Goal: Task Accomplishment & Management: Manage account settings

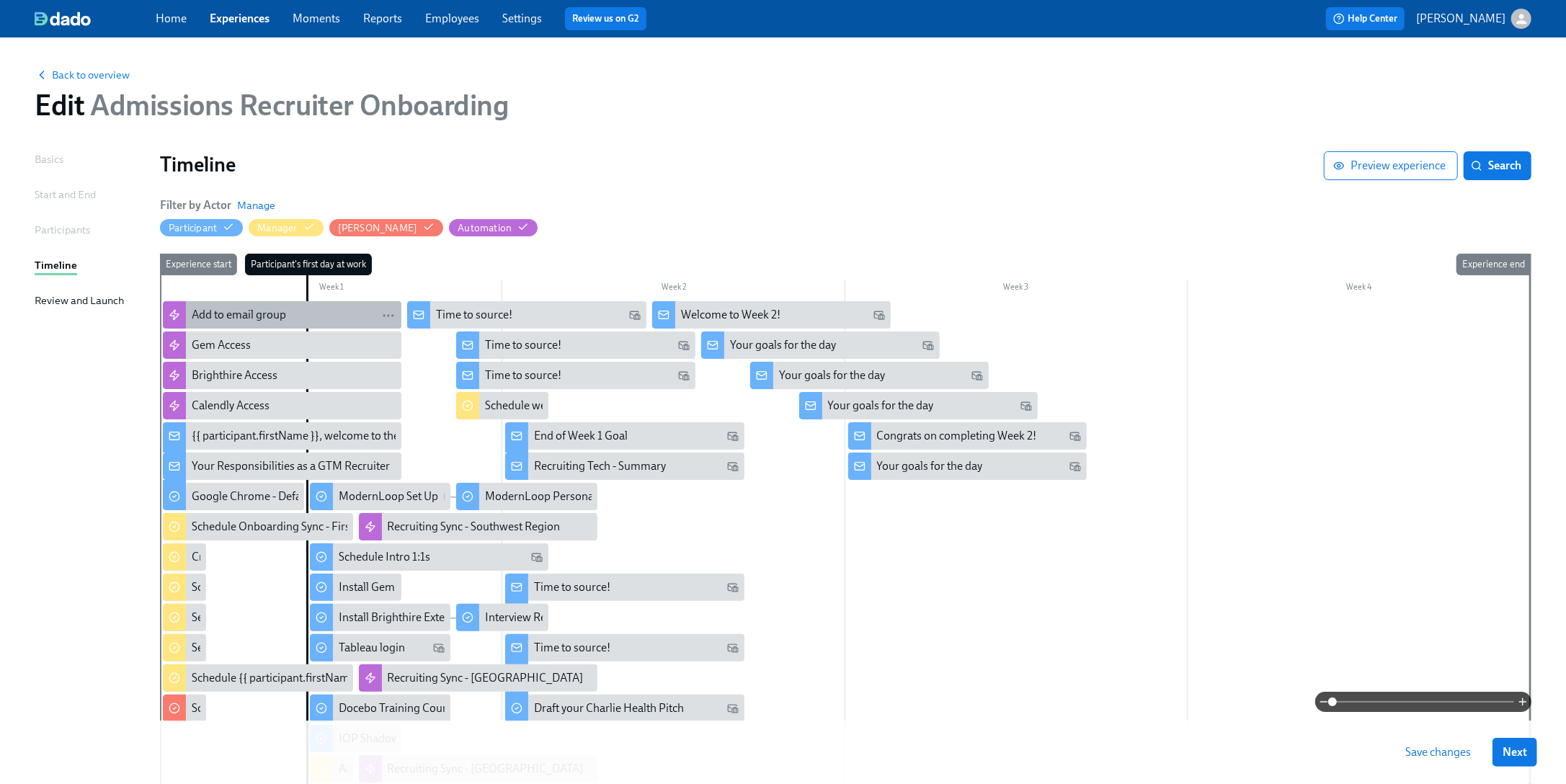
click at [289, 317] on div "Add to email group" at bounding box center [294, 315] width 204 height 16
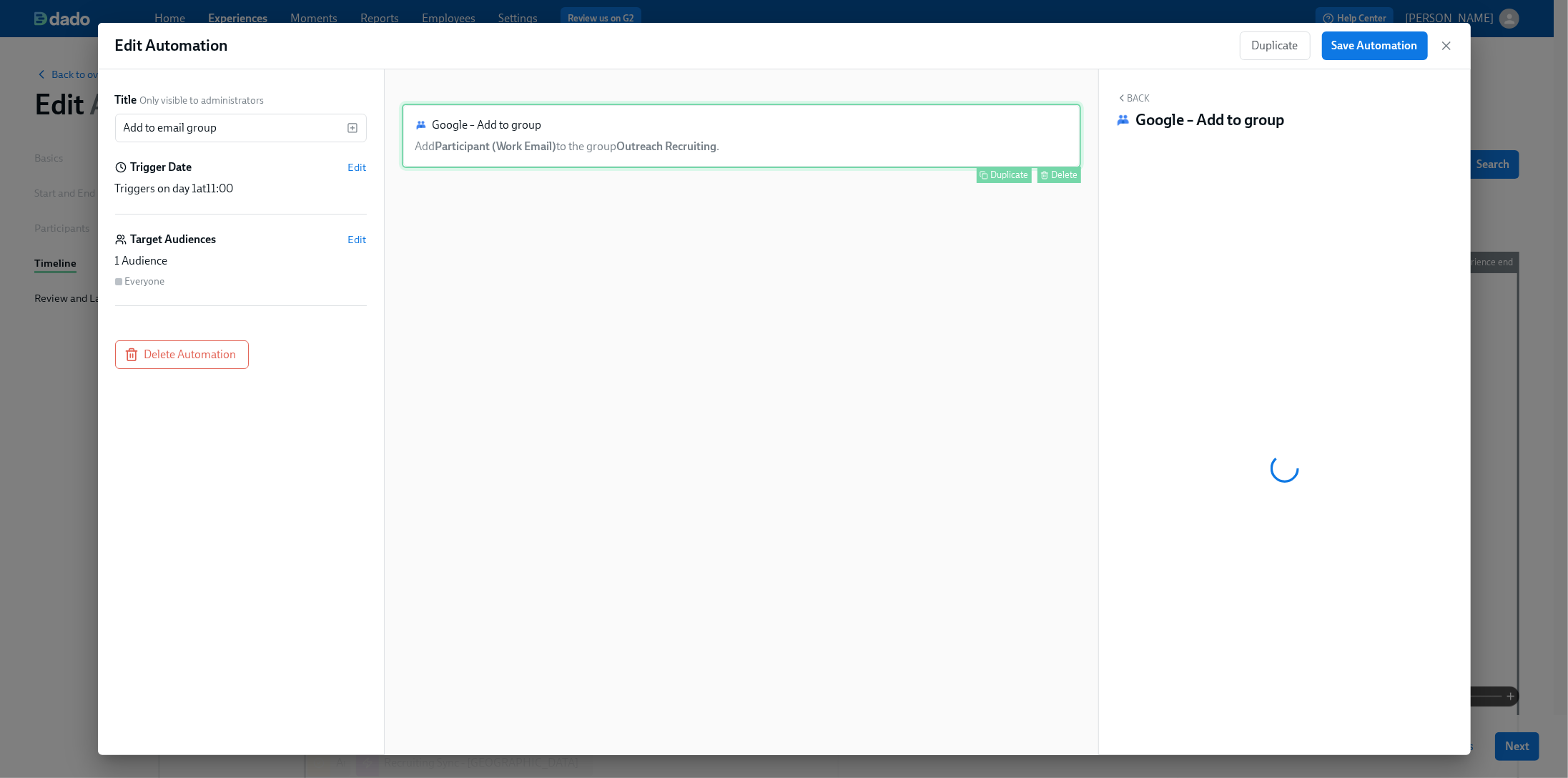
click at [1055, 175] on div "Delete" at bounding box center [1065, 174] width 27 height 11
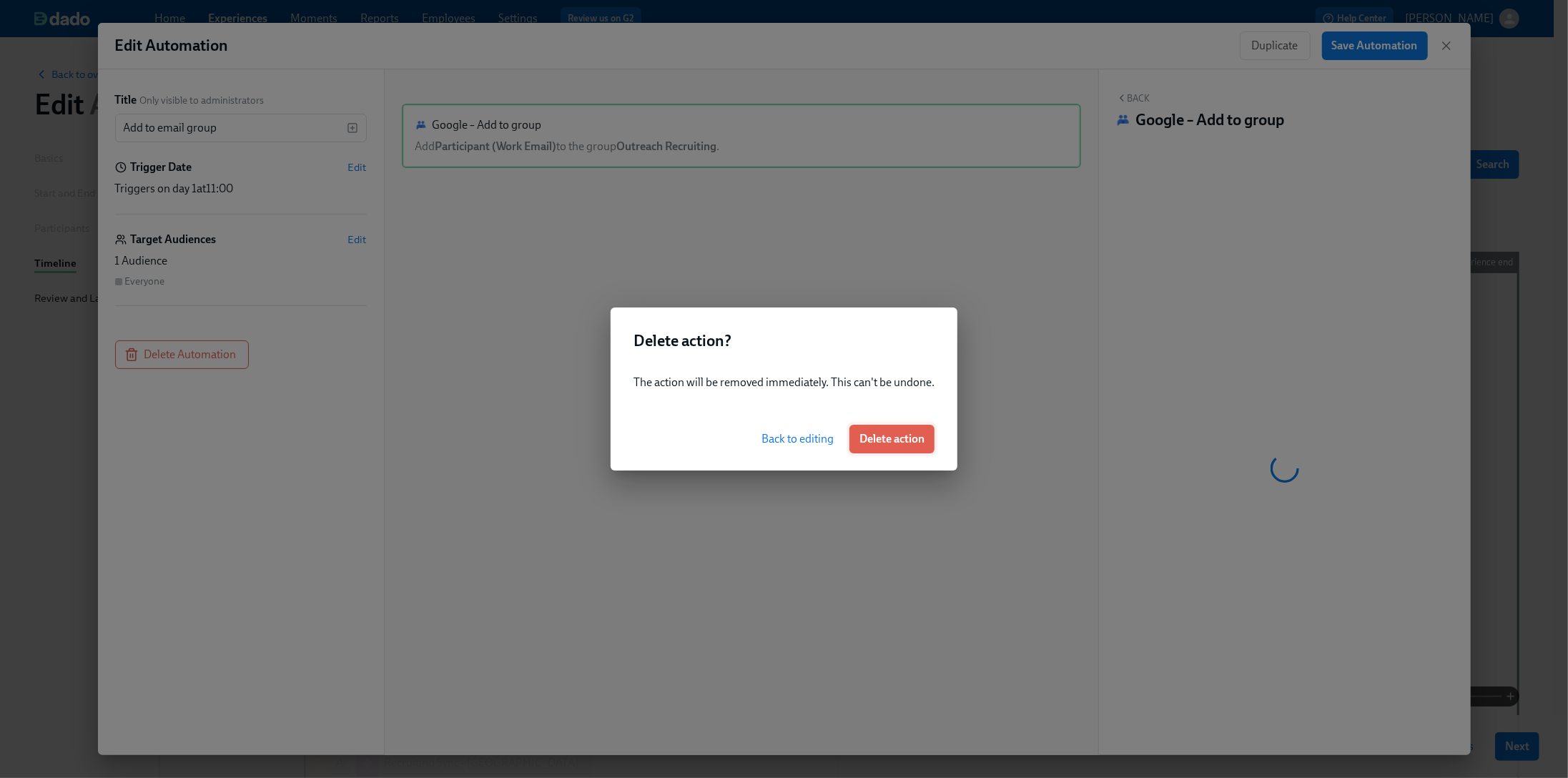
click at [911, 432] on span "Delete action" at bounding box center [892, 439] width 65 height 14
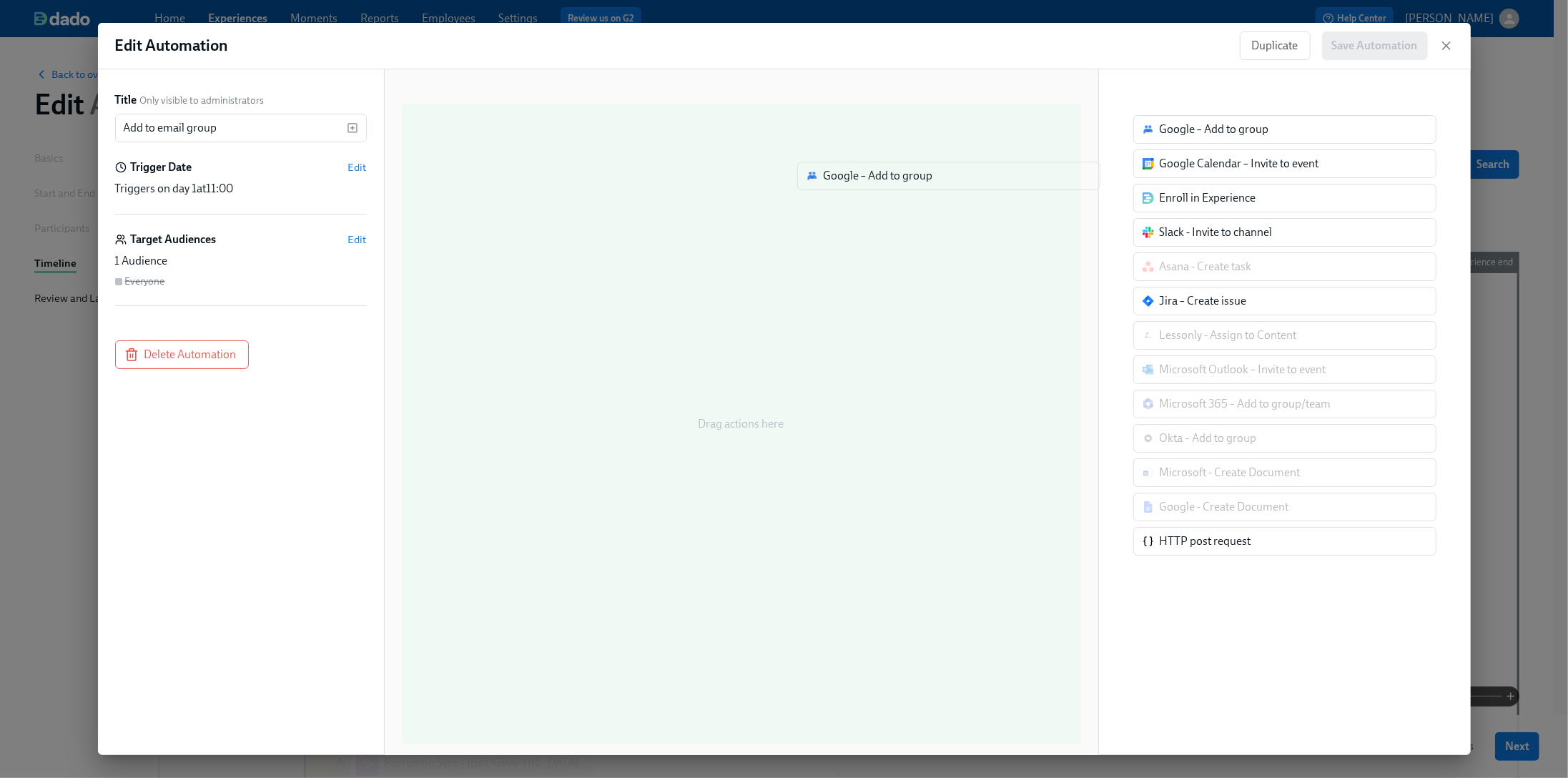
drag, startPoint x: 1200, startPoint y: 138, endPoint x: 855, endPoint y: 185, distance: 348.2
click at [855, 185] on div "Title Only visible to administrators Add to email group ​ Trigger Date Edit Tri…" at bounding box center [784, 412] width 1373 height 686
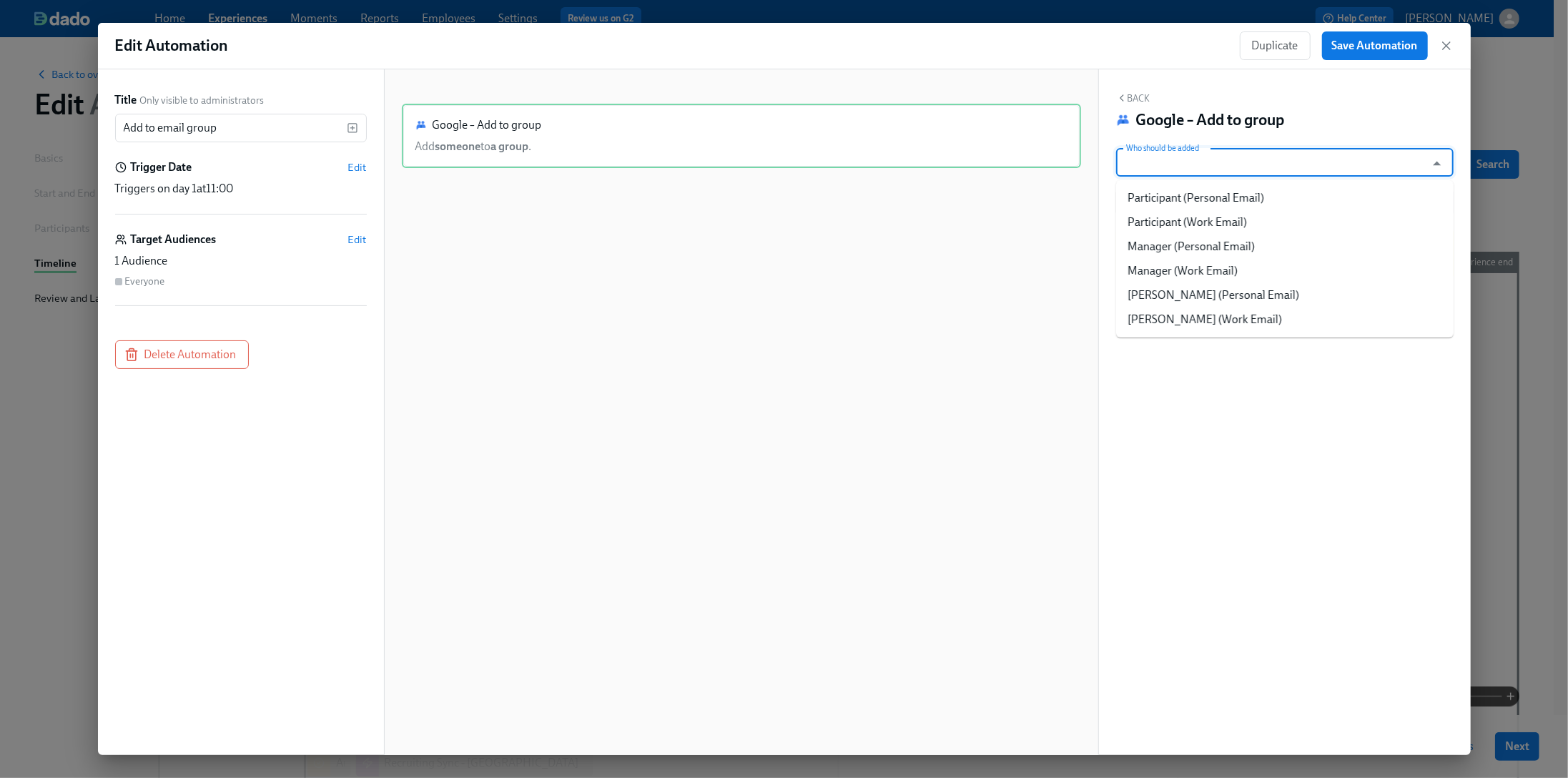
click at [1218, 165] on input "Who should be added" at bounding box center [1271, 162] width 296 height 29
click at [1234, 217] on li "Participant (Work Email)" at bounding box center [1285, 222] width 338 height 25
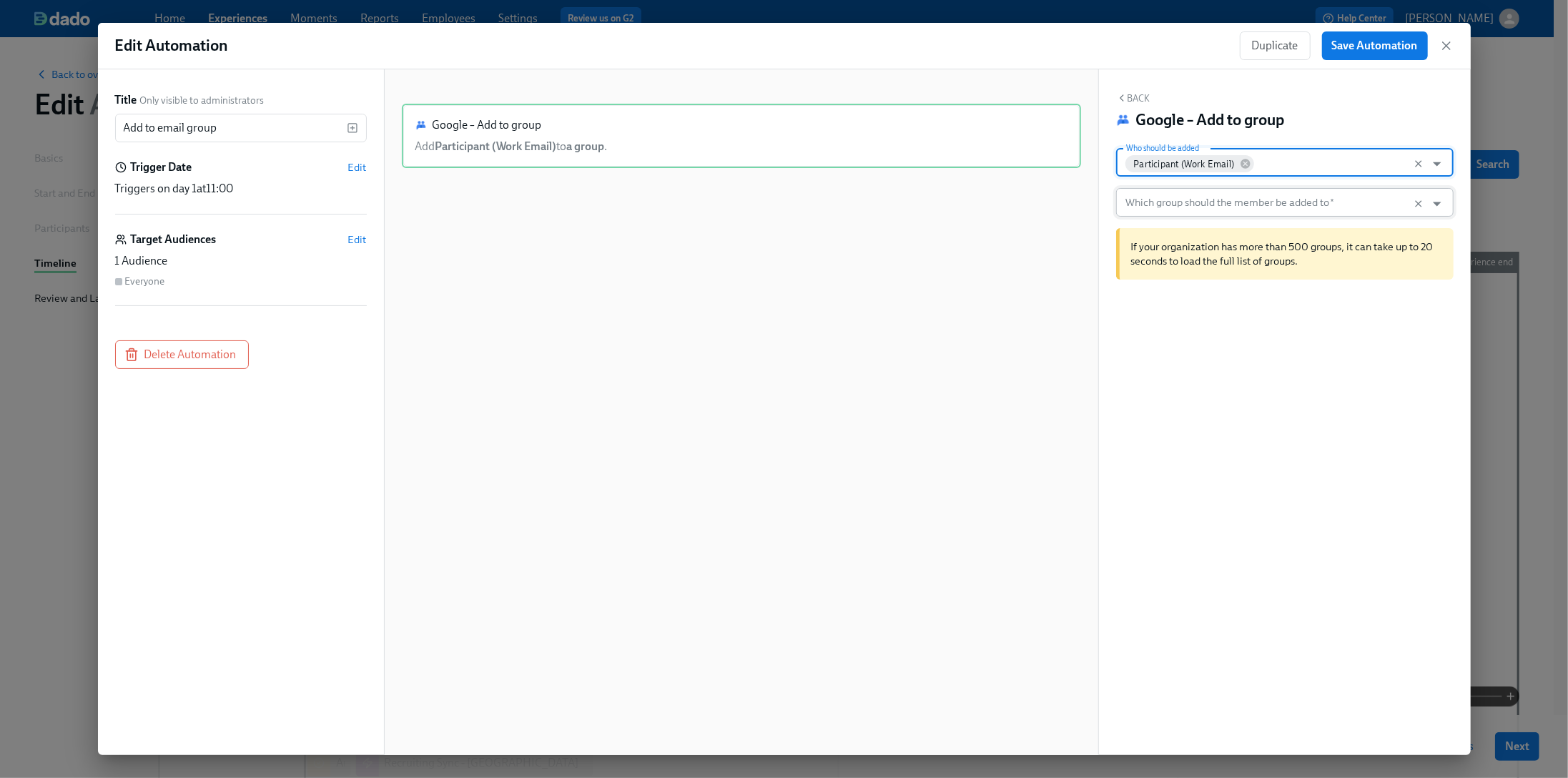
click at [1229, 205] on input "Which group should the member be added to   *" at bounding box center [1271, 203] width 296 height 29
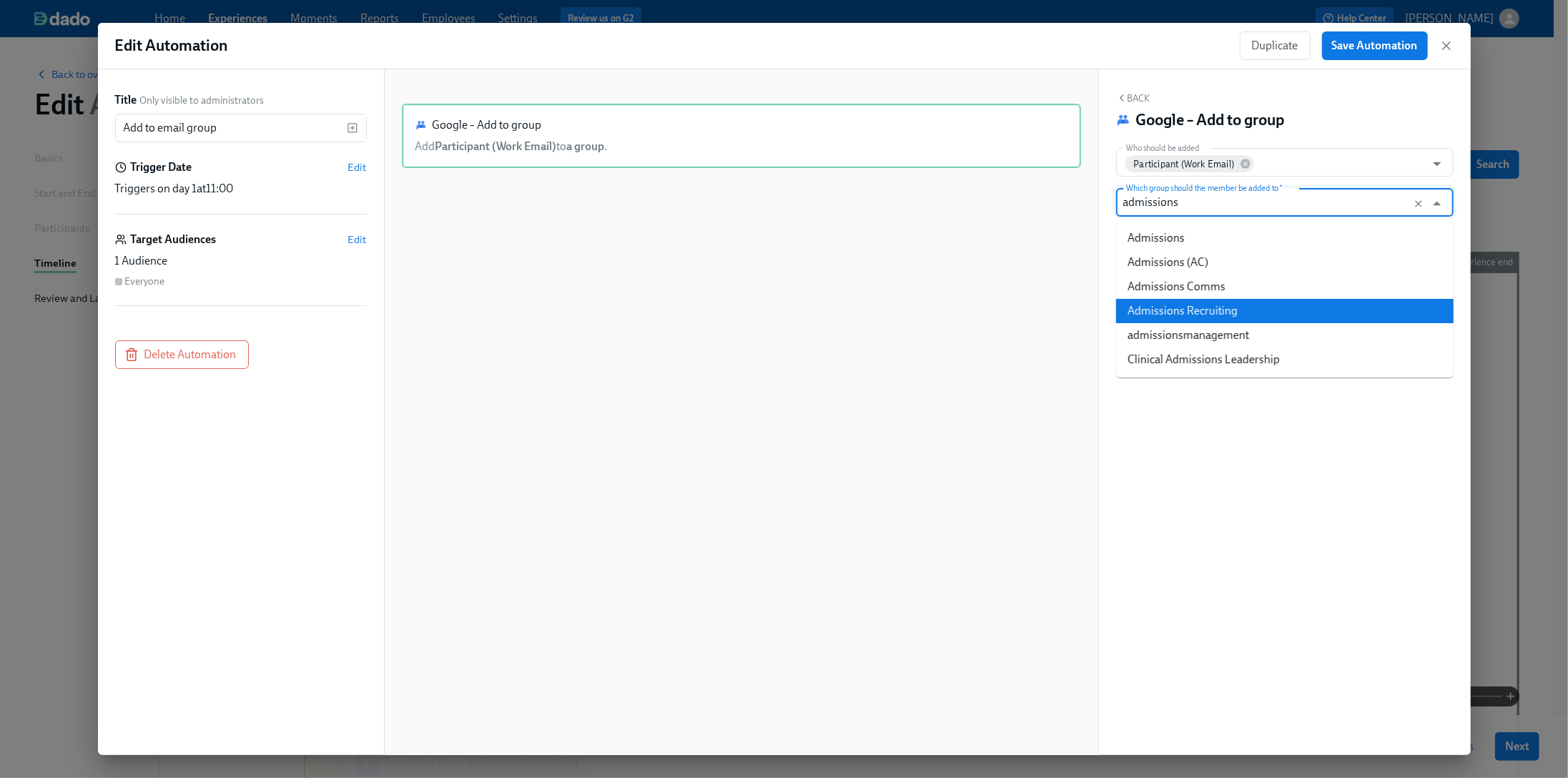
click at [1240, 300] on li "Admissions Recruiting" at bounding box center [1285, 311] width 338 height 25
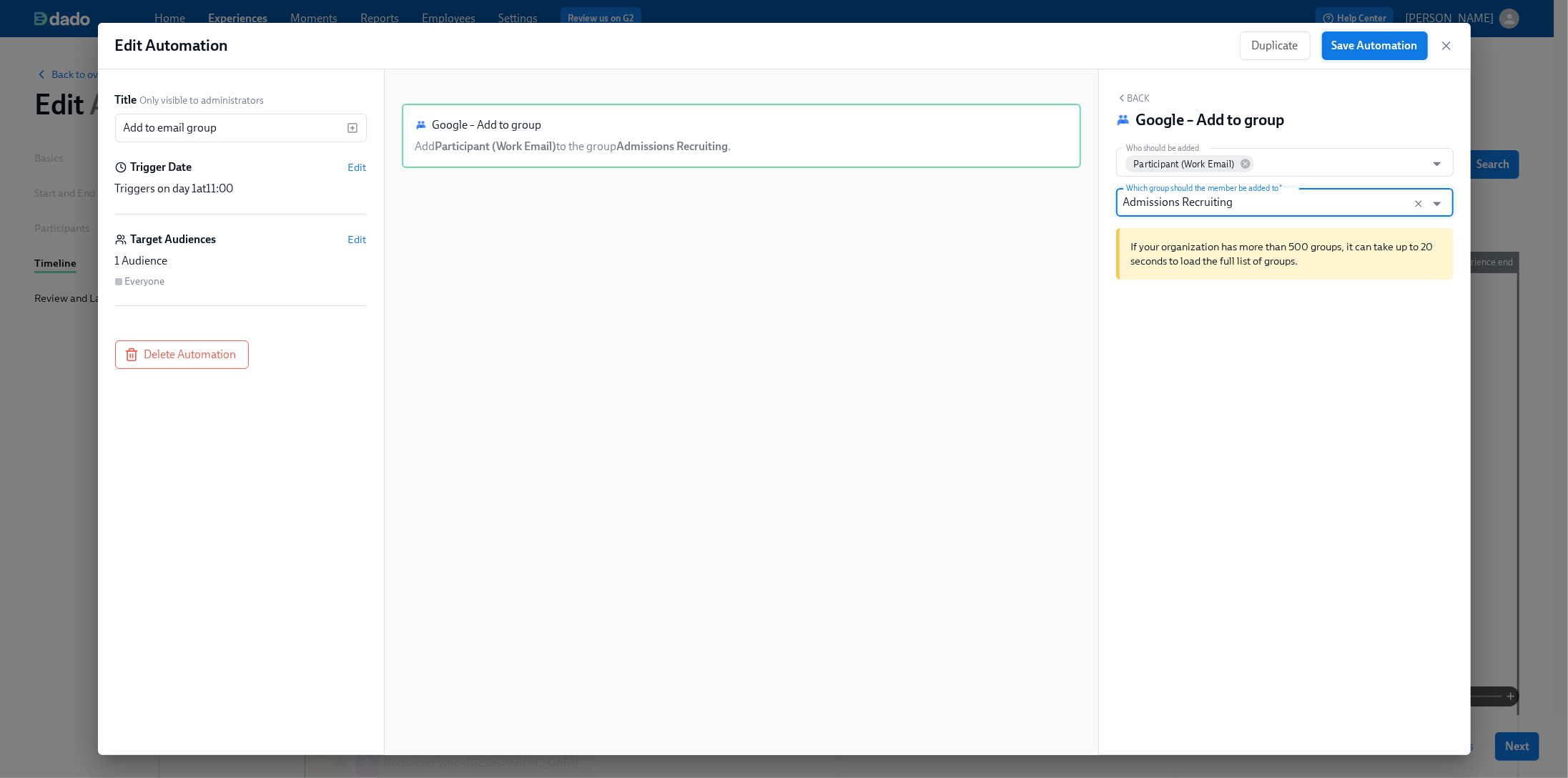
type input "Admissions Recruiting"
click at [1301, 53] on button "Save Automation" at bounding box center [1375, 46] width 106 height 29
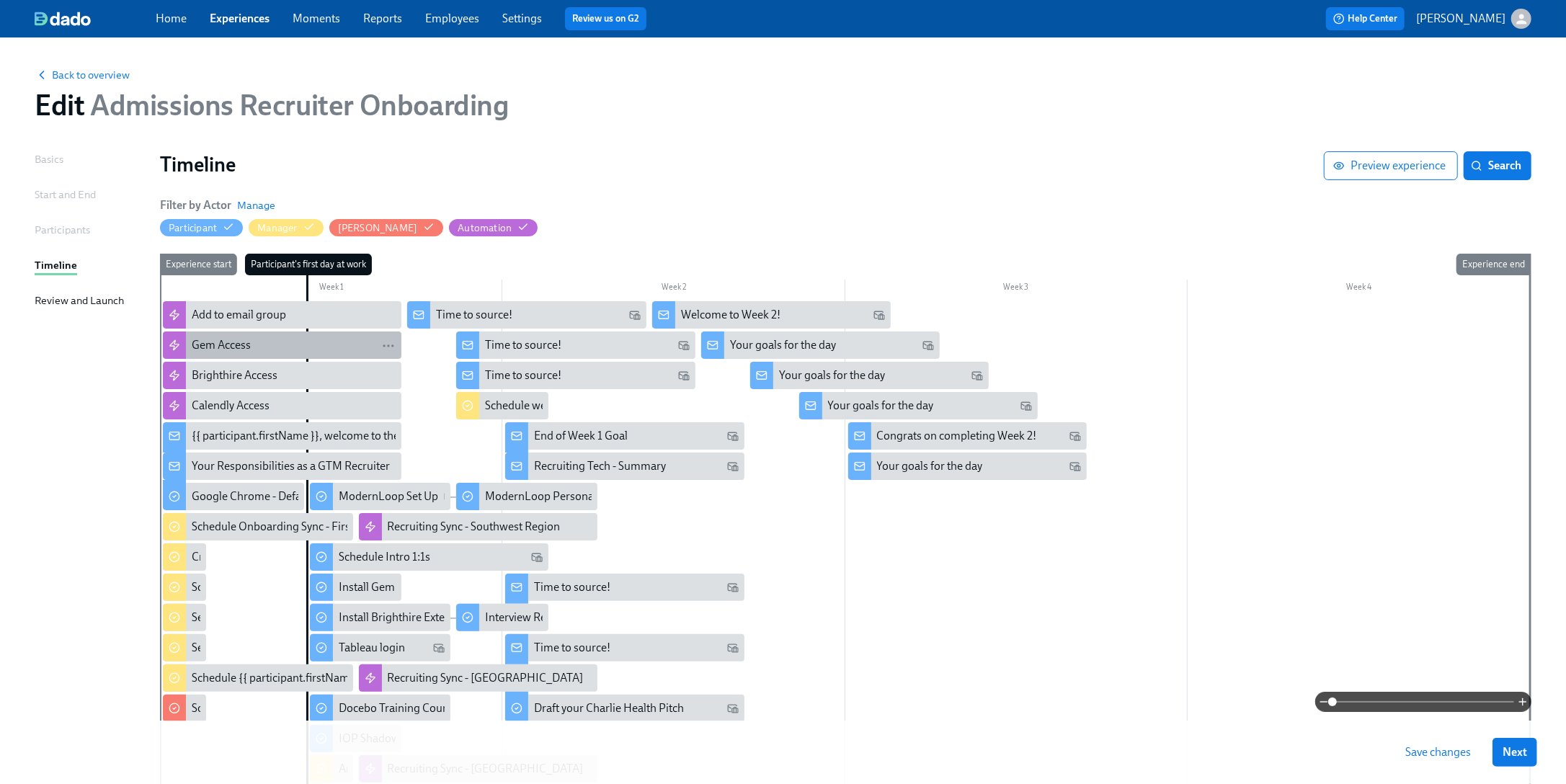
click at [284, 347] on div "Gem Access" at bounding box center [294, 345] width 204 height 16
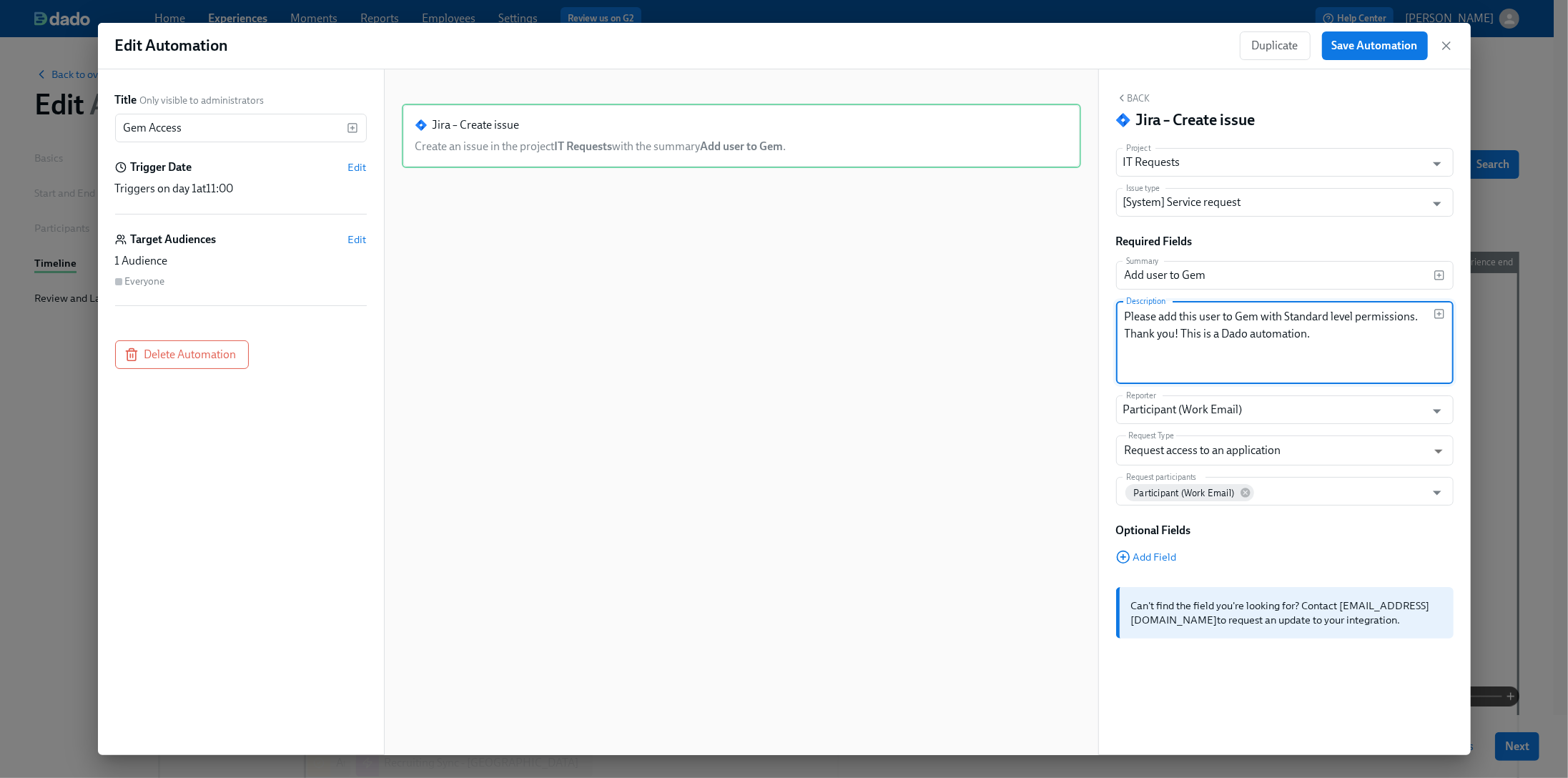
drag, startPoint x: 1313, startPoint y: 335, endPoint x: 1184, endPoint y: 335, distance: 129.0
click at [1184, 335] on textarea "Please add this user to Gem with Standard level permissions. Thank you! This is…" at bounding box center [1279, 342] width 309 height 68
click at [1219, 313] on textarea "Please add this user to Gem with Standard level permissions. Thank you!" at bounding box center [1279, 342] width 309 height 68
click at [1301, 310] on rect "button" at bounding box center [1440, 314] width 9 height 9
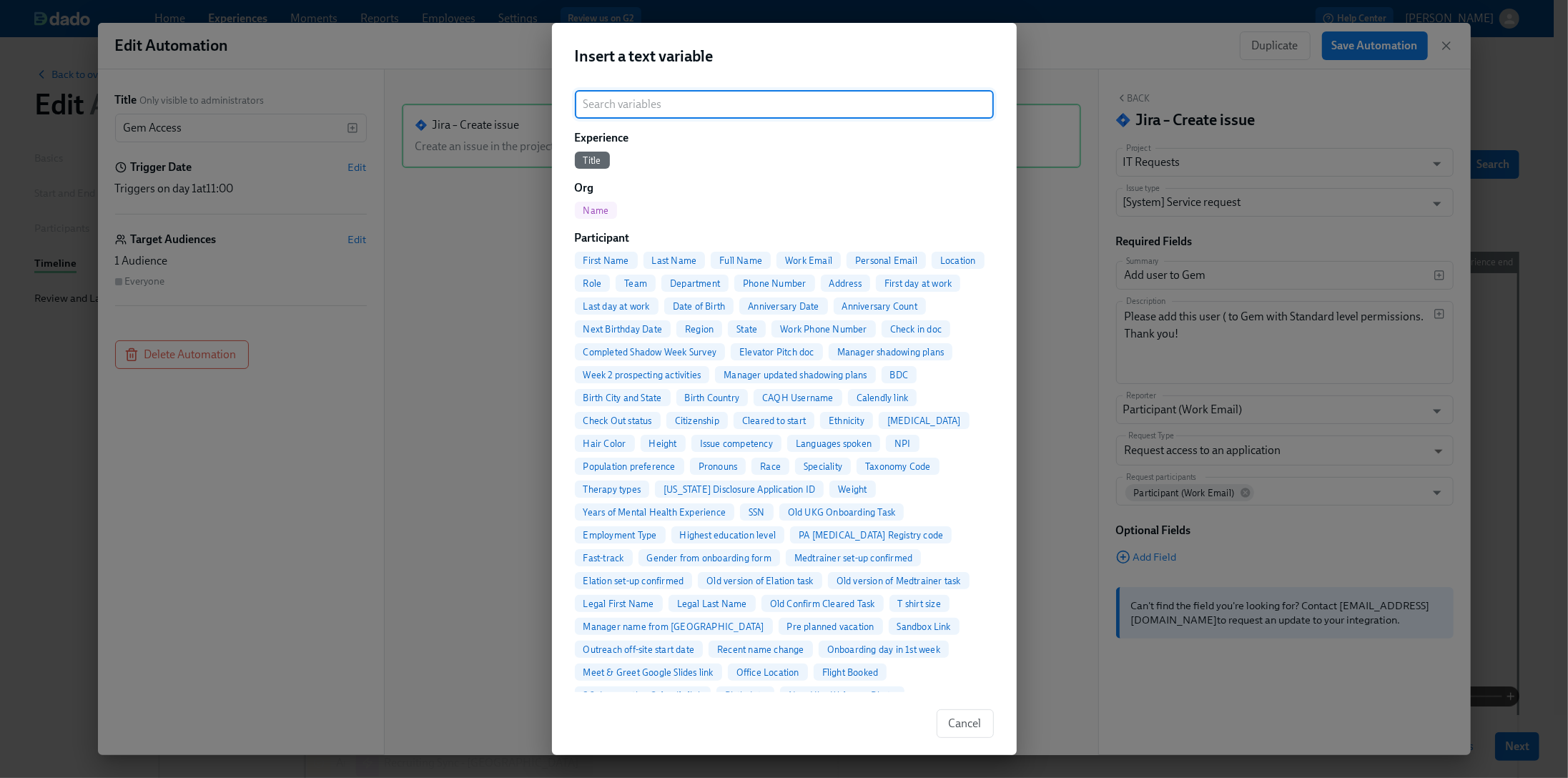
click at [731, 264] on span "Full Name" at bounding box center [740, 260] width 60 height 11
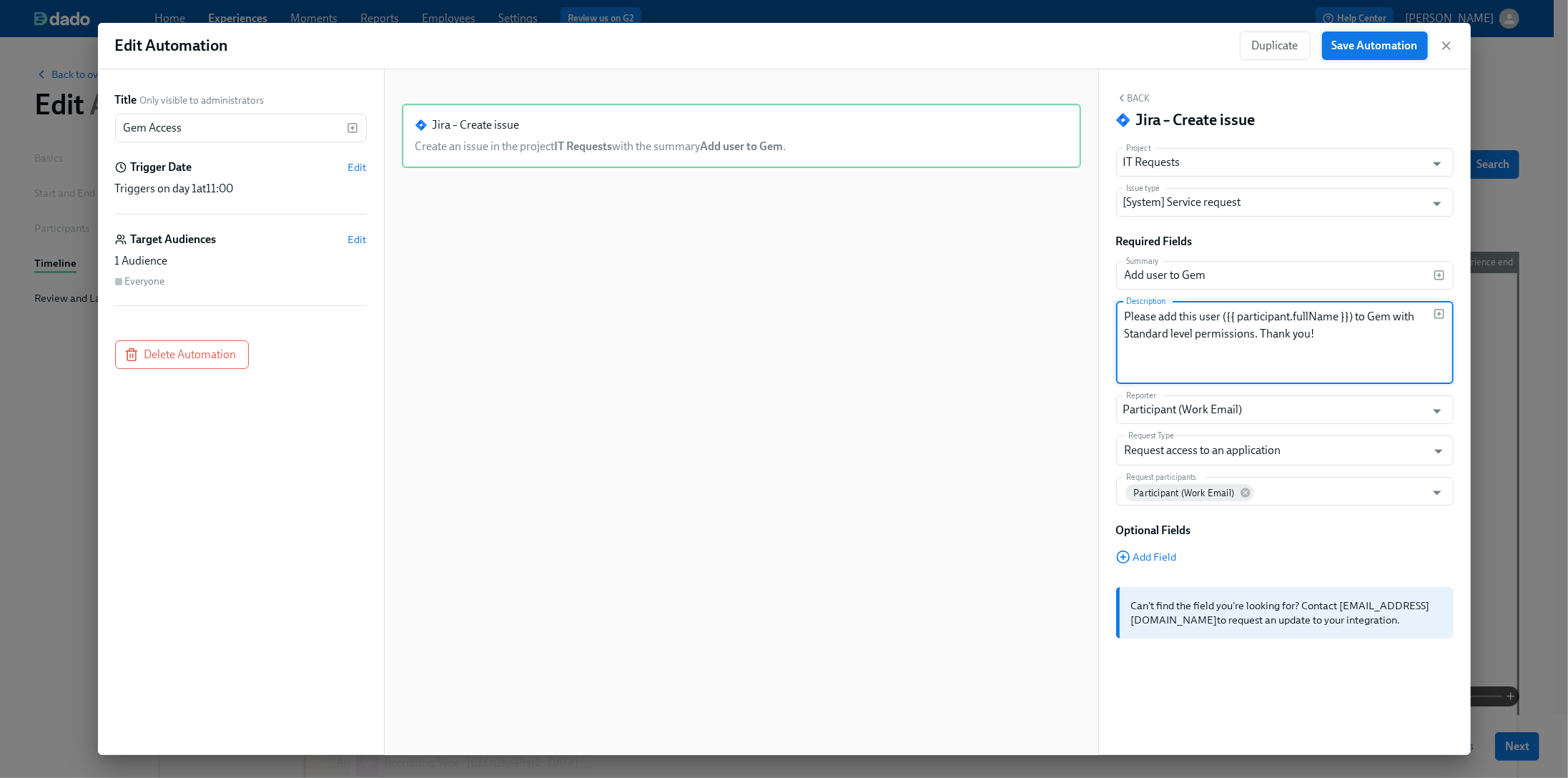
type textarea "Please add this user ({{ participant.fullName }}) to Gem with Standard level pe…"
click at [1301, 50] on span "Save Automation" at bounding box center [1375, 46] width 86 height 14
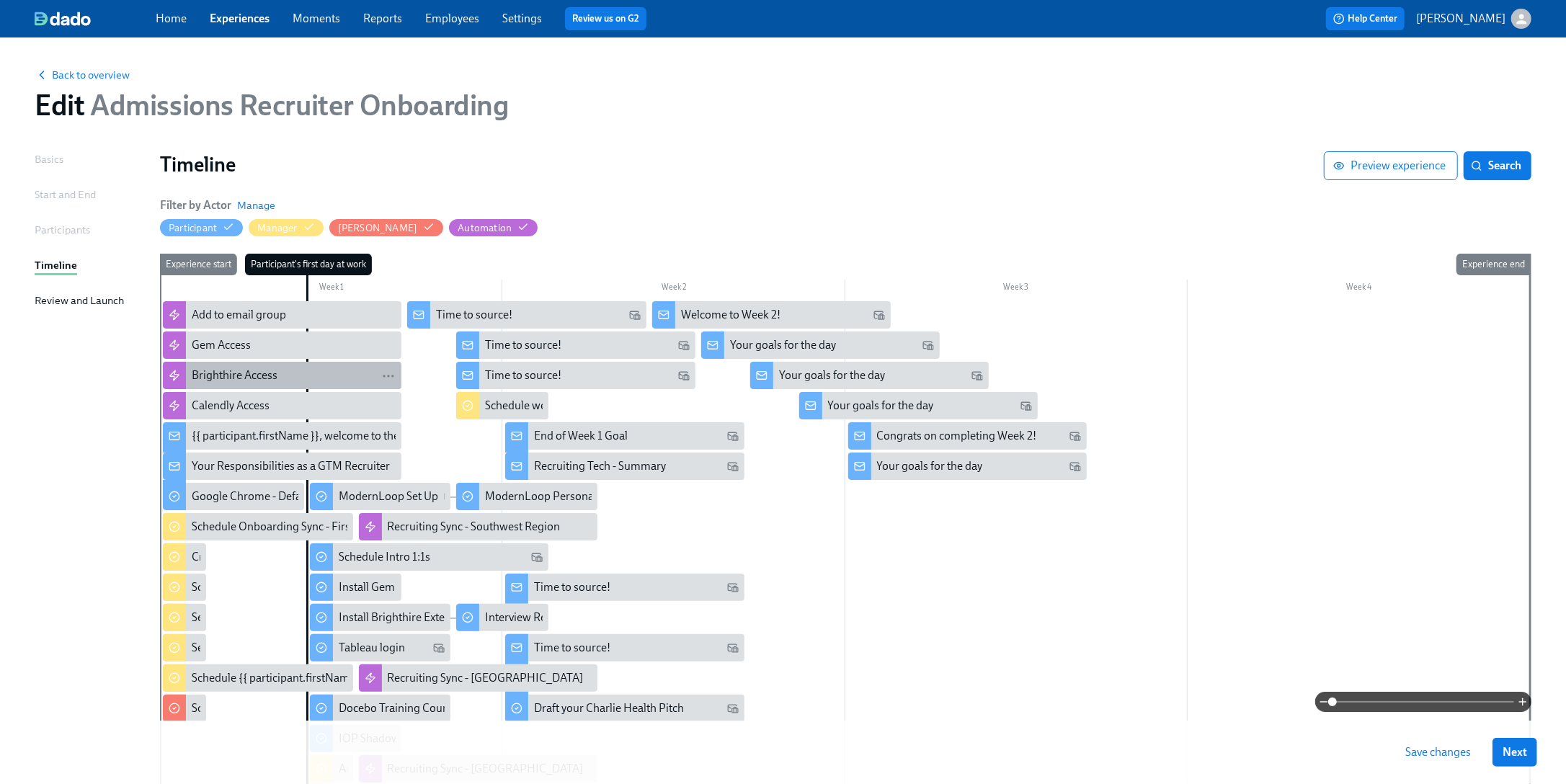
click at [262, 371] on div "Brighthire Access" at bounding box center [235, 376] width 86 height 16
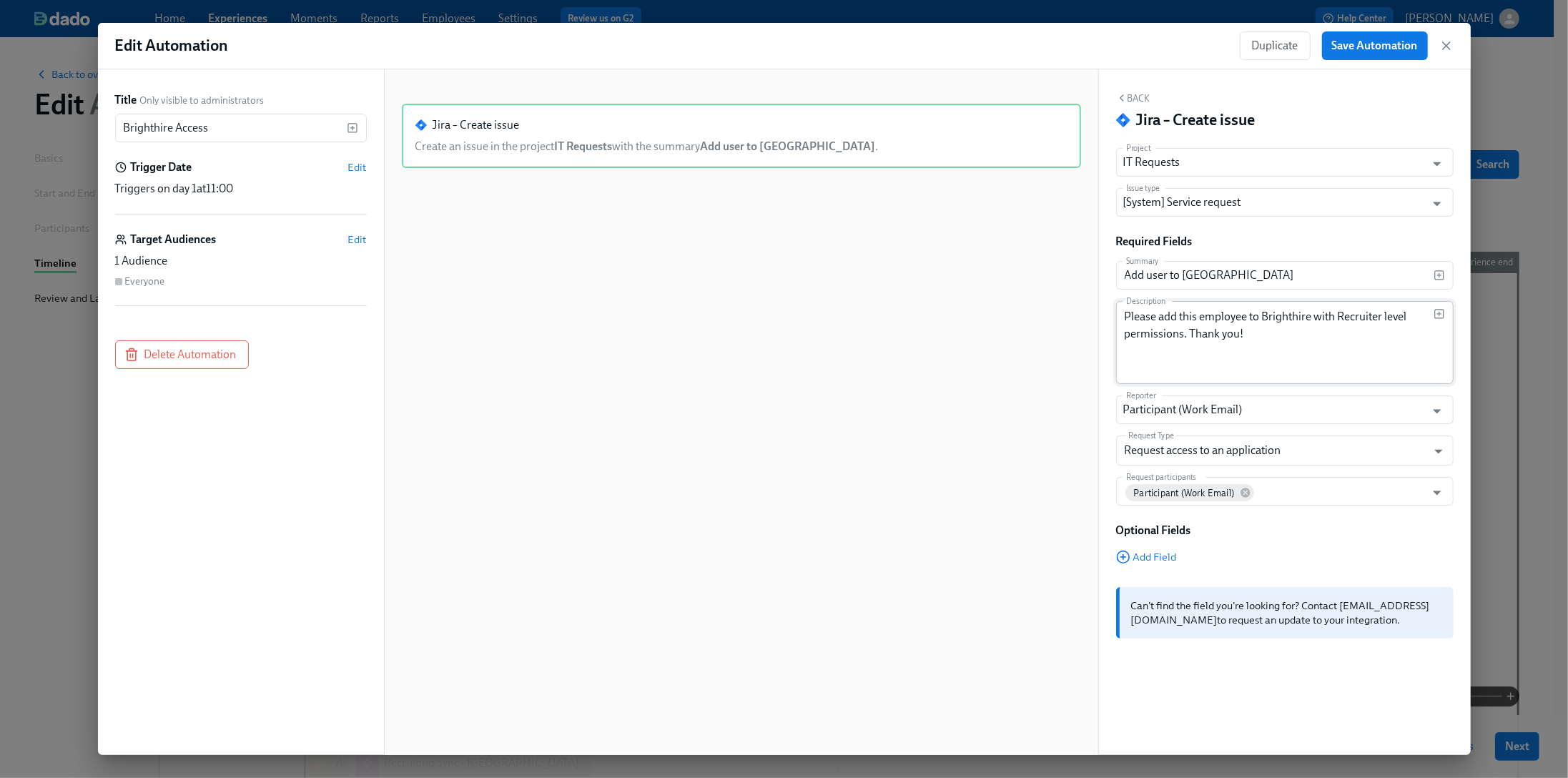
click at [1252, 314] on textarea "Please add this employee to Brighthire with Recruiter level permissions. Thank …" at bounding box center [1279, 342] width 309 height 68
click at [1301, 309] on icon "button" at bounding box center [1440, 314] width 12 height 12
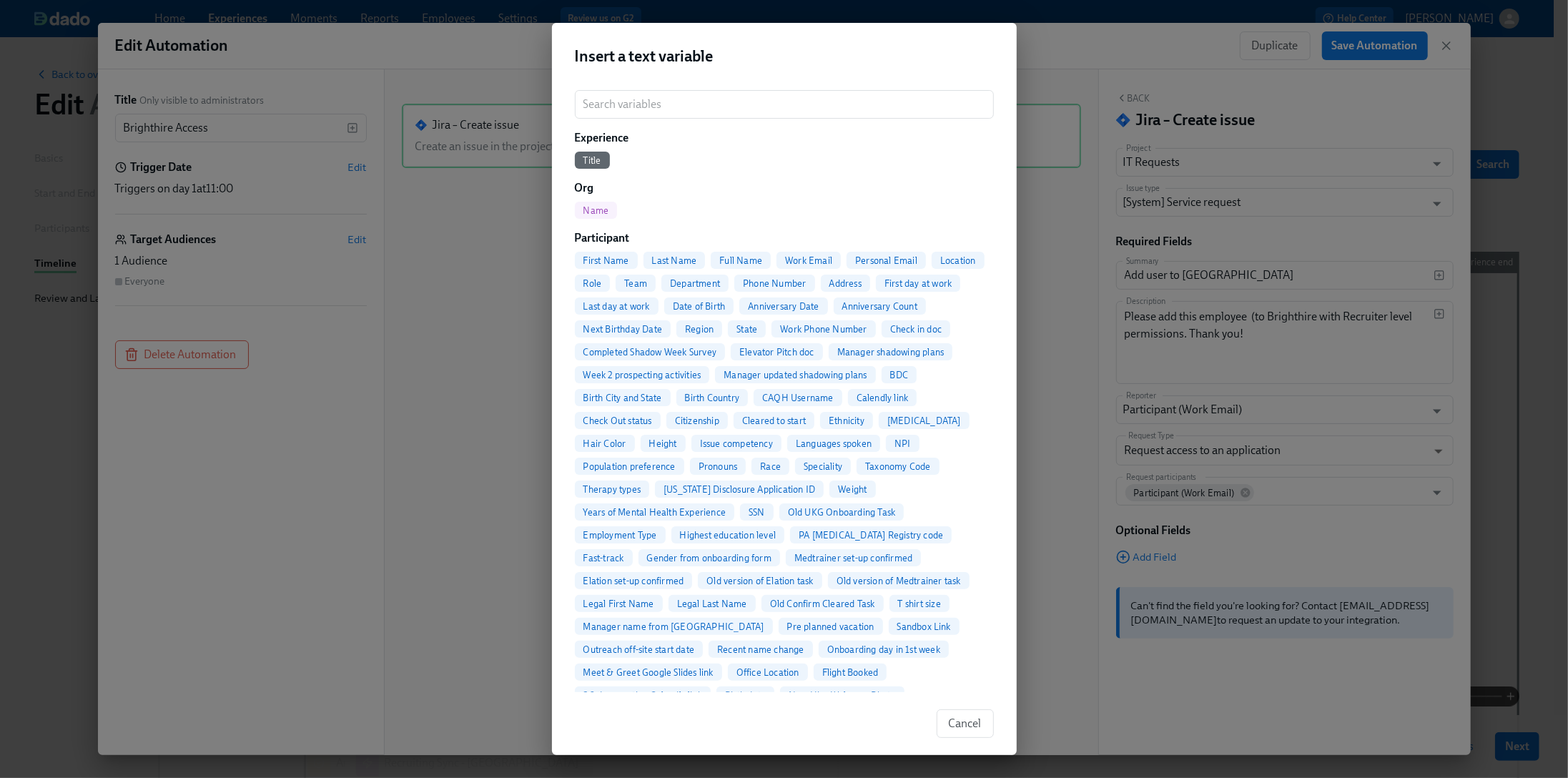
click at [749, 256] on span "Full Name" at bounding box center [740, 260] width 60 height 11
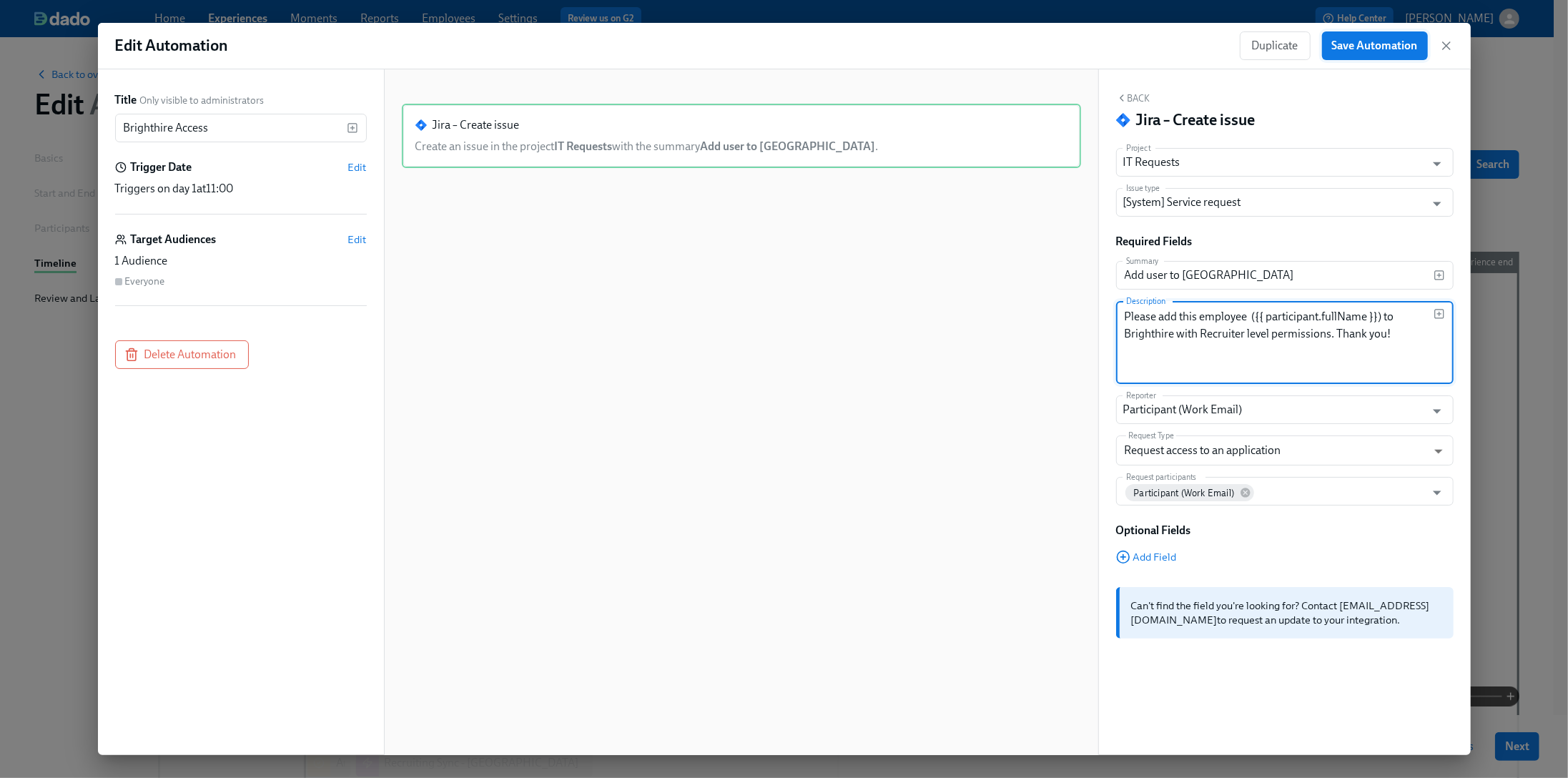
type textarea "Please add this employee ({{ participant.fullName }}) to Brighthire with Recrui…"
click at [1301, 48] on span "Save Automation" at bounding box center [1375, 46] width 86 height 14
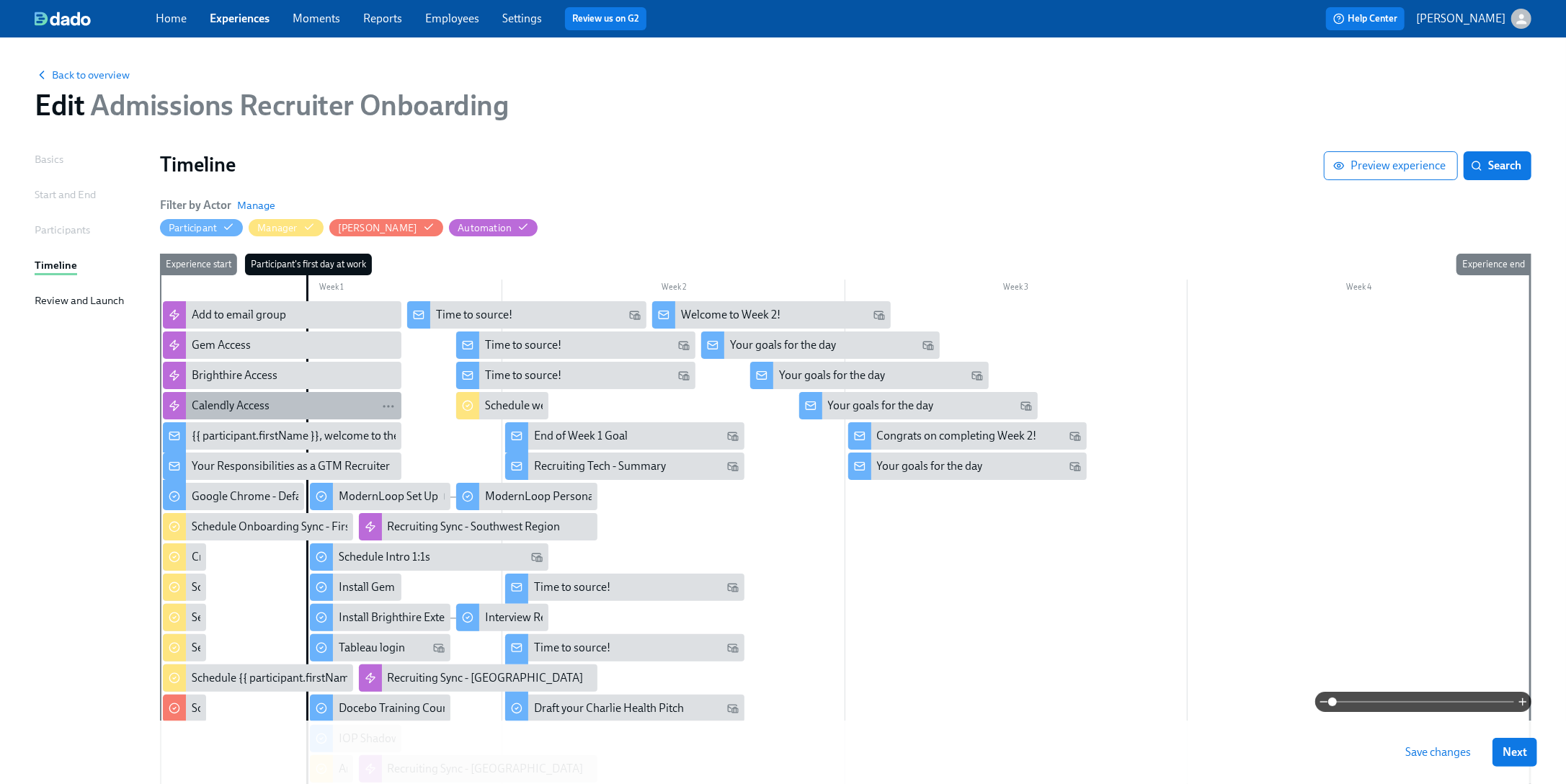
click at [231, 408] on div "Calendly Access" at bounding box center [230, 405] width 78 height 16
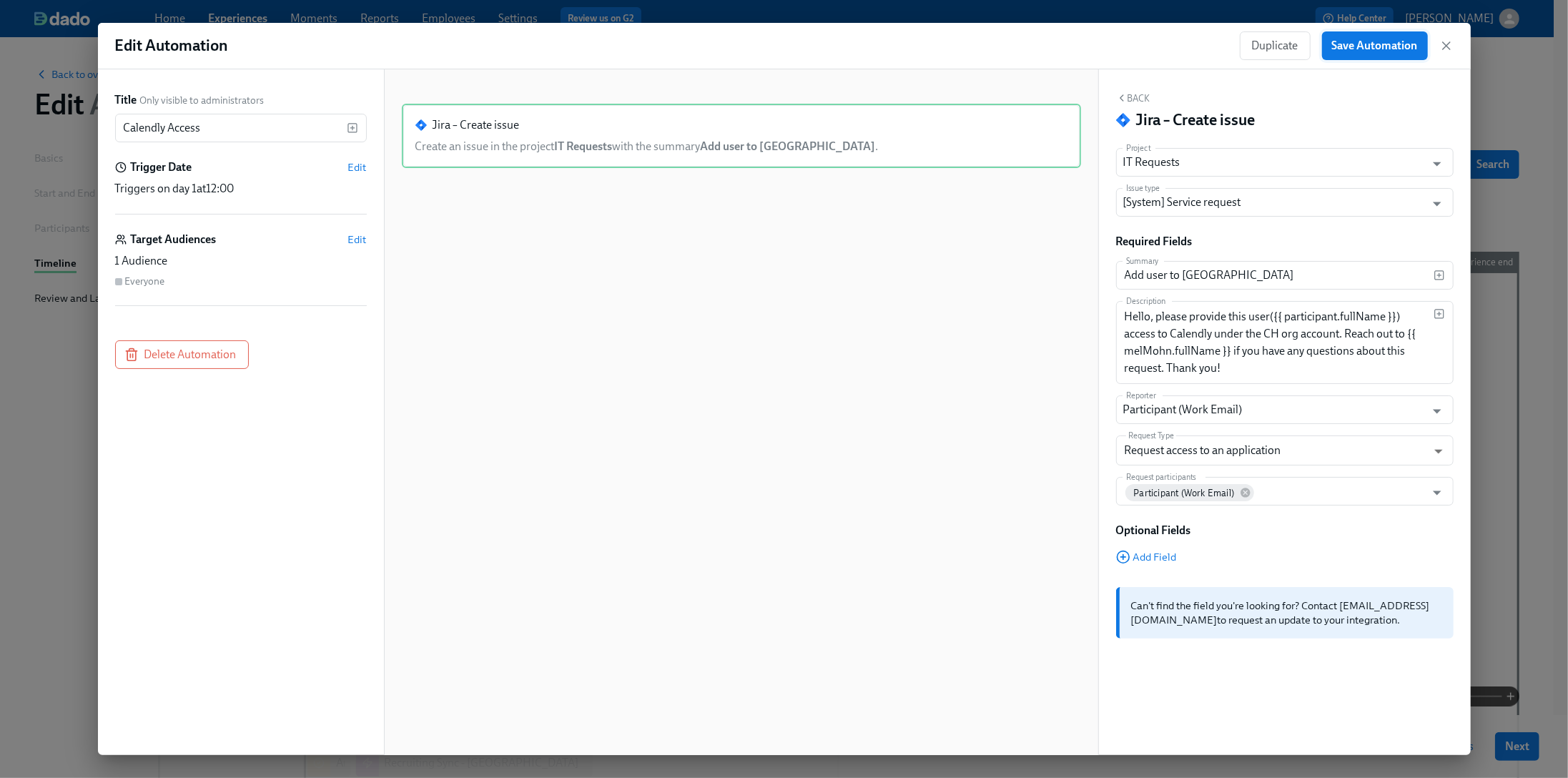
click at [1301, 48] on span "Save Automation" at bounding box center [1375, 46] width 86 height 14
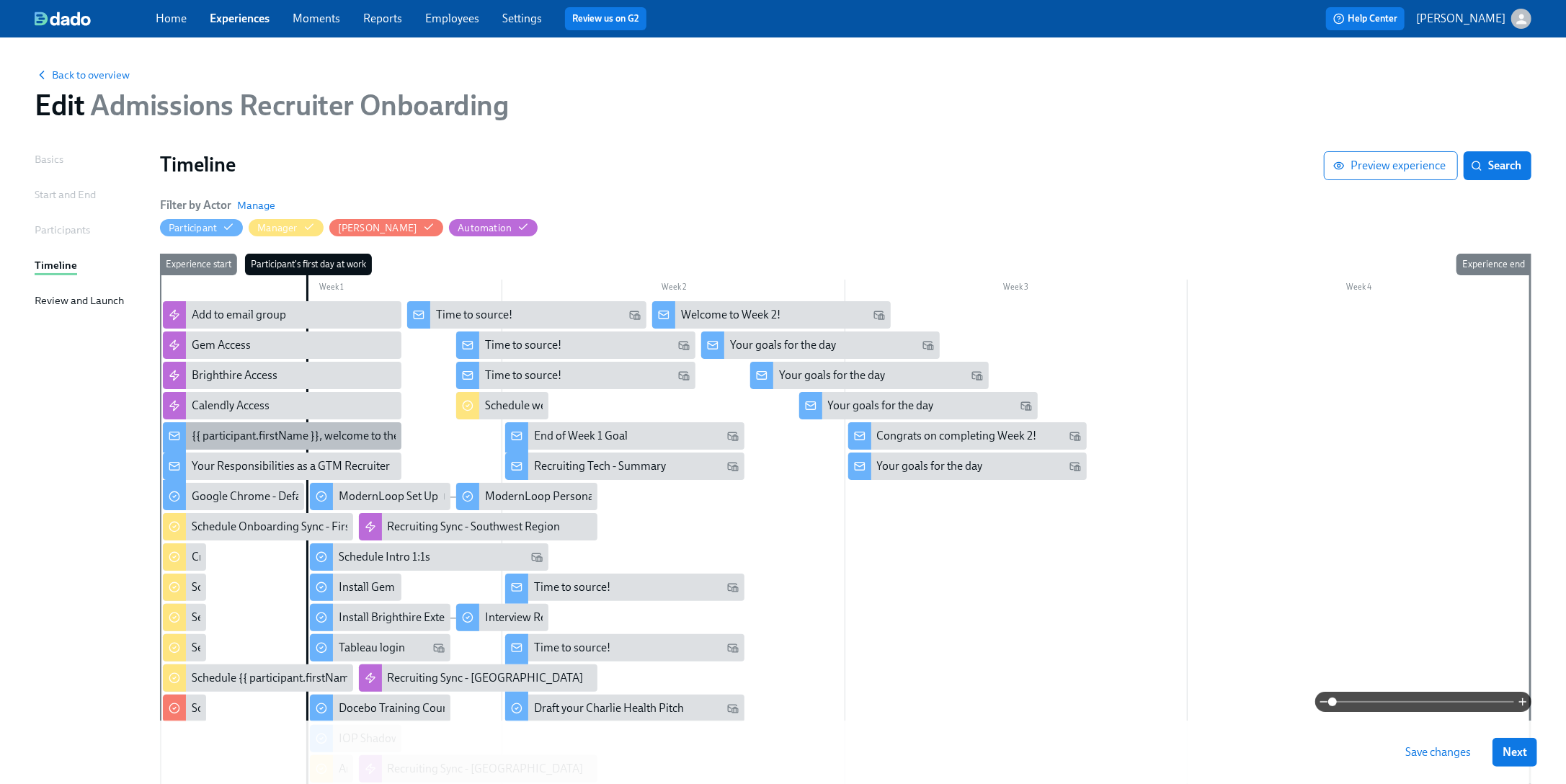
click at [340, 426] on div "{{ participant.firstName }}, welcome to the team!" at bounding box center [282, 436] width 238 height 28
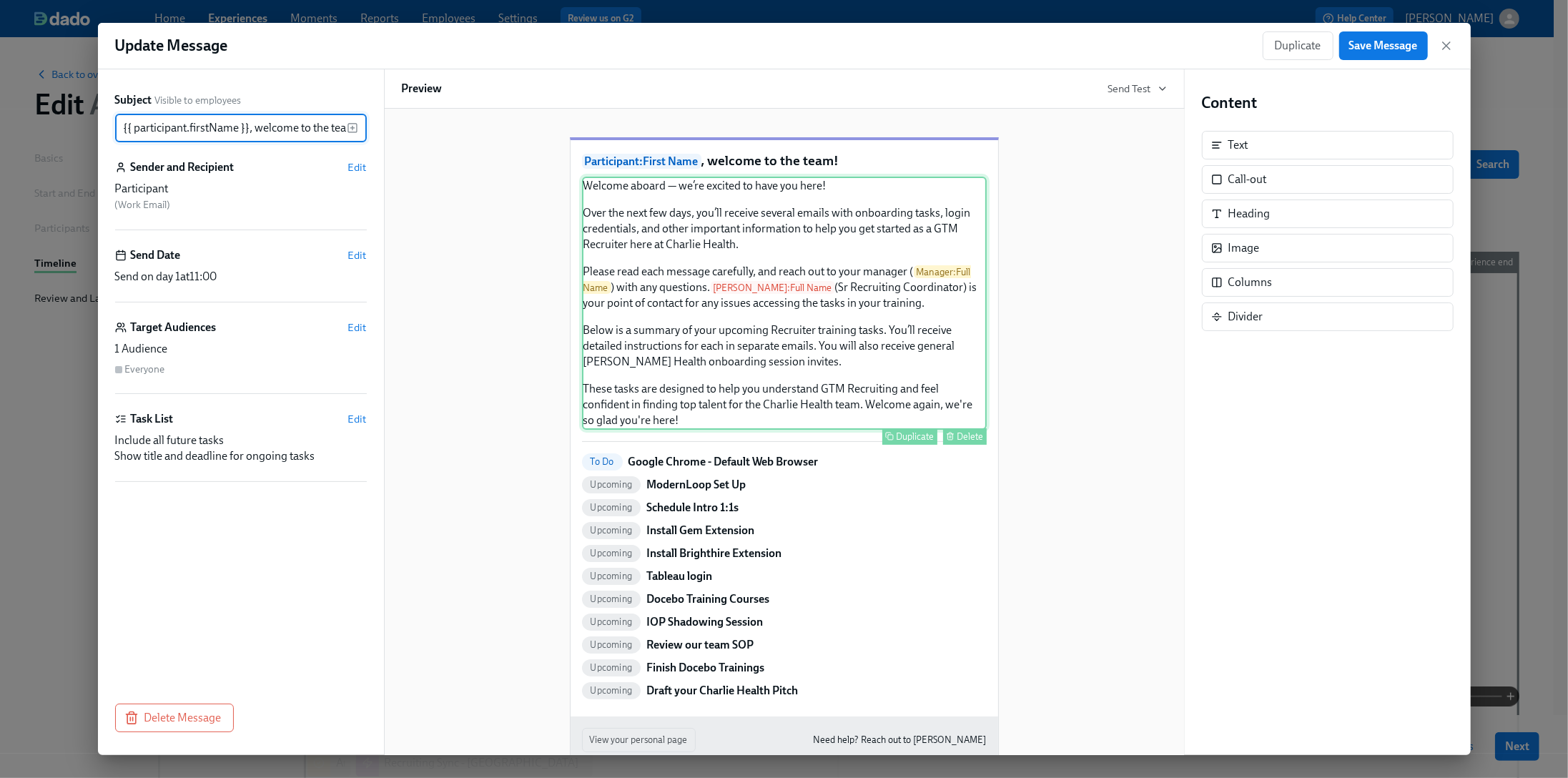
click at [732, 291] on div "Welcome aboard — we’re excited to have you here! Over the next few days, you’ll…" at bounding box center [784, 303] width 405 height 253
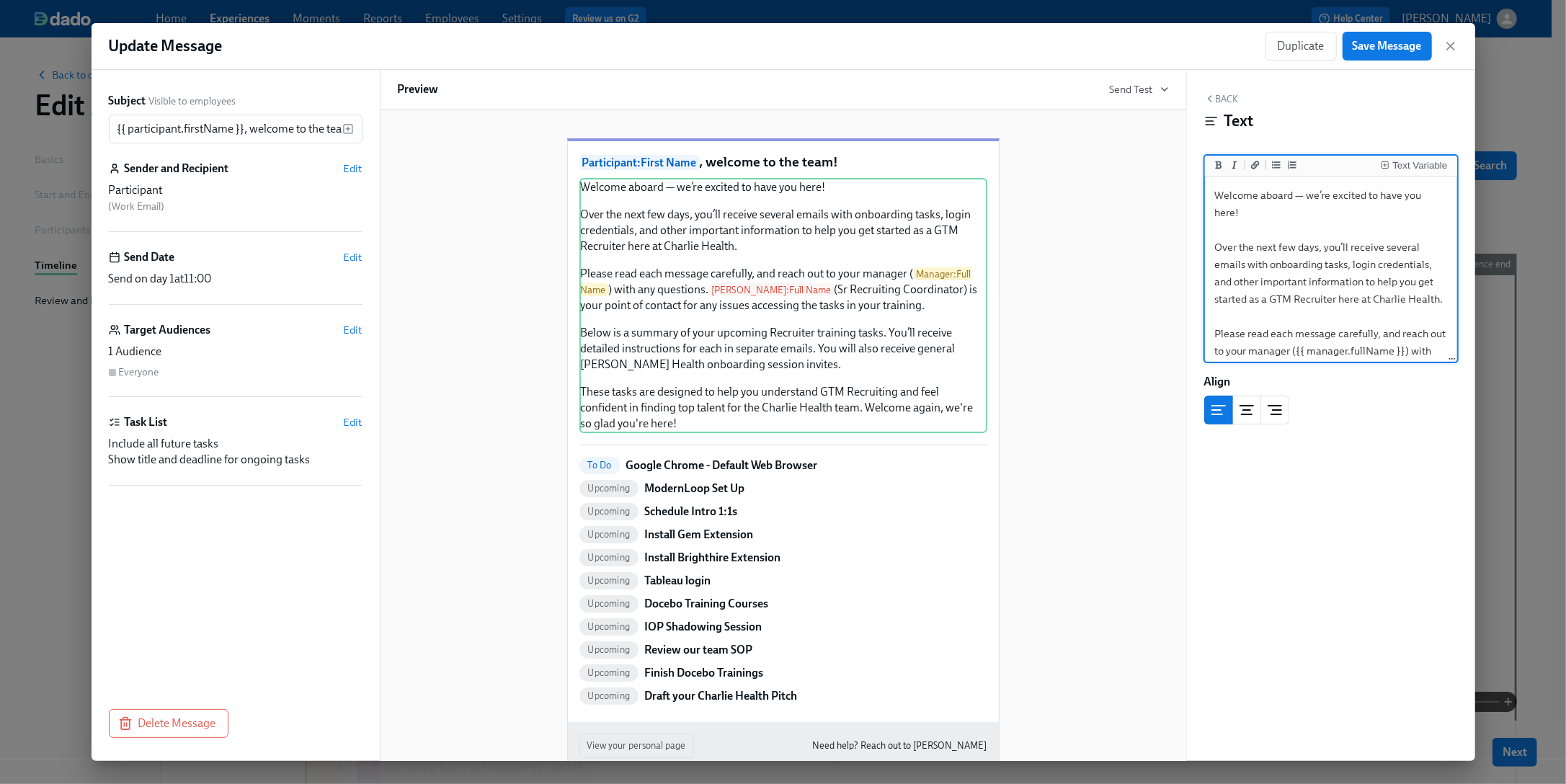
drag, startPoint x: 1359, startPoint y: 294, endPoint x: 1335, endPoint y: 294, distance: 24.0
click at [1312, 294] on textarea "Welcome aboard — we’re excited to have you here! Over the next few days, you’ll…" at bounding box center [1331, 394] width 246 height 429
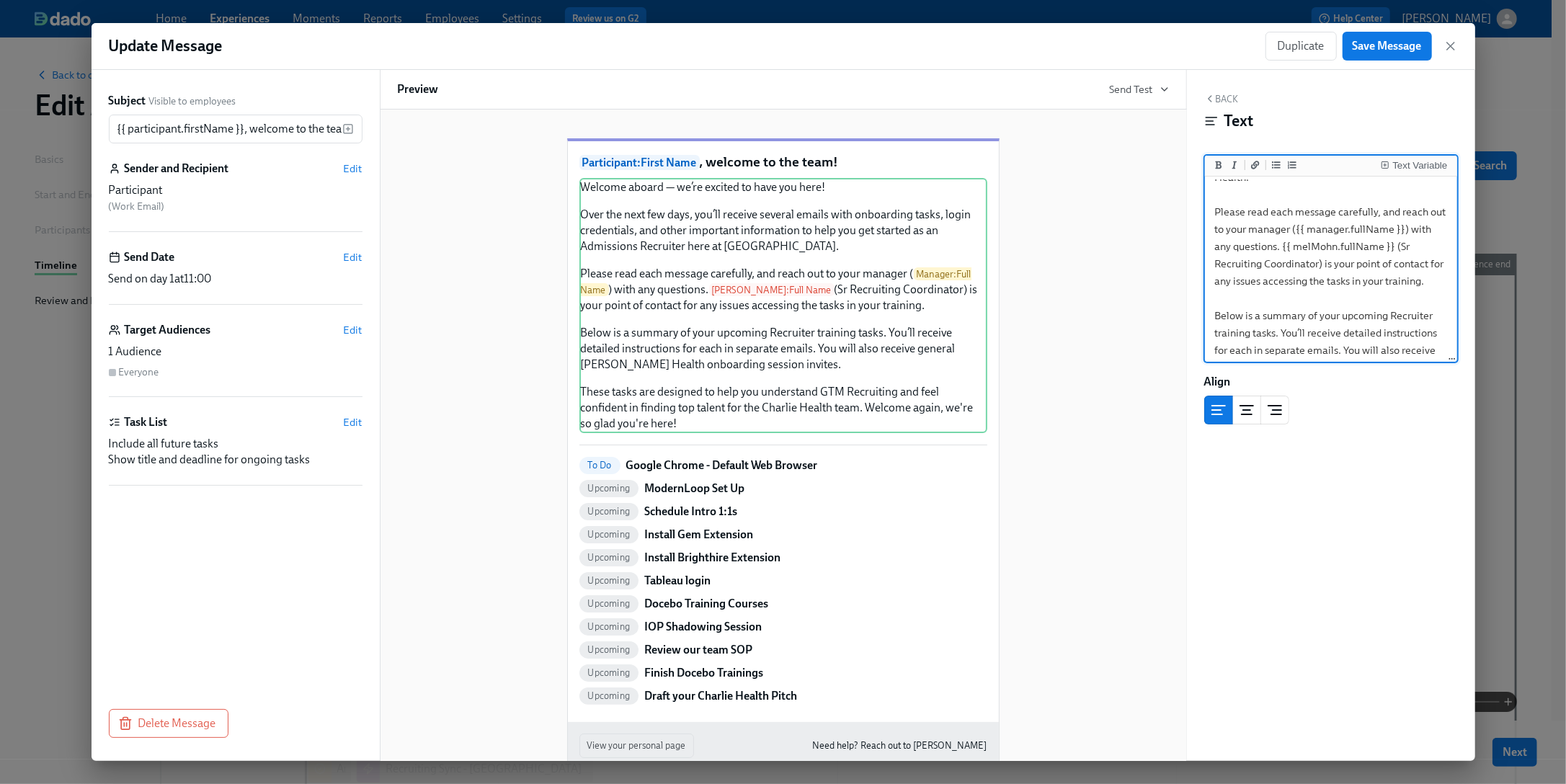
scroll to position [300, 0]
click at [1293, 292] on textarea "Welcome aboard — we’re excited to have you here! Over the next few days, you’ll…" at bounding box center [1331, 137] width 246 height 447
click at [1312, 355] on textarea "Welcome aboard — we’re excited to have you here! Over the next few days, you’ll…" at bounding box center [1331, 137] width 246 height 447
type textarea "Welcome aboard — we’re excited to have you here! Over the next few days, you’ll…"
click at [1312, 52] on span "Save Message" at bounding box center [1387, 47] width 69 height 15
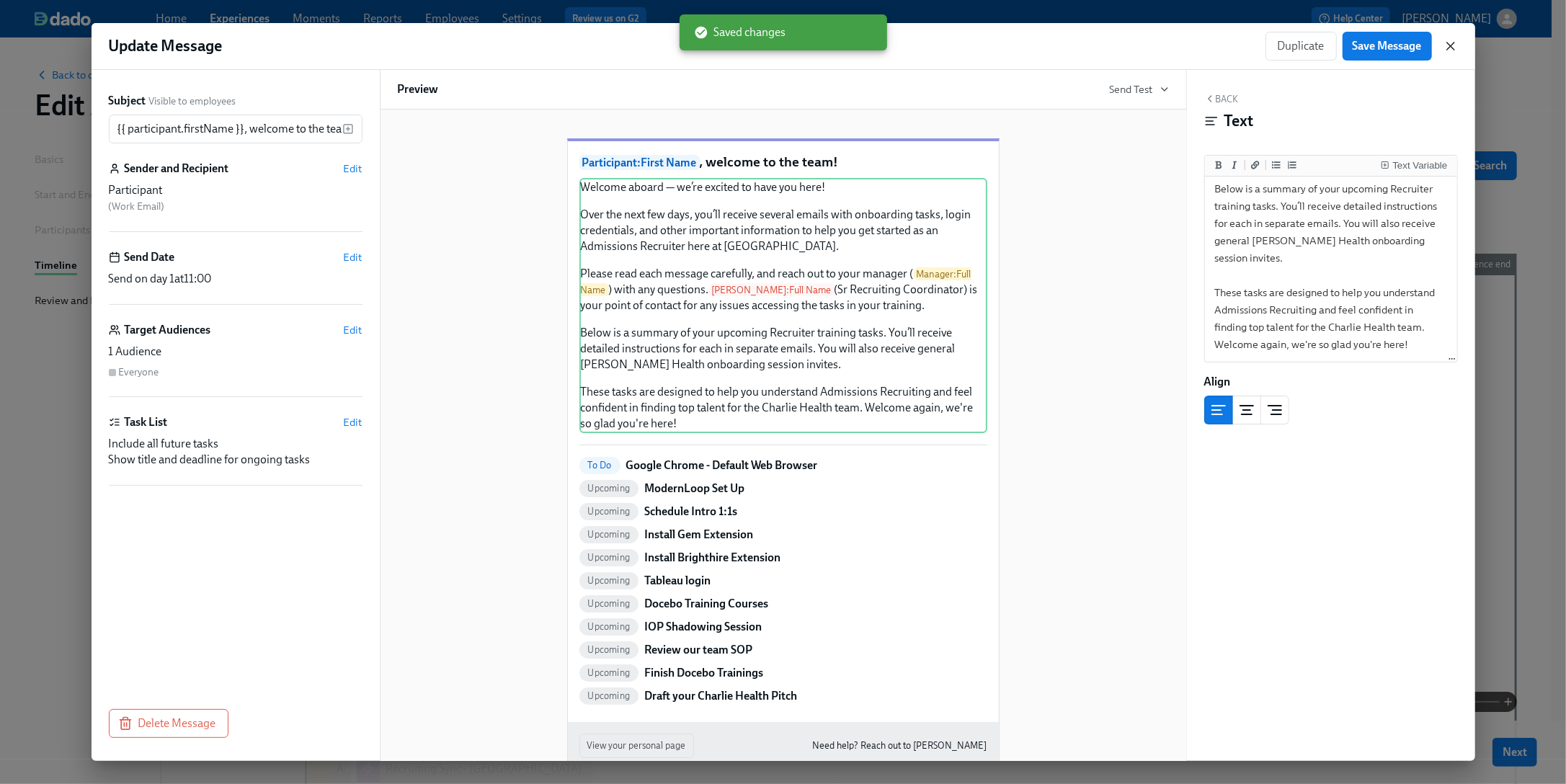
click at [1312, 45] on icon "button" at bounding box center [1451, 47] width 15 height 15
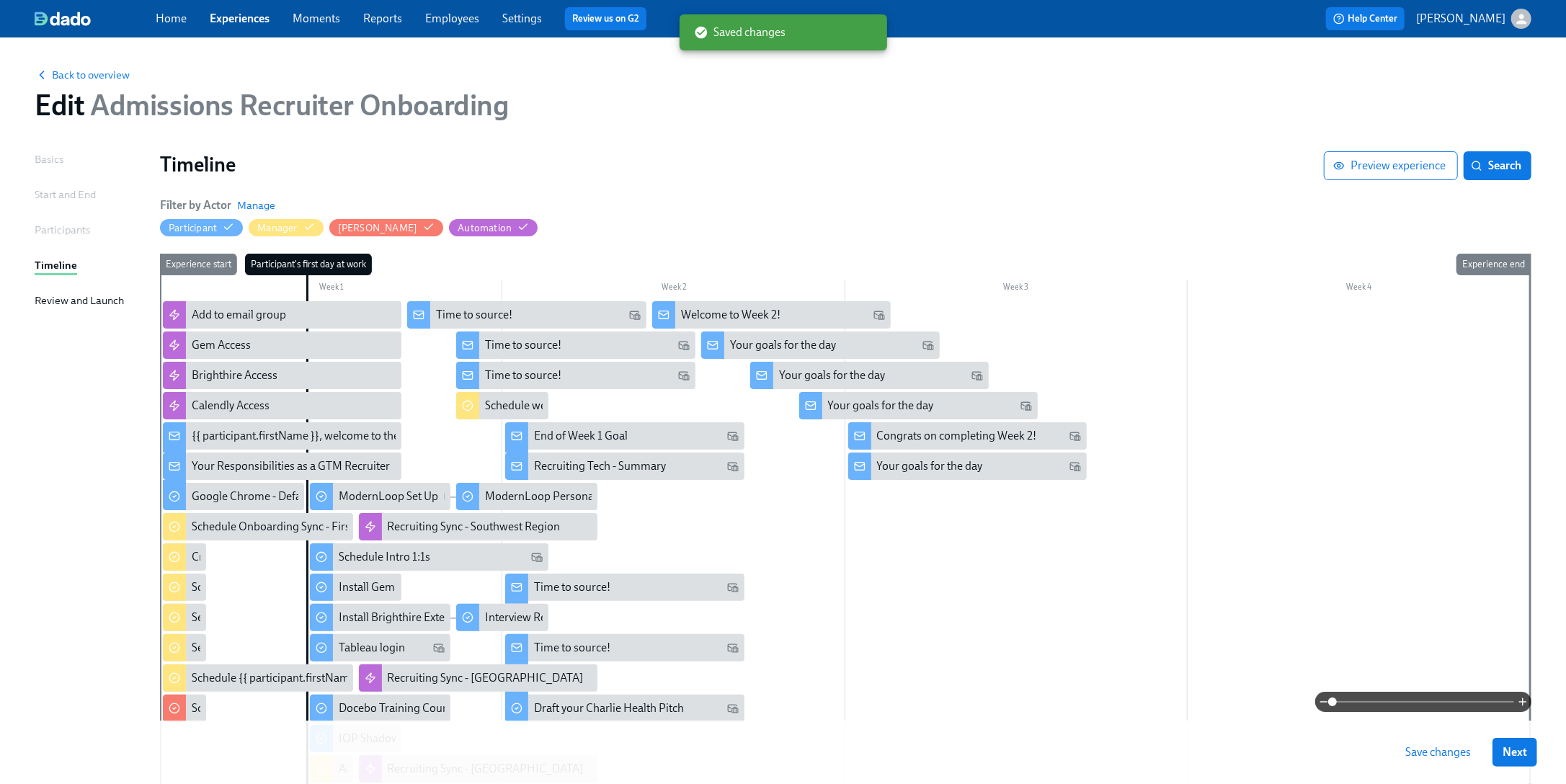
click at [1312, 642] on span "Save changes" at bounding box center [1438, 752] width 65 height 15
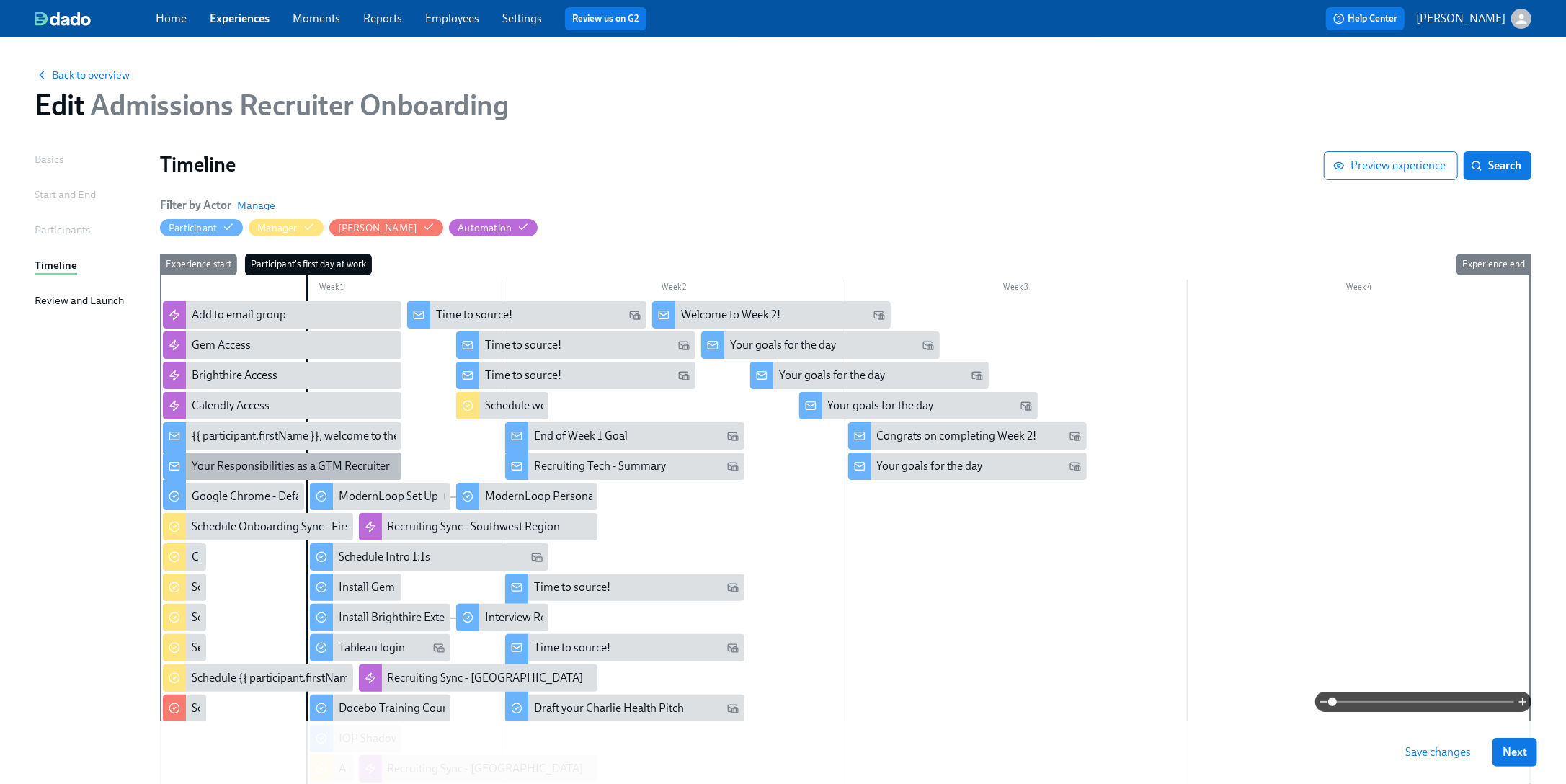
click at [250, 470] on div "Your Responsibilities as a GTM Recruiter" at bounding box center [291, 466] width 198 height 16
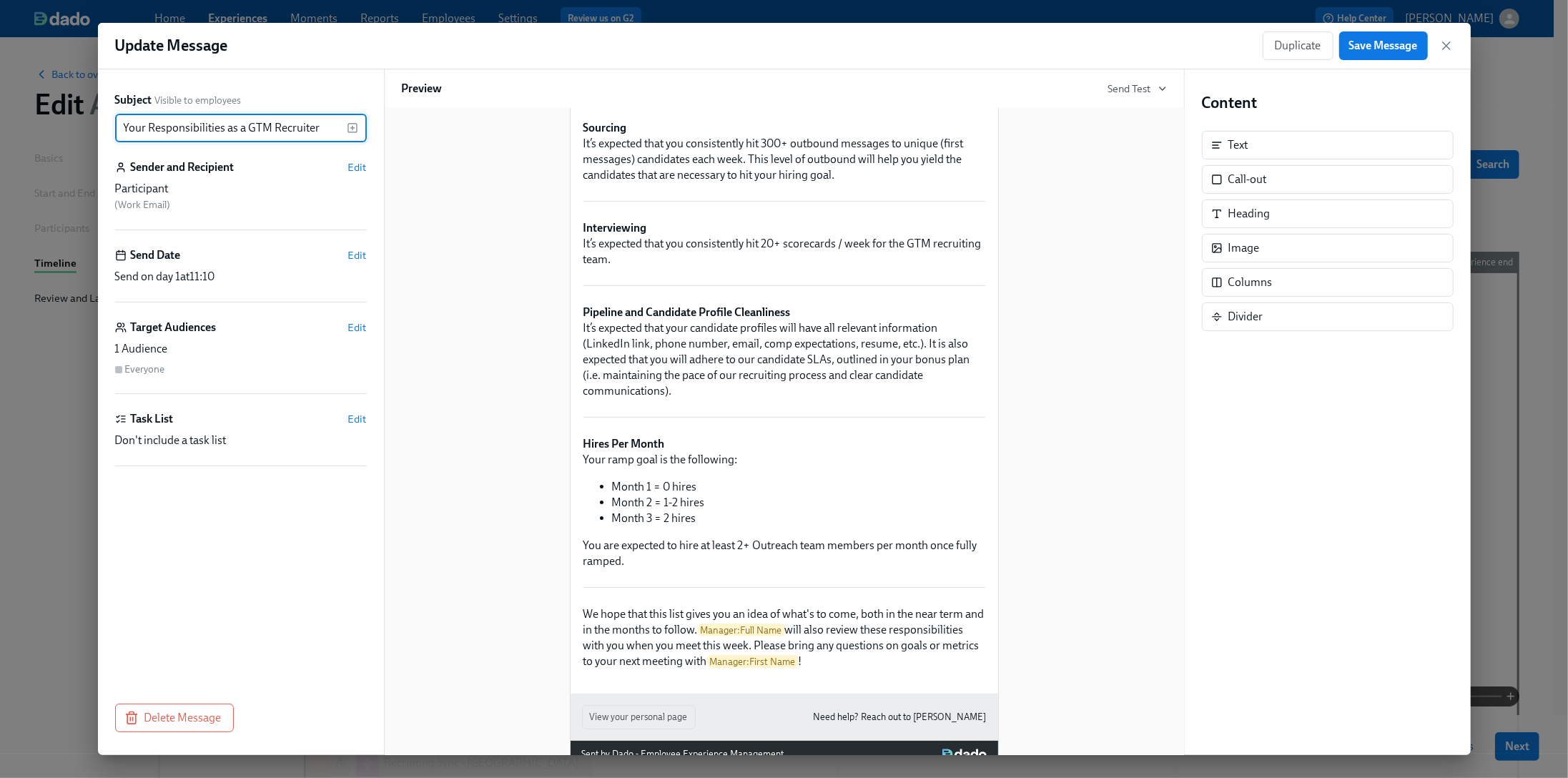
scroll to position [221, 0]
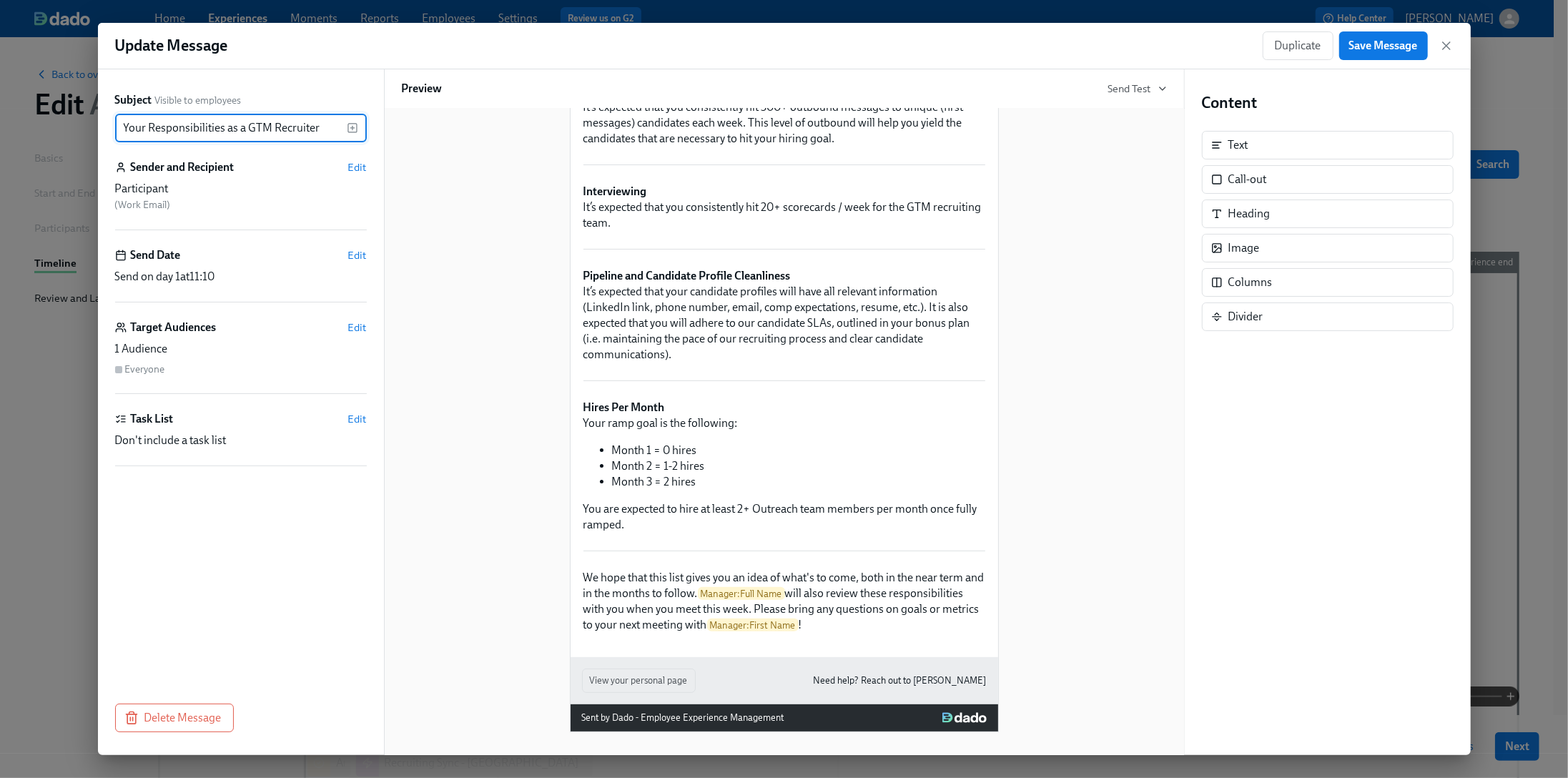
click at [276, 139] on input "Your Responsibilities as a GTM Recruiter" at bounding box center [231, 128] width 232 height 29
drag, startPoint x: 272, startPoint y: 124, endPoint x: 245, endPoint y: 121, distance: 27.2
click at [245, 121] on input "Your Responsibilities as a GTM Recruiter" at bounding box center [231, 128] width 232 height 29
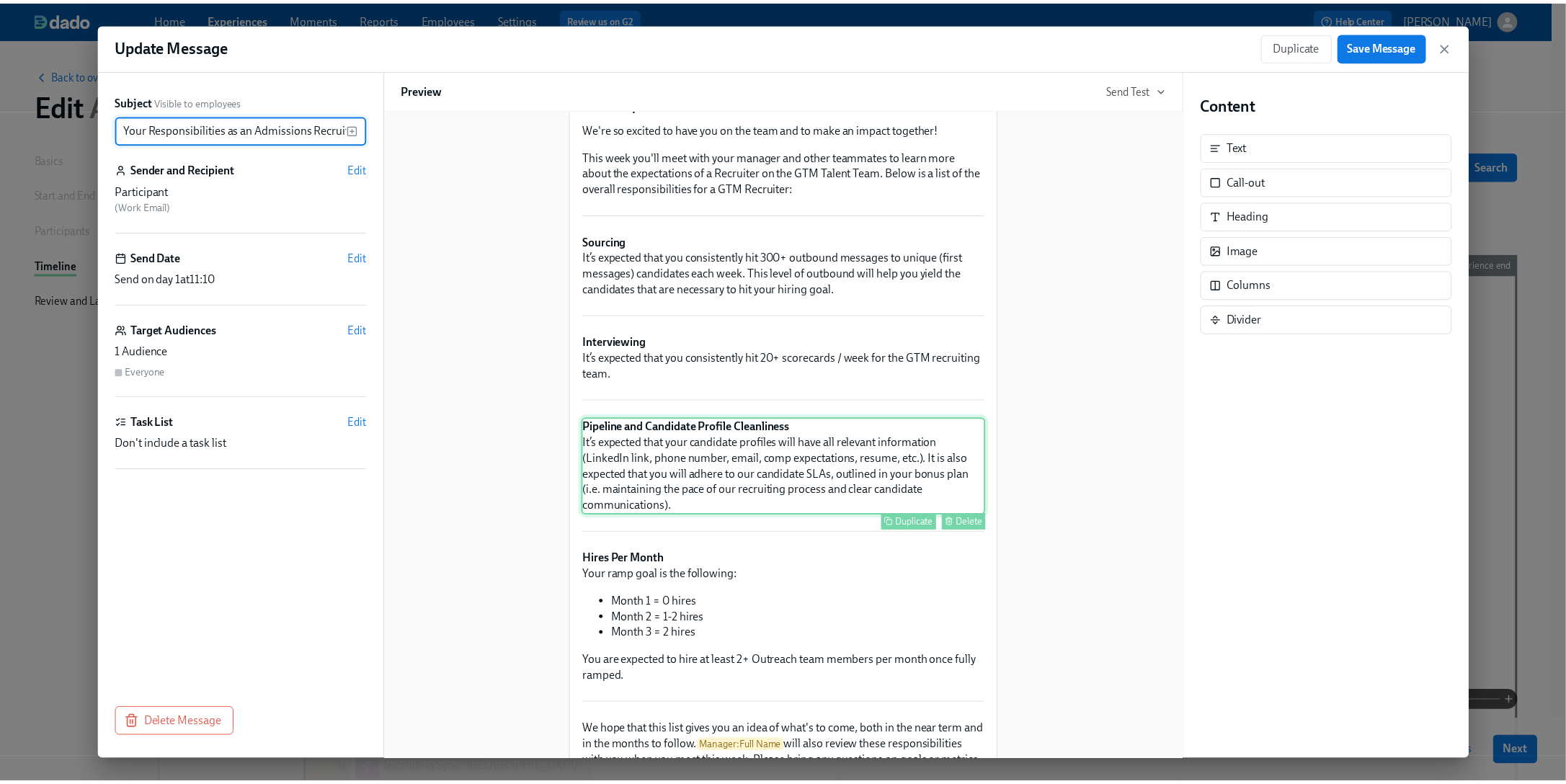
scroll to position [0, 0]
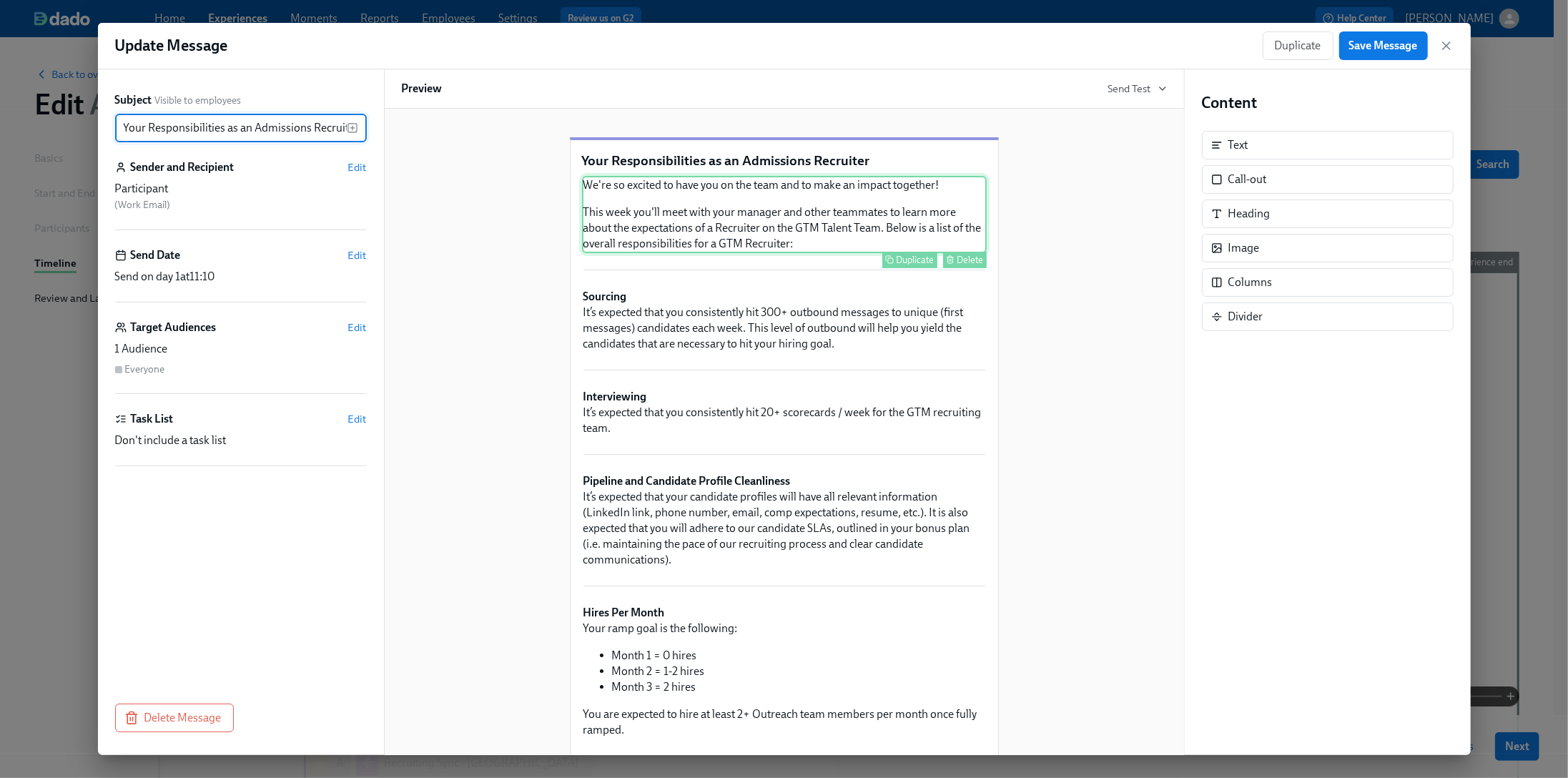
click at [700, 229] on div "We're so excited to have you on the team and to make an impact together! This w…" at bounding box center [784, 214] width 405 height 77
type input "Your Responsibilities as an Admissions Recruiter"
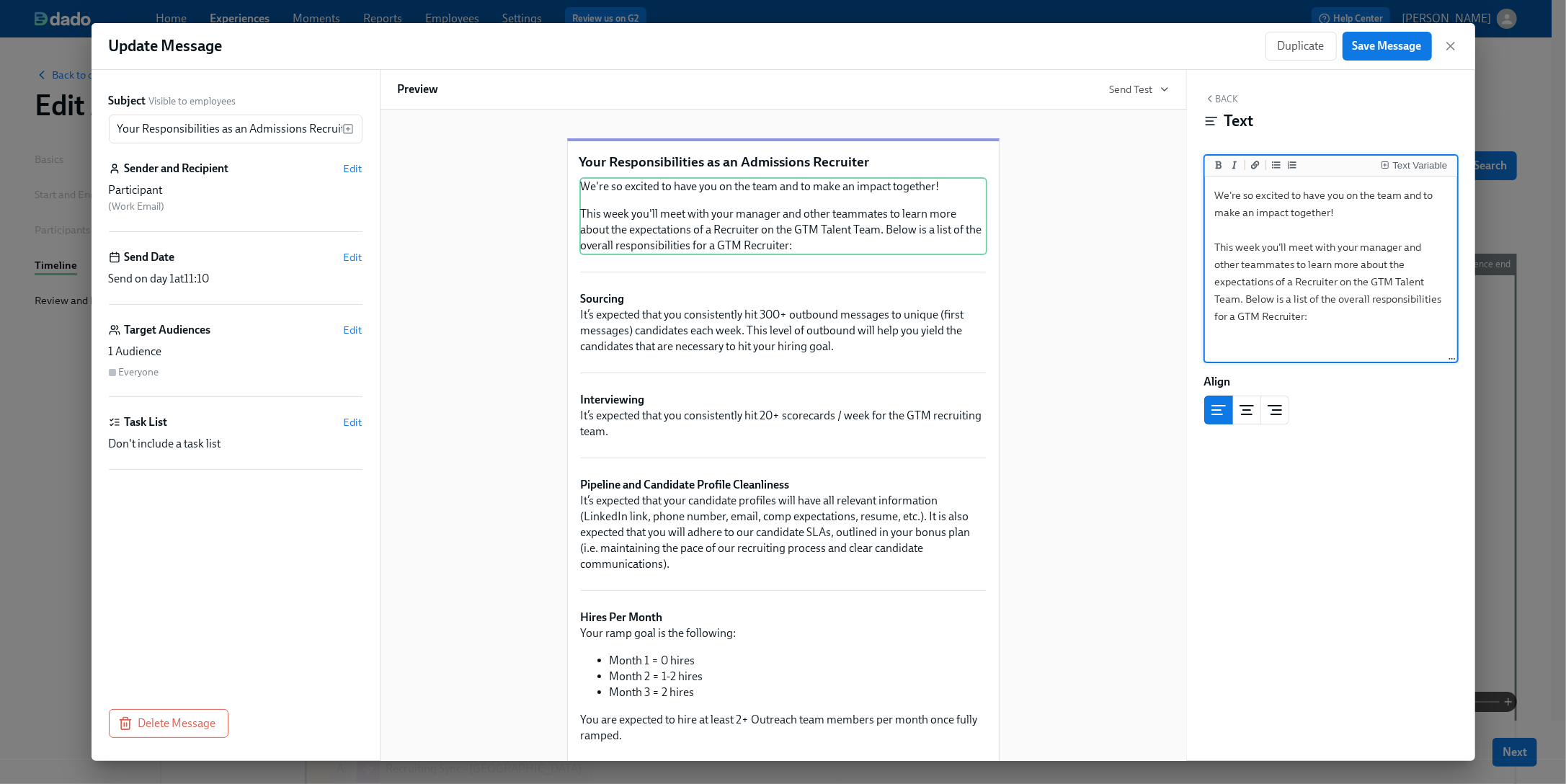
click at [1312, 279] on textarea "We're so excited to have you on the team and to make an impact together! This w…" at bounding box center [1331, 270] width 246 height 181
click at [1312, 312] on textarea "We're so excited to have you on the team and to make an impact together! This w…" at bounding box center [1331, 270] width 246 height 181
type textarea "We're so excited to have you on the team and to make an impact together! This w…"
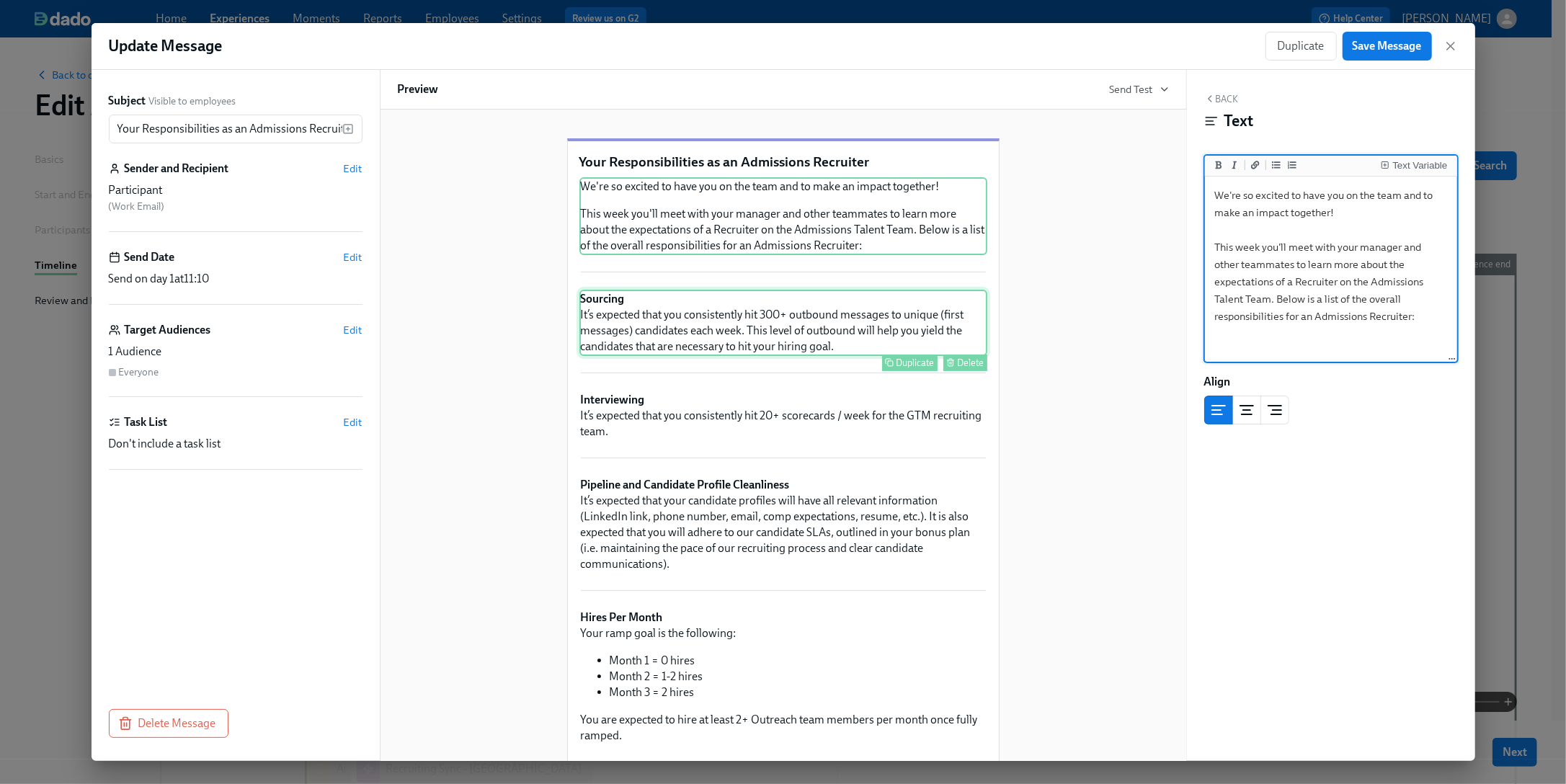
click at [799, 356] on div "Sourcing It’s expected that you consistently hit 300+ outbound messages to uniq…" at bounding box center [783, 323] width 408 height 66
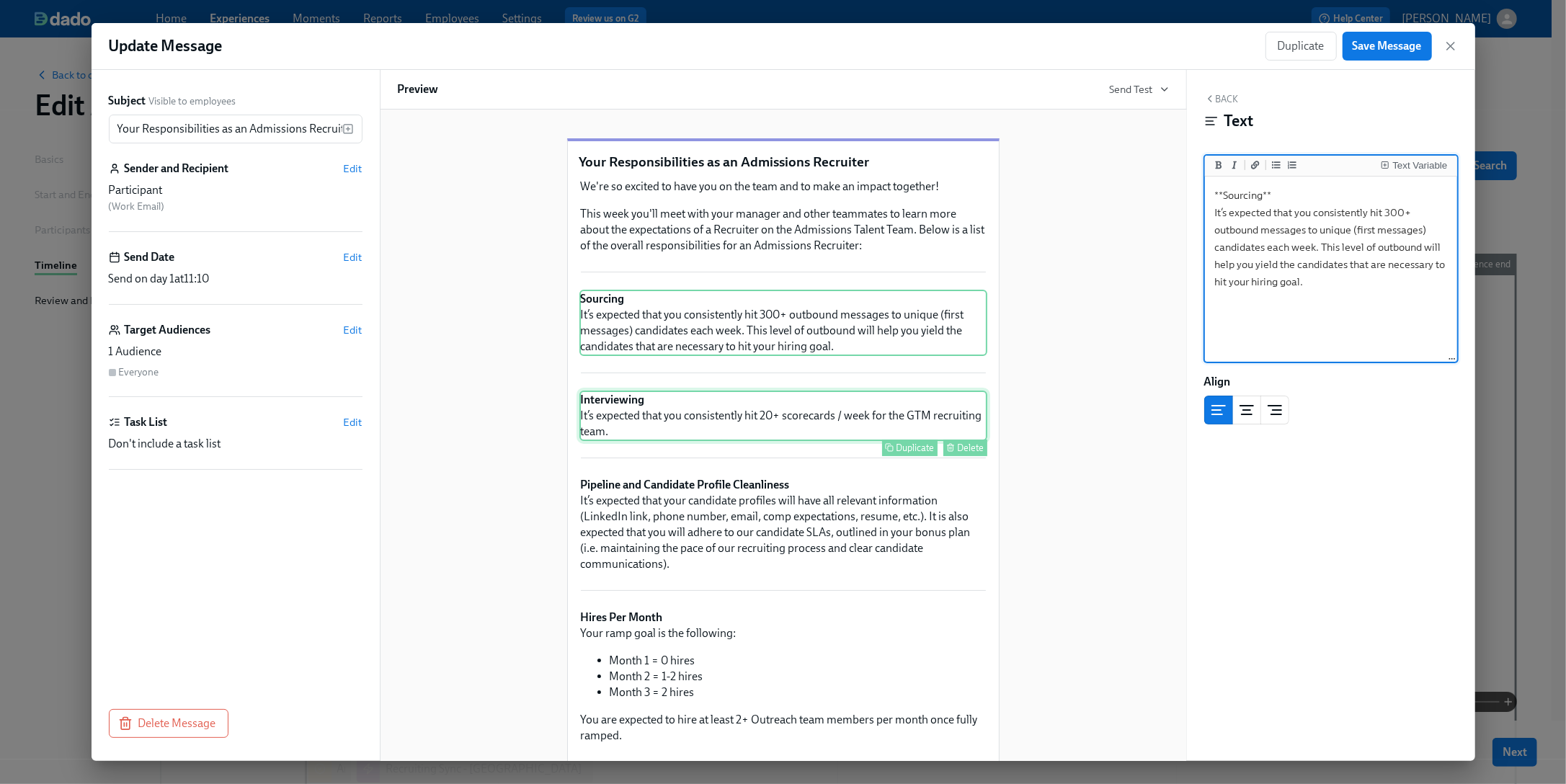
click at [745, 441] on div "Interviewing It’s expected that you consistently hit 20+ scorecards / week for …" at bounding box center [783, 415] width 408 height 50
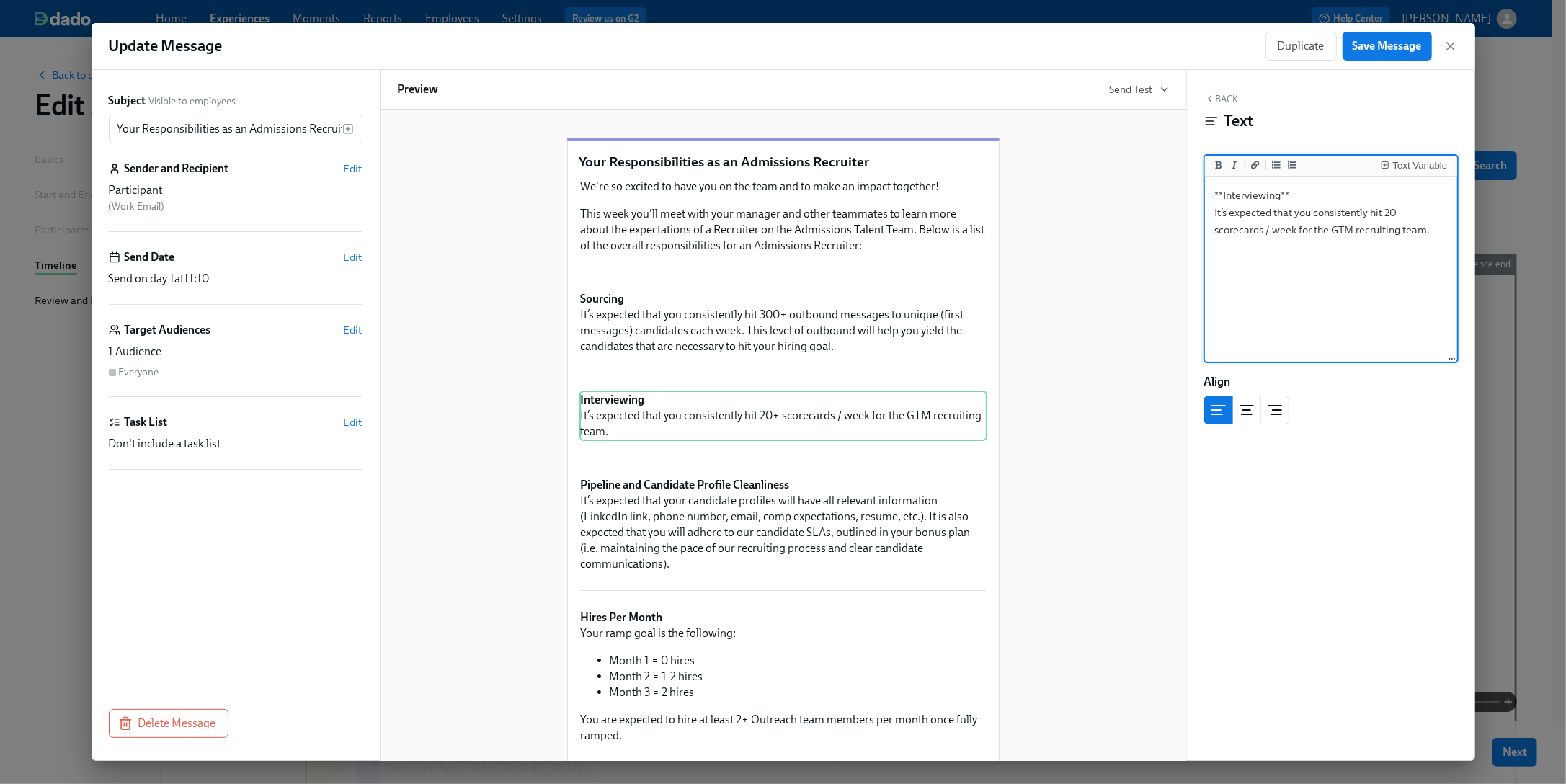
click at [1312, 227] on textarea "**Interviewing** It’s expected that you consistently hit 20+ scorecards / week …" at bounding box center [1331, 270] width 246 height 181
type textarea "**Interviewing** It’s expected that you consistently hit 20+ scorecards / week …"
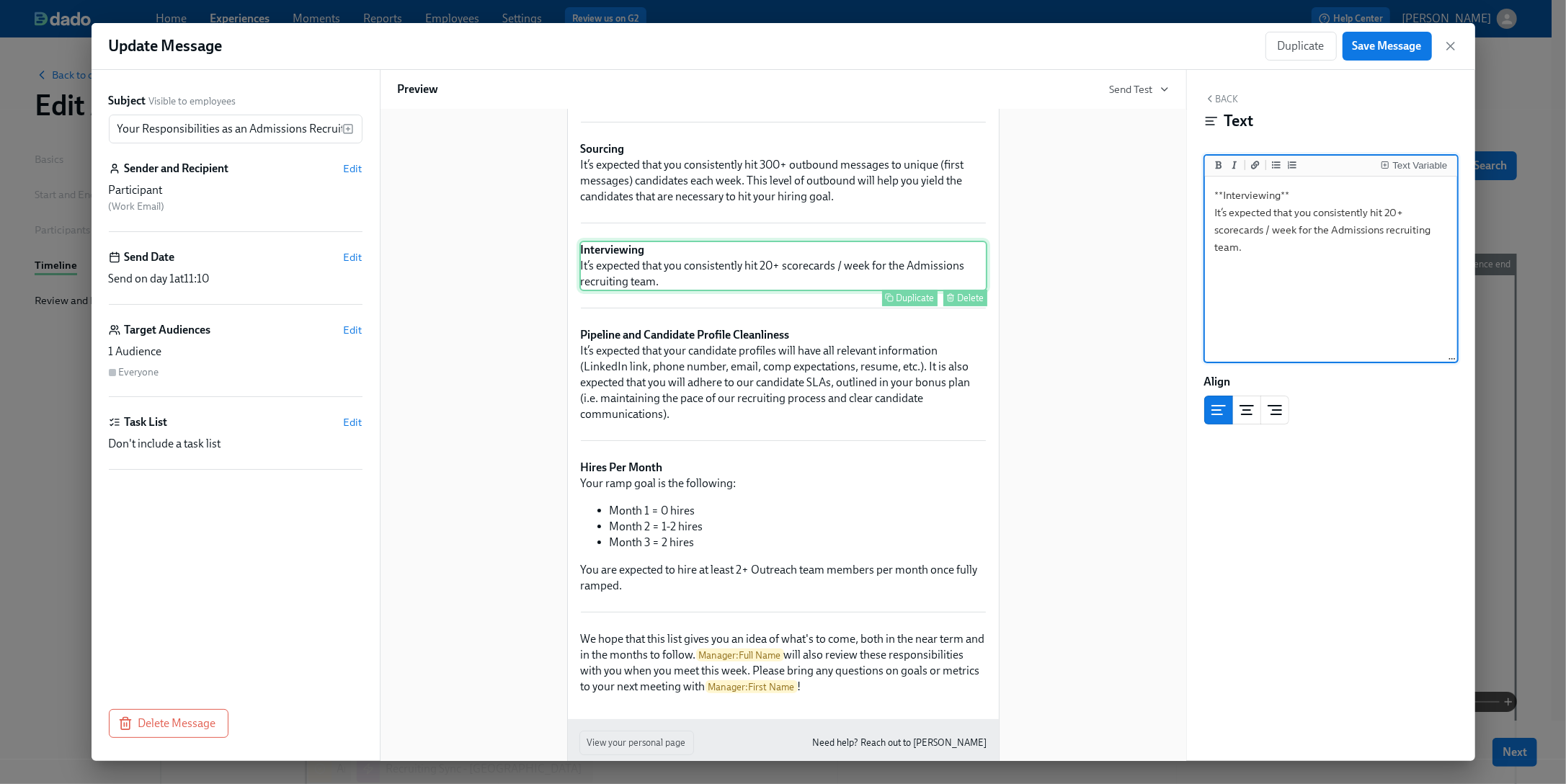
scroll to position [182, 0]
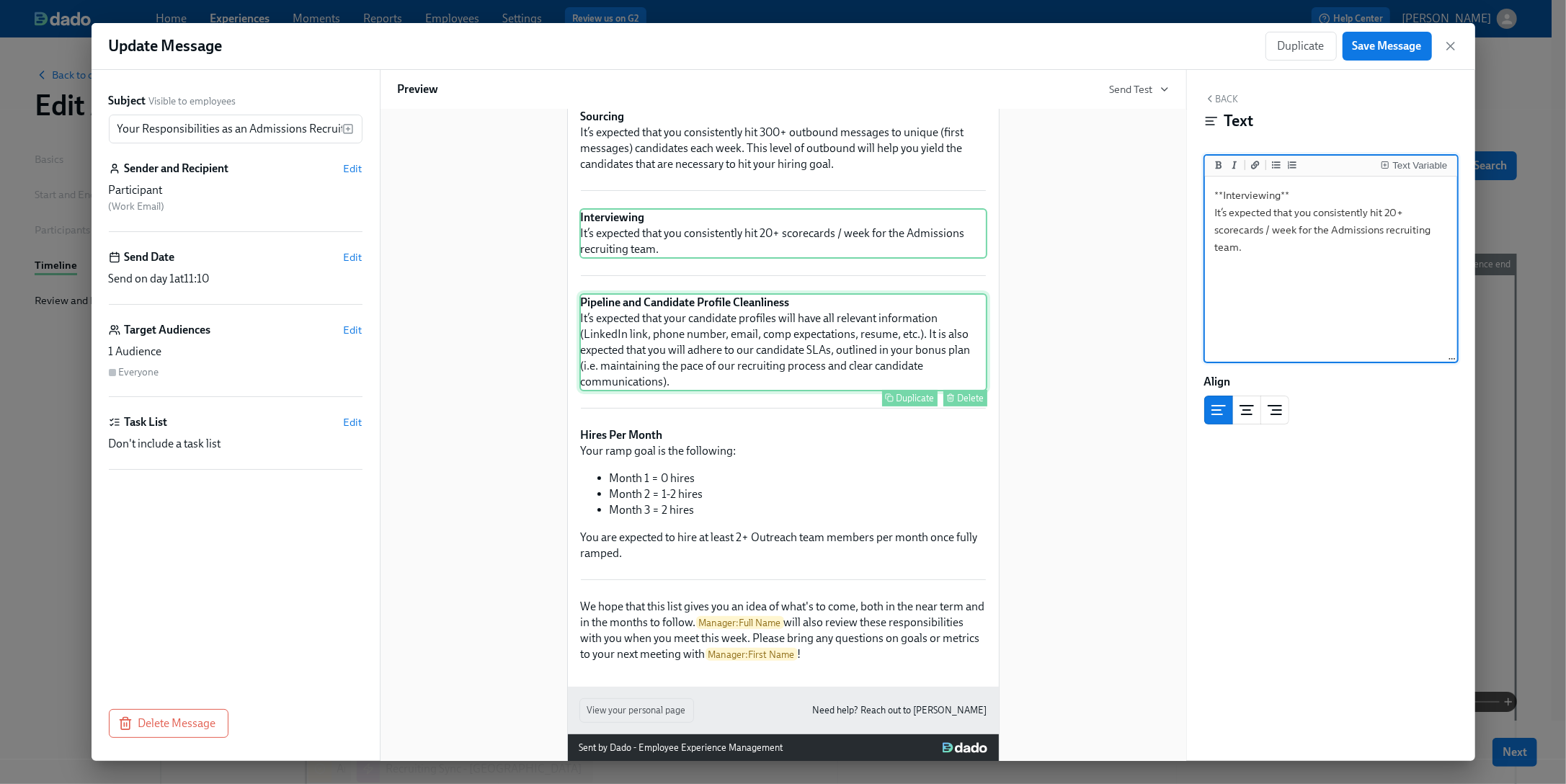
click at [724, 372] on div "Pipeline and Candidate Profile Cleanliness It’s expected that your candidate pr…" at bounding box center [783, 342] width 408 height 98
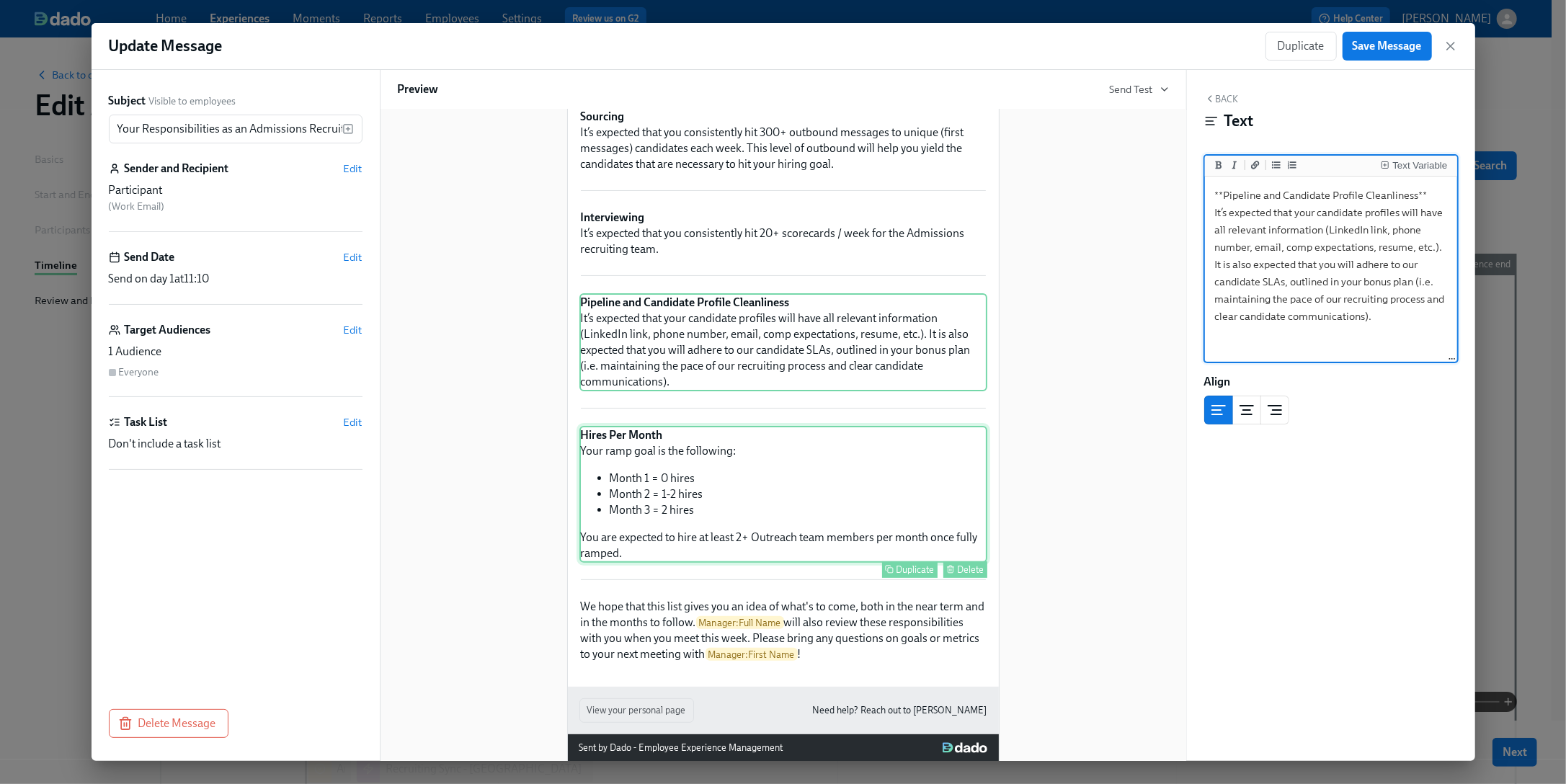
click at [684, 481] on div "Hires Per Month Your ramp goal is the following: Month 1 = 0 hires Month 2 = 1-…" at bounding box center [783, 494] width 408 height 137
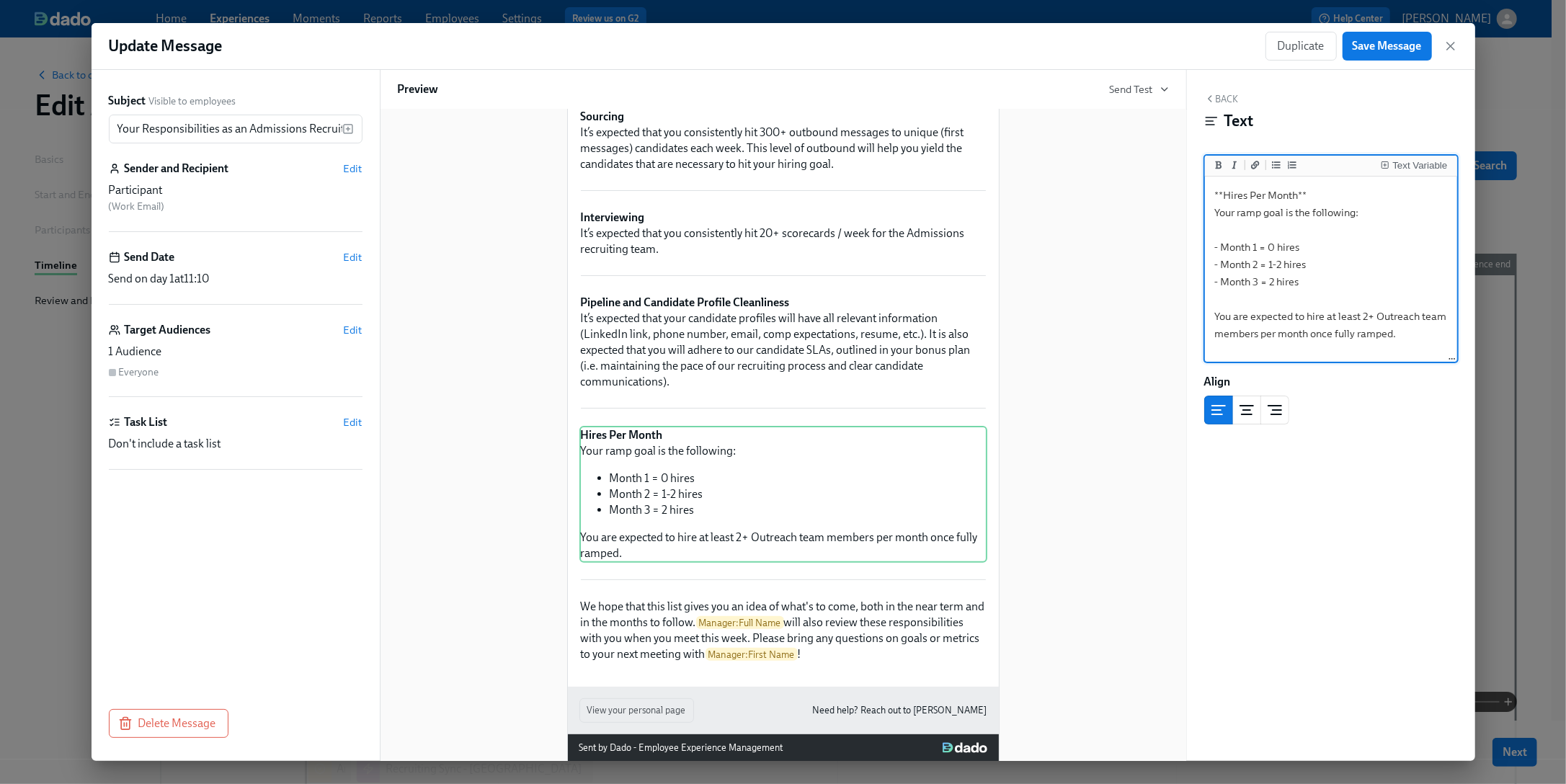
click at [1275, 275] on textarea "**Hires Per Month** Your ramp goal is the following: - Month 1 = 0 hires - Mont…" at bounding box center [1331, 270] width 246 height 181
click at [1312, 314] on textarea "**Hires Per Month** Your ramp goal is the following: - Month 1 = 0 hires - Mont…" at bounding box center [1331, 270] width 246 height 181
drag, startPoint x: 1418, startPoint y: 315, endPoint x: 1380, endPoint y: 311, distance: 38.2
click at [1312, 311] on textarea "**Hires Per Month** Your ramp goal is the following: - Month 1 = 0 hires - Mont…" at bounding box center [1331, 270] width 246 height 181
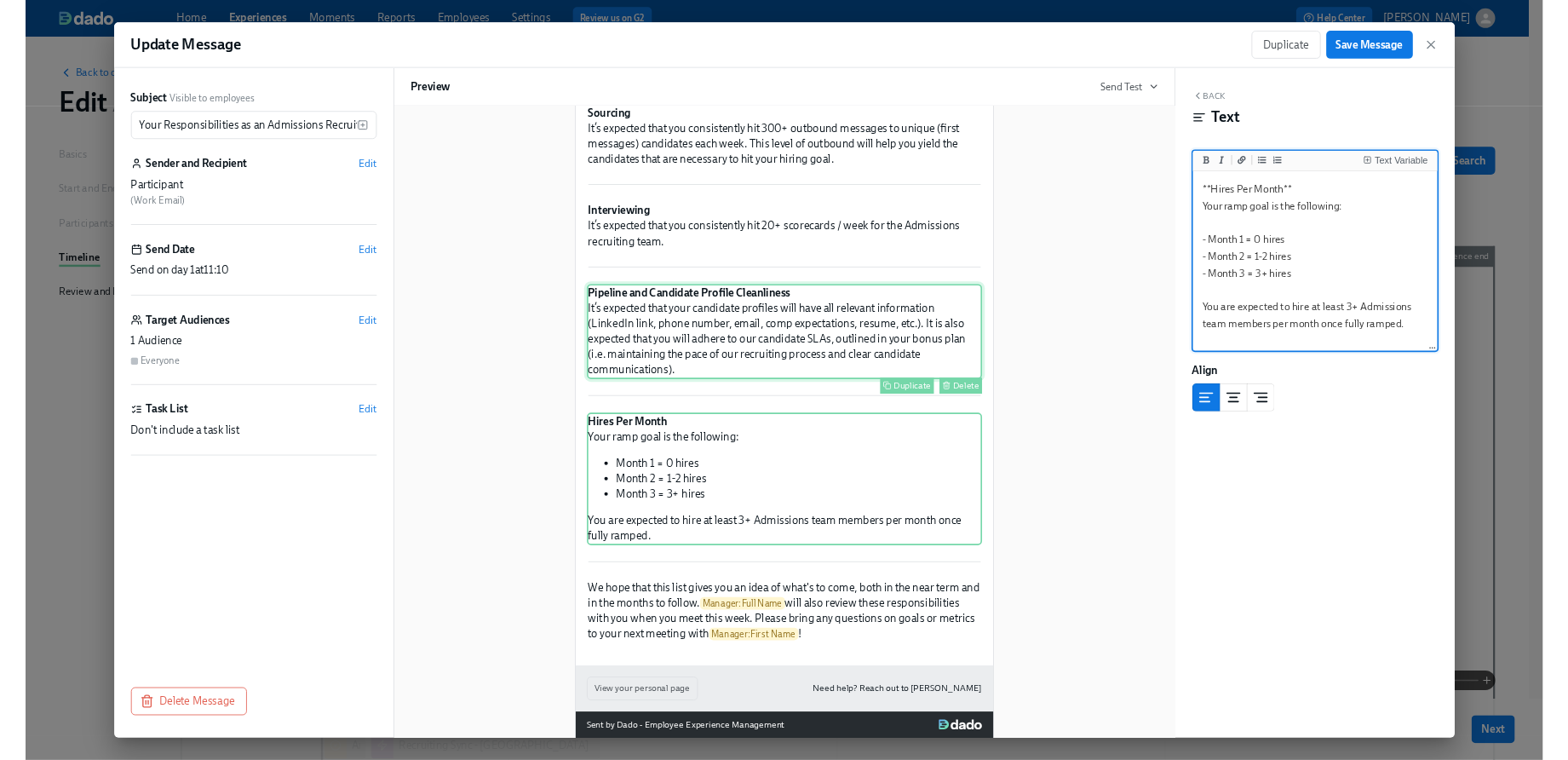
scroll to position [264, 0]
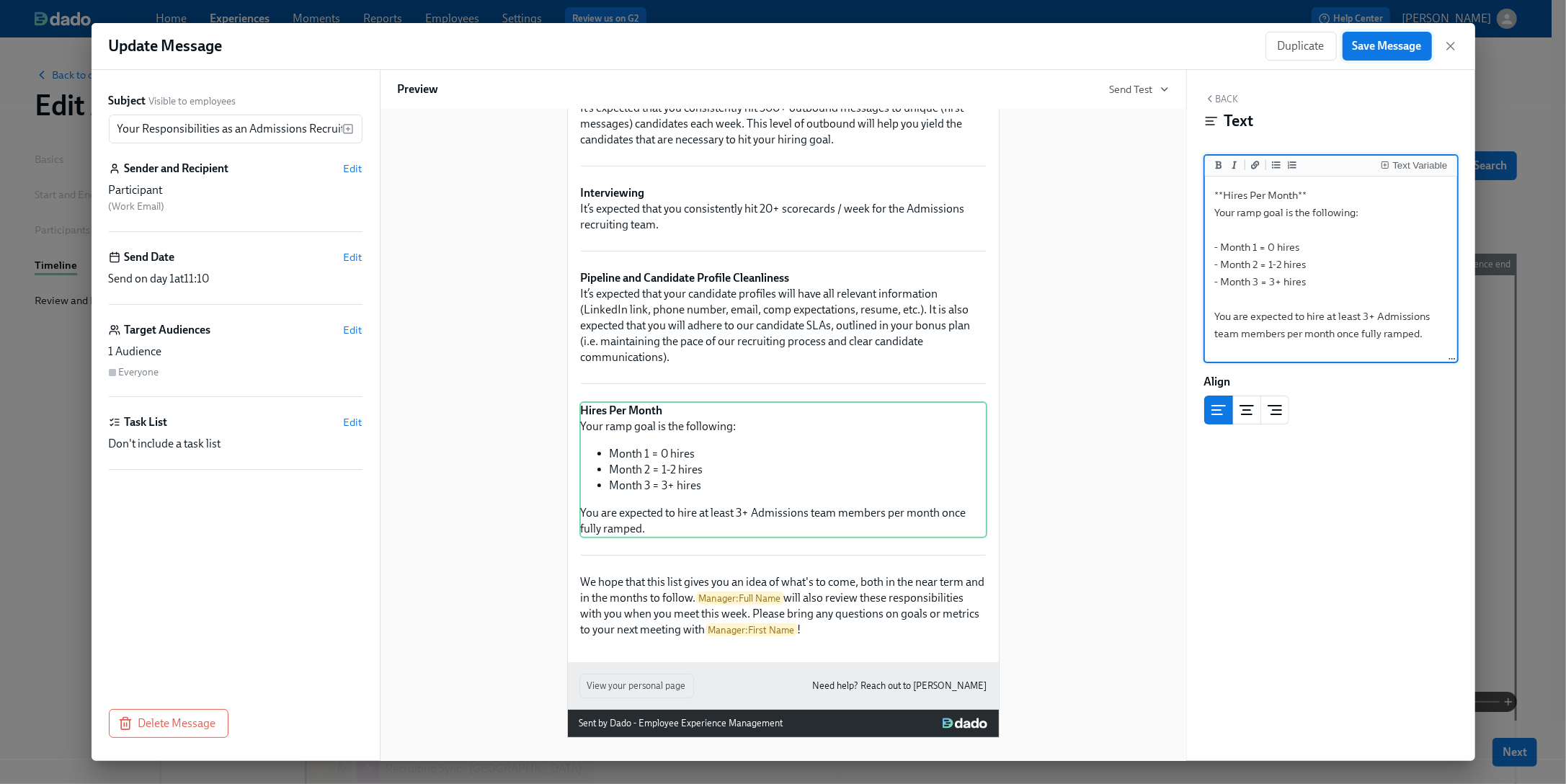
type textarea "**Hires Per Month** Your ramp goal is the following: - Month 1 = 0 hires - Mont…"
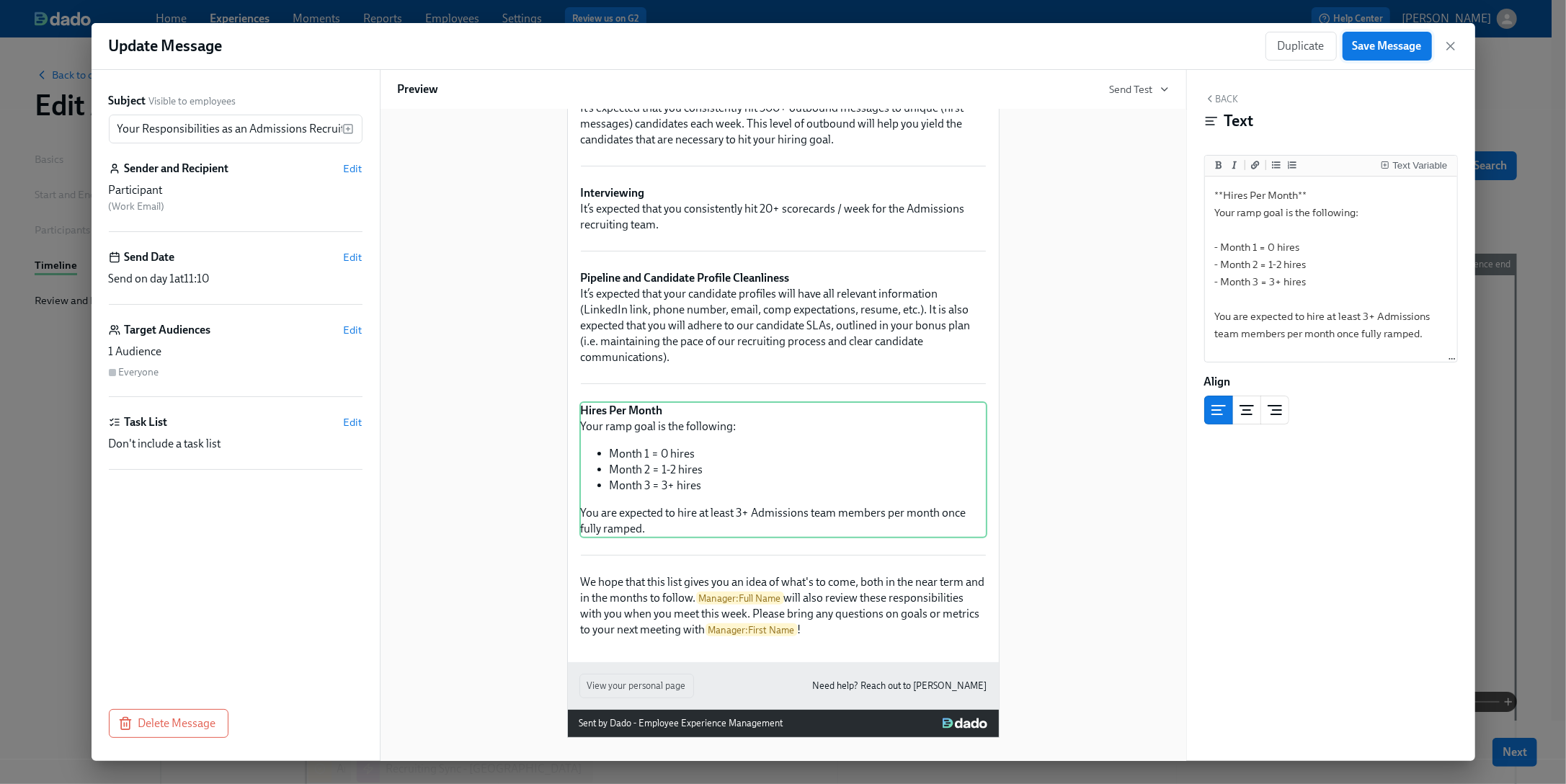
click at [1312, 52] on span "Save Message" at bounding box center [1387, 47] width 69 height 15
click at [1312, 44] on icon "button" at bounding box center [1451, 47] width 15 height 15
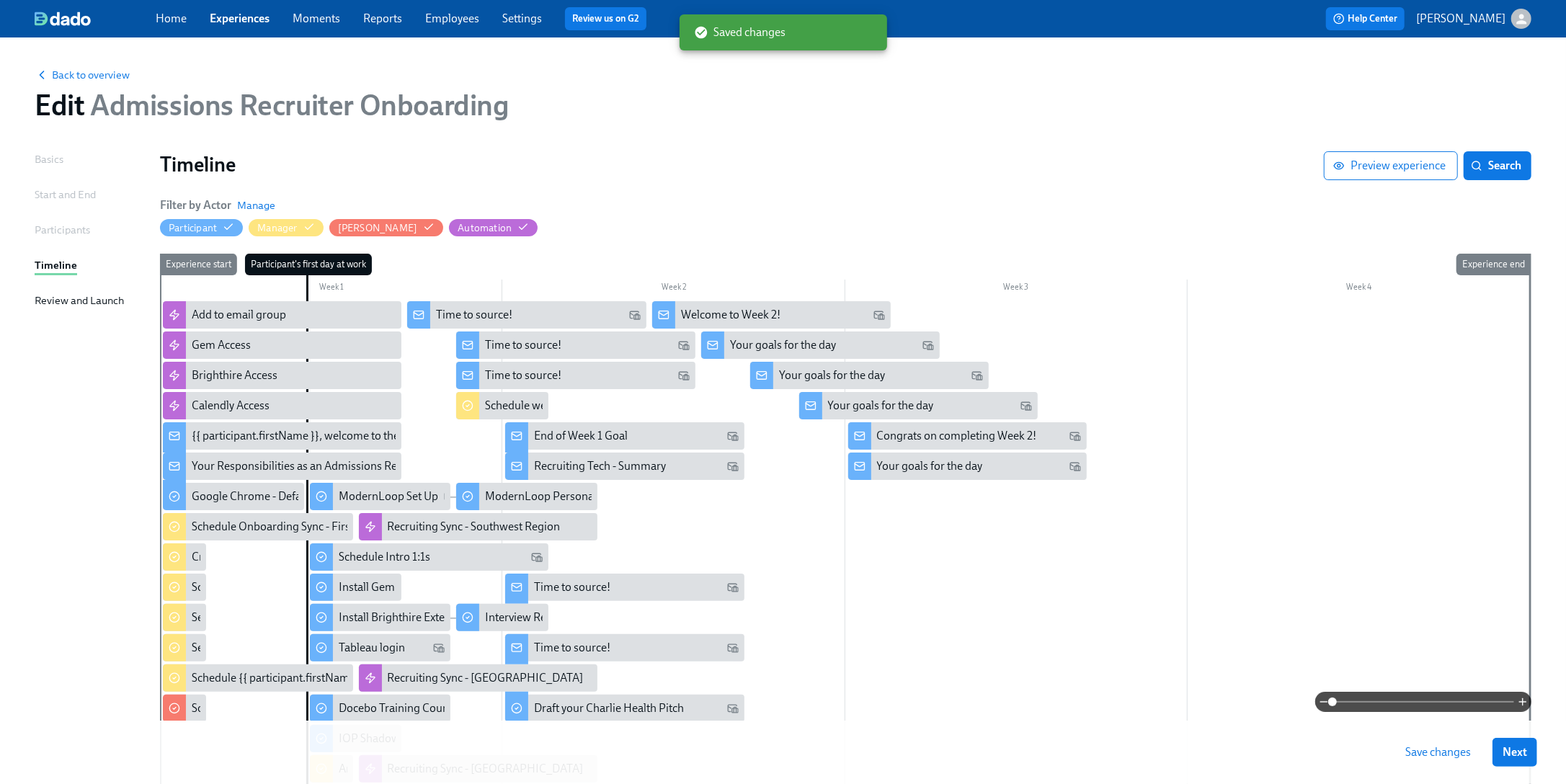
click at [1312, 642] on button "Save changes" at bounding box center [1438, 752] width 86 height 29
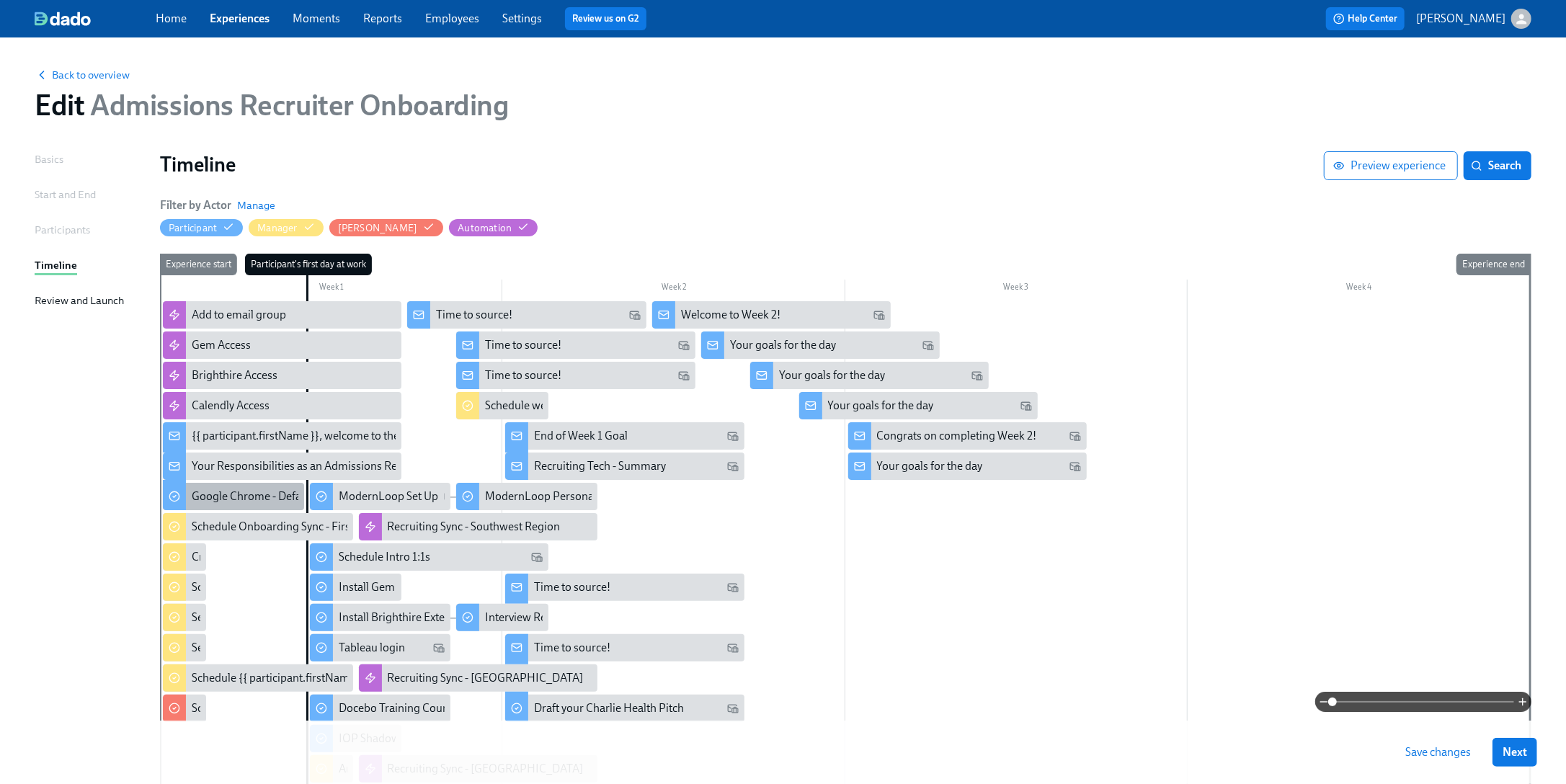
click at [263, 492] on div "Google Chrome - Default Web Browser" at bounding box center [287, 496] width 191 height 16
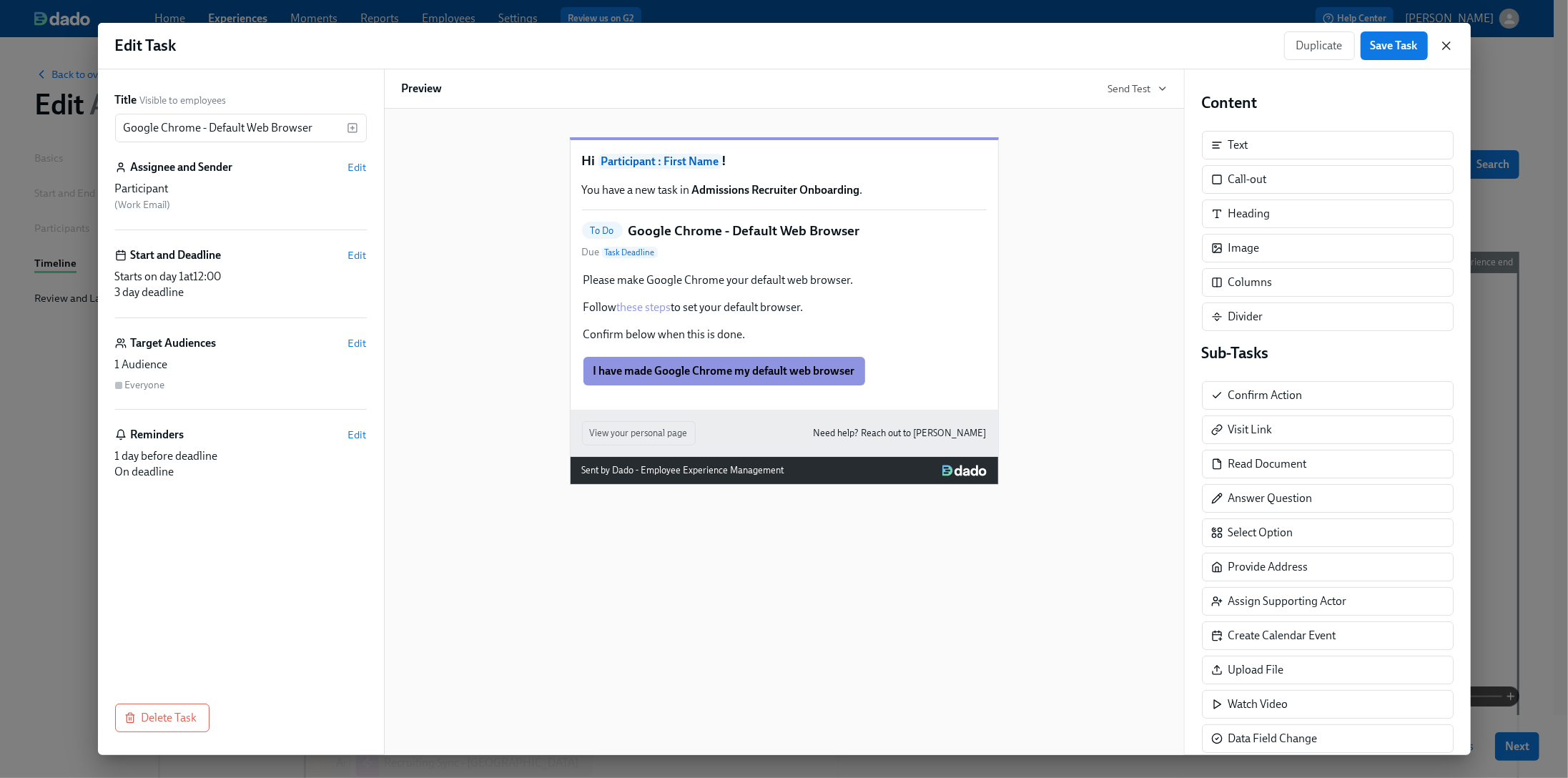
click at [1301, 43] on icon "button" at bounding box center [1447, 46] width 14 height 14
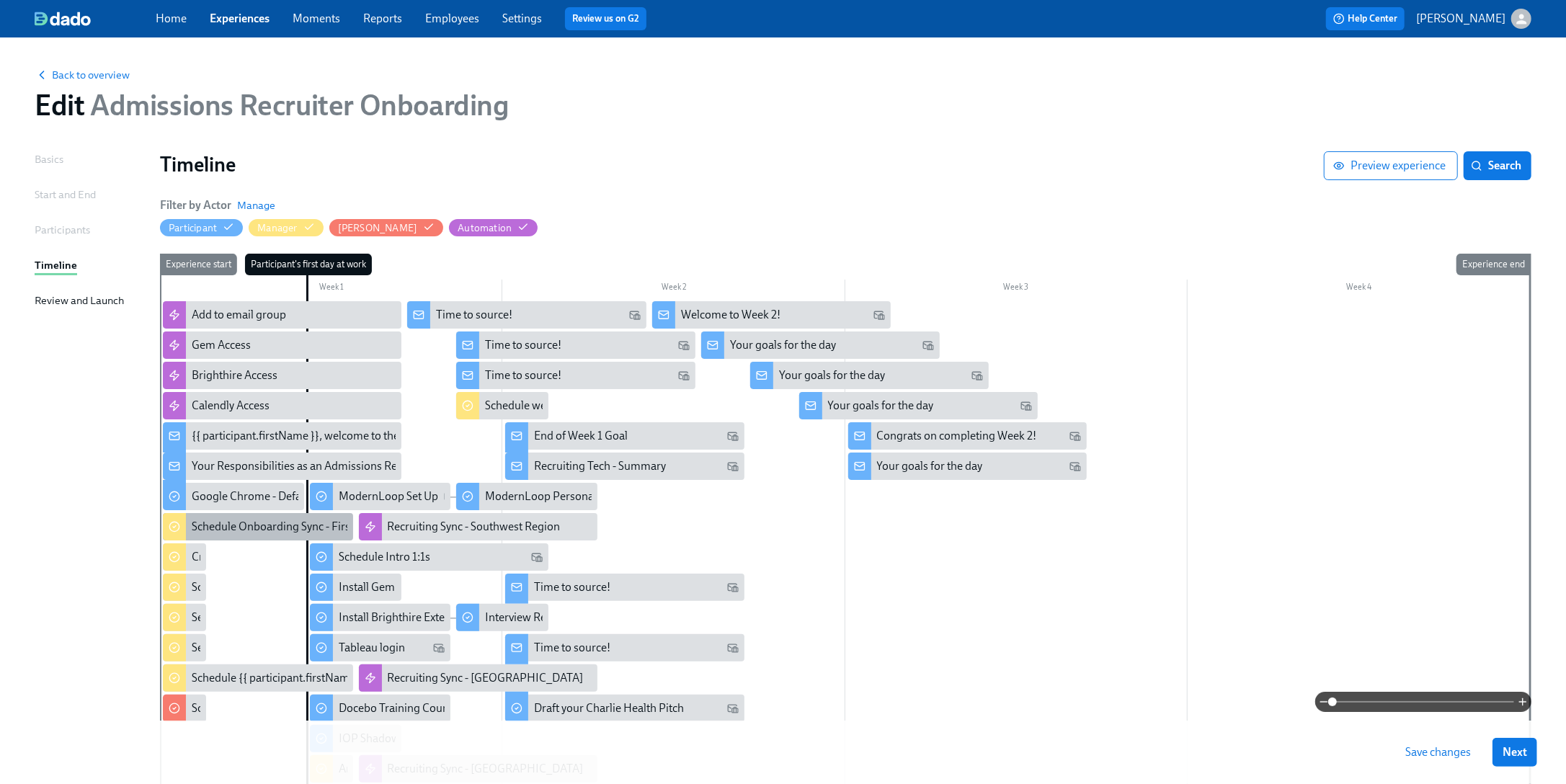
click at [233, 532] on div "Schedule Onboarding Sync - First Prelims" at bounding box center [293, 527] width 203 height 16
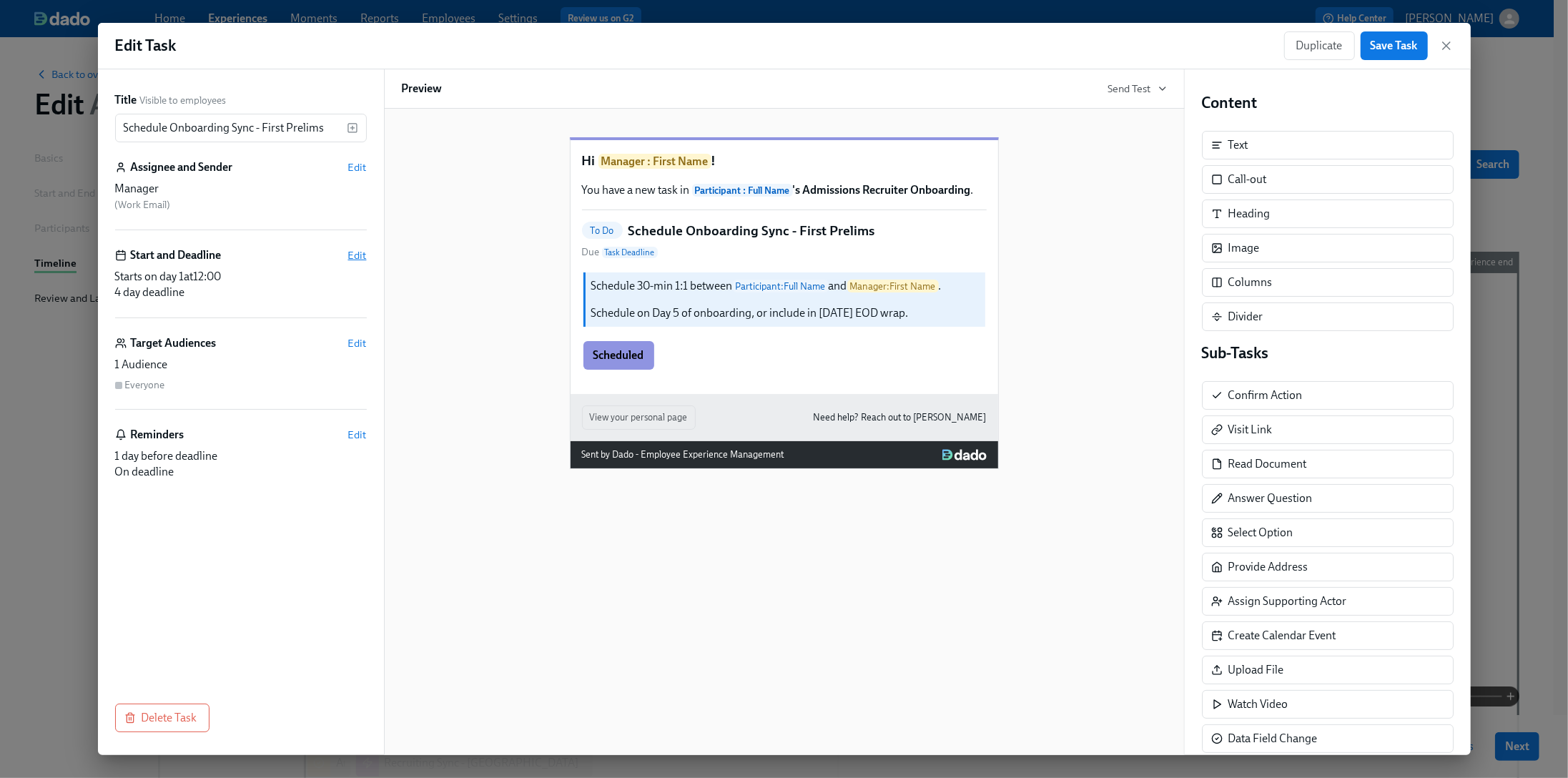
click at [351, 253] on span "Edit" at bounding box center [358, 255] width 19 height 14
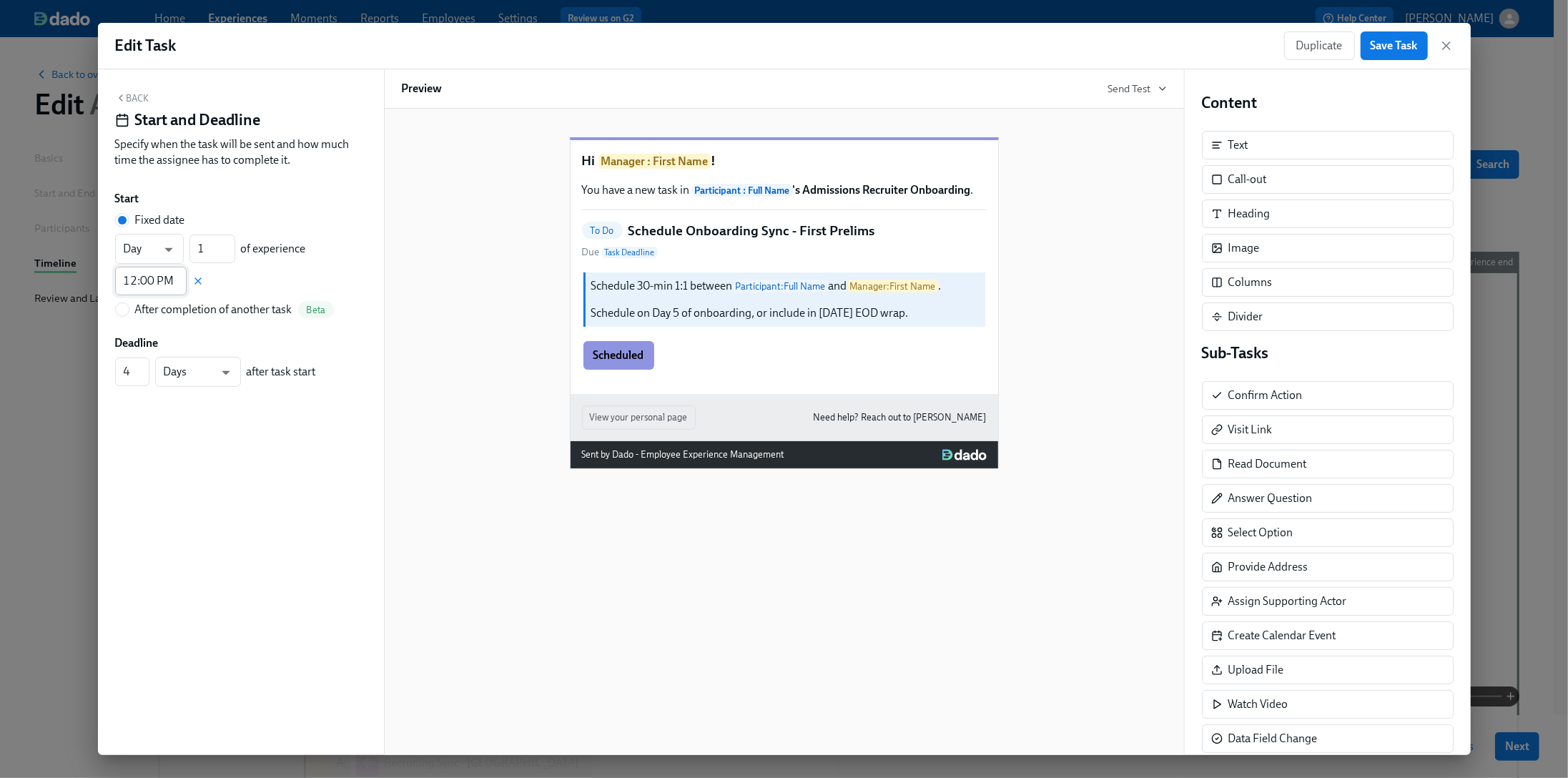
click at [150, 282] on input "12:00 PM" at bounding box center [151, 281] width 71 height 29
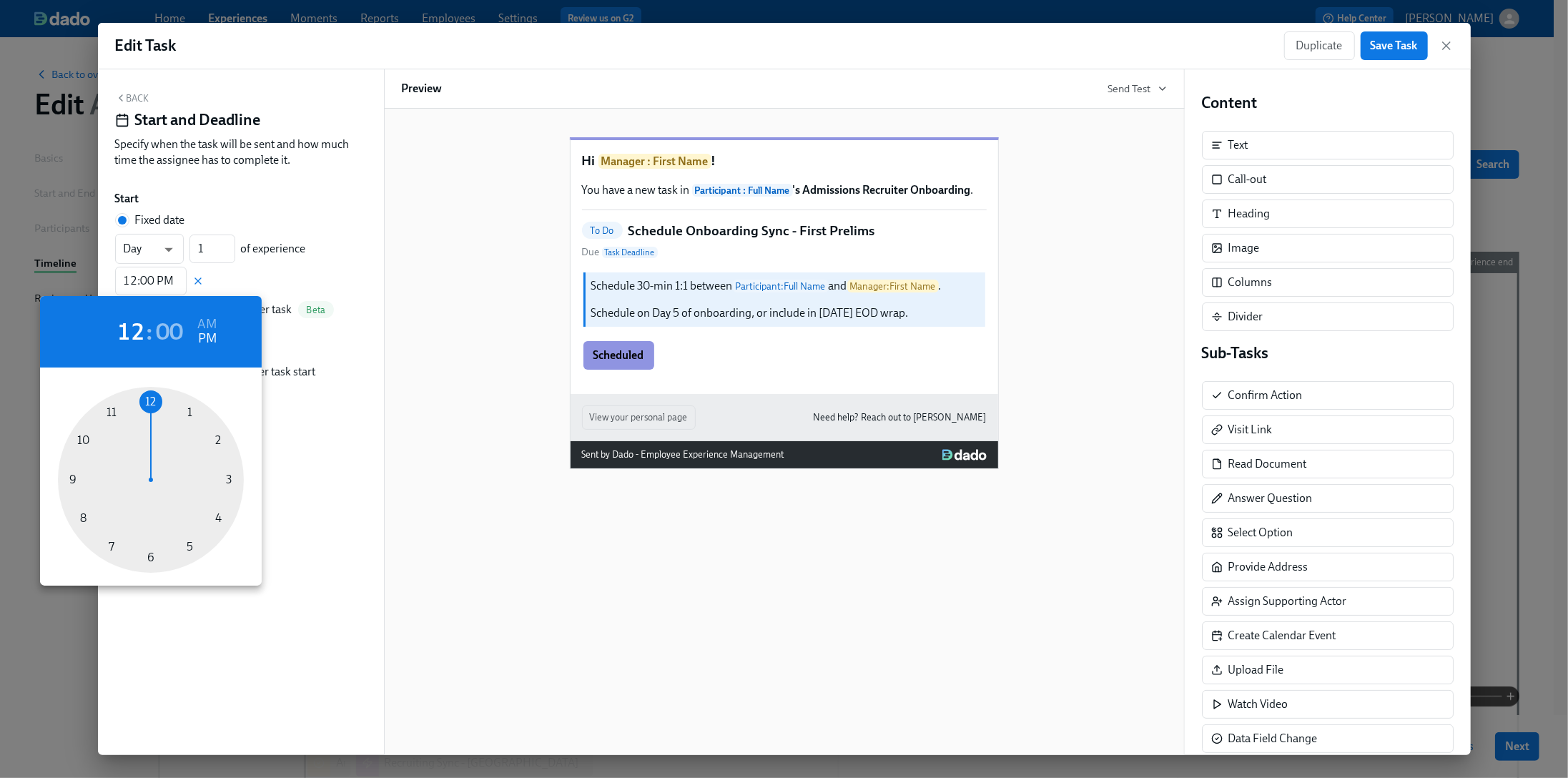
click at [165, 332] on h2 "00" at bounding box center [170, 332] width 27 height 29
click at [216, 514] on div at bounding box center [151, 479] width 186 height 186
type input "12:20 PM"
click at [136, 102] on div at bounding box center [784, 389] width 1568 height 778
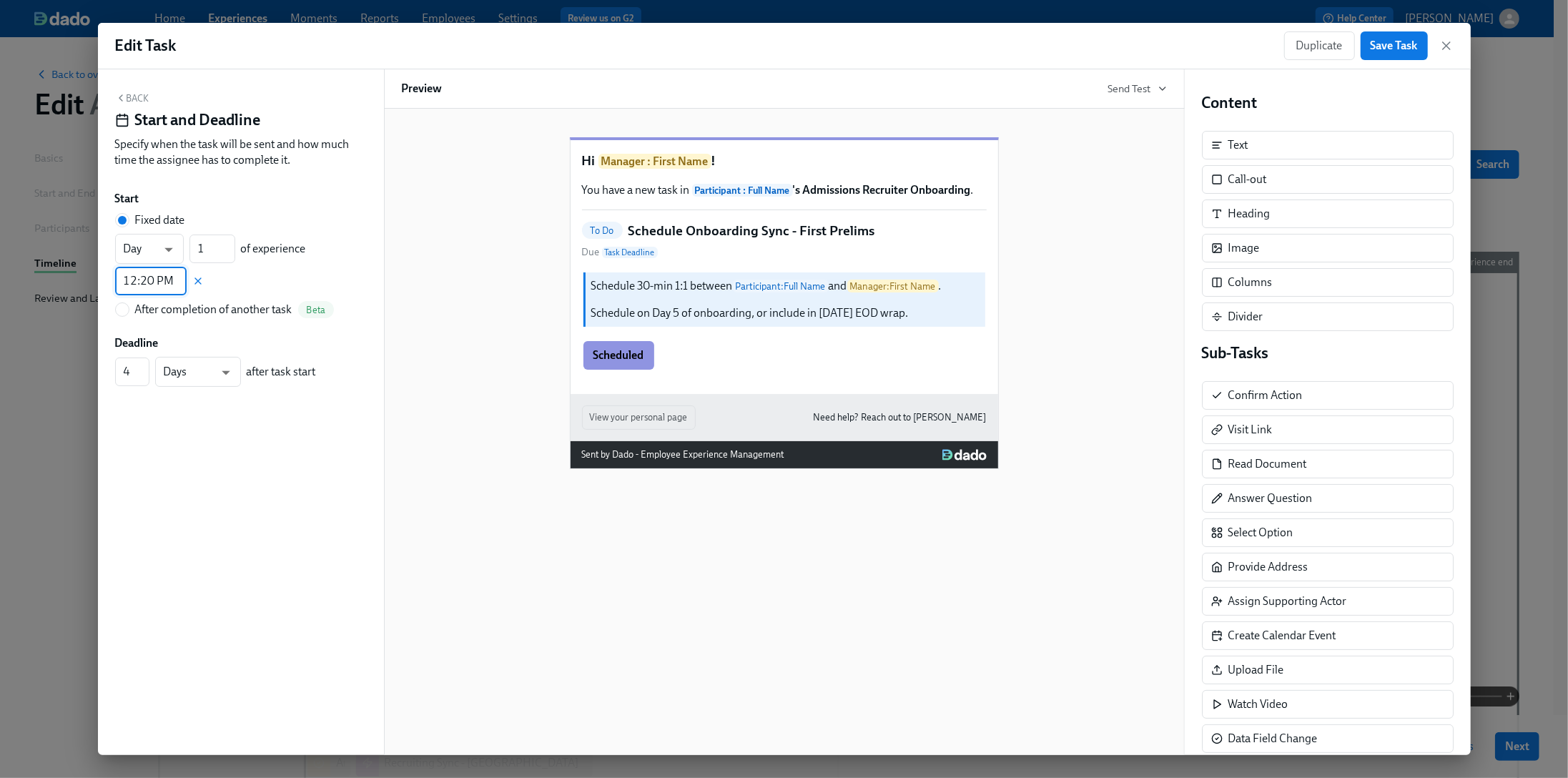
click at [144, 96] on button "Back" at bounding box center [133, 98] width 35 height 12
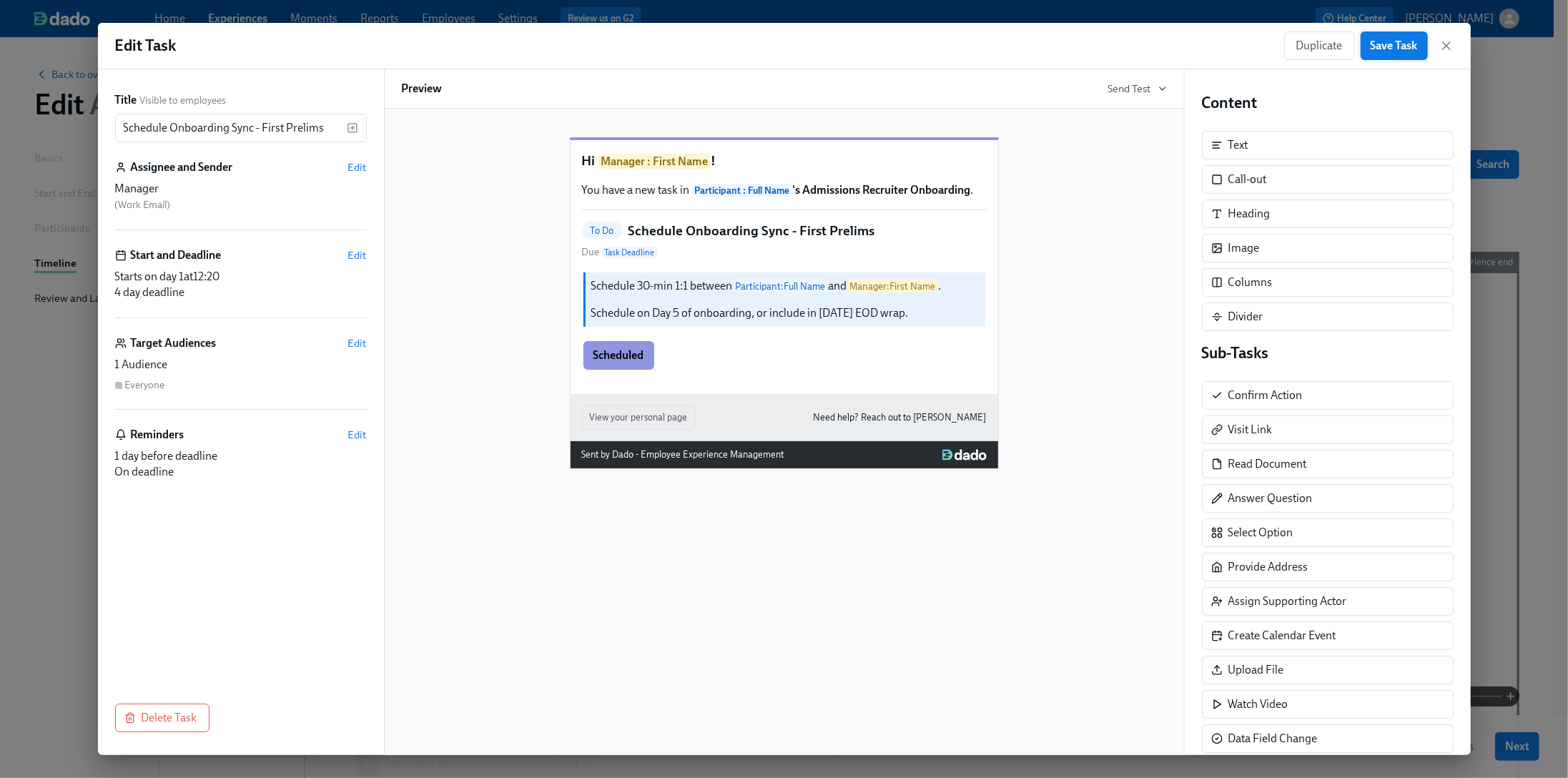
click at [1301, 48] on span "Save Task" at bounding box center [1394, 46] width 47 height 14
click at [1301, 44] on icon "button" at bounding box center [1447, 46] width 14 height 14
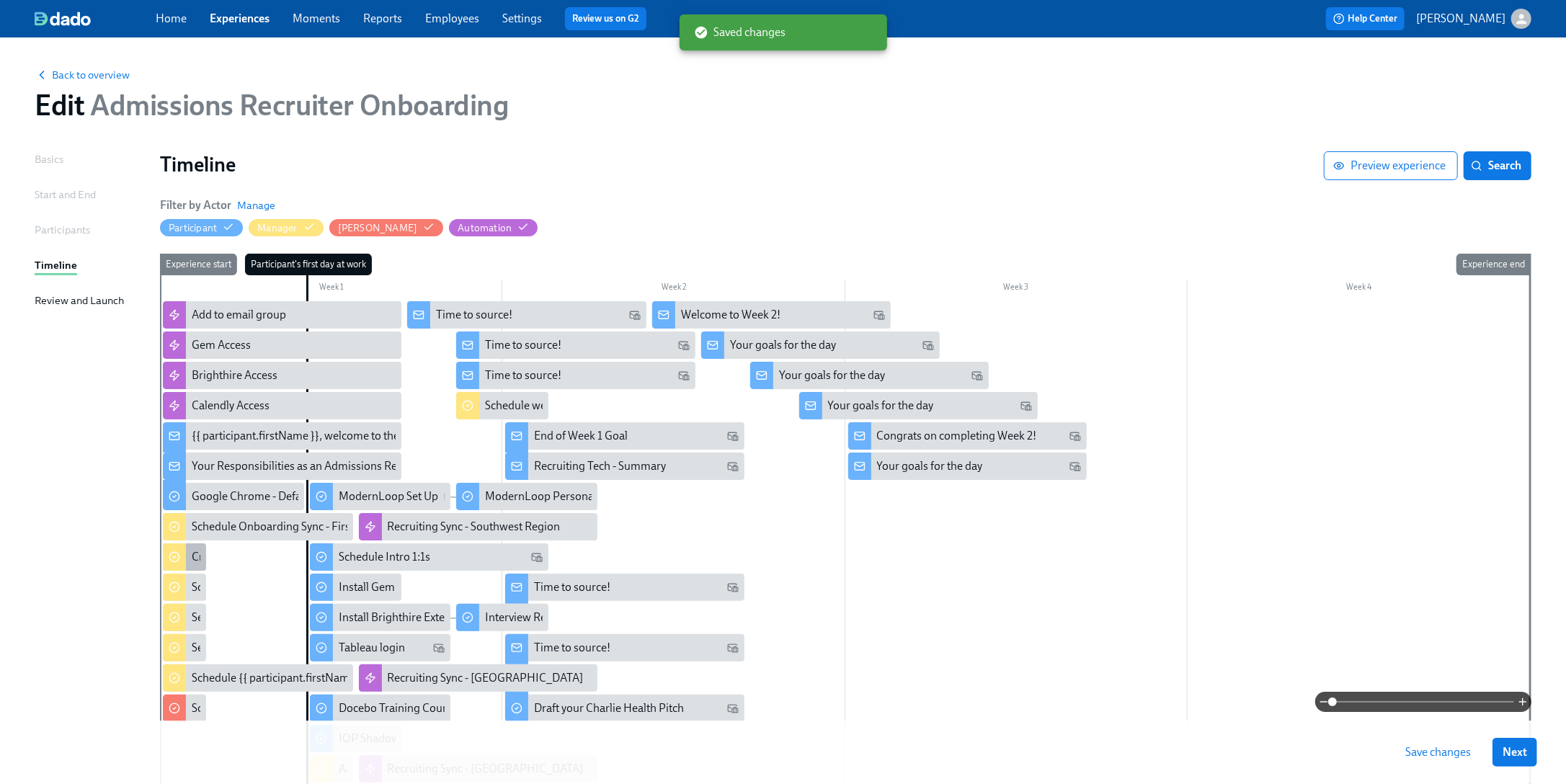
click at [187, 560] on div "Create Outreach Review w/ Manager meeting for {{ participant.fullName }}" at bounding box center [184, 557] width 43 height 28
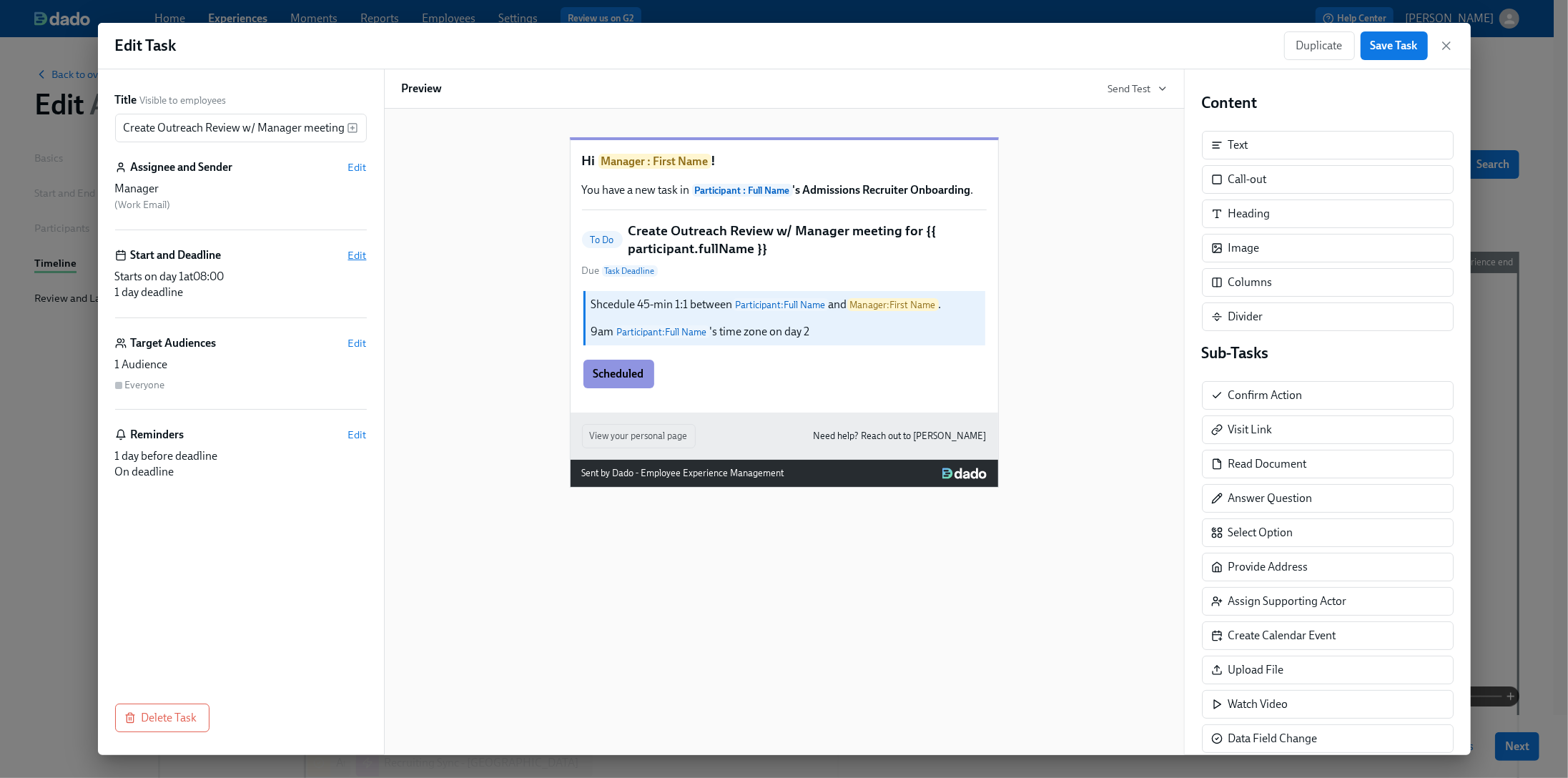
click at [364, 254] on span "Edit" at bounding box center [358, 255] width 19 height 14
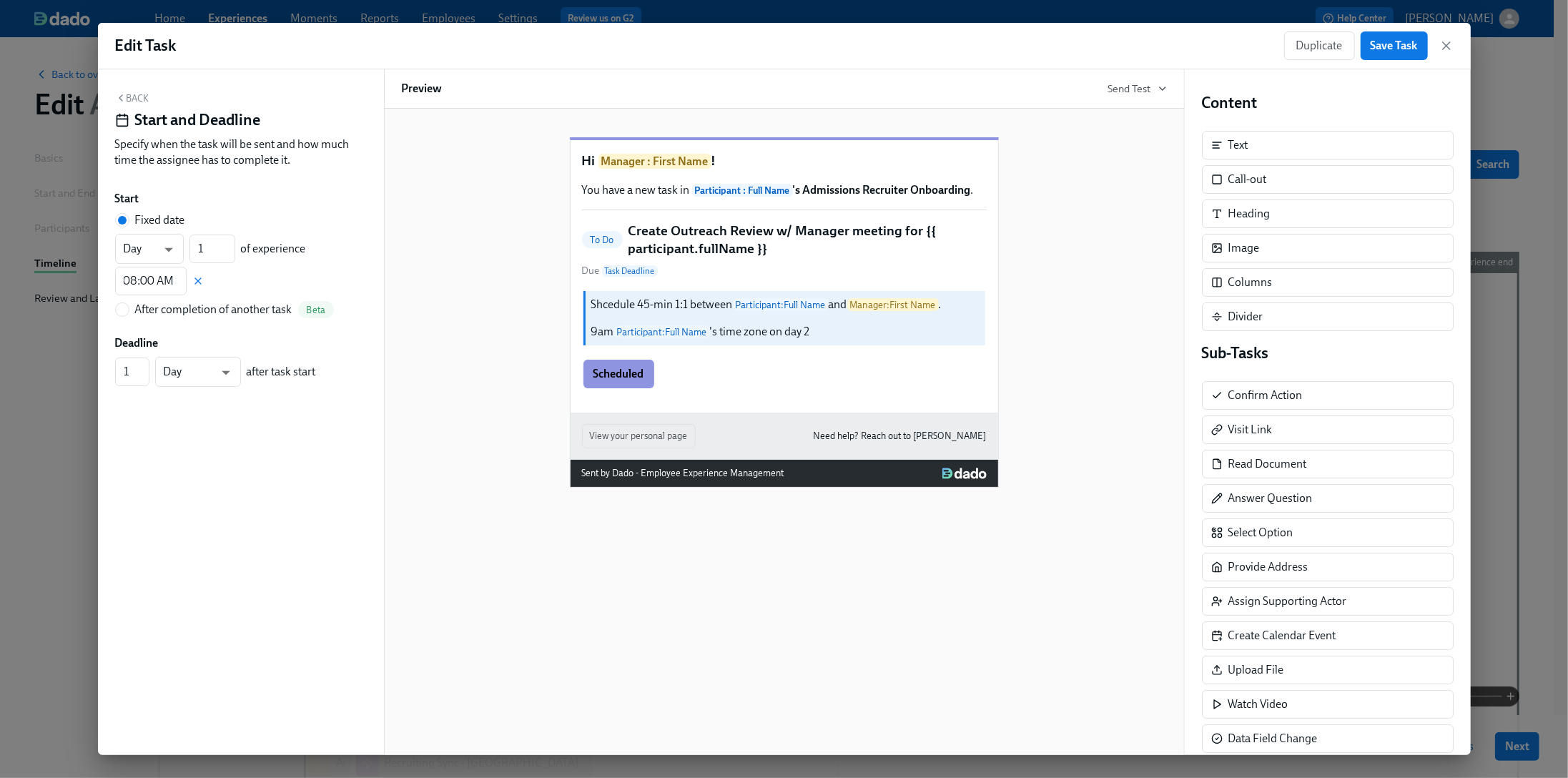
click at [756, 278] on div "To Do Create Outreach Review w/ Manager meeting for {{ participant.fullName }} …" at bounding box center [784, 249] width 405 height 56
click at [144, 105] on div "Back Start and Deadline Specify when the task will be sent and how much time th…" at bounding box center [241, 133] width 252 height 81
click at [135, 97] on button "Back" at bounding box center [133, 98] width 35 height 12
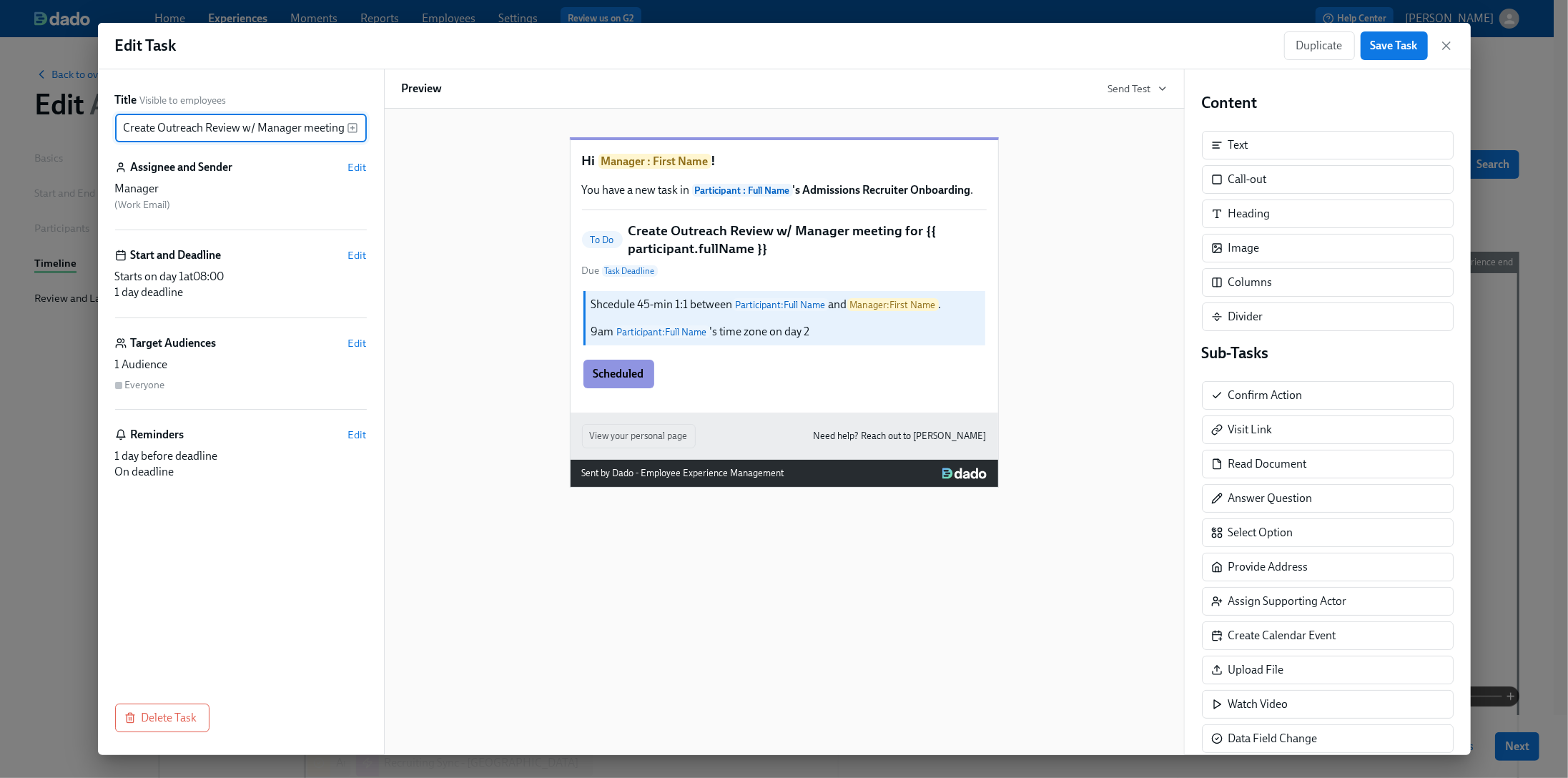
click at [214, 125] on input "Create Outreach Review w/ Manager meeting for {{ participant.fullName }}" at bounding box center [231, 128] width 232 height 29
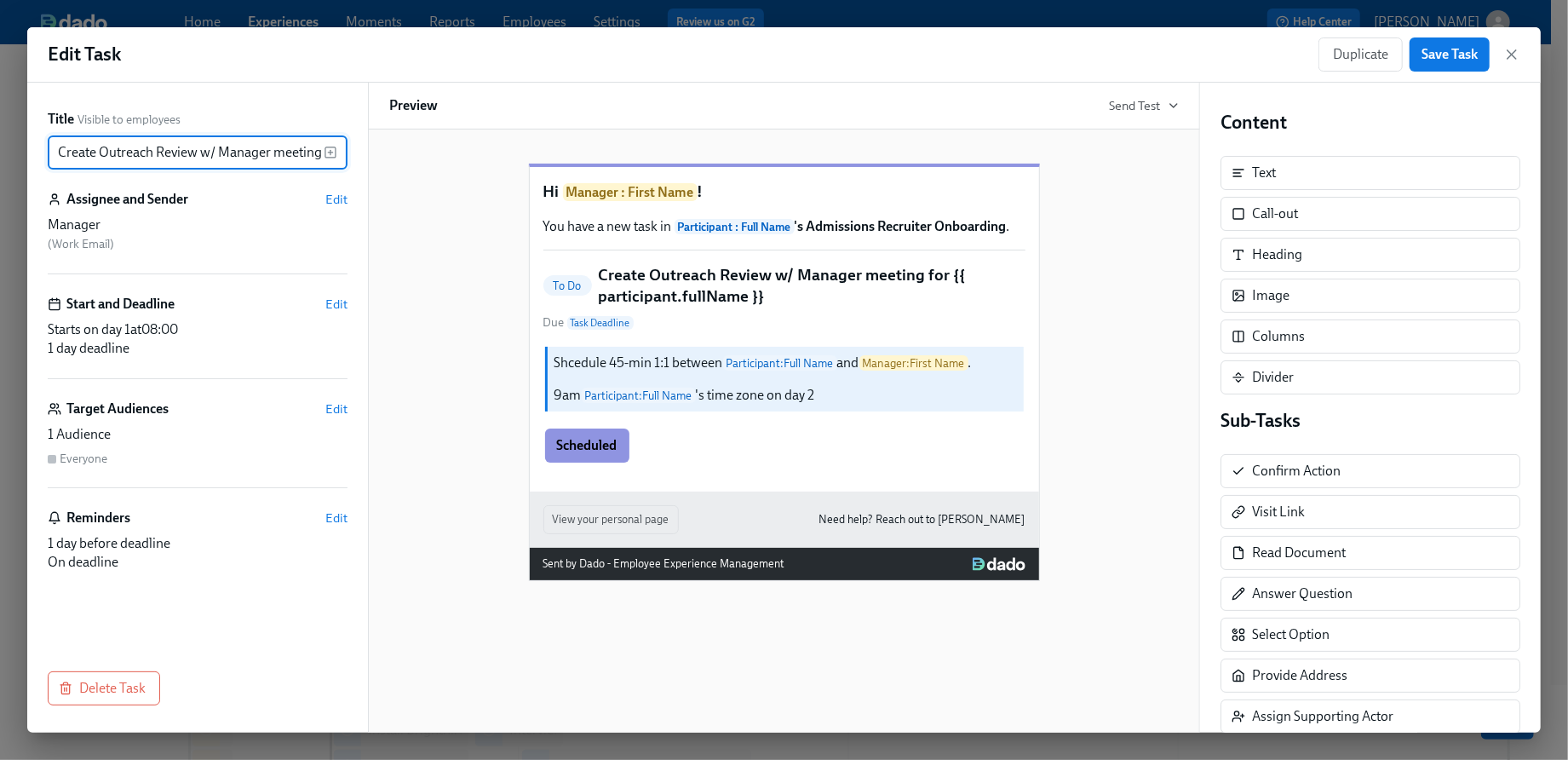
click at [223, 153] on input "Create Outreach Review w/ Manager meeting for {{ participant.fullName }}" at bounding box center [186, 153] width 276 height 34
drag, startPoint x: 153, startPoint y: 149, endPoint x: 103, endPoint y: 149, distance: 50.0
click at [103, 149] on input "Create Outreach Review w/ Manager meeting for {{ participant.fullName }}" at bounding box center [186, 153] width 276 height 34
type input "Create Admissions Review w/ Manager meeting for {{ participant.fullName }}"
click at [328, 303] on span "Edit" at bounding box center [337, 304] width 22 height 17
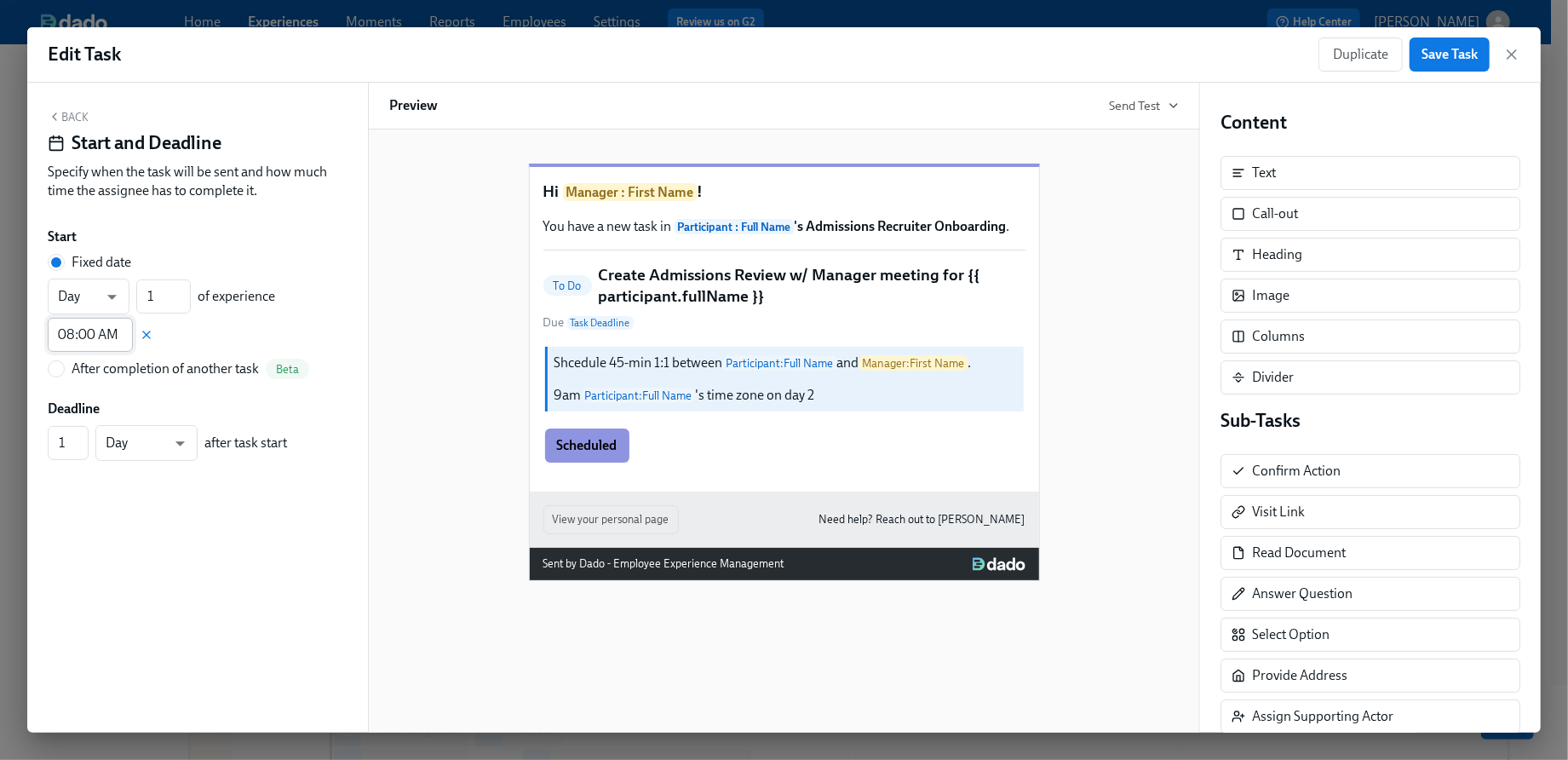
click at [96, 341] on input "08:00 AM" at bounding box center [90, 335] width 85 height 34
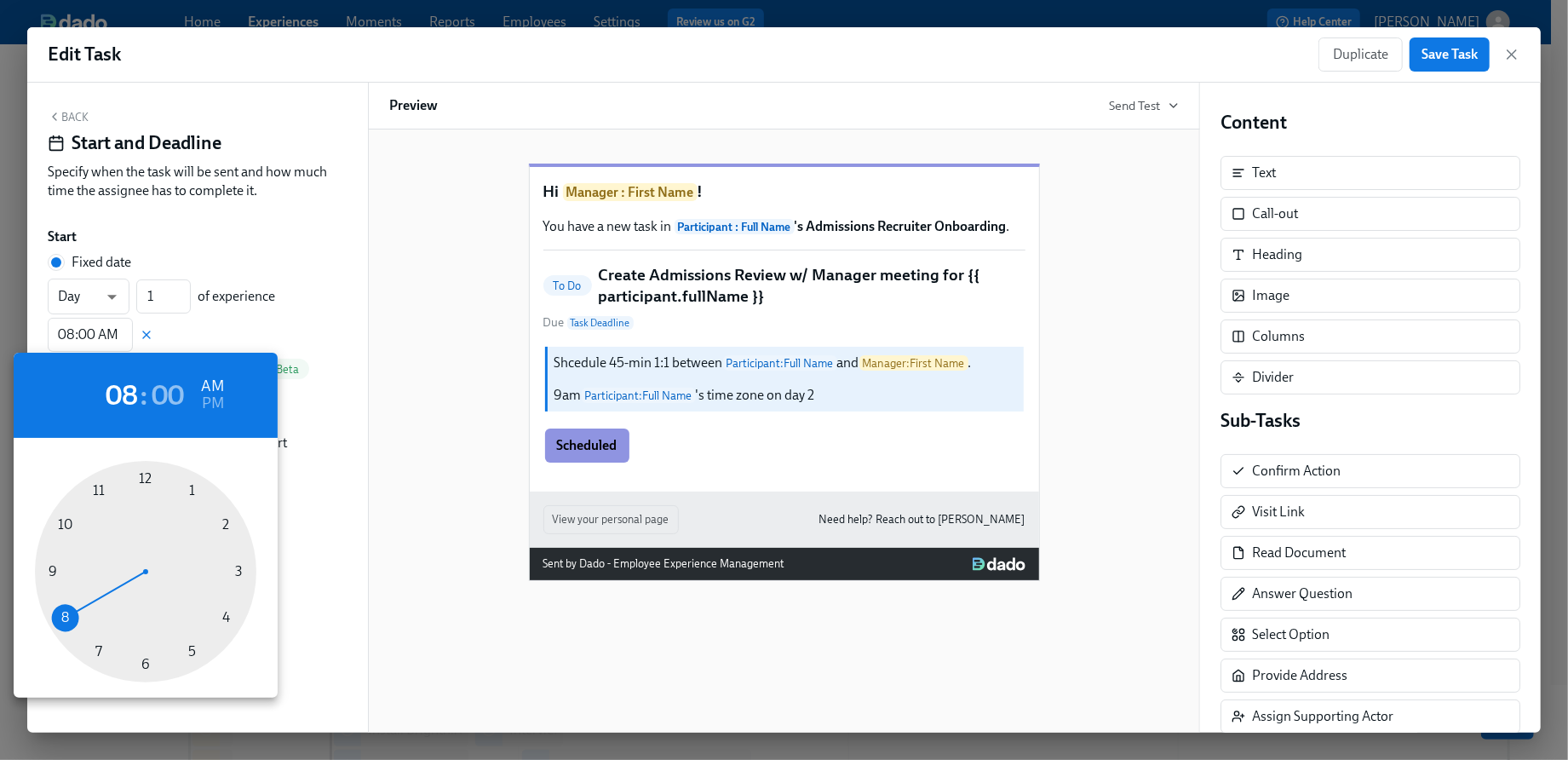
click at [72, 519] on div at bounding box center [146, 572] width 222 height 222
type input "10:00 AM"
click at [249, 143] on div at bounding box center [784, 380] width 1568 height 760
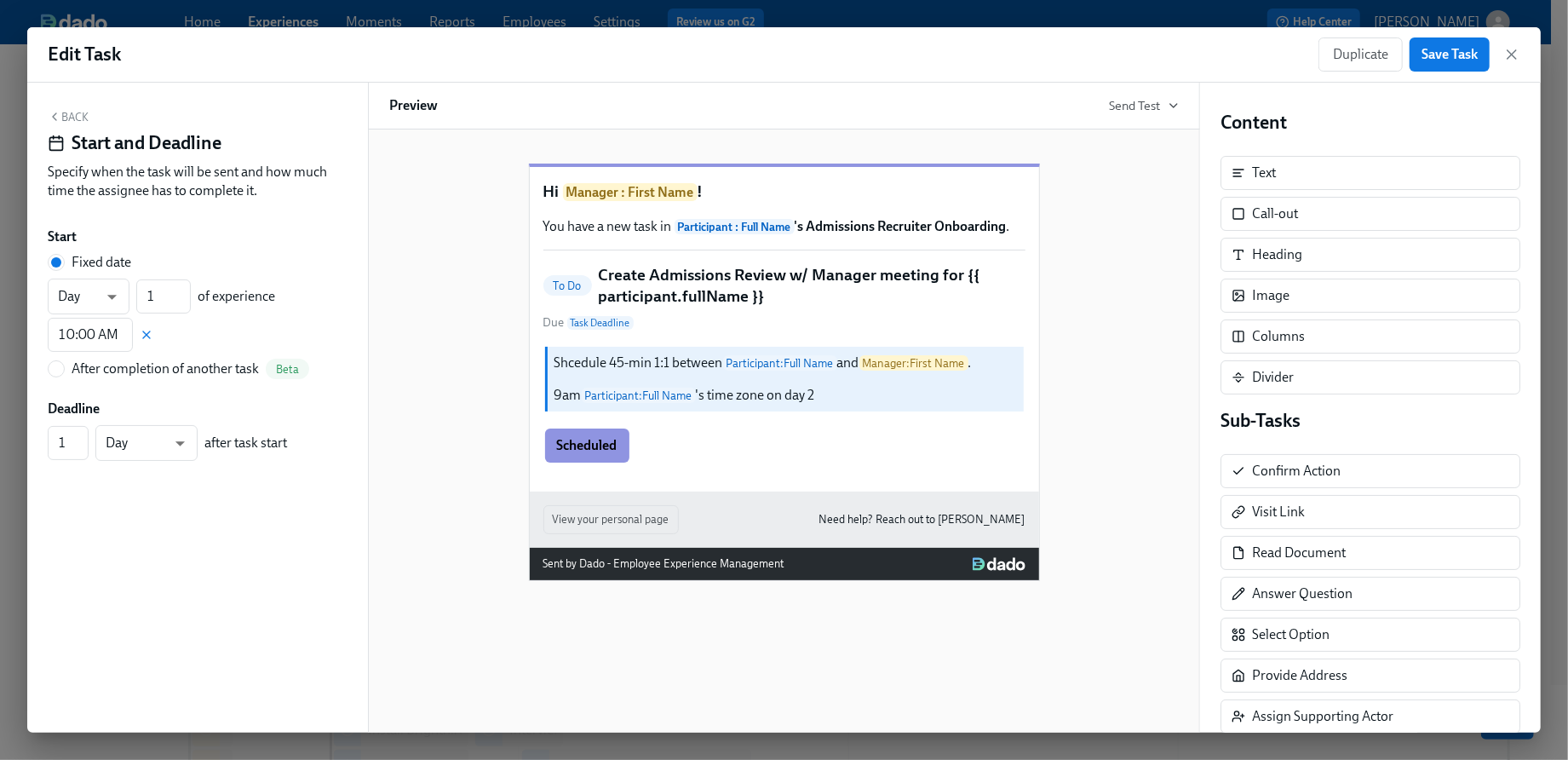
click at [64, 114] on button "Back" at bounding box center [69, 117] width 41 height 14
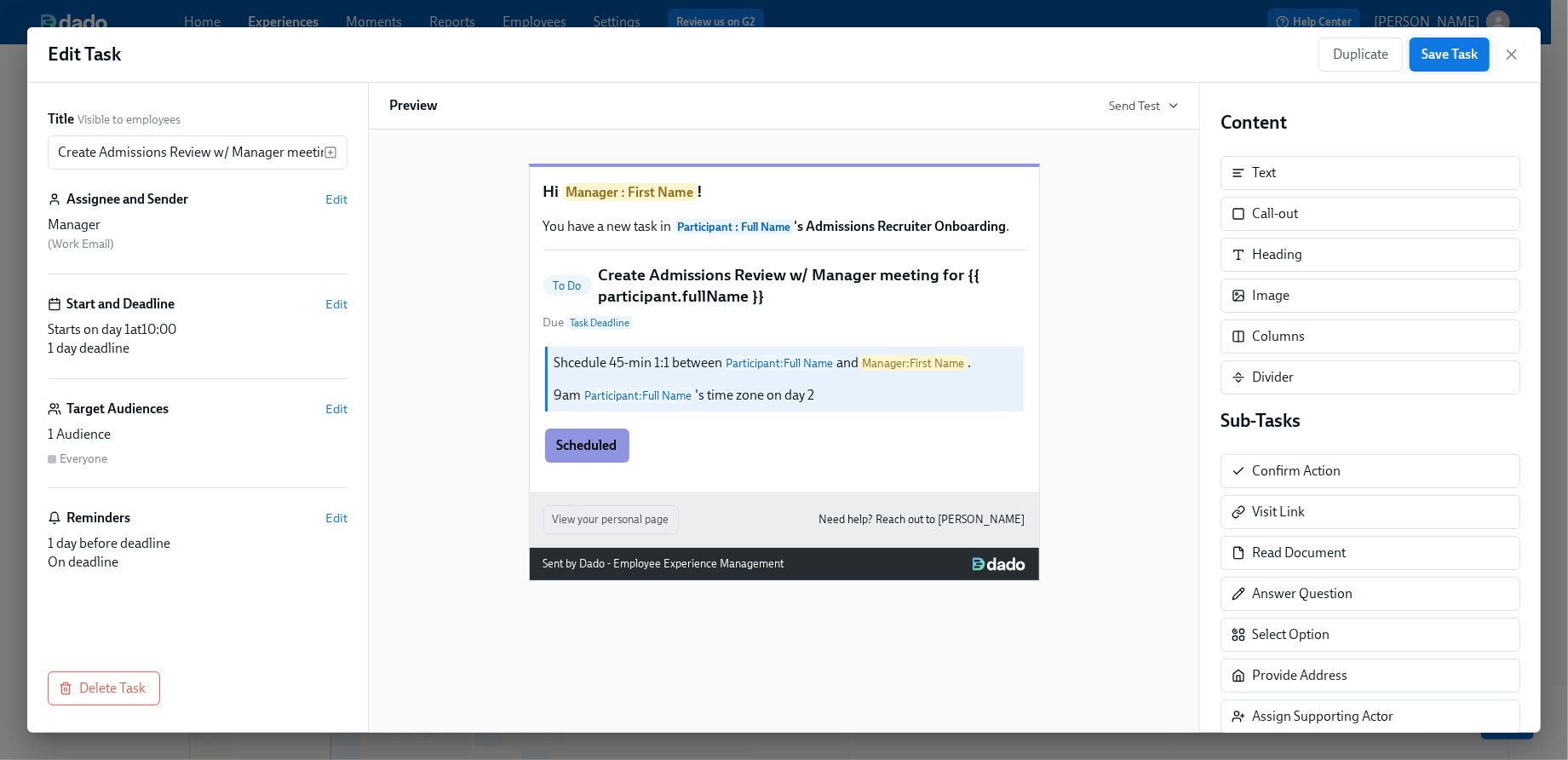
click at [1454, 52] on span "Save Task" at bounding box center [1449, 55] width 56 height 17
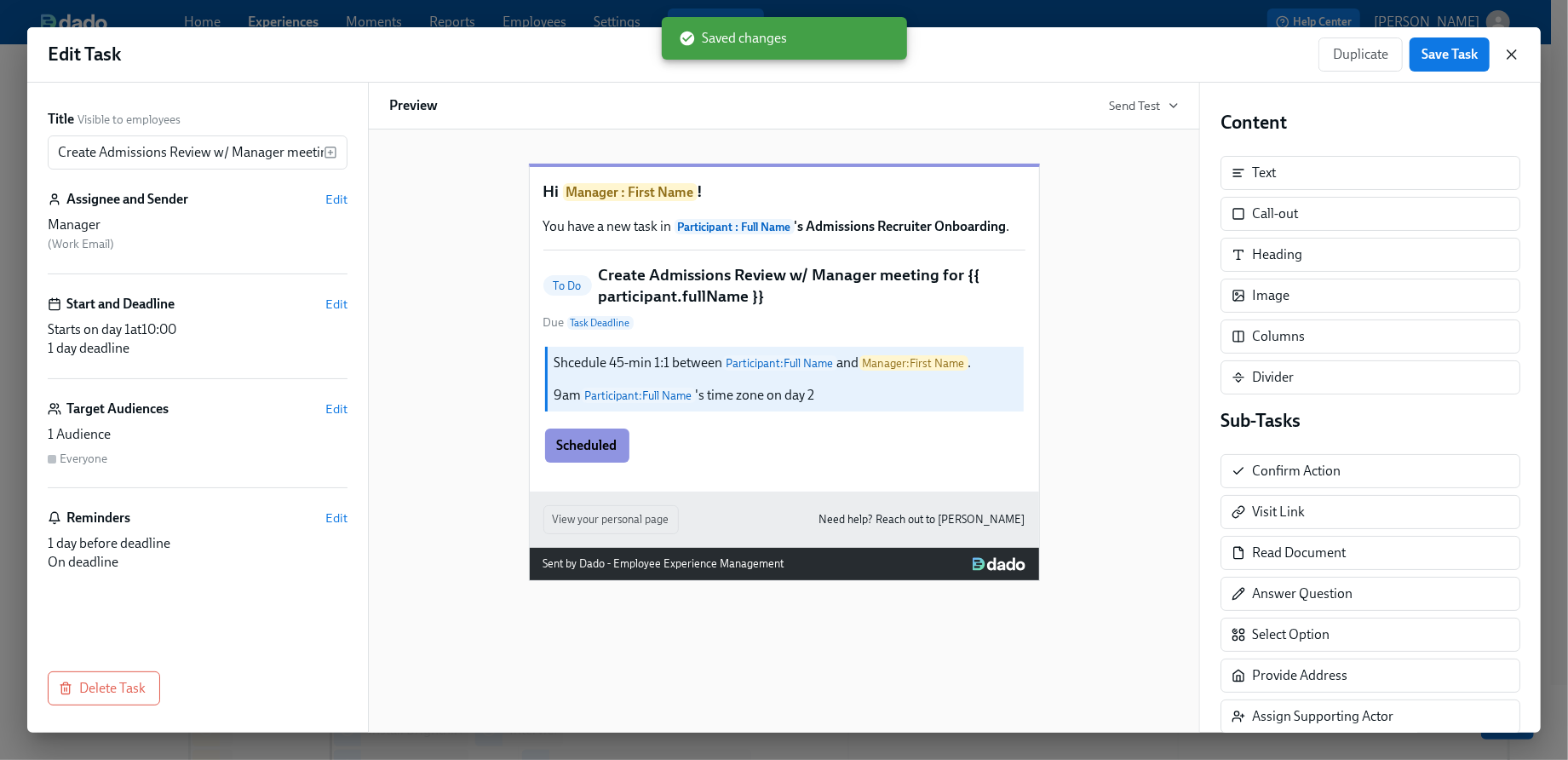
click at [1510, 49] on icon "button" at bounding box center [1512, 55] width 17 height 17
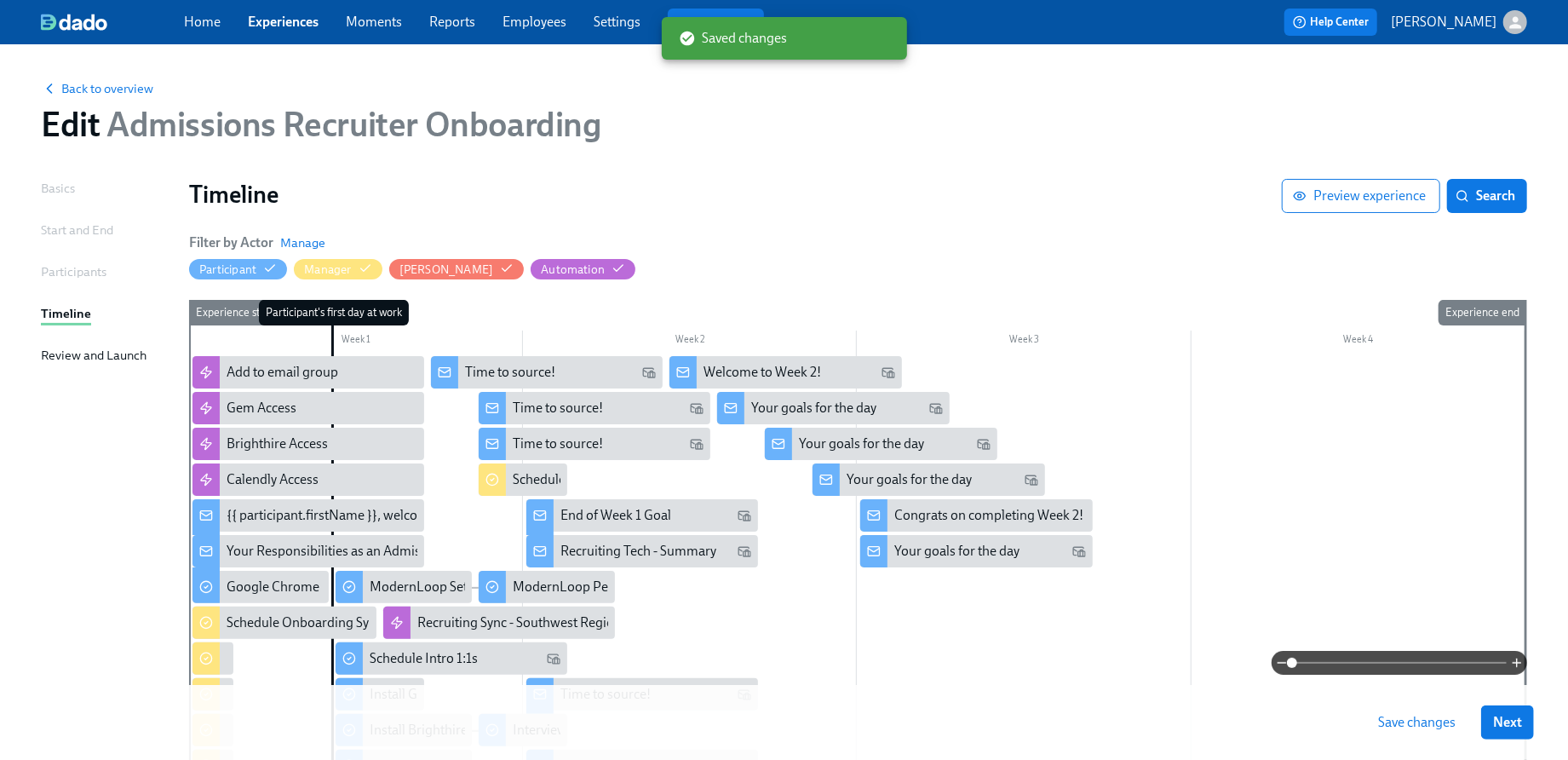
click at [1377, 713] on button "Save changes" at bounding box center [1417, 723] width 101 height 34
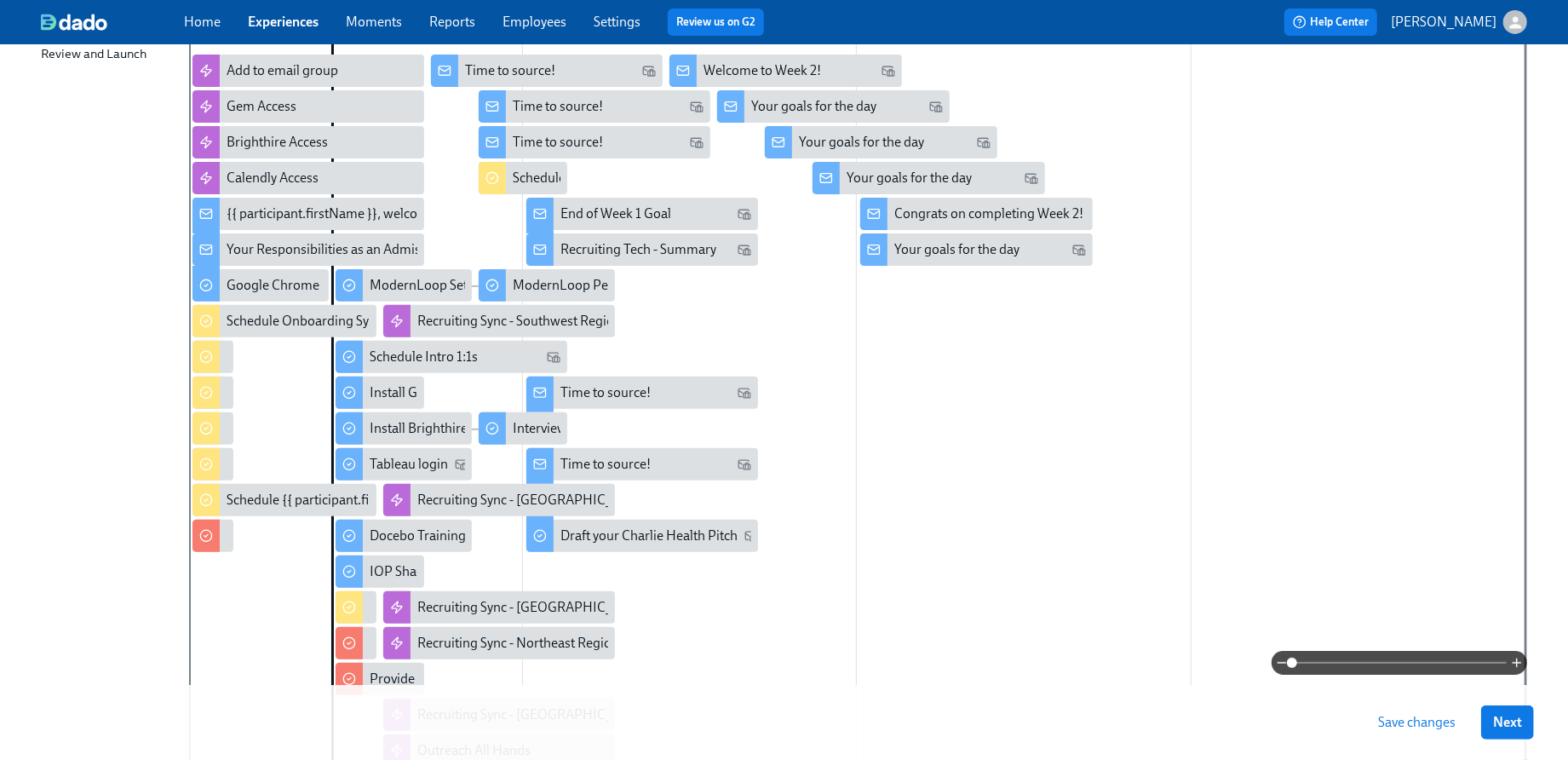
scroll to position [307, 0]
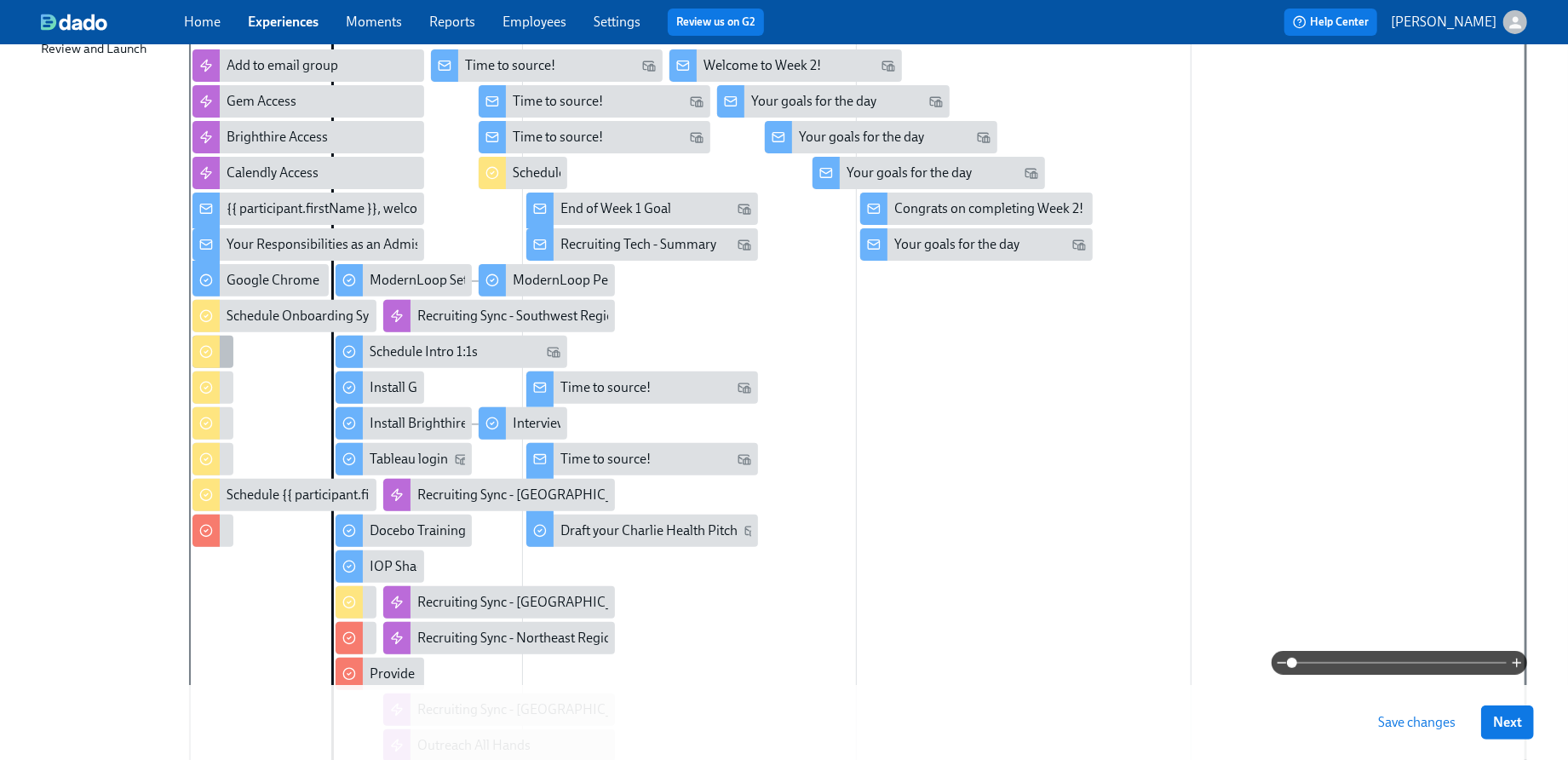
click at [205, 354] on icon at bounding box center [206, 352] width 14 height 14
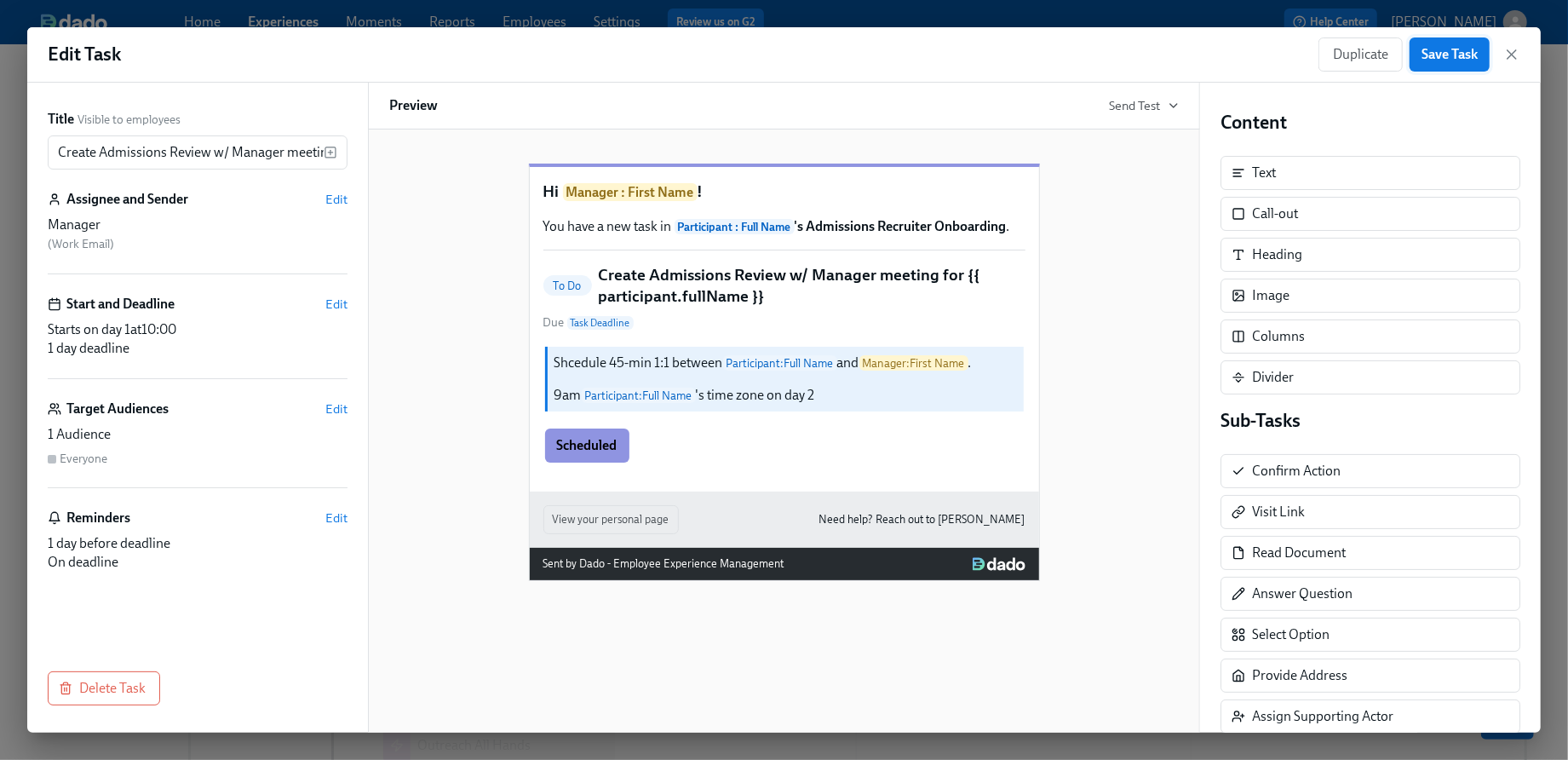
click at [1430, 58] on span "Save Task" at bounding box center [1449, 55] width 56 height 17
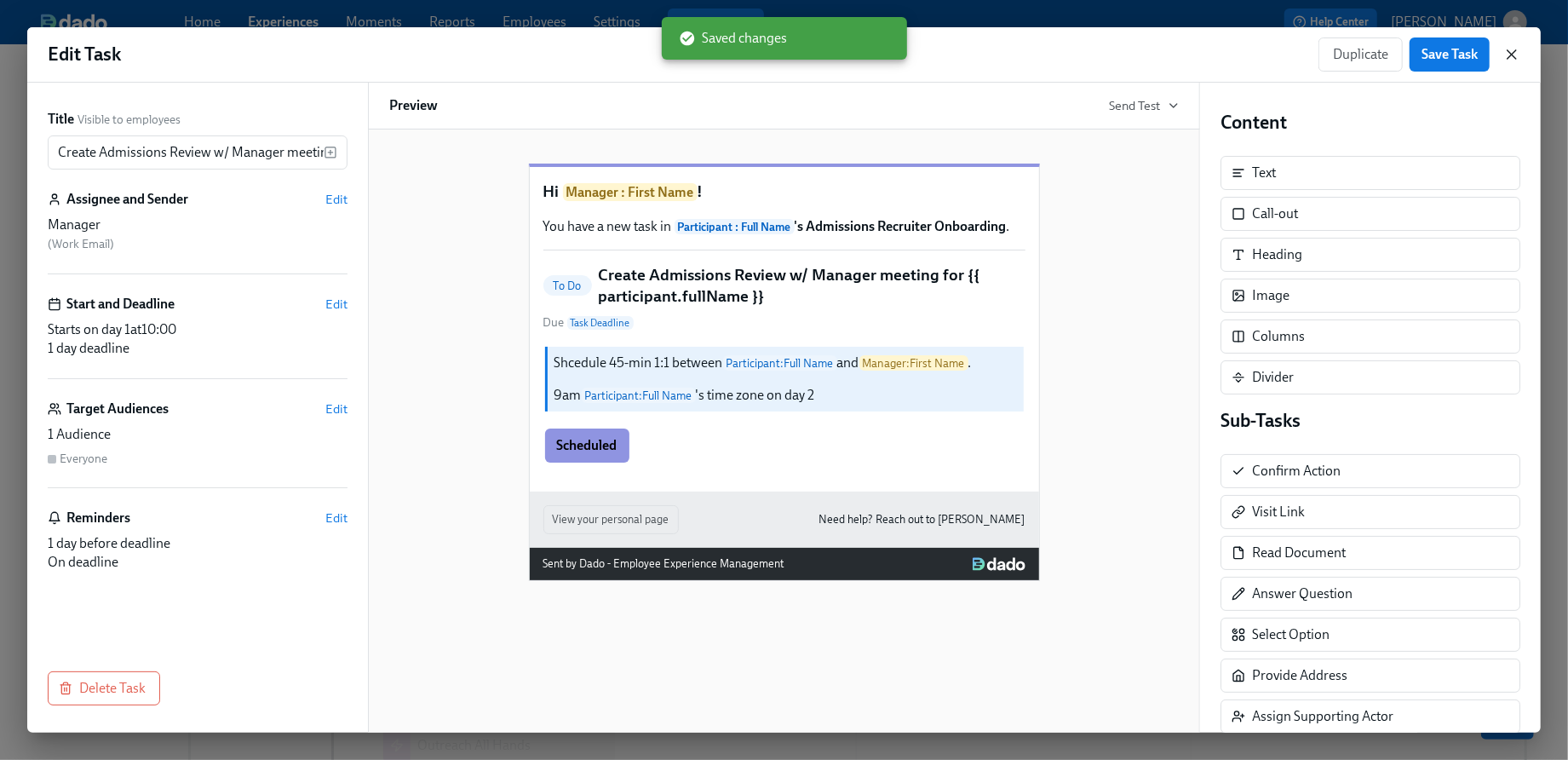
click at [1510, 55] on icon "button" at bounding box center [1512, 54] width 9 height 9
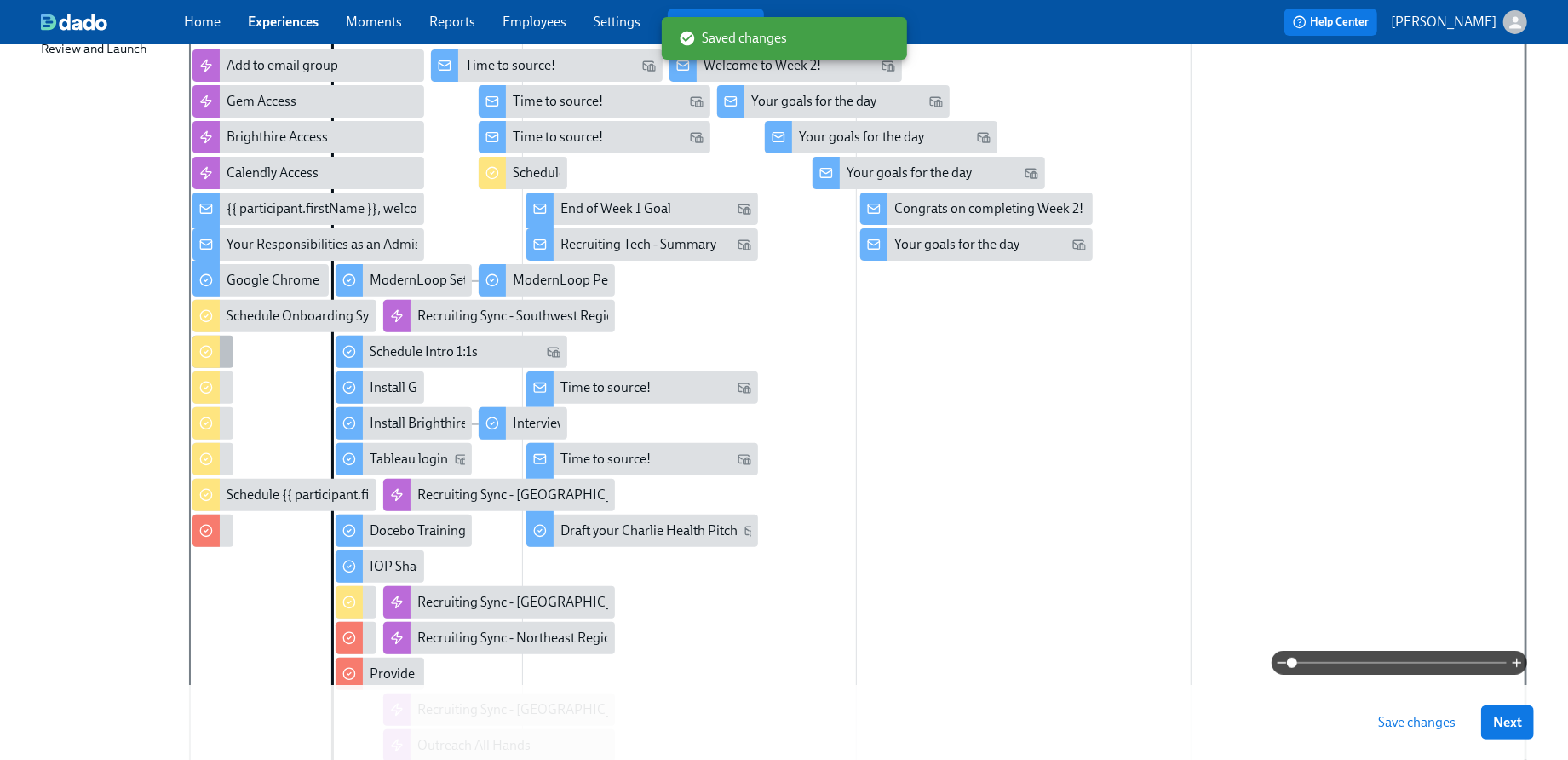
click at [210, 358] on icon at bounding box center [206, 352] width 14 height 14
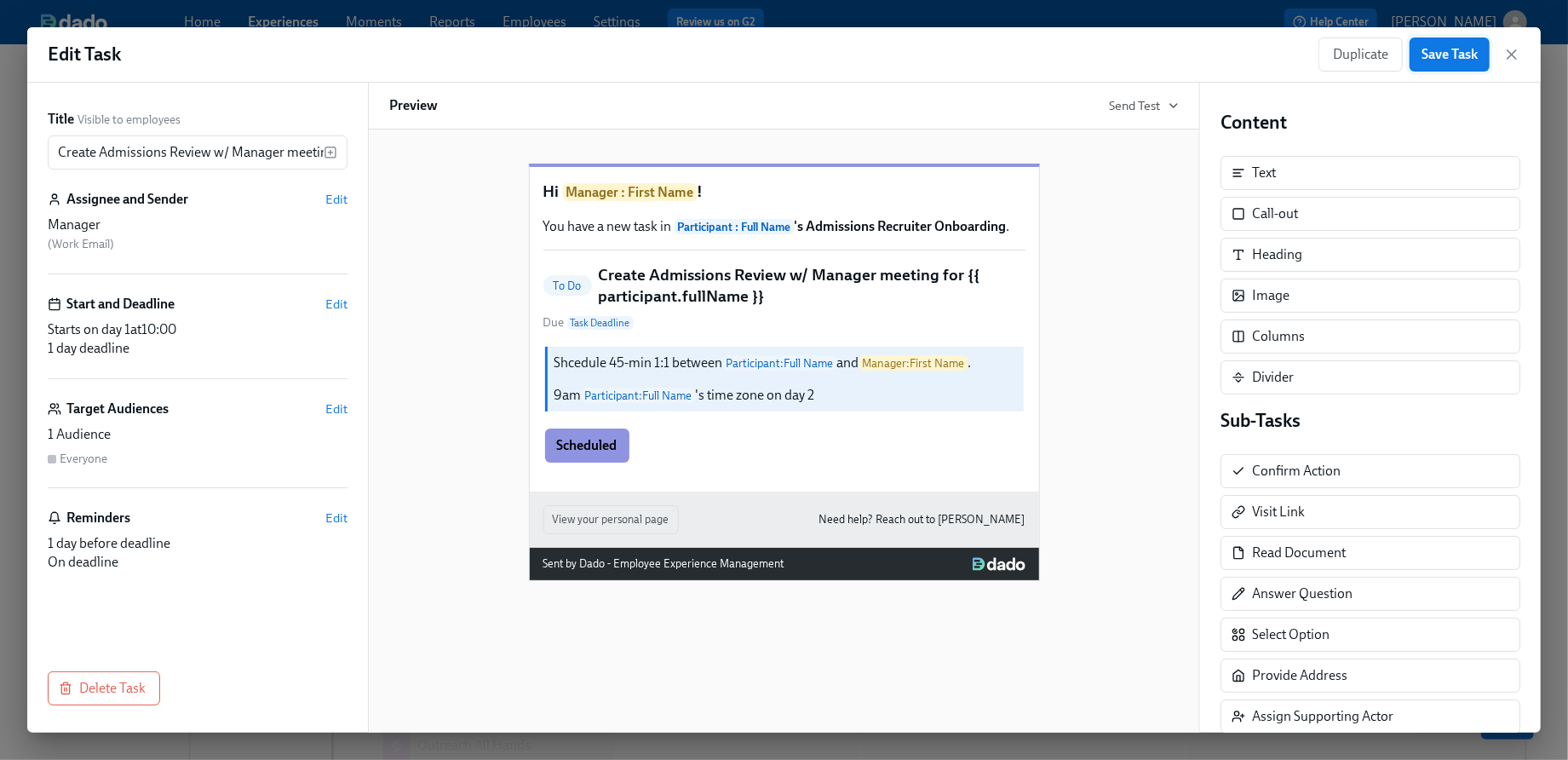
click at [1443, 54] on span "Save Task" at bounding box center [1449, 55] width 56 height 17
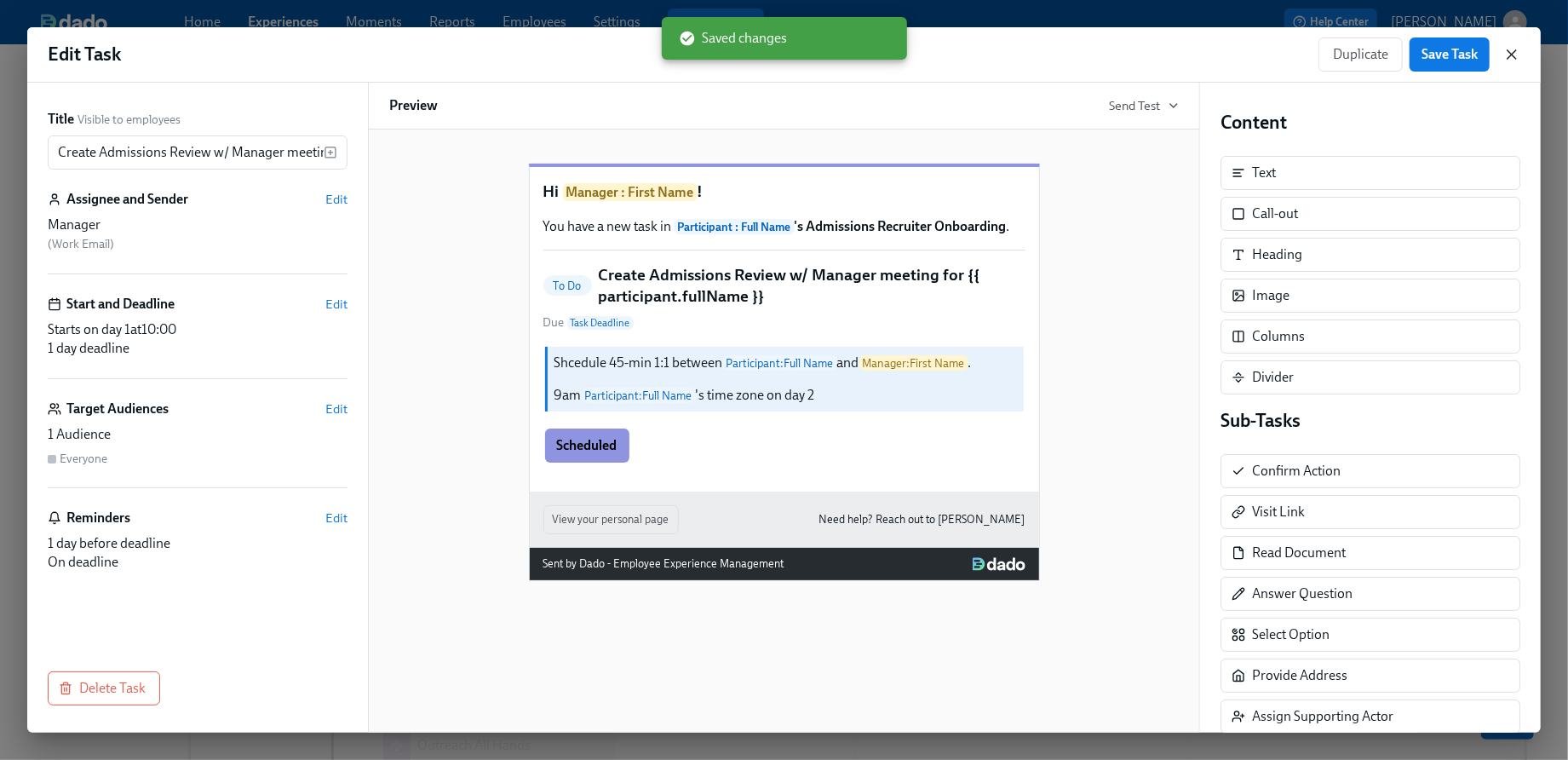
click at [1511, 54] on icon "button" at bounding box center [1512, 54] width 9 height 9
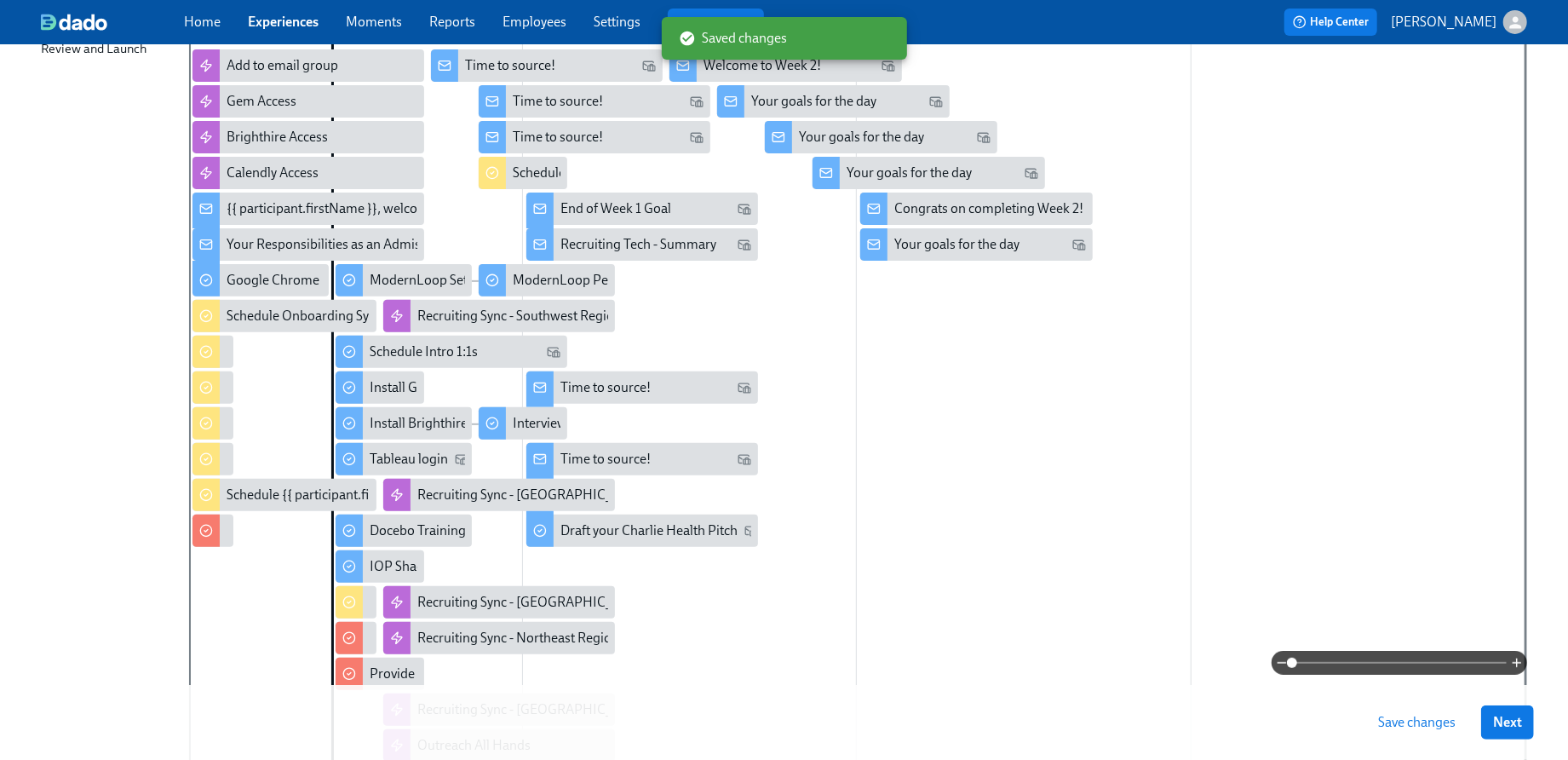
click at [196, 426] on div at bounding box center [197, 424] width 9 height 33
click at [220, 420] on div "Set up daily EOD wrap ups" at bounding box center [213, 424] width 41 height 33
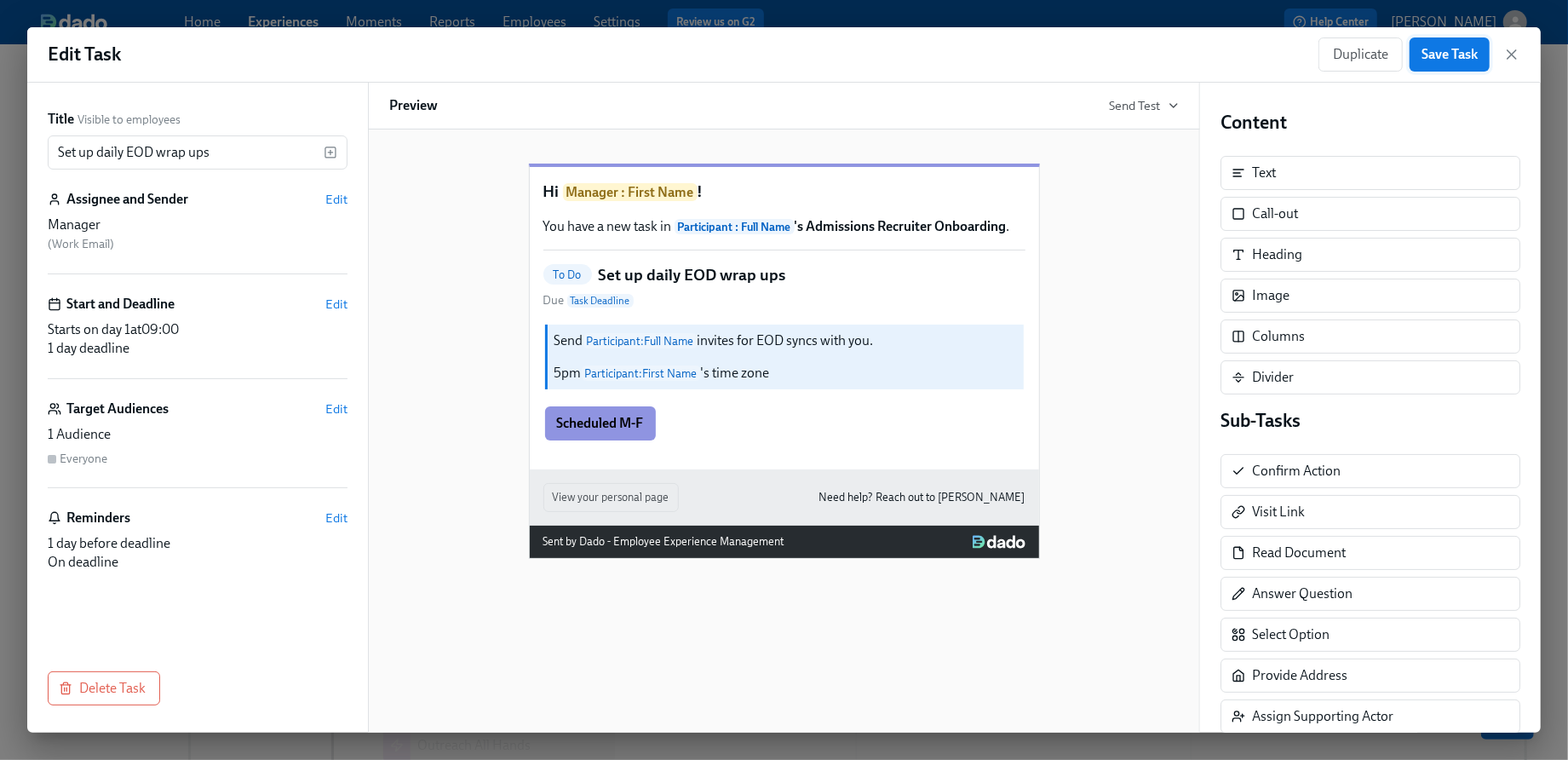
click at [1449, 50] on span "Save Task" at bounding box center [1449, 55] width 56 height 17
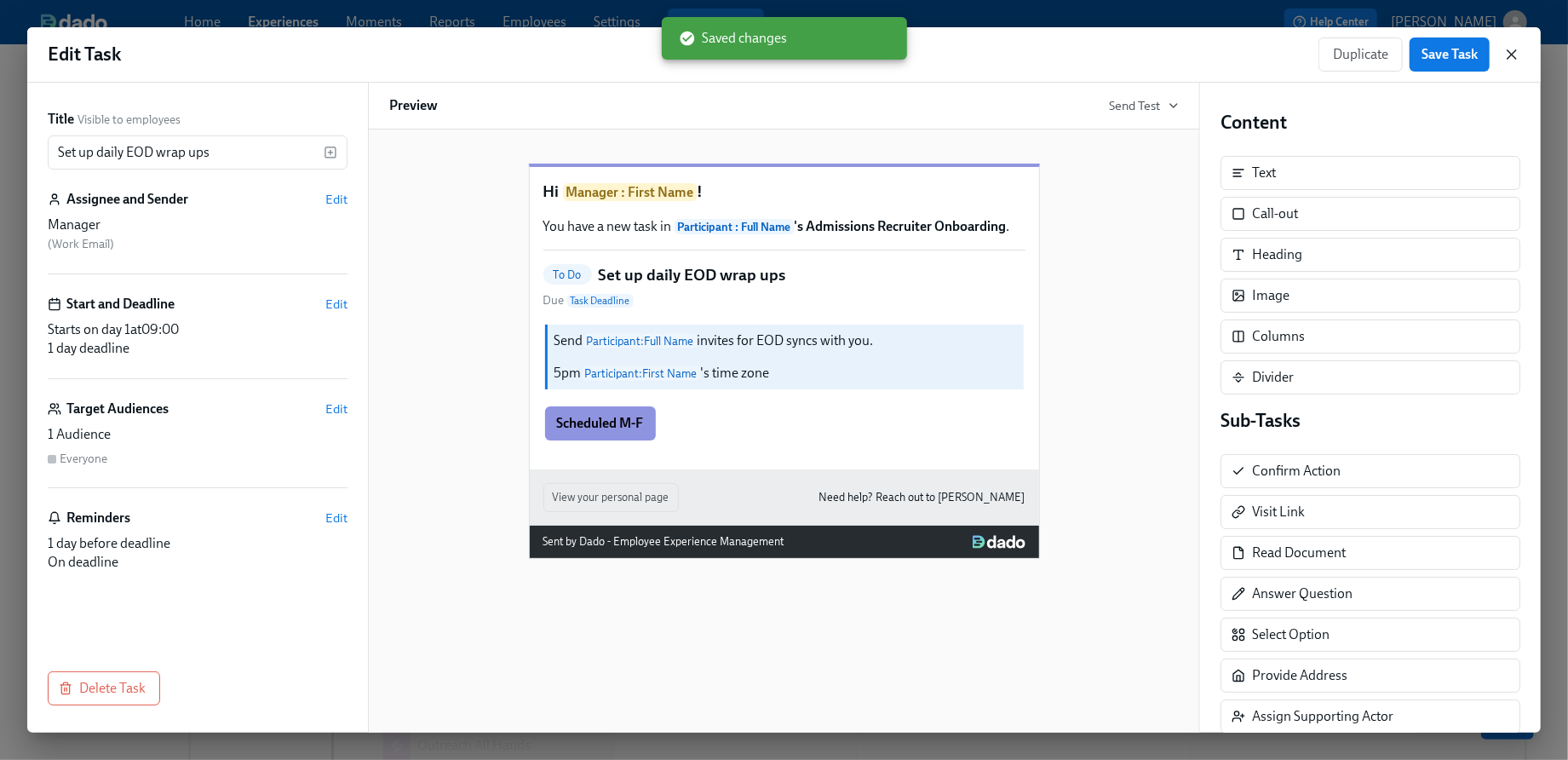
click at [1509, 58] on icon "button" at bounding box center [1512, 54] width 9 height 9
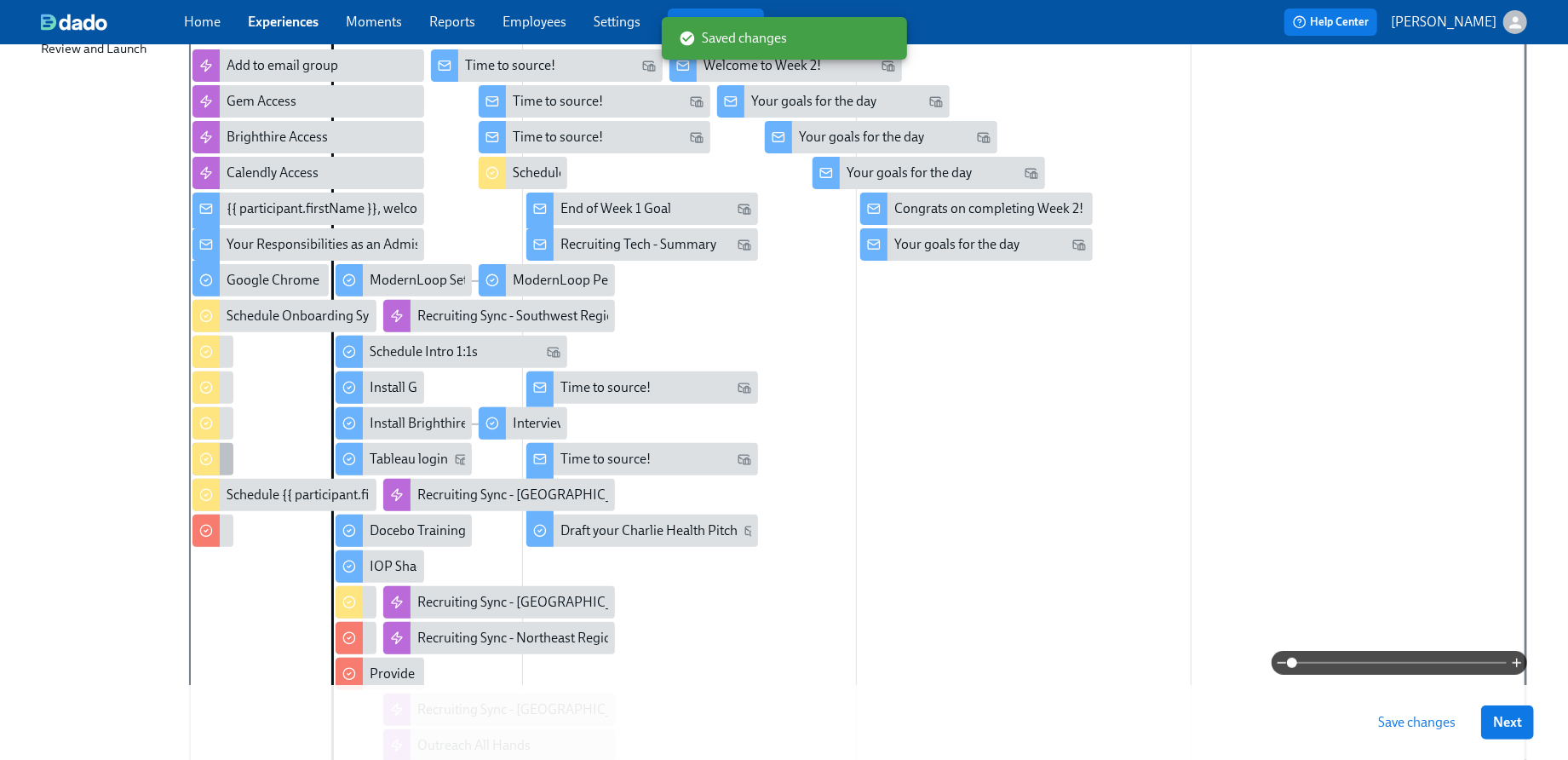
click at [207, 470] on div at bounding box center [206, 460] width 27 height 33
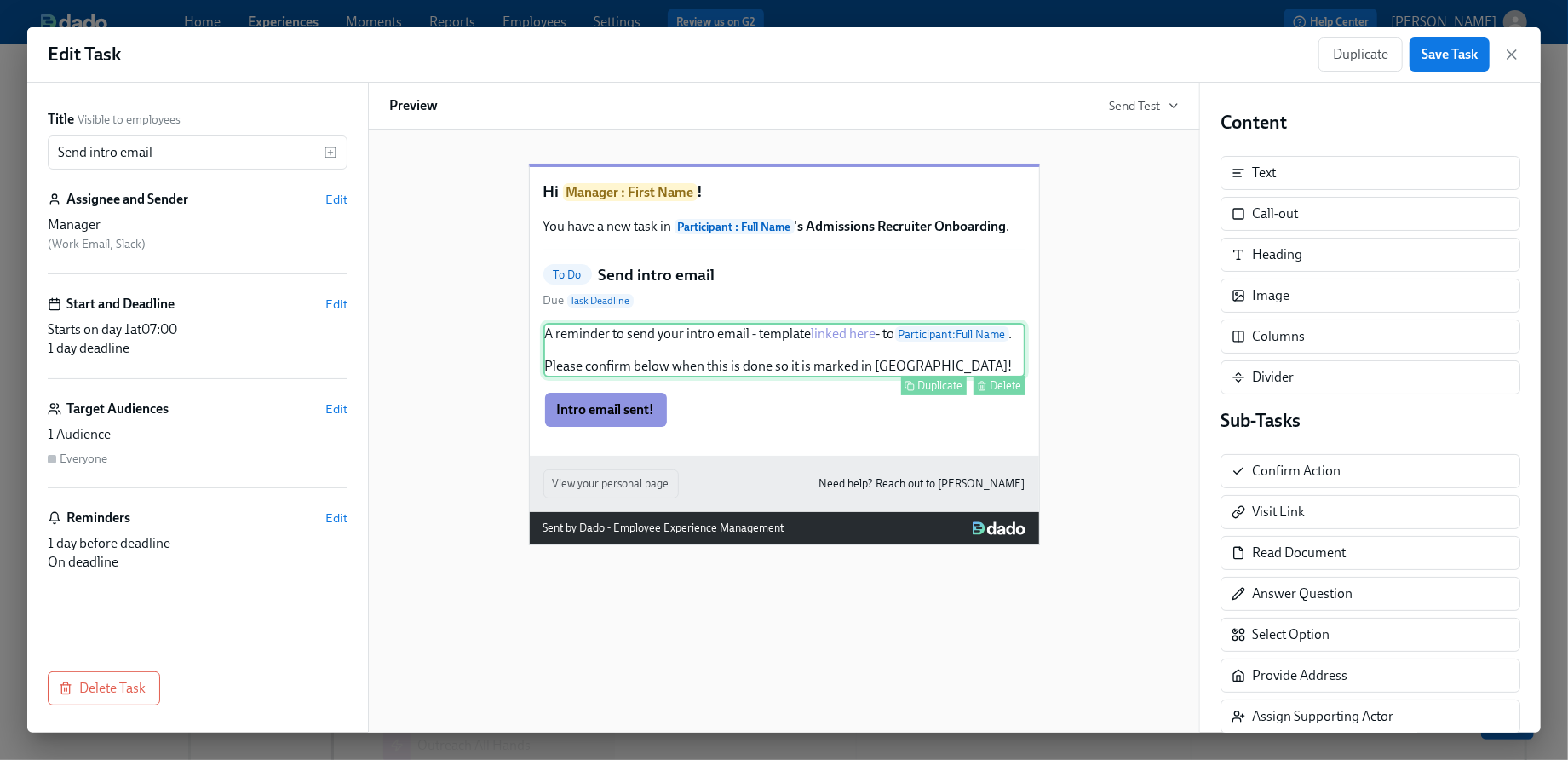
click at [856, 360] on div "A reminder to send your intro email - template linked here - to Participant : F…" at bounding box center [784, 350] width 482 height 54
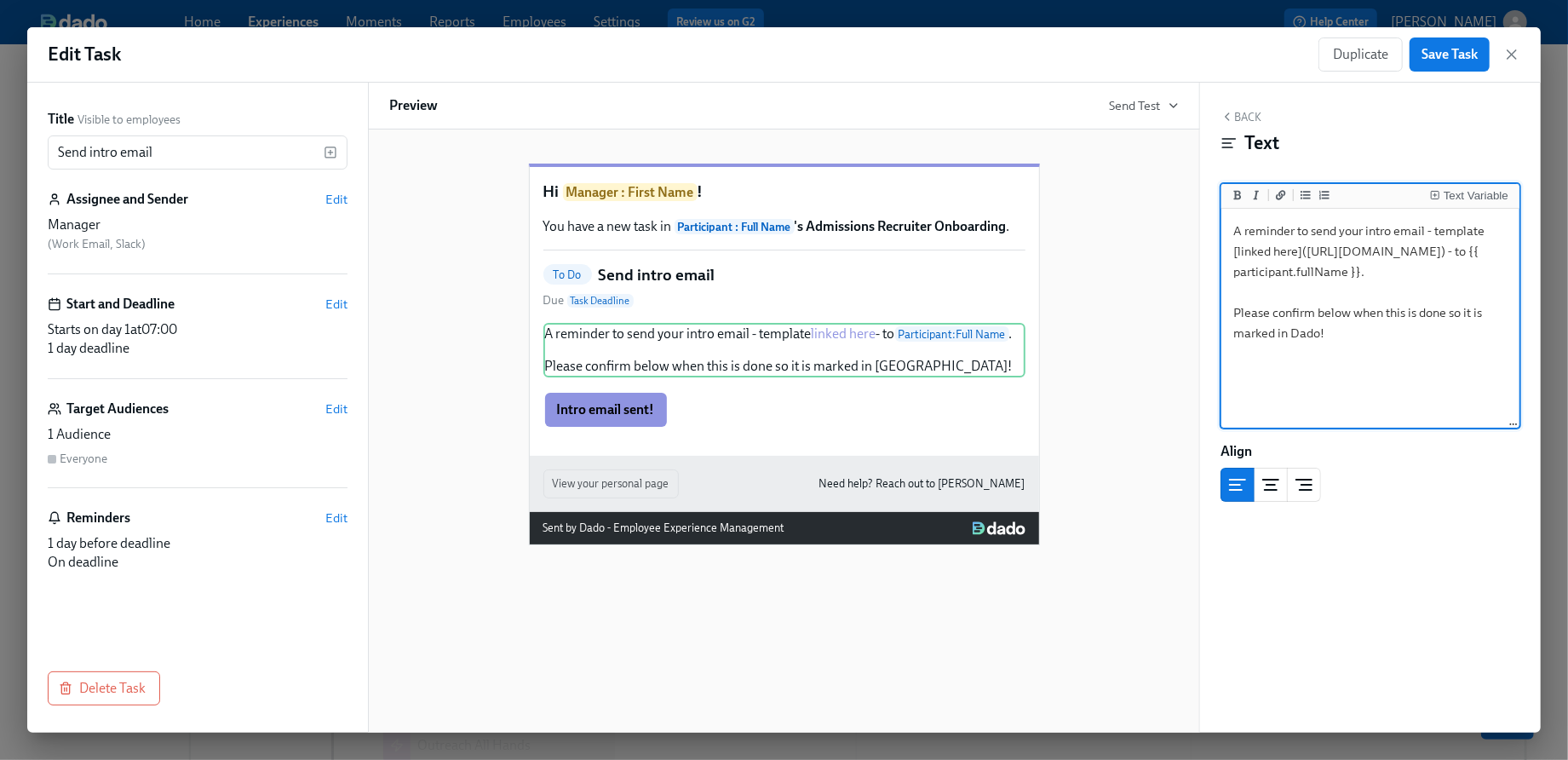
drag, startPoint x: 1237, startPoint y: 268, endPoint x: 1274, endPoint y: 305, distance: 52.3
click at [1274, 305] on textarea "A reminder to send your intro email - template [linked here]([URL][DOMAIN_NAME]…" at bounding box center [1370, 319] width 291 height 214
click at [1446, 45] on button "Save Task" at bounding box center [1449, 55] width 80 height 34
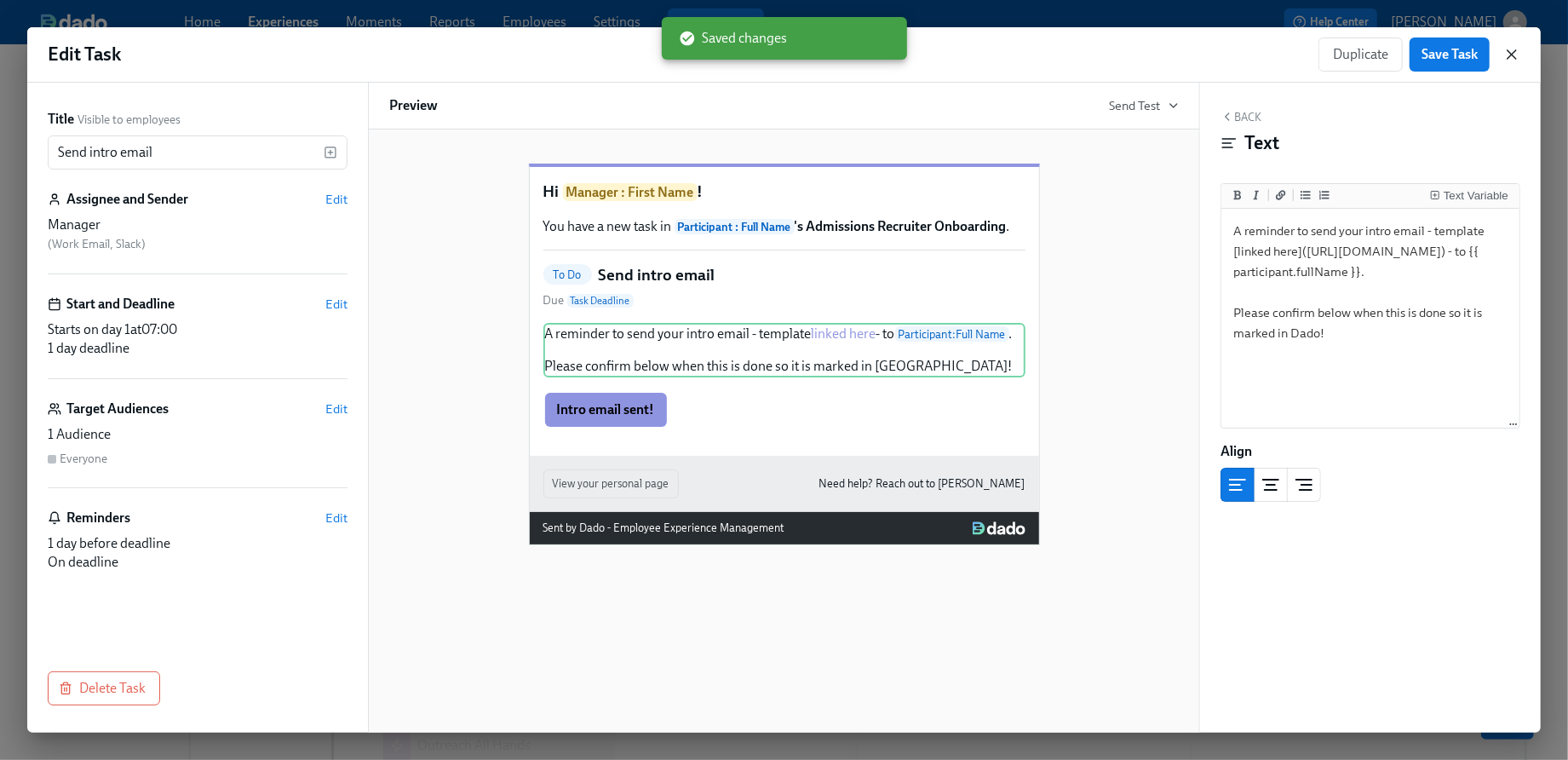
click at [1510, 49] on icon "button" at bounding box center [1512, 55] width 17 height 17
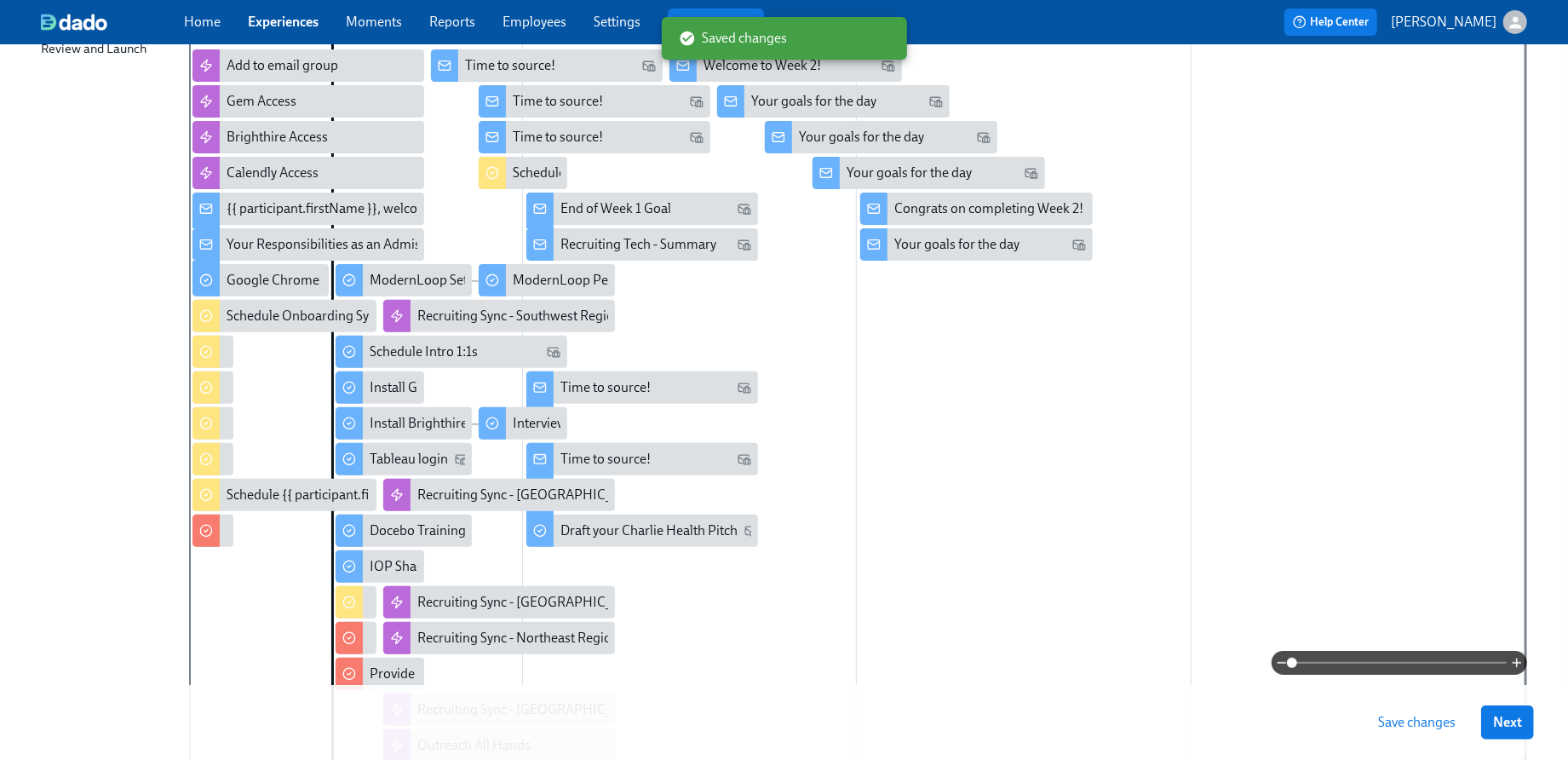
click at [1380, 729] on span "Save changes" at bounding box center [1417, 723] width 77 height 17
click at [204, 454] on circle at bounding box center [205, 459] width 11 height 11
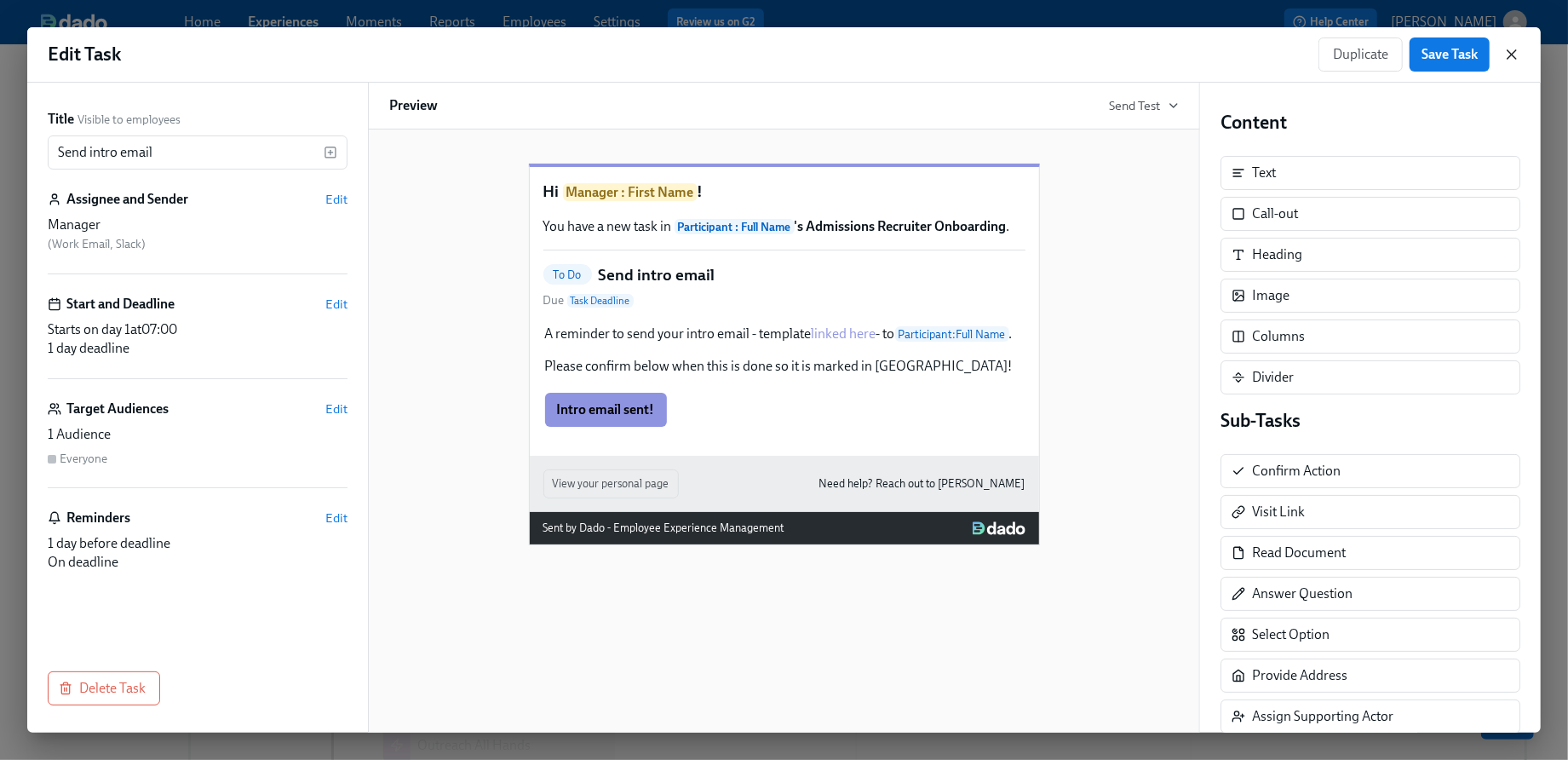
click at [1520, 50] on icon "button" at bounding box center [1512, 55] width 17 height 17
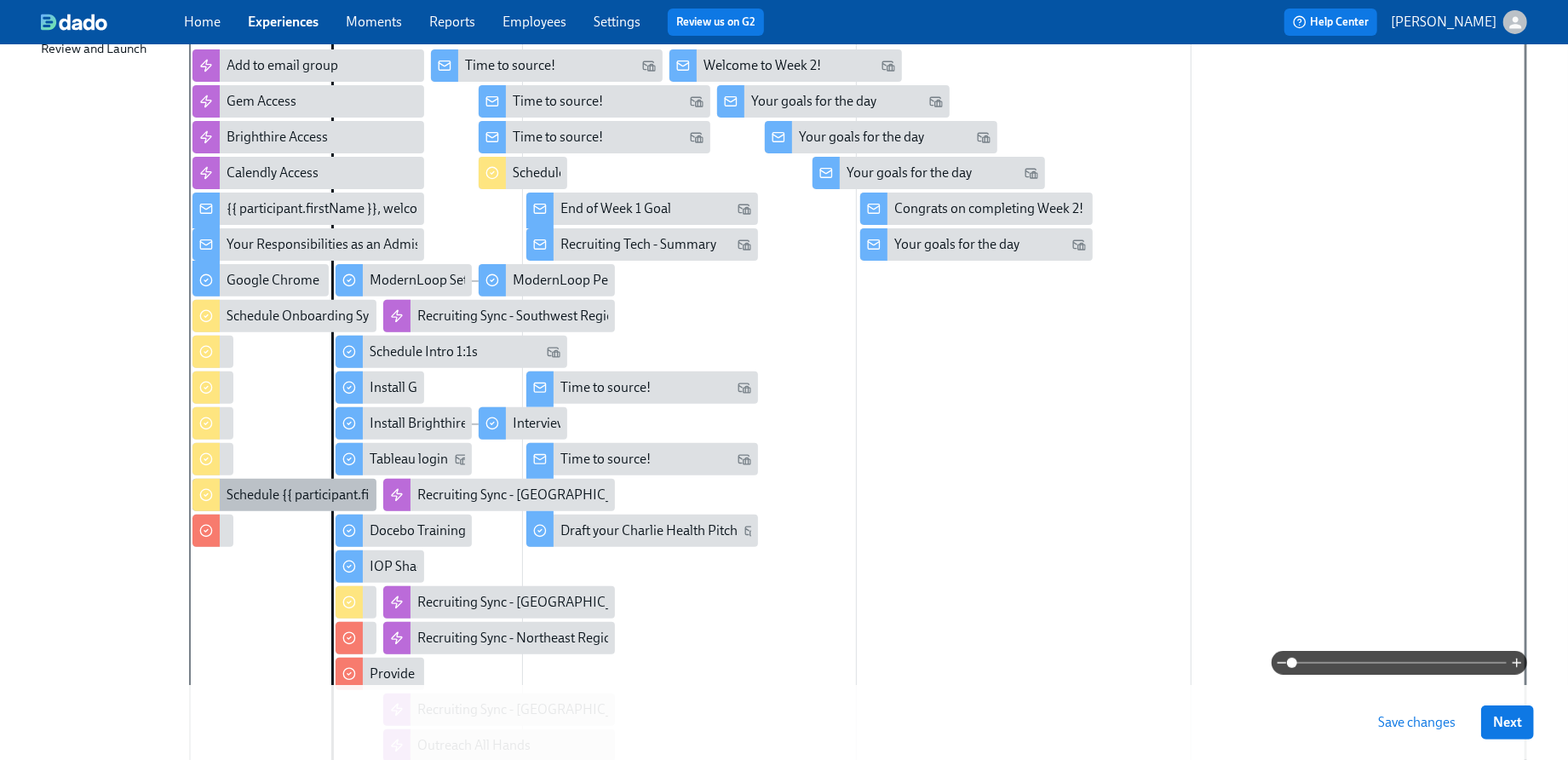
click at [230, 489] on div "Schedule {{ participant.firstName }}'s intro with other manager" at bounding box center [408, 495] width 363 height 19
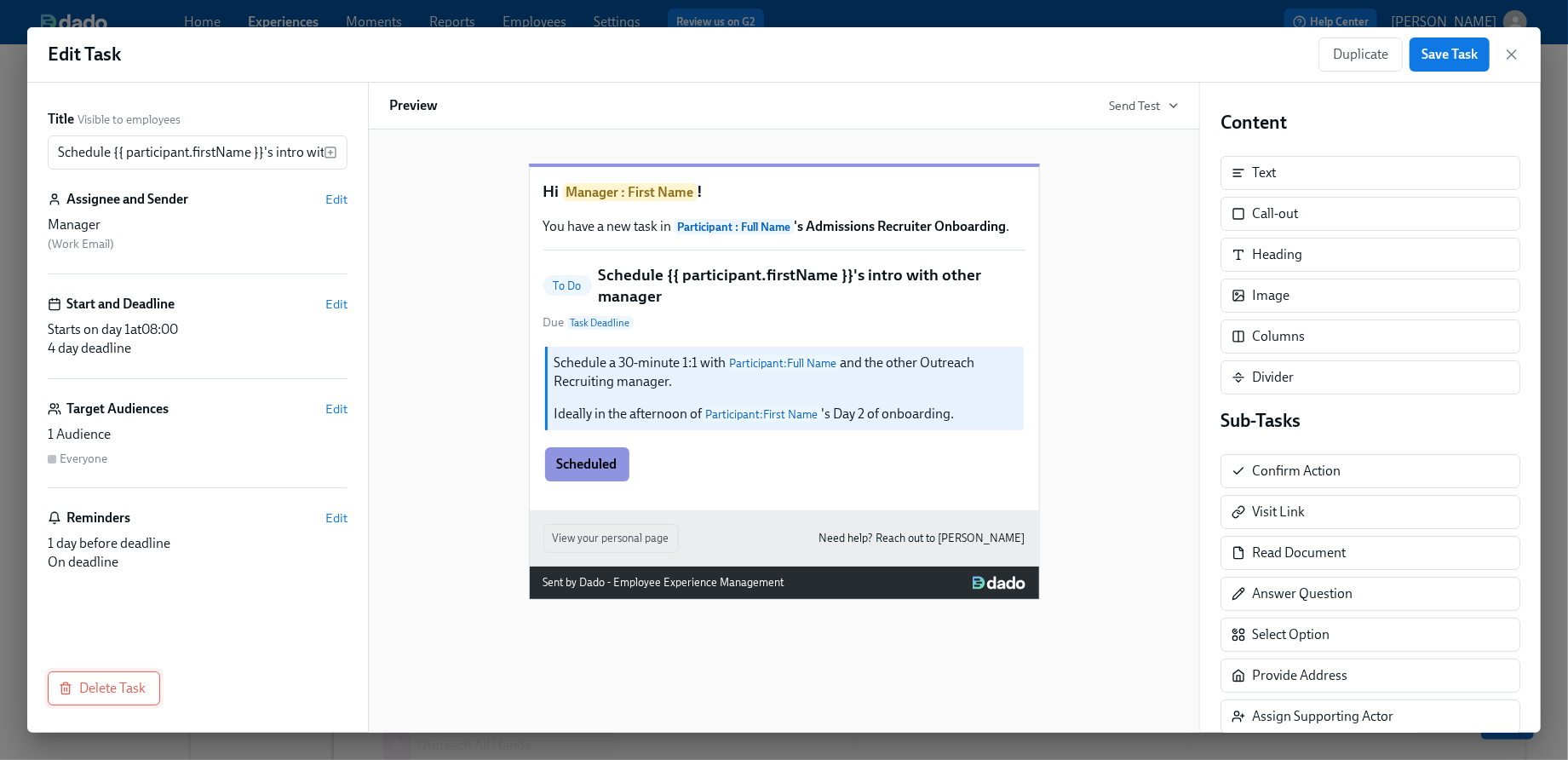
click at [110, 677] on button "Delete Task" at bounding box center [104, 689] width 113 height 34
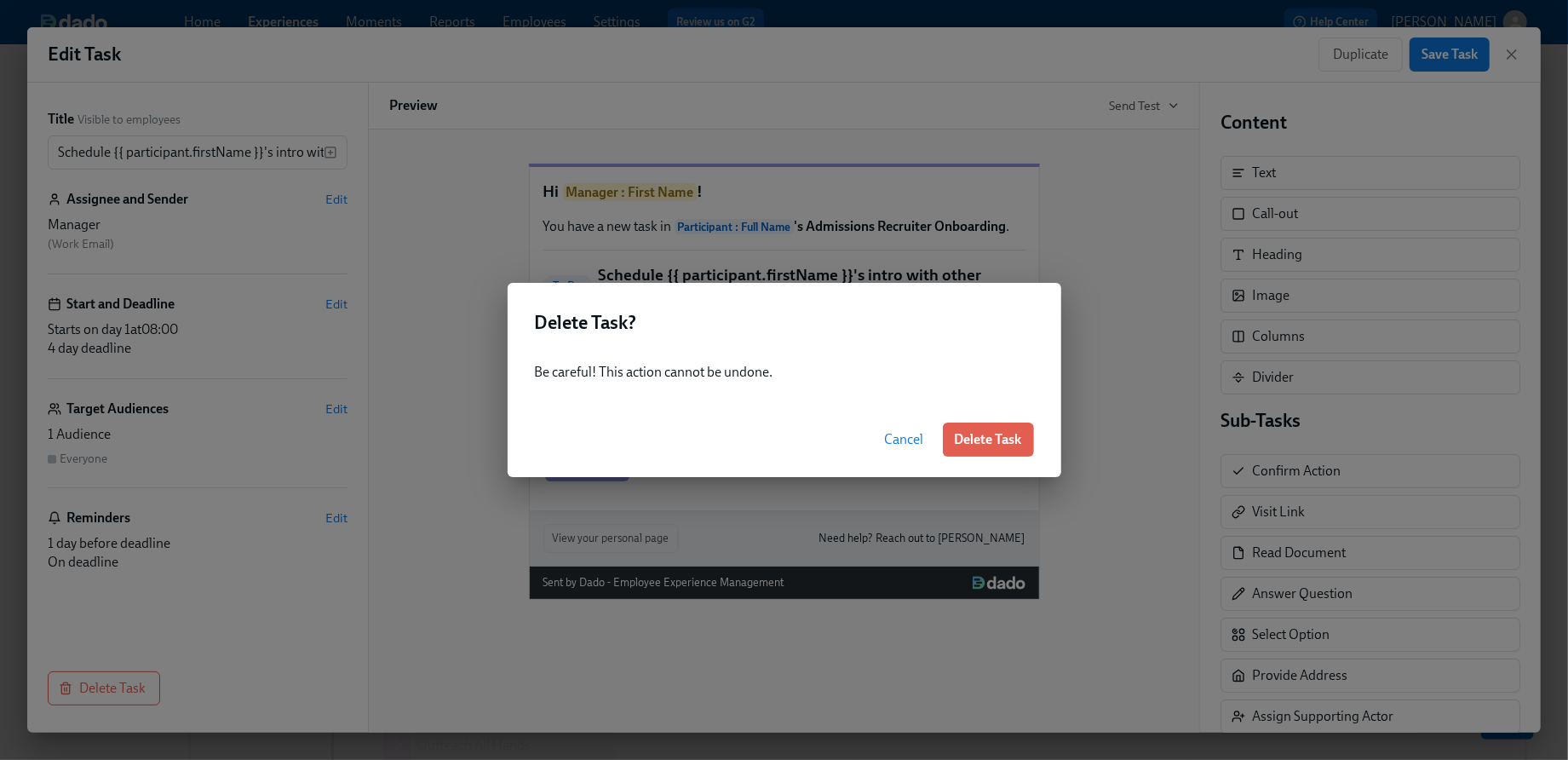
click at [888, 446] on span "Cancel" at bounding box center [905, 440] width 40 height 17
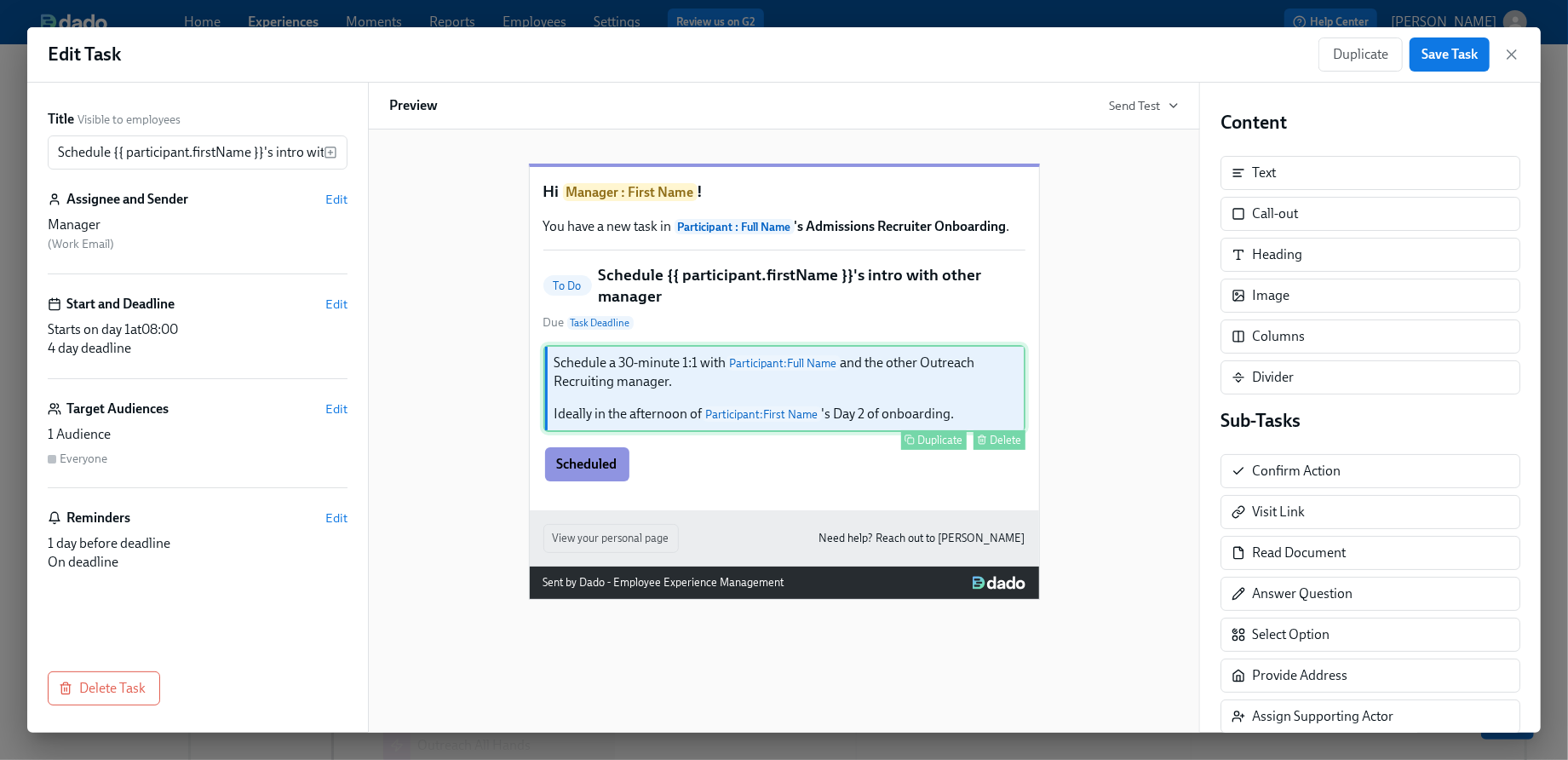
click at [867, 401] on div "Schedule a 30-minute 1:1 with Participant : Full Name and the other Outreach Re…" at bounding box center [784, 389] width 482 height 87
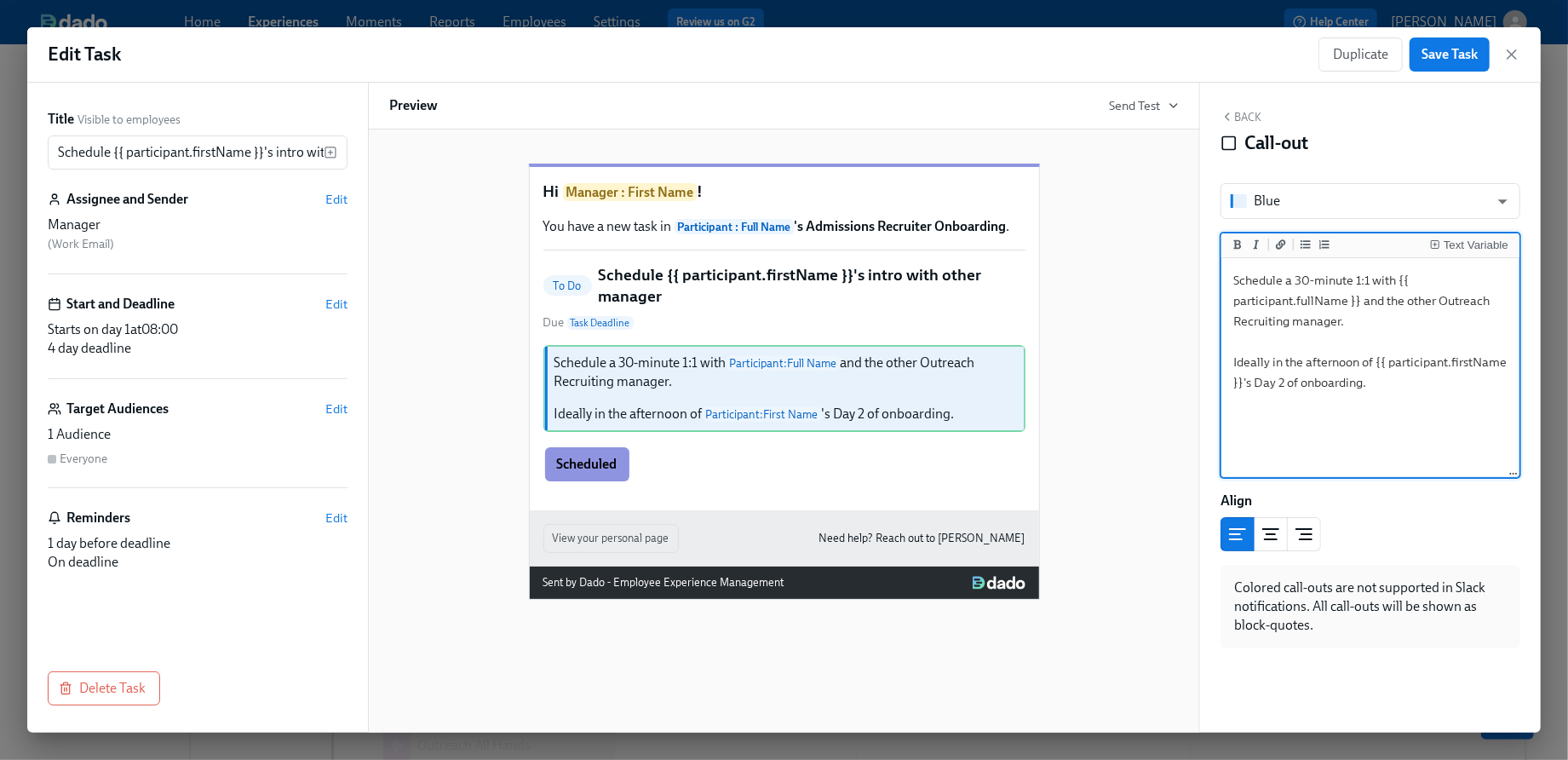
click at [1375, 316] on textarea "Schedule a 30-minute 1:1 with {{ participant.fullName }} and the other Outreach…" at bounding box center [1370, 368] width 291 height 214
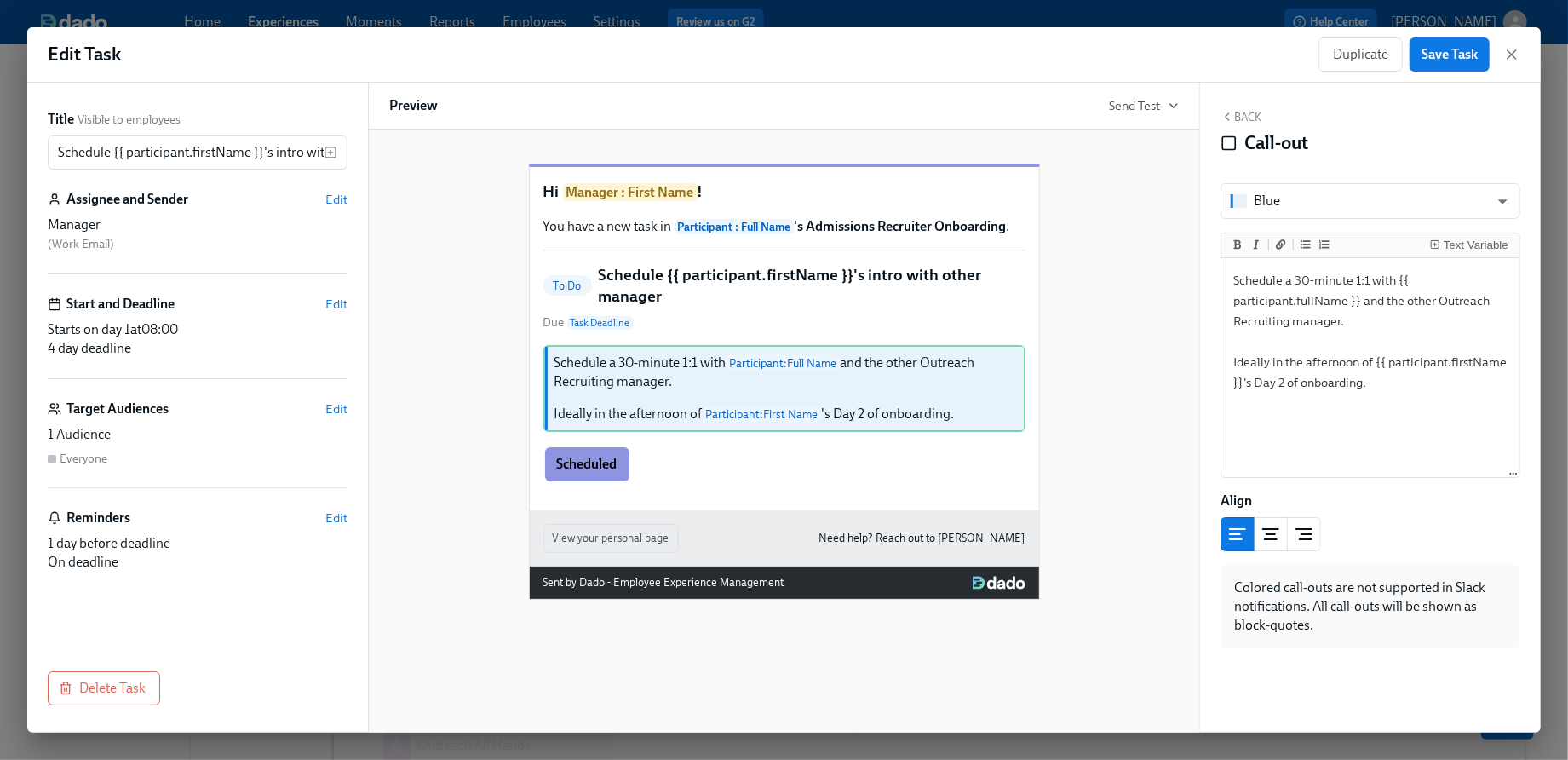
click at [943, 306] on h5 "Schedule {{ participant.firstName }}'s intro with other manager" at bounding box center [812, 285] width 427 height 44
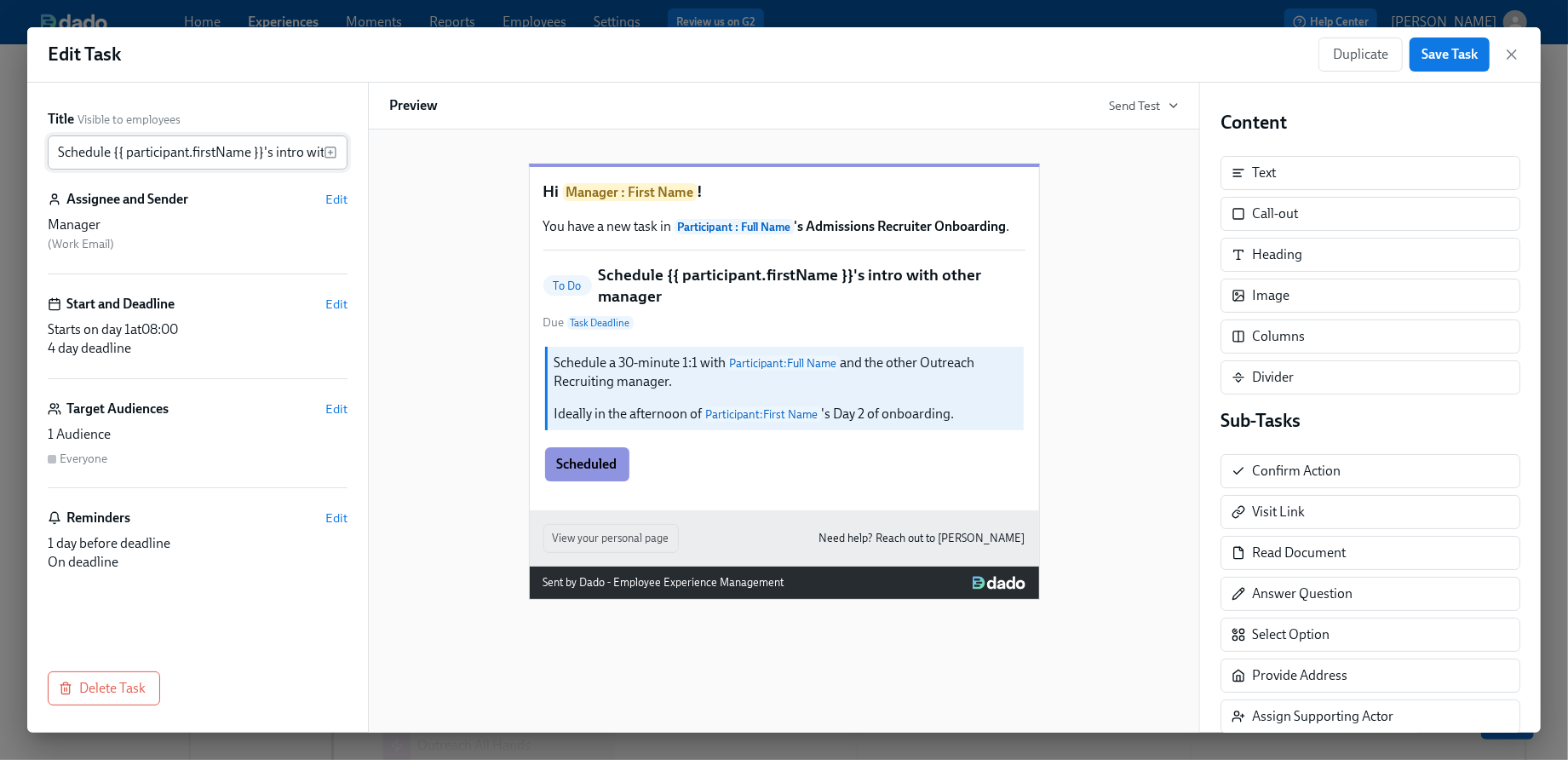
click at [302, 158] on input "Schedule {{ participant.firstName }}'s intro with other manager" at bounding box center [186, 153] width 276 height 34
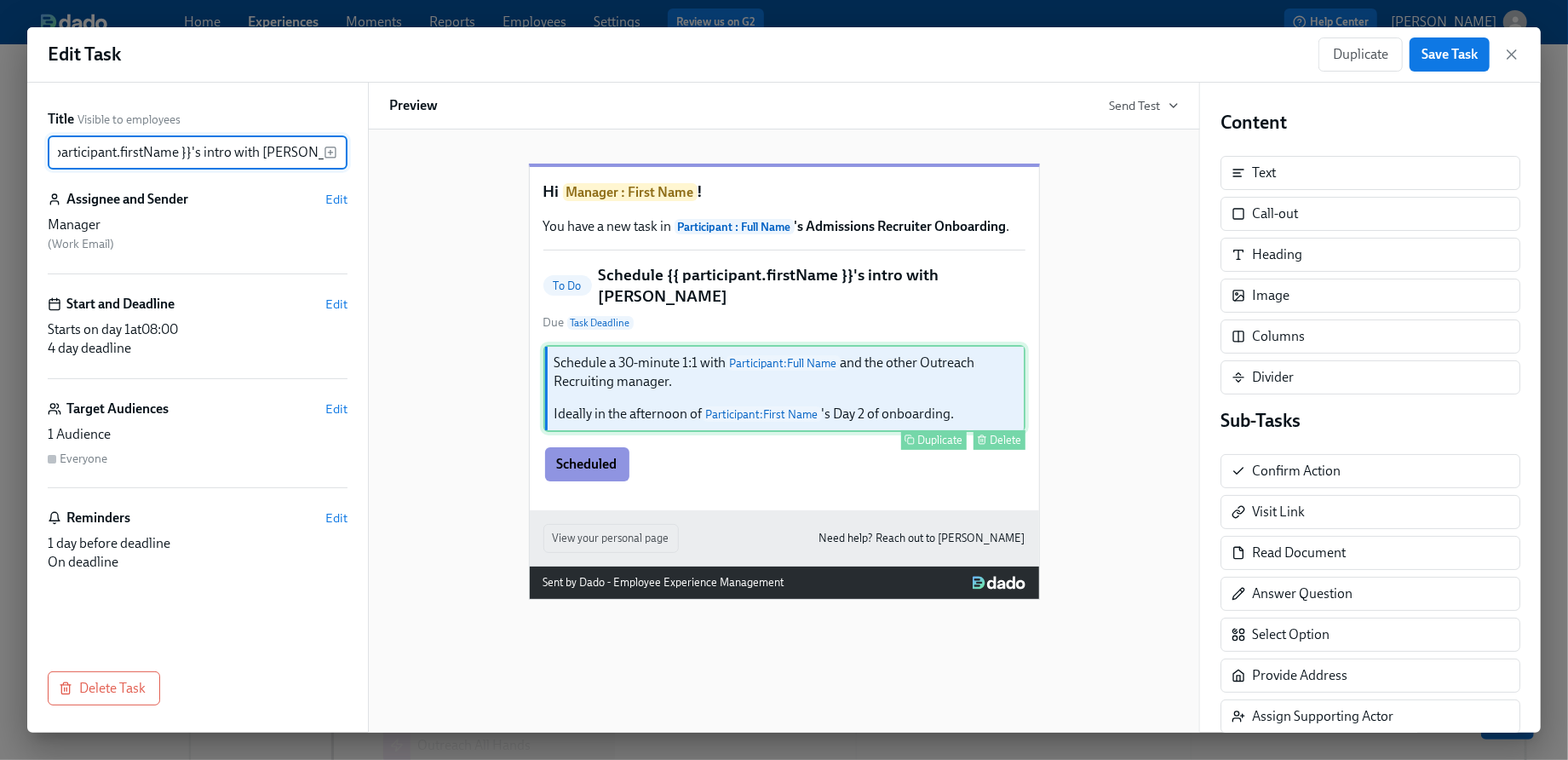
click at [773, 377] on div "Schedule a 30-minute 1:1 with Participant : Full Name and the other Outreach Re…" at bounding box center [784, 389] width 482 height 87
type input "Schedule {{ participant.firstName }}'s intro with [PERSON_NAME]"
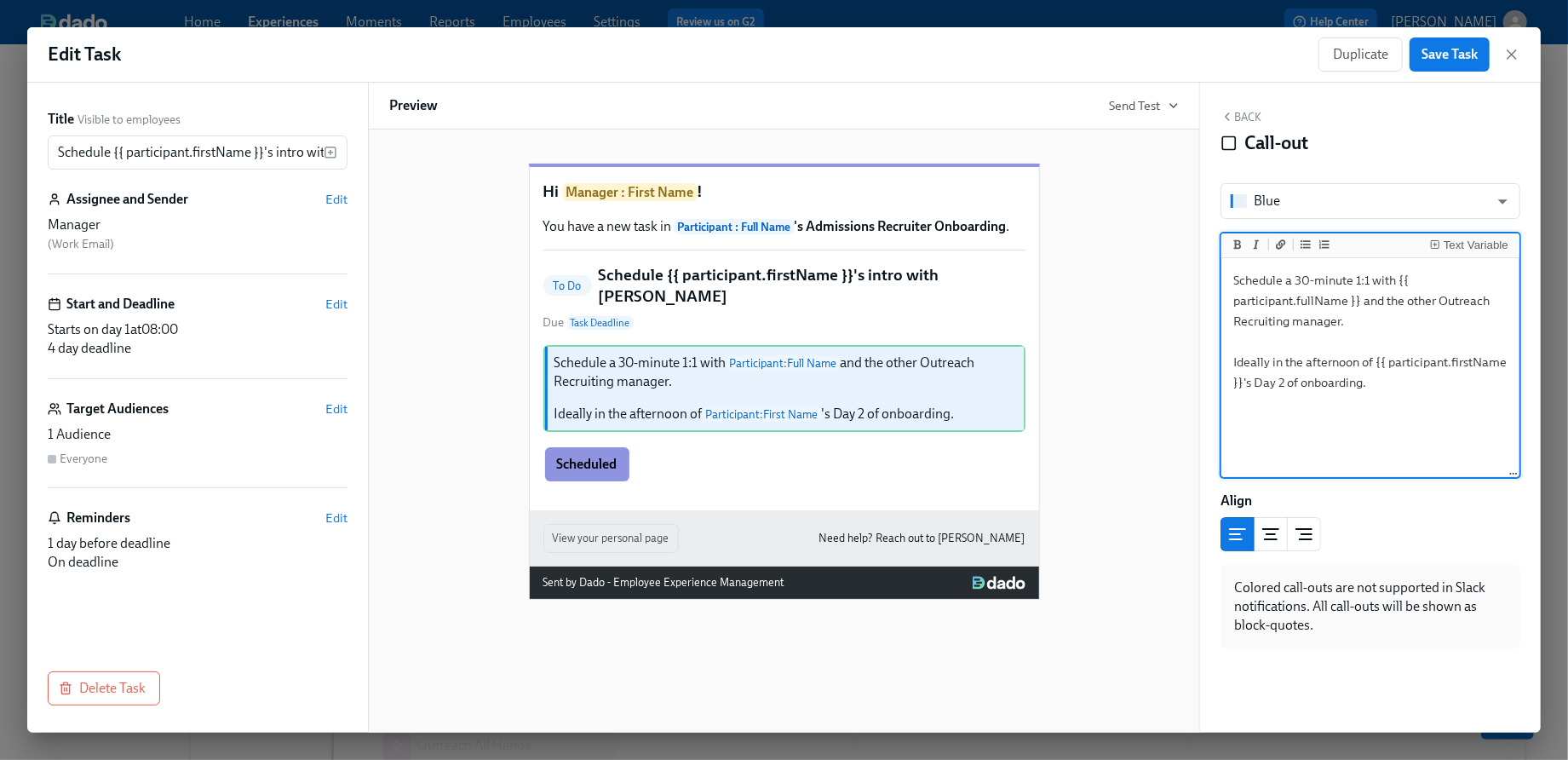
drag, startPoint x: 1376, startPoint y: 321, endPoint x: 1387, endPoint y: 297, distance: 26.4
click at [1387, 297] on textarea "Schedule a 30-minute 1:1 with {{ participant.fullName }} and the other Outreach…" at bounding box center [1370, 368] width 291 height 214
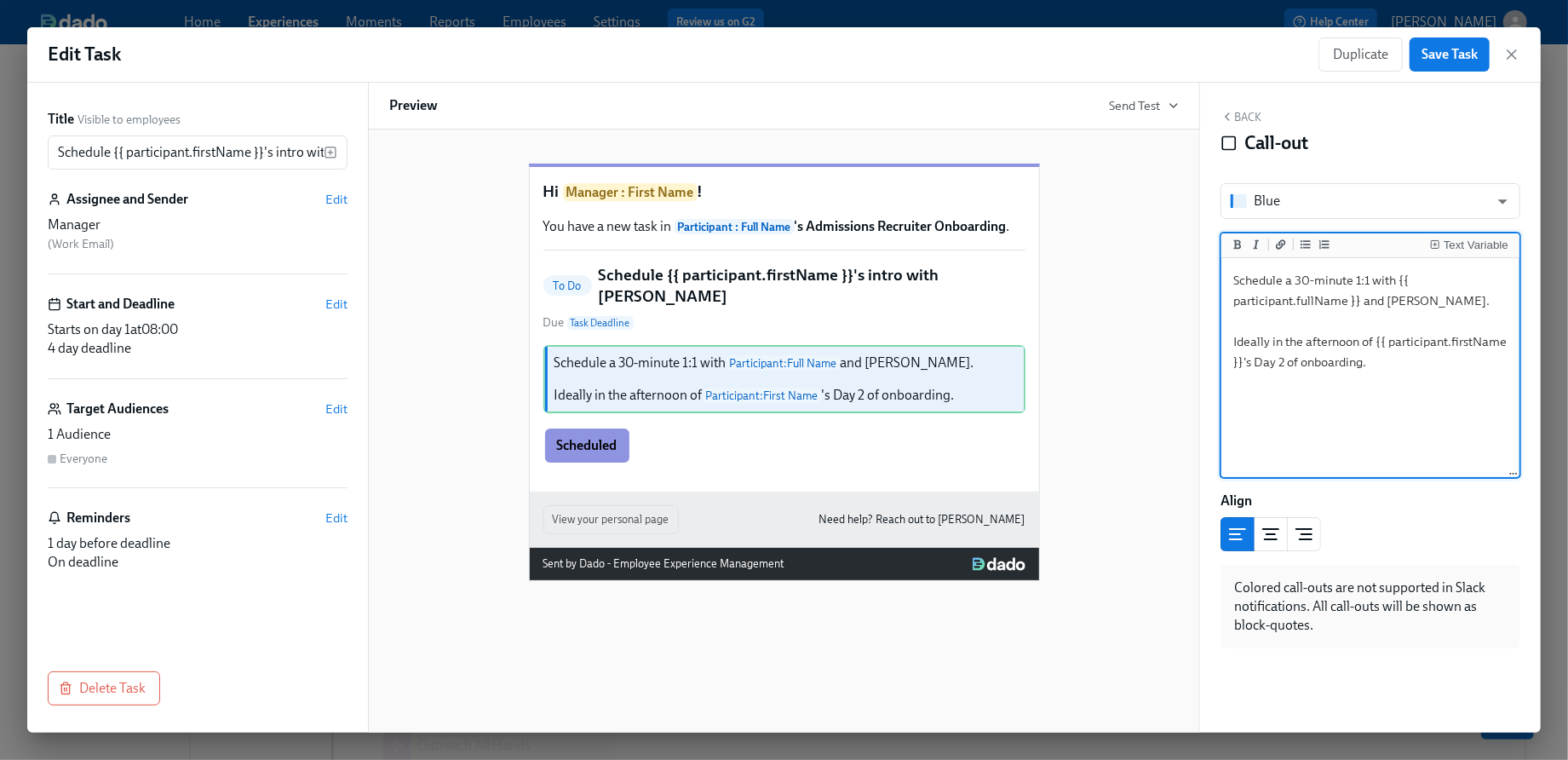
drag, startPoint x: 1377, startPoint y: 367, endPoint x: 1225, endPoint y: 341, distance: 154.2
click at [1225, 341] on textarea "Schedule a 30-minute 1:1 with {{ participant.fullName }} and [PERSON_NAME]. Ide…" at bounding box center [1370, 368] width 291 height 214
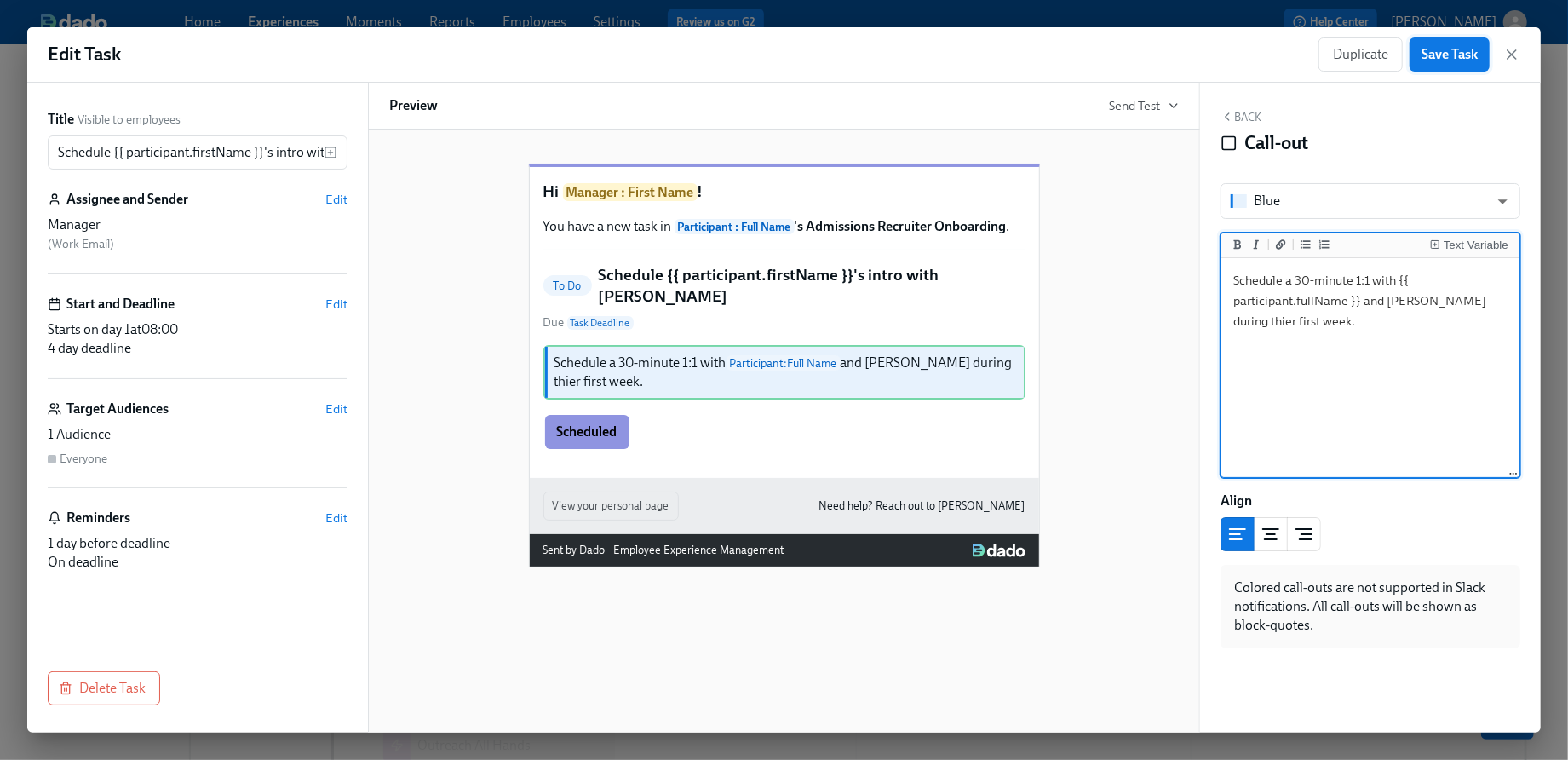
type textarea "Schedule a 30-minute 1:1 with {{ participant.fullName }} and [PERSON_NAME] duri…"
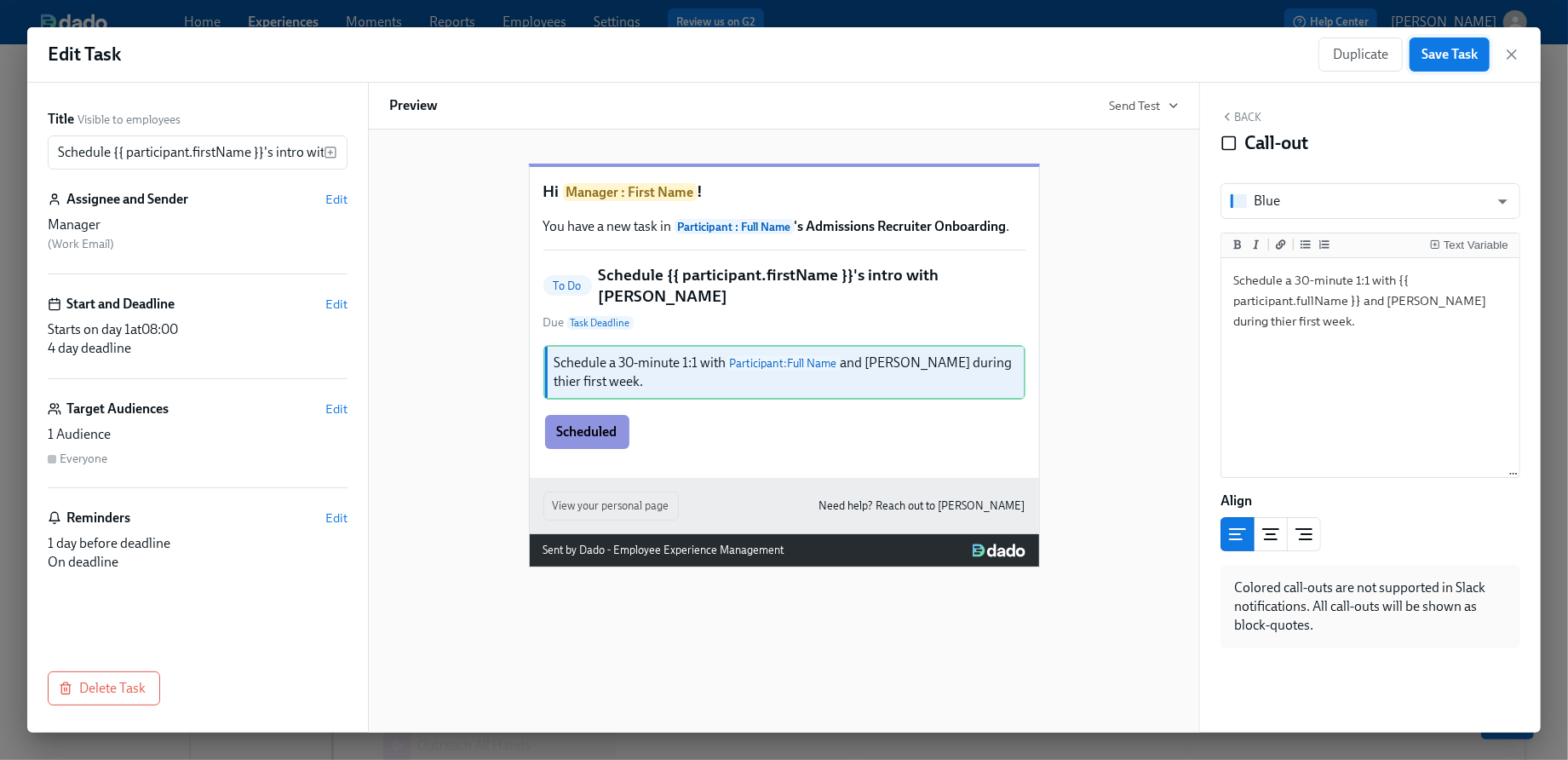
click at [1437, 54] on span "Save Task" at bounding box center [1449, 55] width 56 height 17
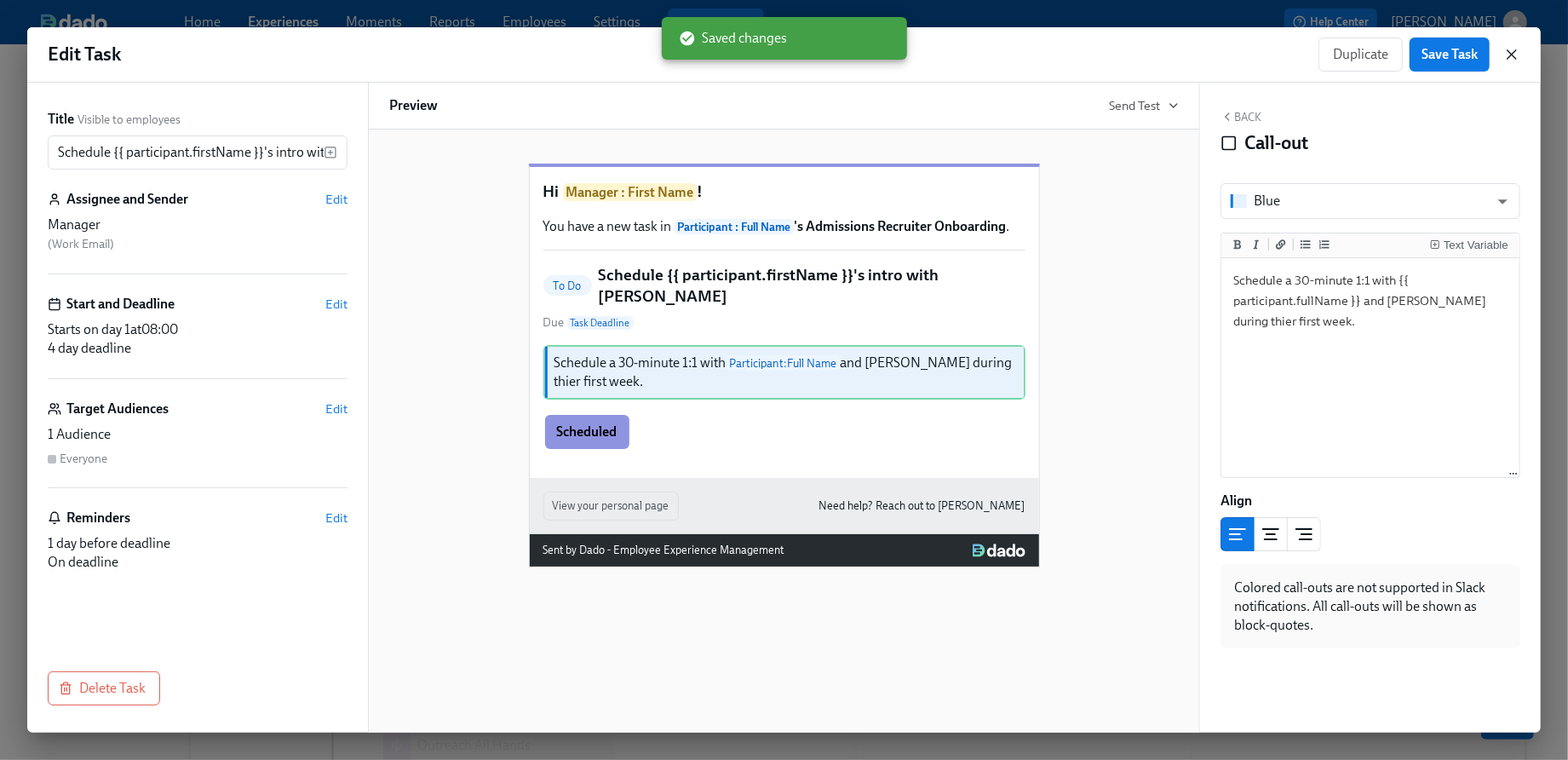
click at [1516, 53] on icon "button" at bounding box center [1512, 55] width 17 height 17
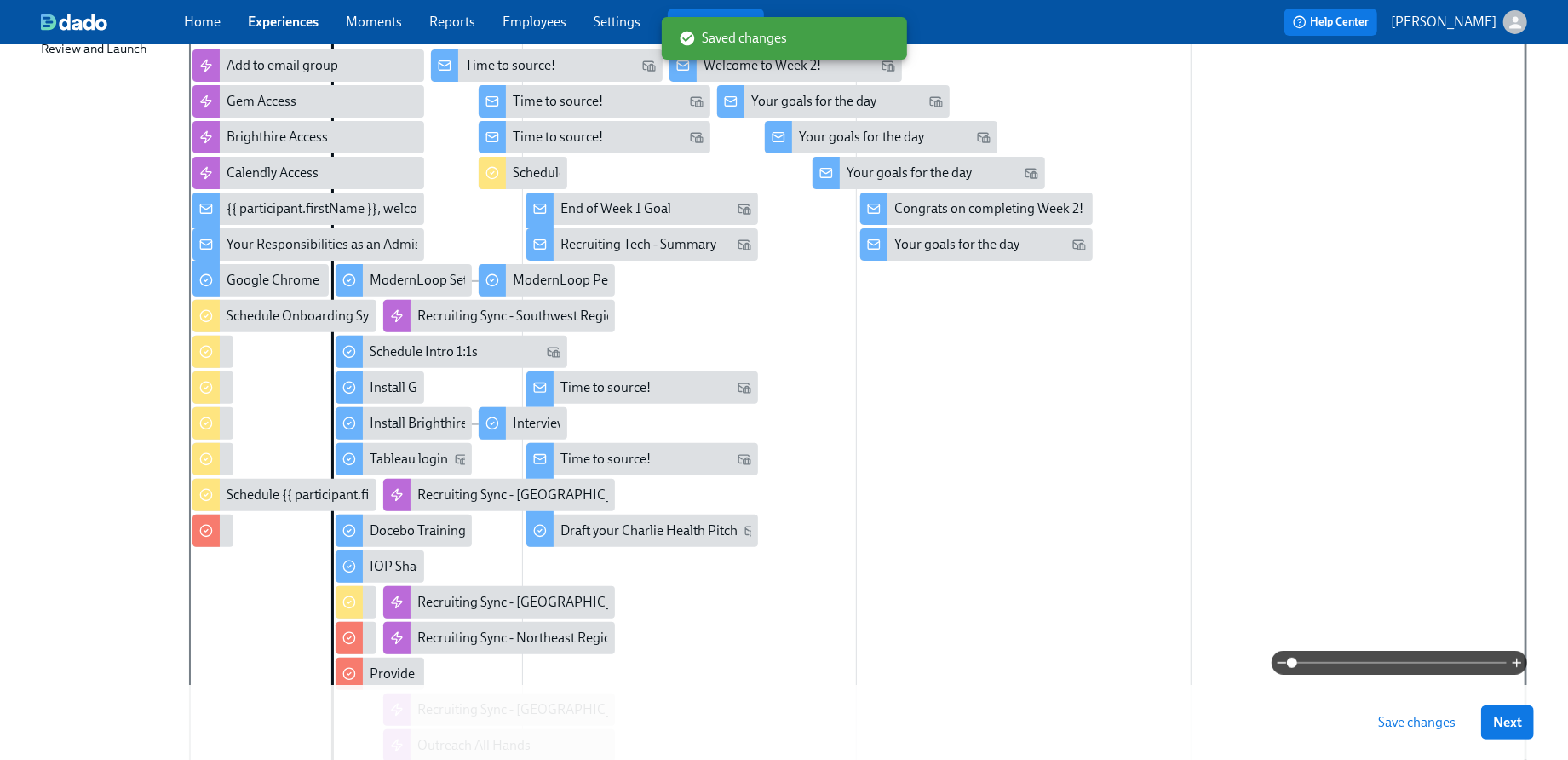
click at [1395, 720] on span "Save changes" at bounding box center [1417, 723] width 77 height 17
click at [220, 536] on div "Schedule Greenhouse & ModernLoop Review" at bounding box center [213, 531] width 41 height 33
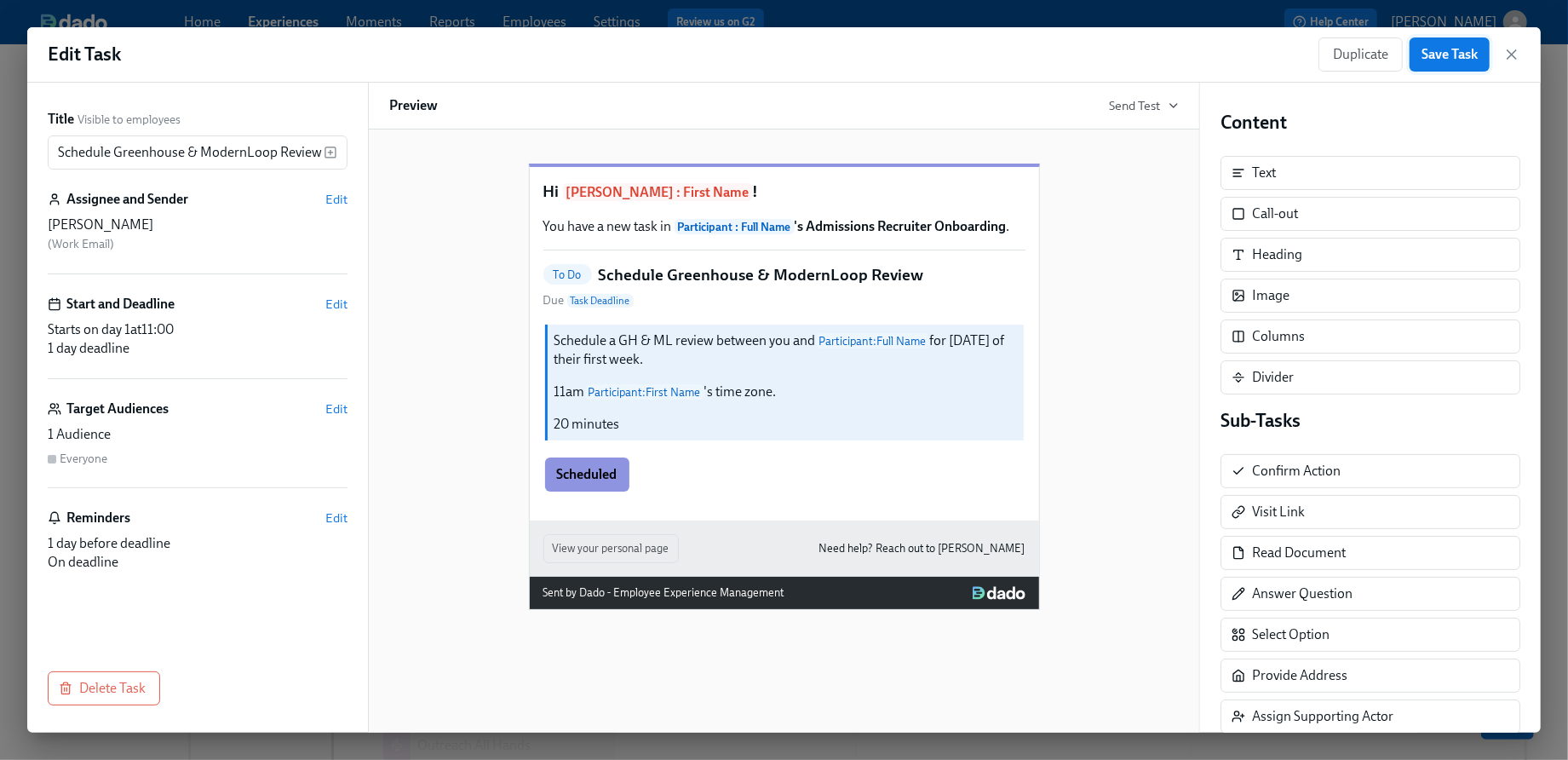
click at [1471, 57] on span "Save Task" at bounding box center [1449, 55] width 56 height 17
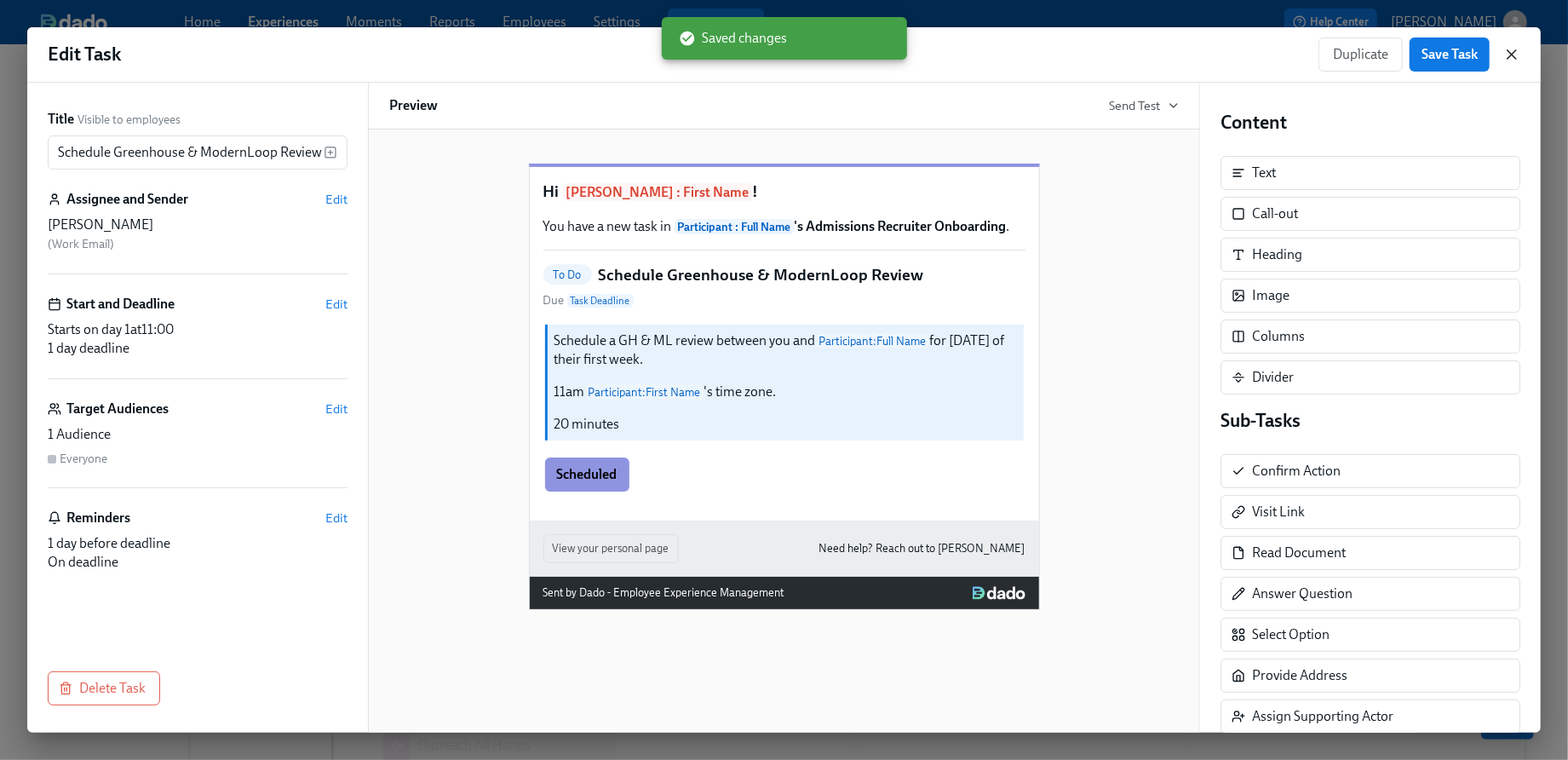
click at [1512, 58] on icon "button" at bounding box center [1512, 55] width 17 height 17
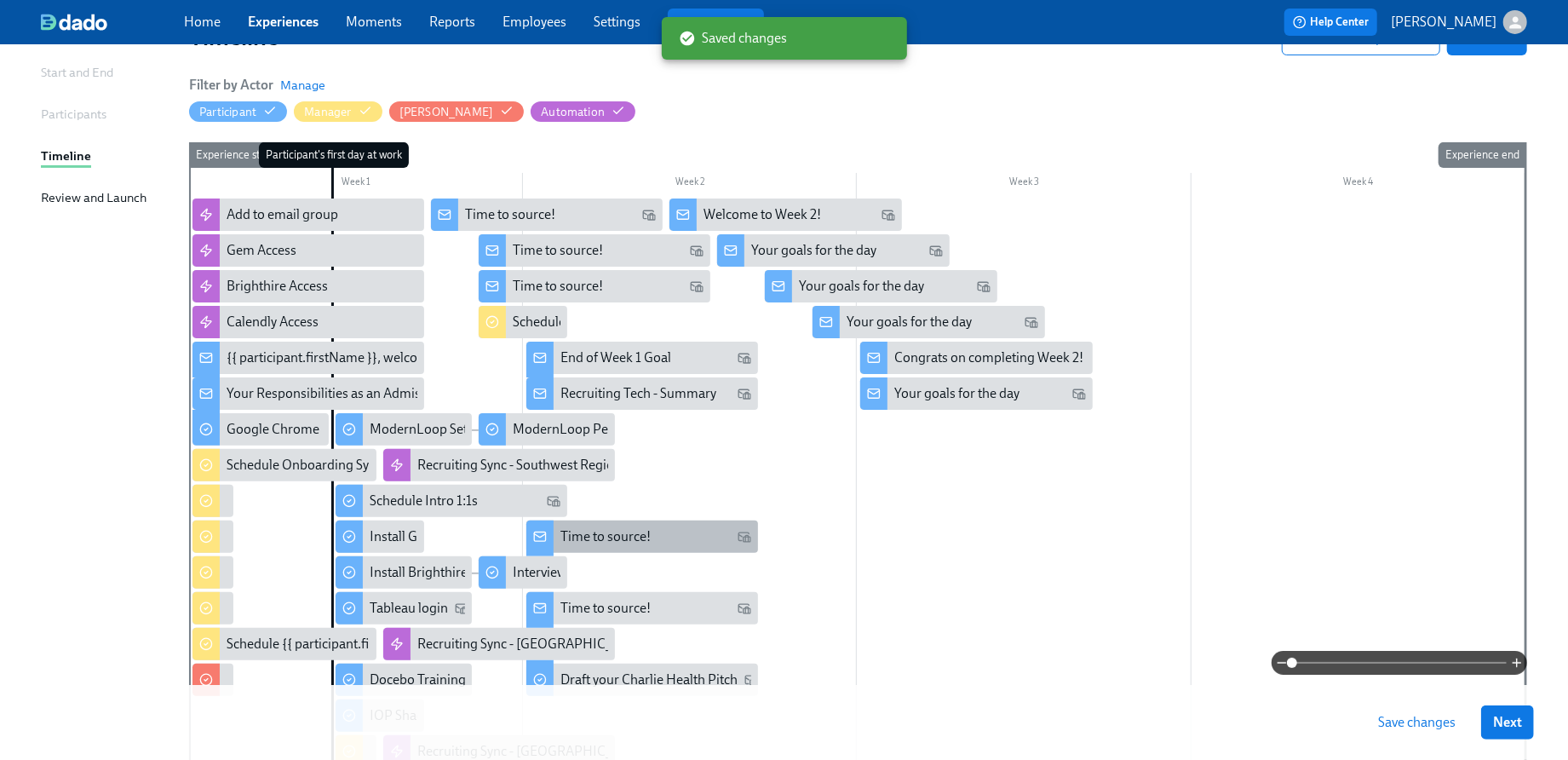
scroll to position [285, 0]
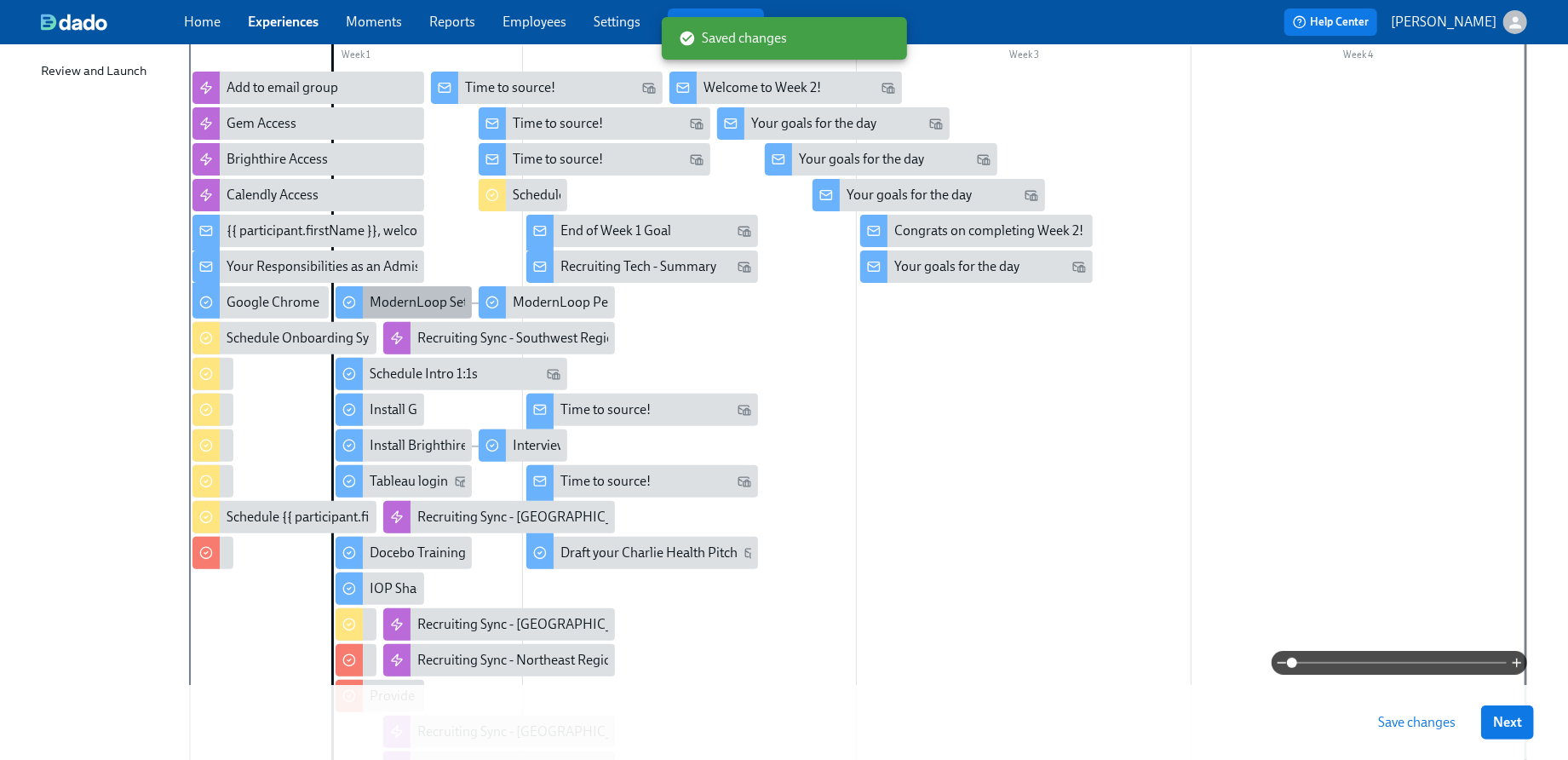
click at [382, 297] on div "ModernLoop Set Up" at bounding box center [428, 303] width 118 height 19
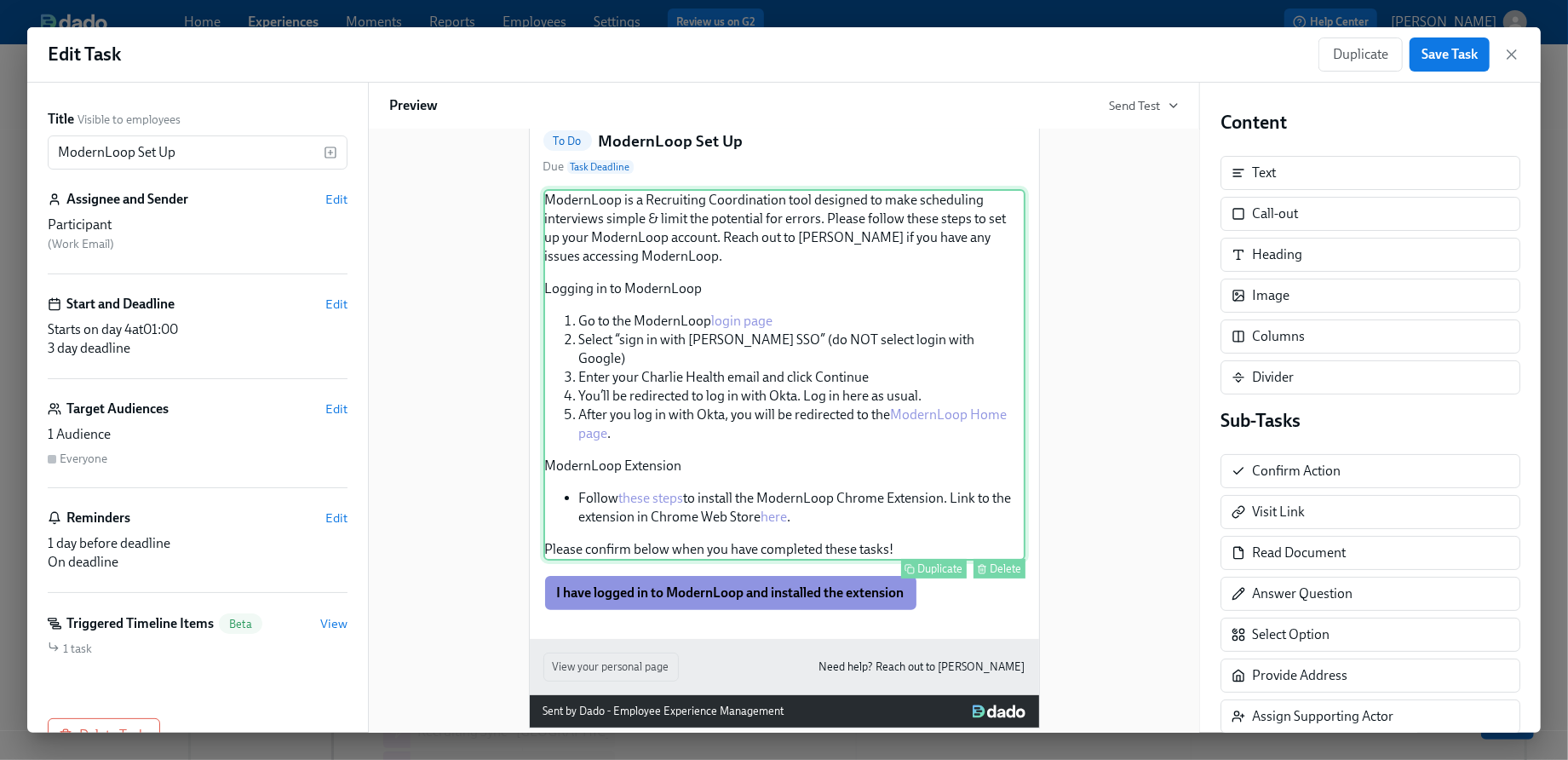
scroll to position [158, 0]
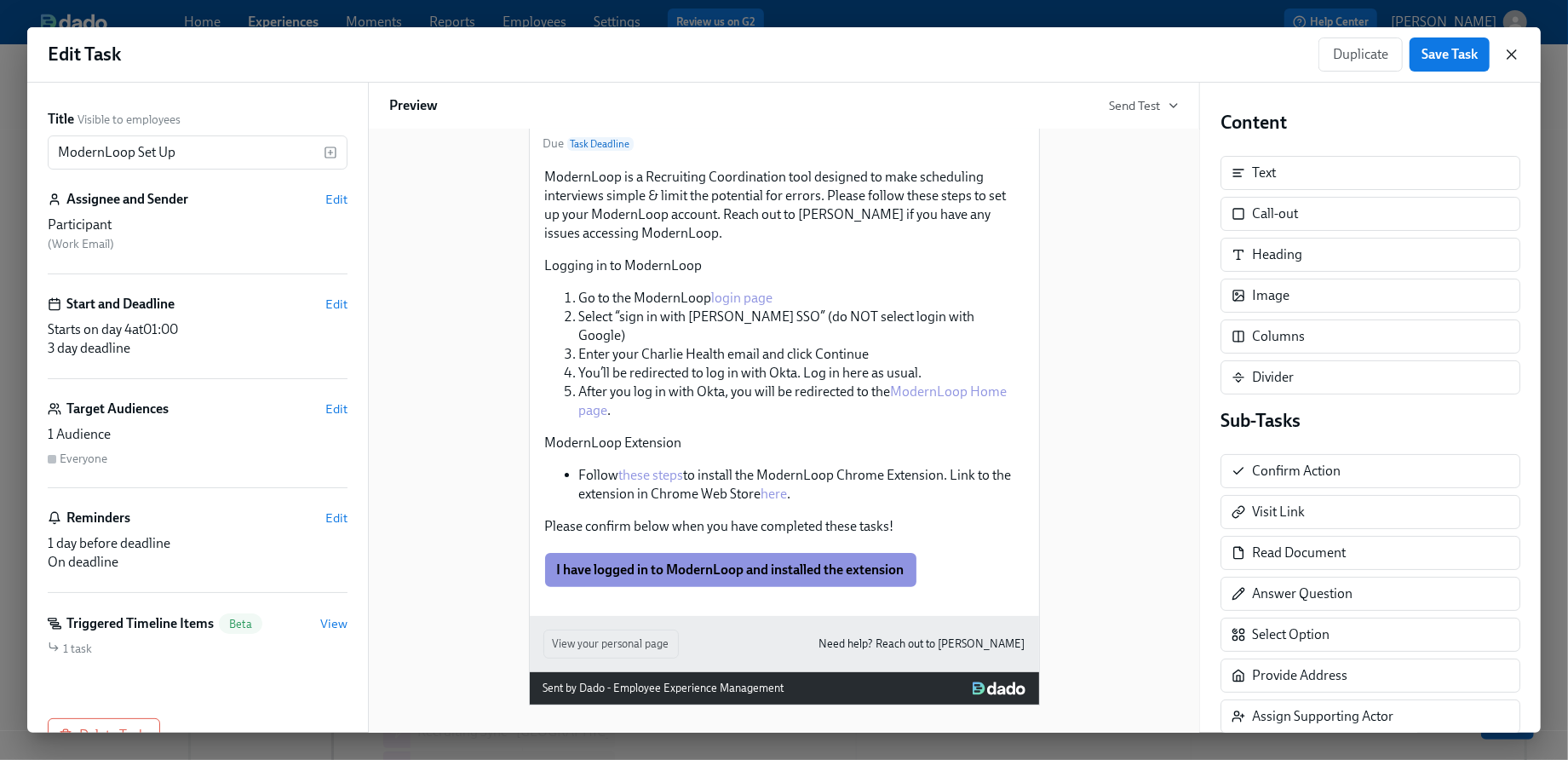
click at [1514, 48] on icon "button" at bounding box center [1512, 55] width 17 height 17
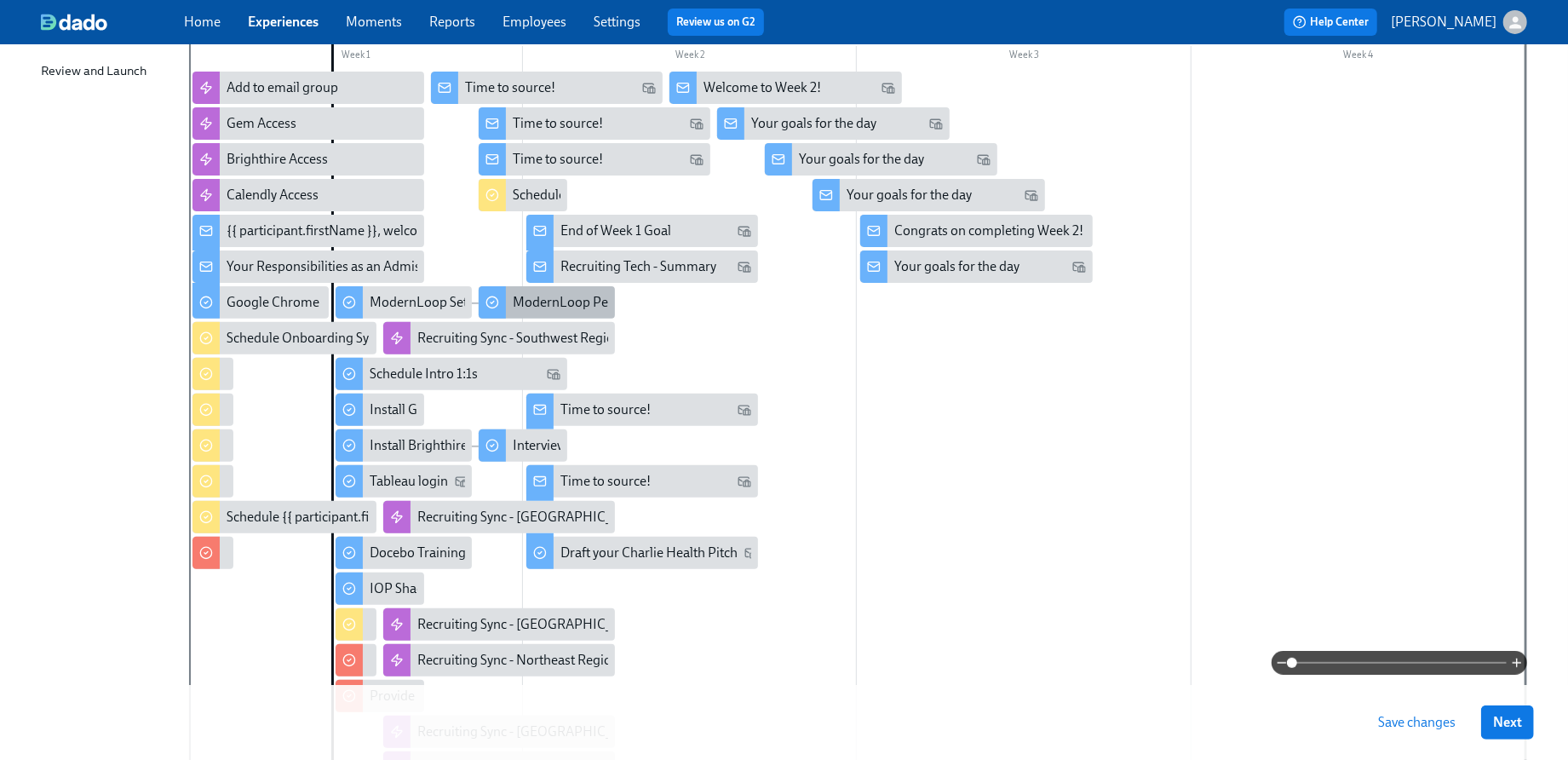
click at [521, 308] on div "ModernLoop Personal Settings" at bounding box center [603, 303] width 181 height 19
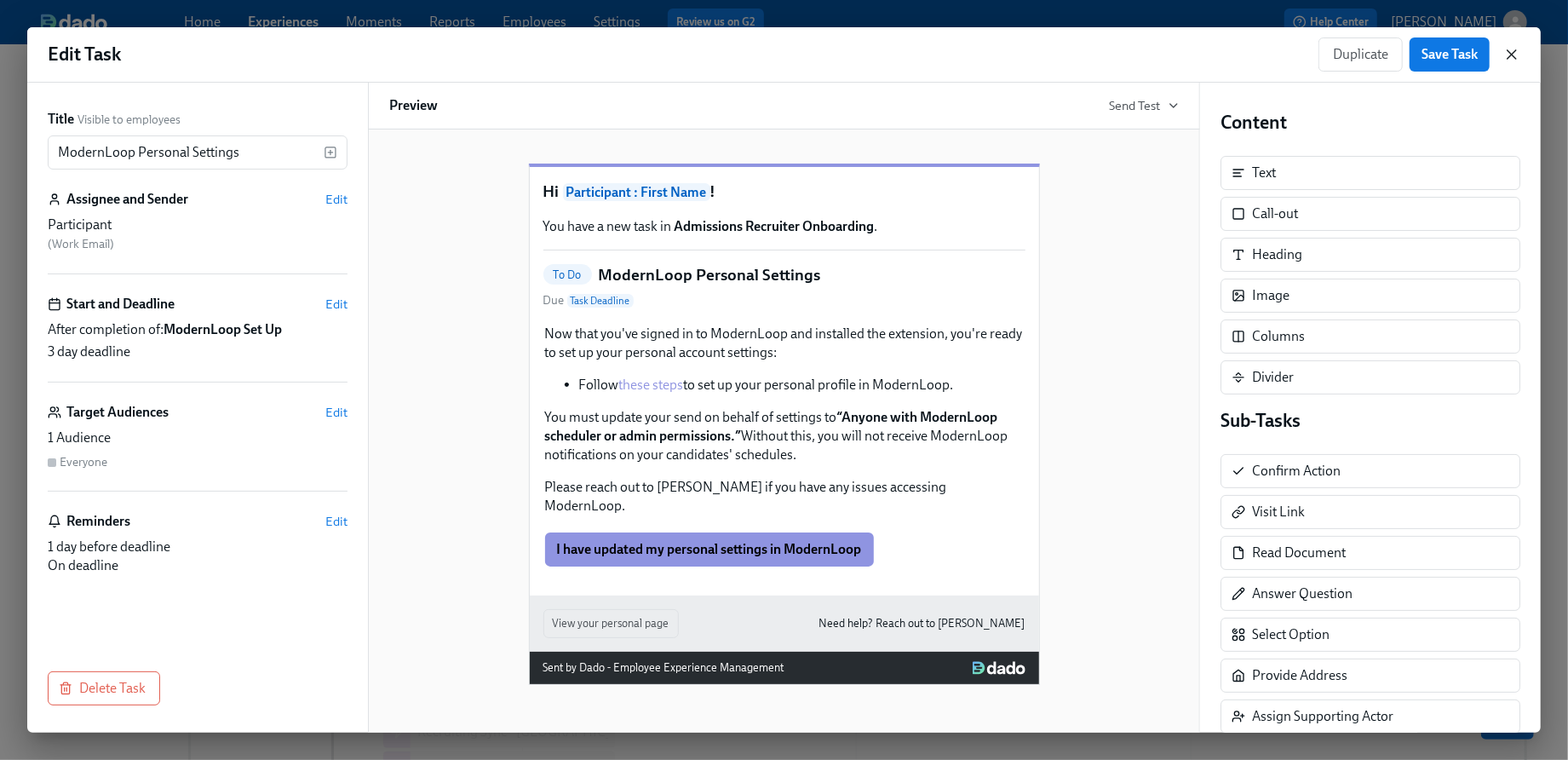
click at [1510, 57] on icon "button" at bounding box center [1512, 54] width 9 height 9
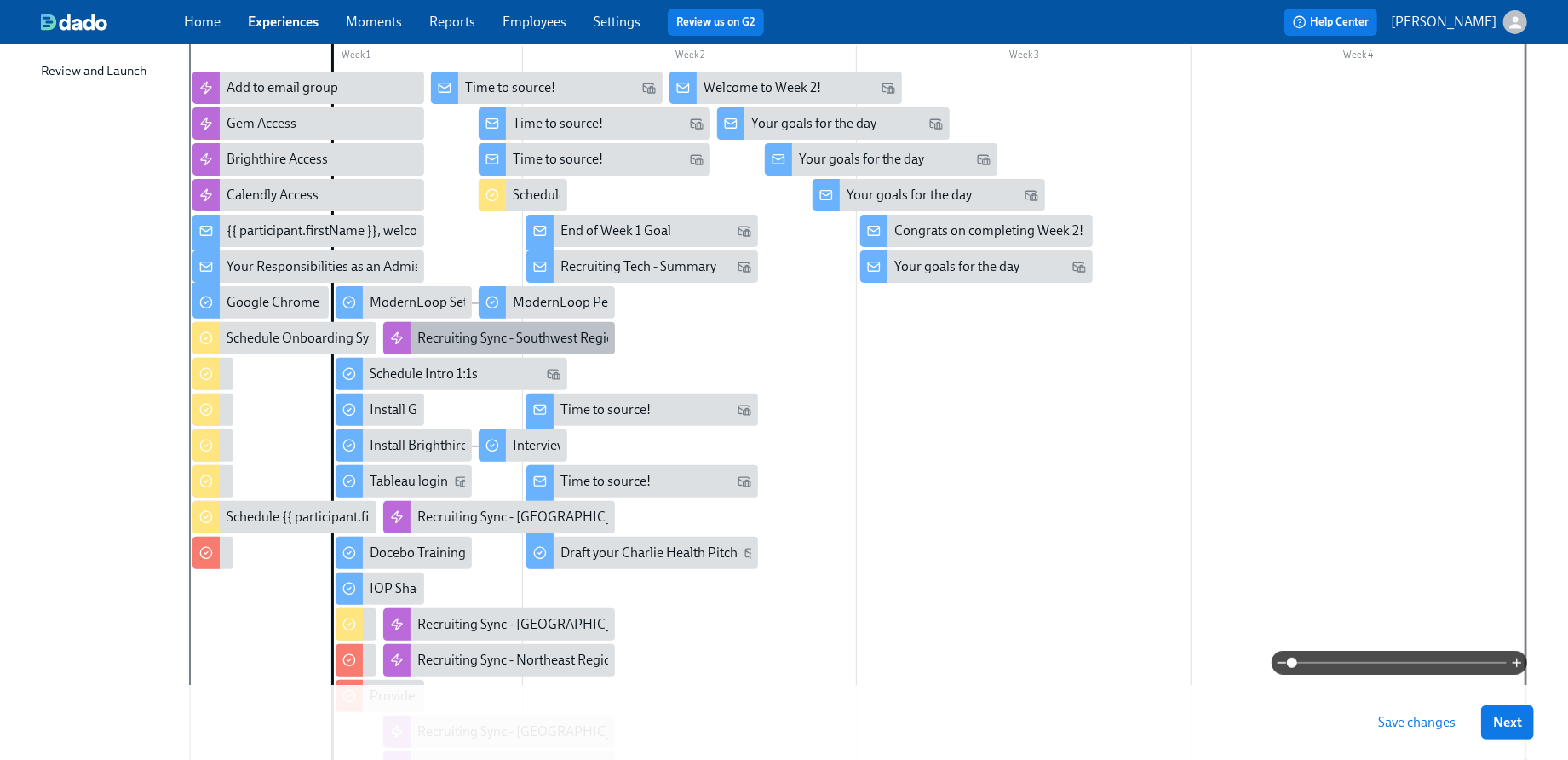
click at [432, 339] on div "Recruiting Sync - Southwest Region" at bounding box center [520, 339] width 204 height 19
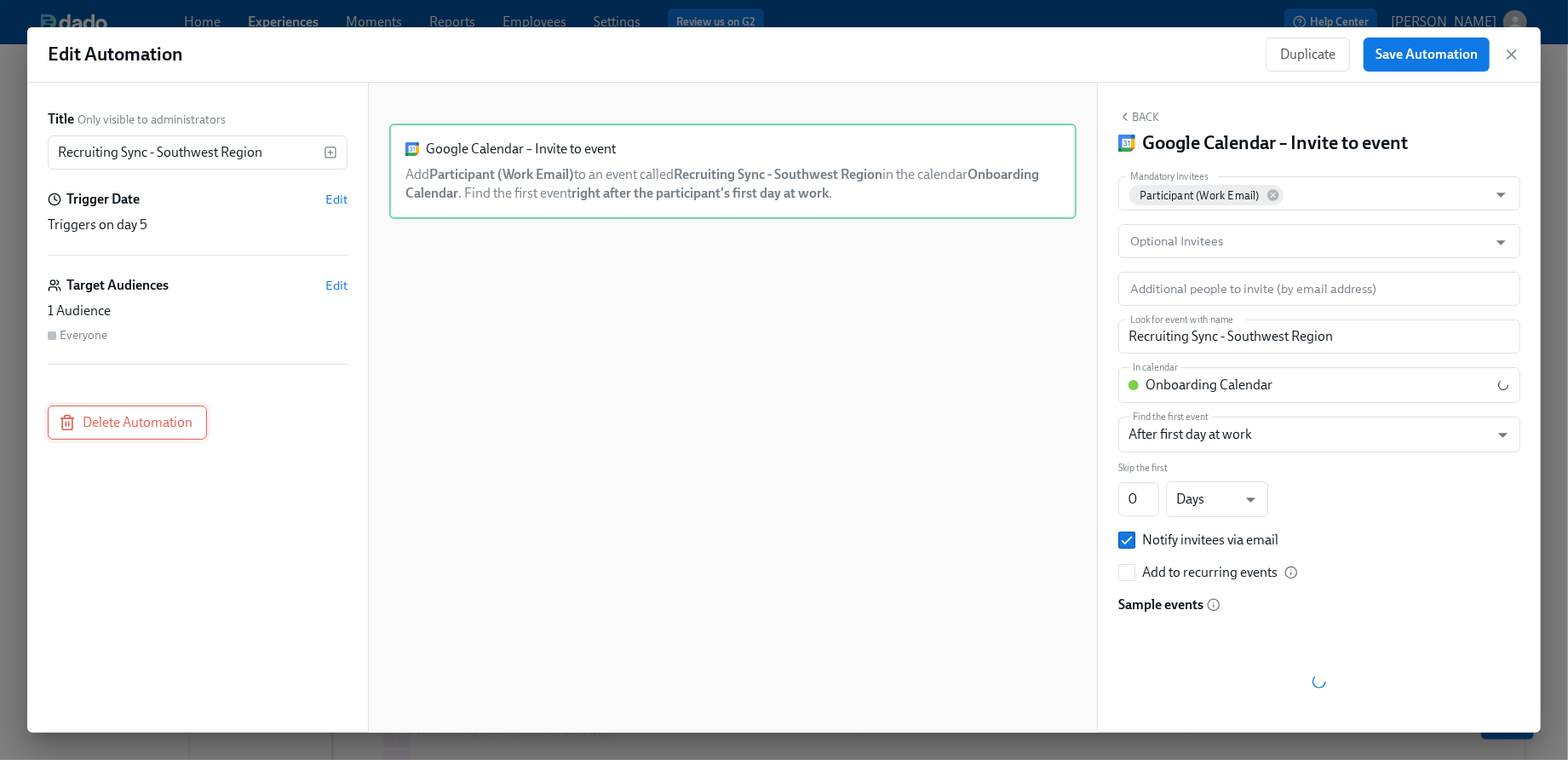
click at [156, 426] on span "Delete Automation" at bounding box center [127, 423] width 131 height 17
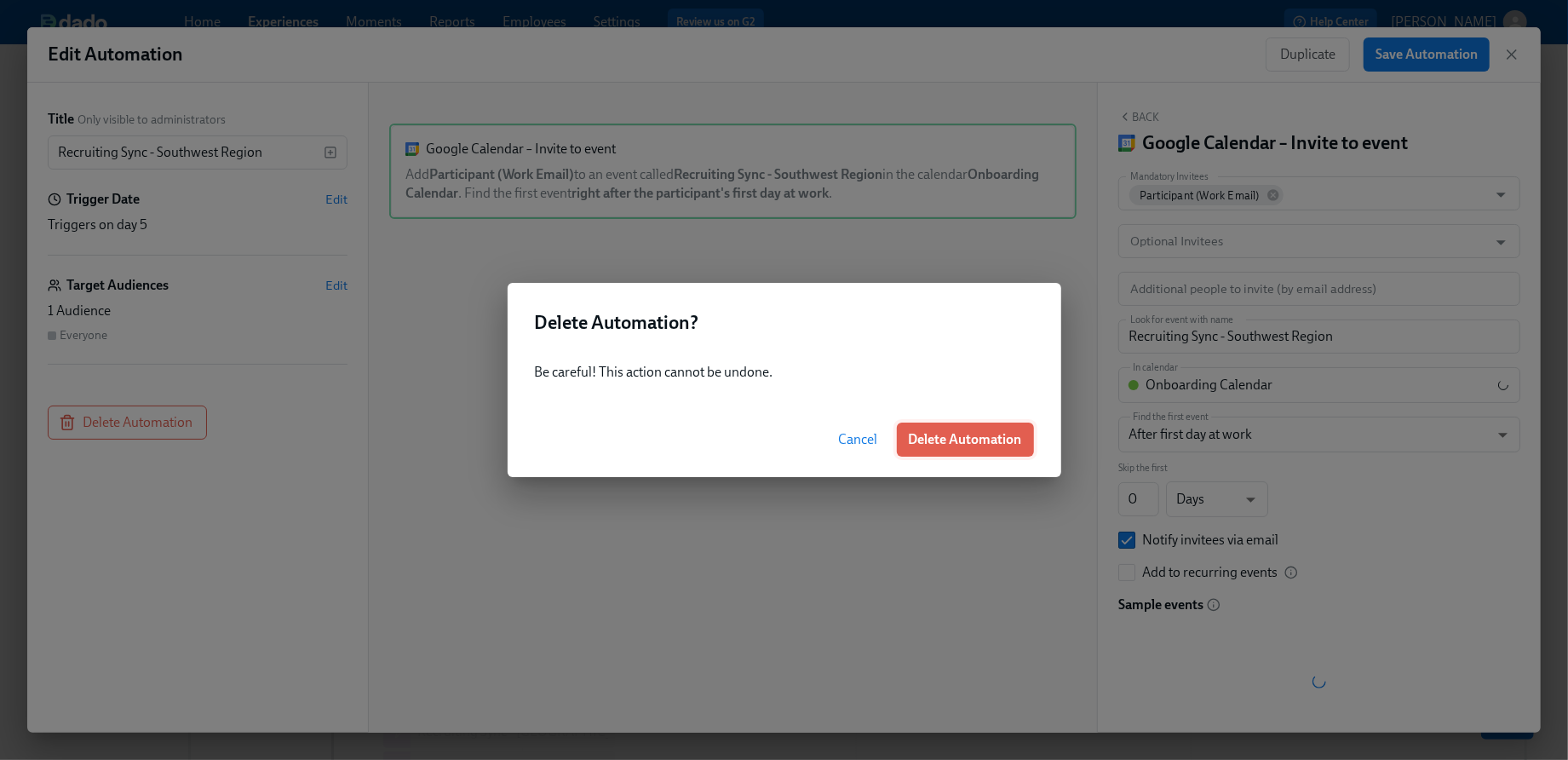
click at [990, 433] on span "Delete Automation" at bounding box center [966, 440] width 113 height 17
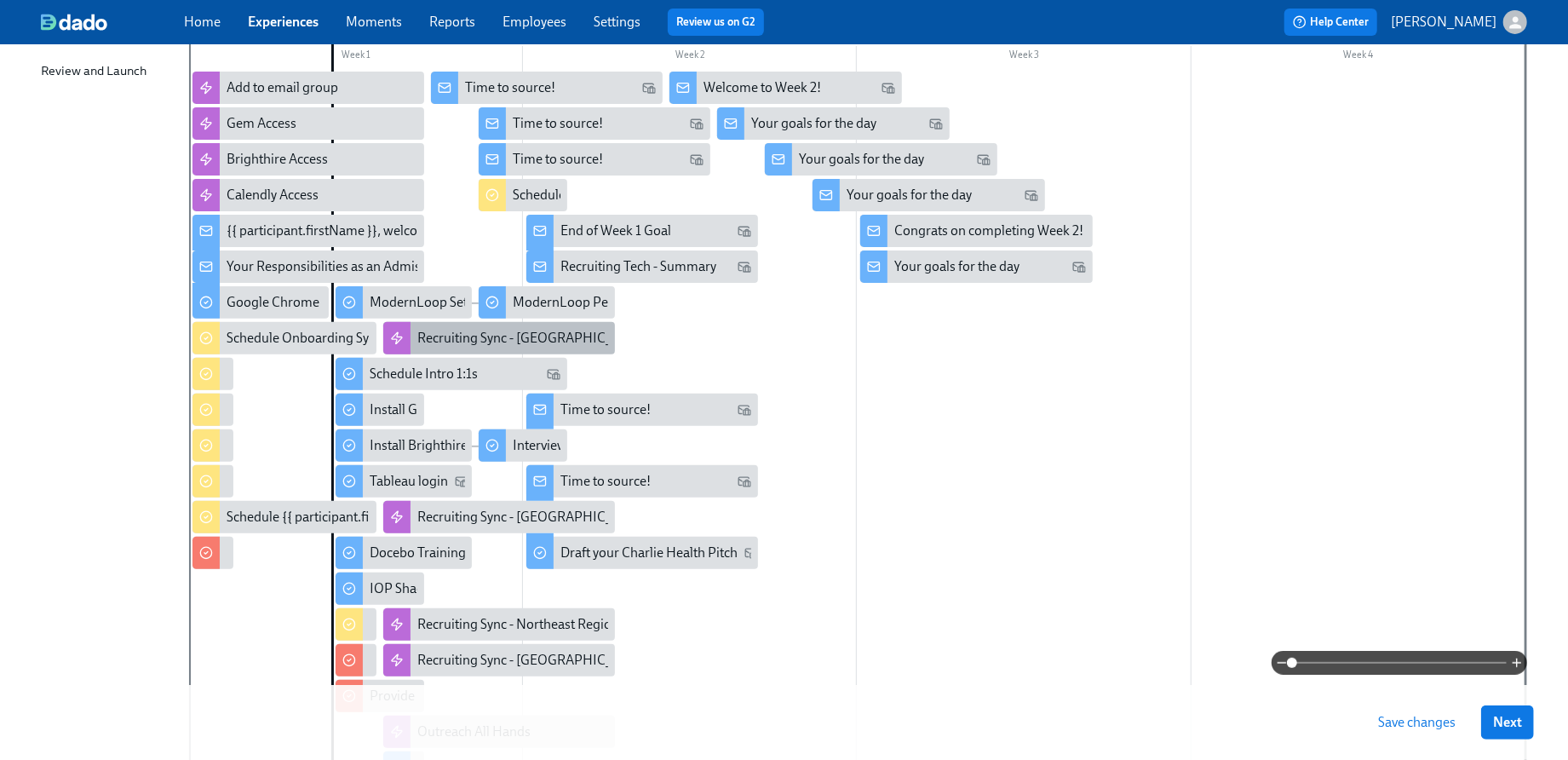
click at [509, 343] on div "Recruiting Sync - [GEOGRAPHIC_DATA]" at bounding box center [534, 339] width 232 height 19
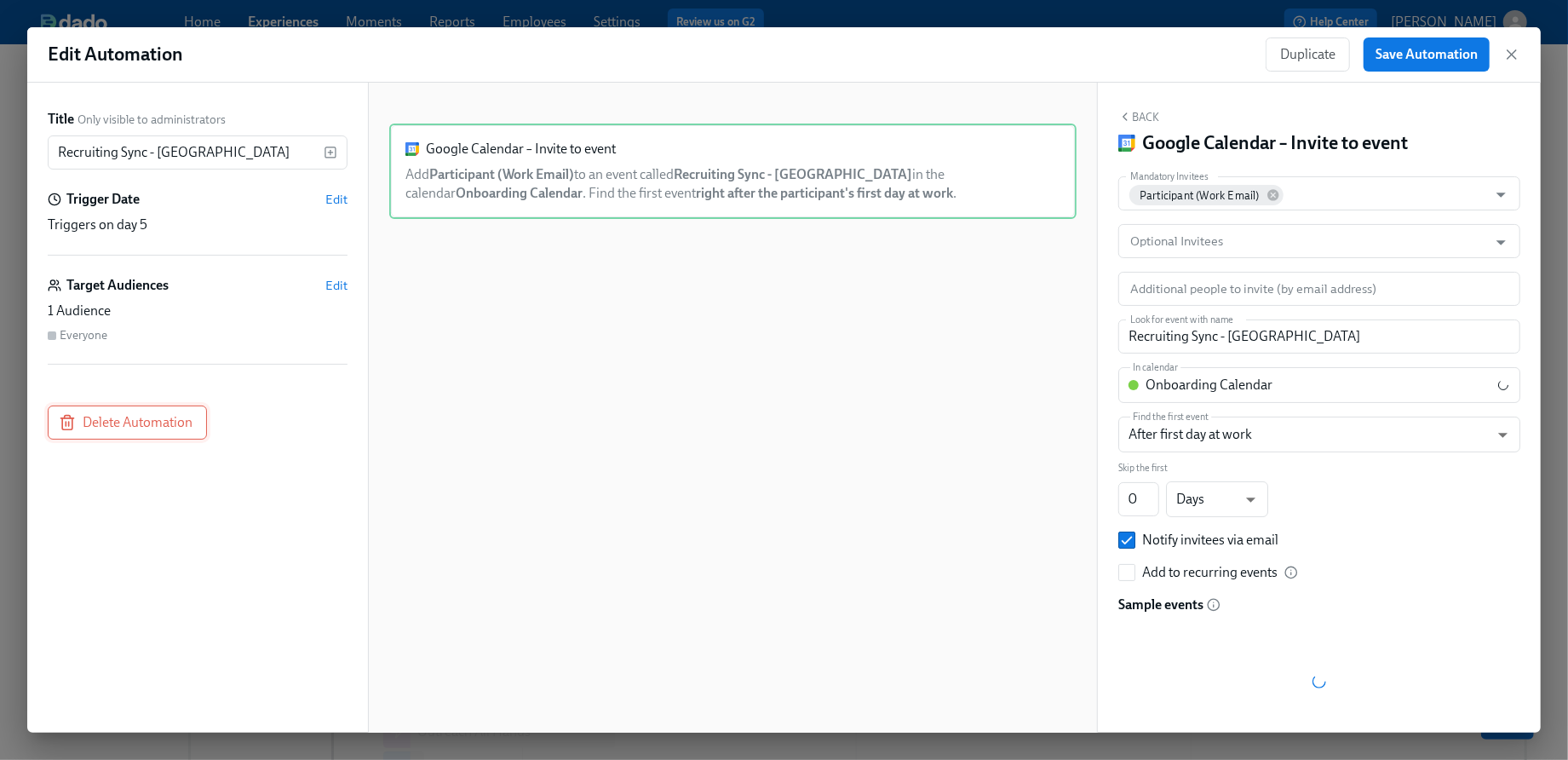
click at [168, 419] on span "Delete Automation" at bounding box center [127, 423] width 131 height 17
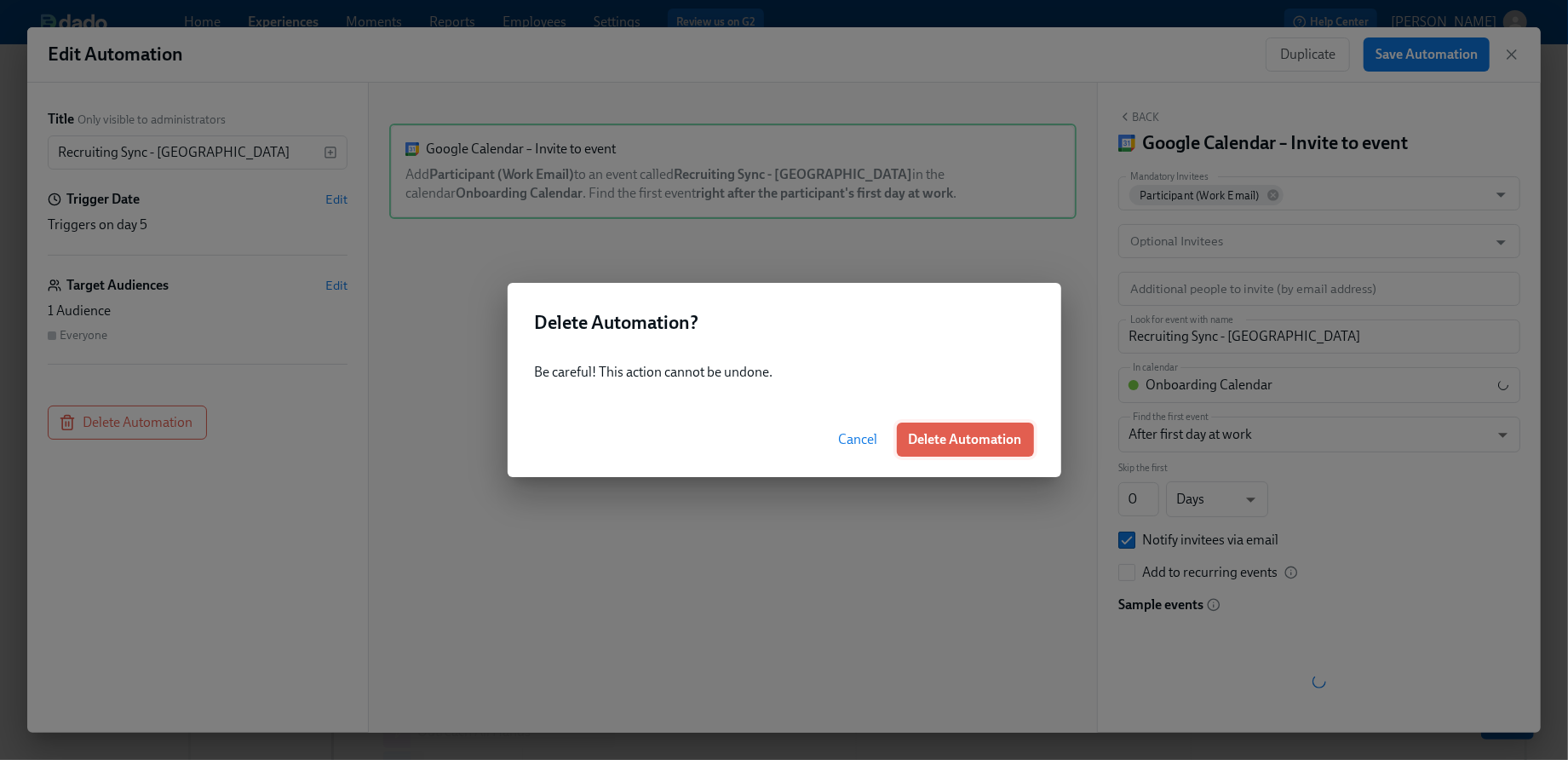
click at [1010, 432] on span "Delete Automation" at bounding box center [966, 440] width 113 height 17
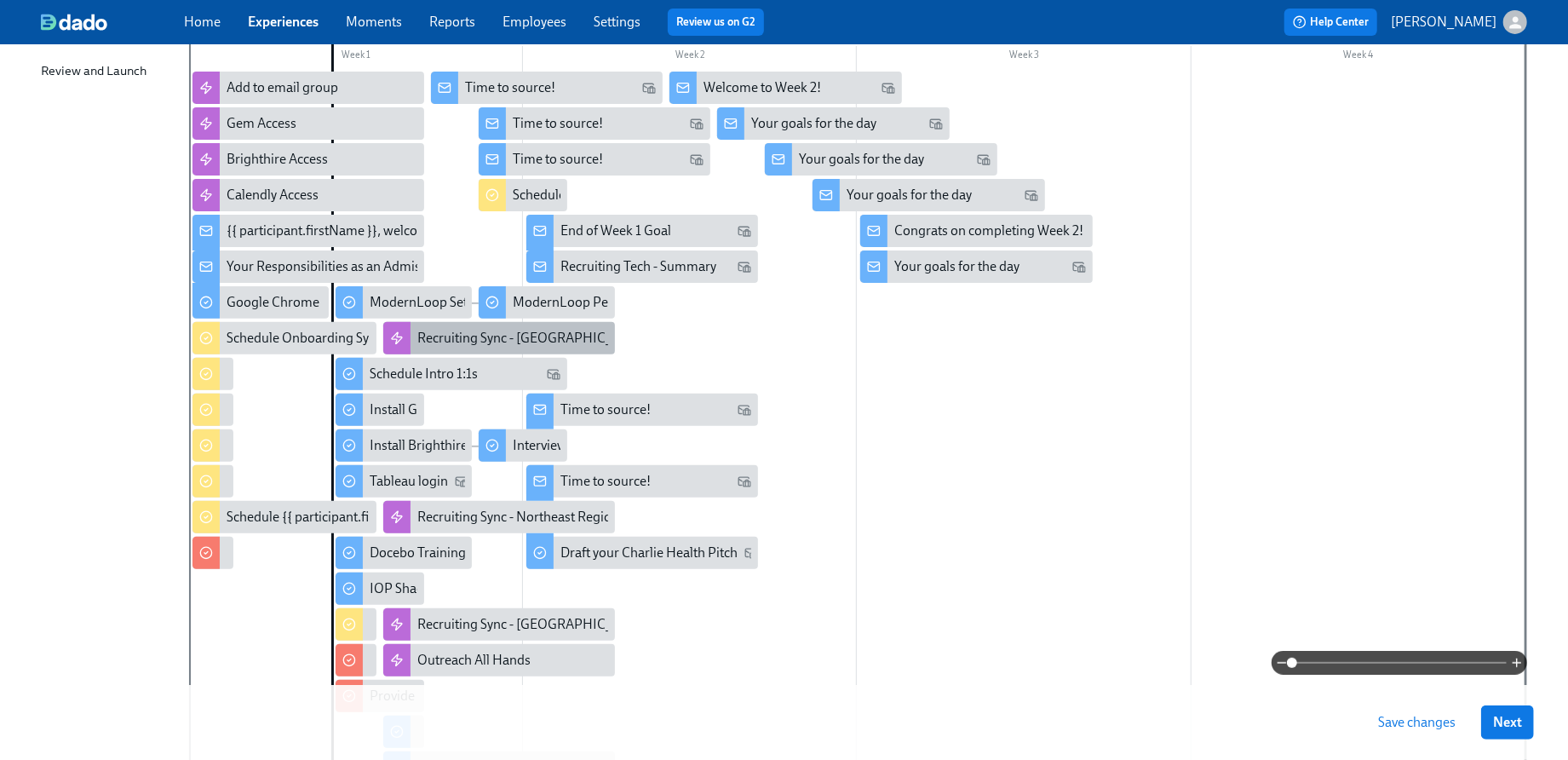
click at [522, 344] on div "Recruiting Sync - [GEOGRAPHIC_DATA]" at bounding box center [534, 339] width 232 height 19
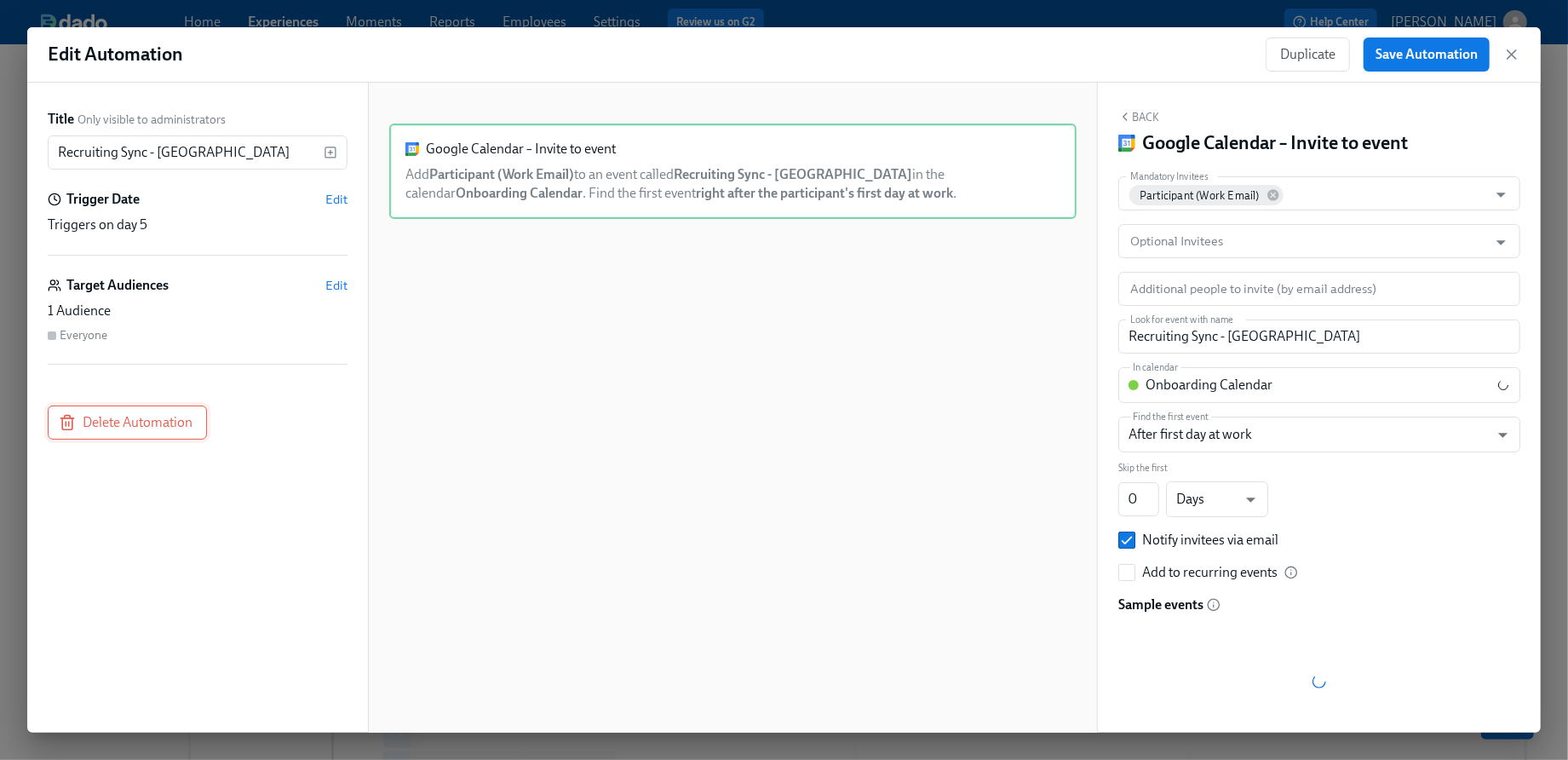
click at [92, 419] on span "Delete Automation" at bounding box center [127, 423] width 131 height 17
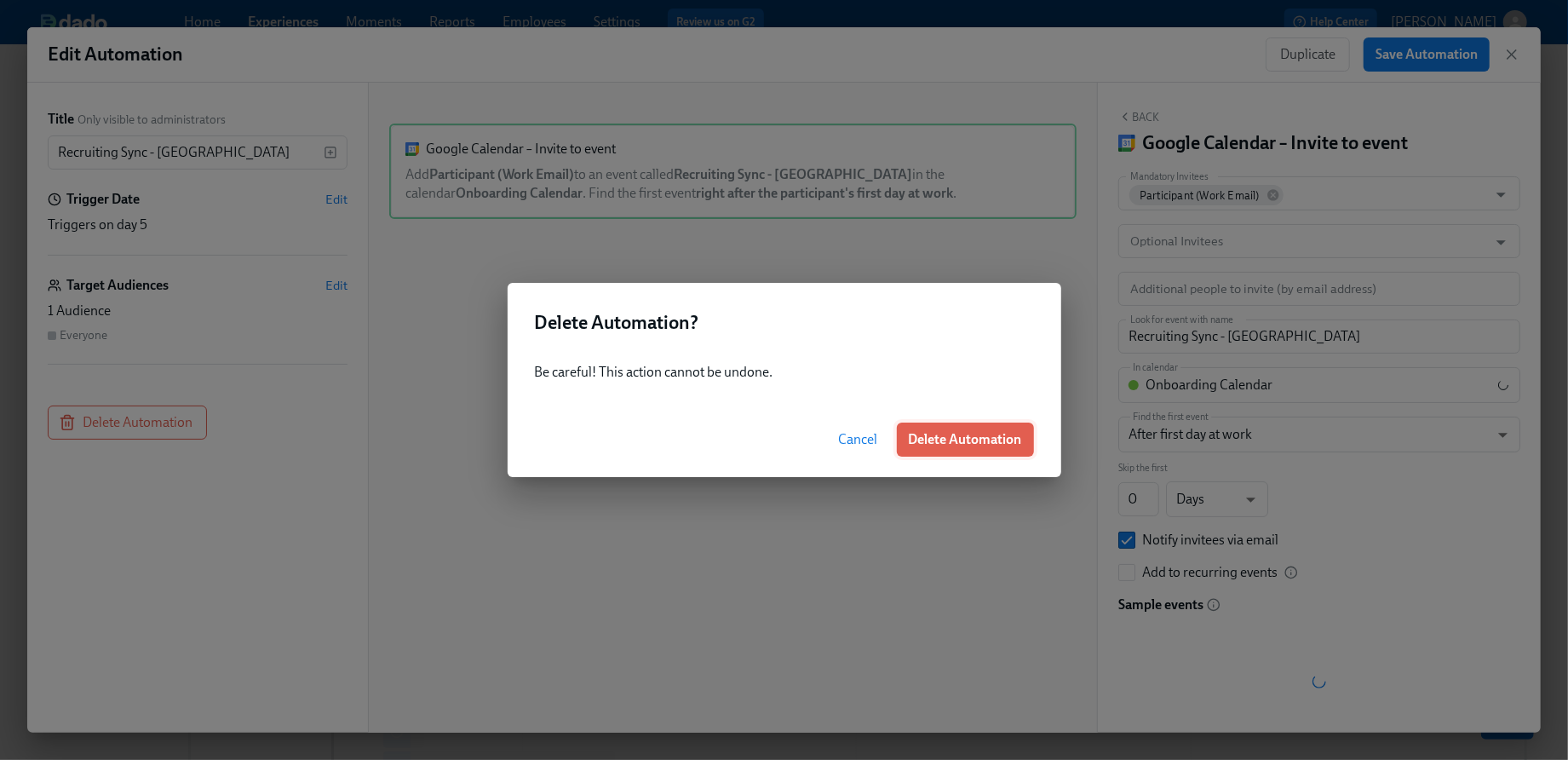
click at [925, 438] on span "Delete Automation" at bounding box center [966, 440] width 113 height 17
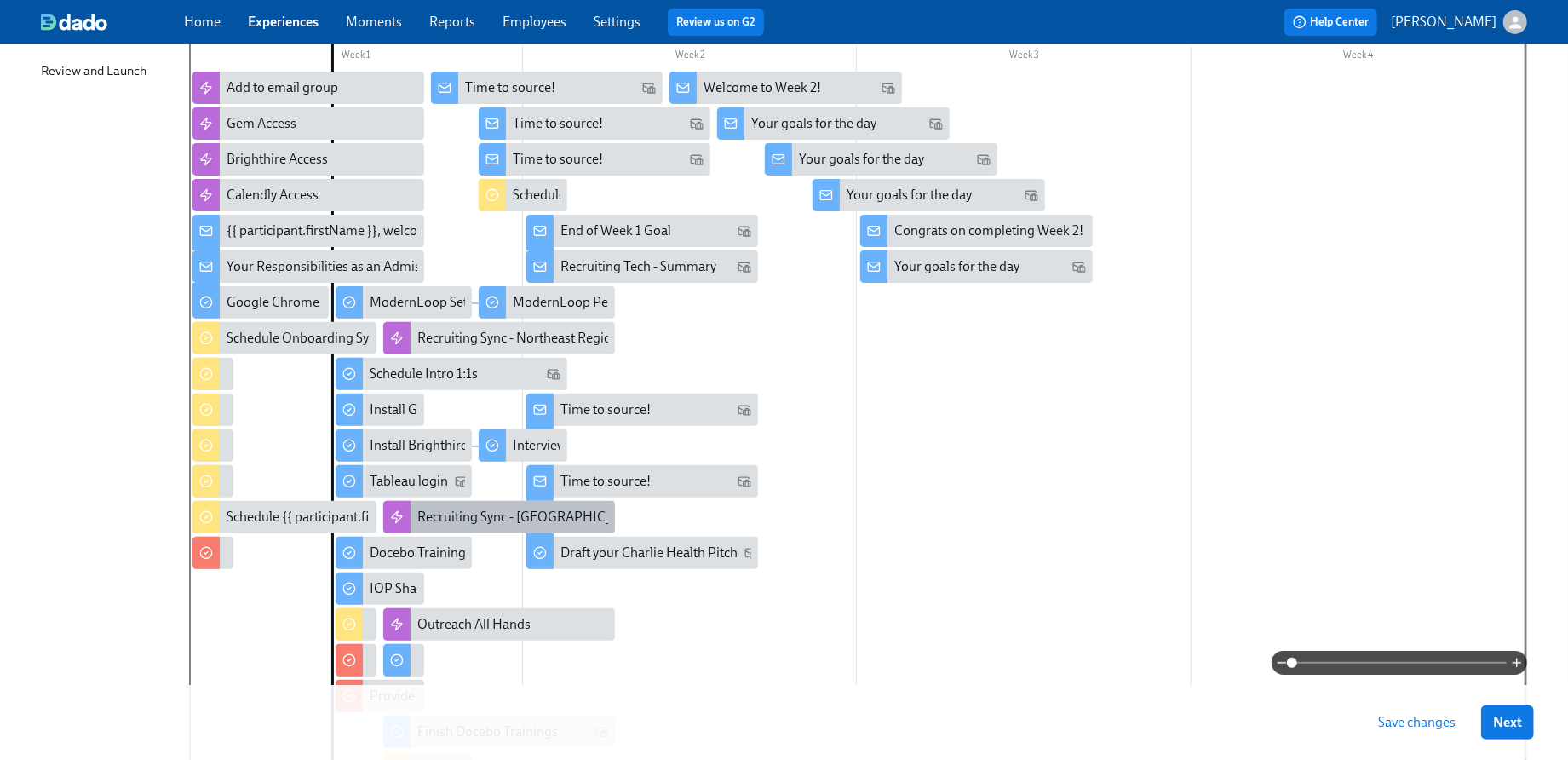
click at [436, 519] on div "Recruiting Sync - [GEOGRAPHIC_DATA]" at bounding box center [534, 518] width 232 height 19
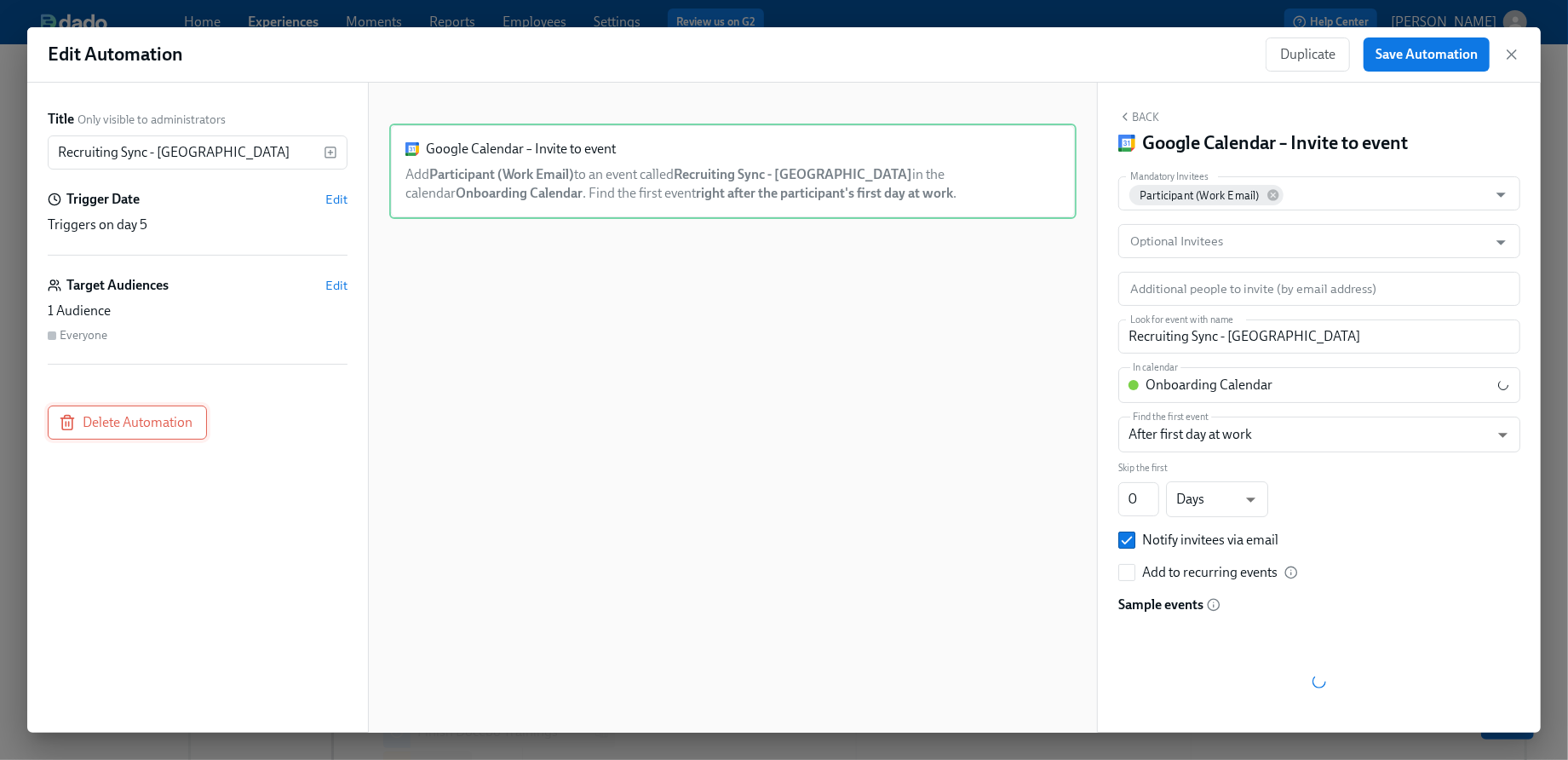
click at [162, 414] on span "Delete Automation" at bounding box center [127, 423] width 131 height 17
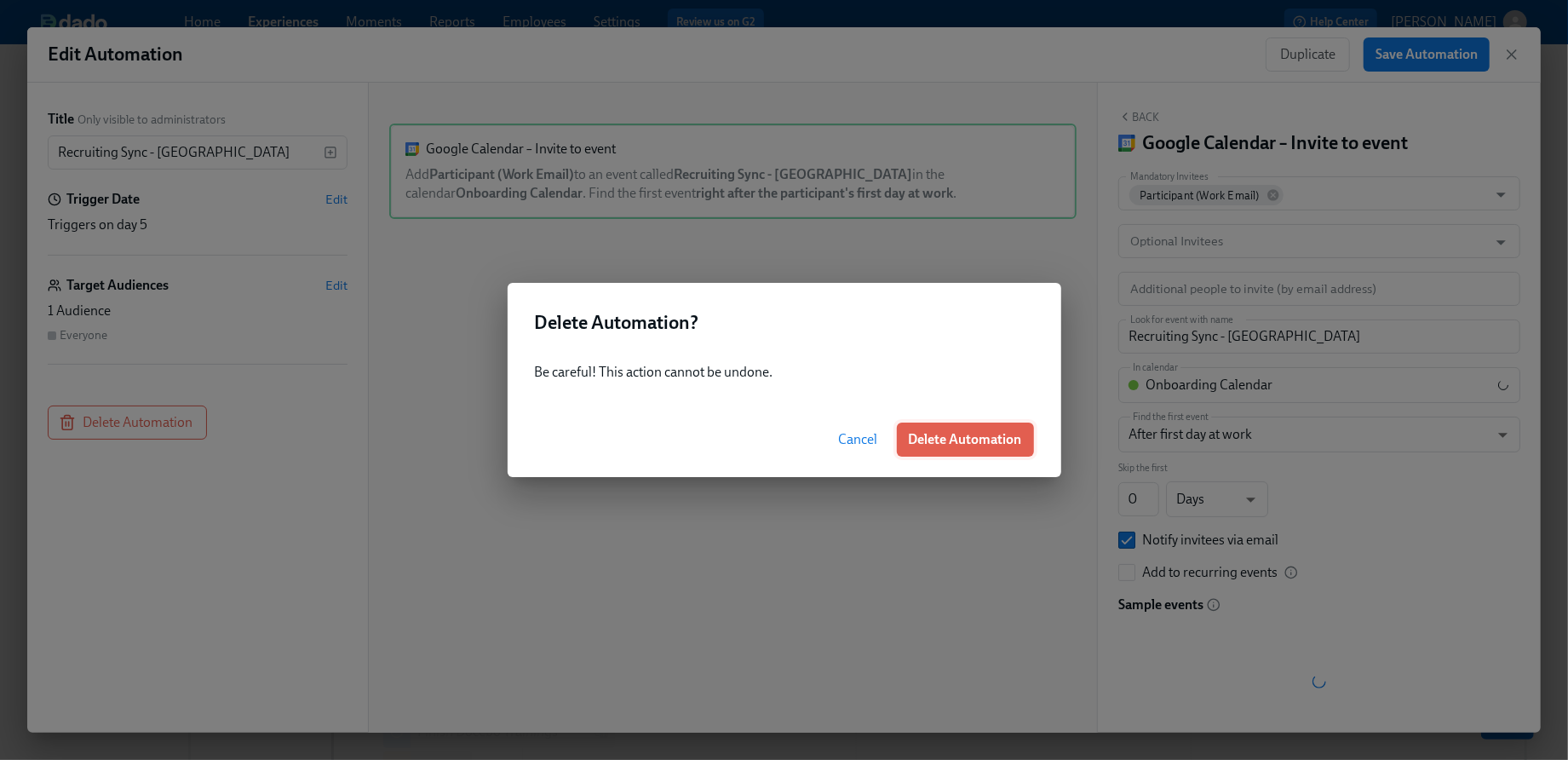
click at [933, 427] on button "Delete Automation" at bounding box center [966, 440] width 137 height 34
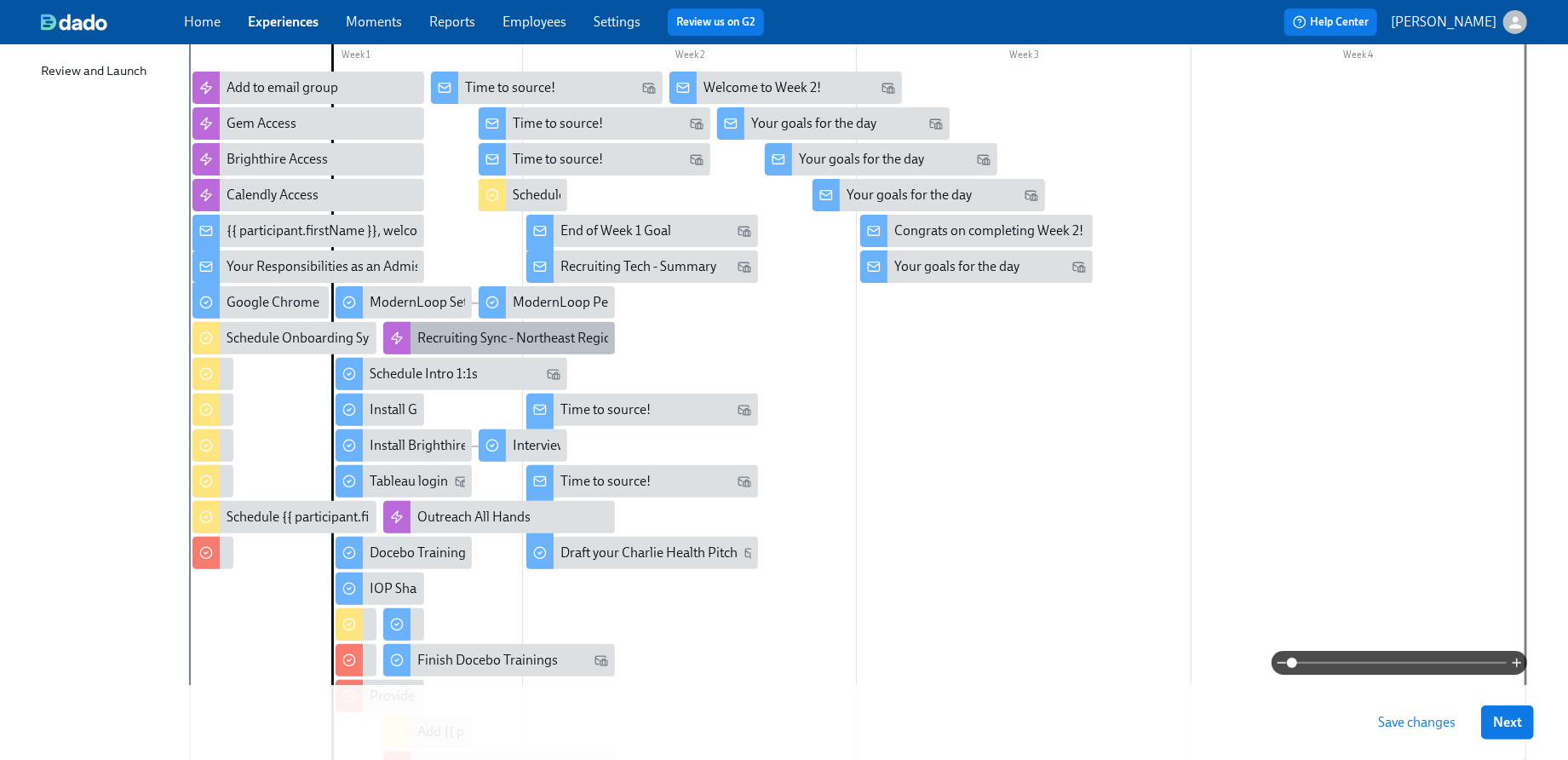
click at [433, 340] on div "Recruiting Sync - Northeast Region" at bounding box center [518, 339] width 202 height 19
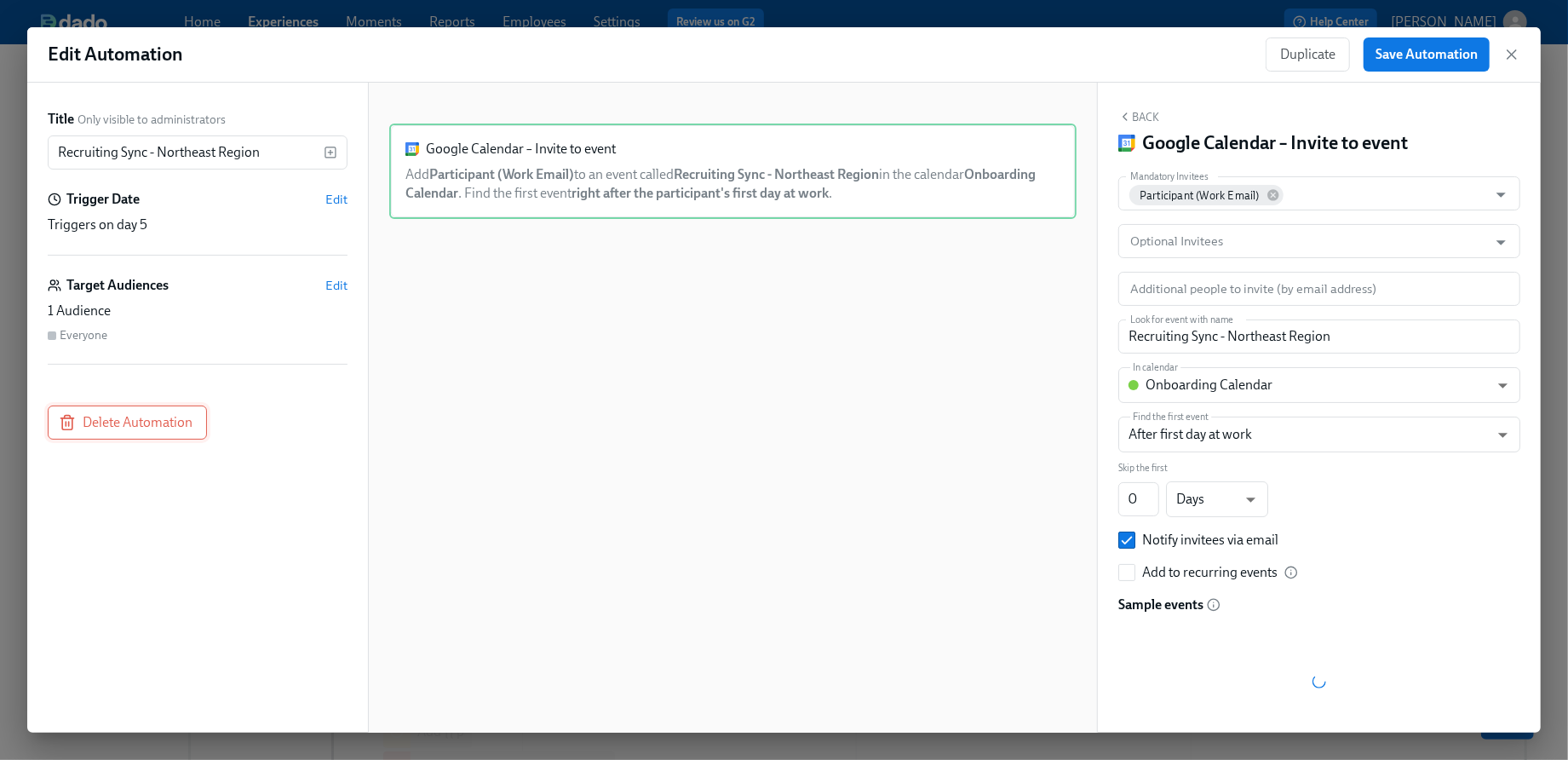
click at [168, 418] on span "Delete Automation" at bounding box center [127, 423] width 131 height 17
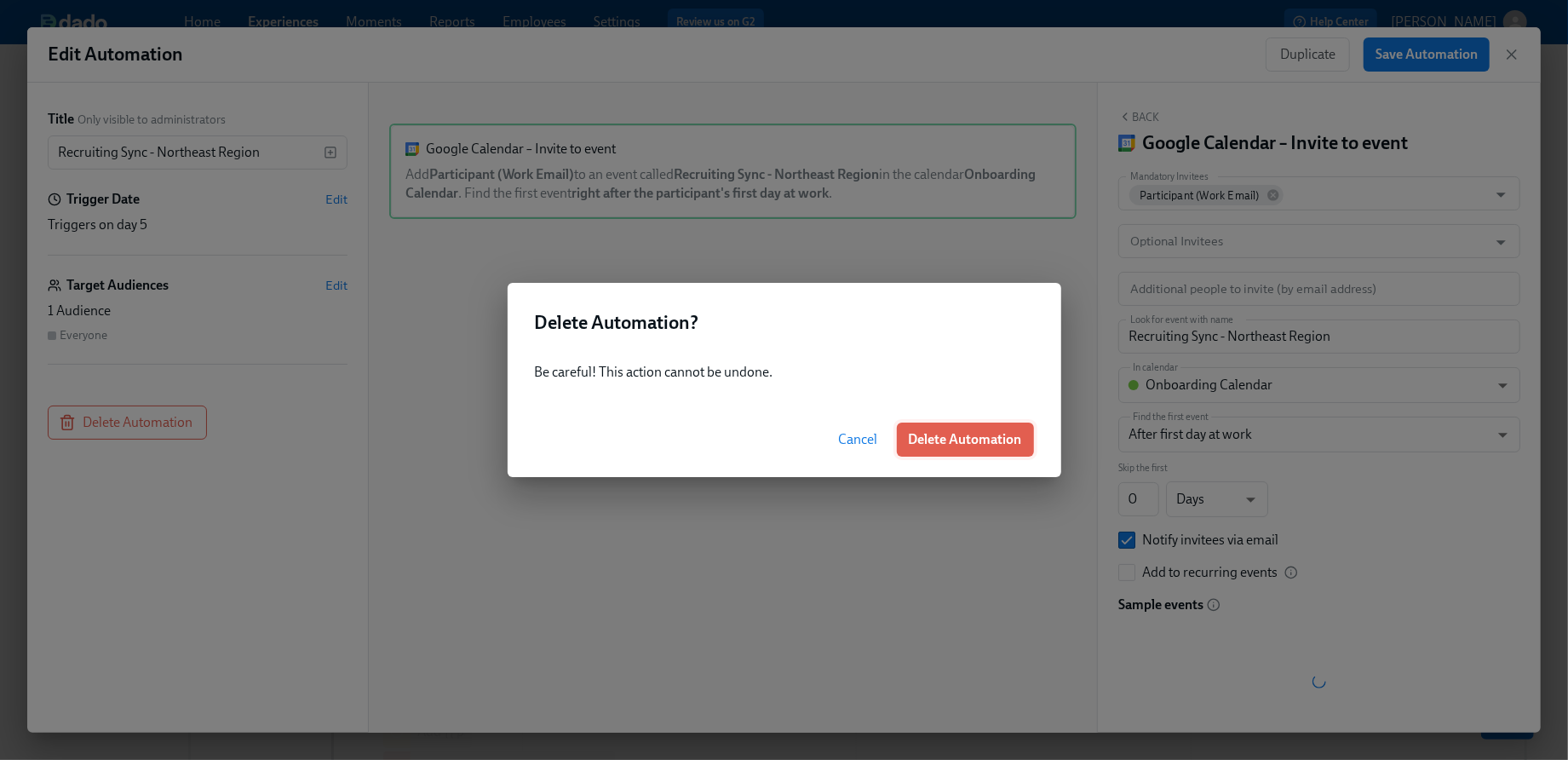
click at [989, 438] on span "Delete Automation" at bounding box center [966, 440] width 113 height 17
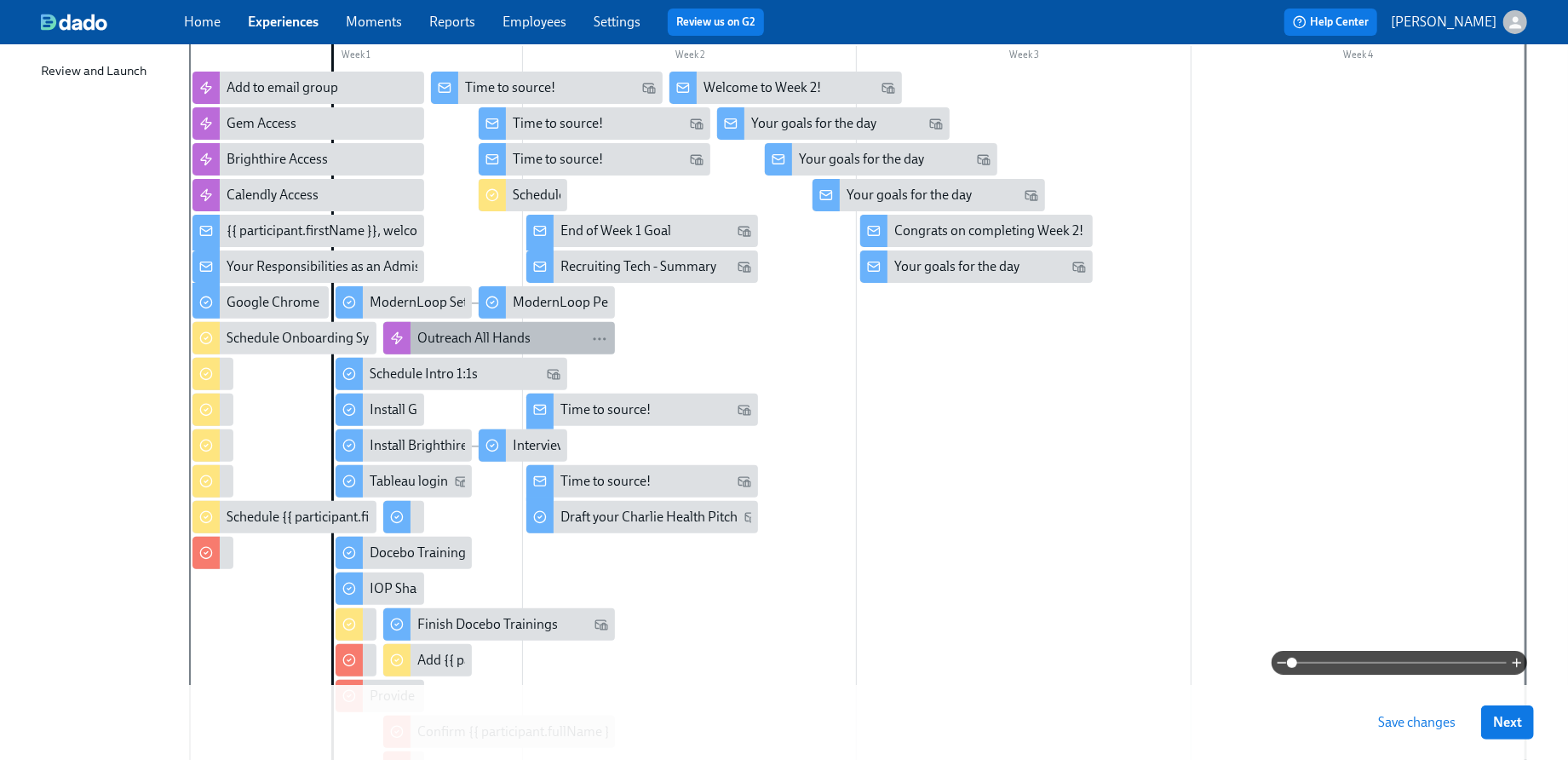
click at [536, 332] on div "Outreach All Hands" at bounding box center [513, 339] width 191 height 19
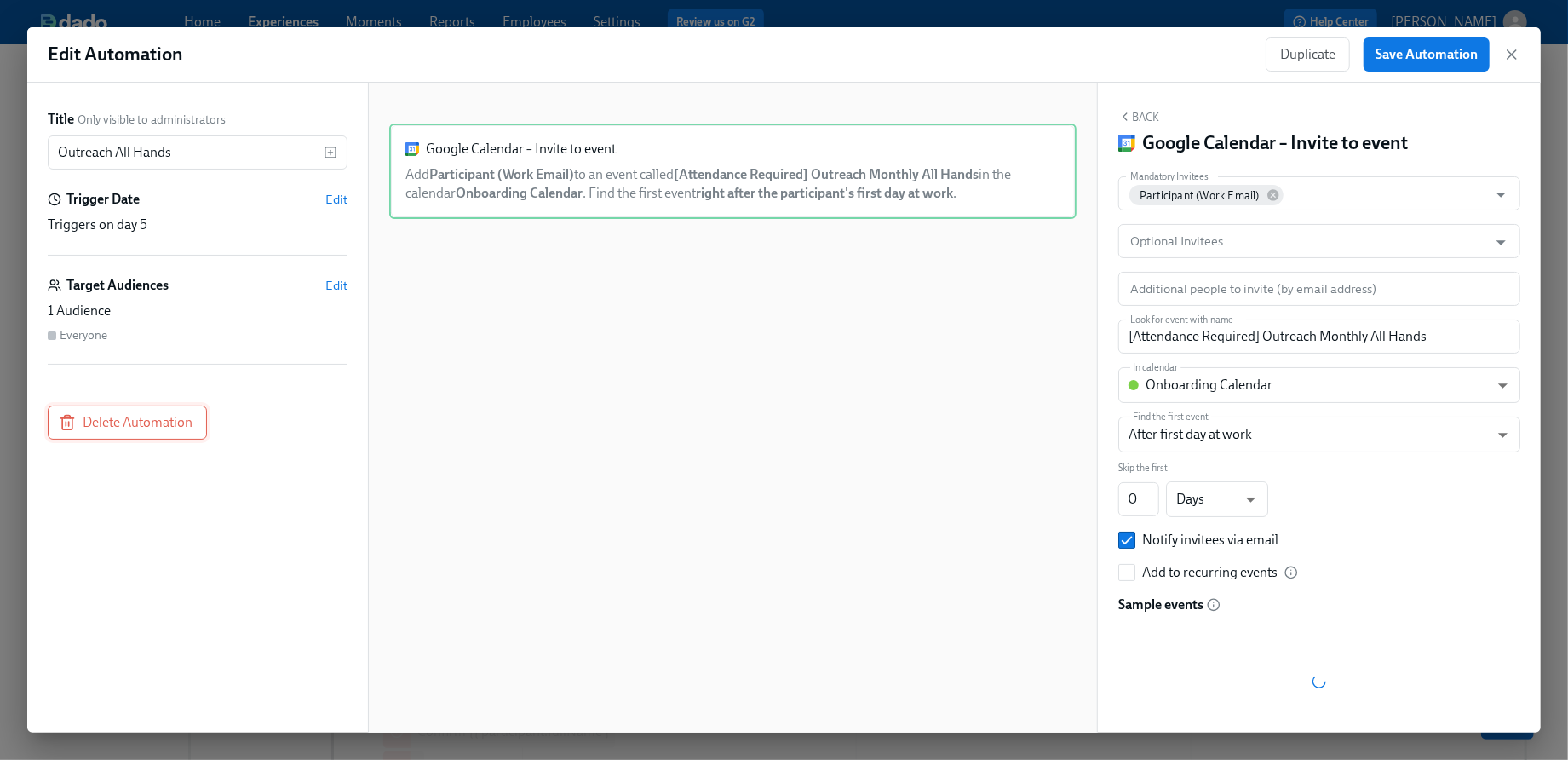
click at [76, 417] on span "Delete Automation" at bounding box center [127, 423] width 131 height 17
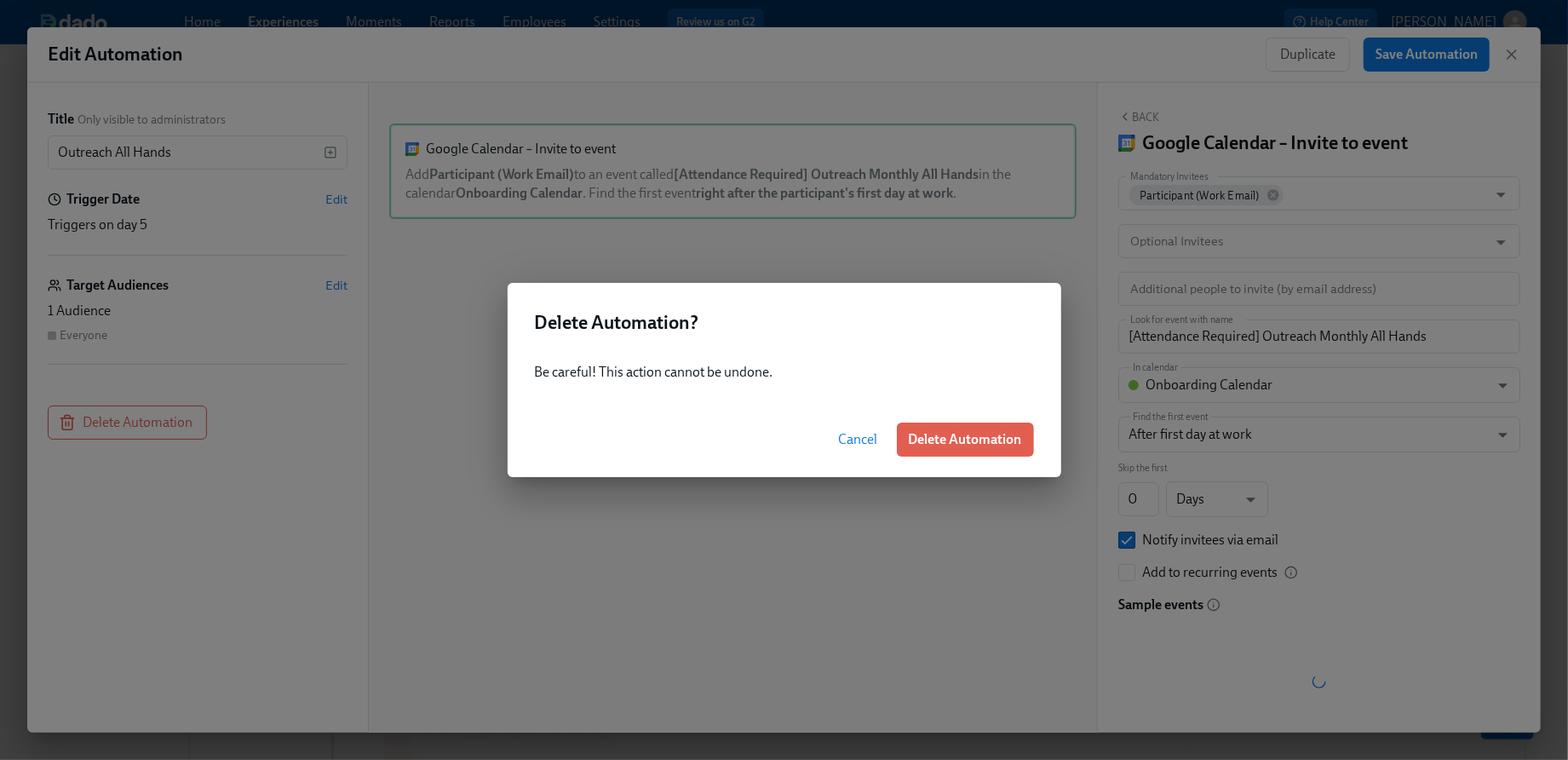
click at [1043, 444] on div "Cancel Delete Automation" at bounding box center [784, 439] width 553 height 75
click at [999, 446] on span "Delete Automation" at bounding box center [966, 440] width 113 height 17
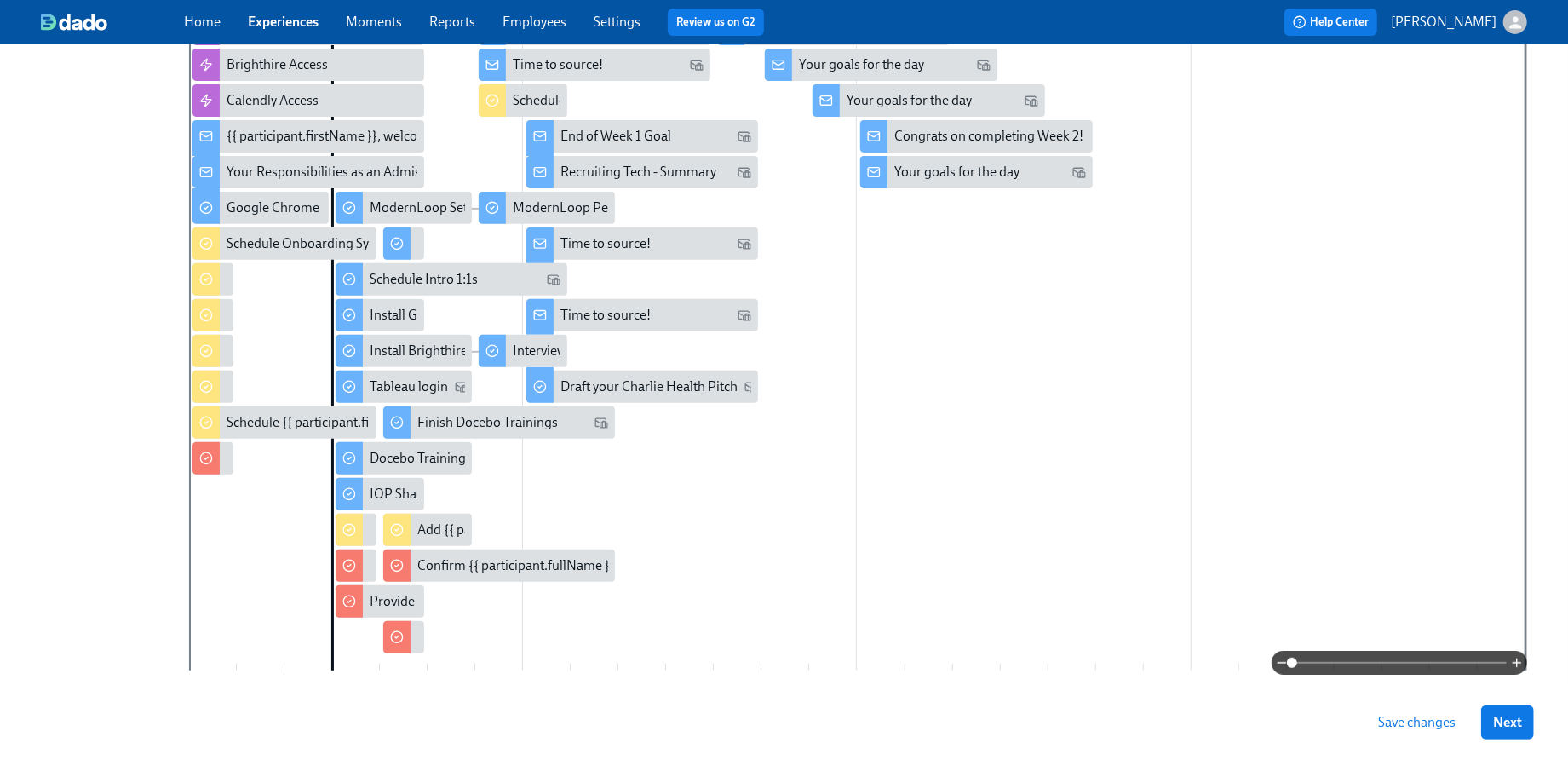
scroll to position [437, 0]
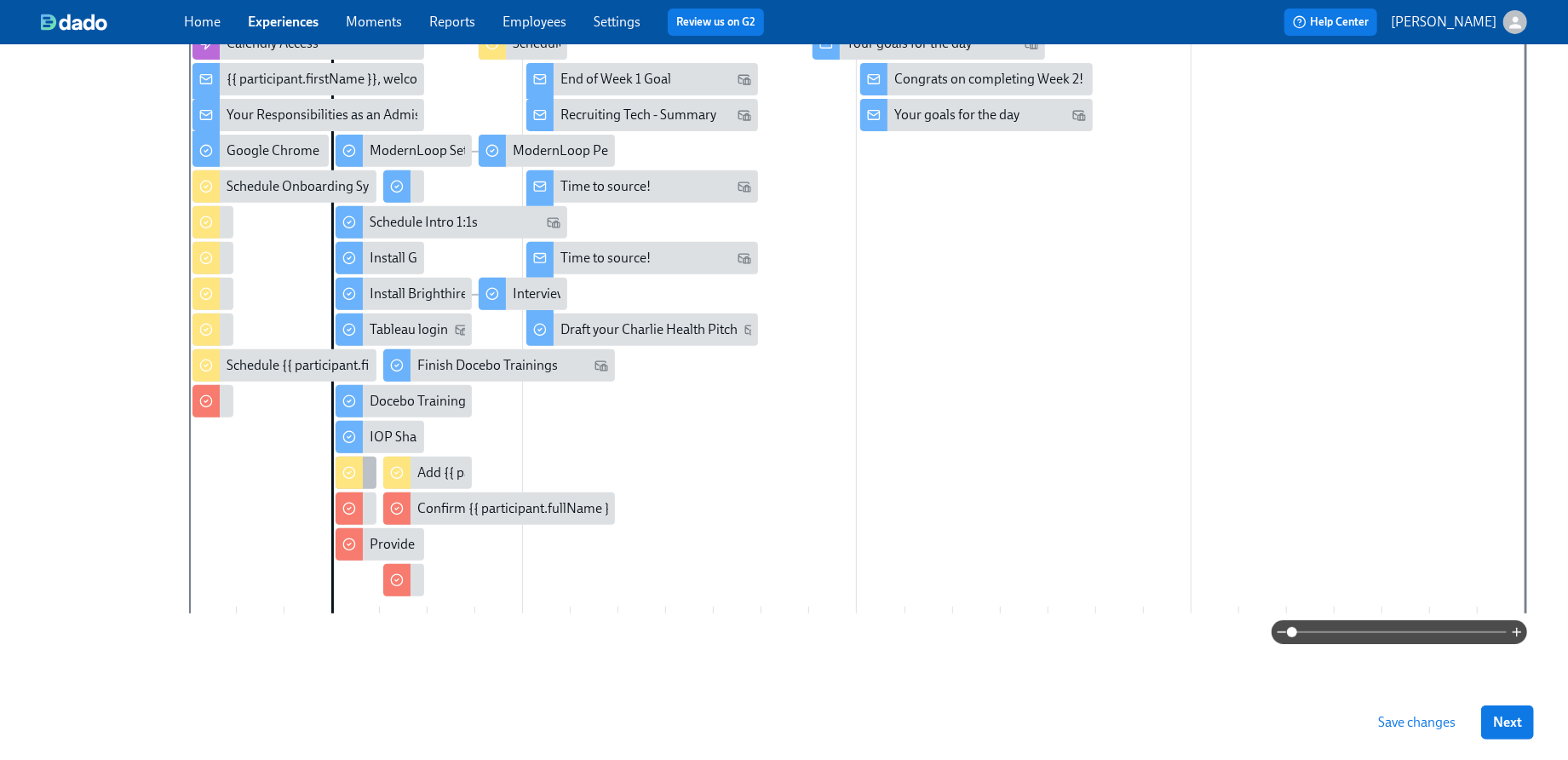
click at [345, 480] on div at bounding box center [350, 473] width 27 height 33
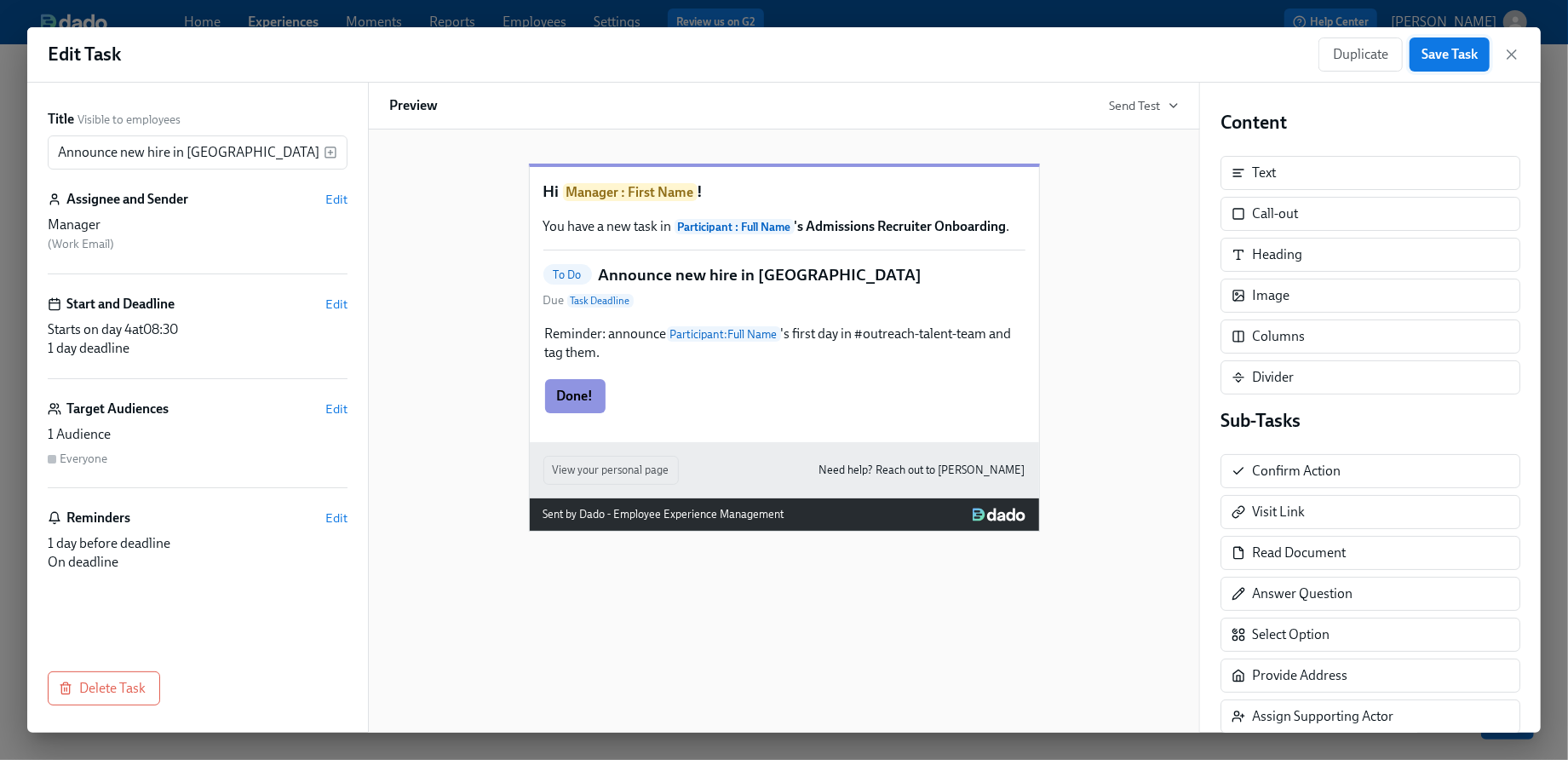
click at [1458, 51] on span "Save Task" at bounding box center [1449, 55] width 56 height 17
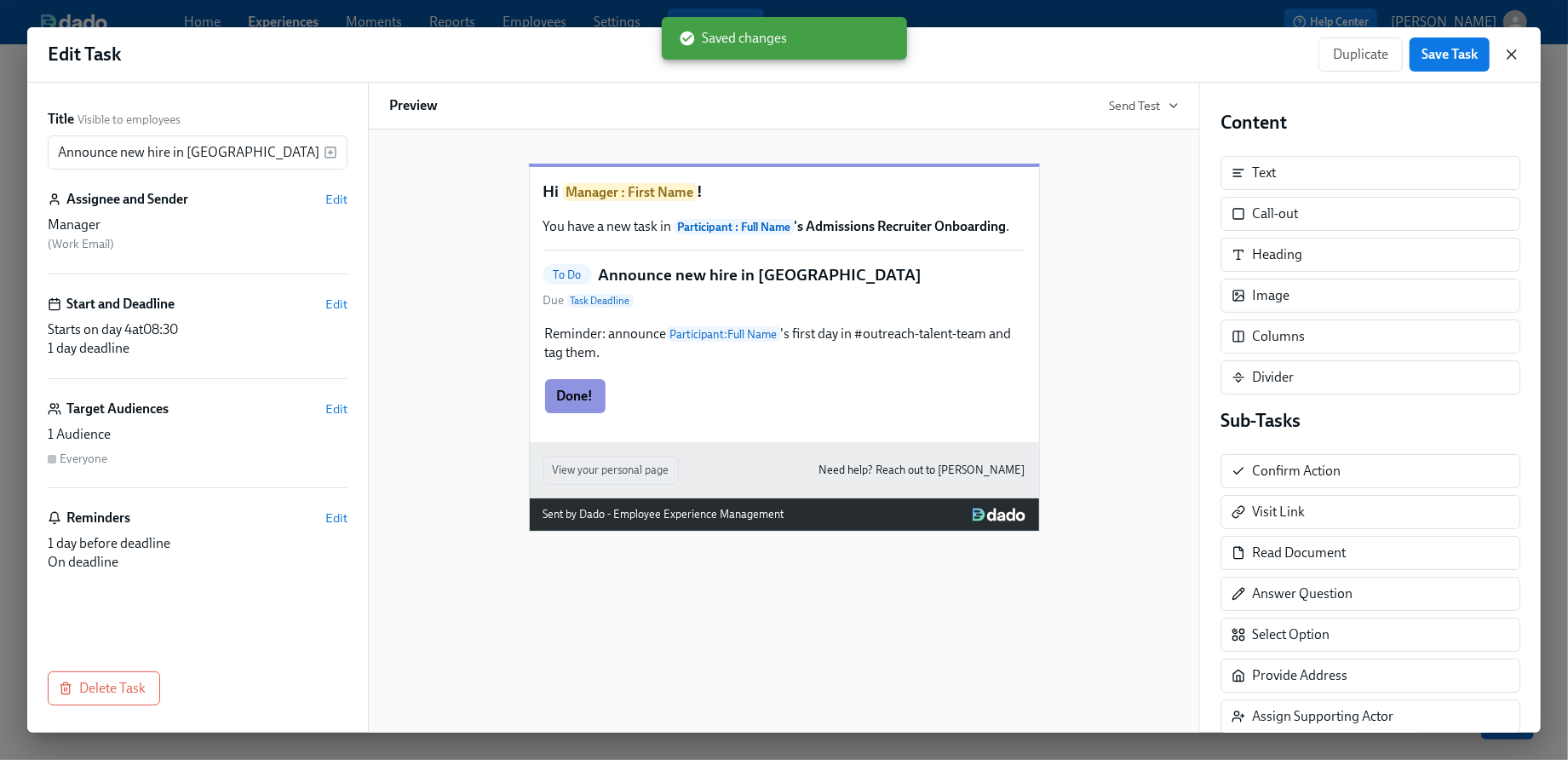
click at [1510, 55] on icon "button" at bounding box center [1512, 55] width 17 height 17
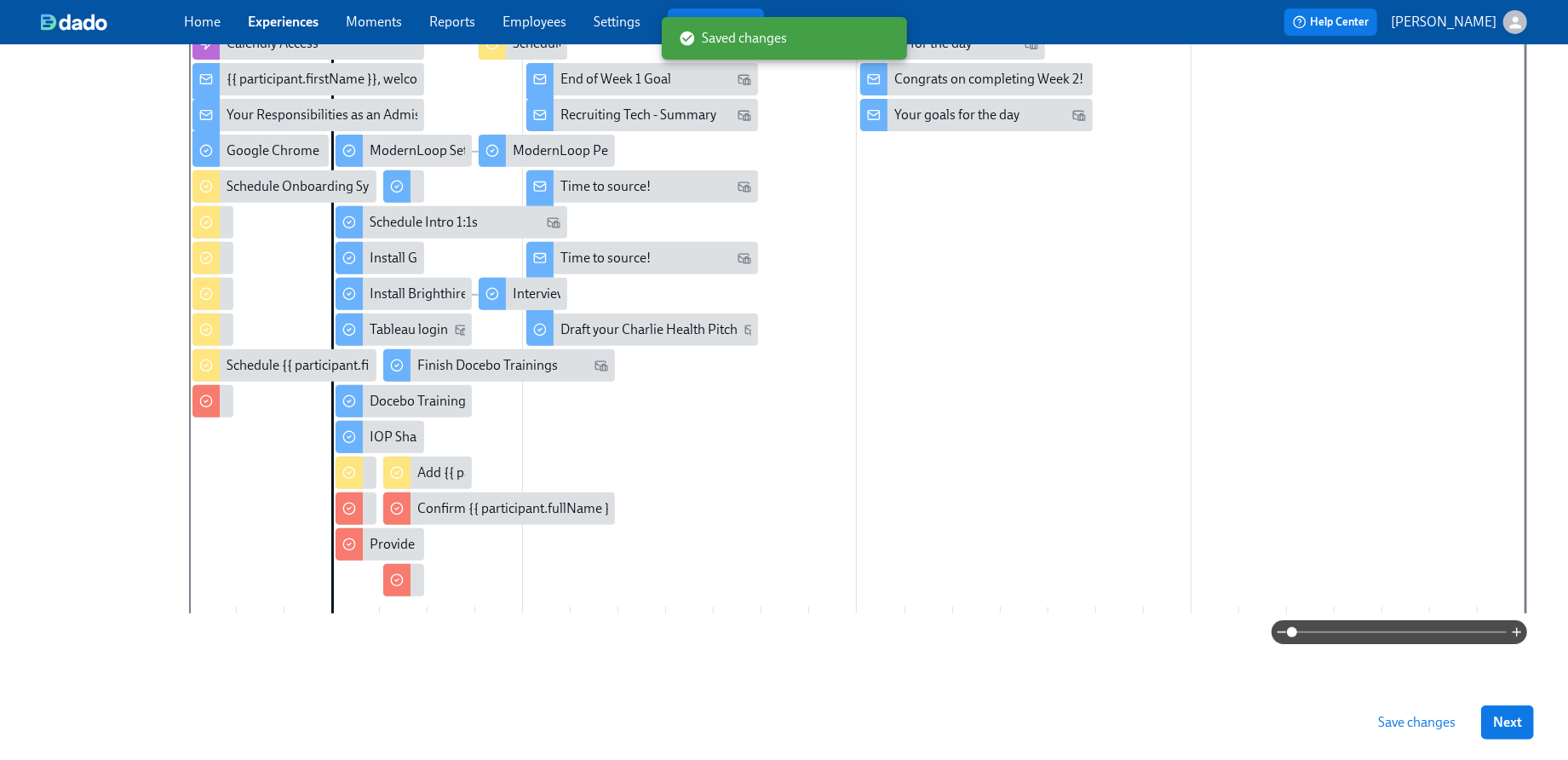
click at [1394, 720] on span "Save changes" at bounding box center [1417, 723] width 77 height 17
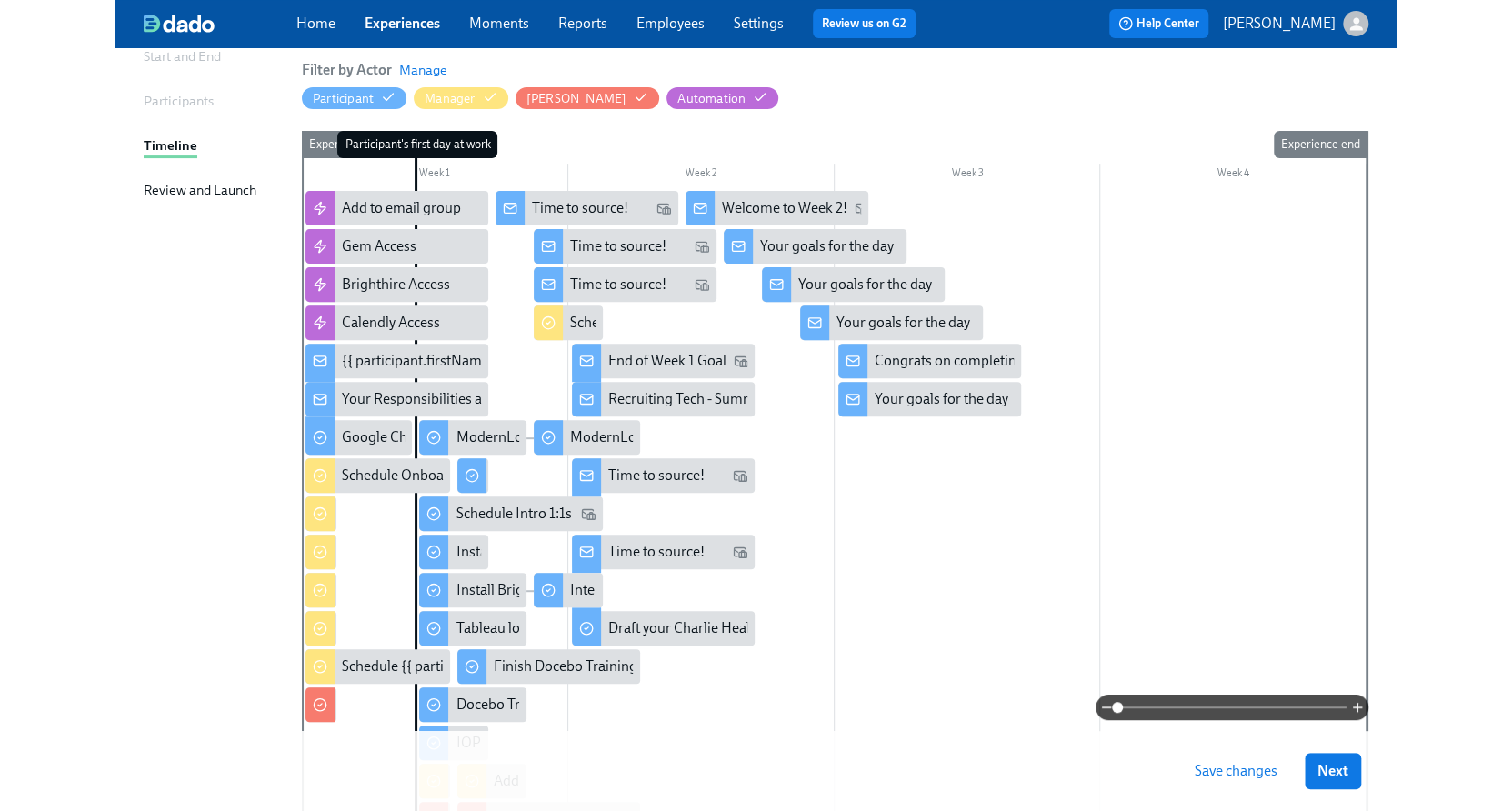
scroll to position [190, 0]
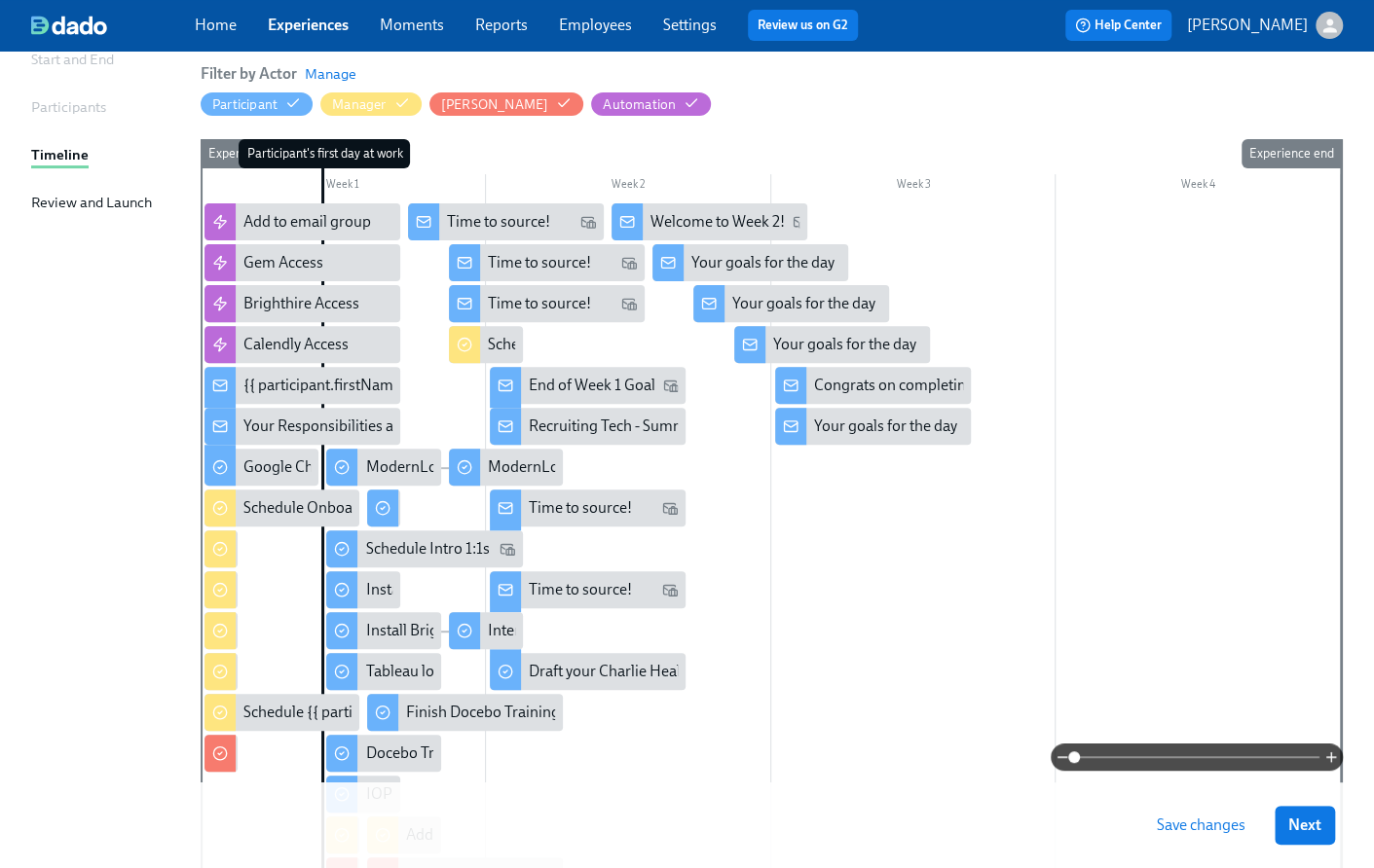
click at [391, 509] on div at bounding box center [396, 509] width 10 height 37
click at [383, 544] on div "Schedule Intro 1:1s" at bounding box center [427, 549] width 124 height 22
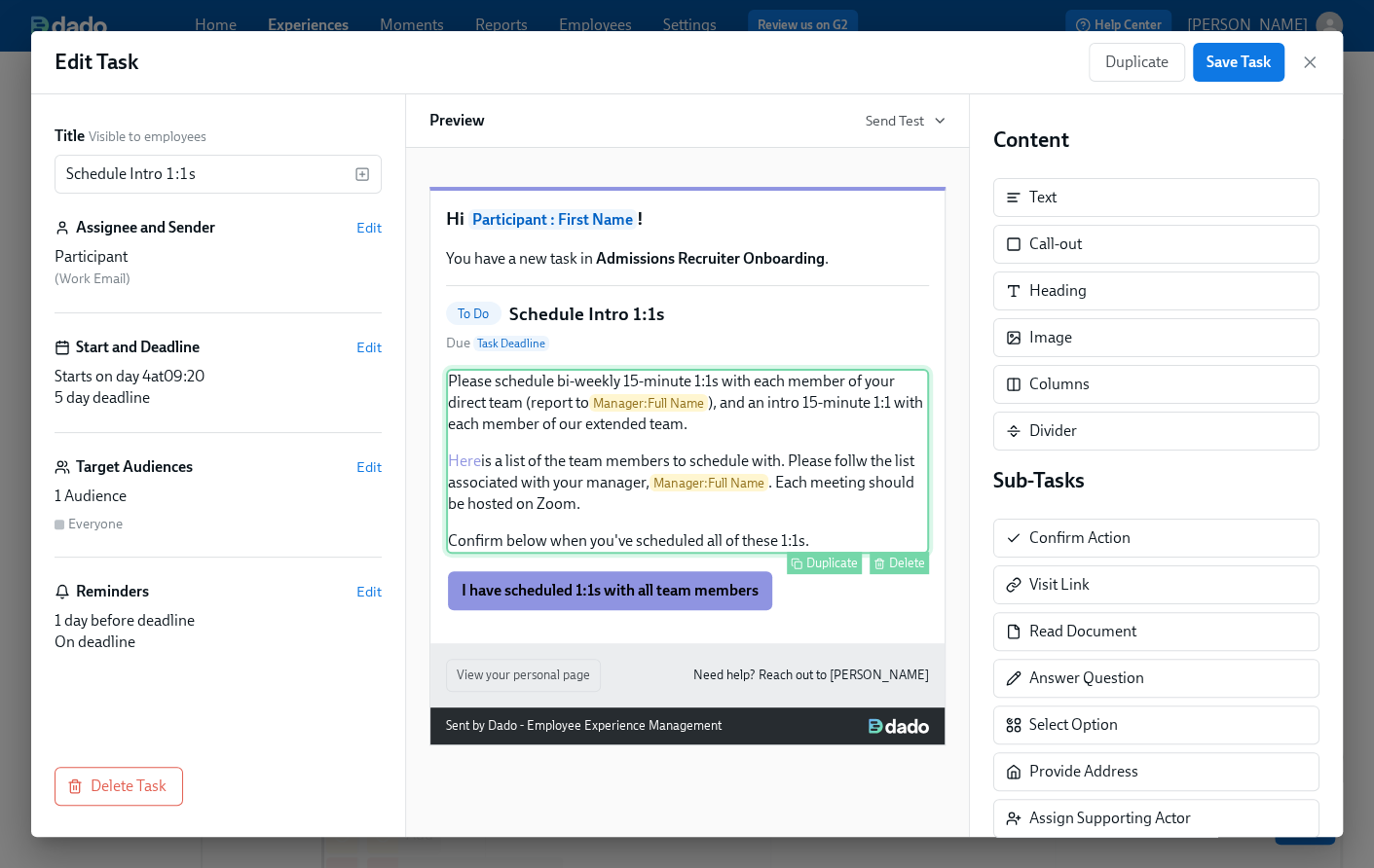
click at [786, 421] on div "Please schedule bi-weekly 15-minute 1:1s with each member of your direct team (…" at bounding box center [687, 461] width 483 height 185
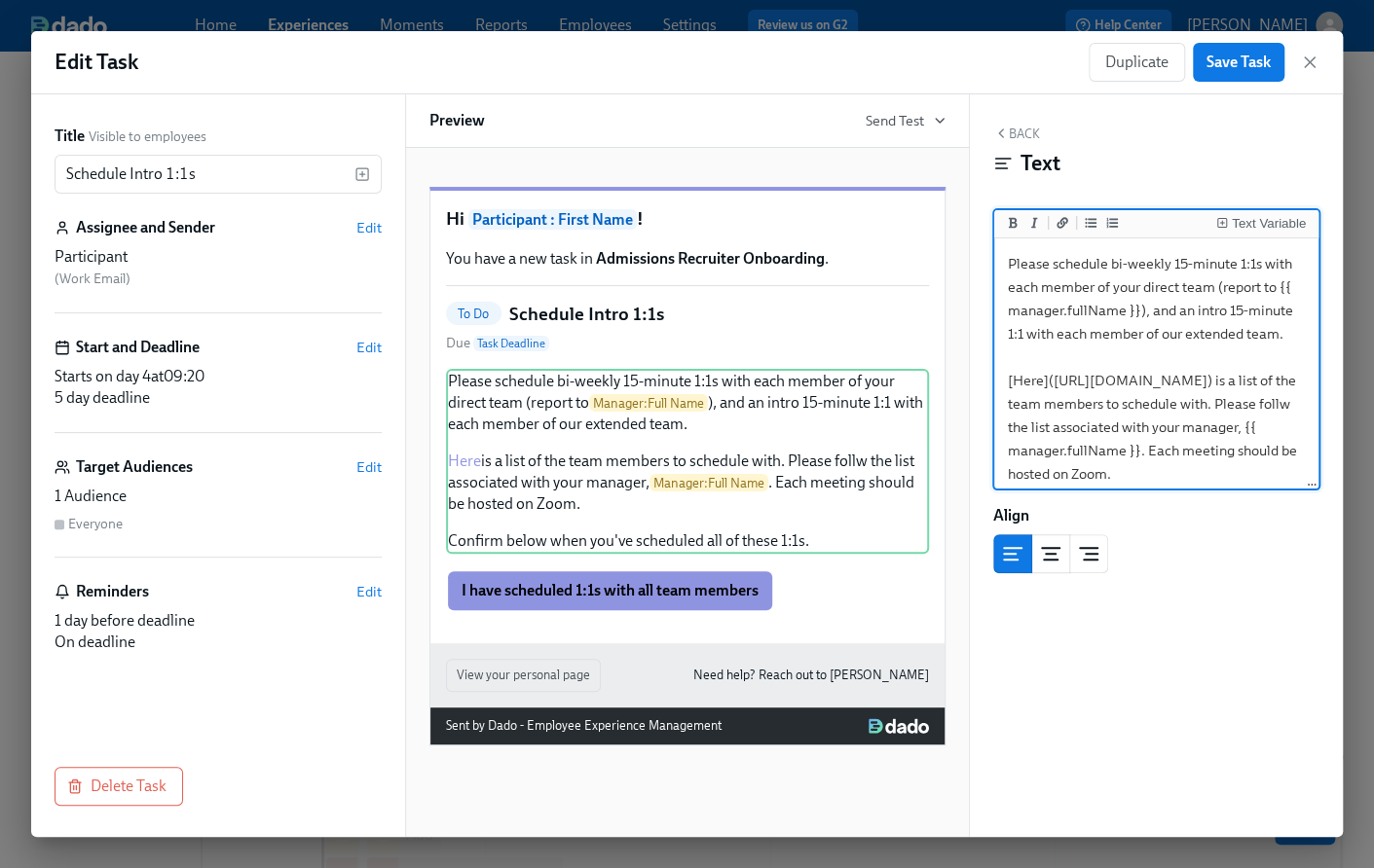
drag, startPoint x: 1011, startPoint y: 401, endPoint x: 1077, endPoint y: 440, distance: 76.7
click at [1077, 440] on textarea "Please schedule bi-weekly 15-minute 1:1s with each member of your direct team (…" at bounding box center [1156, 404] width 317 height 323
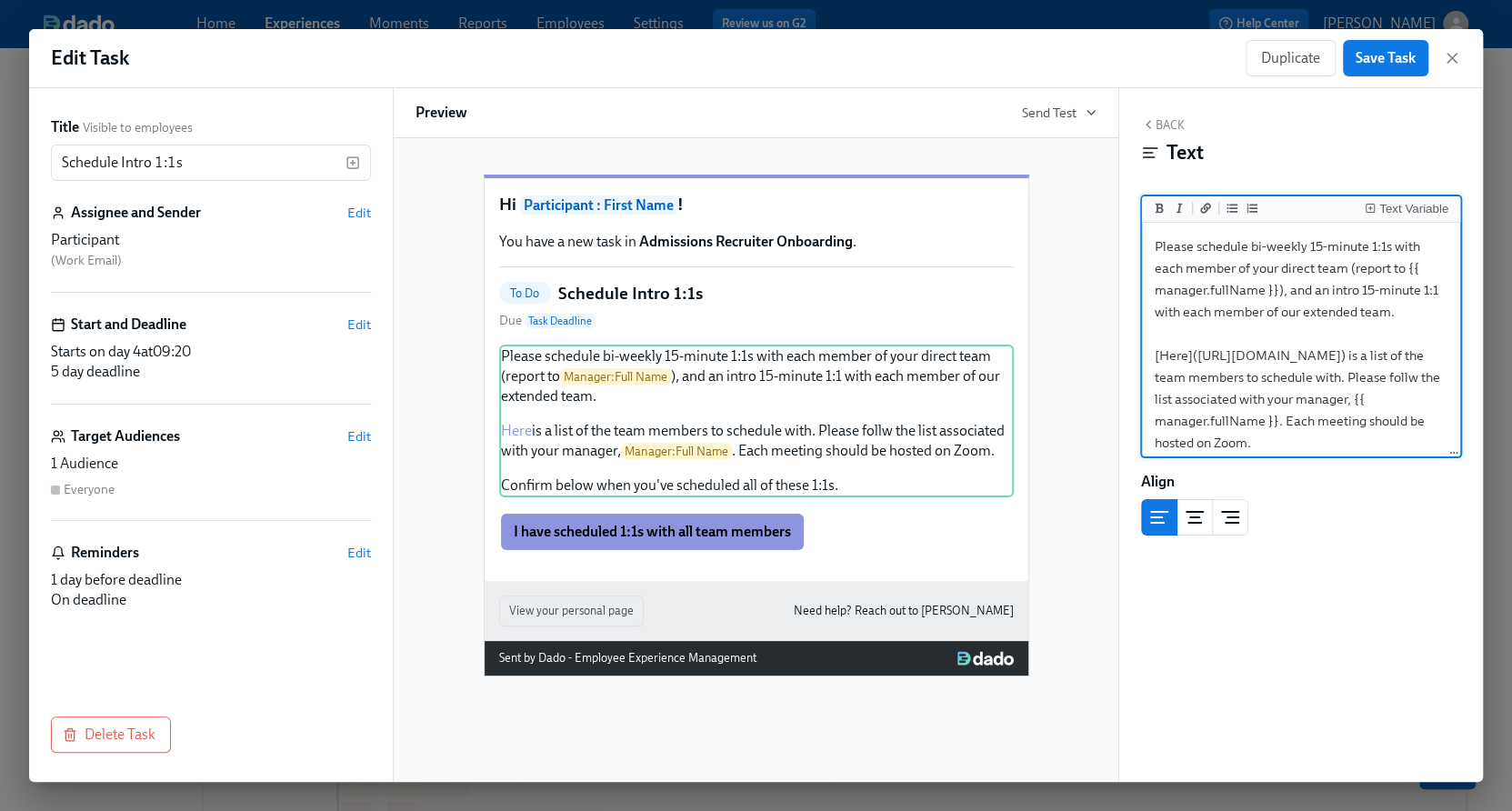
paste textarea "p3r3UM8tpNO3Lbcgg-xmlif7g4FwjHY2Q-HYLatrkDw"
click at [1363, 73] on button "Save Task" at bounding box center [1385, 59] width 85 height 37
drag, startPoint x: 1399, startPoint y: 312, endPoint x: 1305, endPoint y: 311, distance: 94.0
click at [1305, 311] on textarea "Please schedule bi-weekly 15-minute 1:1s with each member of your direct team (…" at bounding box center [1300, 377] width 311 height 302
drag, startPoint x: 1309, startPoint y: 286, endPoint x: 1251, endPoint y: 256, distance: 65.3
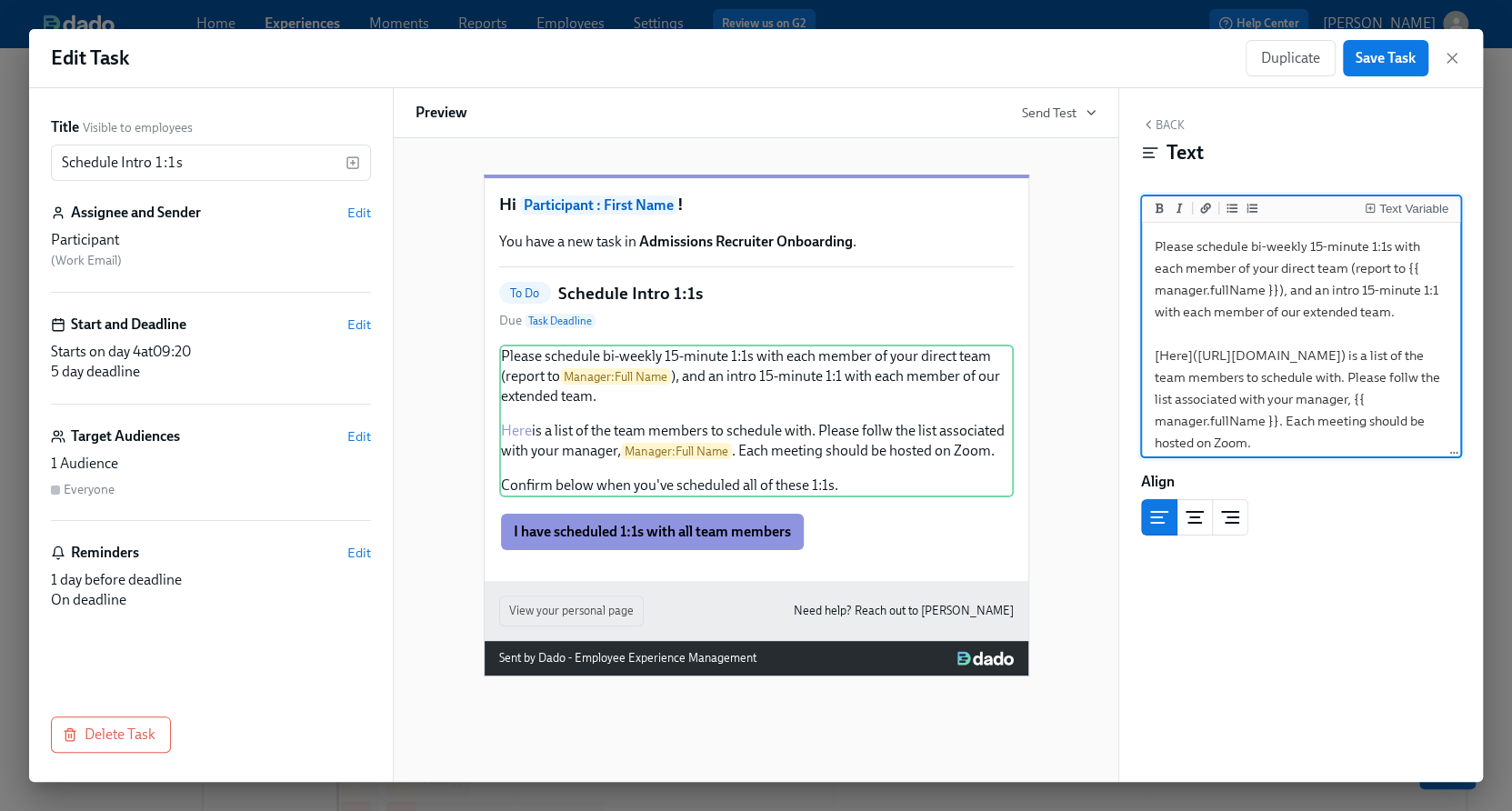
click at [1251, 256] on textarea "Please schedule bi-weekly 15-minute 1:1s with each member of your direct team (…" at bounding box center [1300, 377] width 311 height 302
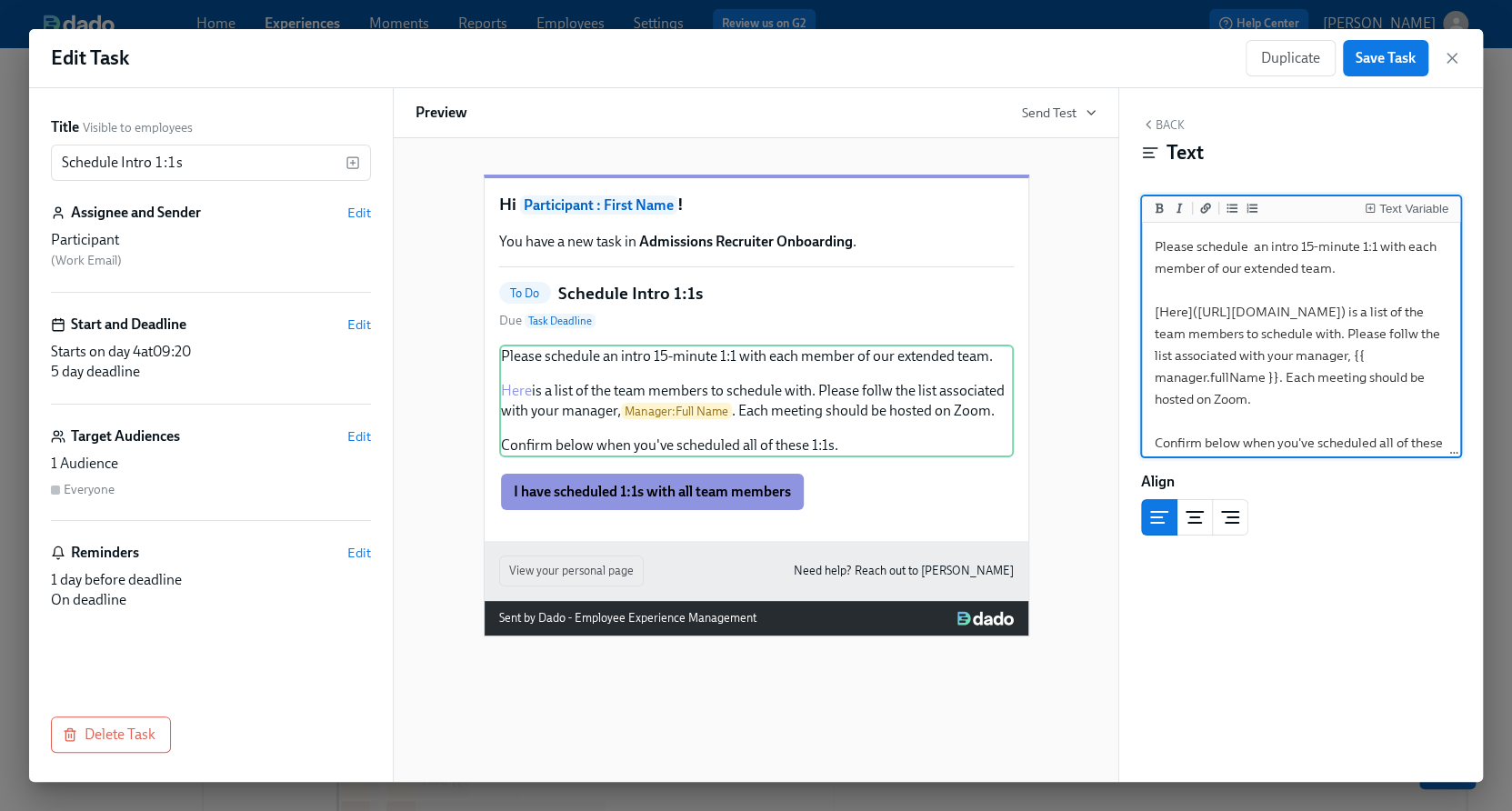
drag, startPoint x: 1296, startPoint y: 268, endPoint x: 1246, endPoint y: 267, distance: 50.0
click at [1246, 267] on textarea "Please schedule an intro 15-minute 1:1 with each member of our extended team. […" at bounding box center [1300, 356] width 311 height 259
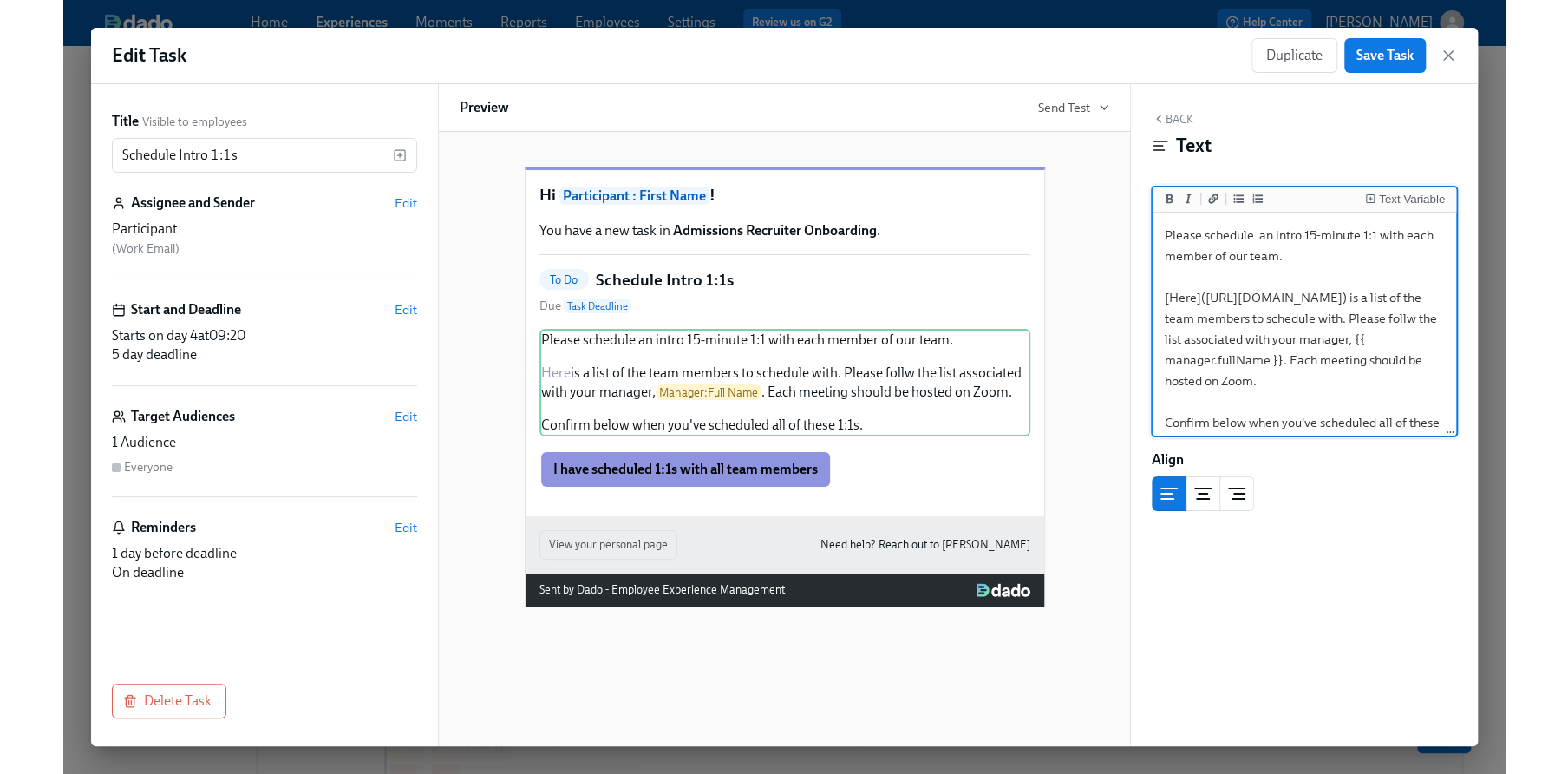
scroll to position [69, 0]
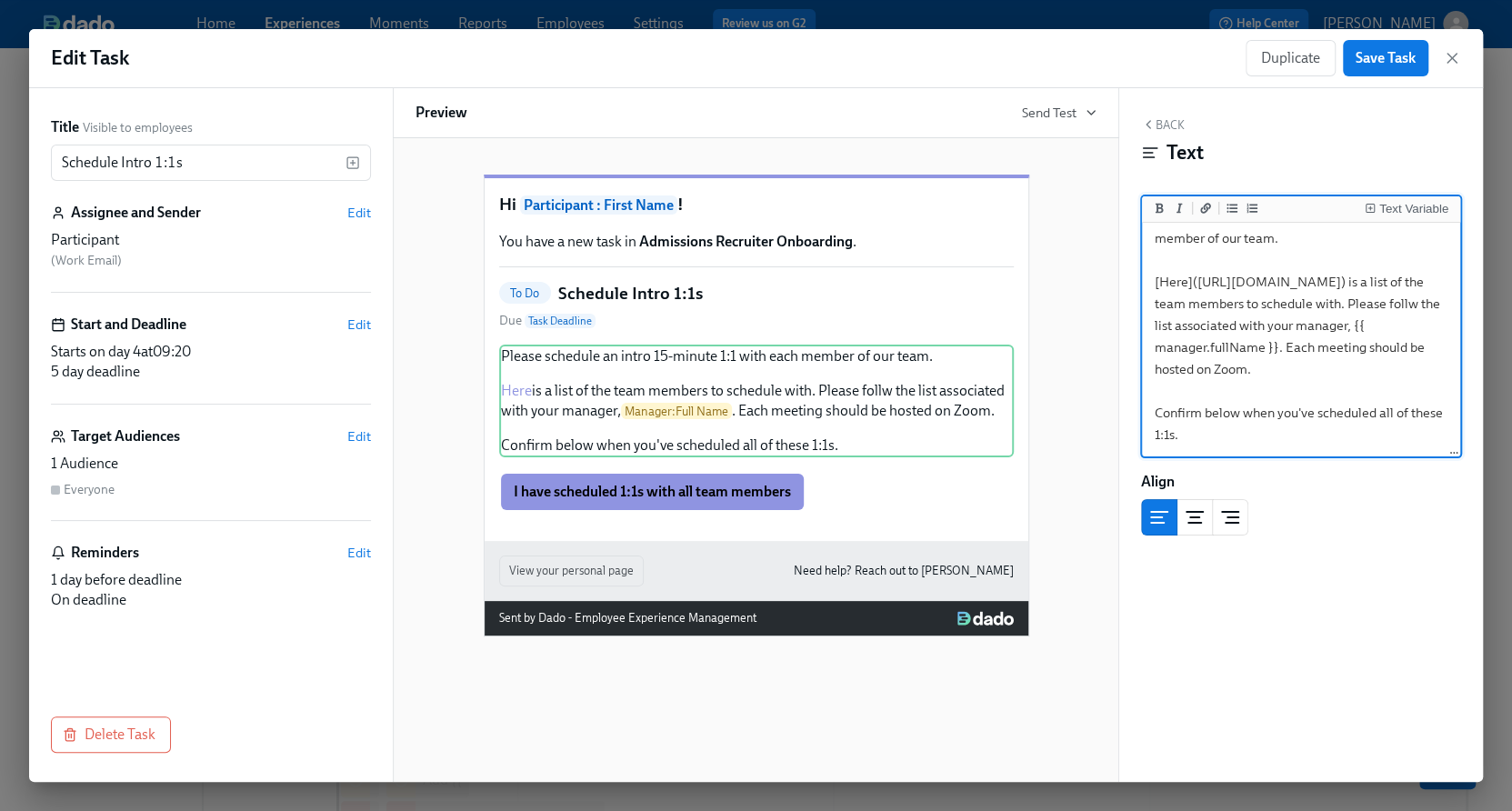
type textarea "Please schedule an intro 15-minute 1:1 with each member of our team. [Here]([UR…"
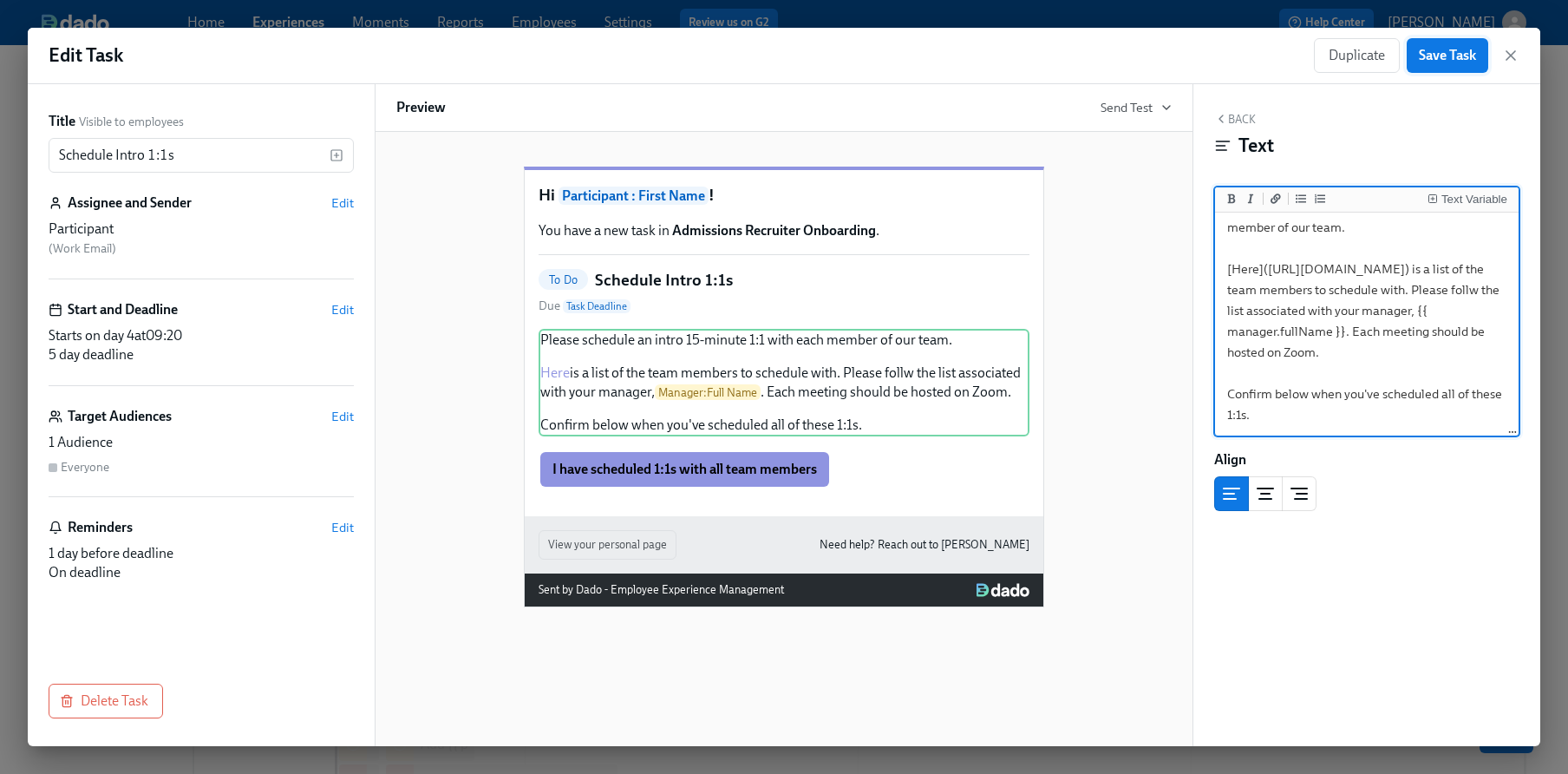
click at [1446, 59] on span "Save Task" at bounding box center [1447, 56] width 57 height 18
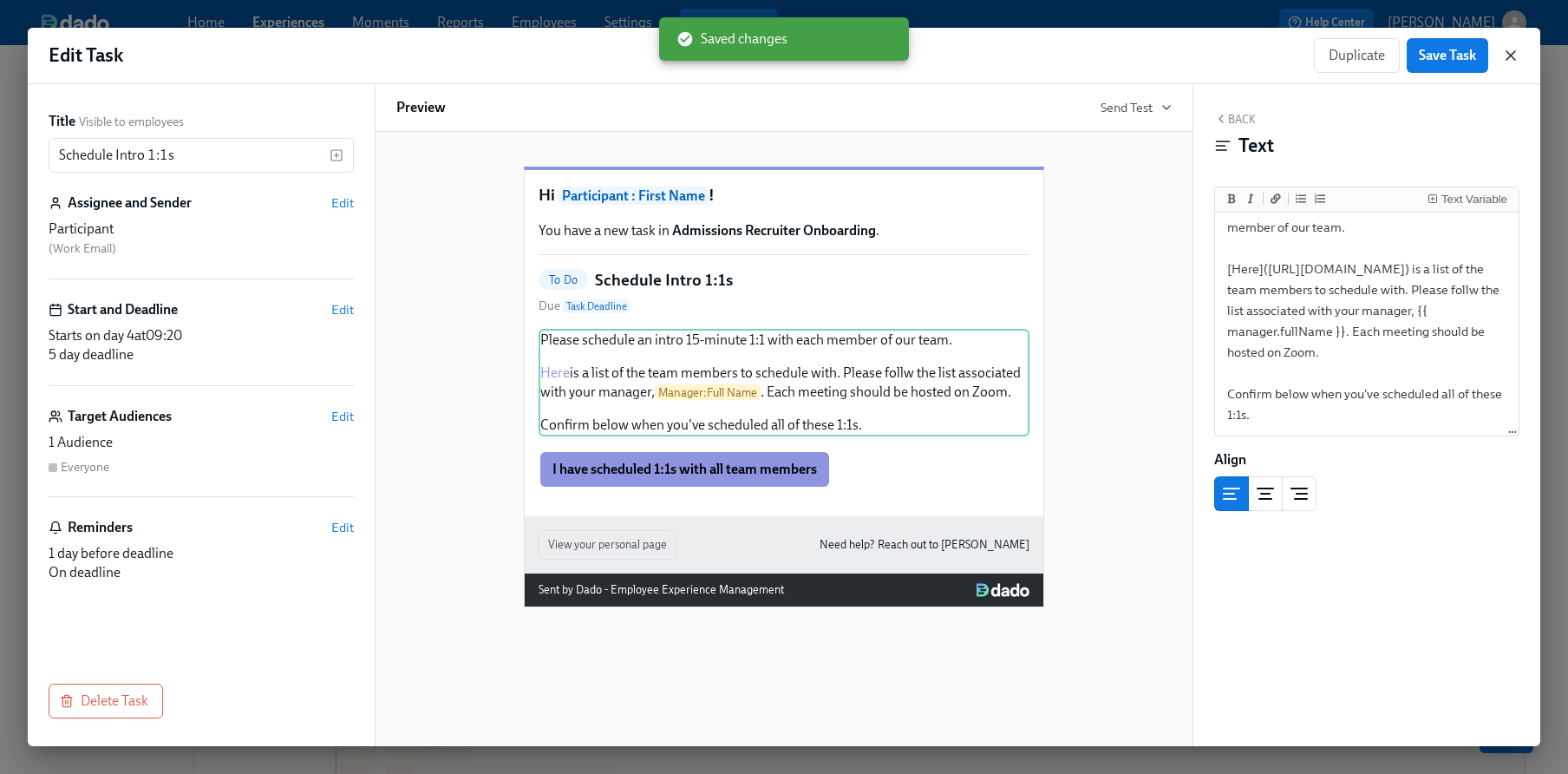
click at [1511, 58] on icon "button" at bounding box center [1511, 56] width 18 height 18
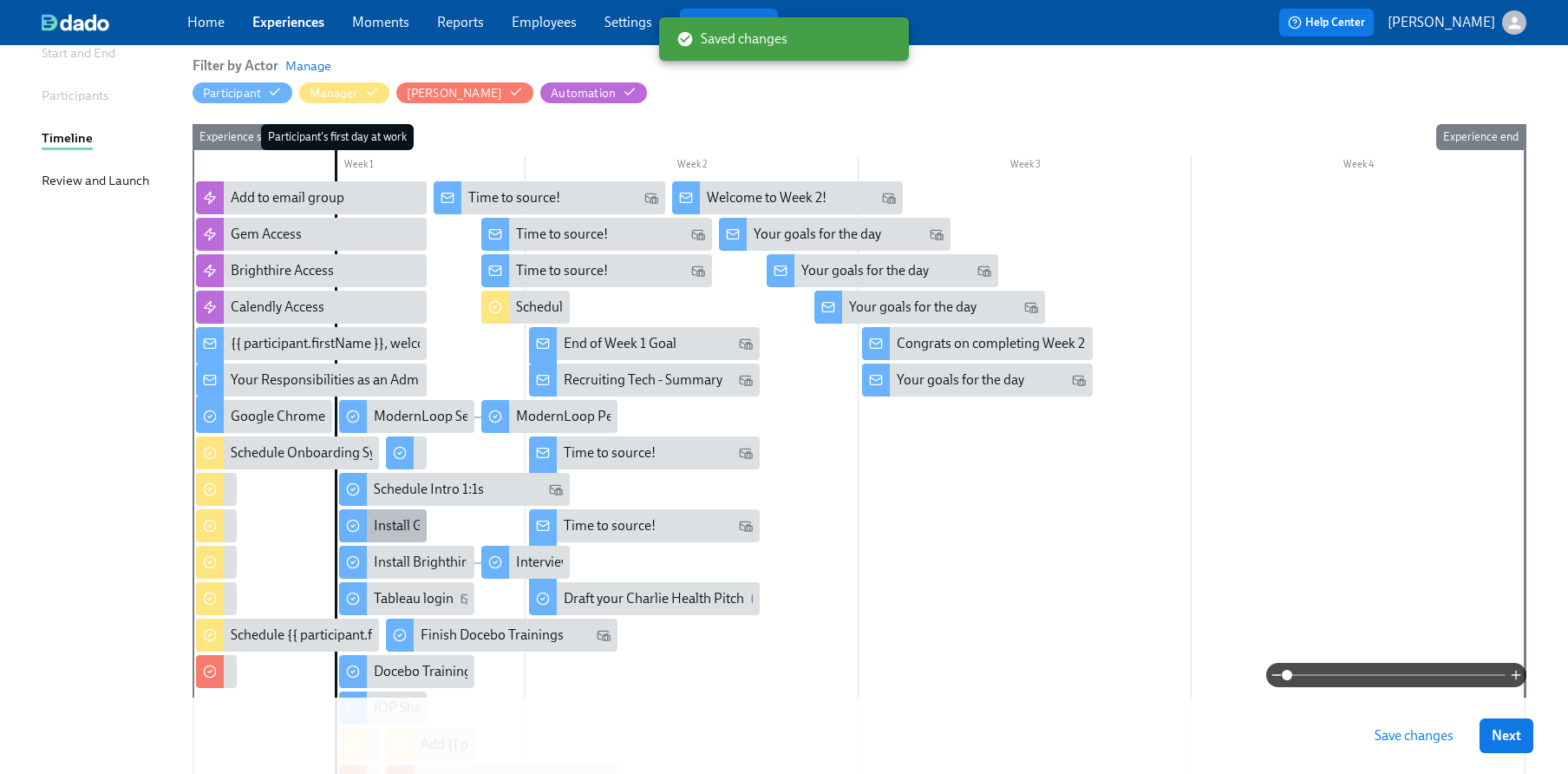
click at [404, 527] on div "Install Gem Extension" at bounding box center [438, 526] width 129 height 19
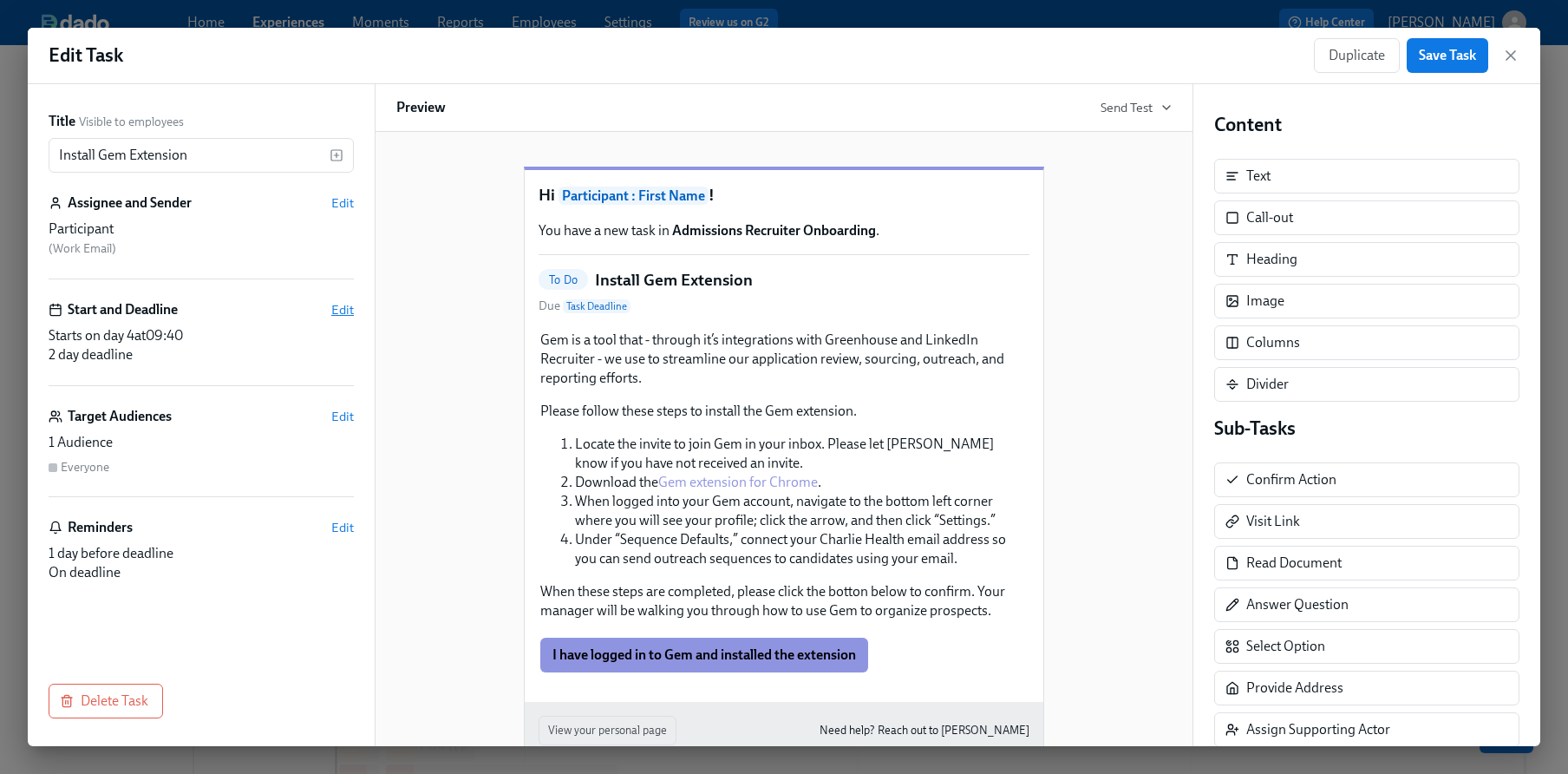
click at [334, 306] on span "Edit" at bounding box center [343, 310] width 23 height 18
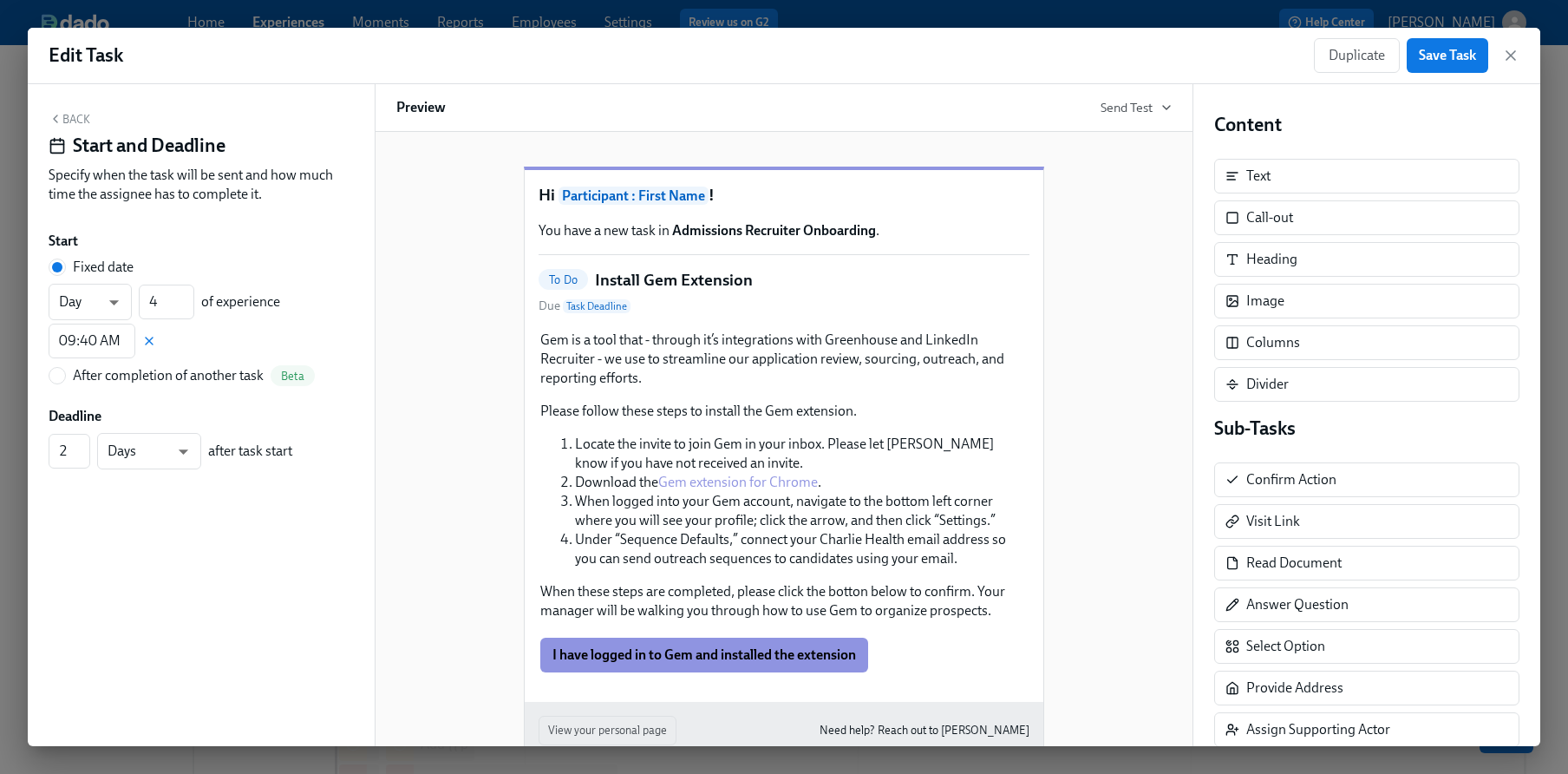
click at [77, 124] on button "Back" at bounding box center [70, 119] width 42 height 14
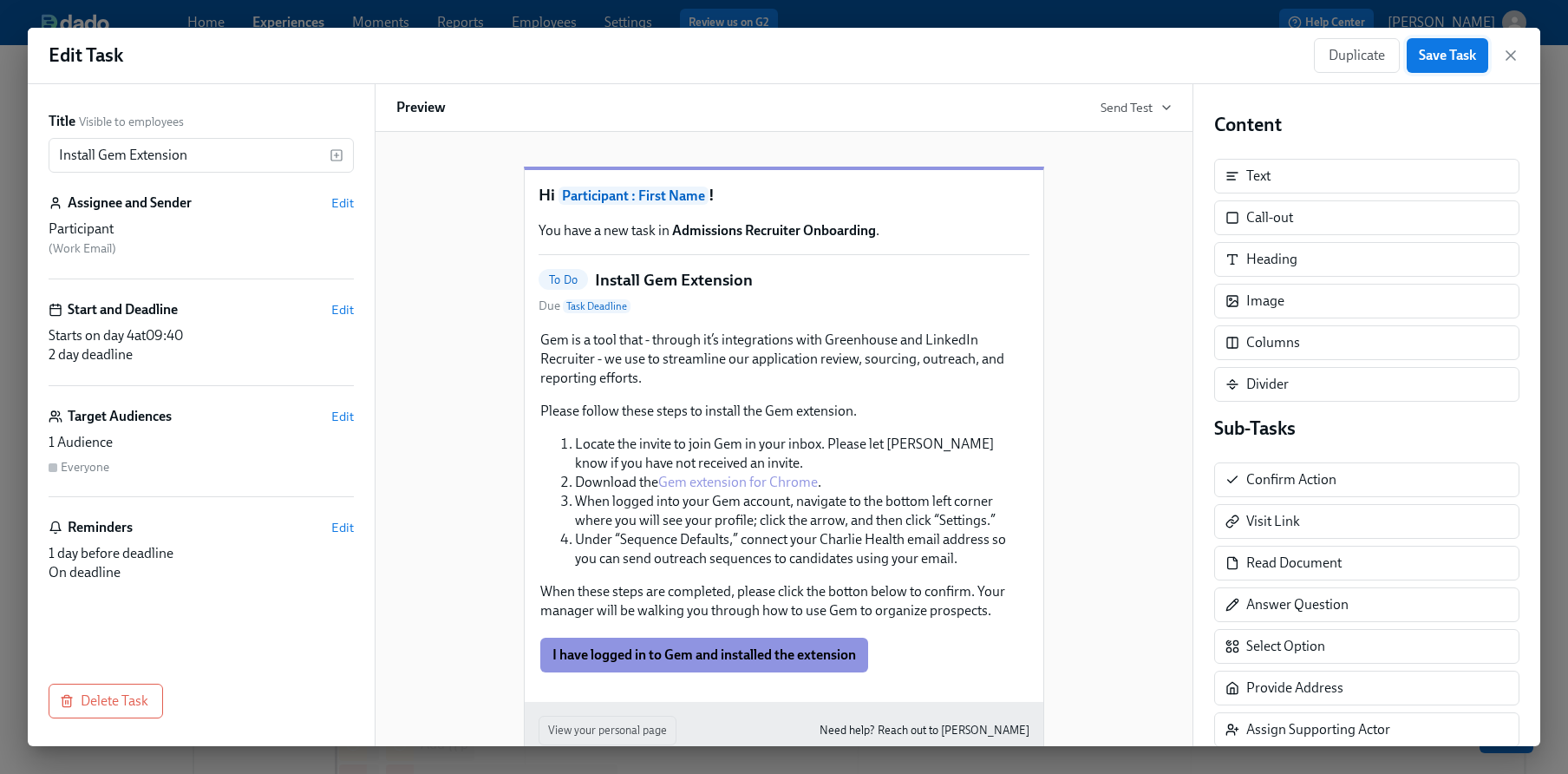
click at [1456, 61] on span "Save Task" at bounding box center [1447, 56] width 57 height 18
click at [1508, 63] on icon "button" at bounding box center [1511, 56] width 18 height 18
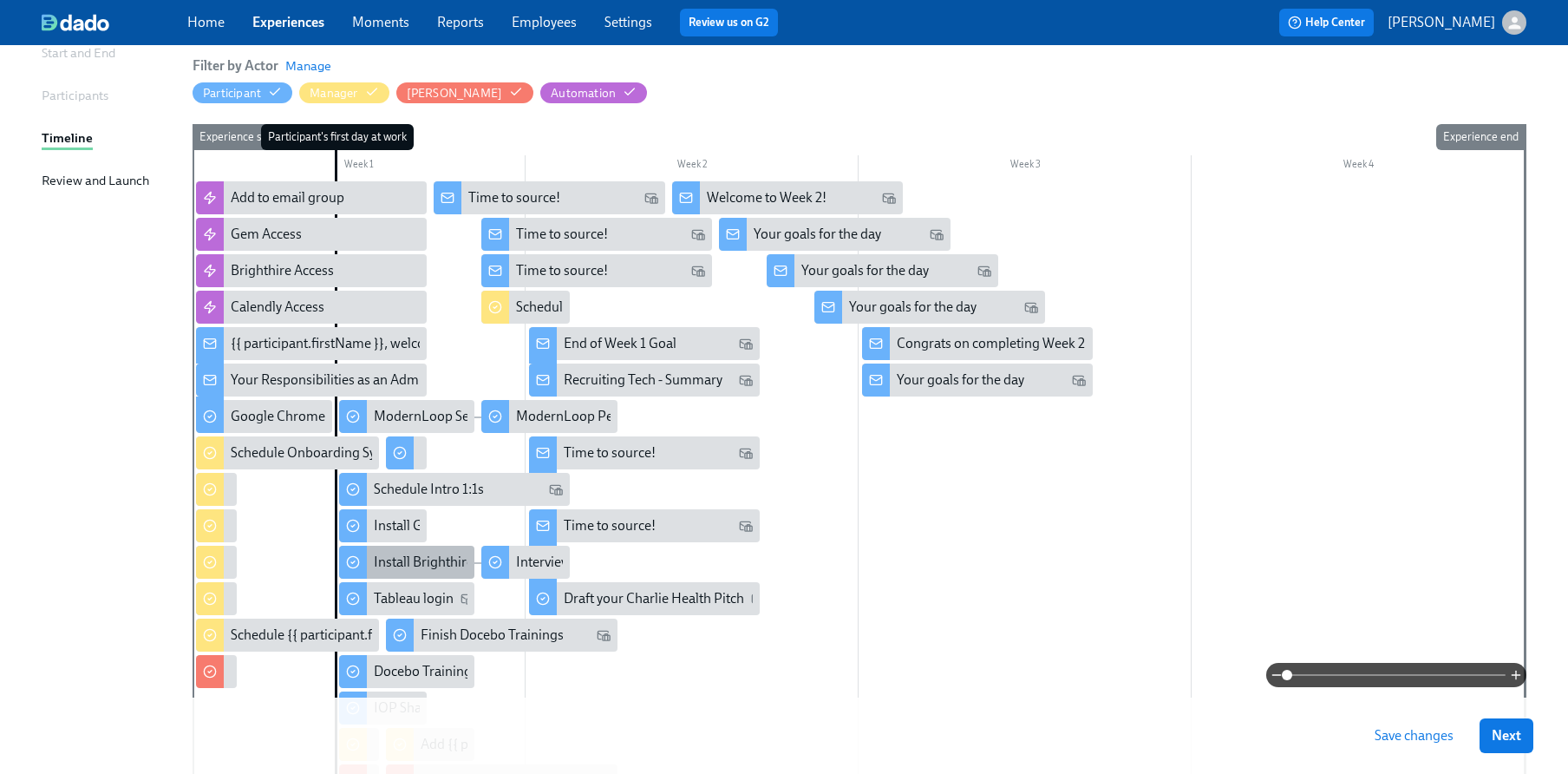
click at [430, 547] on div "Install Brighthire Extension" at bounding box center [408, 563] width 136 height 33
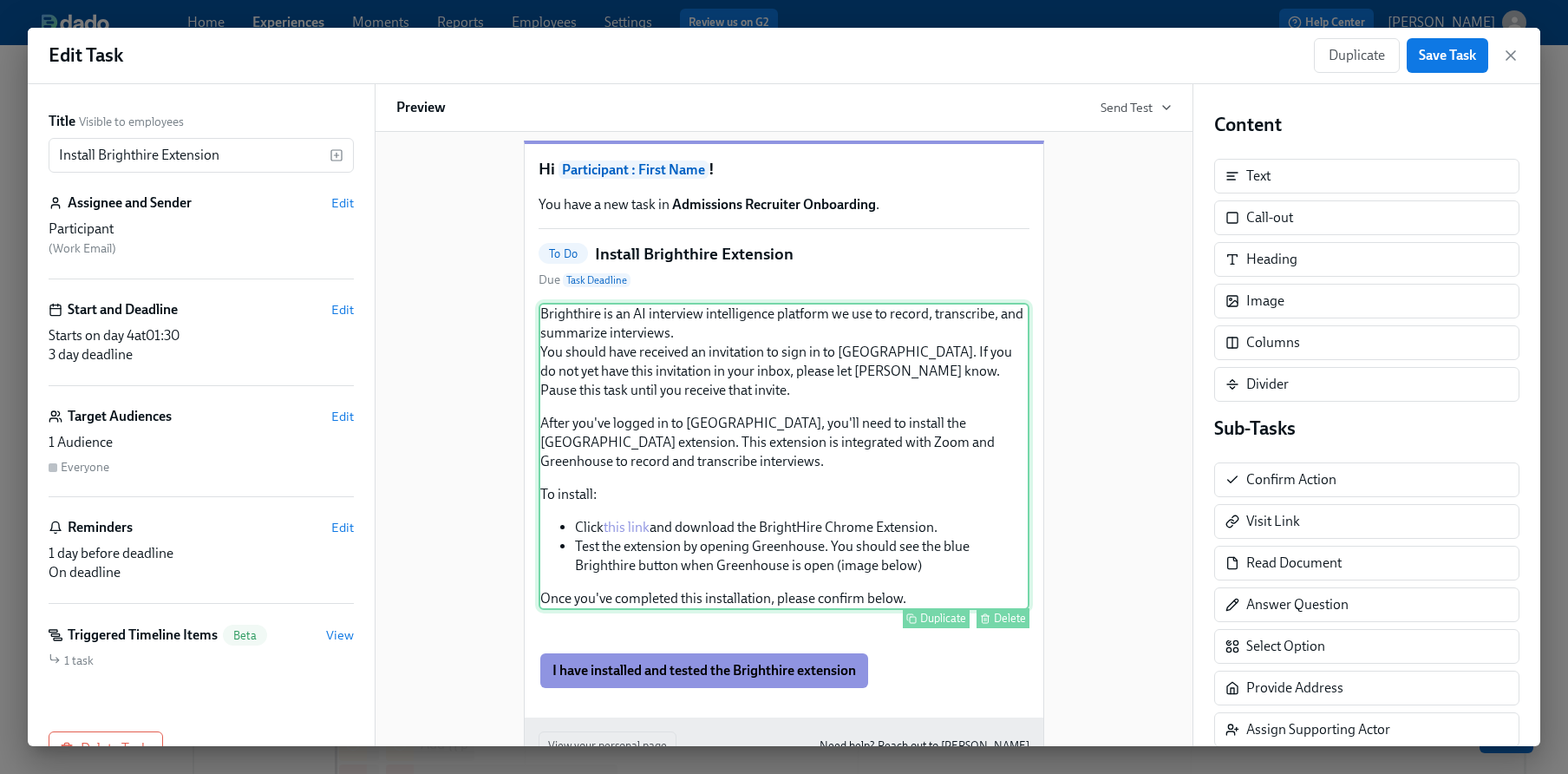
scroll to position [39, 0]
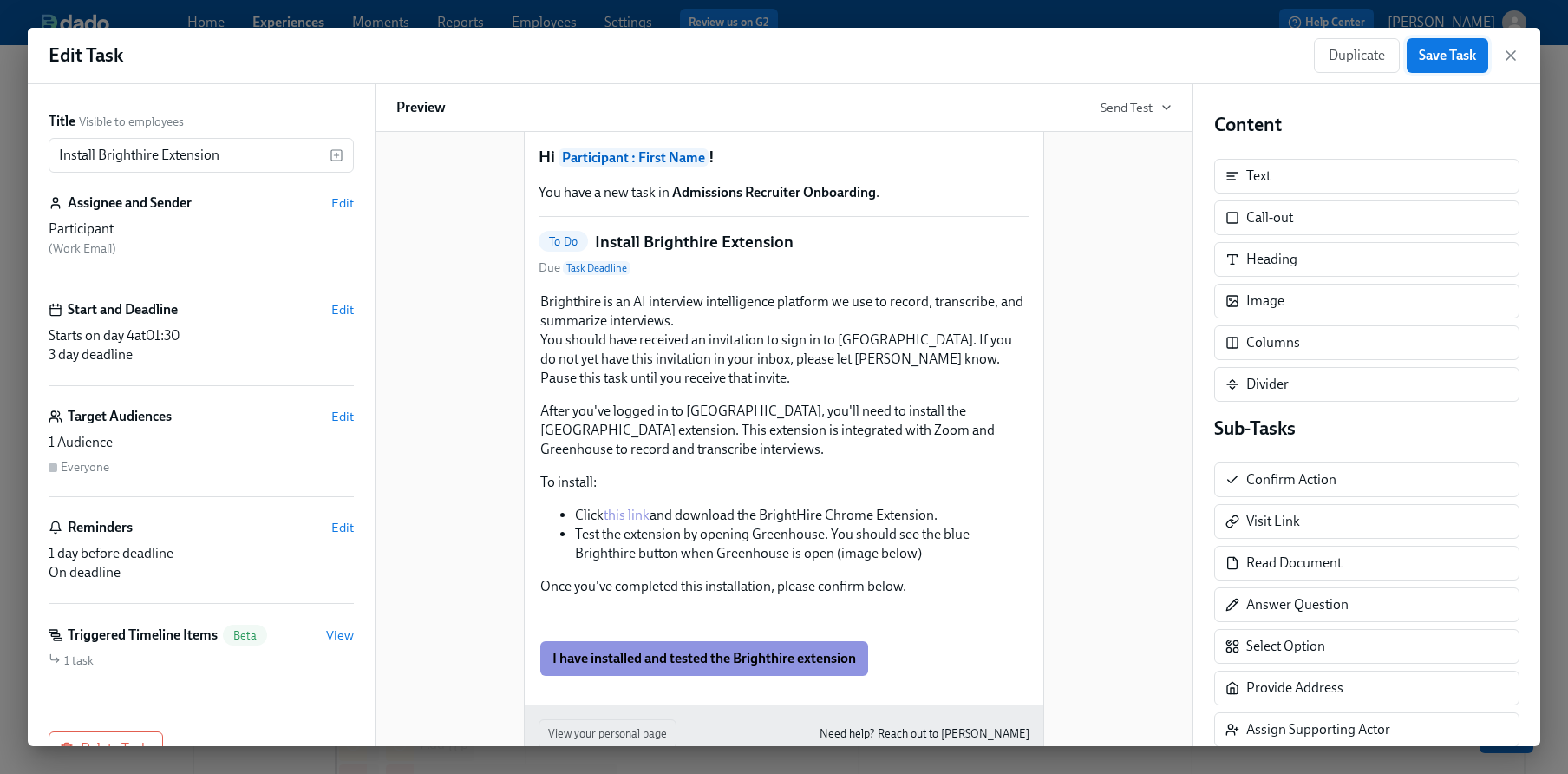
click at [1435, 51] on span "Save Task" at bounding box center [1447, 56] width 57 height 18
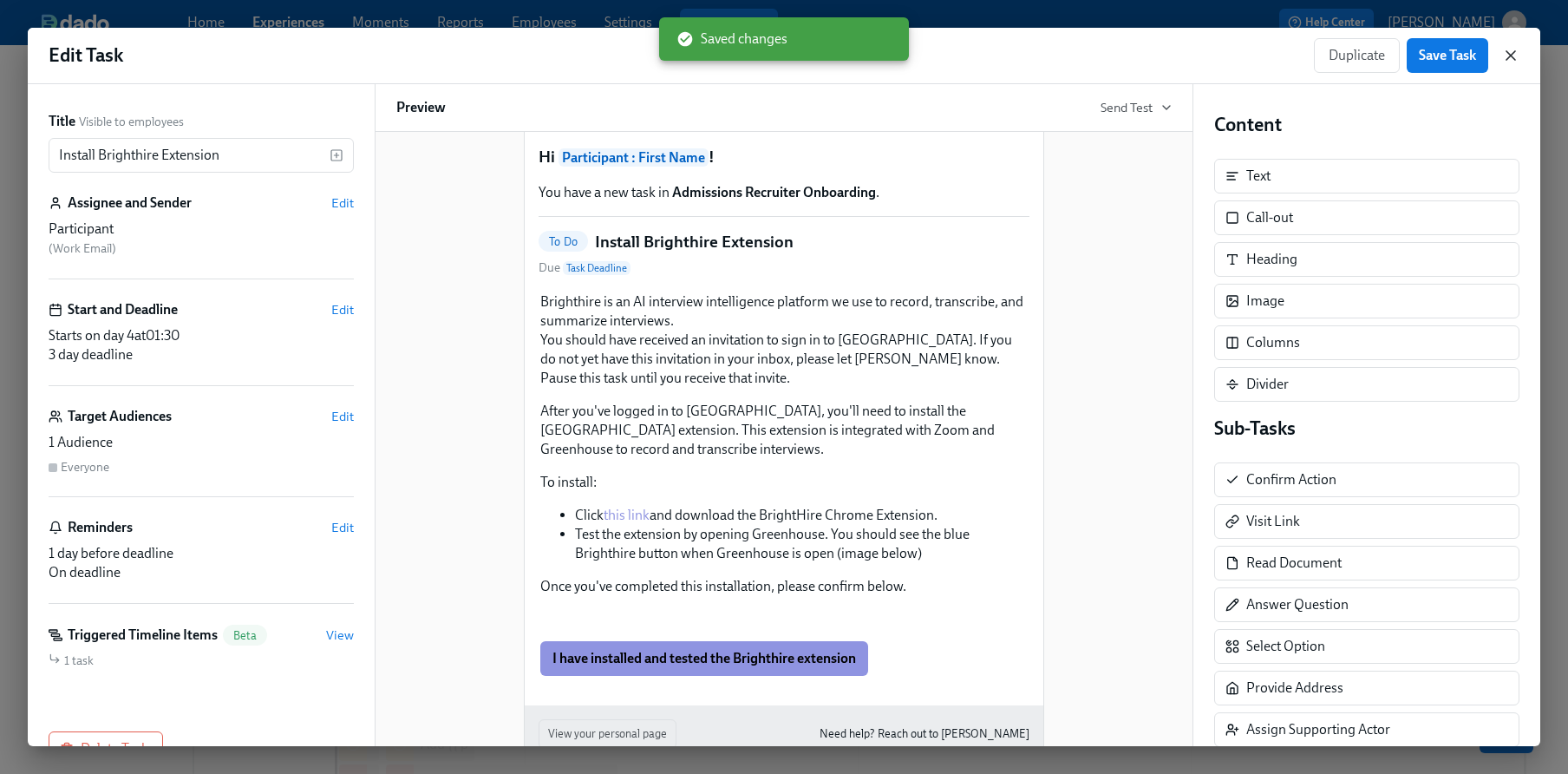
click at [1513, 53] on icon "button" at bounding box center [1511, 55] width 9 height 9
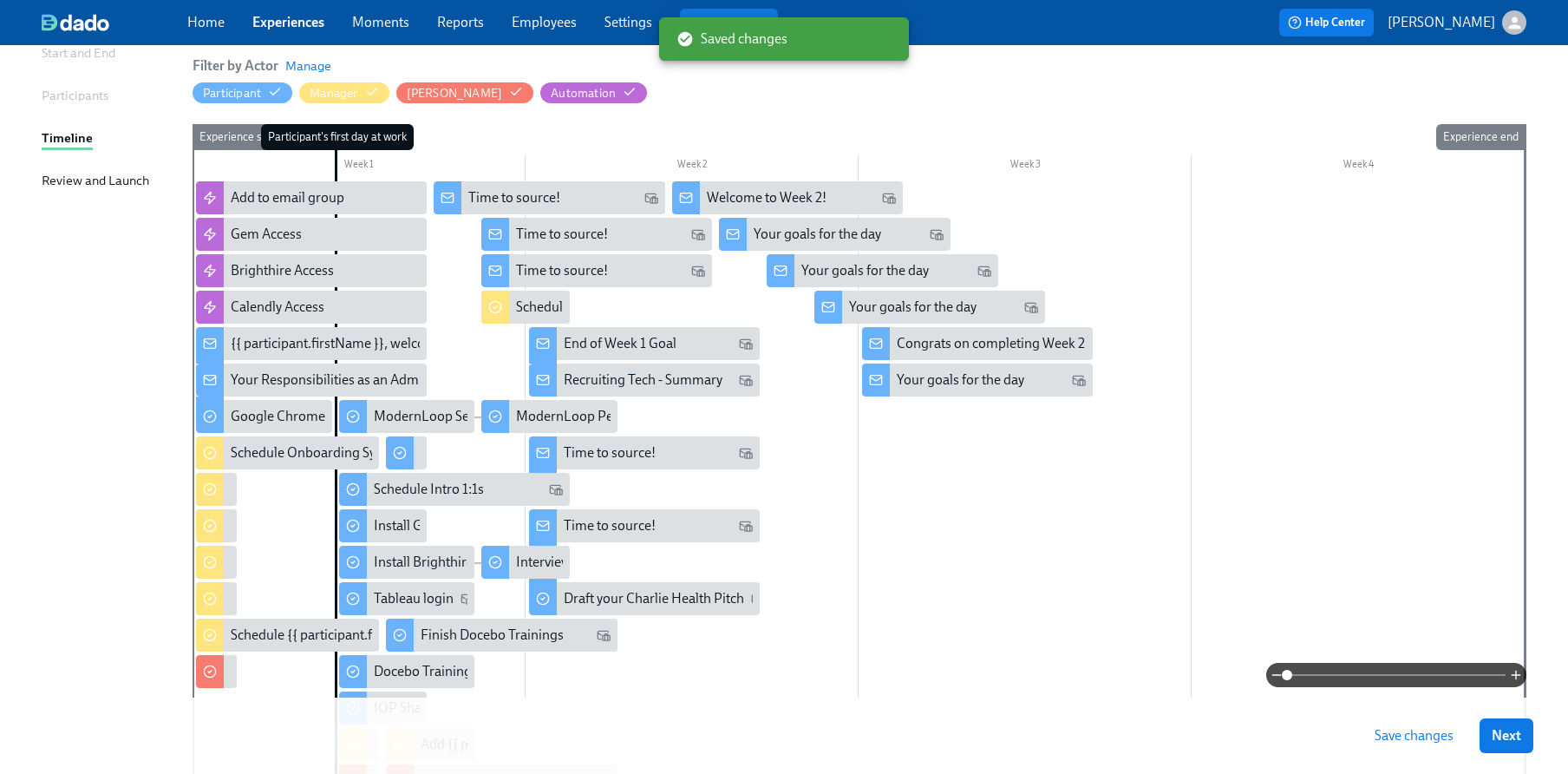
click at [1410, 733] on span "Save changes" at bounding box center [1414, 736] width 79 height 18
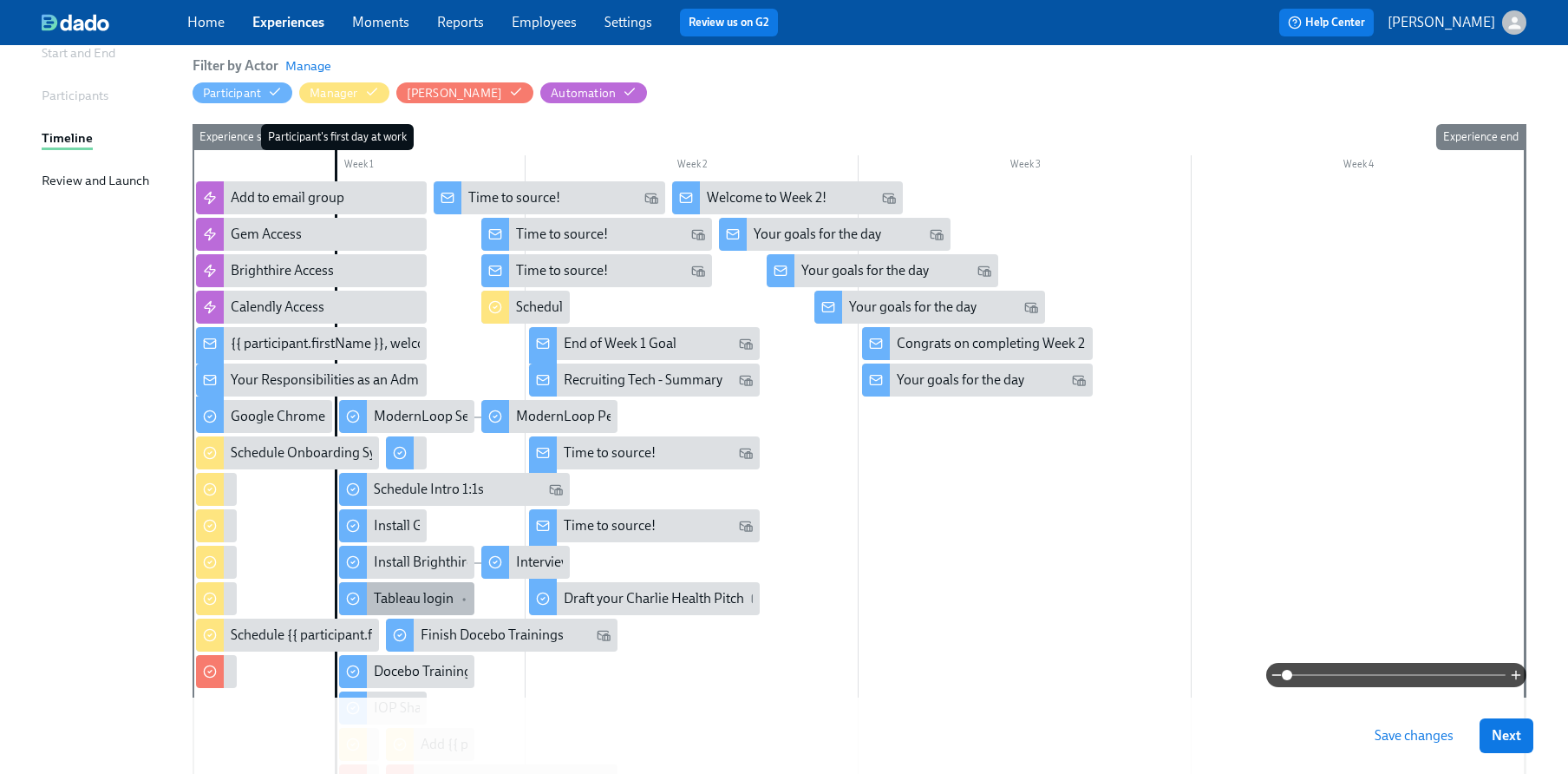
click at [392, 604] on div "Tableau login" at bounding box center [413, 599] width 80 height 19
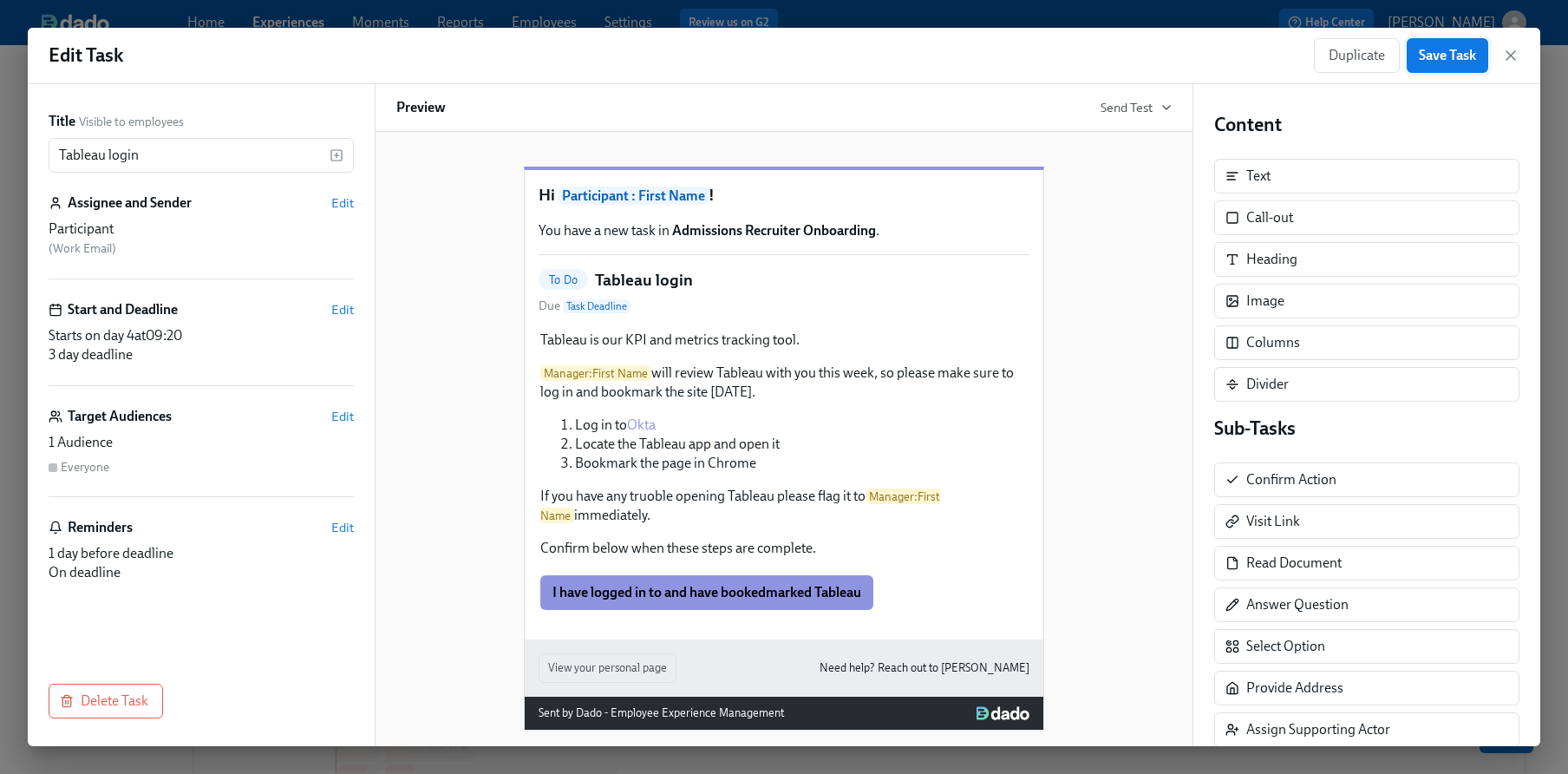
click at [1419, 54] on span "Save Task" at bounding box center [1447, 56] width 57 height 18
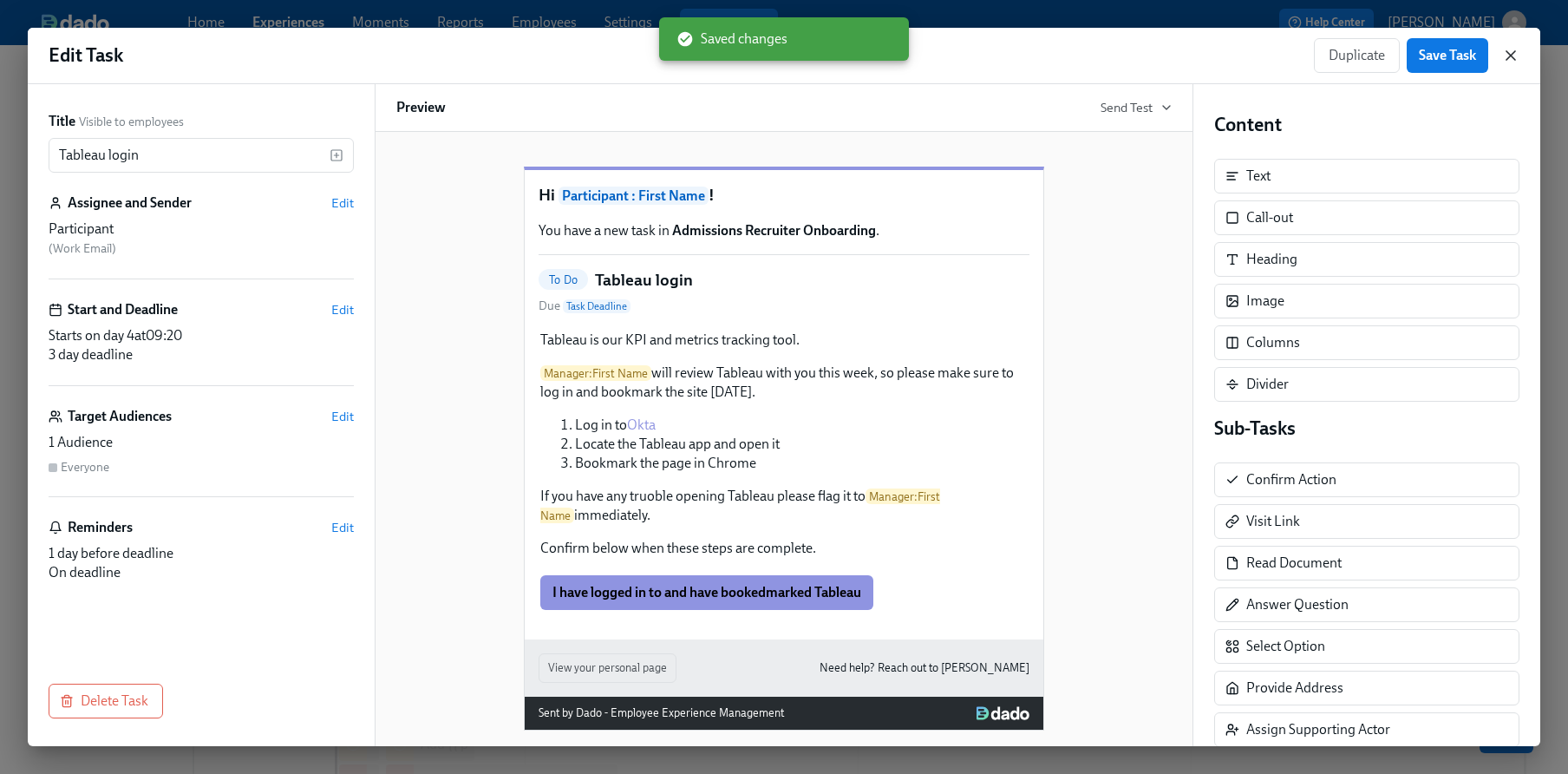
click at [1503, 59] on icon "button" at bounding box center [1511, 56] width 18 height 18
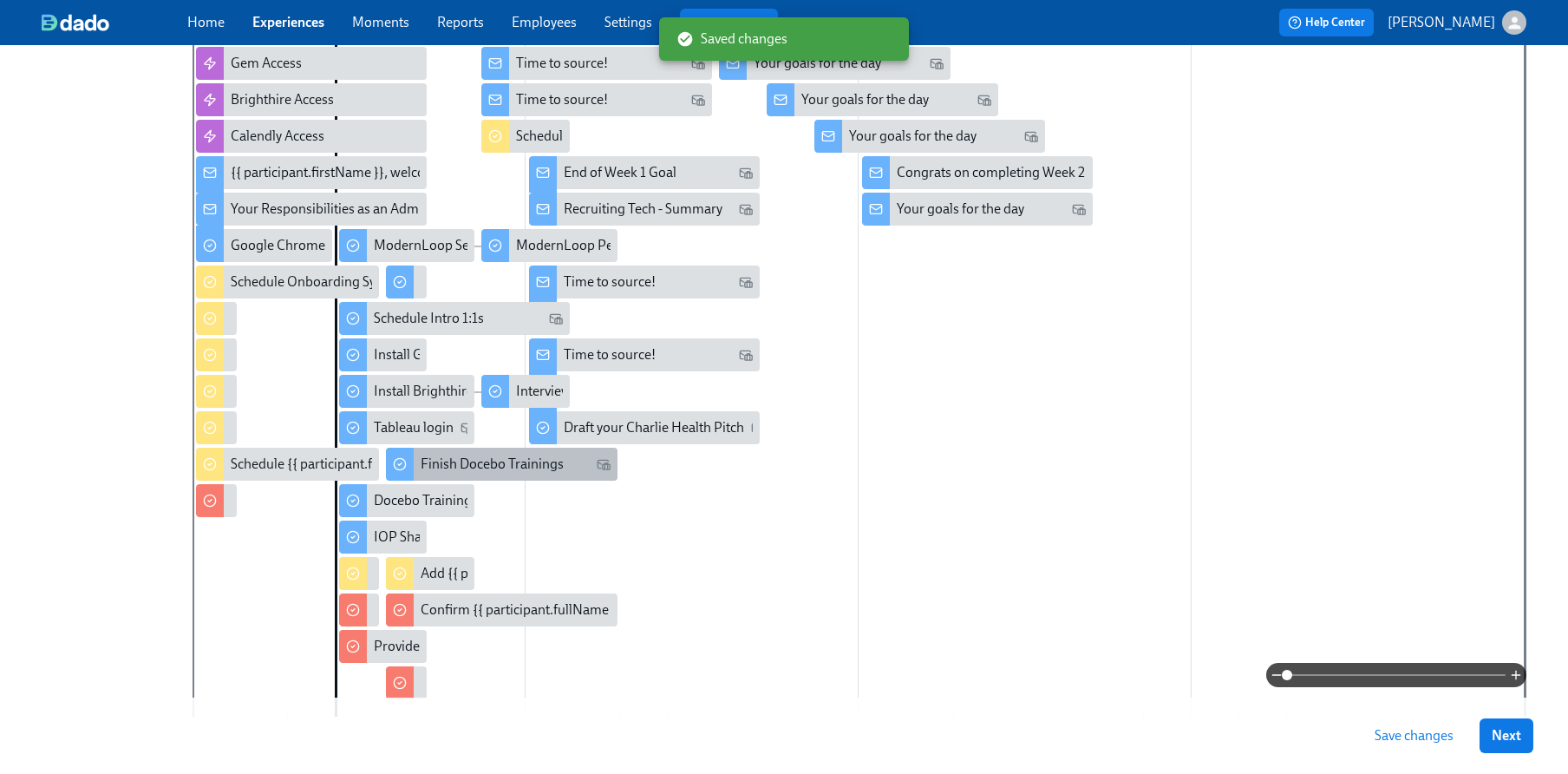
scroll to position [355, 0]
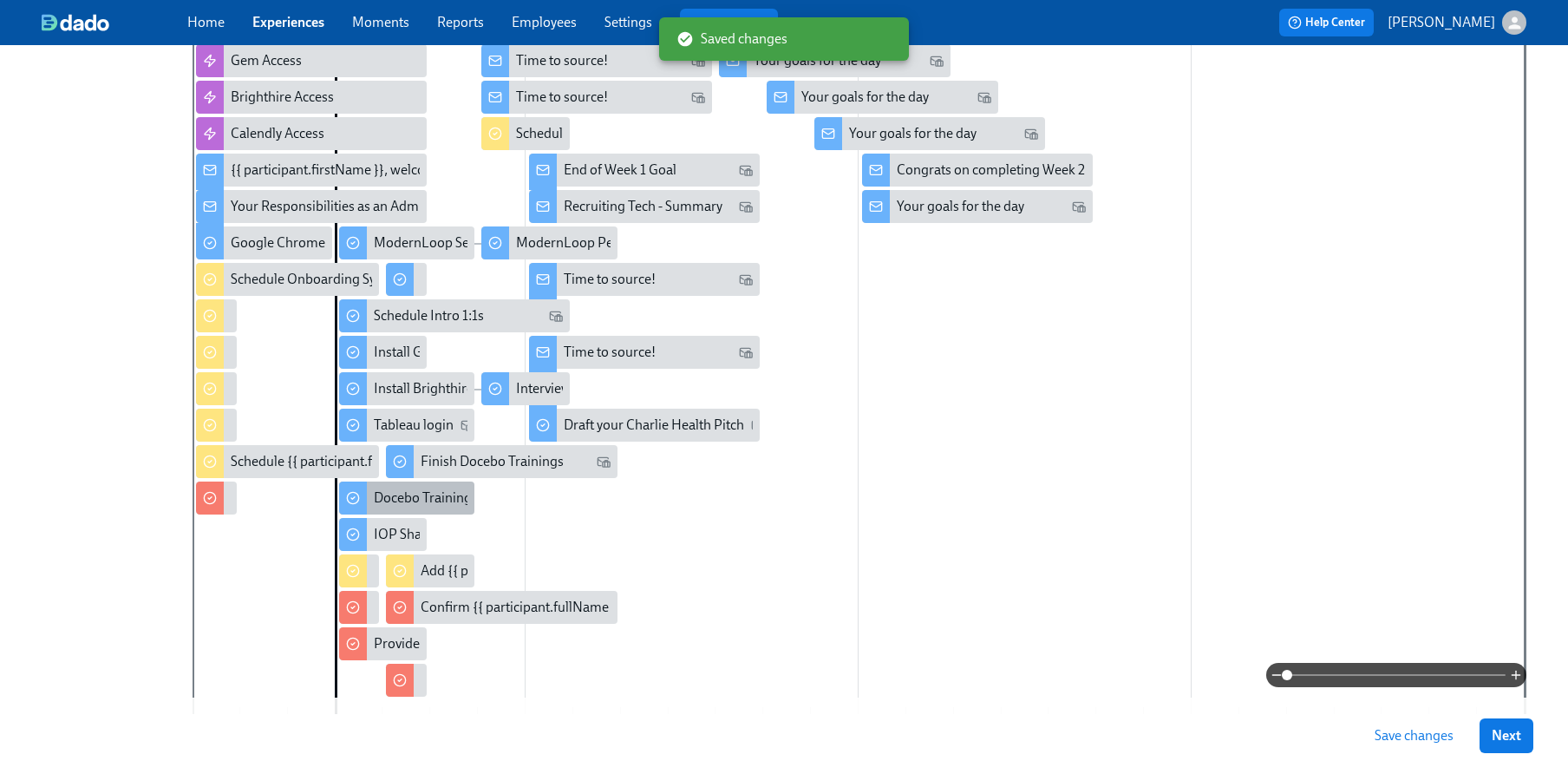
click at [416, 493] on div "Docebo Training Courses" at bounding box center [448, 498] width 150 height 19
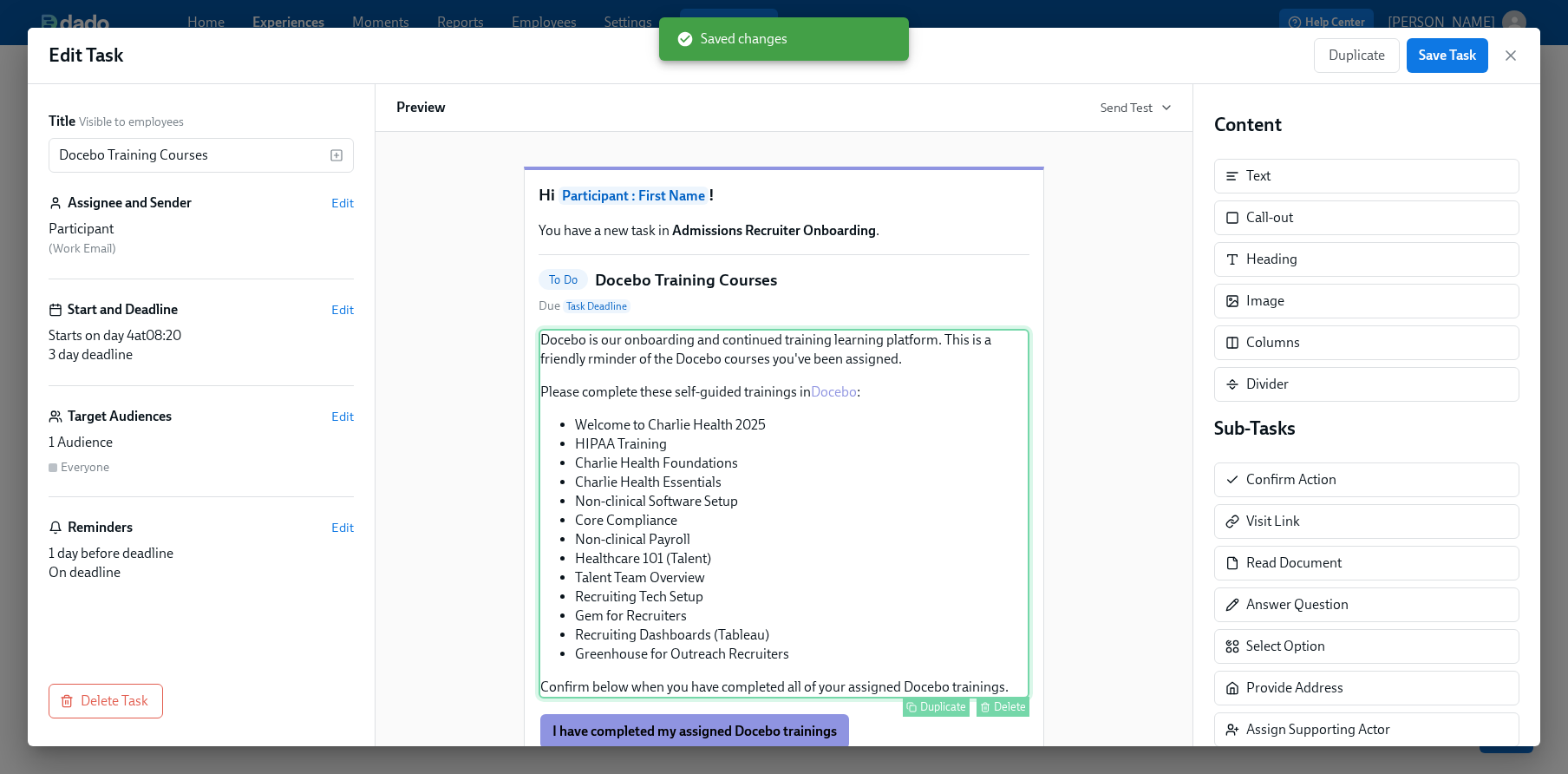
click at [950, 395] on div "Docebo is our onboarding and continued training learning platform. This is a fr…" at bounding box center [784, 514] width 491 height 369
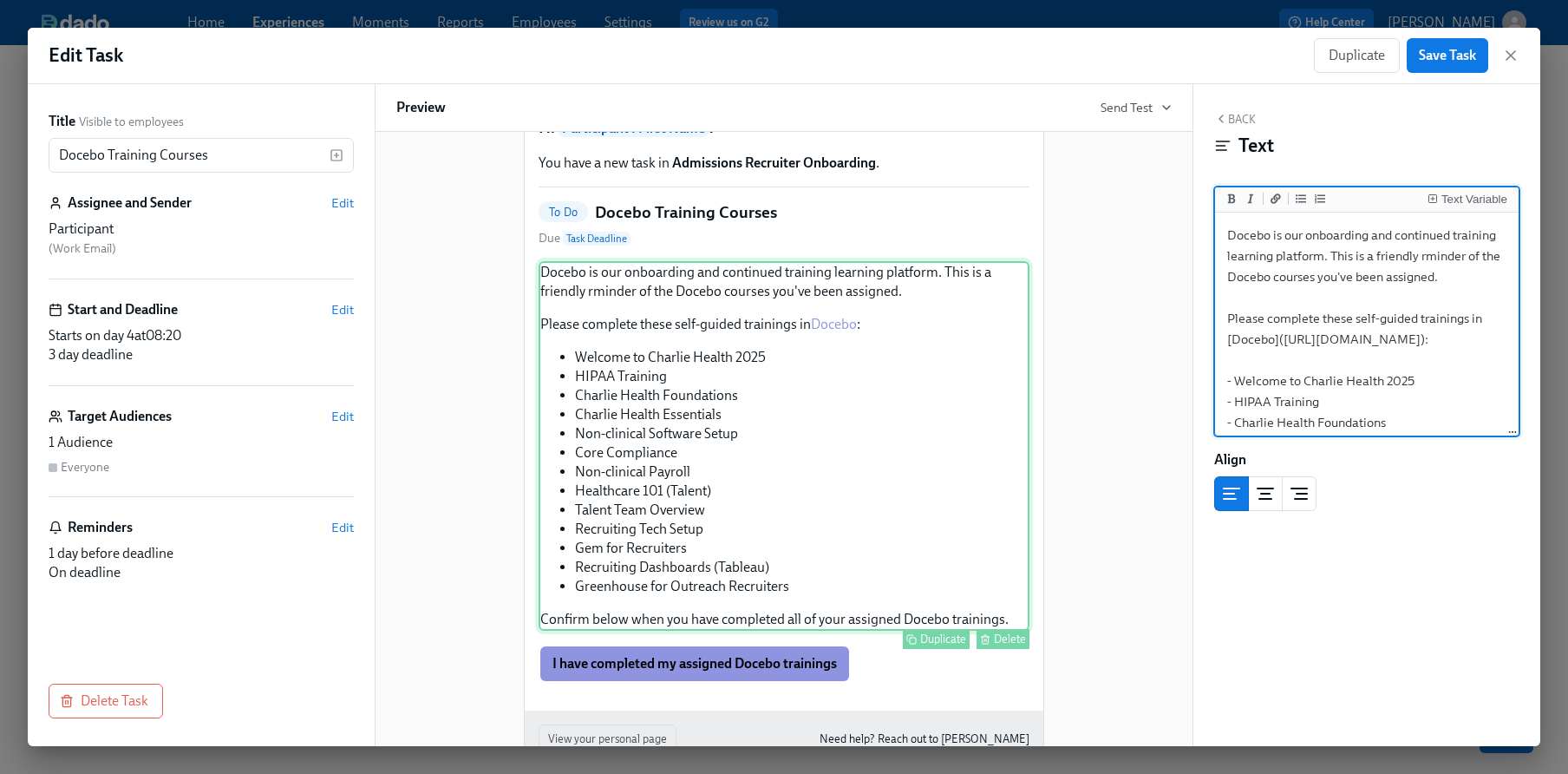
scroll to position [91, 0]
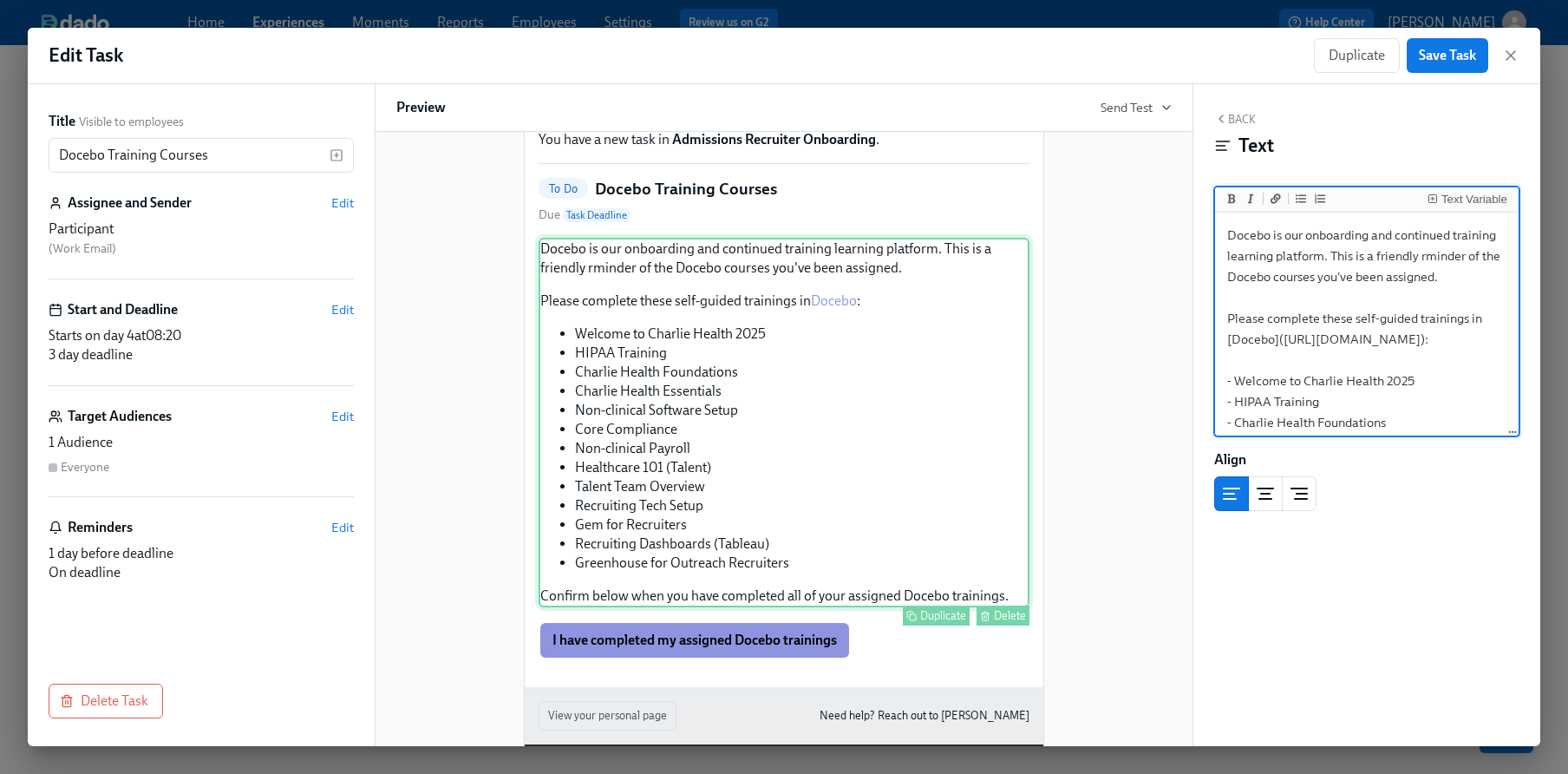
click at [754, 576] on div "Docebo is our onboarding and continued training learning platform. This is a fr…" at bounding box center [784, 423] width 491 height 369
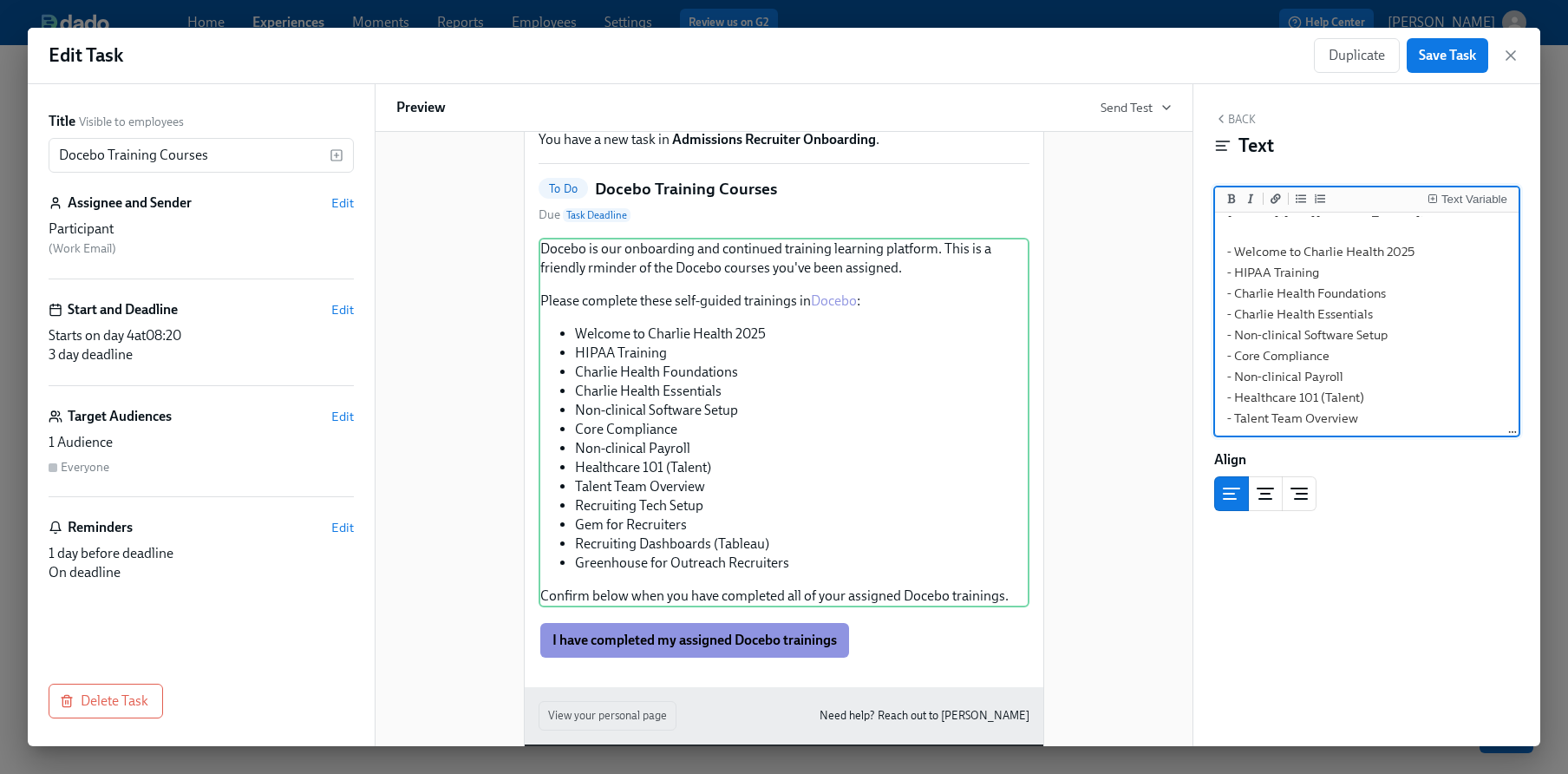
scroll to position [320, 0]
drag, startPoint x: 1372, startPoint y: 353, endPoint x: 1325, endPoint y: 353, distance: 47.0
click at [1325, 353] on textarea "Docebo is our onboarding and continued training learning platform. This is a fr…" at bounding box center [1367, 186] width 297 height 496
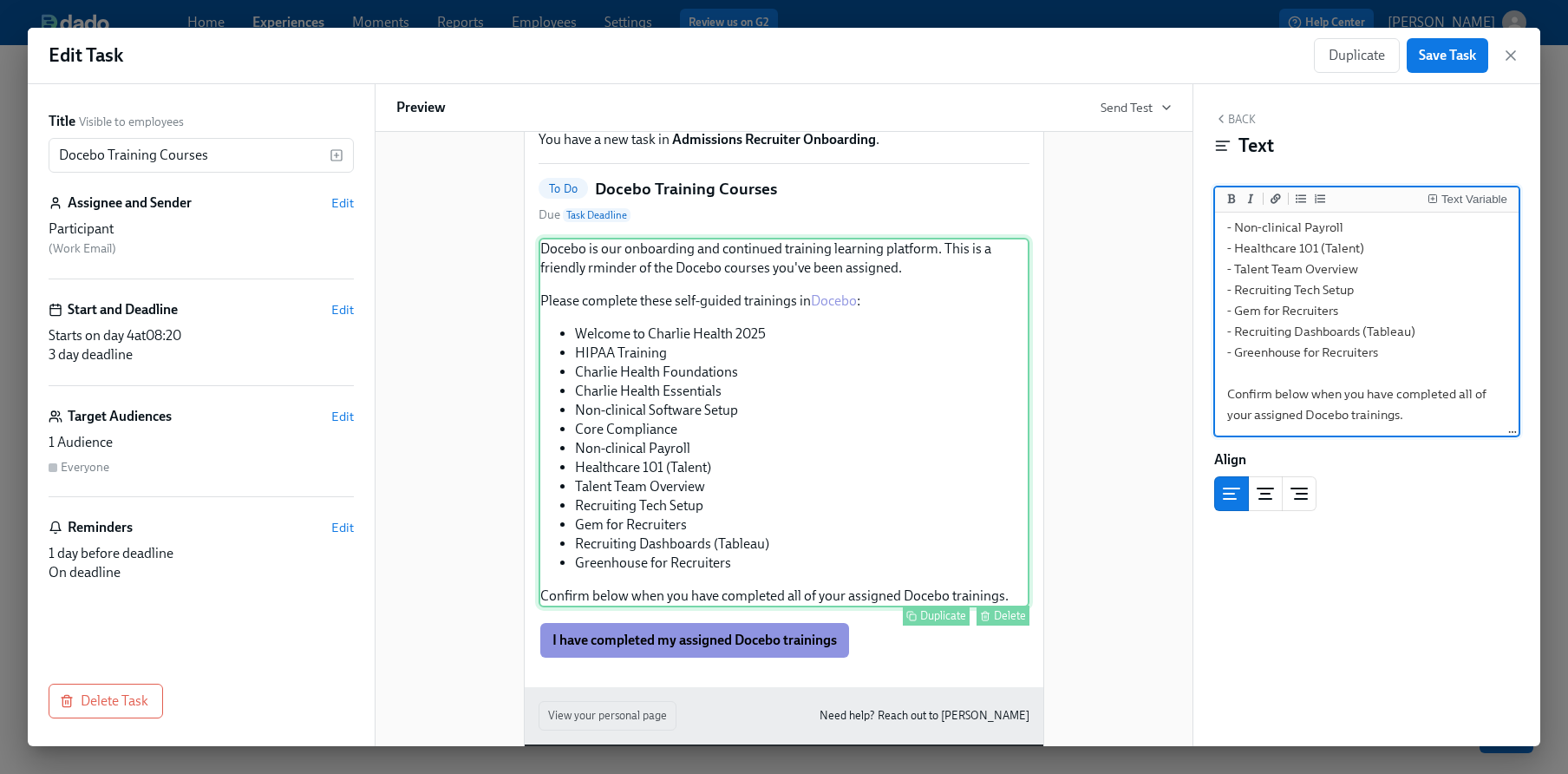
scroll to position [172, 0]
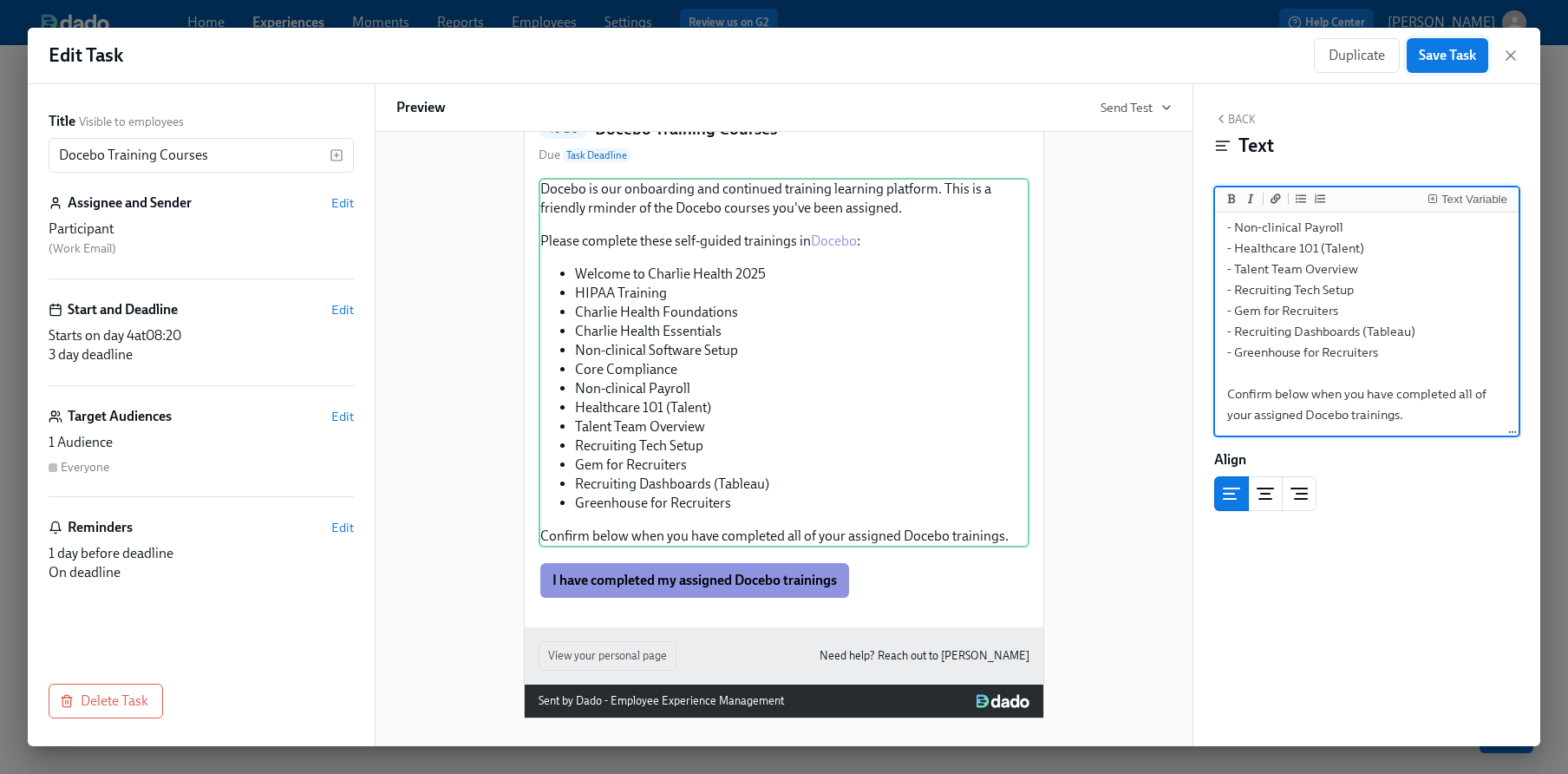
type textarea "Docebo is our onboarding and continued training learning platform. This is a fr…"
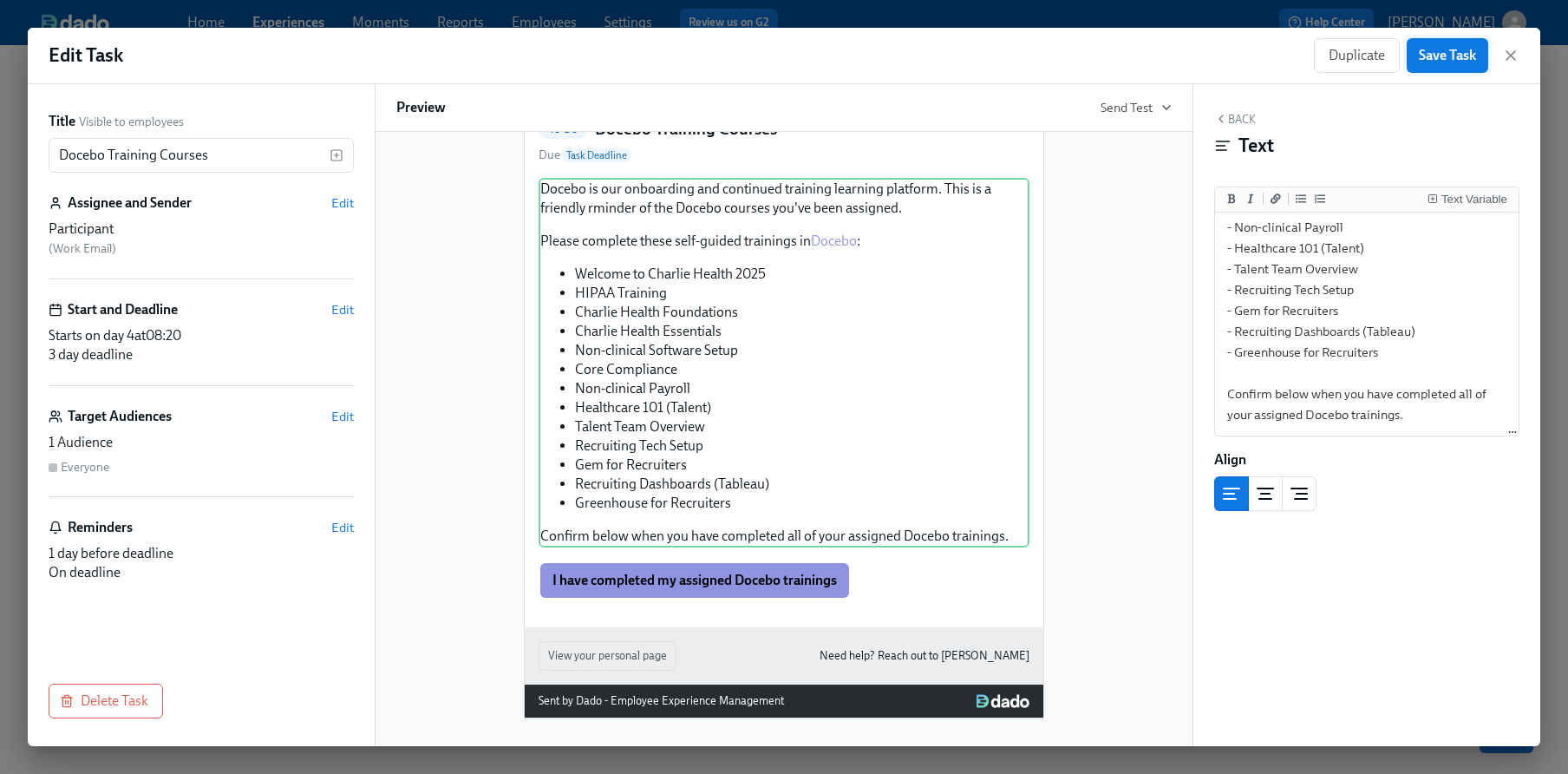
click at [1457, 55] on span "Save Task" at bounding box center [1447, 56] width 57 height 18
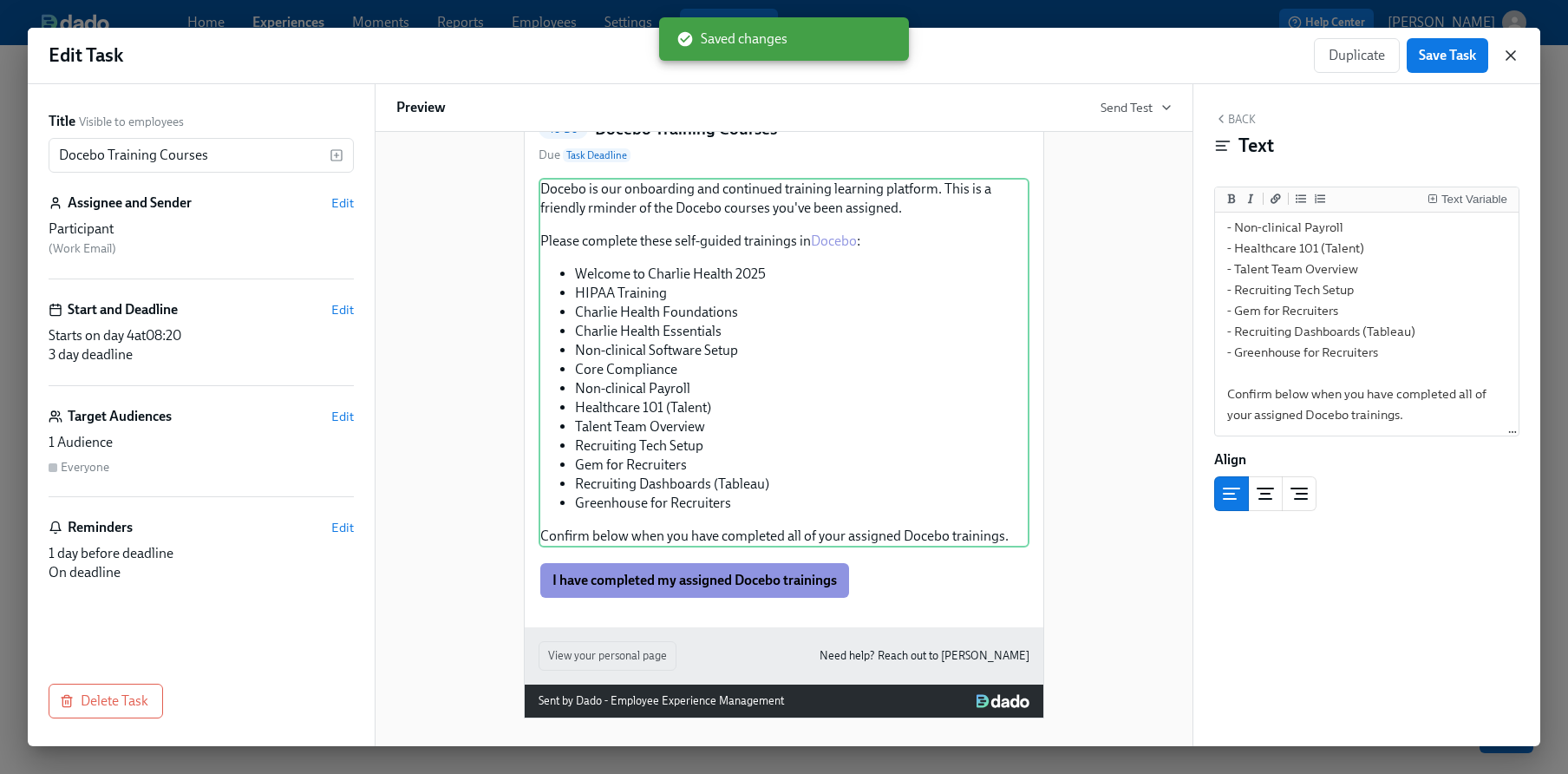
click at [1516, 51] on icon "button" at bounding box center [1511, 56] width 18 height 18
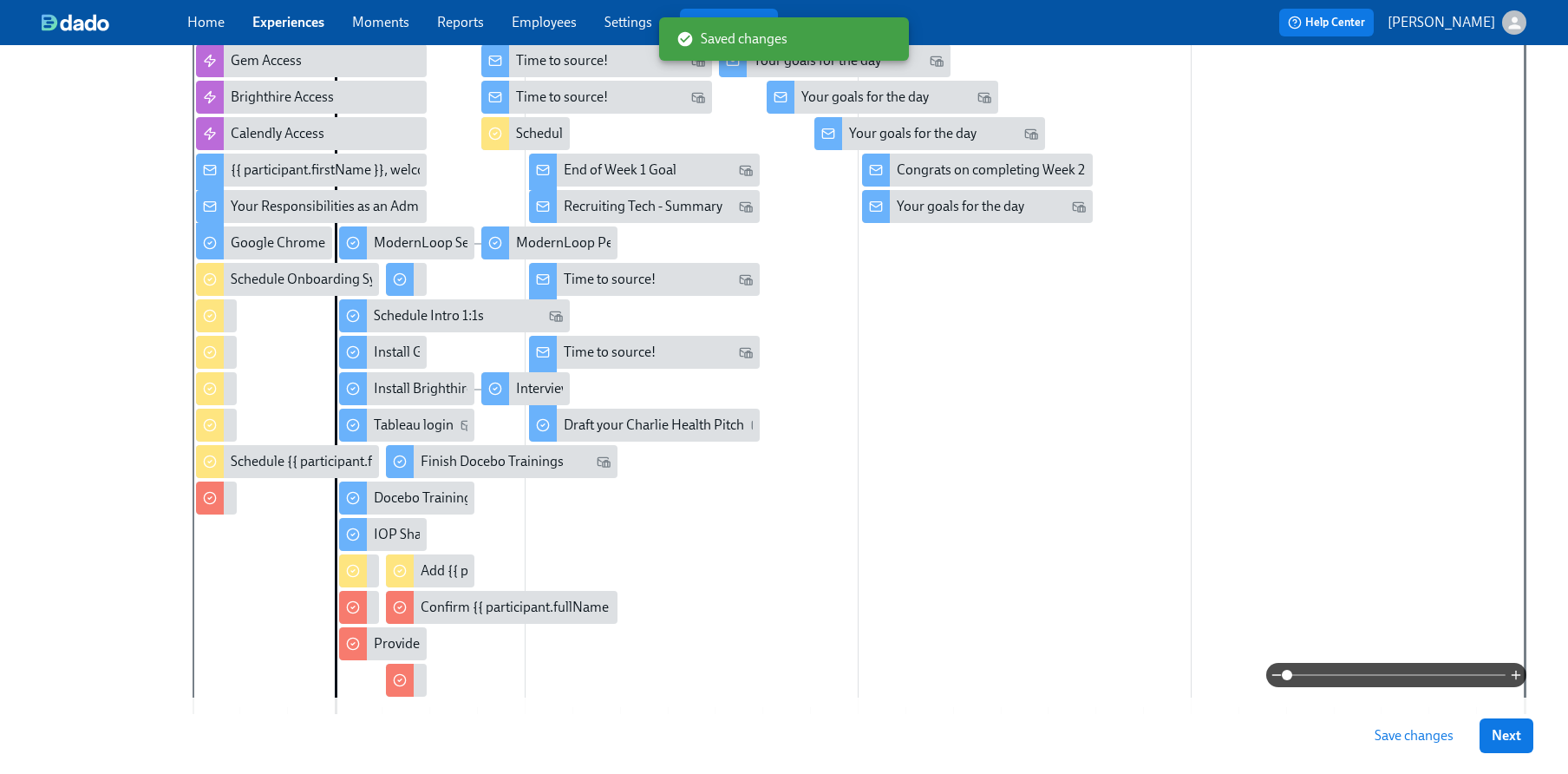
click at [1390, 741] on span "Save changes" at bounding box center [1414, 736] width 79 height 18
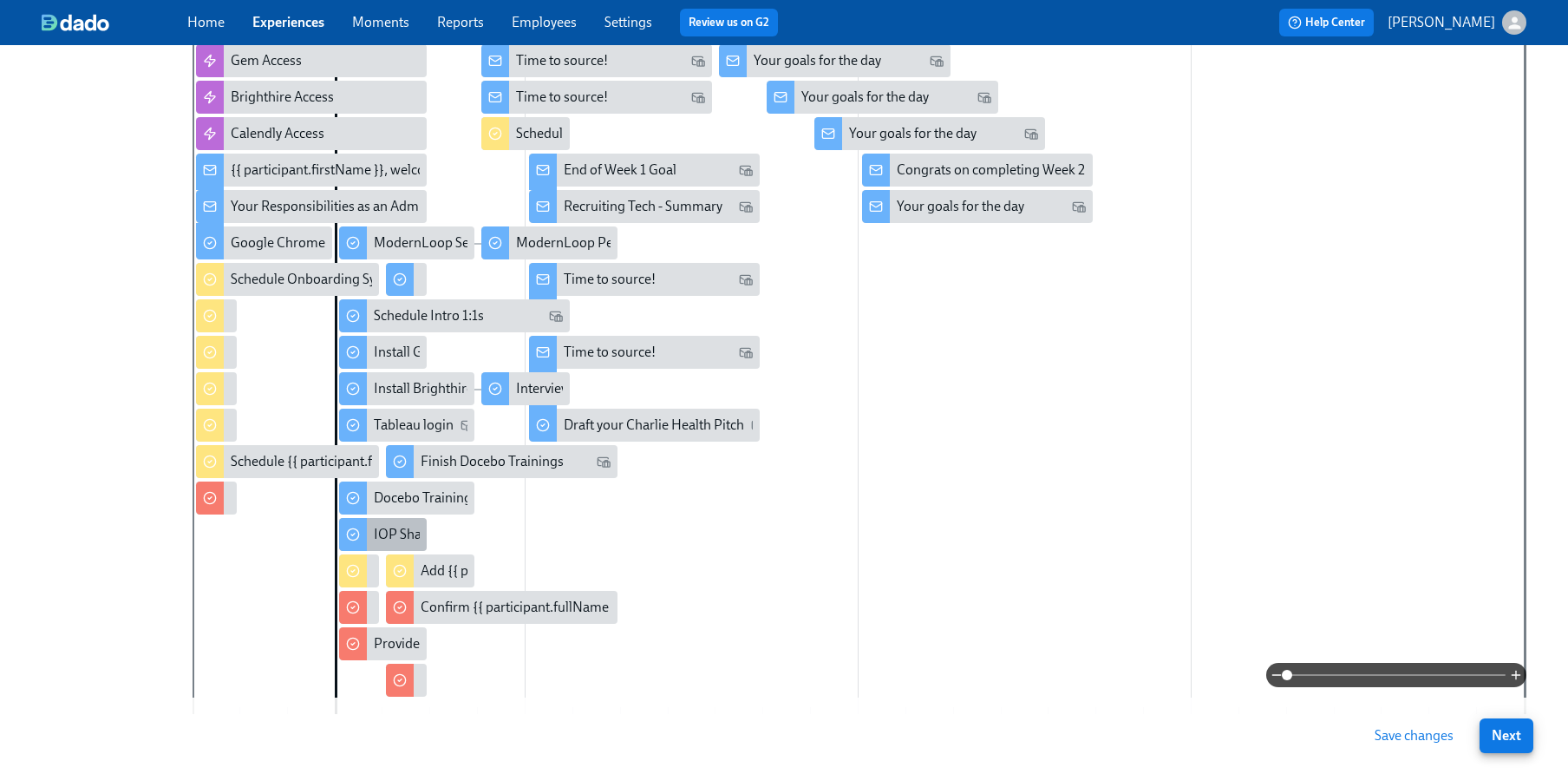
click at [376, 531] on div "IOP Shadowing Session" at bounding box center [444, 535] width 141 height 19
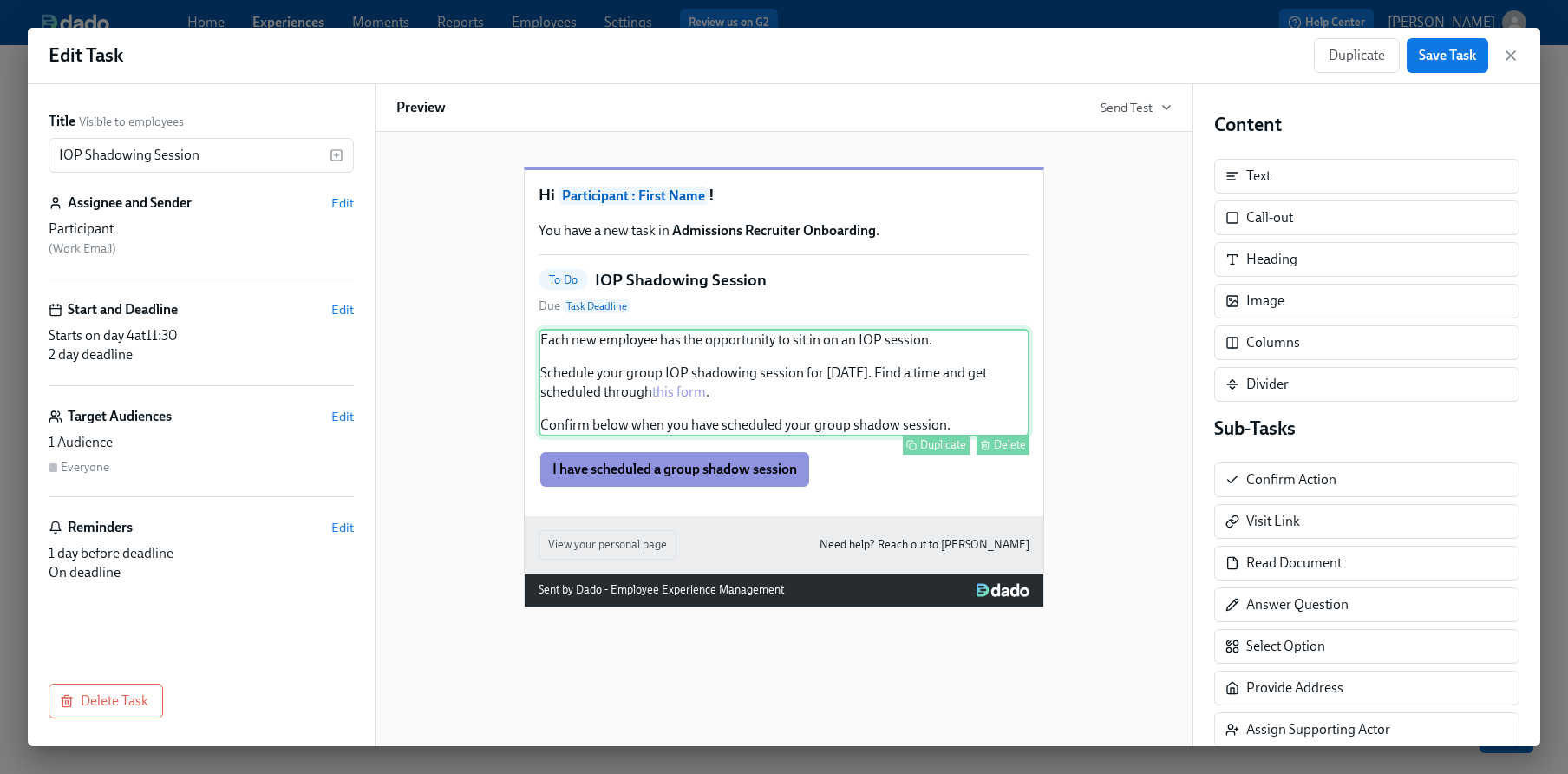
click at [791, 367] on div "Each new employee has the opportunity to sit in on an IOP session. Schedule you…" at bounding box center [784, 383] width 491 height 108
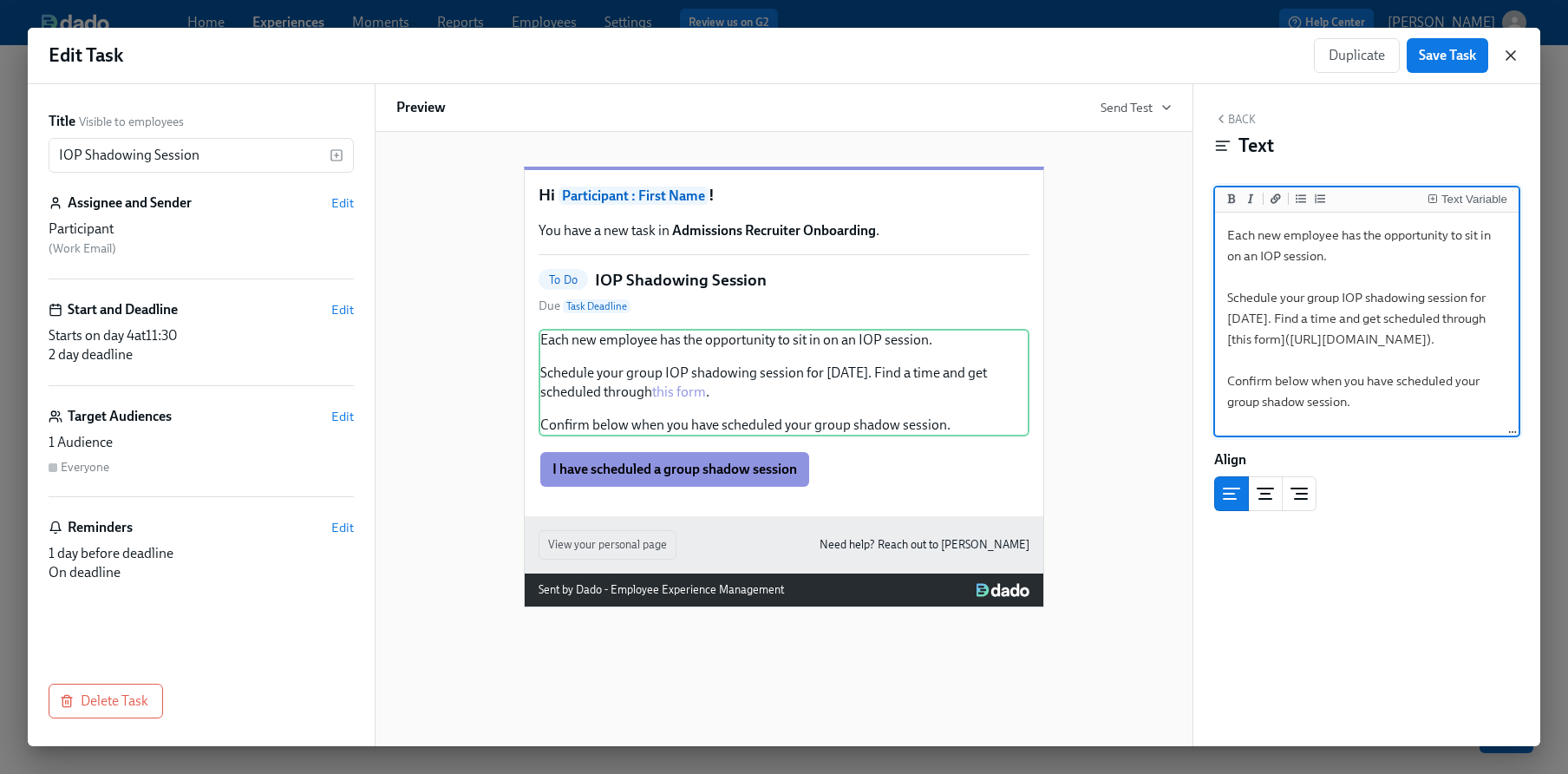
click at [1505, 54] on icon "button" at bounding box center [1511, 56] width 18 height 18
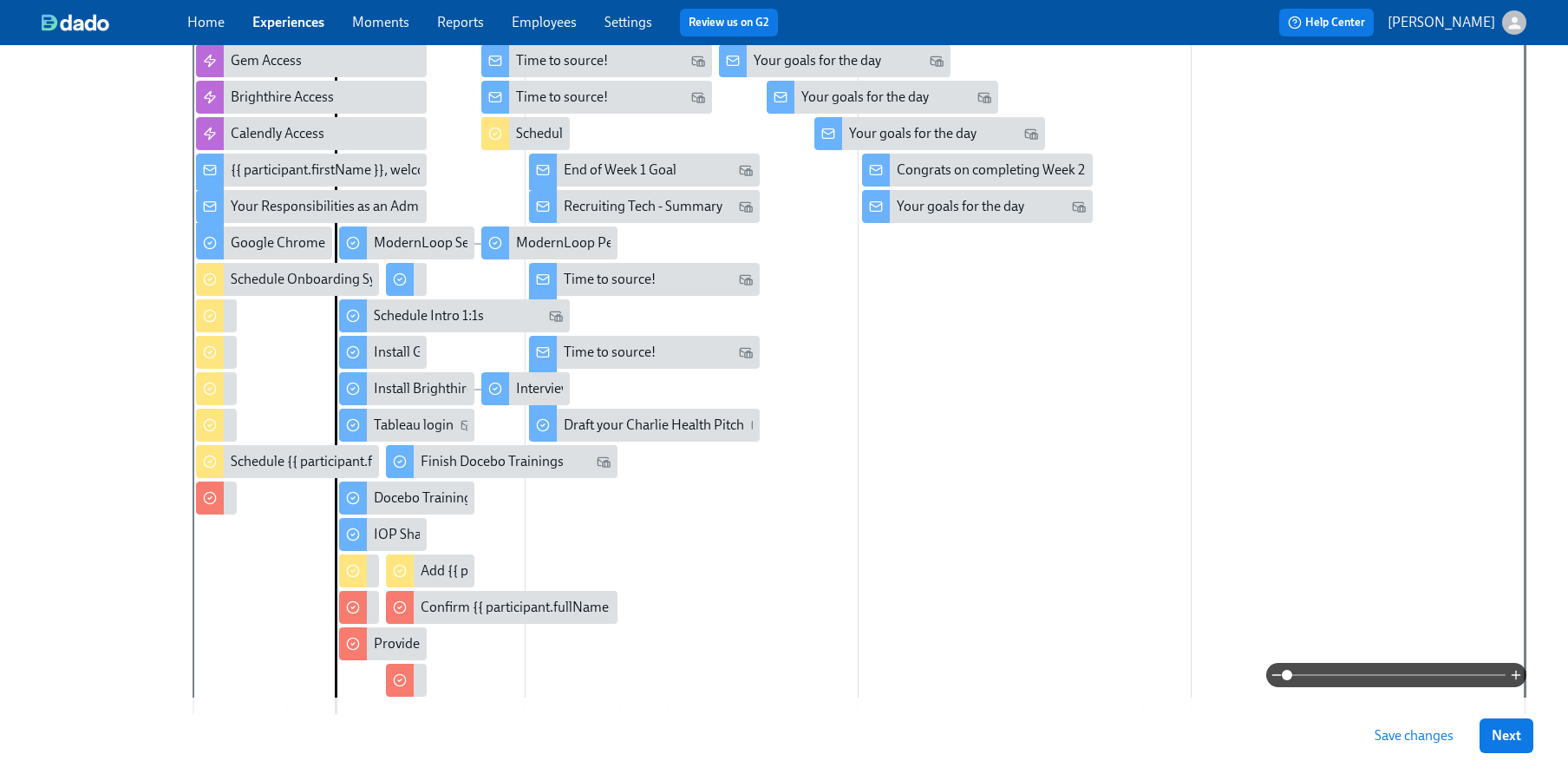
click at [342, 583] on div at bounding box center [344, 572] width 9 height 33
click at [350, 577] on icon at bounding box center [354, 571] width 14 height 14
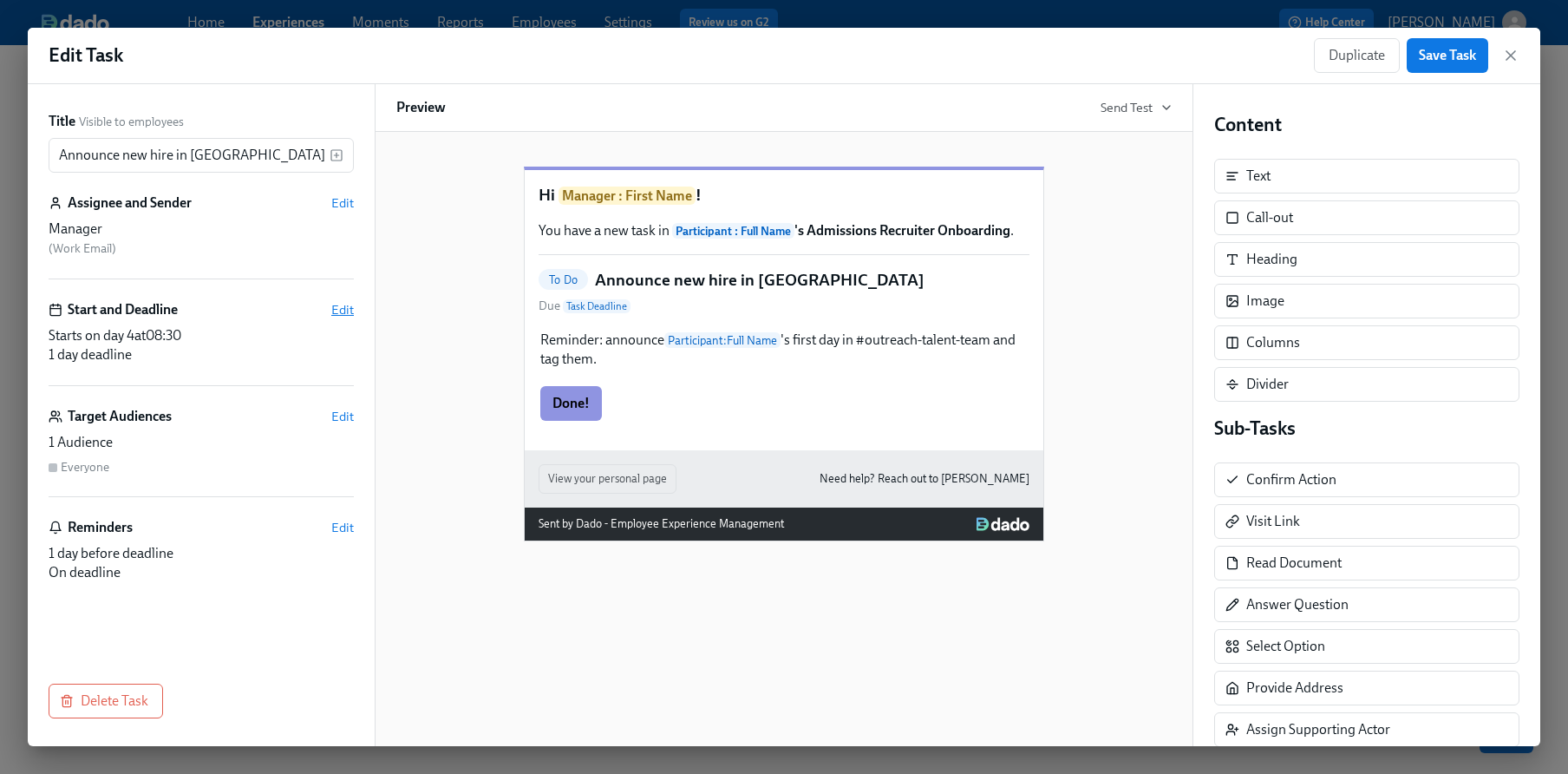
click at [348, 303] on span "Edit" at bounding box center [343, 310] width 23 height 18
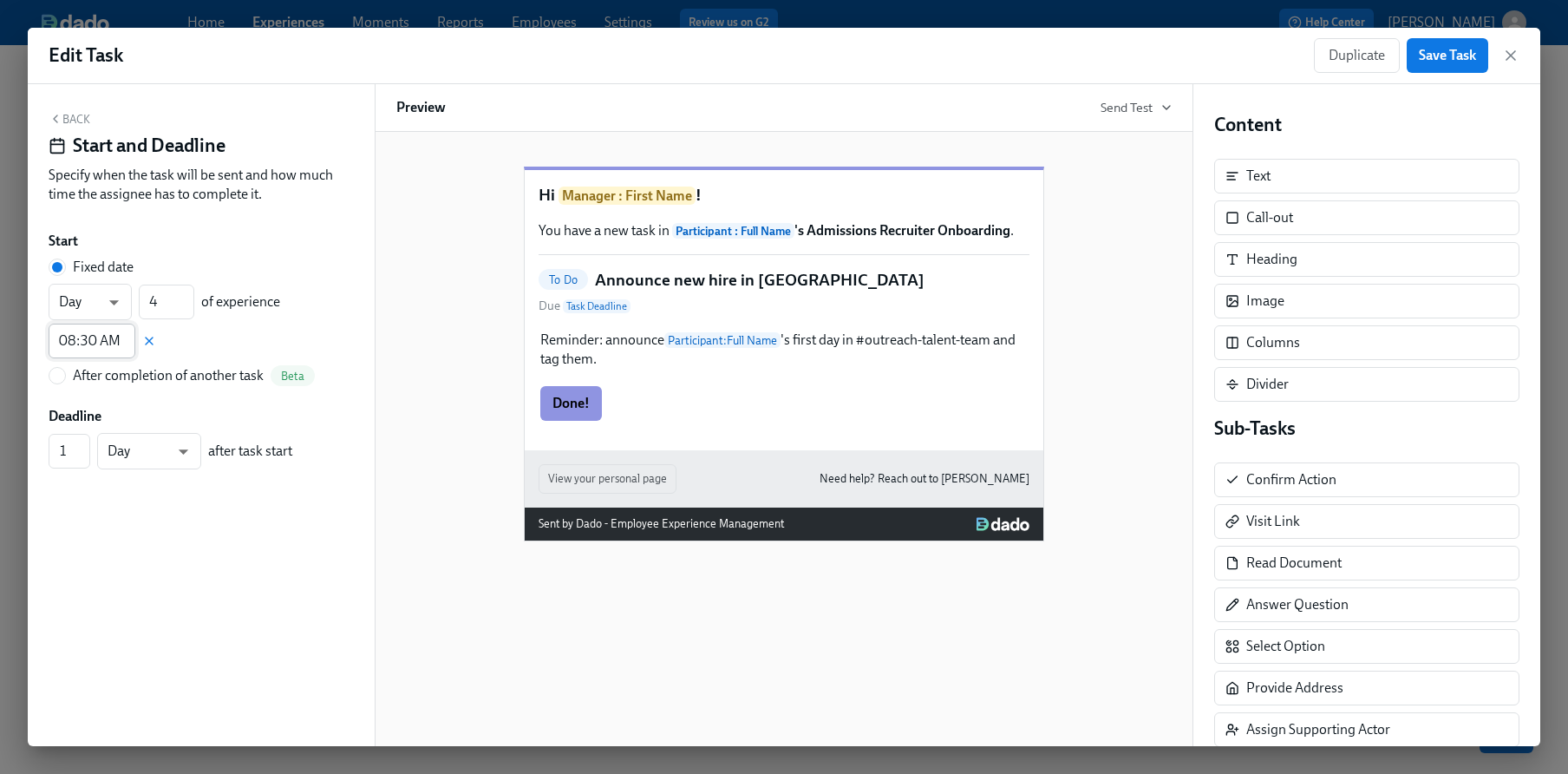
click at [86, 341] on input "08:30 AM" at bounding box center [92, 341] width 87 height 35
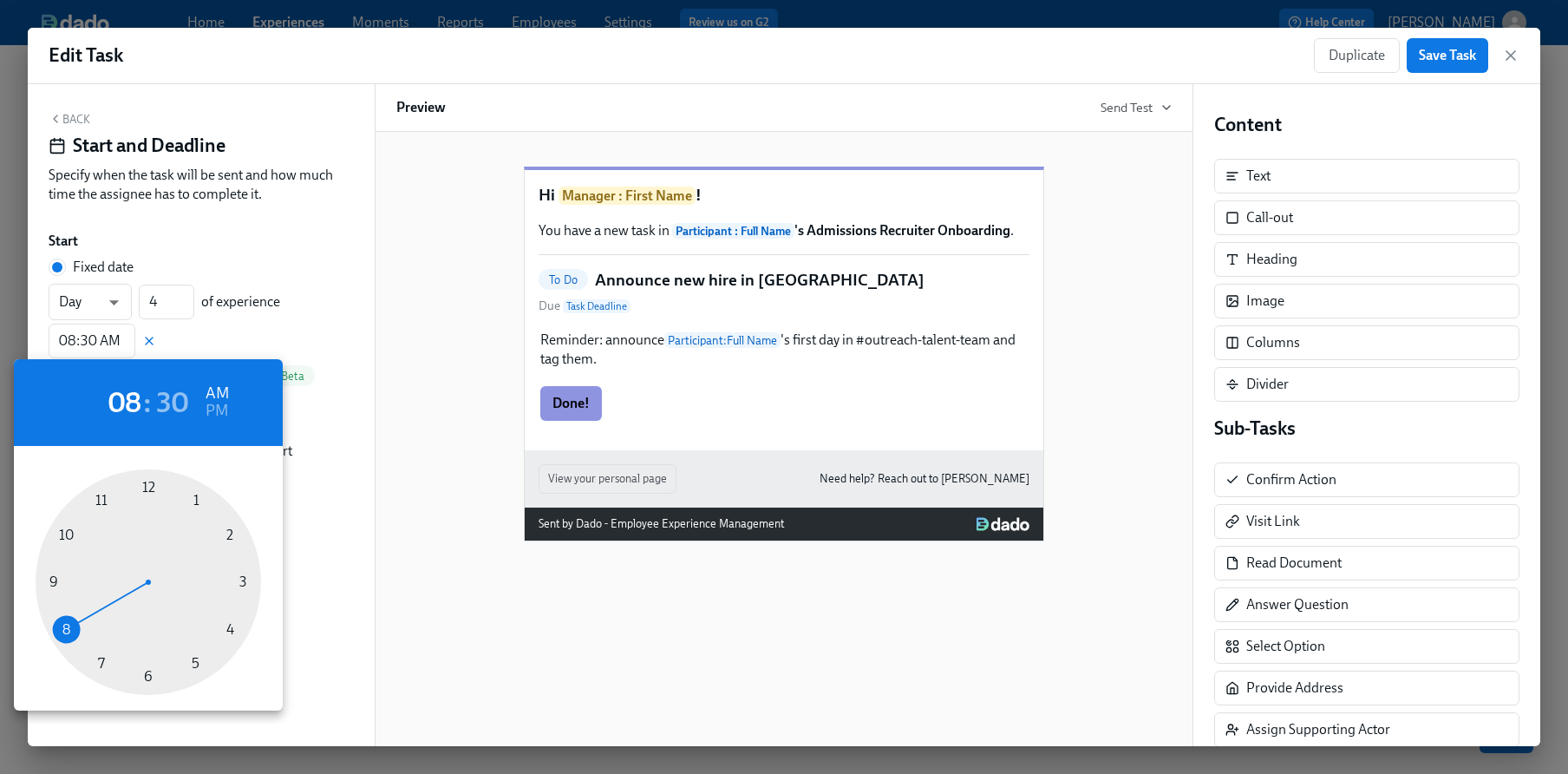
click at [95, 662] on div at bounding box center [149, 582] width 226 height 226
type input "07:30 AM"
click at [288, 293] on div at bounding box center [784, 387] width 1568 height 774
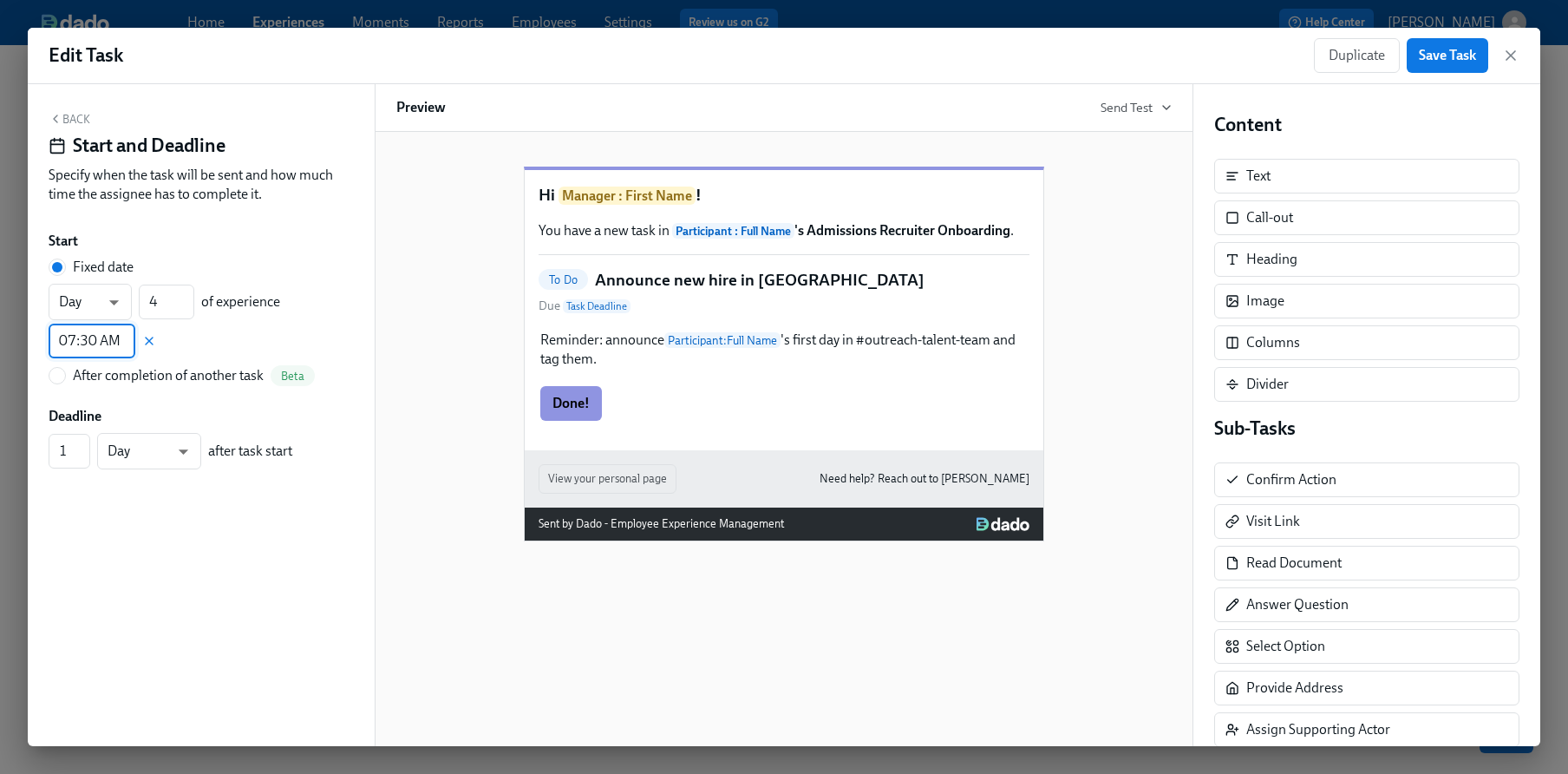
click at [87, 118] on button "Back" at bounding box center [70, 119] width 42 height 14
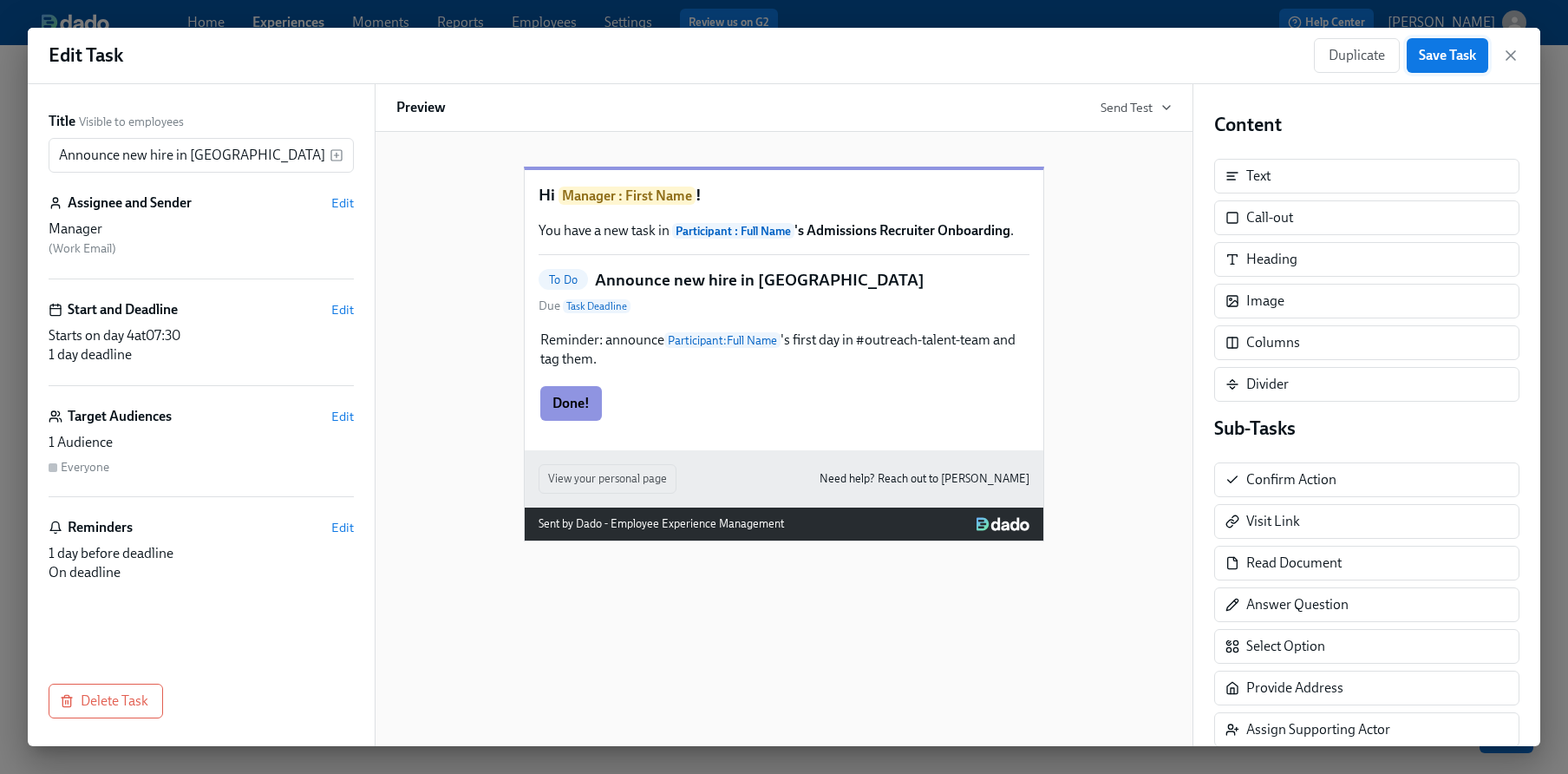
click at [1457, 63] on span "Save Task" at bounding box center [1447, 56] width 57 height 18
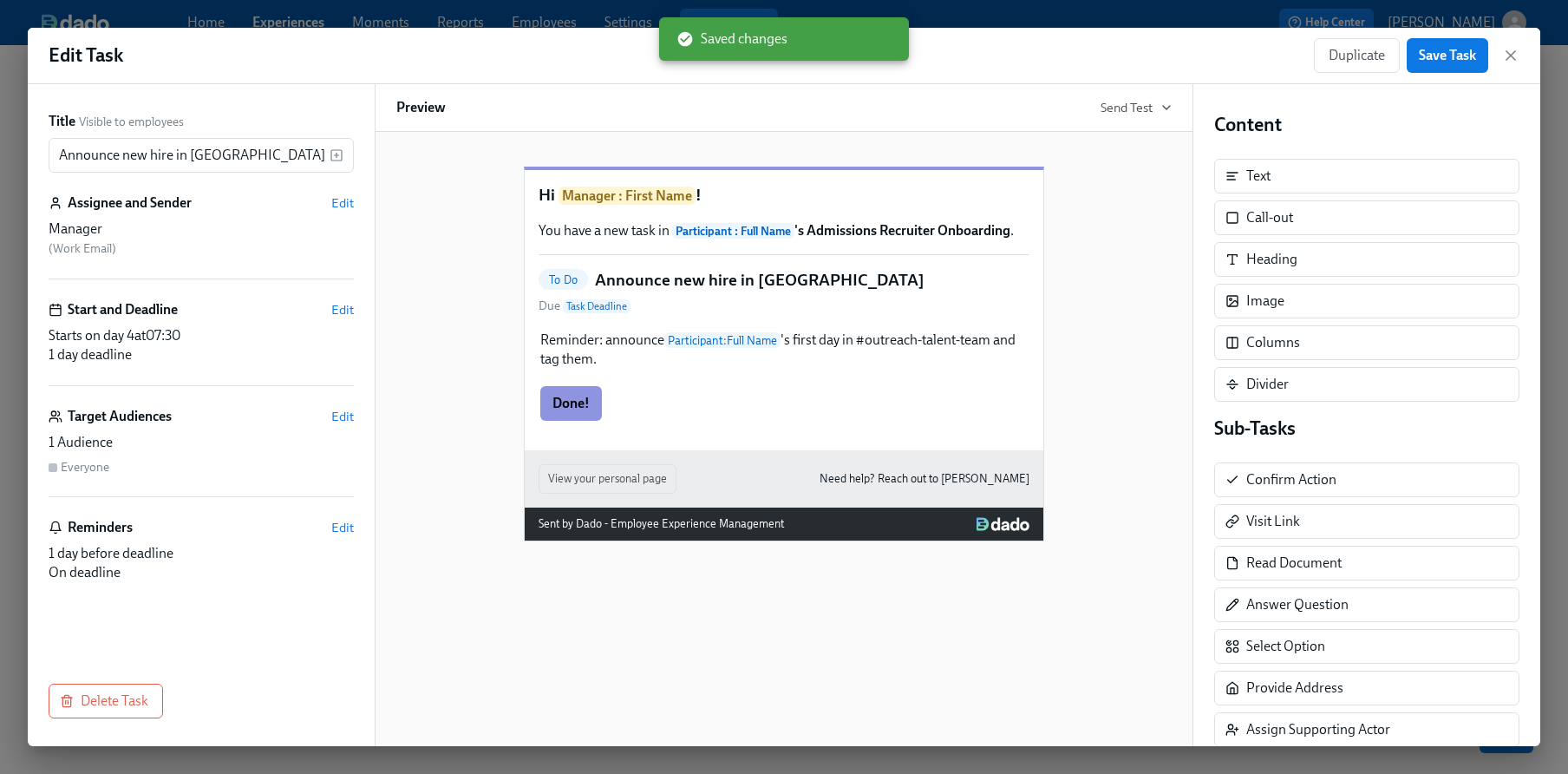
click at [1521, 52] on div "Edit Task Duplicate Save Task" at bounding box center [784, 56] width 1513 height 56
click at [1503, 57] on icon "button" at bounding box center [1511, 56] width 18 height 18
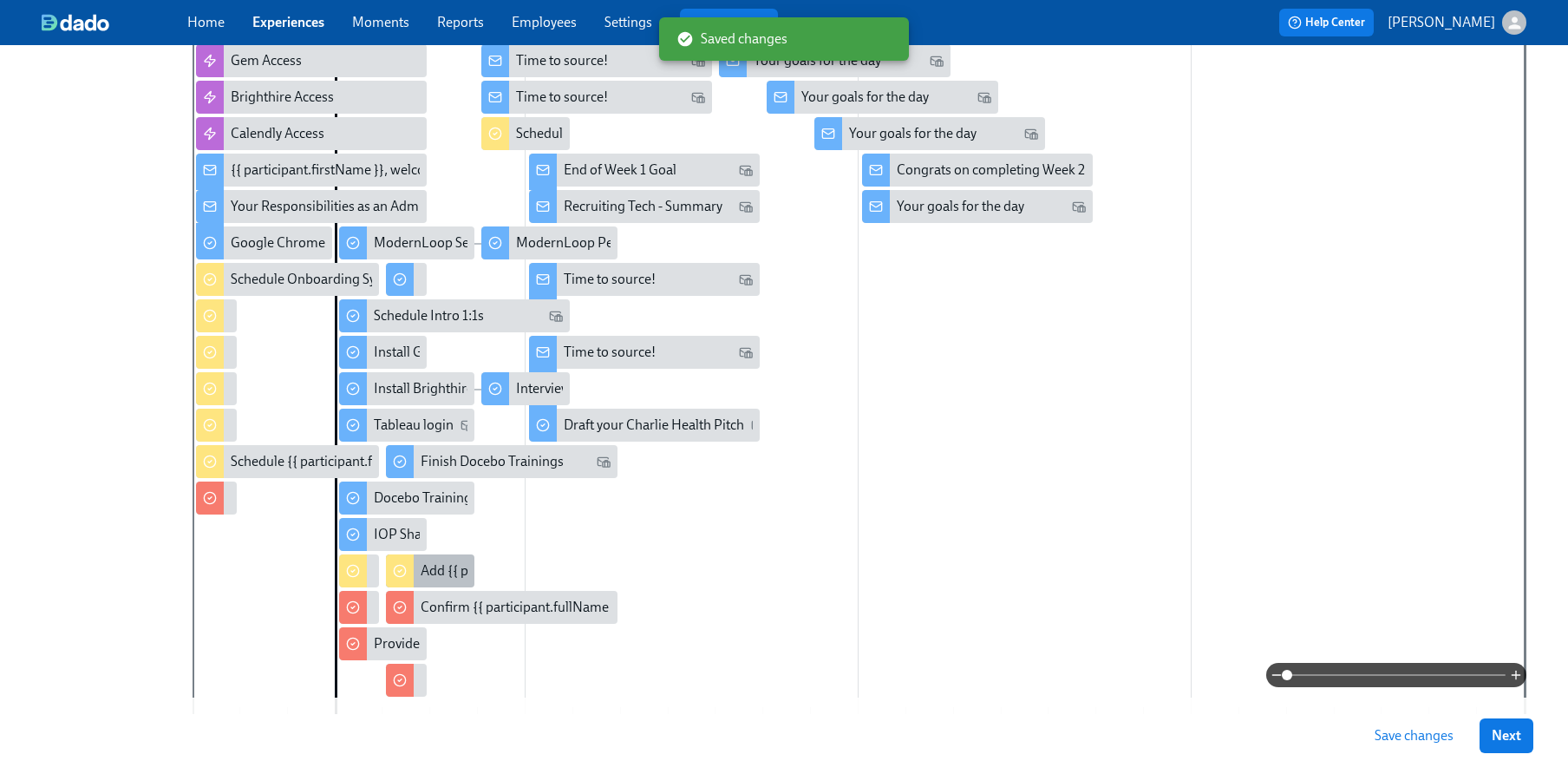
click at [415, 572] on div "Add {{ participant.fullName }} to Weekly Team Meeting" at bounding box center [430, 572] width 88 height 33
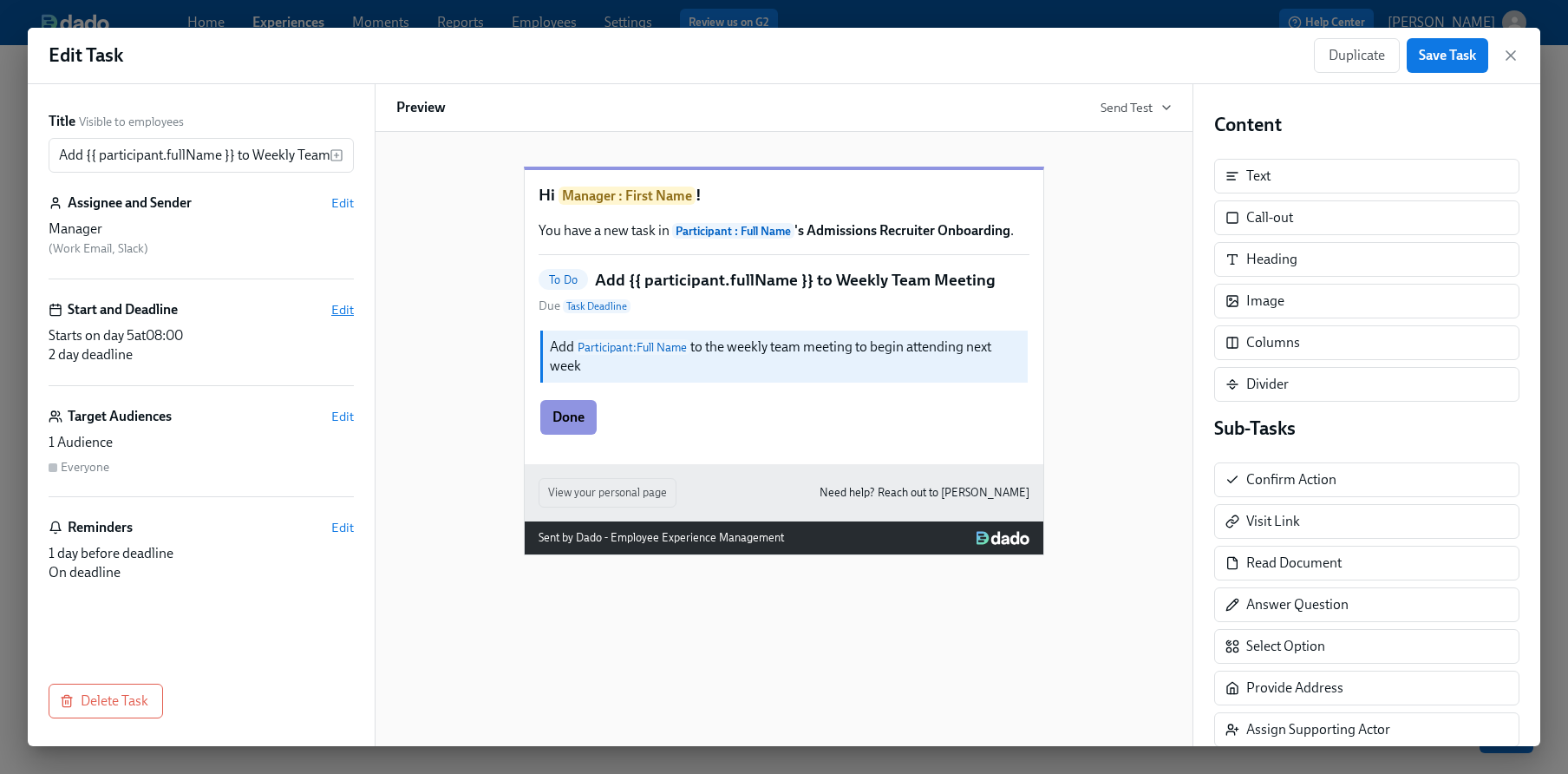
click at [351, 307] on span "Edit" at bounding box center [343, 310] width 23 height 18
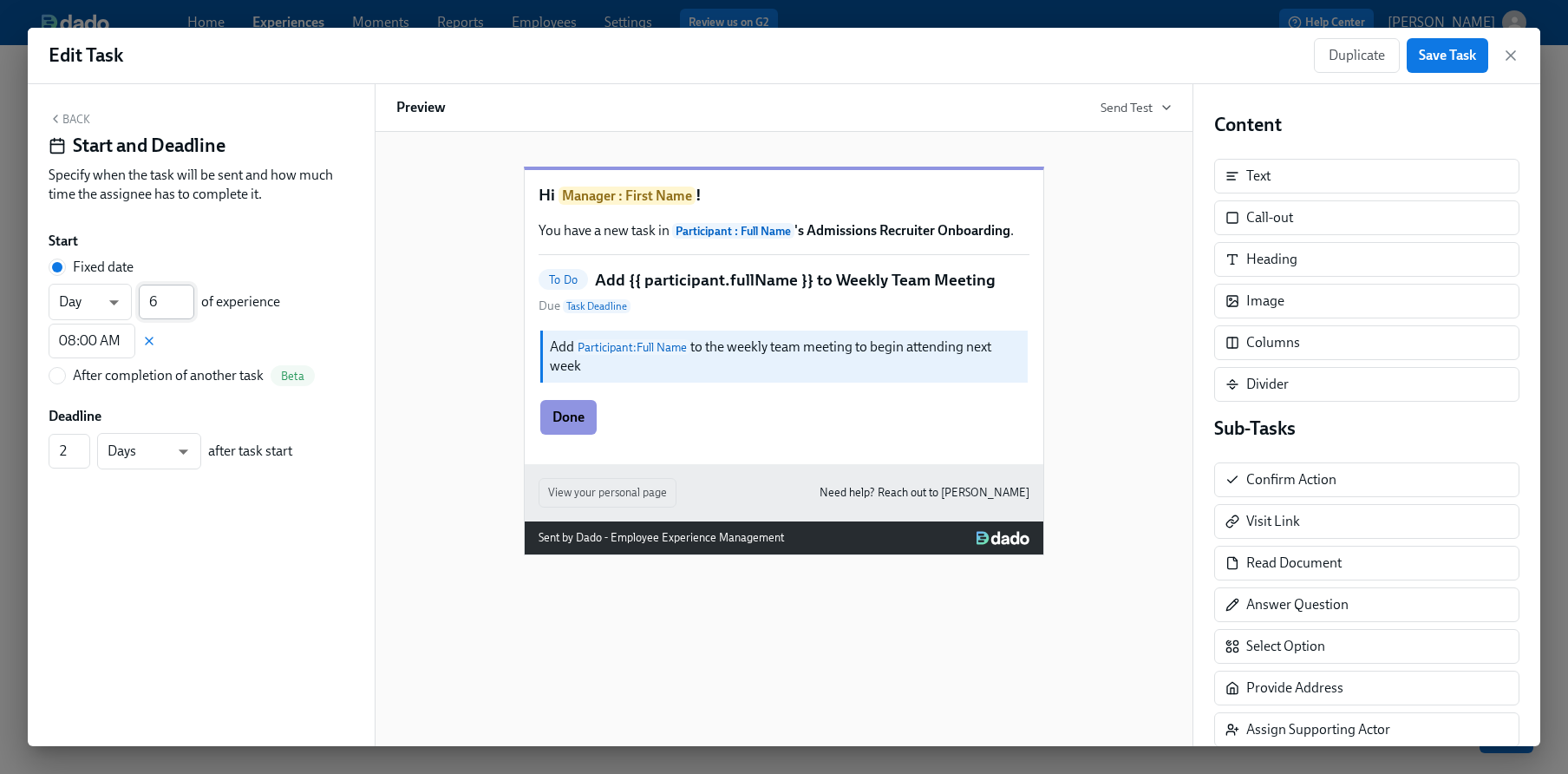
type input "6"
click at [187, 299] on input "6" at bounding box center [166, 302] width 55 height 35
click at [82, 122] on button "Back" at bounding box center [70, 119] width 42 height 14
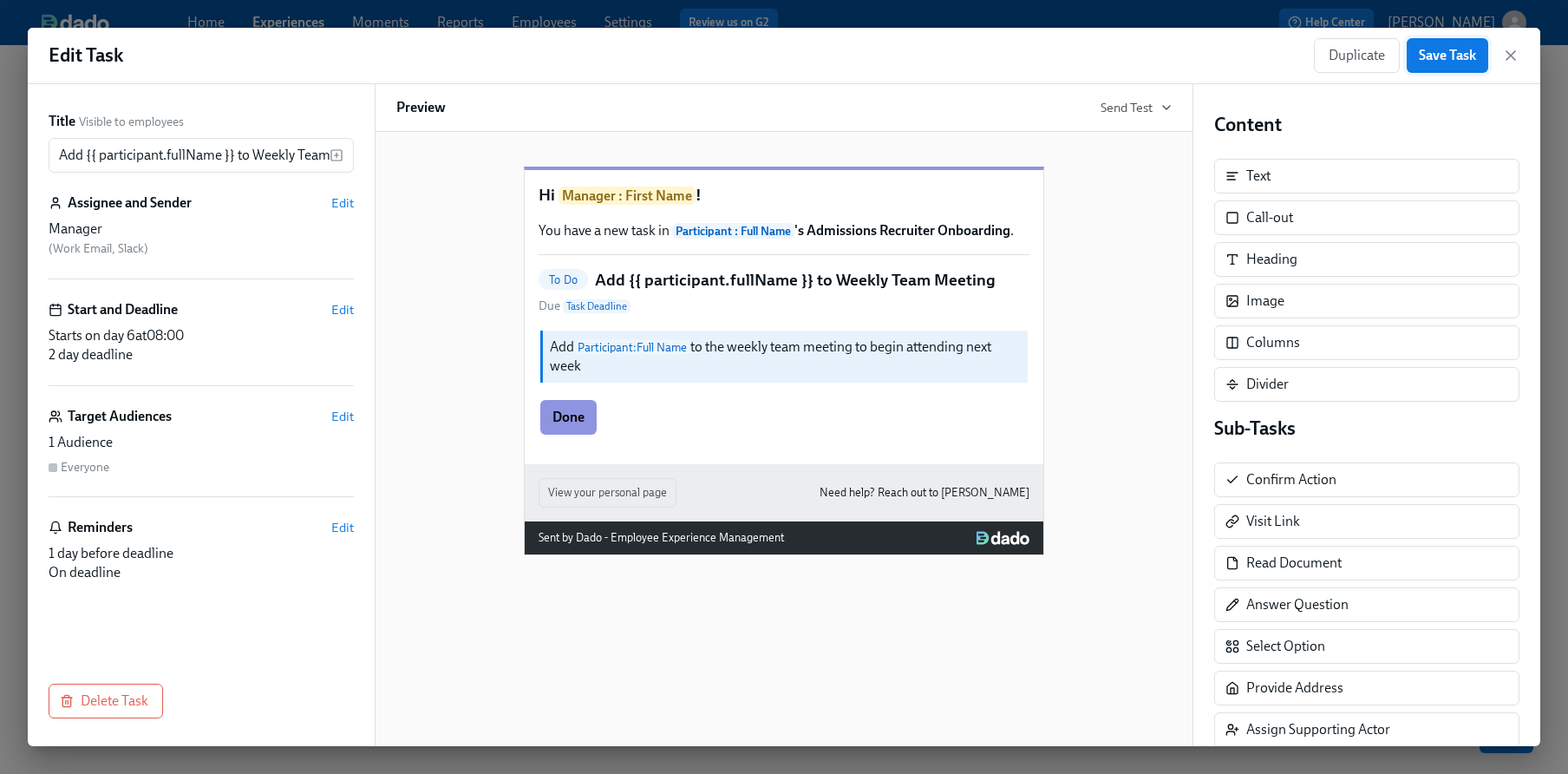
click at [1464, 47] on span "Save Task" at bounding box center [1447, 56] width 57 height 18
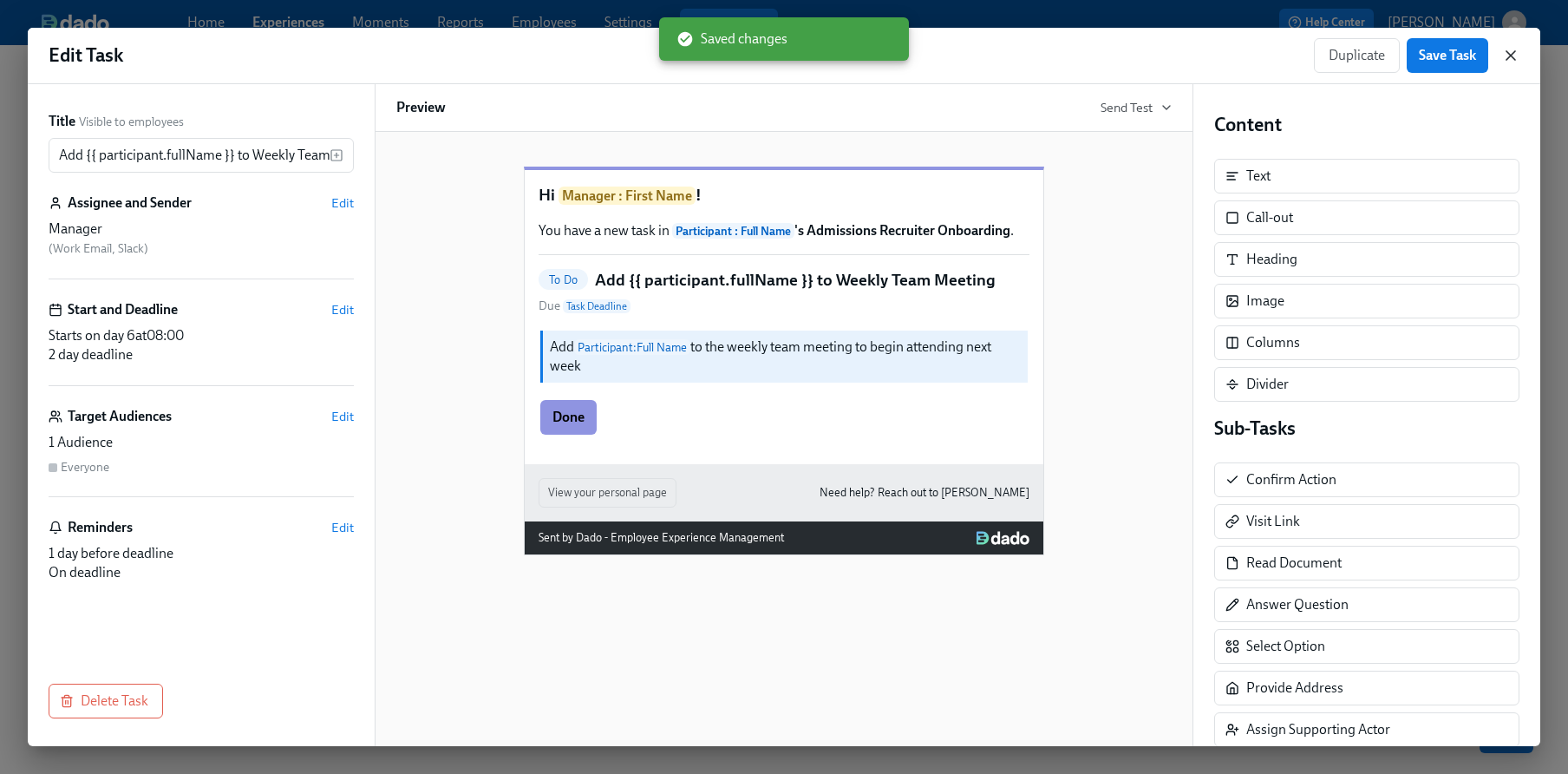
click at [1514, 60] on icon "button" at bounding box center [1511, 56] width 18 height 18
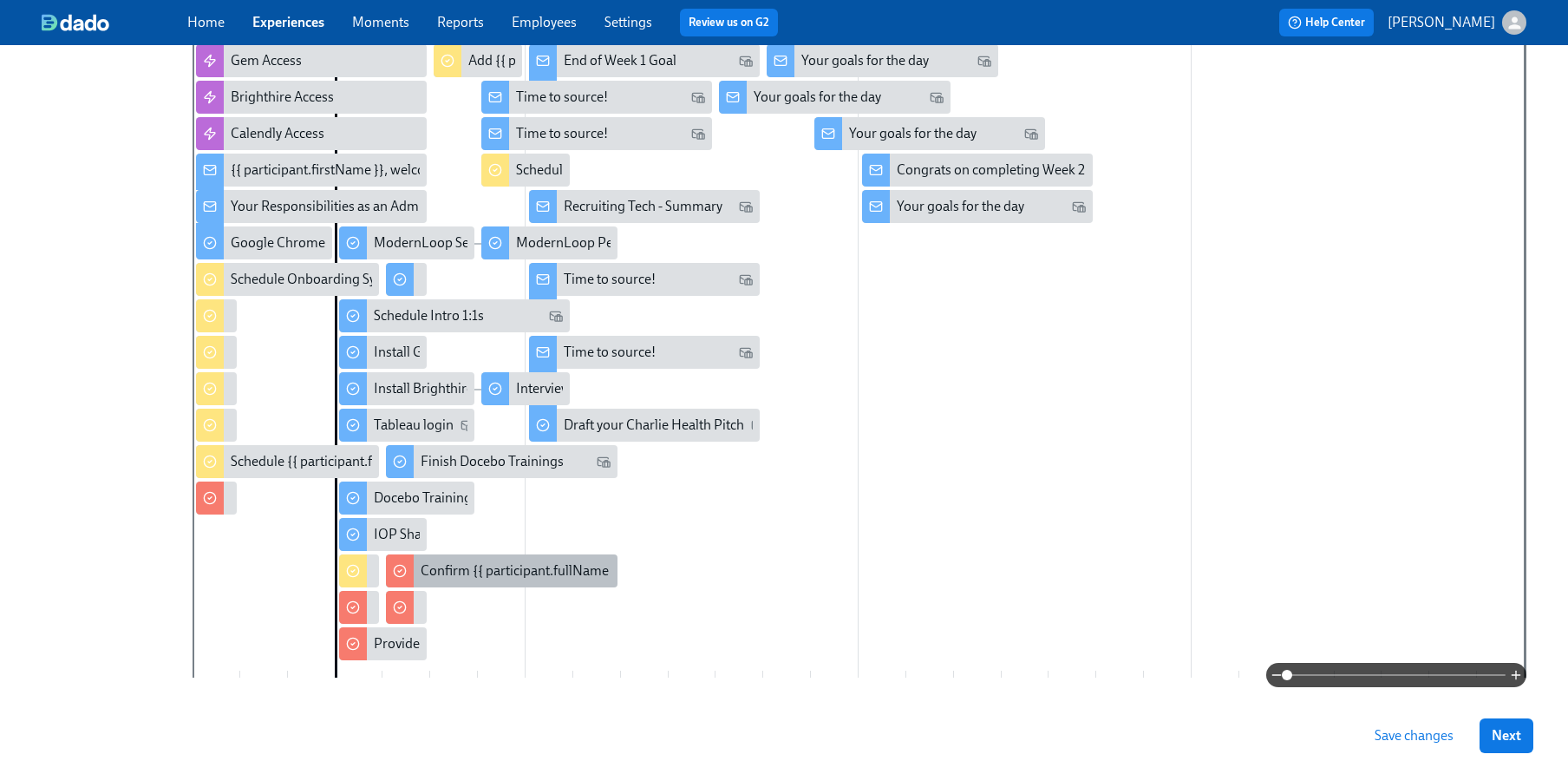
click at [432, 580] on div "Confirm {{ participant.fullName }} meetings adds" at bounding box center [566, 571] width 290 height 19
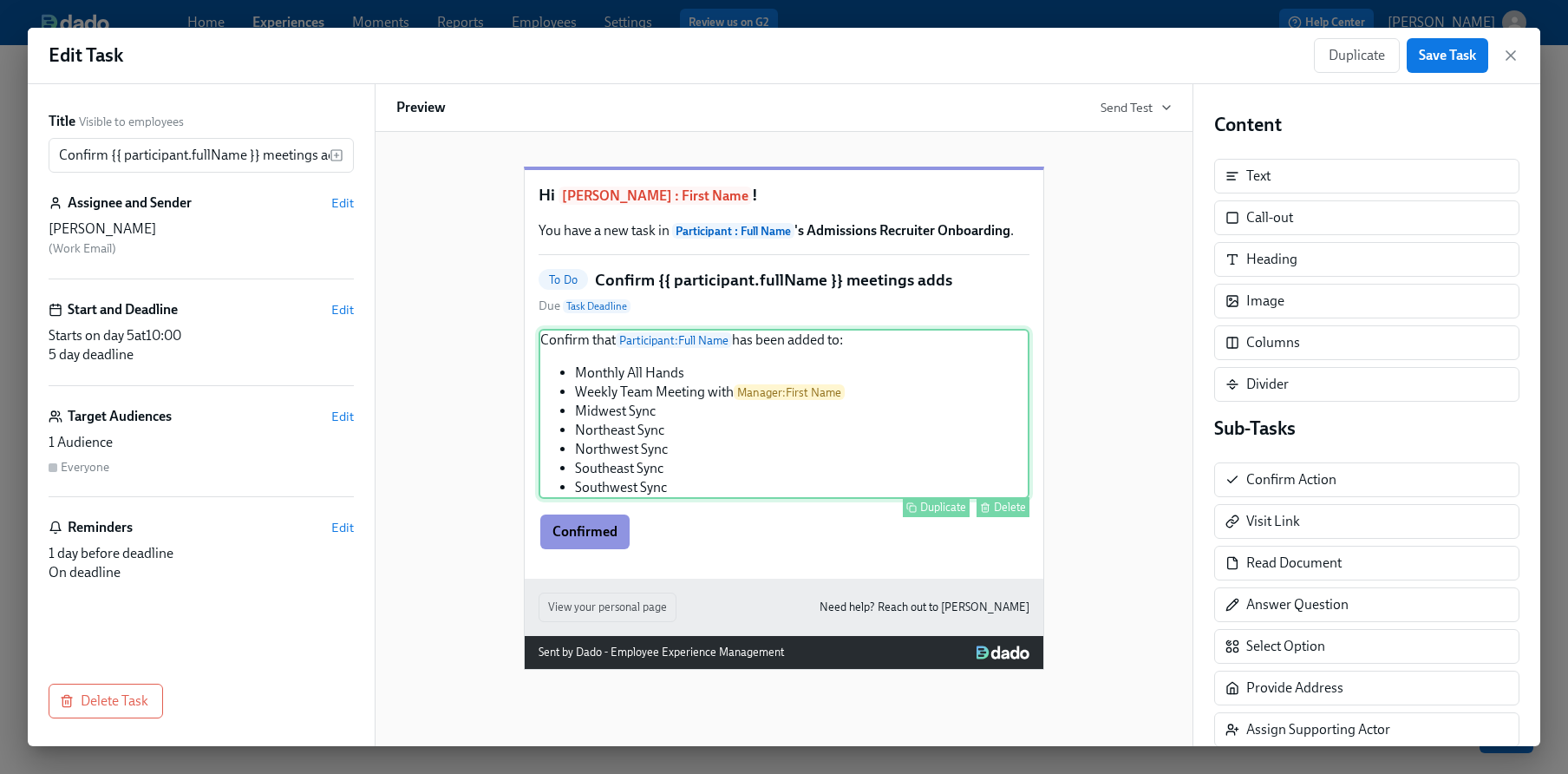
click at [925, 388] on div "Confirm that Participant : Full Name has been added to: Monthly All Hands Weekl…" at bounding box center [784, 414] width 491 height 170
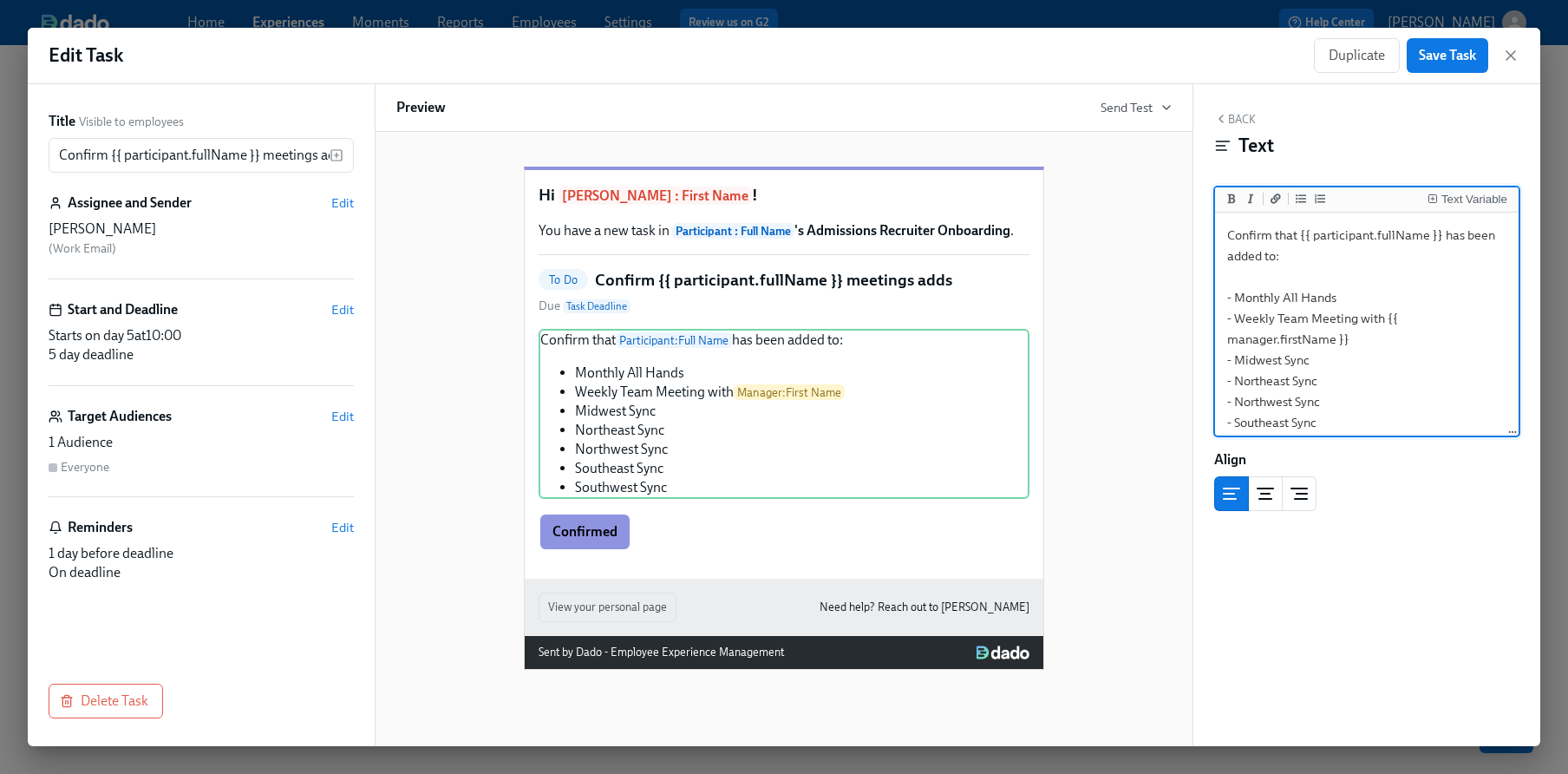
click at [1368, 276] on textarea "Confirm that {{ participant.fullName }} has been added to: - Monthly All Hands …" at bounding box center [1367, 340] width 297 height 247
drag, startPoint x: 1260, startPoint y: 344, endPoint x: 1335, endPoint y: 498, distance: 171.3
click at [1335, 498] on div "Back Text Text Variable Confirm that {{ participant.fullName }} has been added …" at bounding box center [1367, 415] width 347 height 662
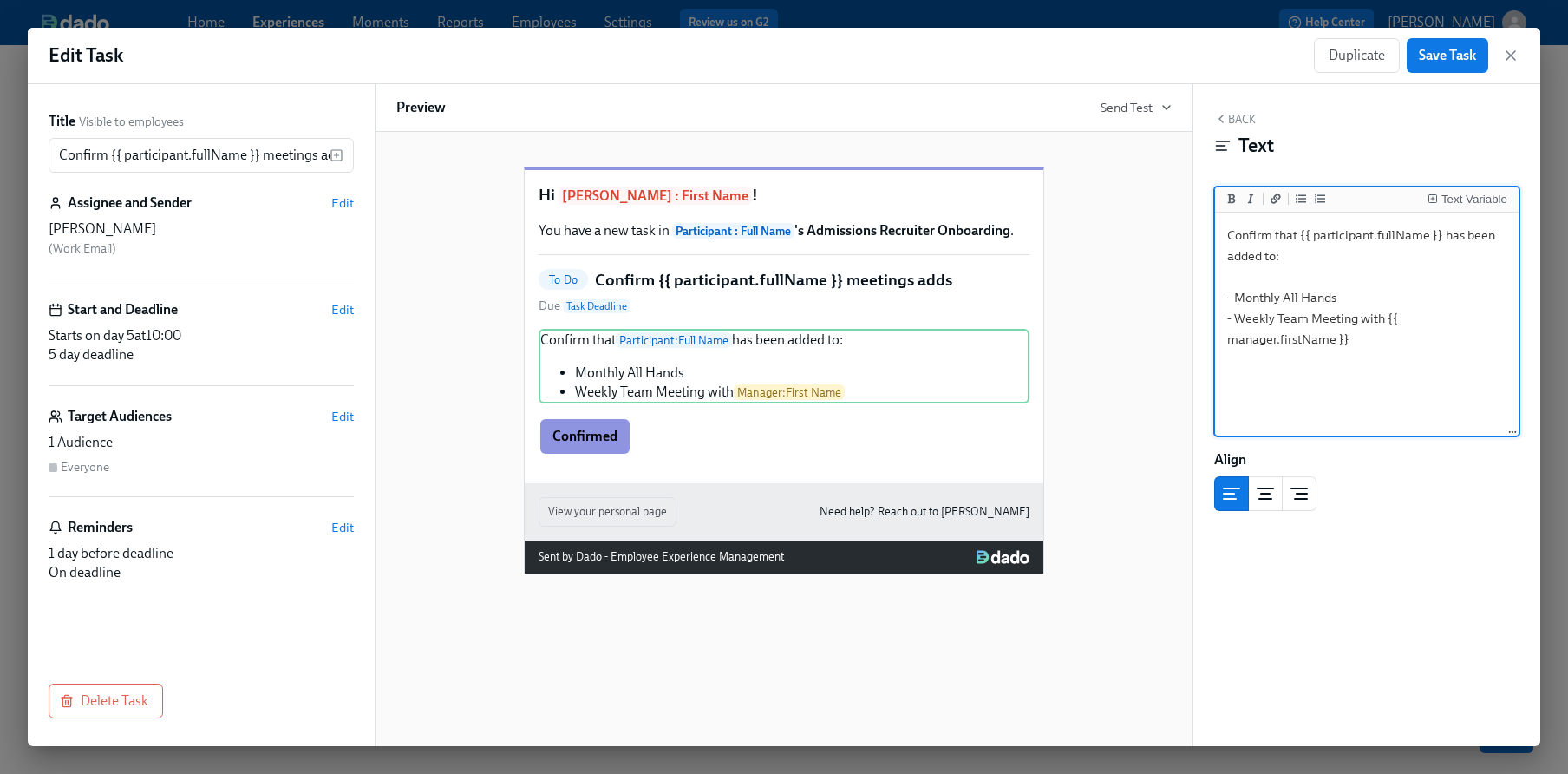
drag, startPoint x: 1357, startPoint y: 297, endPoint x: 1213, endPoint y: 301, distance: 144.1
click at [1213, 301] on div "Back Text Text Variable Confirm that {{ participant.fullName }} has been added …" at bounding box center [1367, 415] width 347 height 662
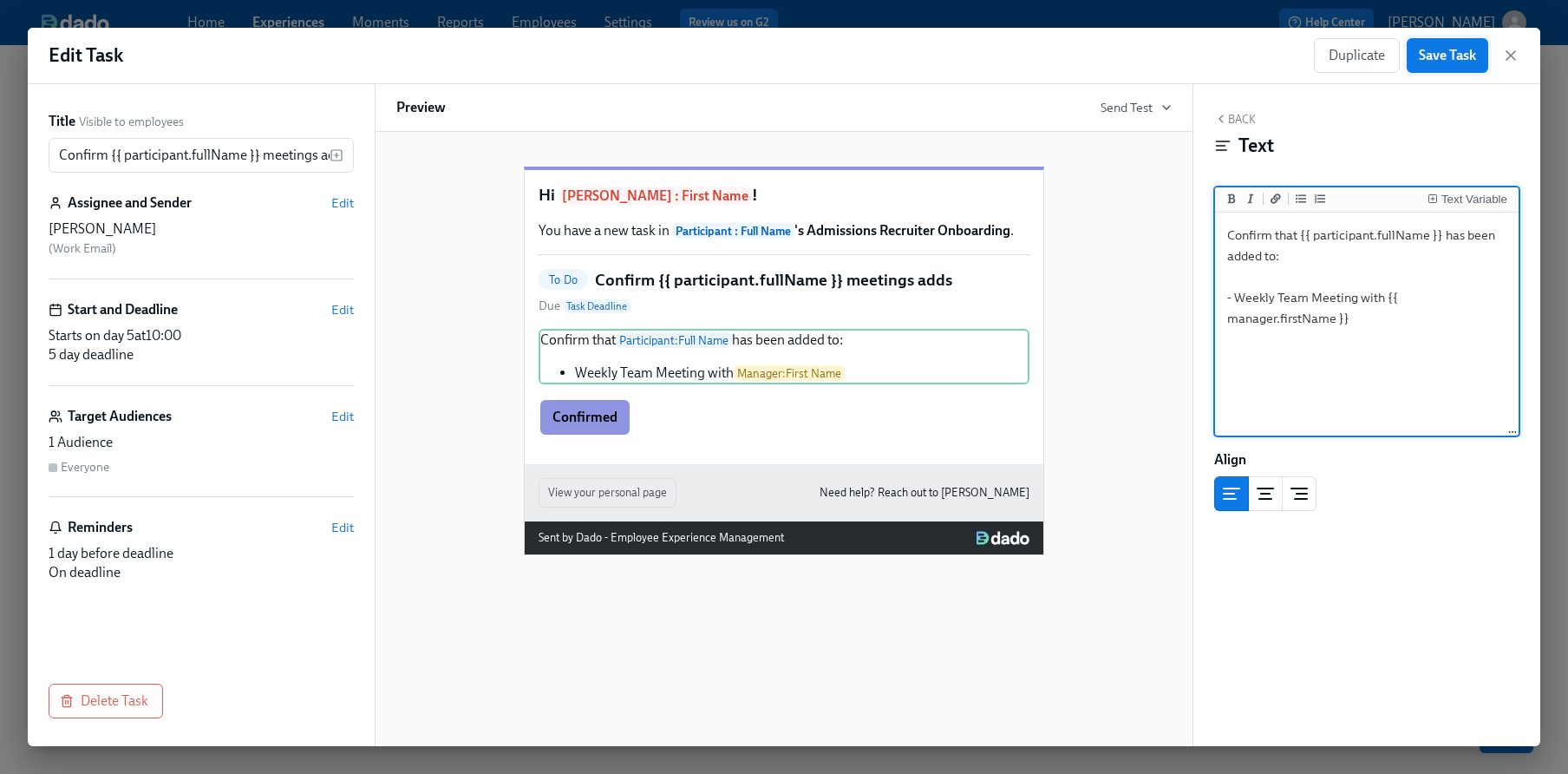
type textarea "Confirm that {{ participant.fullName }} has been added to: - Weekly Team Meetin…"
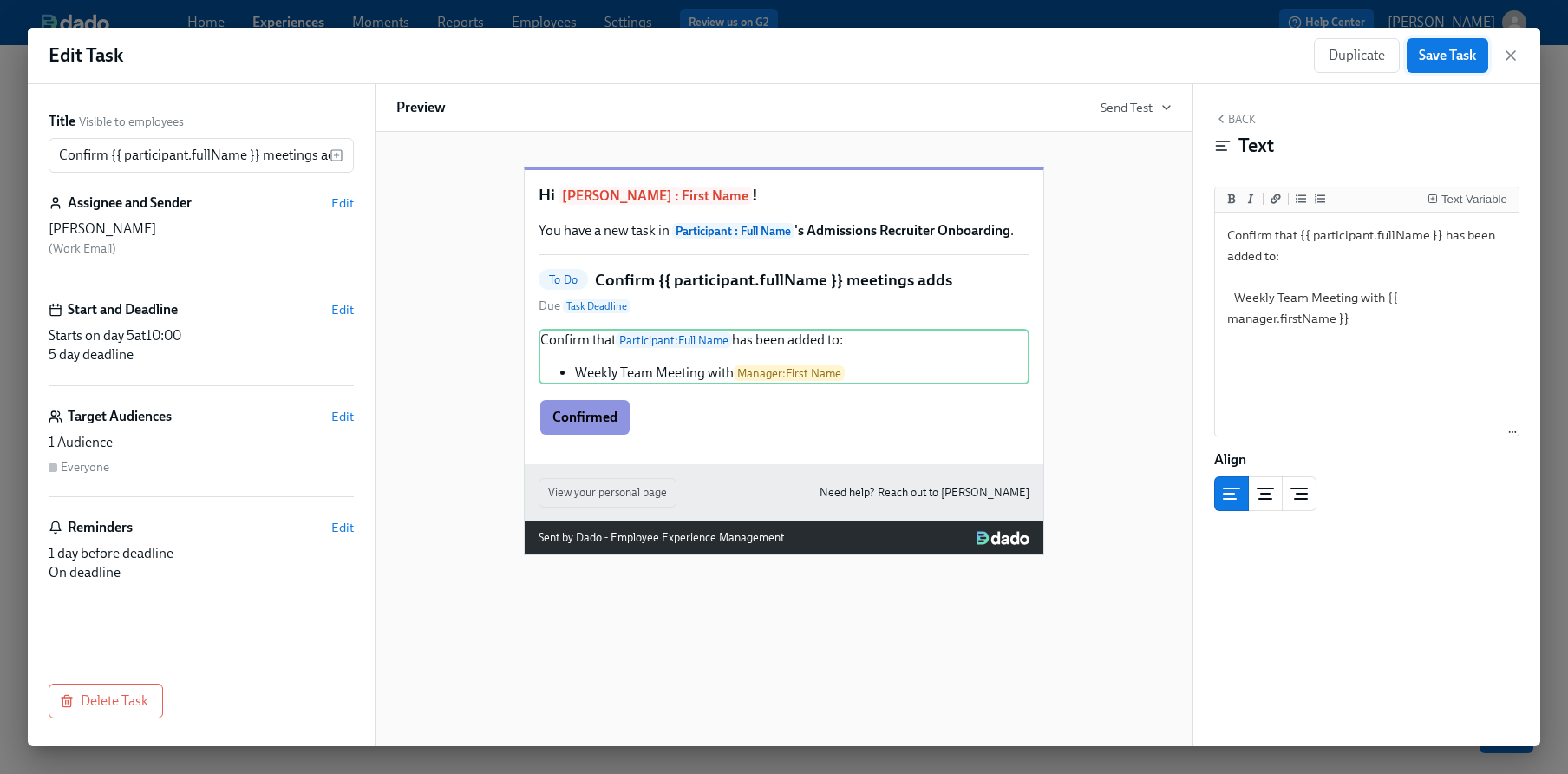
click at [1450, 55] on span "Save Task" at bounding box center [1447, 56] width 57 height 18
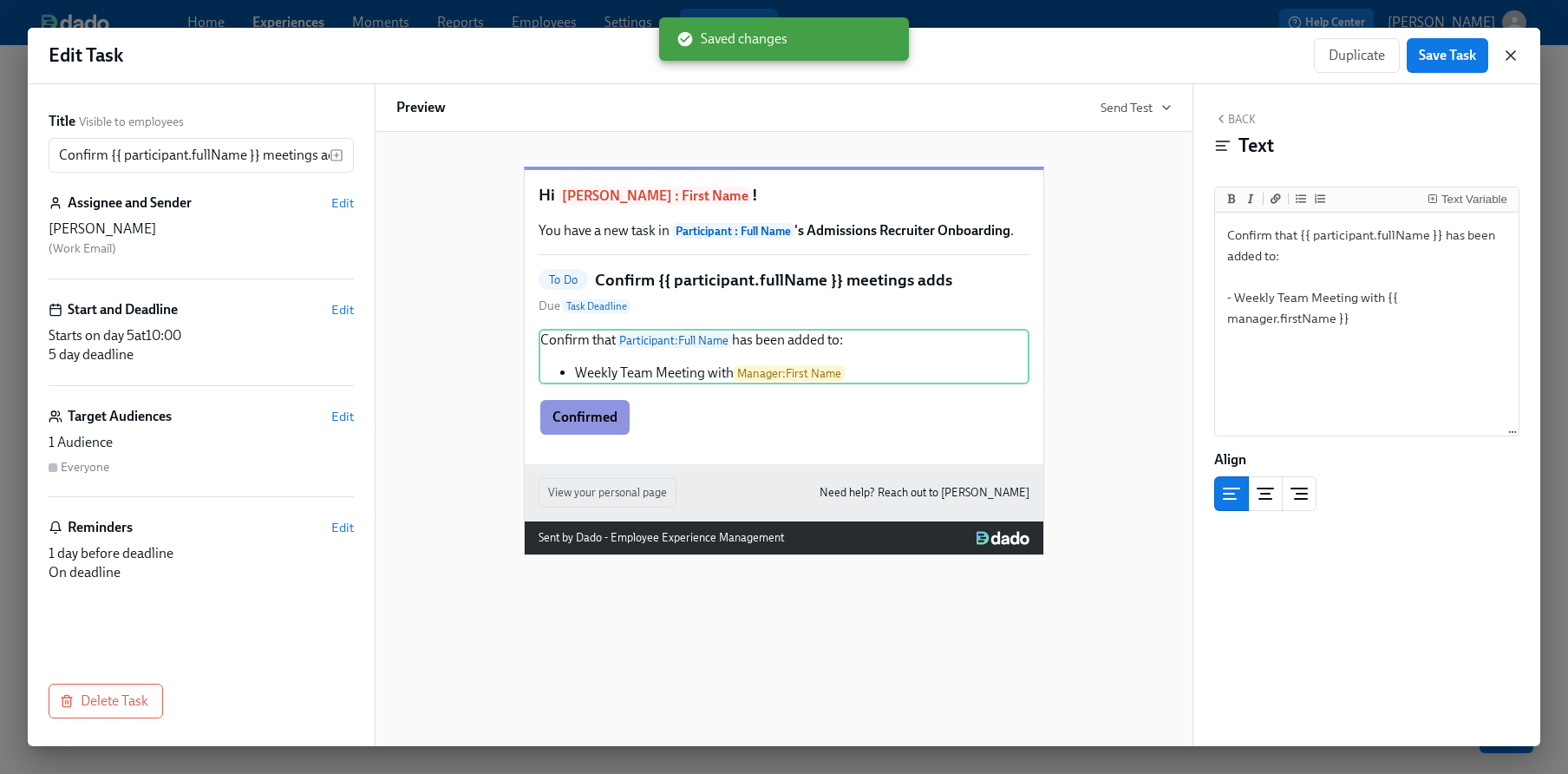
click at [1508, 57] on icon "button" at bounding box center [1511, 56] width 18 height 18
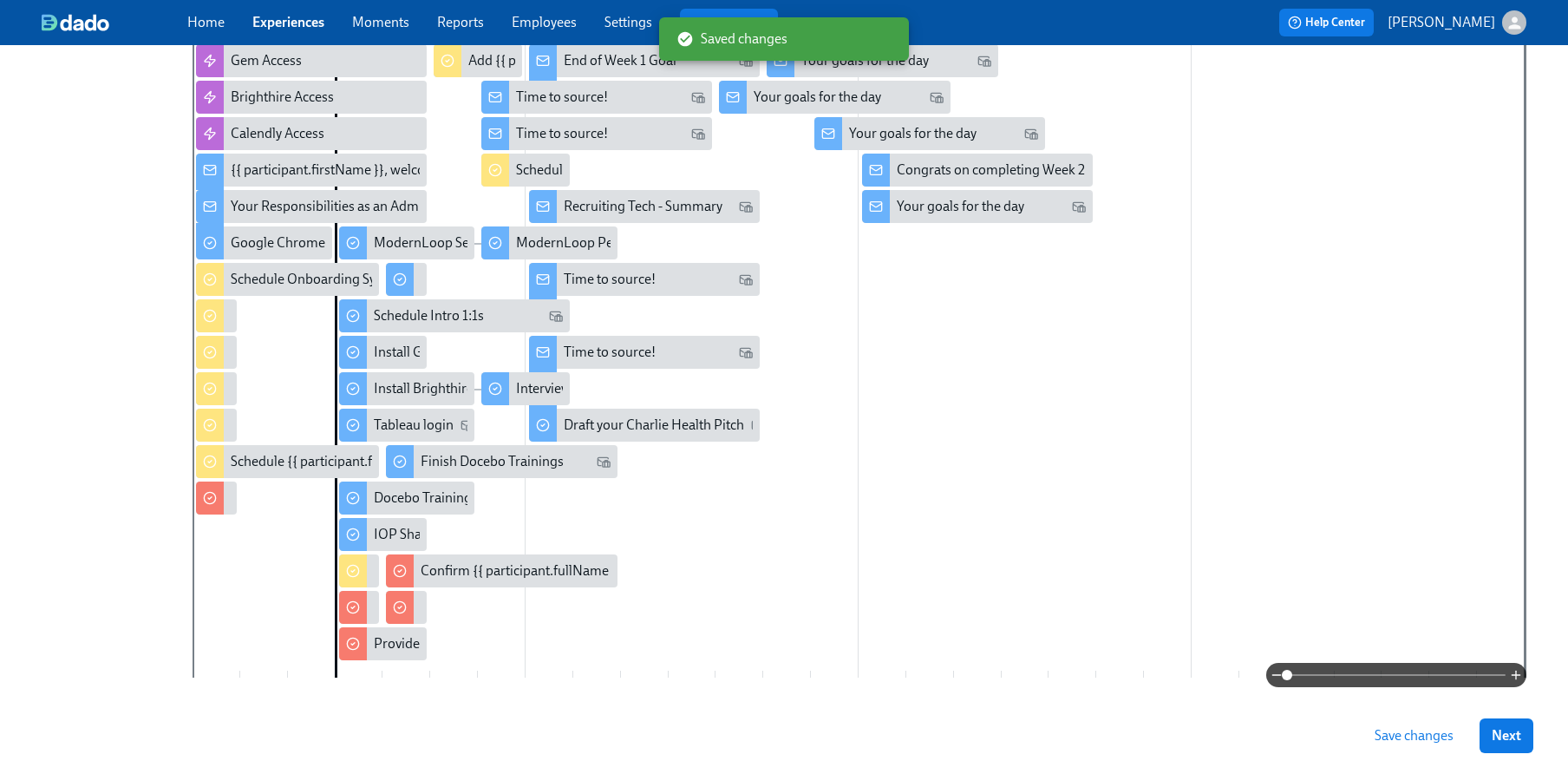
click at [1401, 732] on span "Save changes" at bounding box center [1414, 736] width 79 height 18
click at [360, 610] on div at bounding box center [354, 608] width 28 height 33
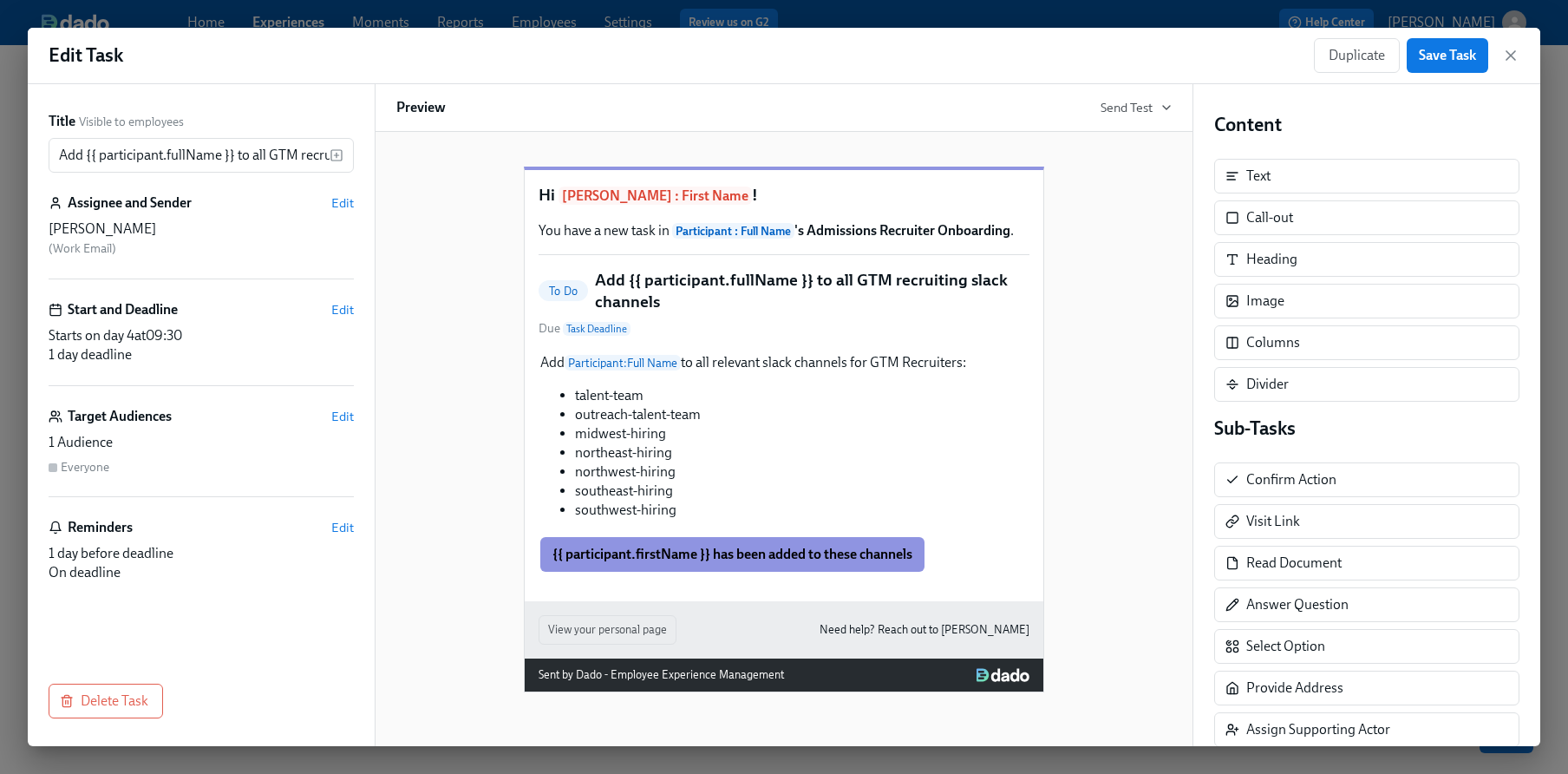
click at [231, 343] on div "Starts on day 4 at 09:30" at bounding box center [201, 336] width 305 height 19
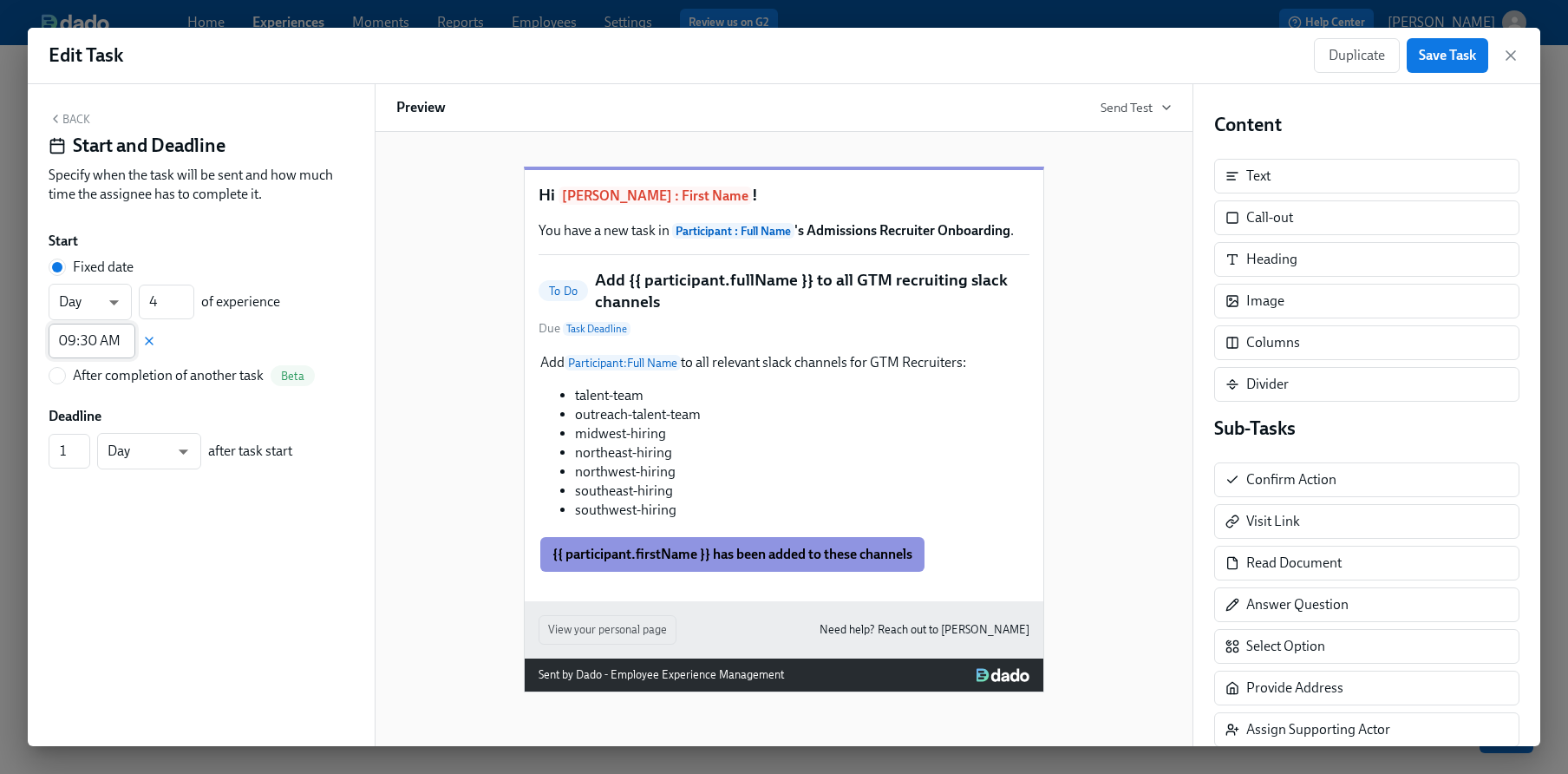
click at [105, 340] on input "09:30 AM" at bounding box center [92, 341] width 87 height 35
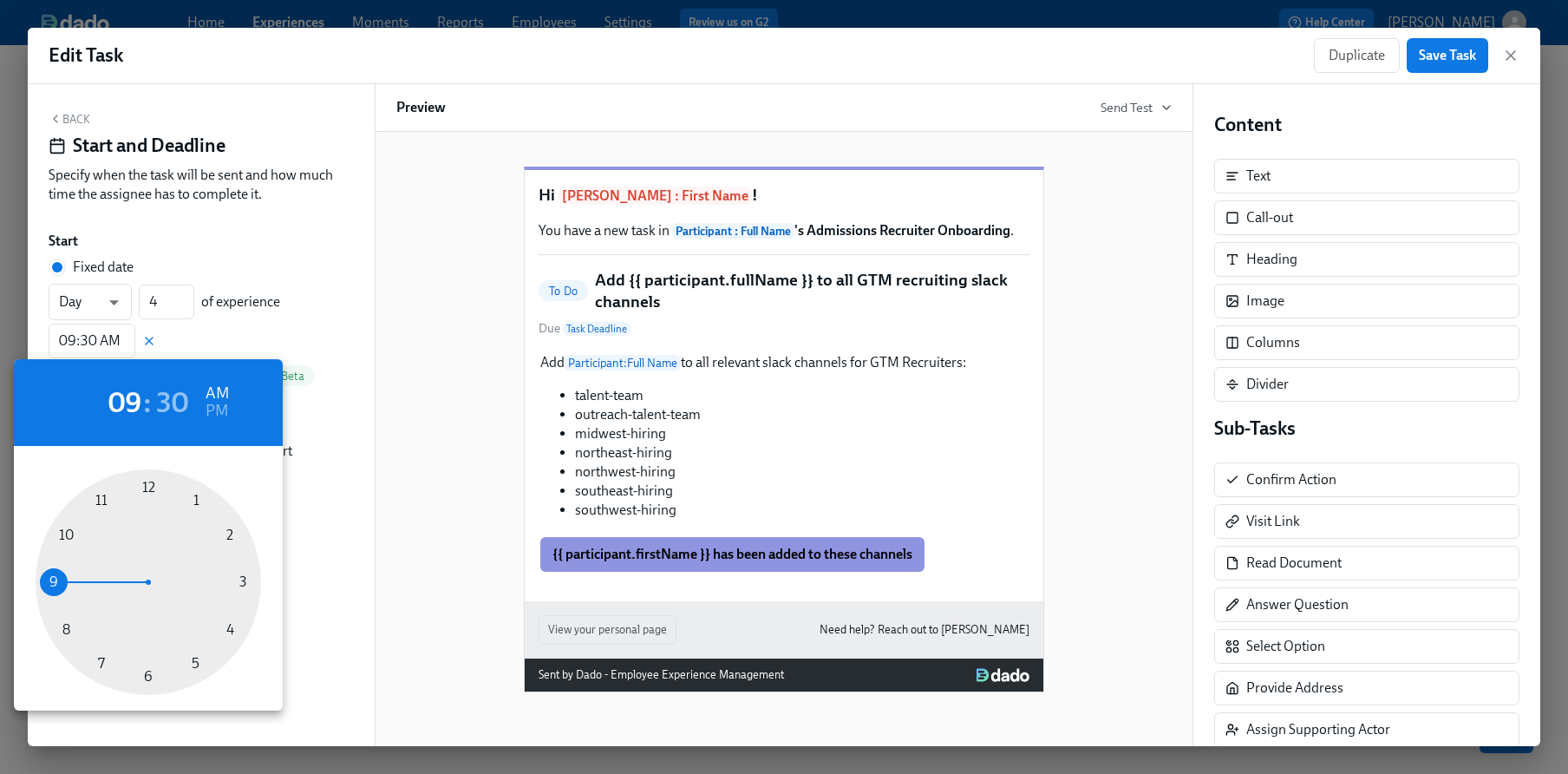
click at [65, 631] on div at bounding box center [149, 582] width 226 height 226
click at [124, 405] on h2 "08" at bounding box center [125, 403] width 33 height 35
click at [97, 662] on div at bounding box center [149, 582] width 226 height 226
click at [66, 535] on div at bounding box center [149, 582] width 226 height 226
type input "07:50 AM"
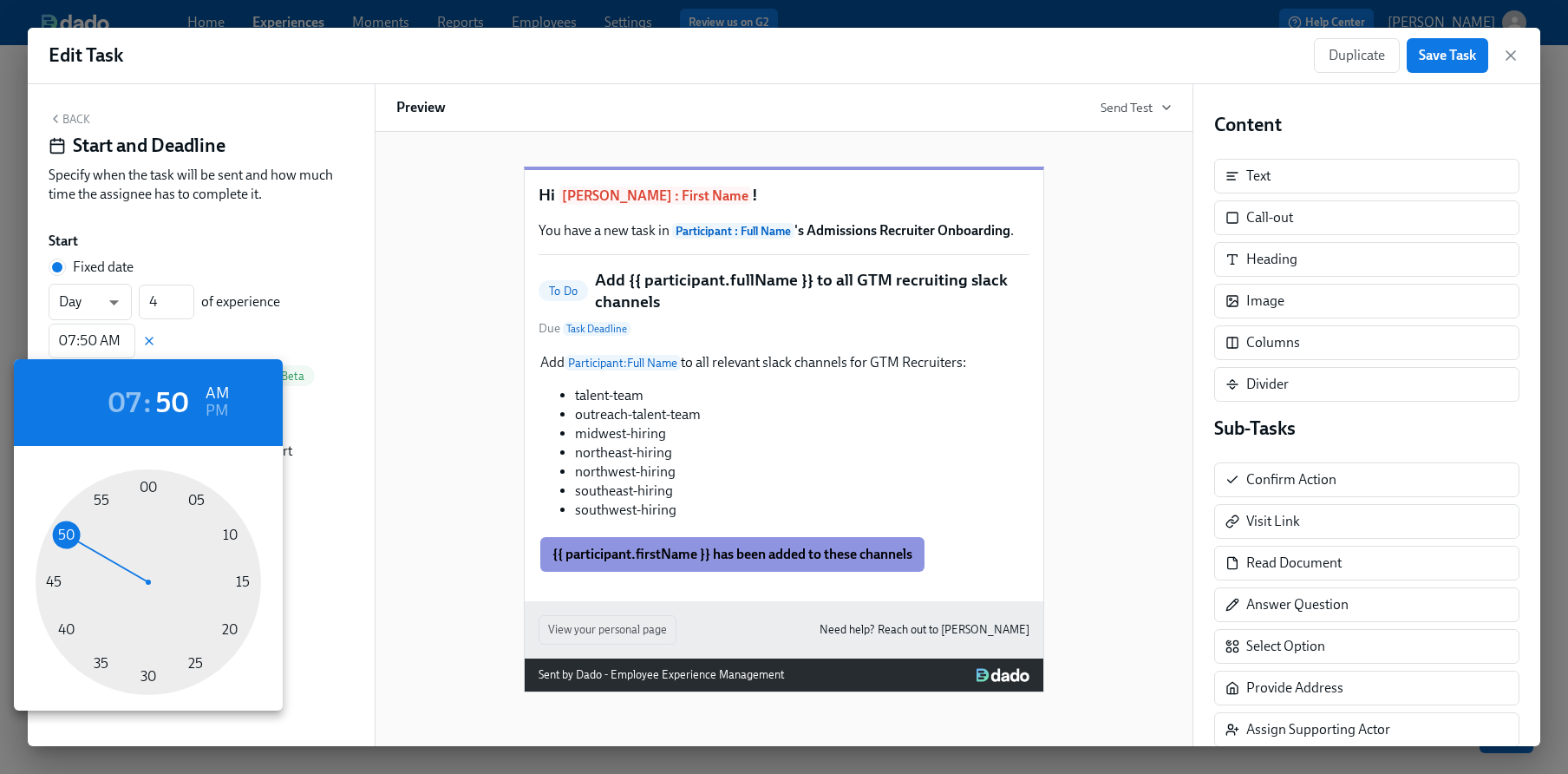
click at [278, 306] on div at bounding box center [784, 387] width 1568 height 774
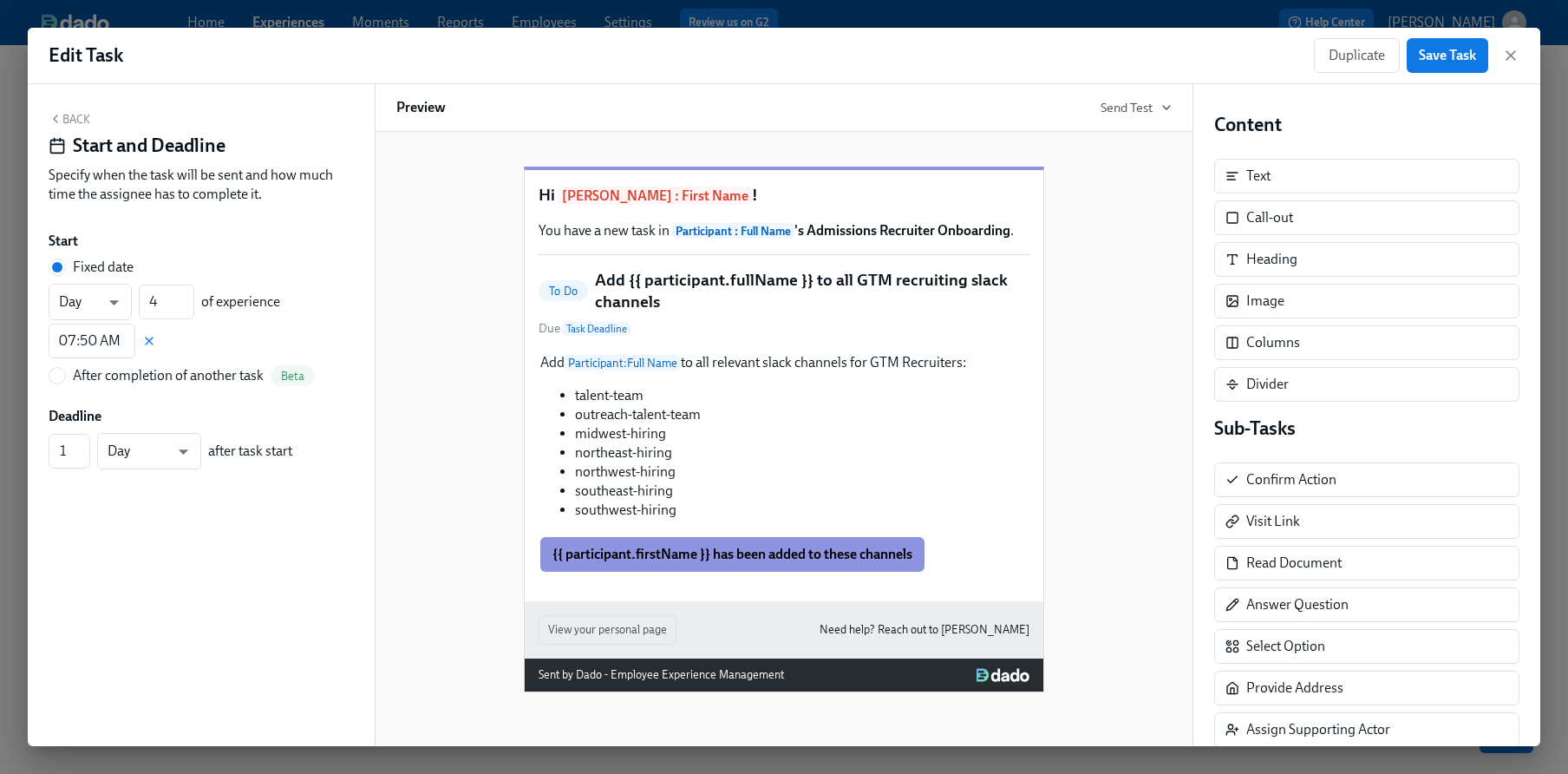
click at [74, 117] on button "Back" at bounding box center [70, 119] width 42 height 14
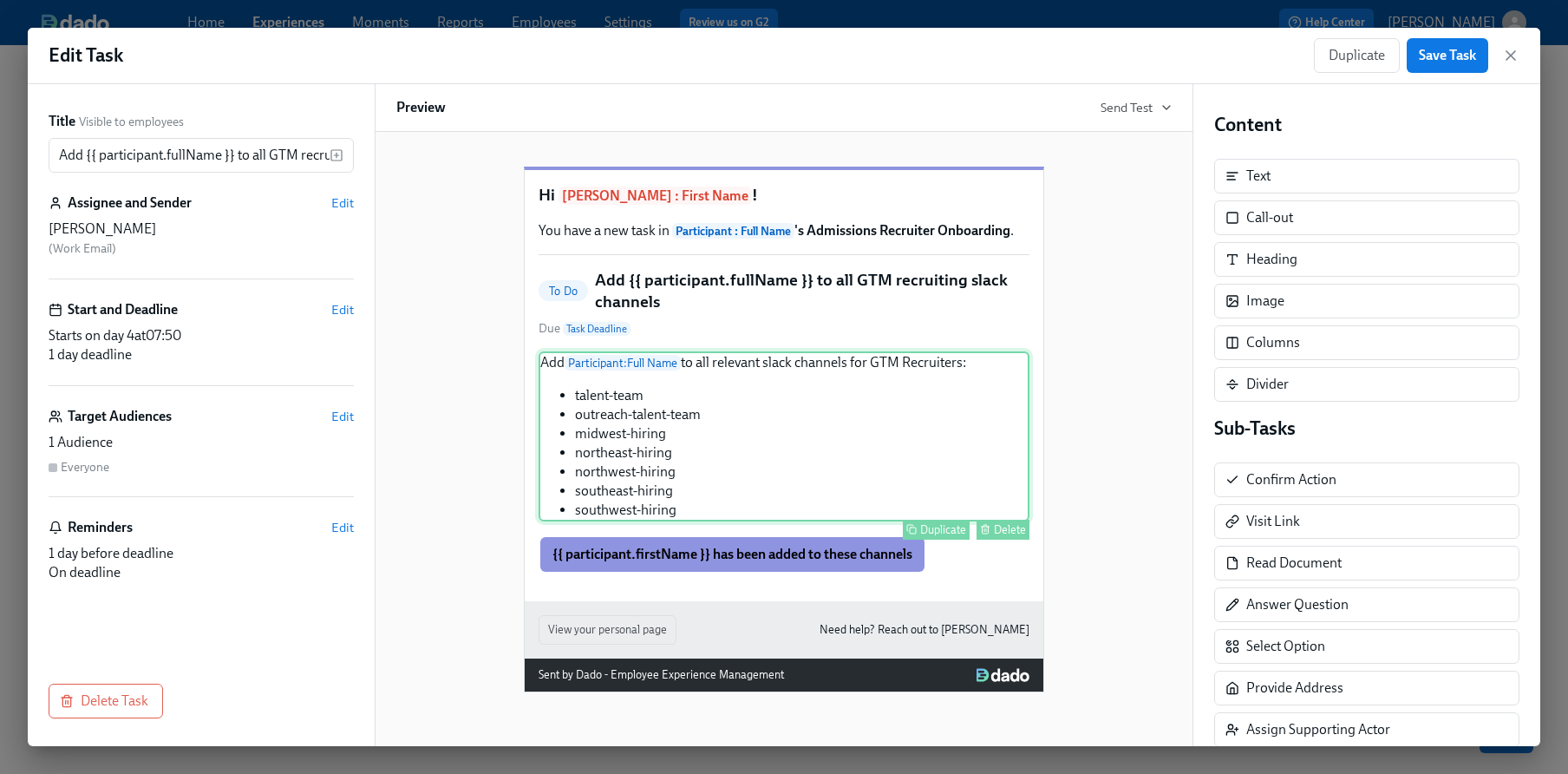
click at [851, 468] on div "Add Participant : Full Name to all relevant [PERSON_NAME] channels for GTM Recr…" at bounding box center [784, 437] width 491 height 170
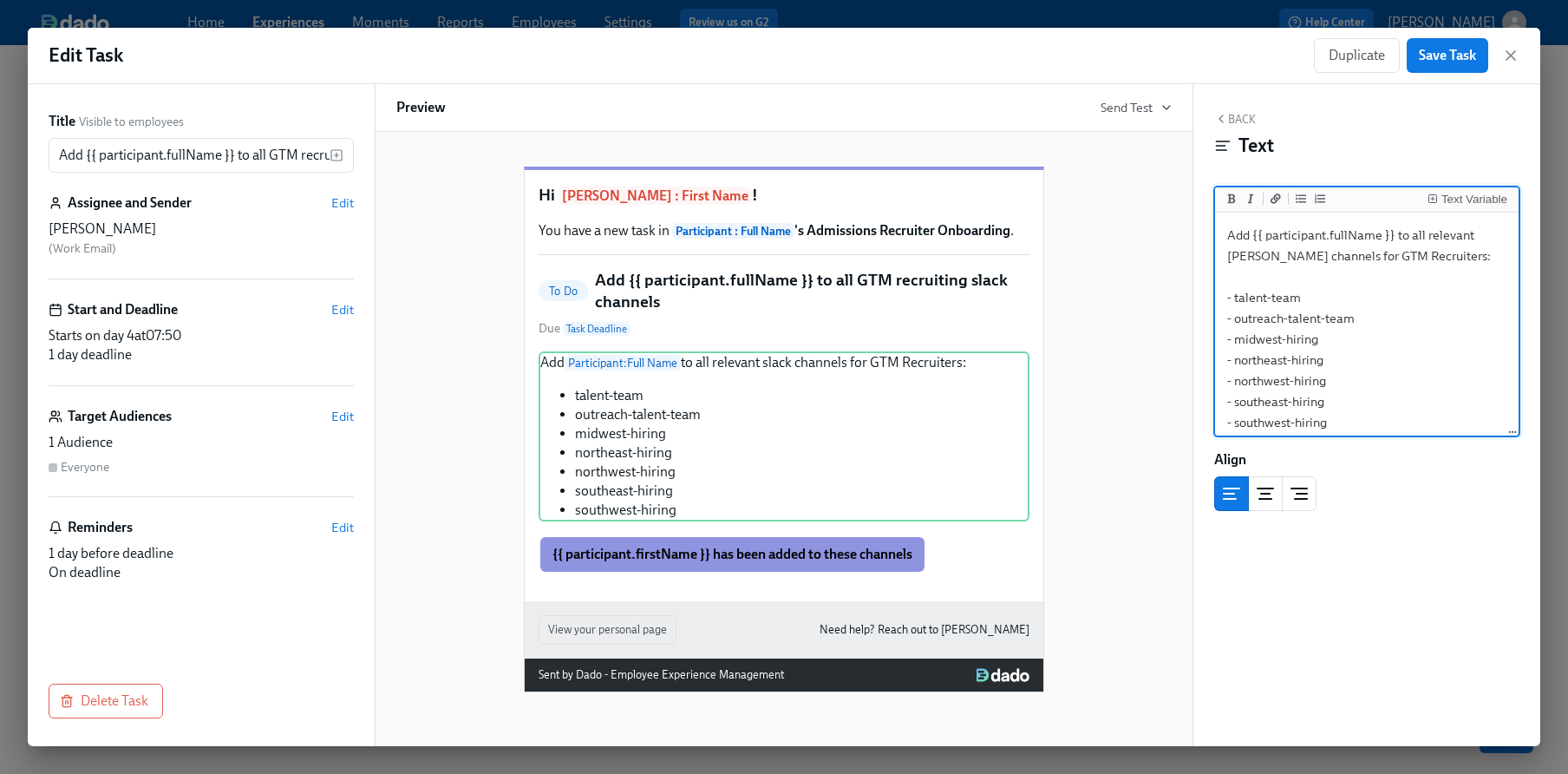
drag, startPoint x: 1283, startPoint y: 313, endPoint x: 1236, endPoint y: 313, distance: 47.0
click at [1236, 313] on textarea "Add {{ participant.fullName }} to all relevant [PERSON_NAME] channels for GTM R…" at bounding box center [1367, 329] width 297 height 226
drag, startPoint x: 1335, startPoint y: 421, endPoint x: 1237, endPoint y: 346, distance: 123.4
click at [1237, 346] on textarea "Add {{ participant.fullName }} to all relevant [PERSON_NAME] channels for GTM R…" at bounding box center [1367, 329] width 297 height 226
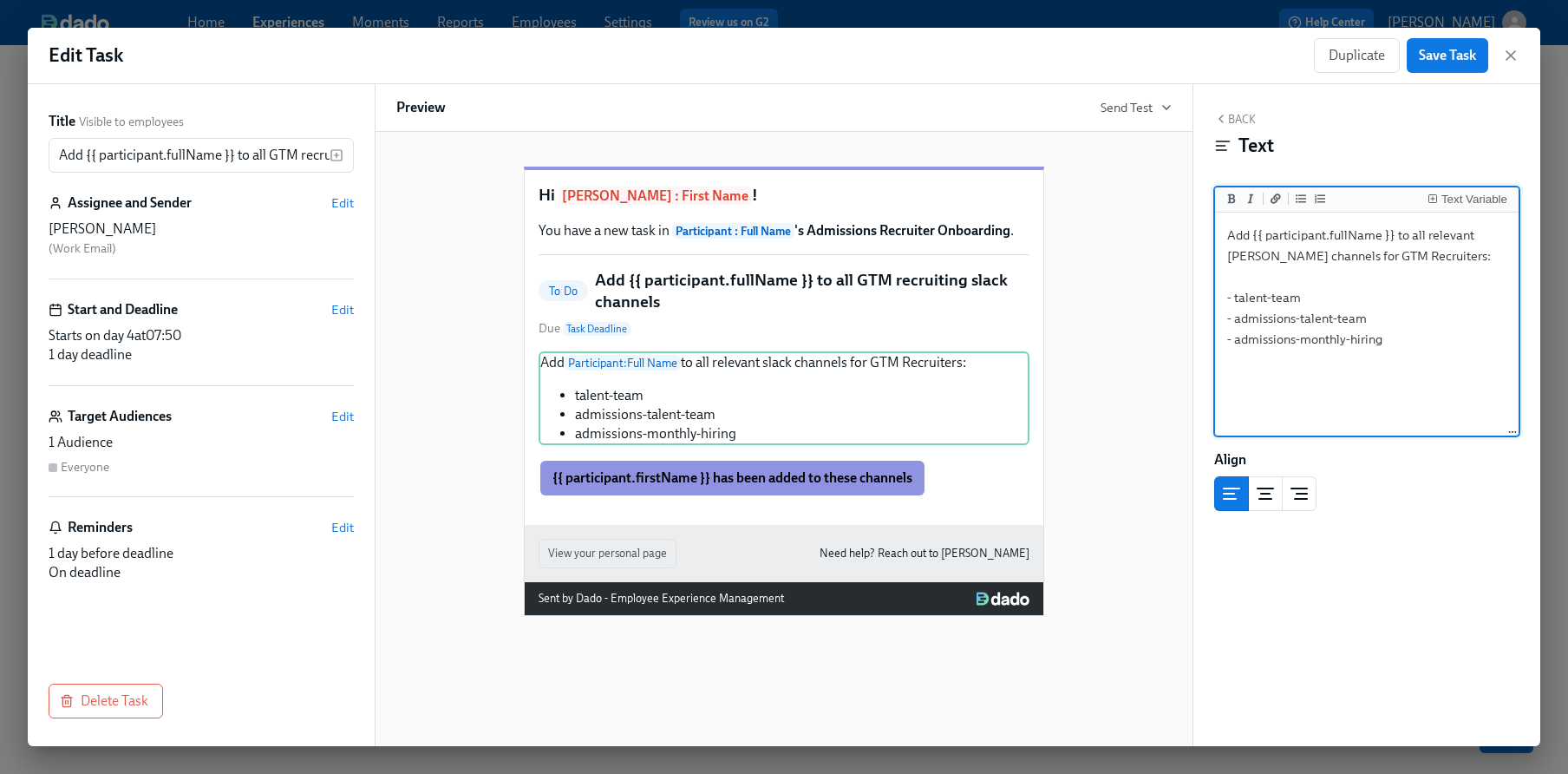
drag, startPoint x: 1325, startPoint y: 252, endPoint x: 1299, endPoint y: 250, distance: 26.1
click at [1299, 250] on textarea "Add {{ participant.fullName }} to all relevant [PERSON_NAME] channels for GTM R…" at bounding box center [1367, 325] width 297 height 218
type textarea "Add {{ participant.fullName }} to all relevant [PERSON_NAME] channels for Admis…"
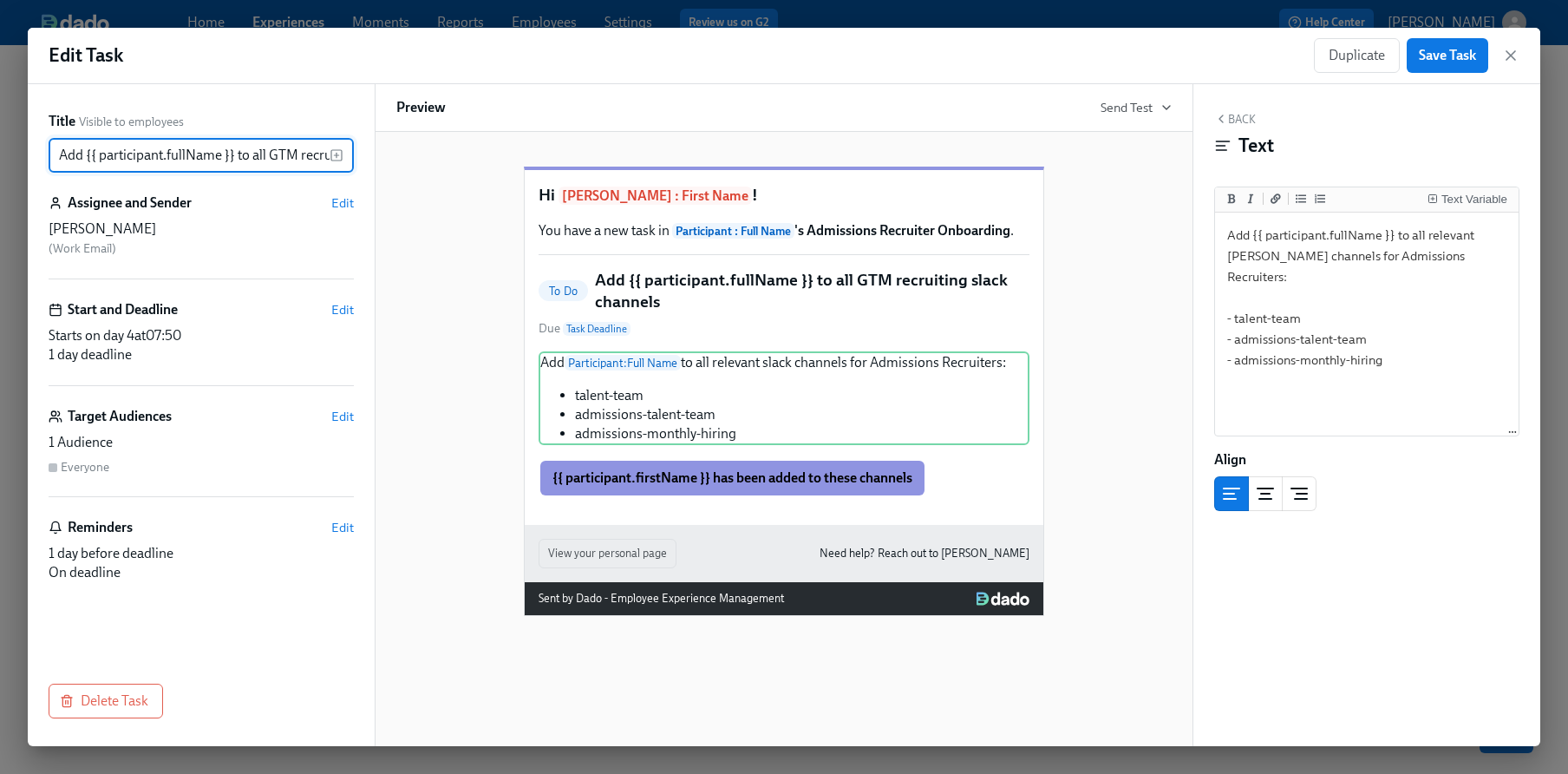
click at [298, 151] on input "Add {{ participant.fullName }} to all GTM recruiting slack channels" at bounding box center [189, 156] width 281 height 35
type input "Add {{ participant.fullName }} to all Admissions recruiting slack channels"
click at [1142, 171] on div "Hi [PERSON_NAME] : First Name ! You have a new task in Participant : Full Name …" at bounding box center [784, 377] width 775 height 477
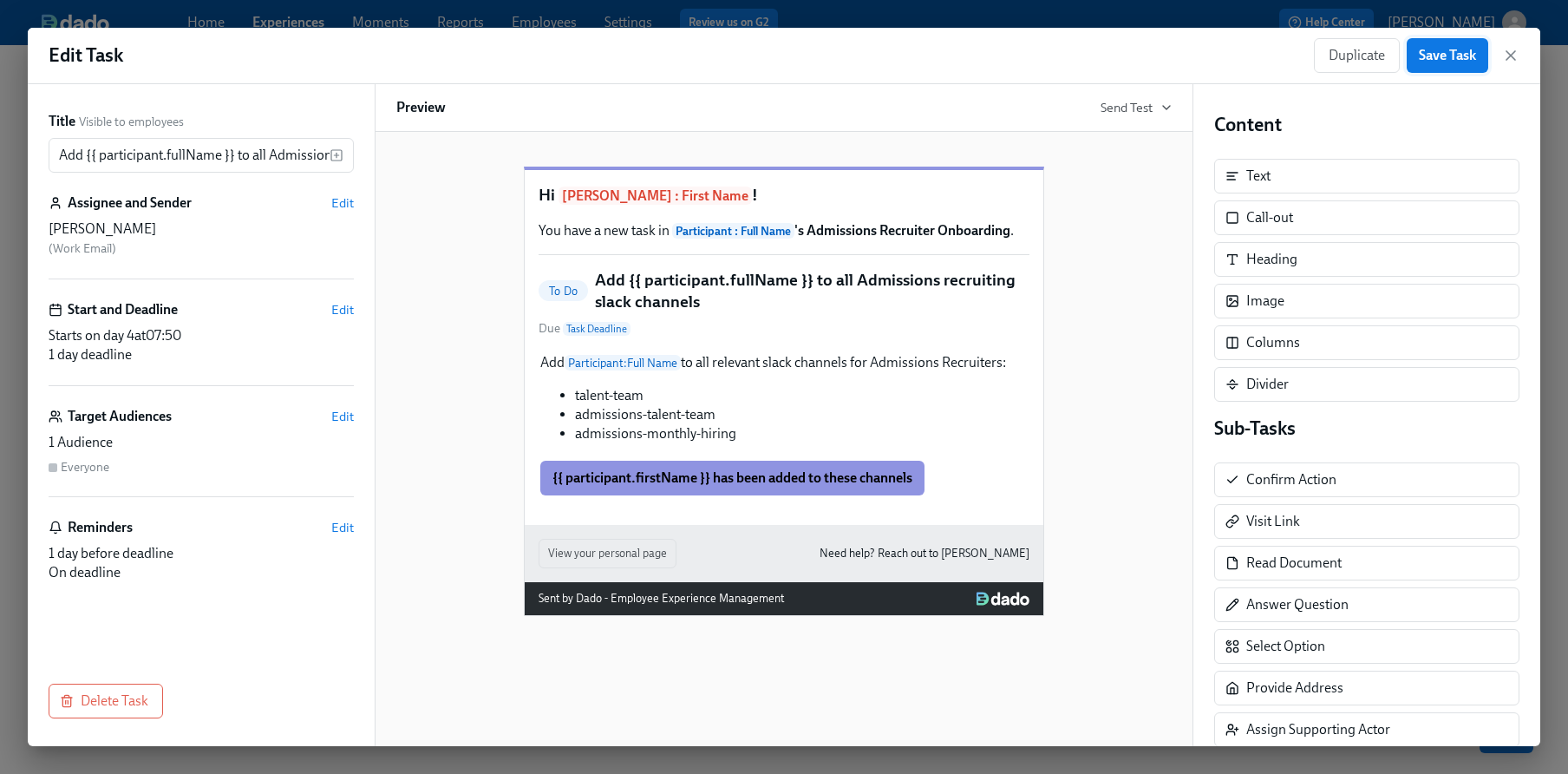
click at [1447, 51] on span "Save Task" at bounding box center [1447, 56] width 57 height 18
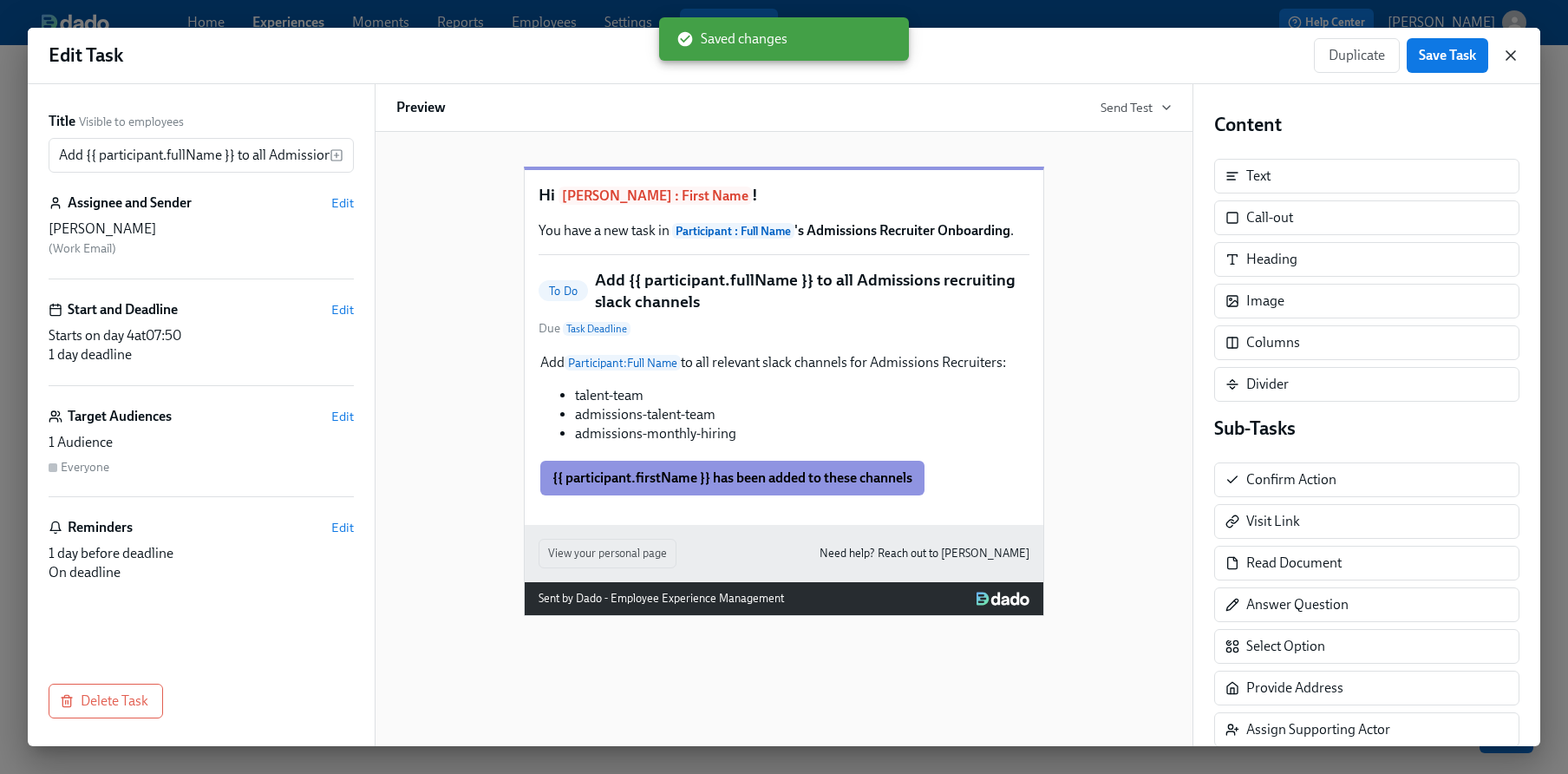
click at [1512, 56] on icon "button" at bounding box center [1511, 55] width 9 height 9
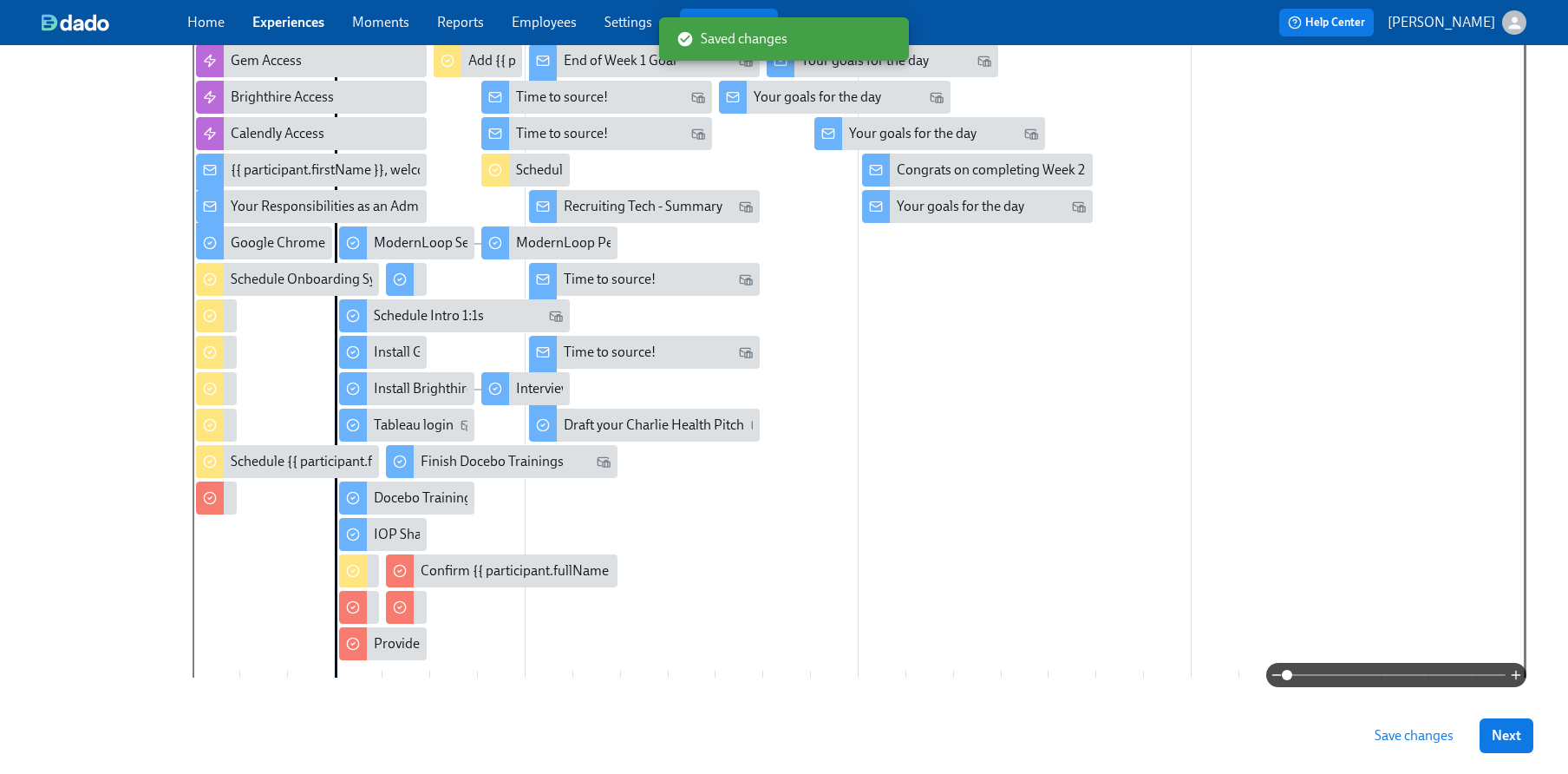
click at [1422, 741] on span "Save changes" at bounding box center [1414, 736] width 79 height 18
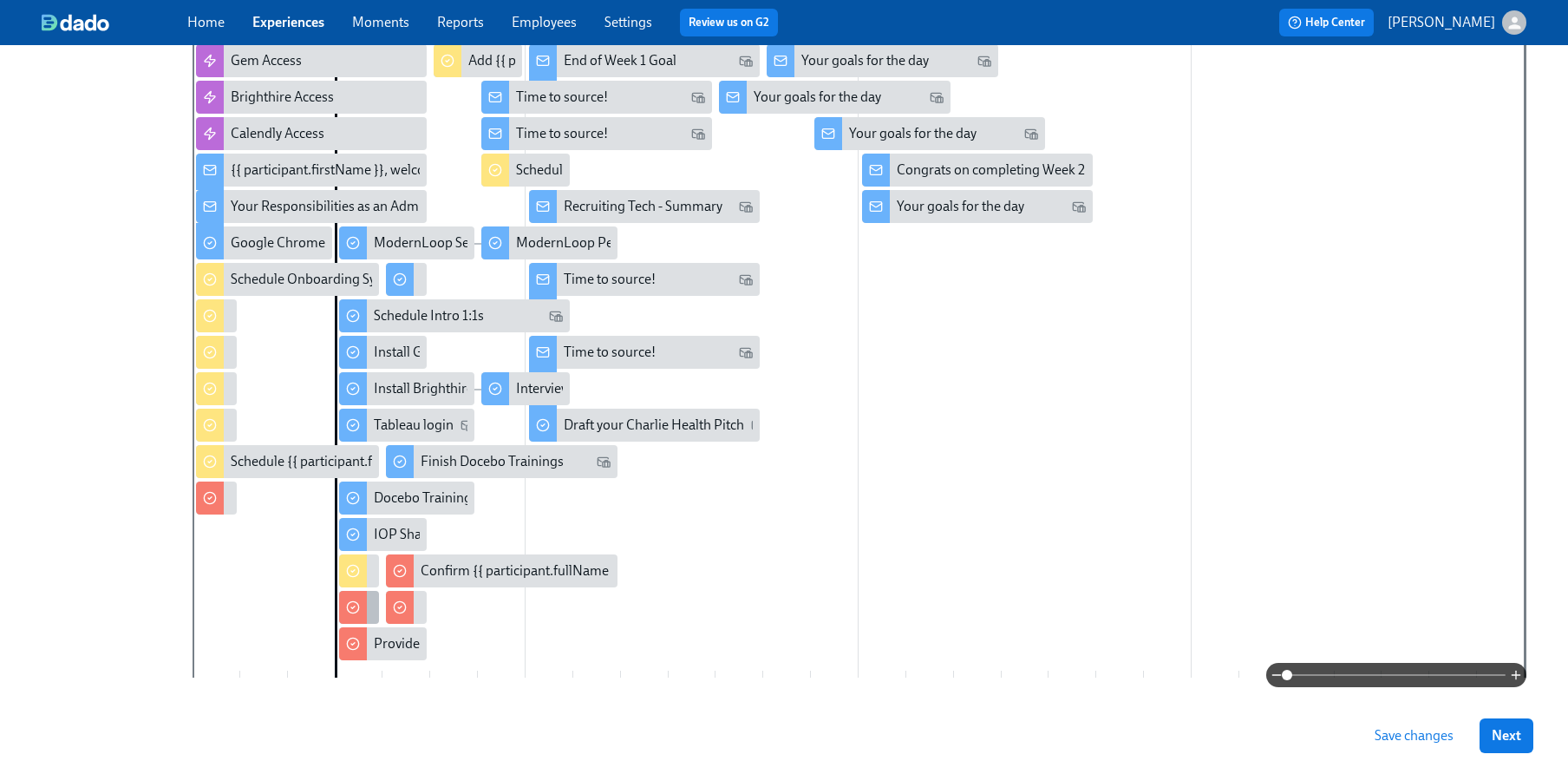
click at [362, 604] on div at bounding box center [354, 608] width 28 height 33
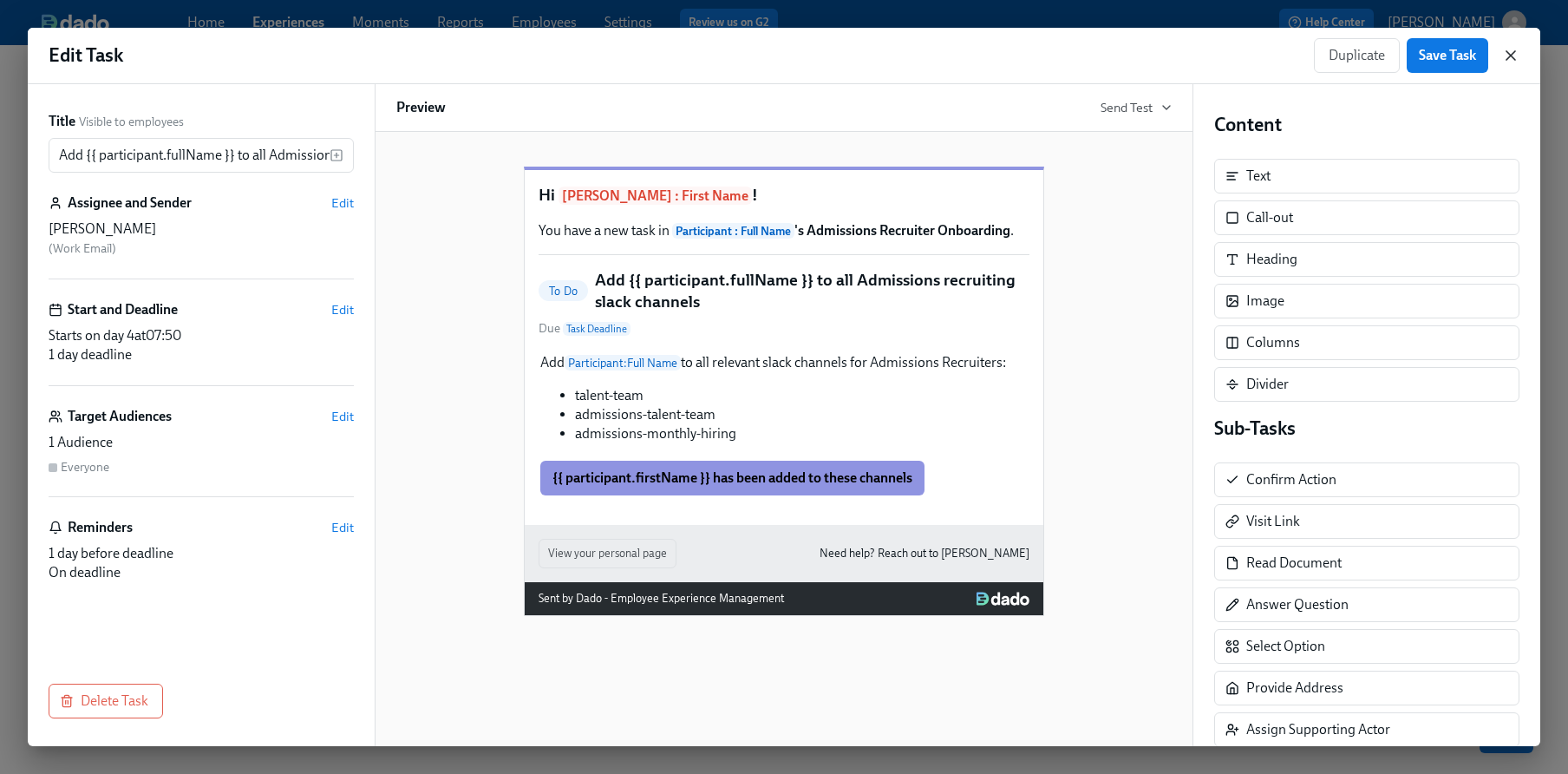
click at [1502, 54] on icon "button" at bounding box center [1511, 56] width 18 height 18
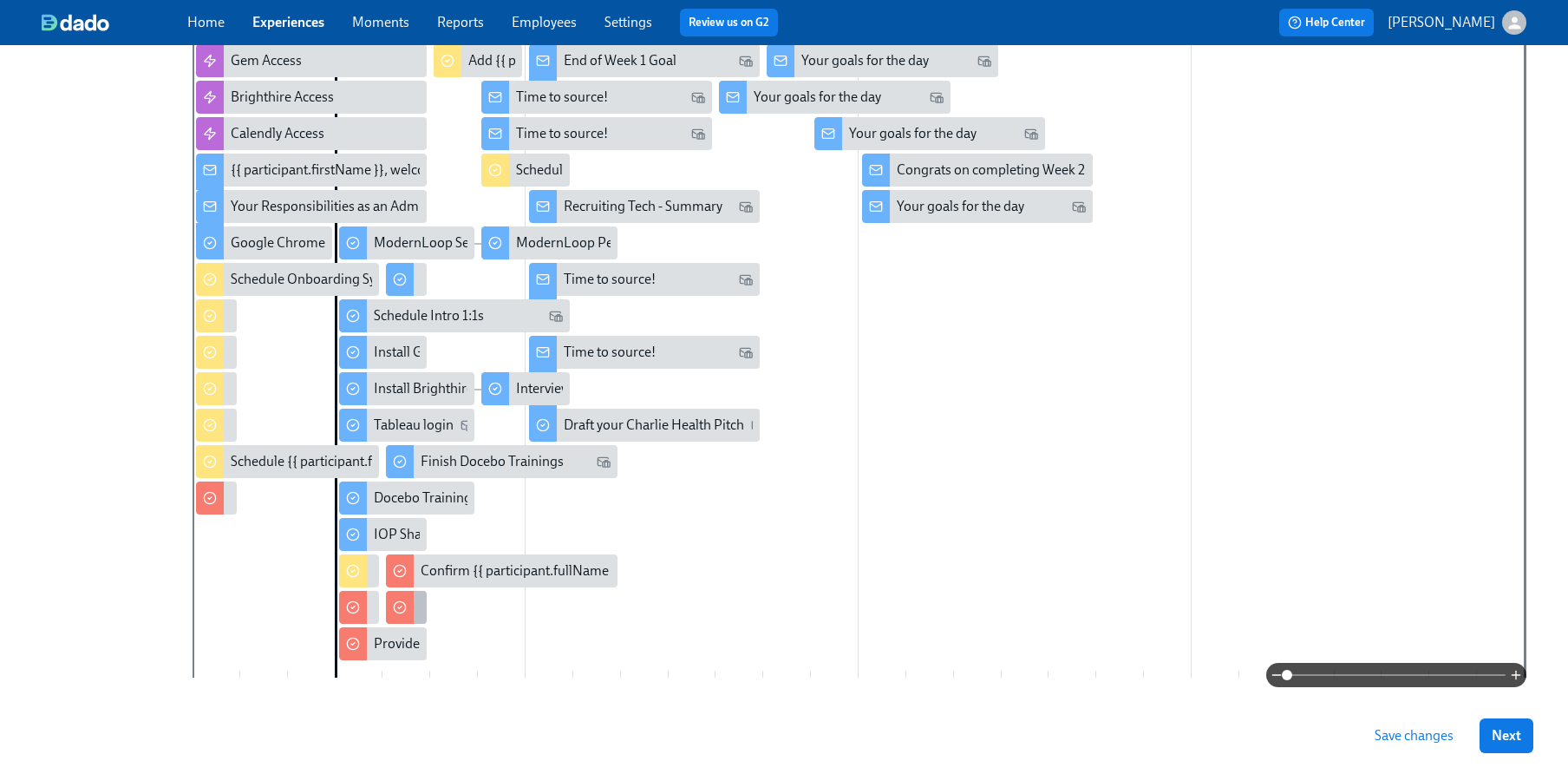
click at [402, 617] on div at bounding box center [400, 608] width 28 height 33
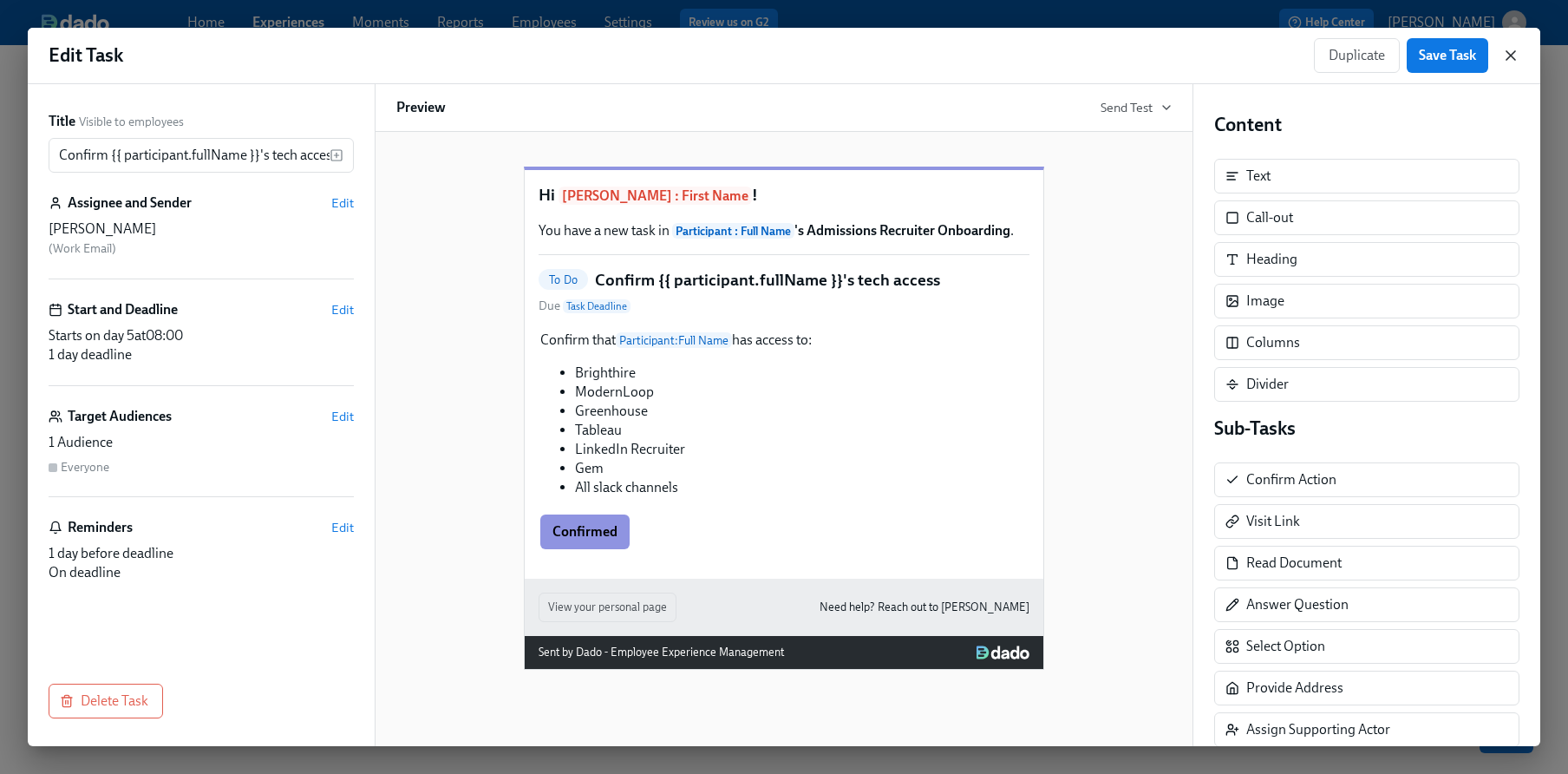
click at [1511, 50] on icon "button" at bounding box center [1511, 56] width 18 height 18
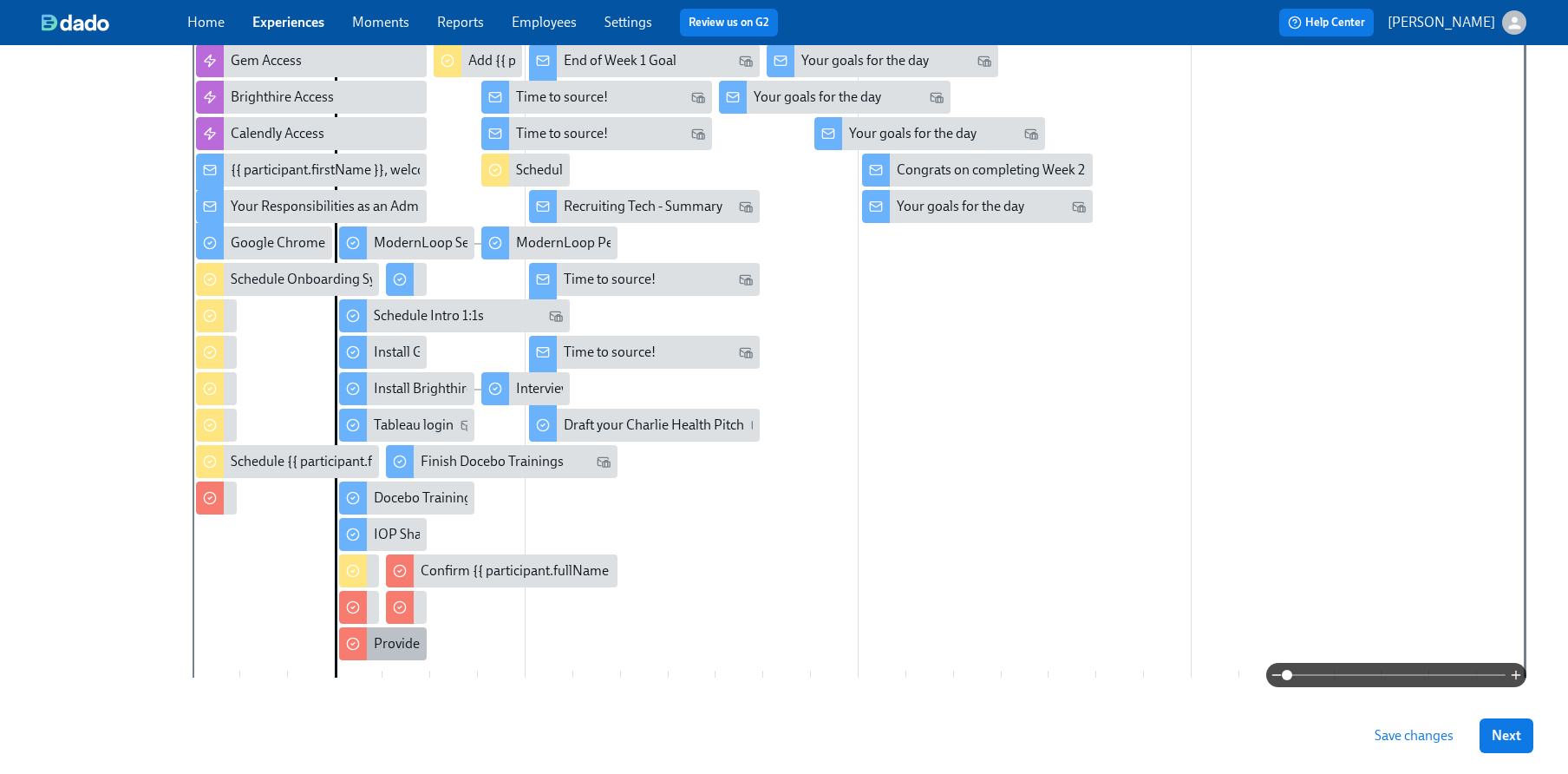
click at [379, 648] on div "Provide Greenhouse permissions" at bounding box center [472, 644] width 197 height 19
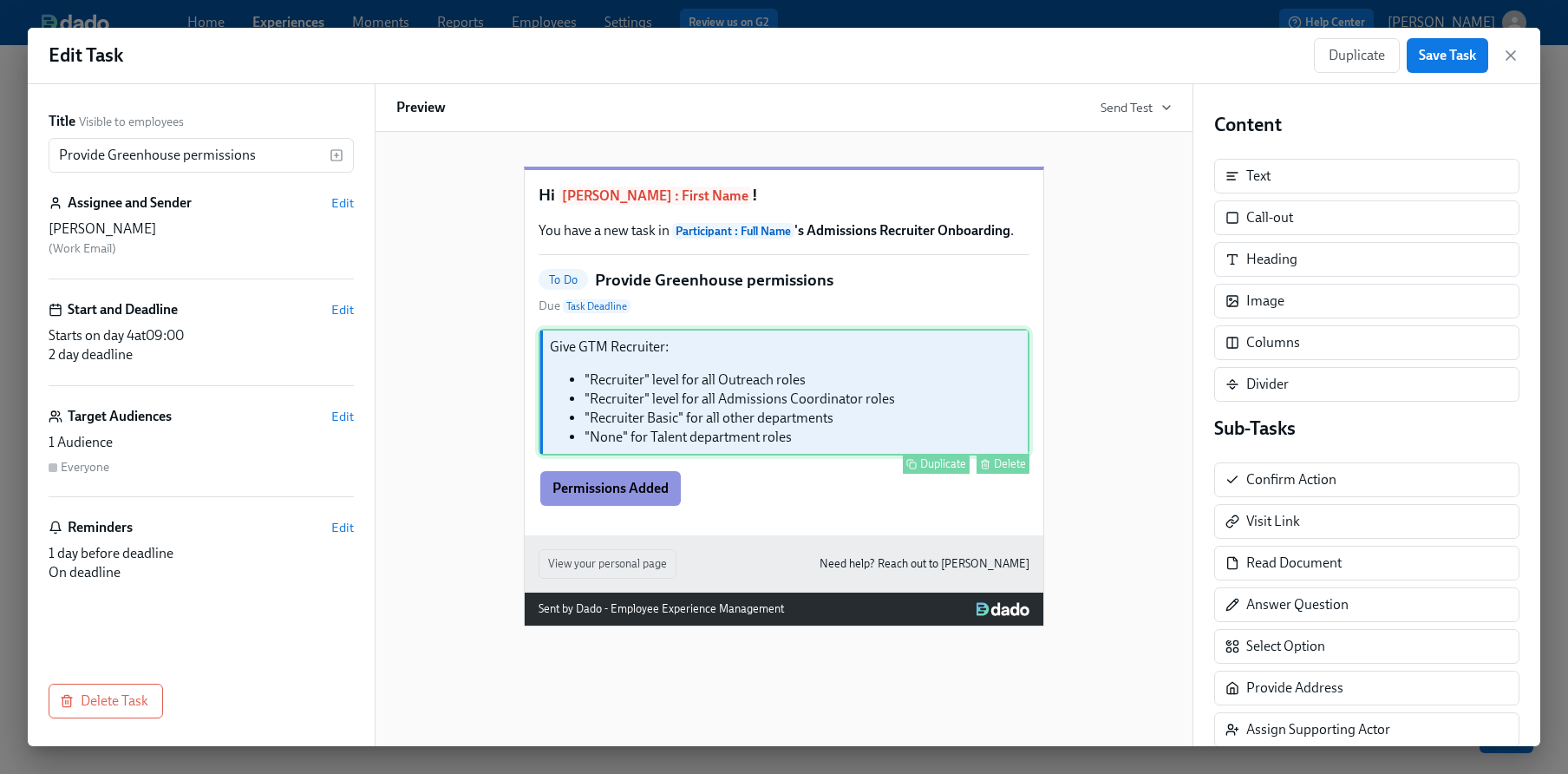
click at [958, 408] on div "Give GTM Recruiter: "Recruiter" level for all Outreach roles "Recruiter" level …" at bounding box center [784, 392] width 491 height 127
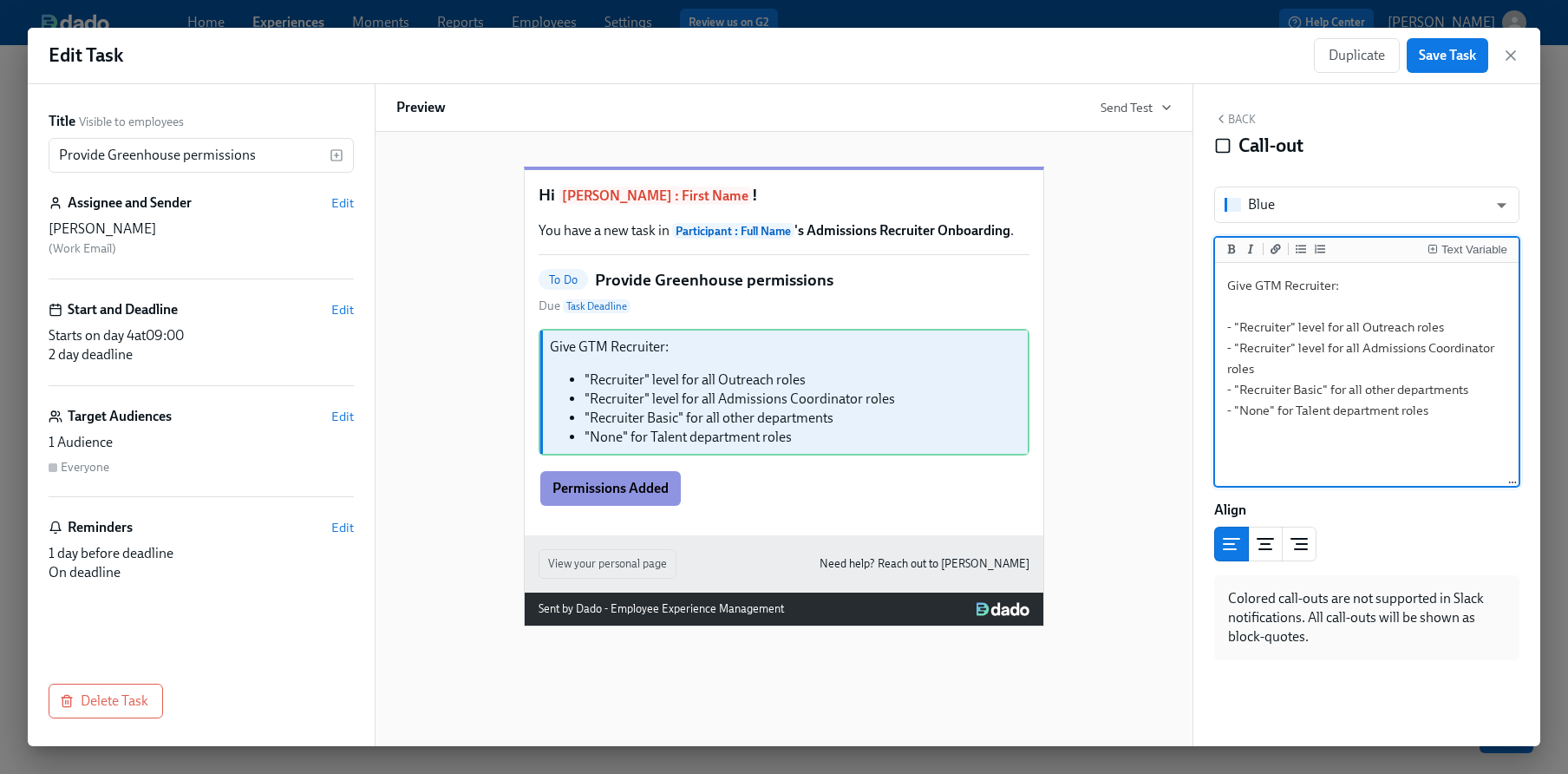
click at [1412, 326] on textarea "Give GTM Recruiter: - "Recruiter" level for all Outreach roles - "Recruiter" le…" at bounding box center [1367, 375] width 297 height 218
type textarea "Give GTM Recruiter: - "Recruiter" level for all Outreach Manager roles - "Recru…"
click at [1461, 58] on span "Save Task" at bounding box center [1447, 56] width 57 height 18
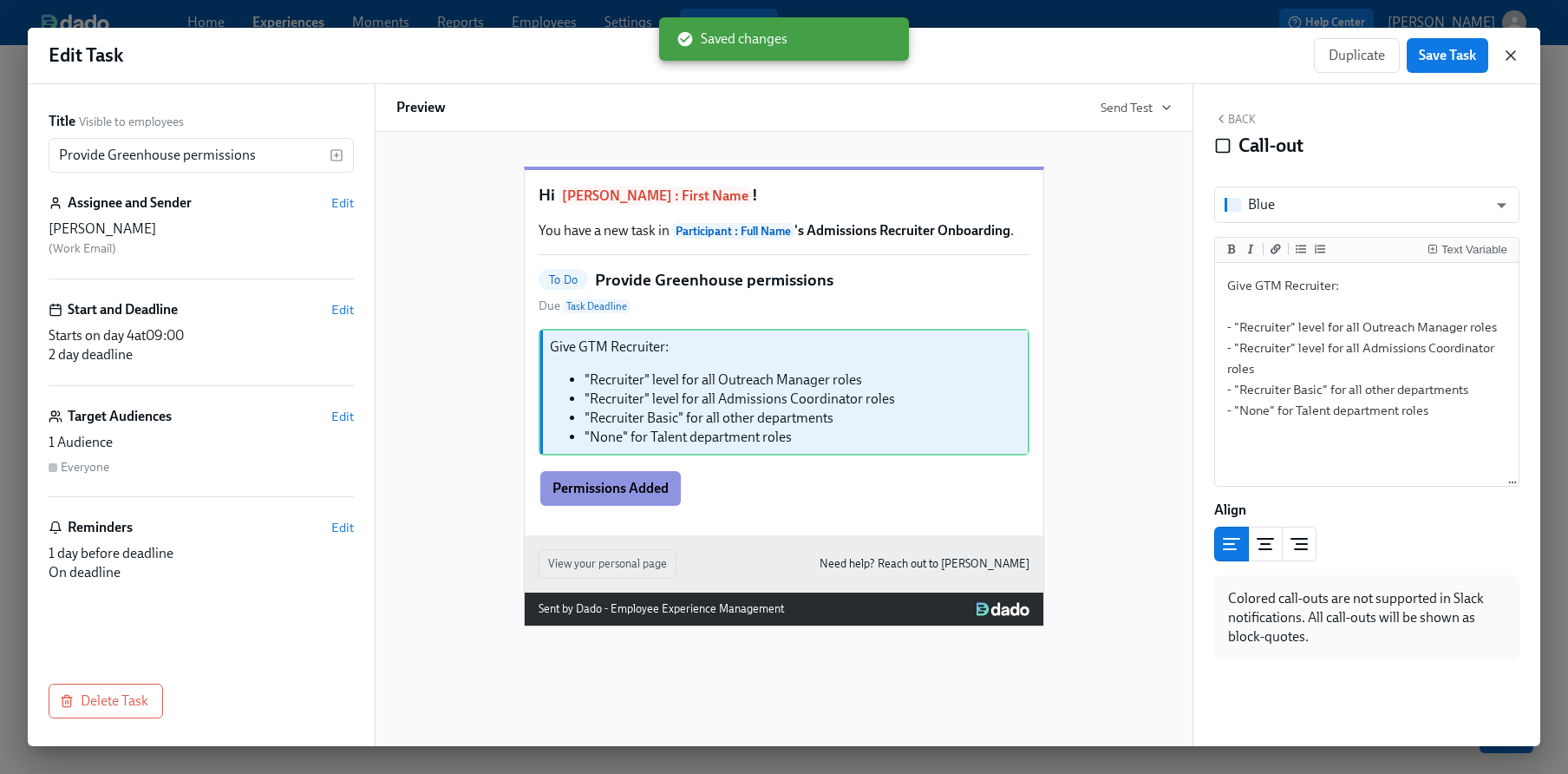
click at [1513, 58] on icon "button" at bounding box center [1511, 56] width 18 height 18
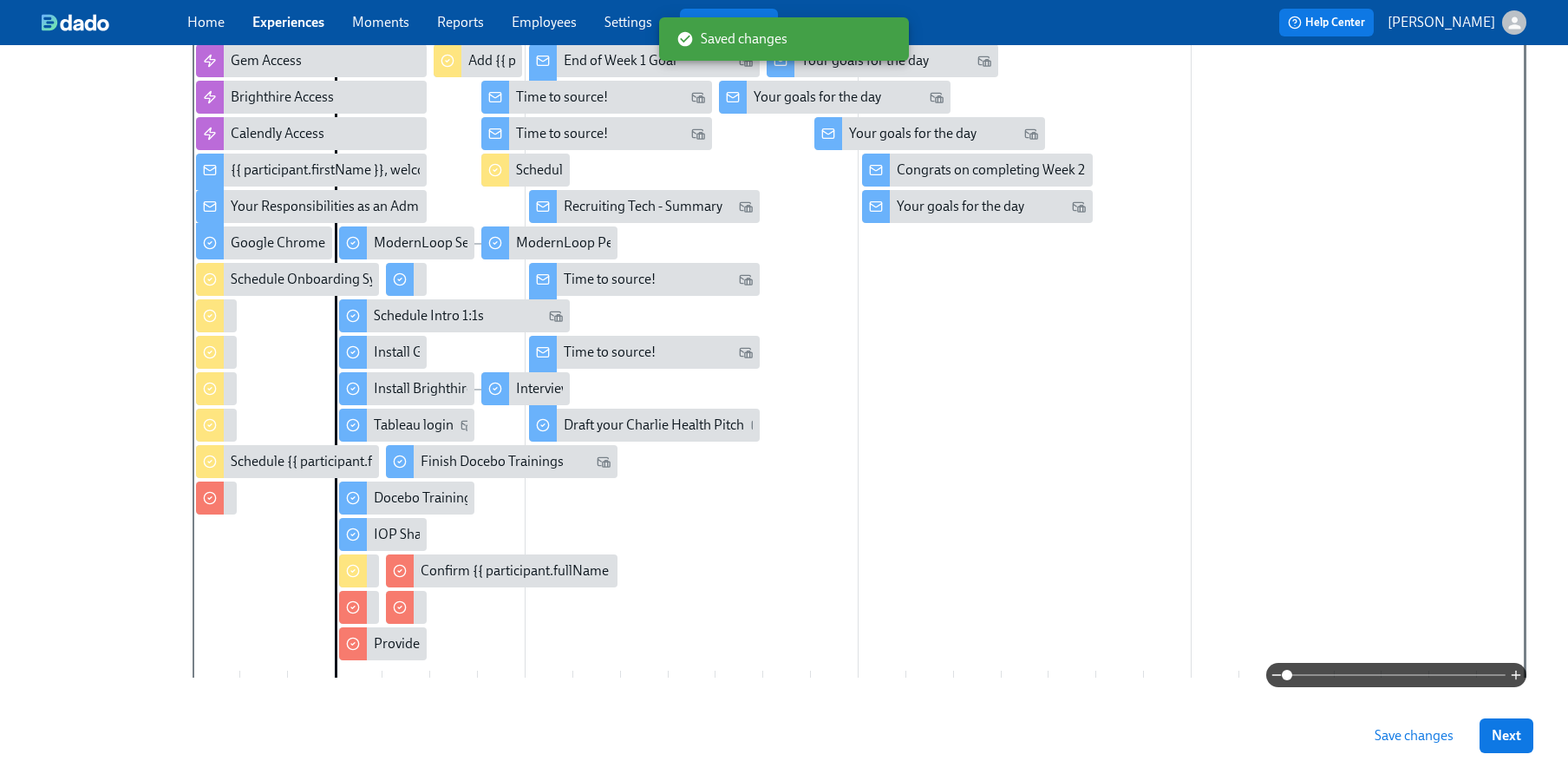
click at [1414, 735] on span "Save changes" at bounding box center [1414, 736] width 79 height 18
click at [379, 636] on div "Provide Greenhouse permissions" at bounding box center [472, 644] width 197 height 19
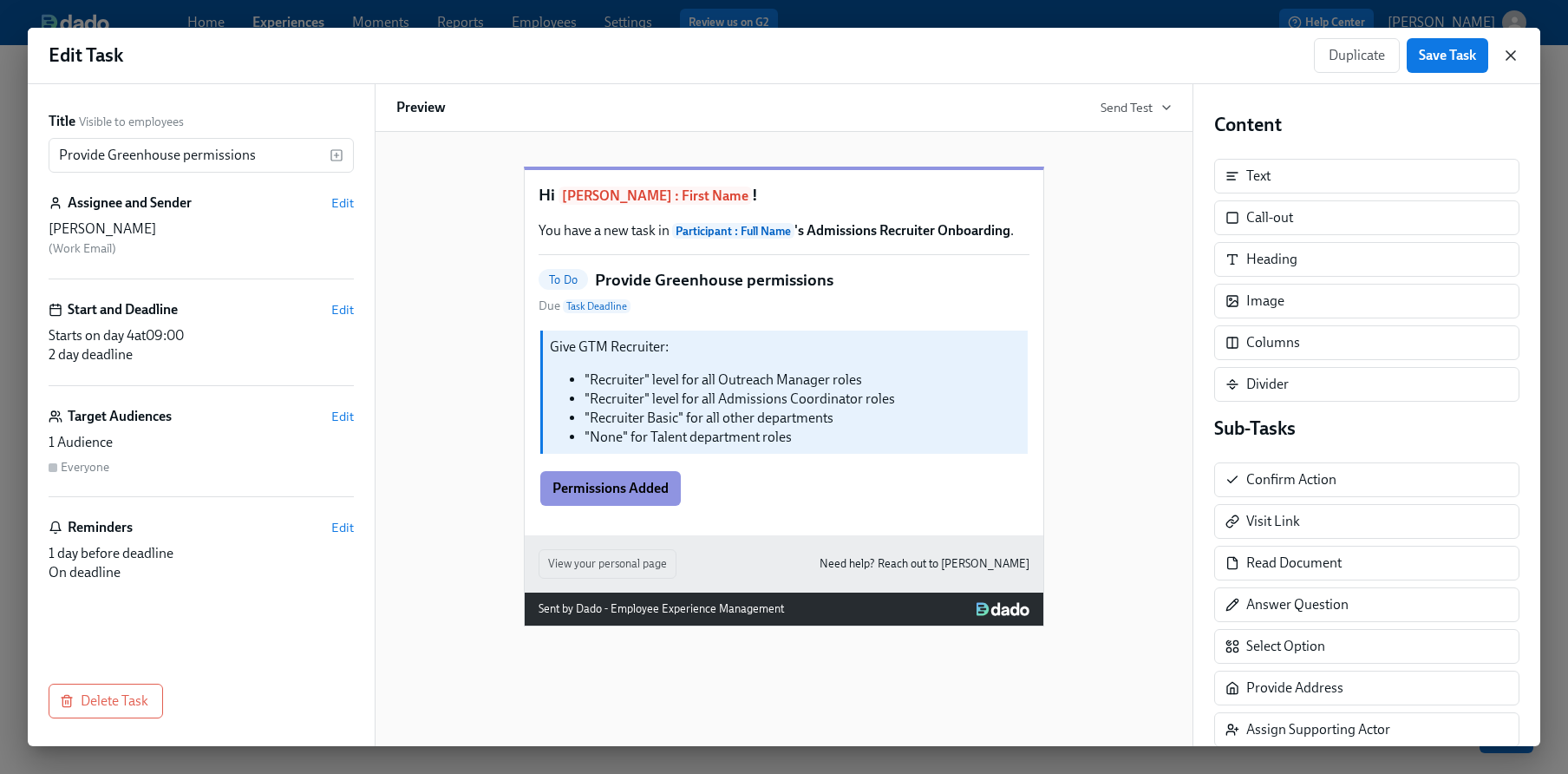
click at [1507, 61] on icon "button" at bounding box center [1511, 56] width 18 height 18
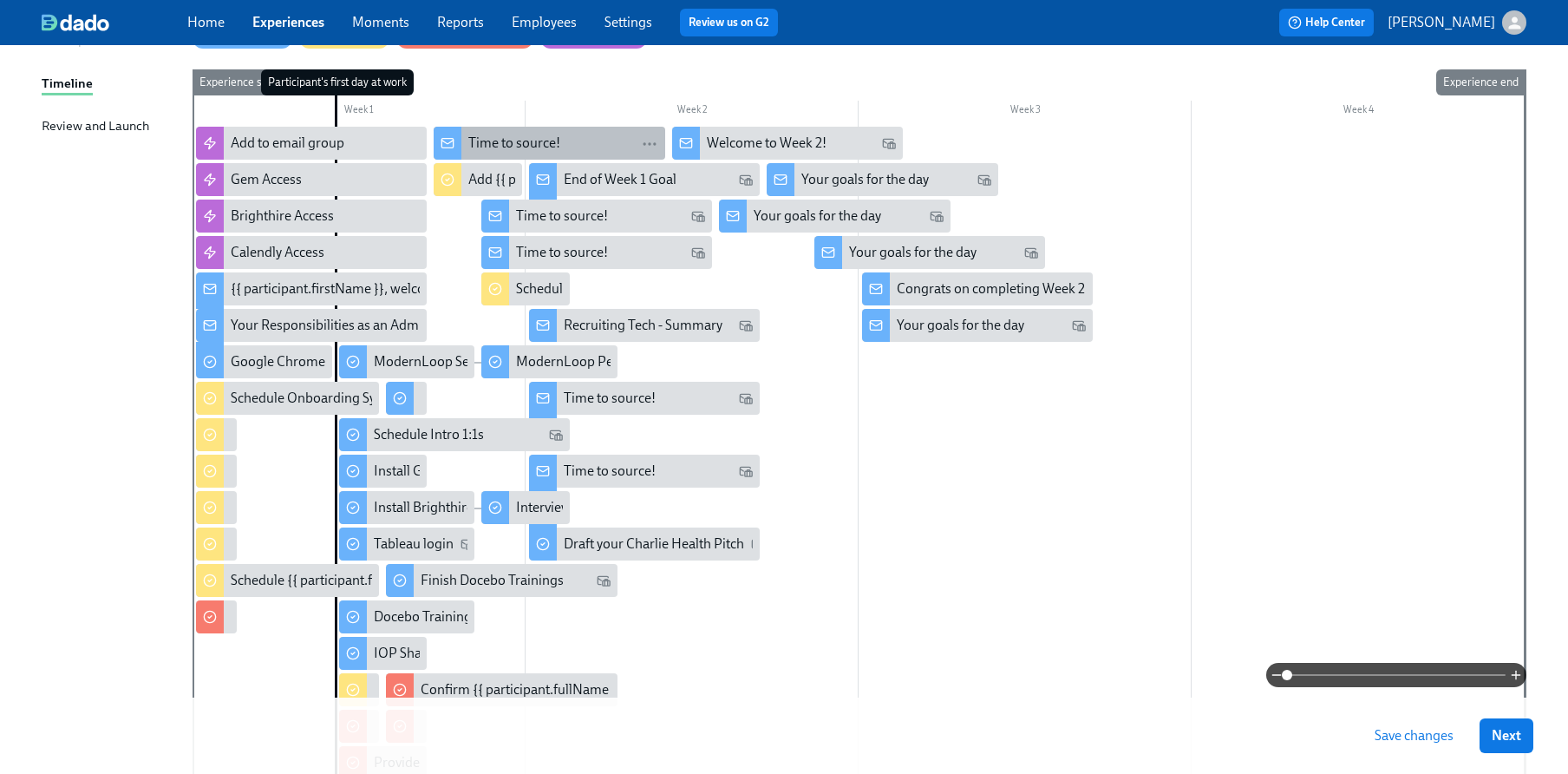
scroll to position [261, 0]
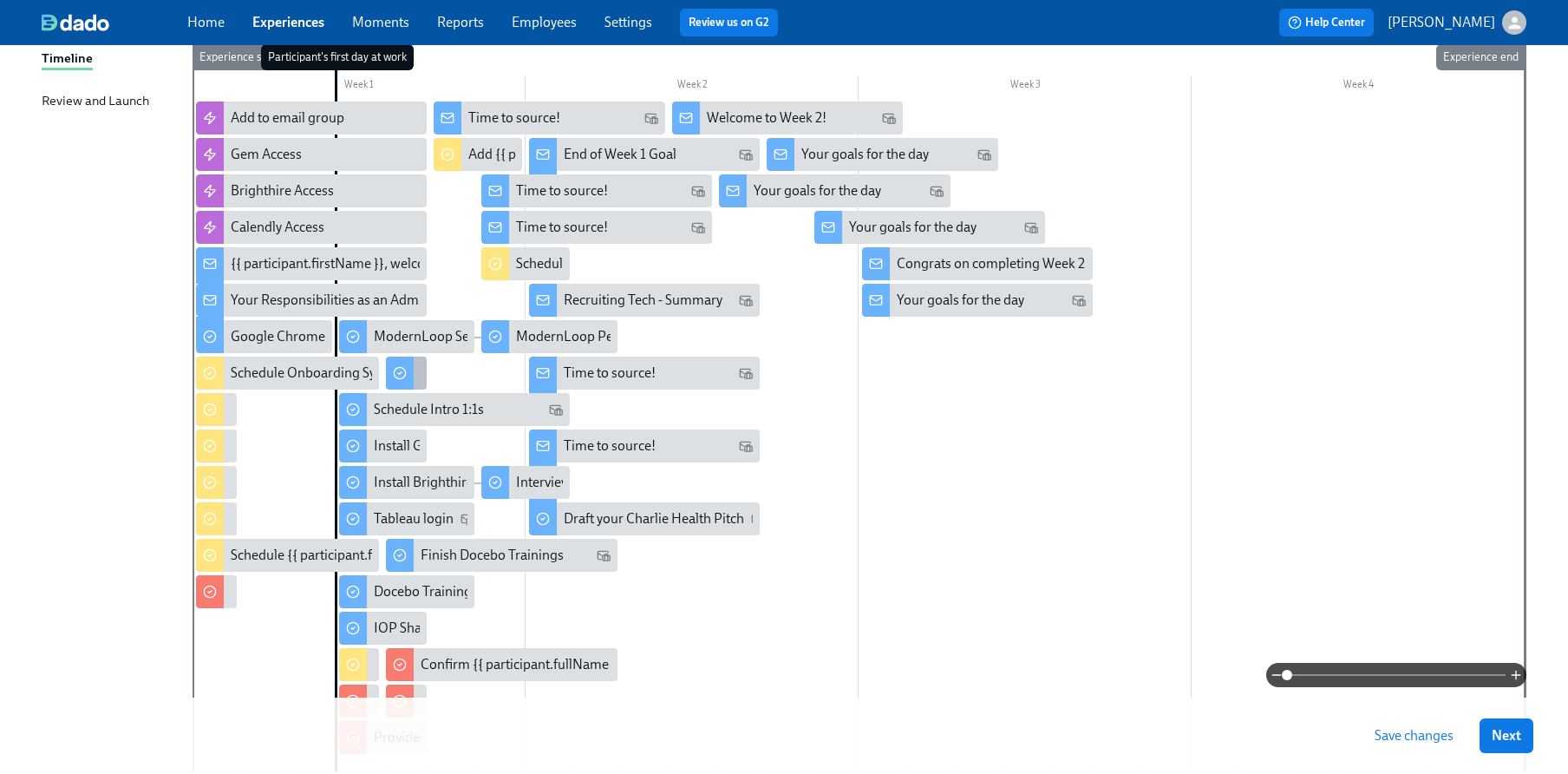
click at [416, 362] on div "Review our team SOP" at bounding box center [406, 373] width 41 height 33
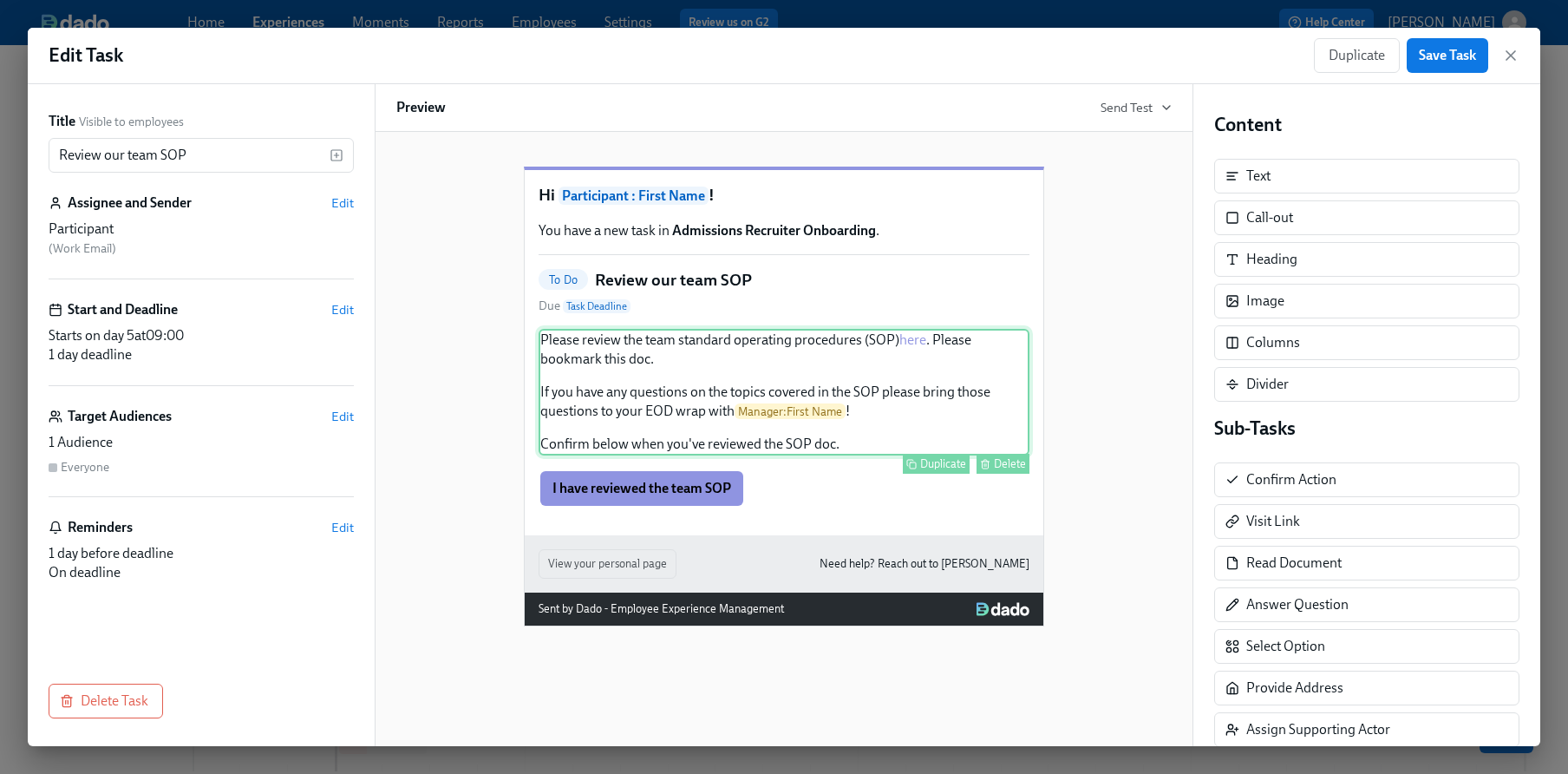
click at [838, 390] on div "Please review the team standard operating procedures (SOP) here . Please bookma…" at bounding box center [784, 392] width 491 height 127
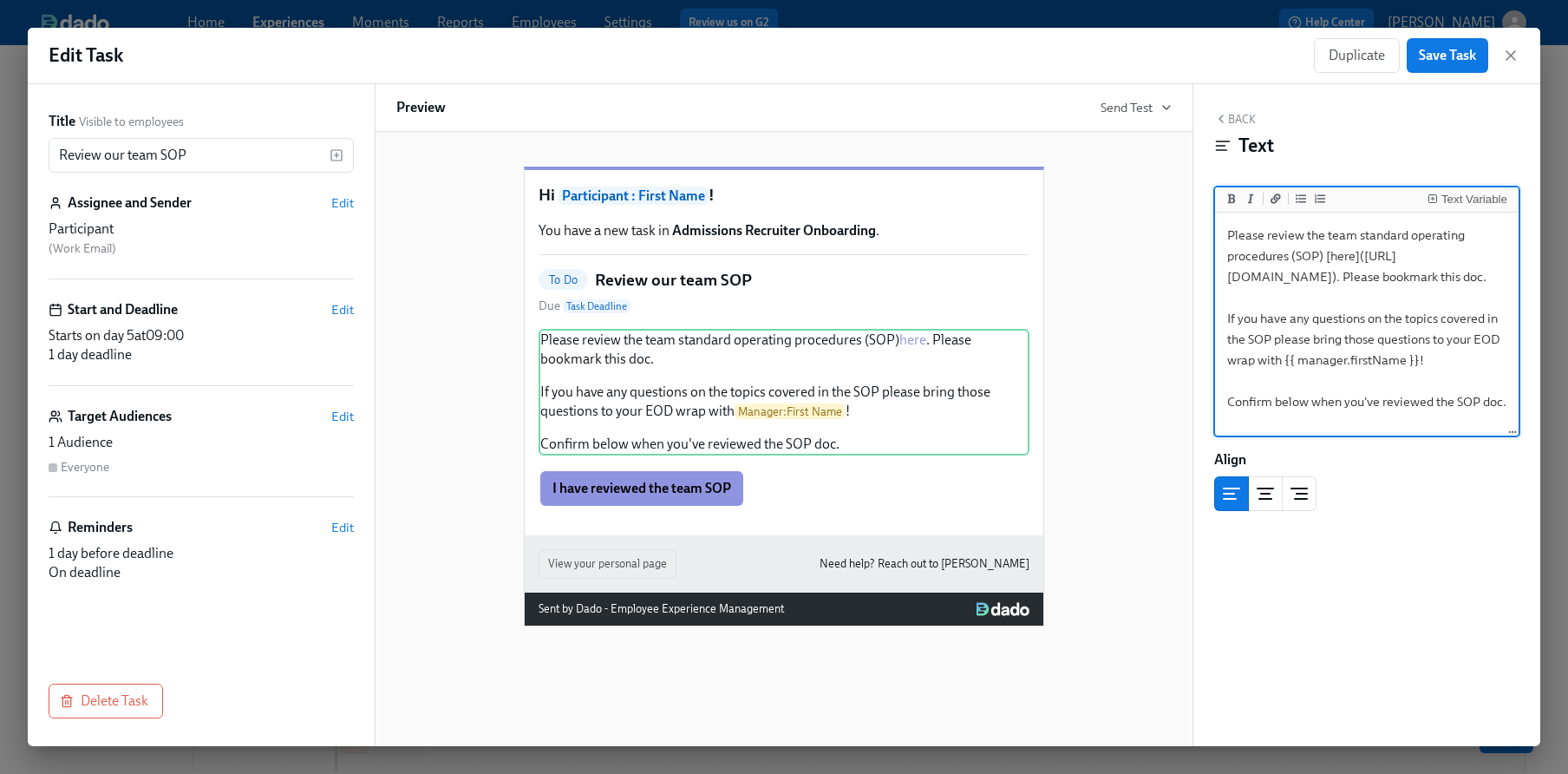
drag, startPoint x: 1355, startPoint y: 318, endPoint x: 1230, endPoint y: 285, distance: 129.3
click at [1230, 285] on textarea "Please review the team standard operating procedures (SOP) [here]([URL][DOMAIN_…" at bounding box center [1367, 325] width 297 height 218
paste textarea "vG0JFjuXmPkA0ugIIayfh1qRLoFg1kMm"
type textarea "Please review the team standard operating procedures (SOP) [here]([URL][DOMAIN_…"
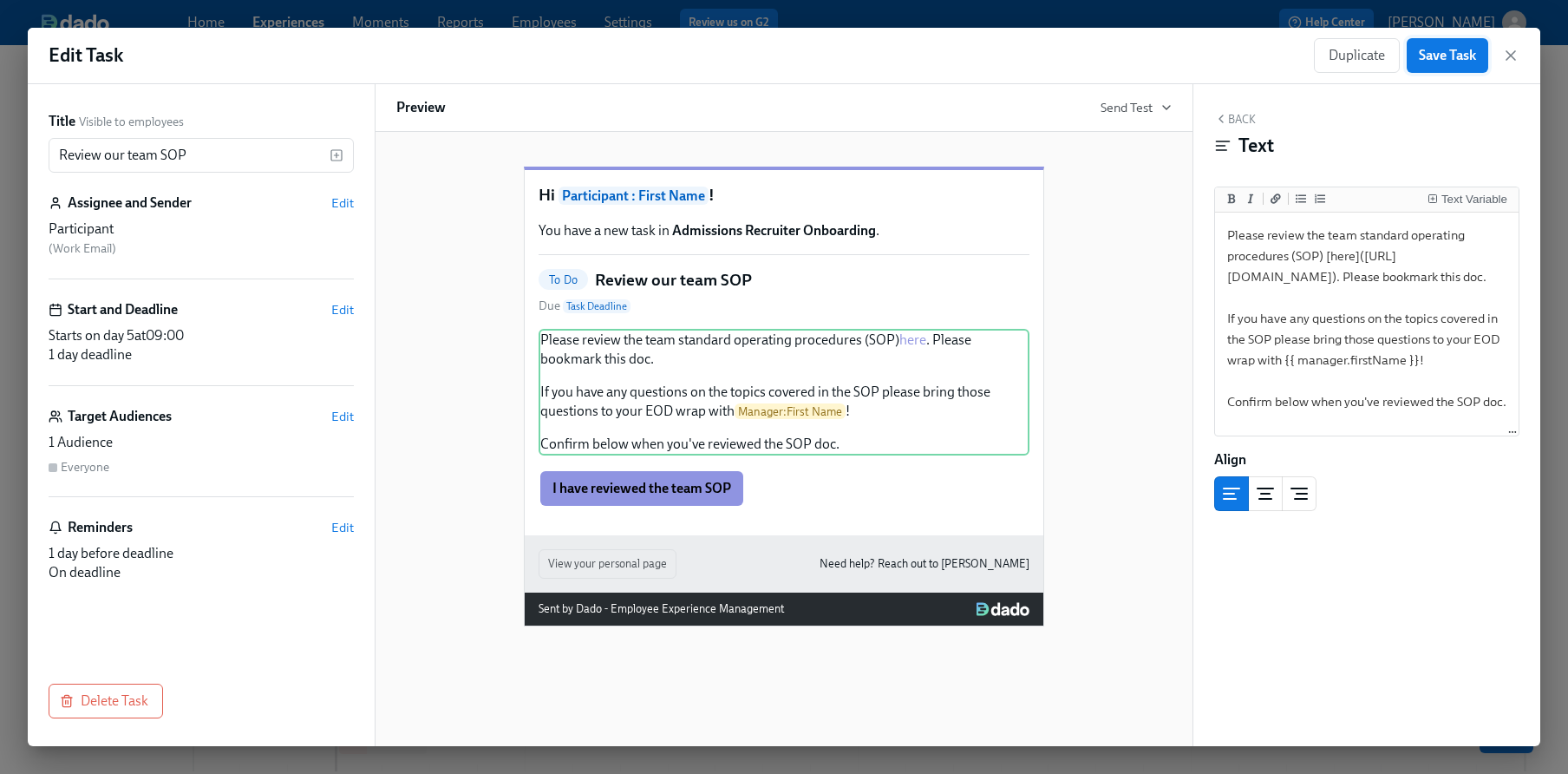
click at [1448, 47] on span "Save Task" at bounding box center [1447, 56] width 57 height 18
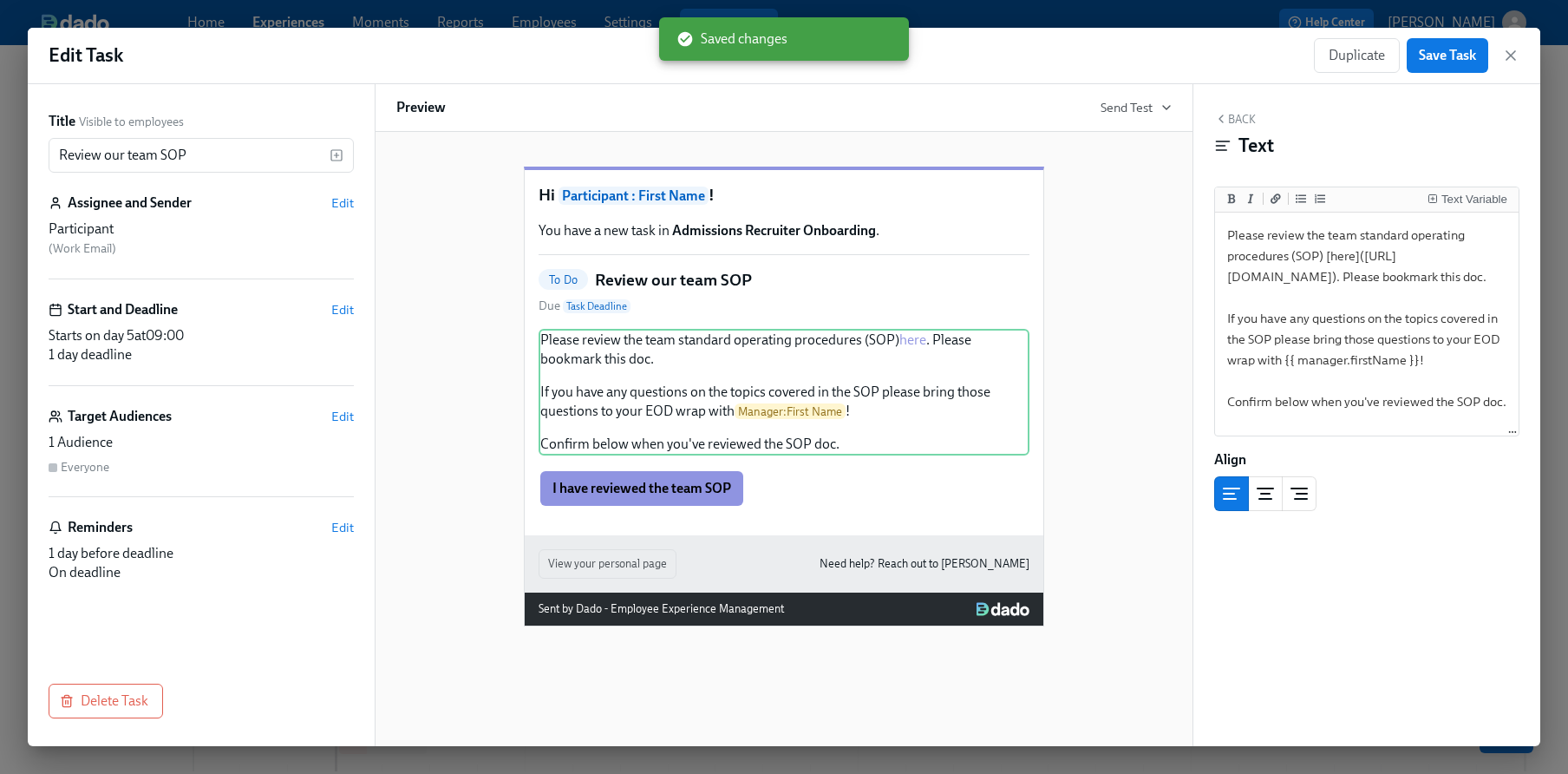
click at [244, 339] on div "Starts on day 5 at 09:00" at bounding box center [201, 336] width 305 height 19
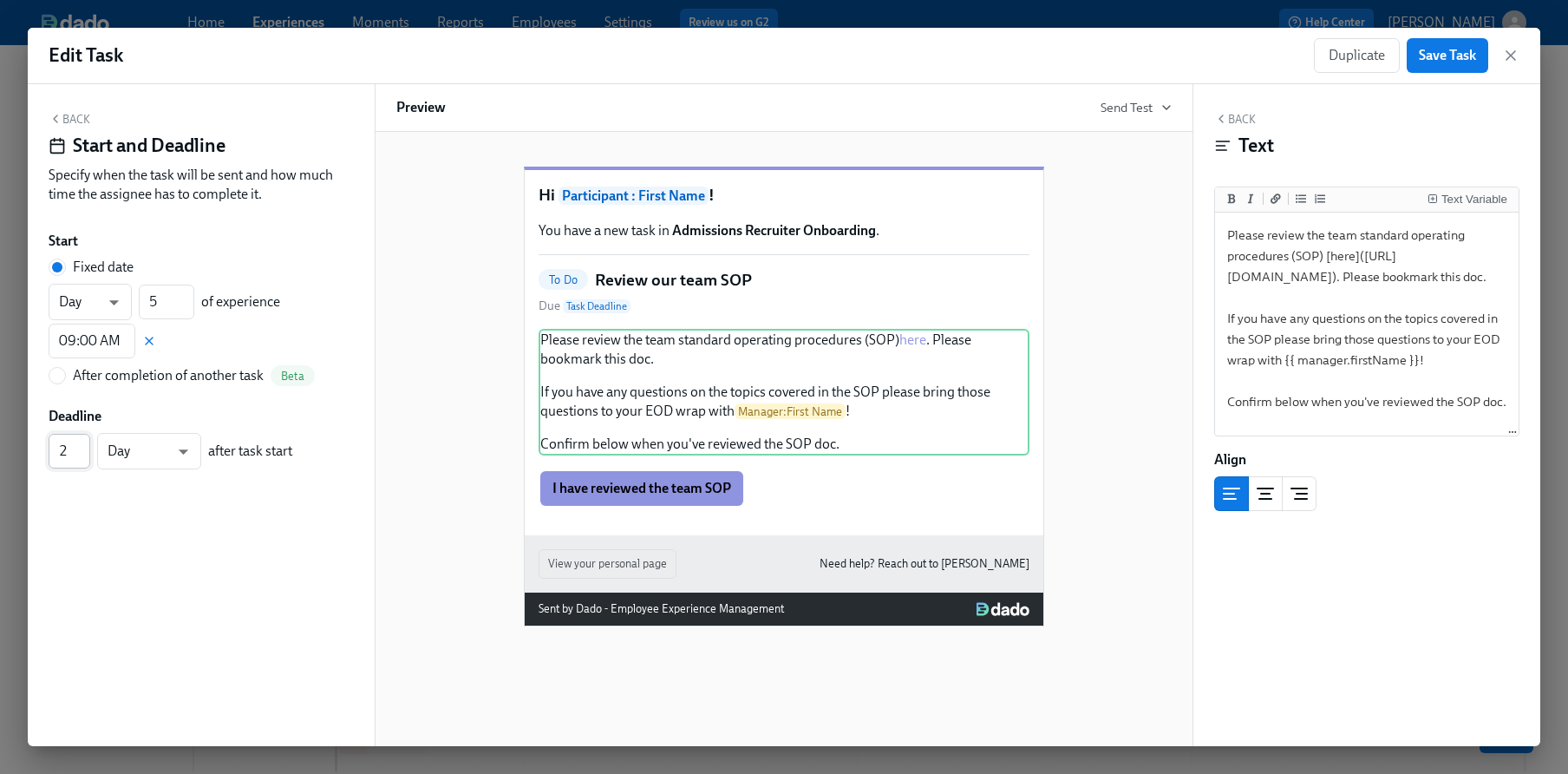
type input "2"
click at [85, 446] on input "2" at bounding box center [70, 452] width 42 height 35
click at [102, 350] on input "09:00 AM" at bounding box center [92, 341] width 87 height 35
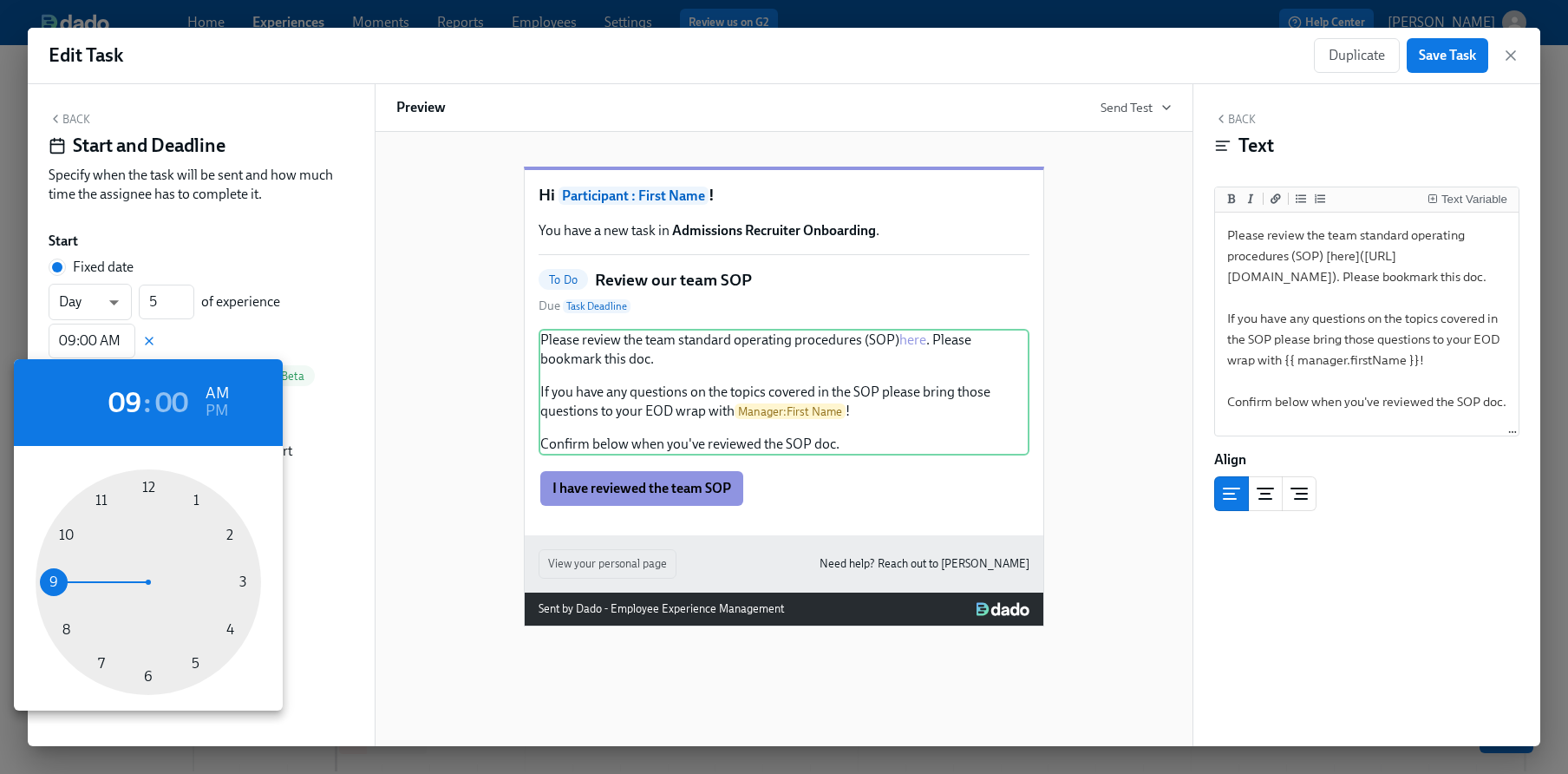
click at [61, 629] on div at bounding box center [149, 582] width 226 height 226
click at [231, 535] on div at bounding box center [149, 582] width 226 height 226
type input "08:10 AM"
click at [255, 262] on div at bounding box center [784, 387] width 1568 height 774
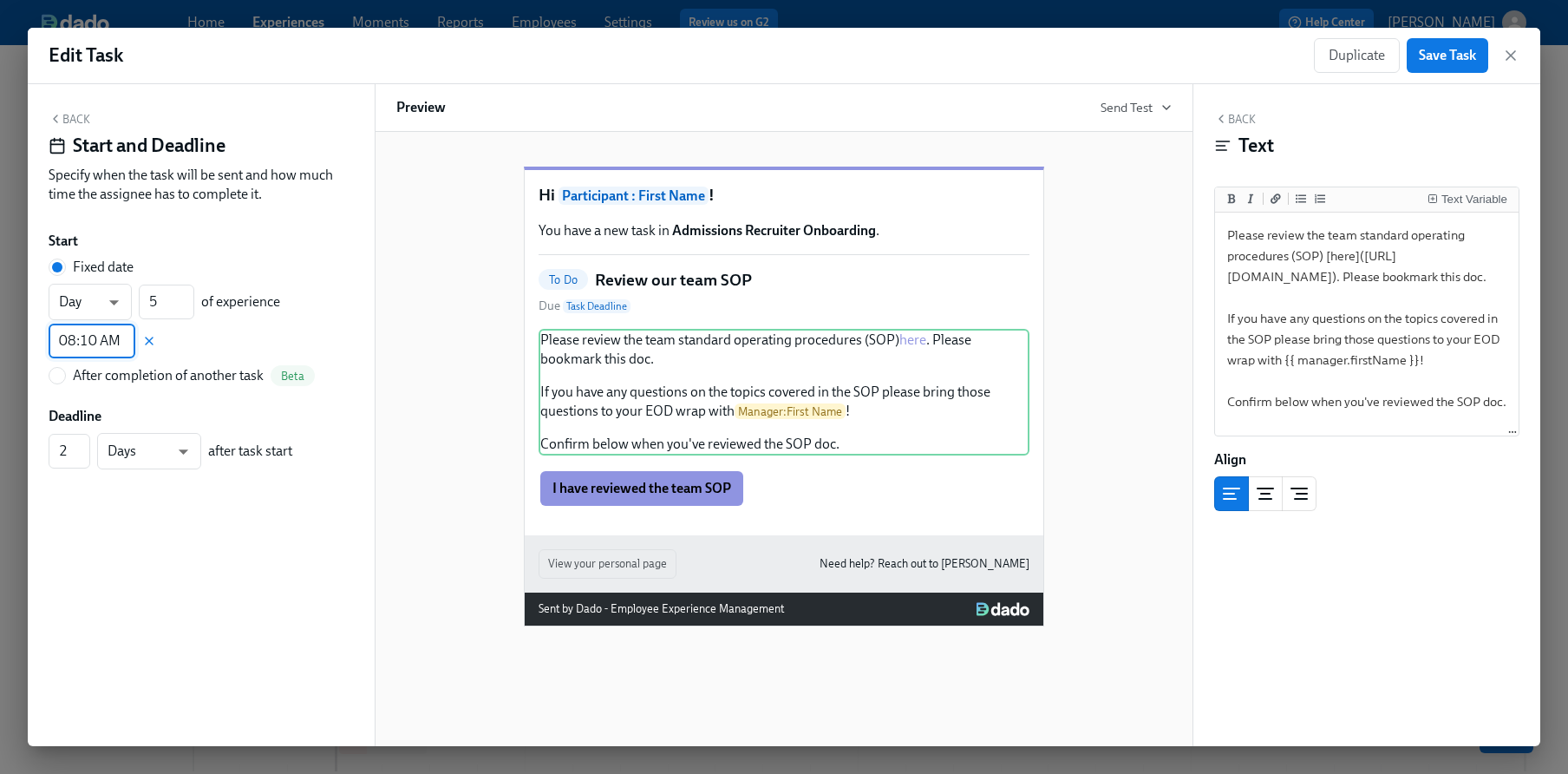
click at [52, 116] on icon "button" at bounding box center [56, 119] width 14 height 14
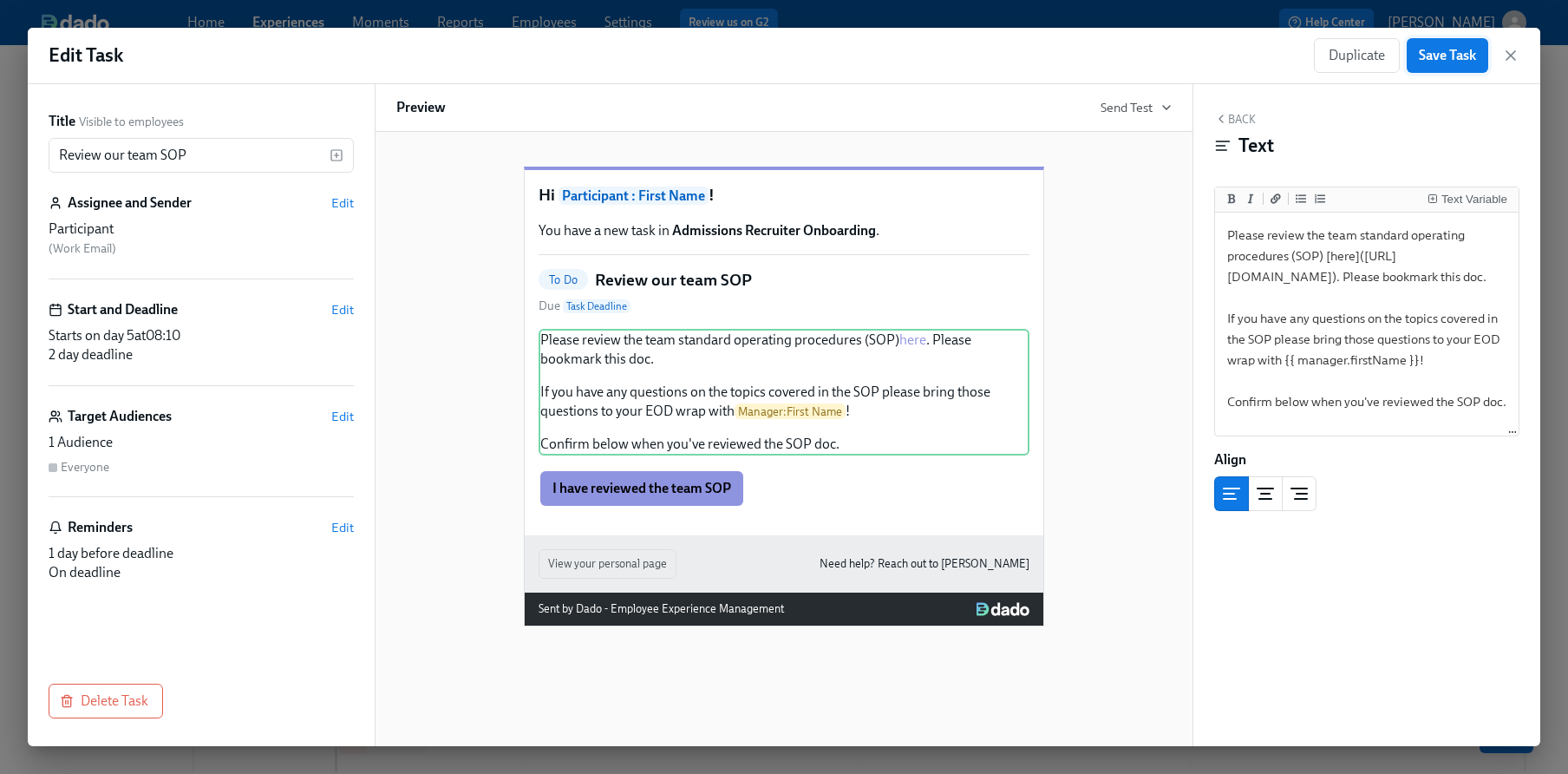
click at [1441, 56] on span "Save Task" at bounding box center [1447, 56] width 57 height 18
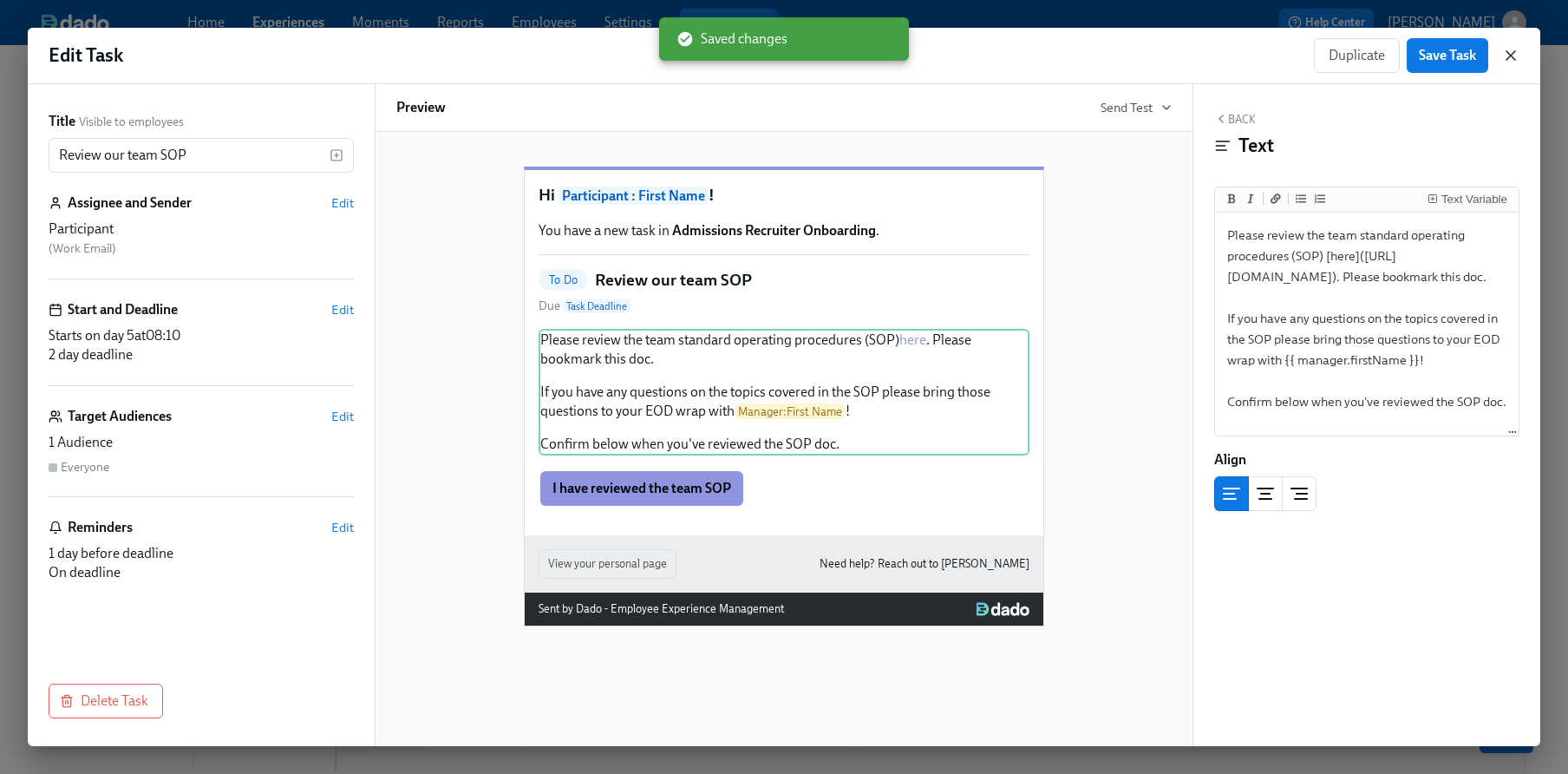
click at [1516, 51] on icon "button" at bounding box center [1511, 56] width 18 height 18
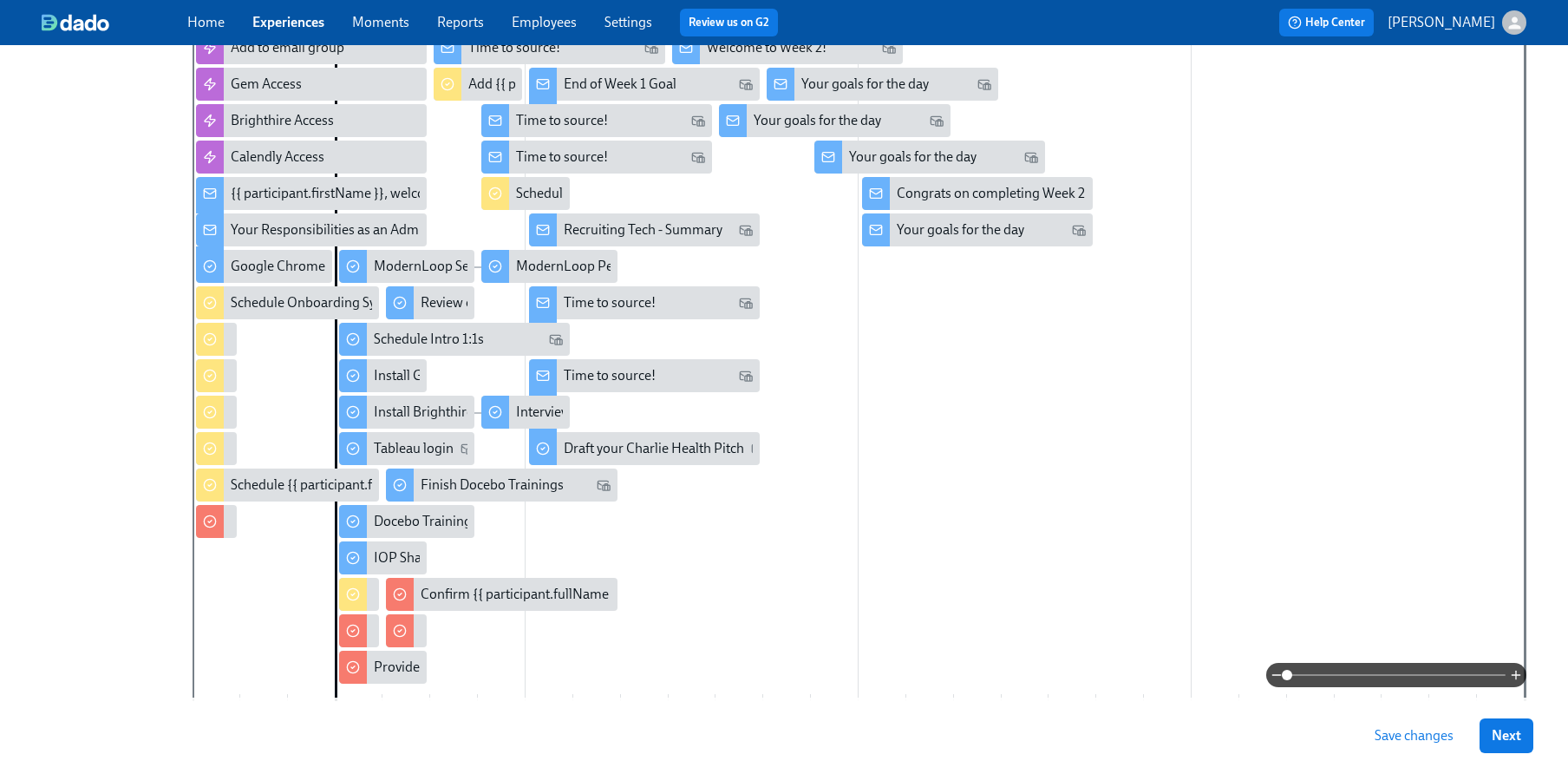
scroll to position [330, 0]
click at [470, 484] on div "Finish Docebo Trainings" at bounding box center [493, 487] width 144 height 19
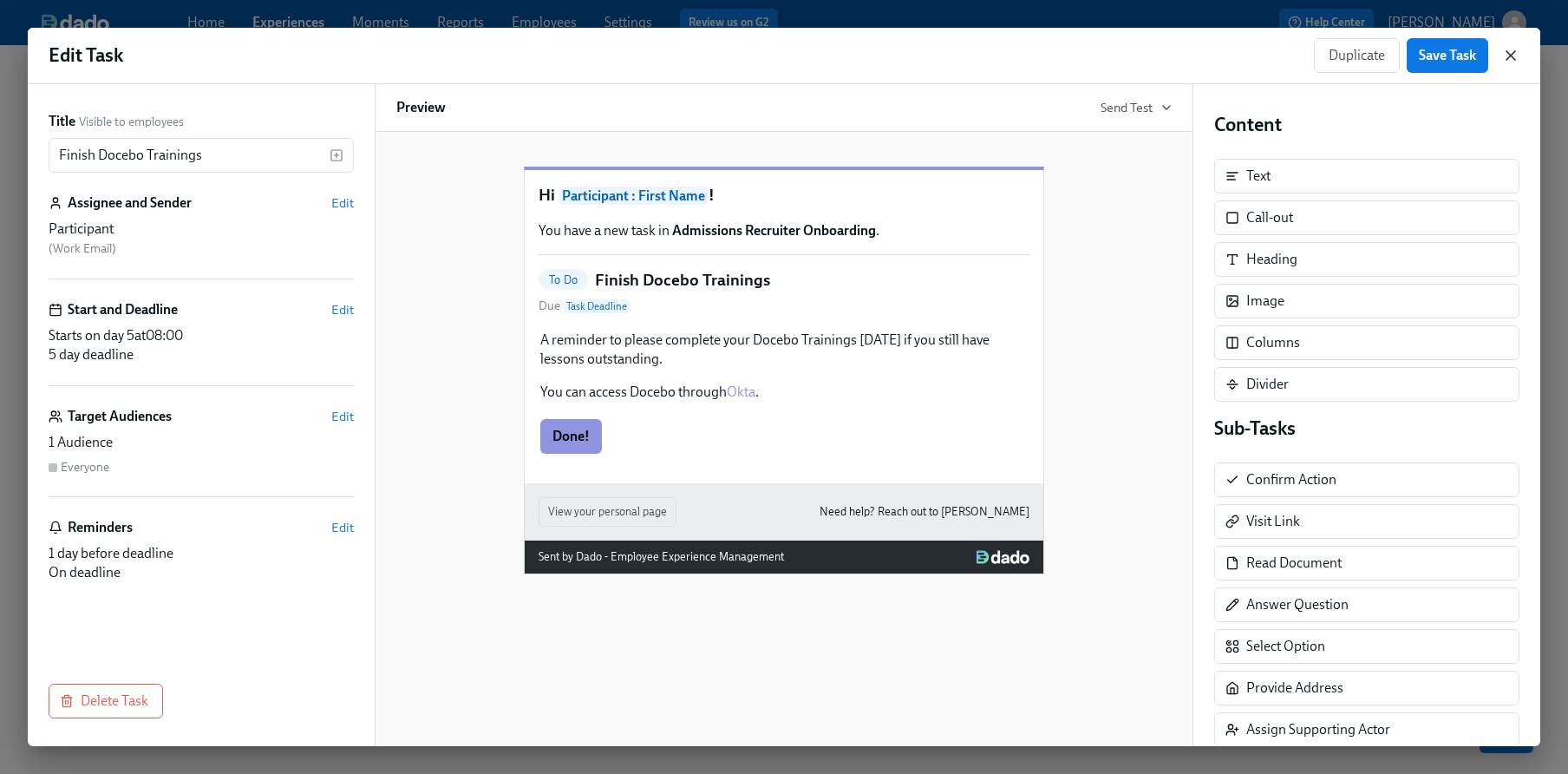
click at [1510, 50] on icon "button" at bounding box center [1511, 56] width 18 height 18
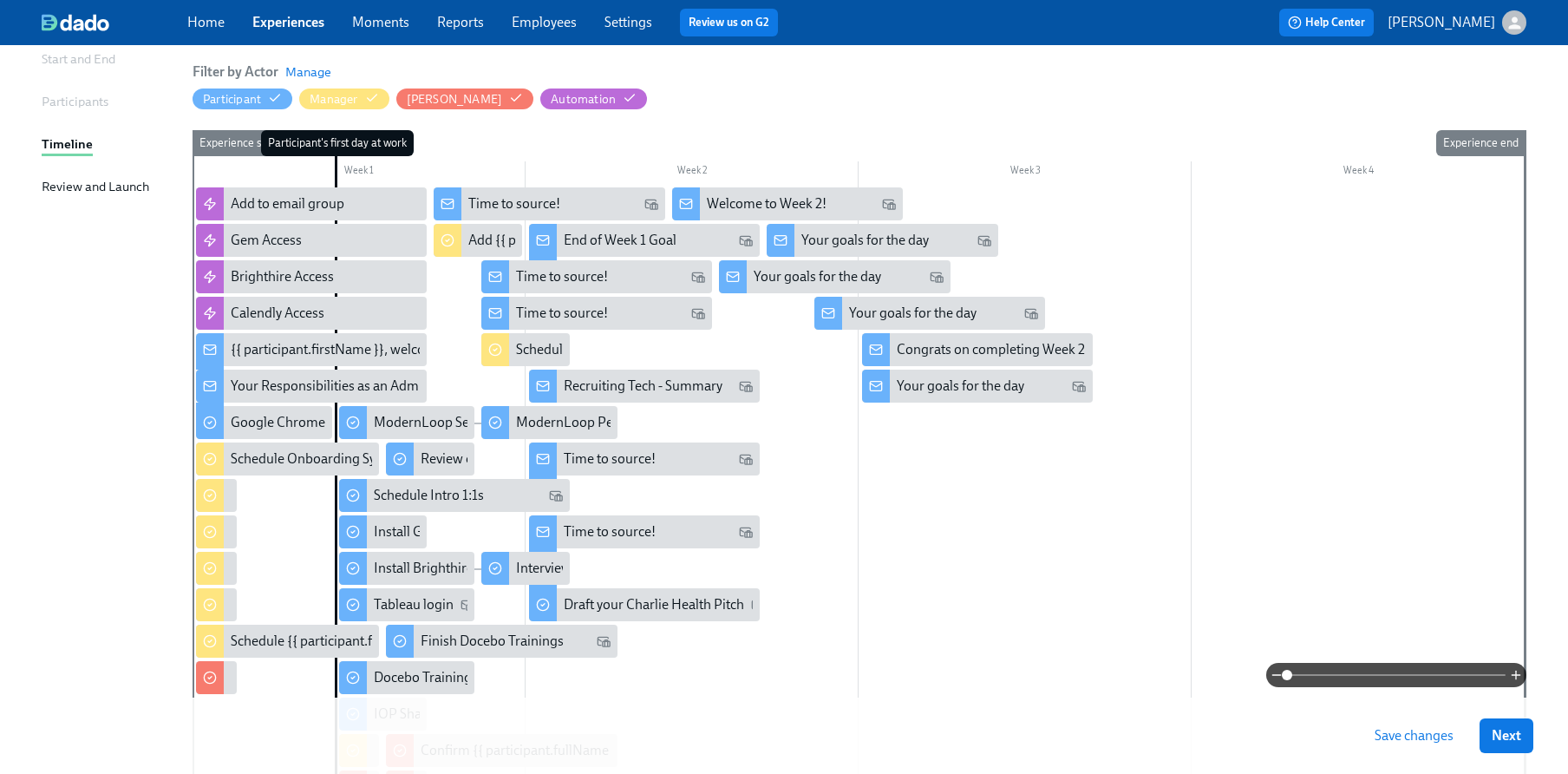
scroll to position [174, 0]
click at [468, 247] on div "Add {{ participant.fullName }} to Weekly Team Meeting" at bounding box center [630, 242] width 324 height 19
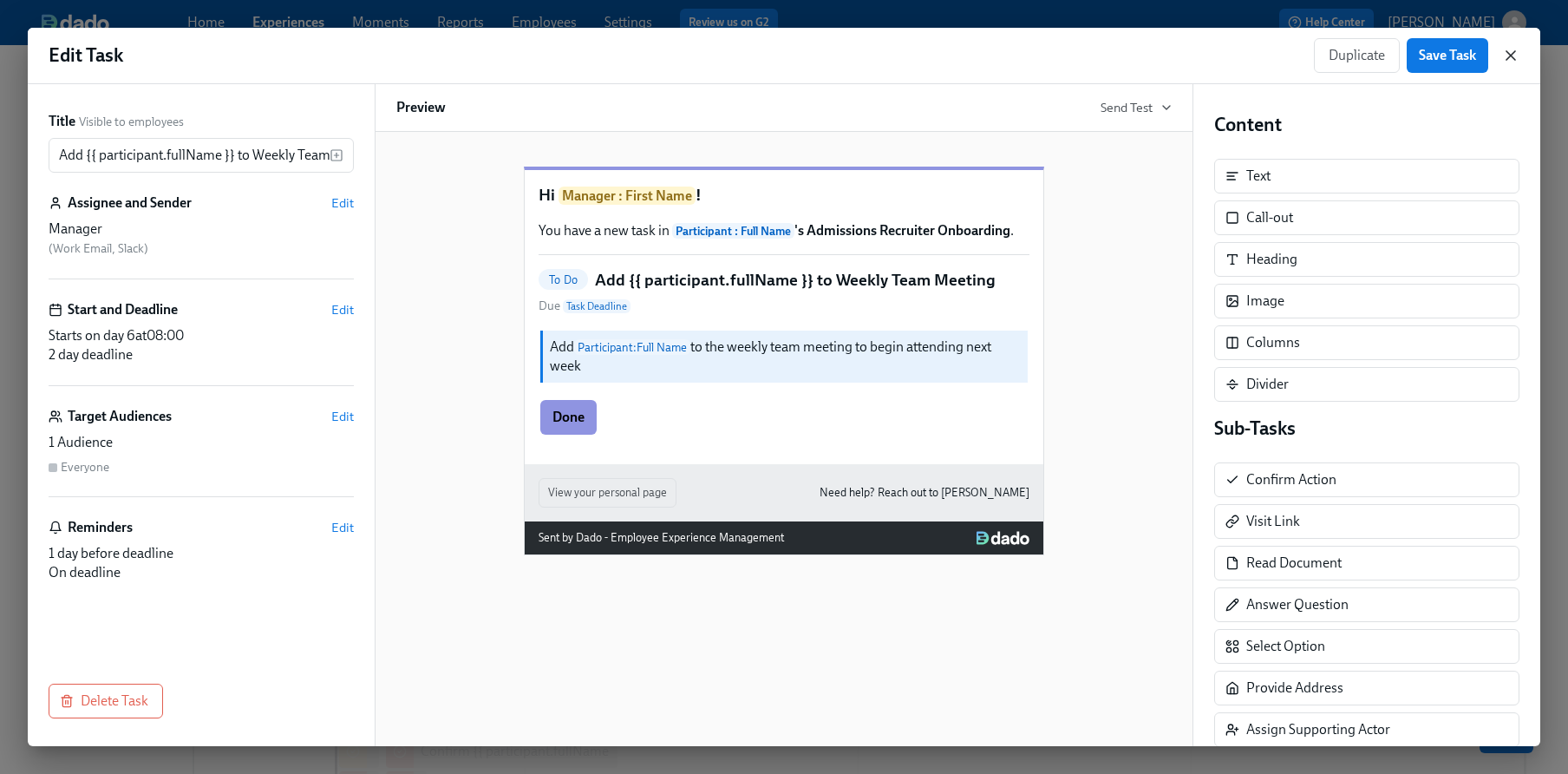
click at [1511, 60] on icon "button" at bounding box center [1511, 56] width 18 height 18
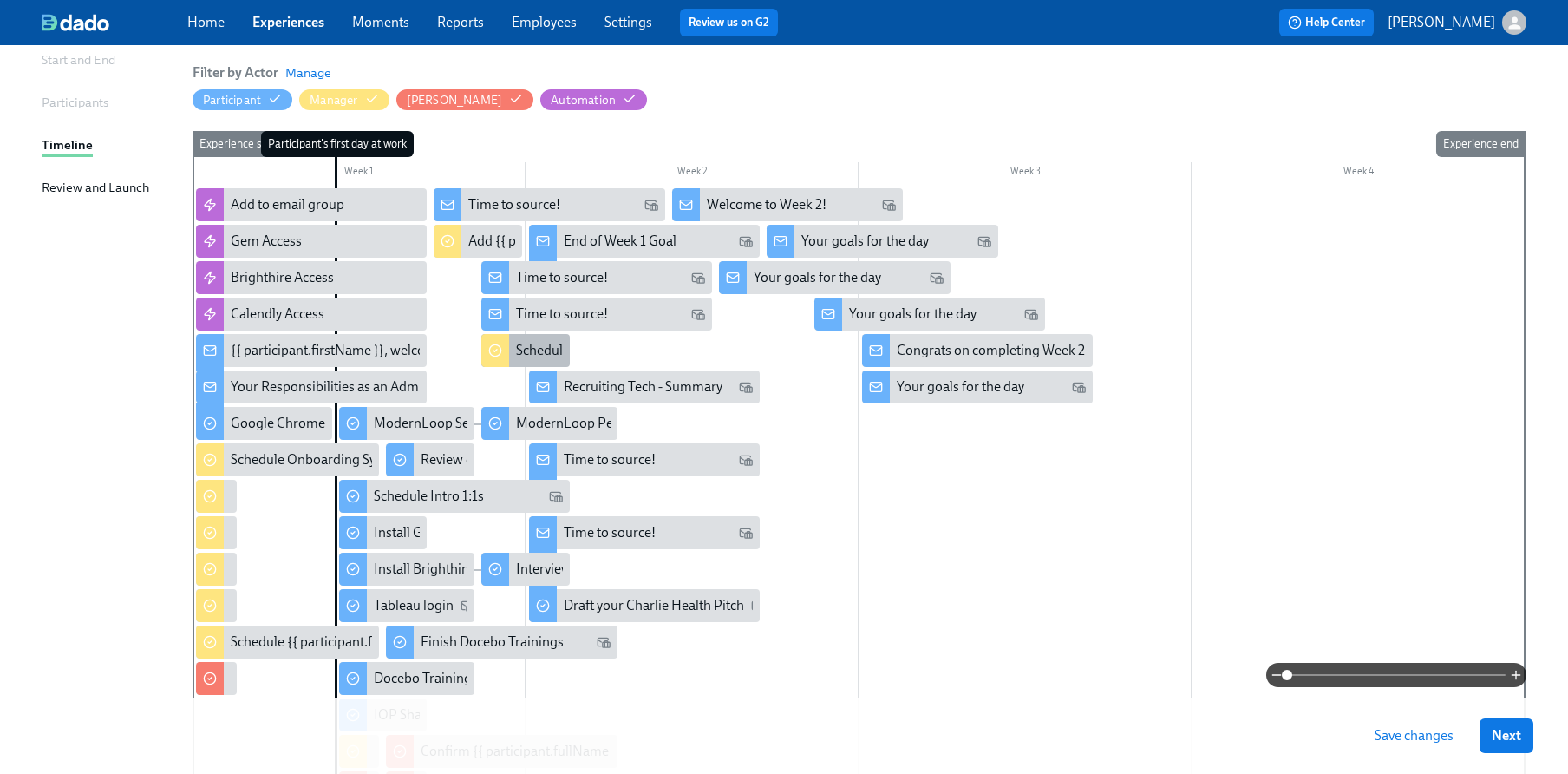
click at [541, 348] on div "Schedule weekly 1:1s with {{ participant.fullName }}" at bounding box center [667, 351] width 302 height 19
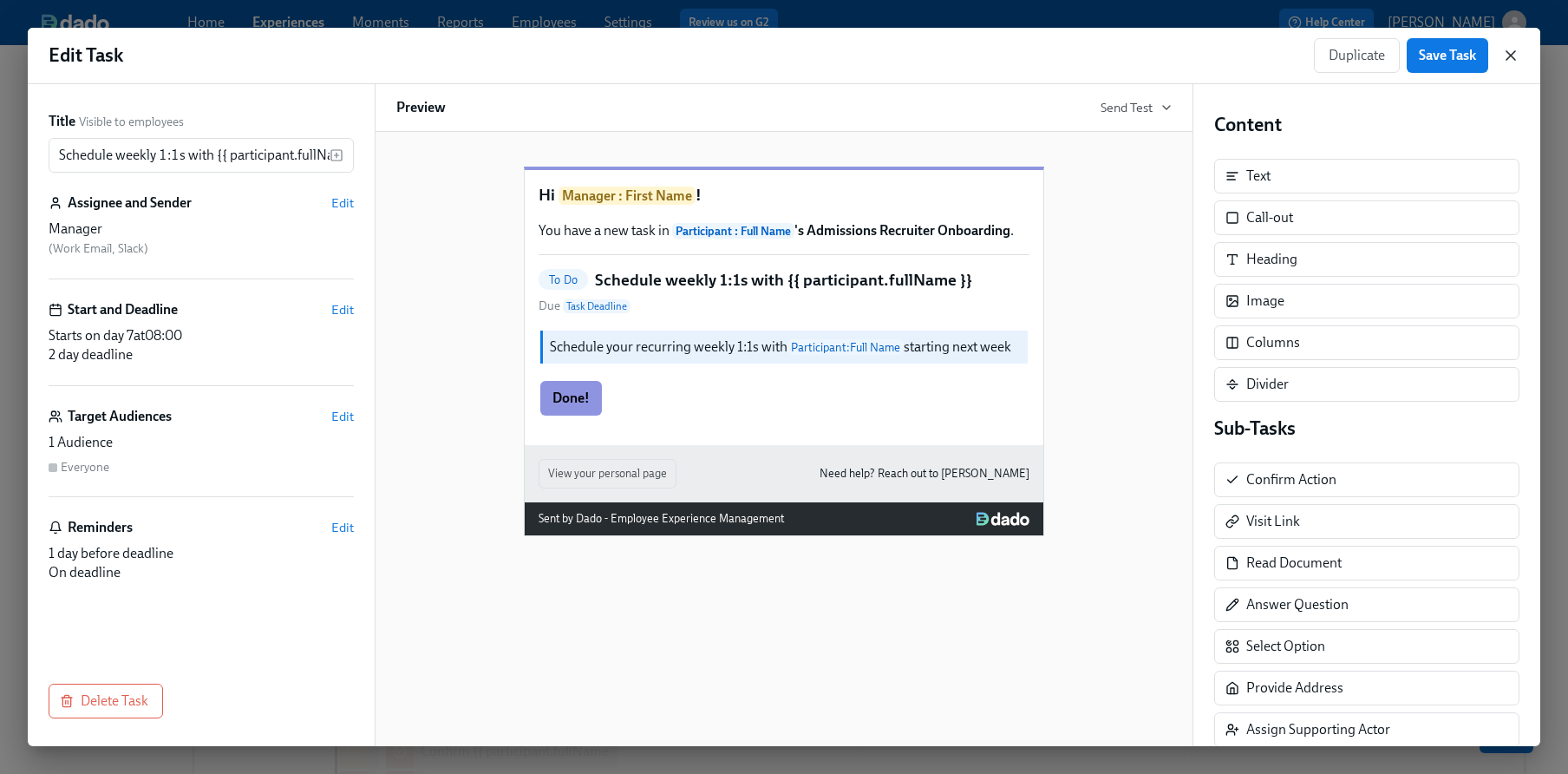
click at [1513, 53] on icon "button" at bounding box center [1511, 55] width 9 height 9
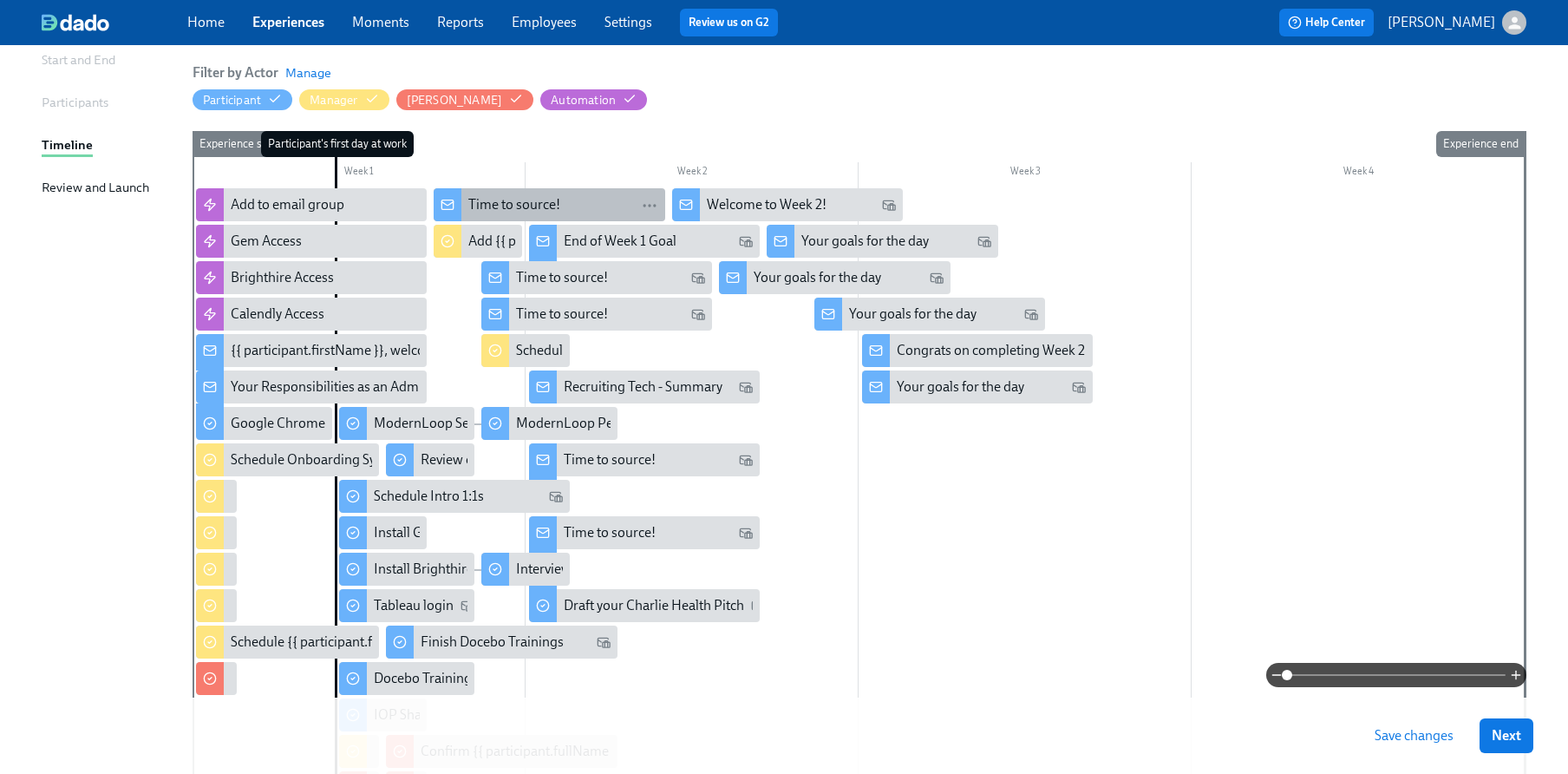
click at [556, 201] on div "Time to source!" at bounding box center [514, 205] width 92 height 19
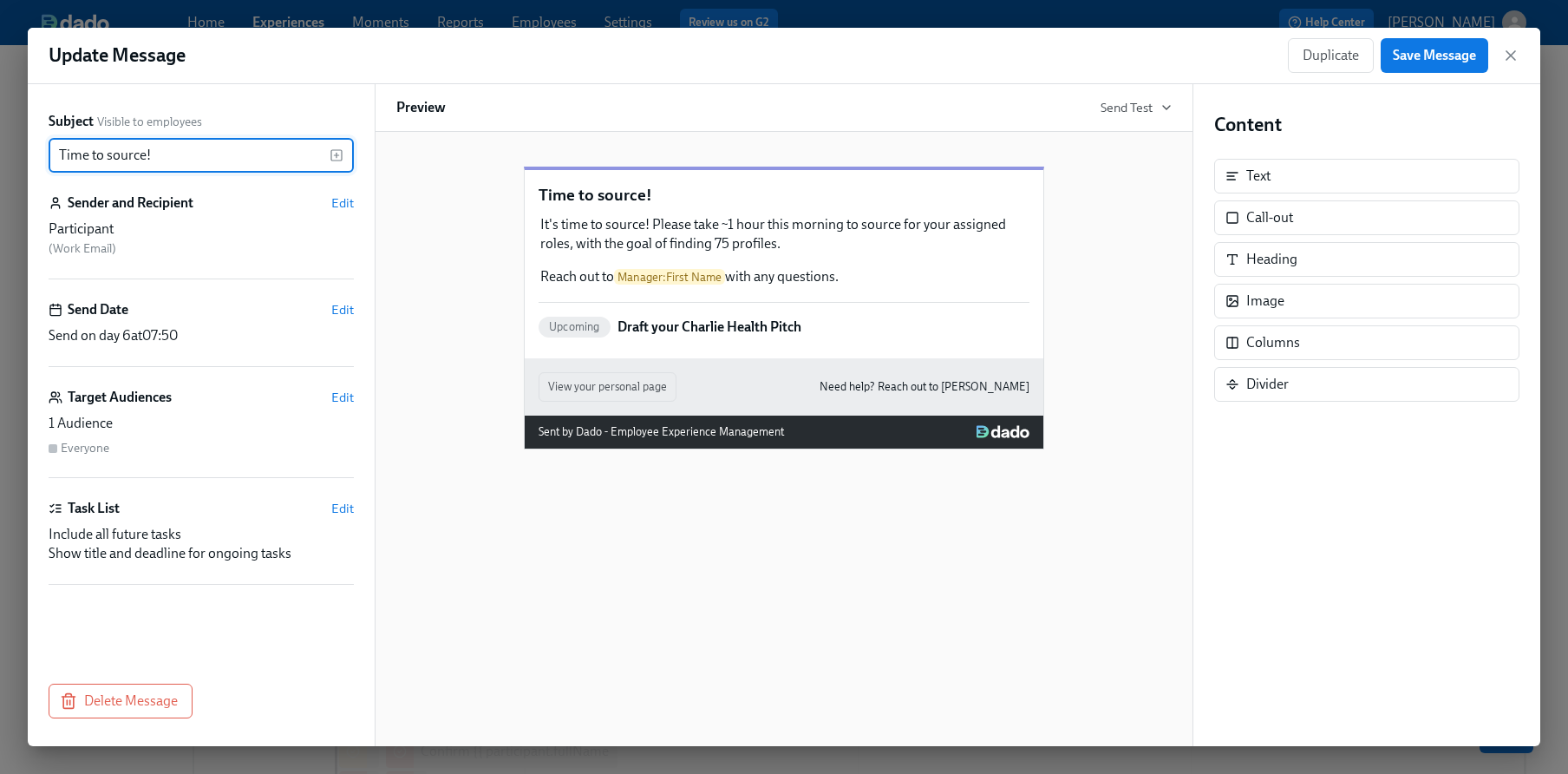
click at [1525, 53] on div "Update Message Duplicate Save Message" at bounding box center [784, 56] width 1513 height 56
click at [1511, 53] on icon "button" at bounding box center [1511, 55] width 9 height 9
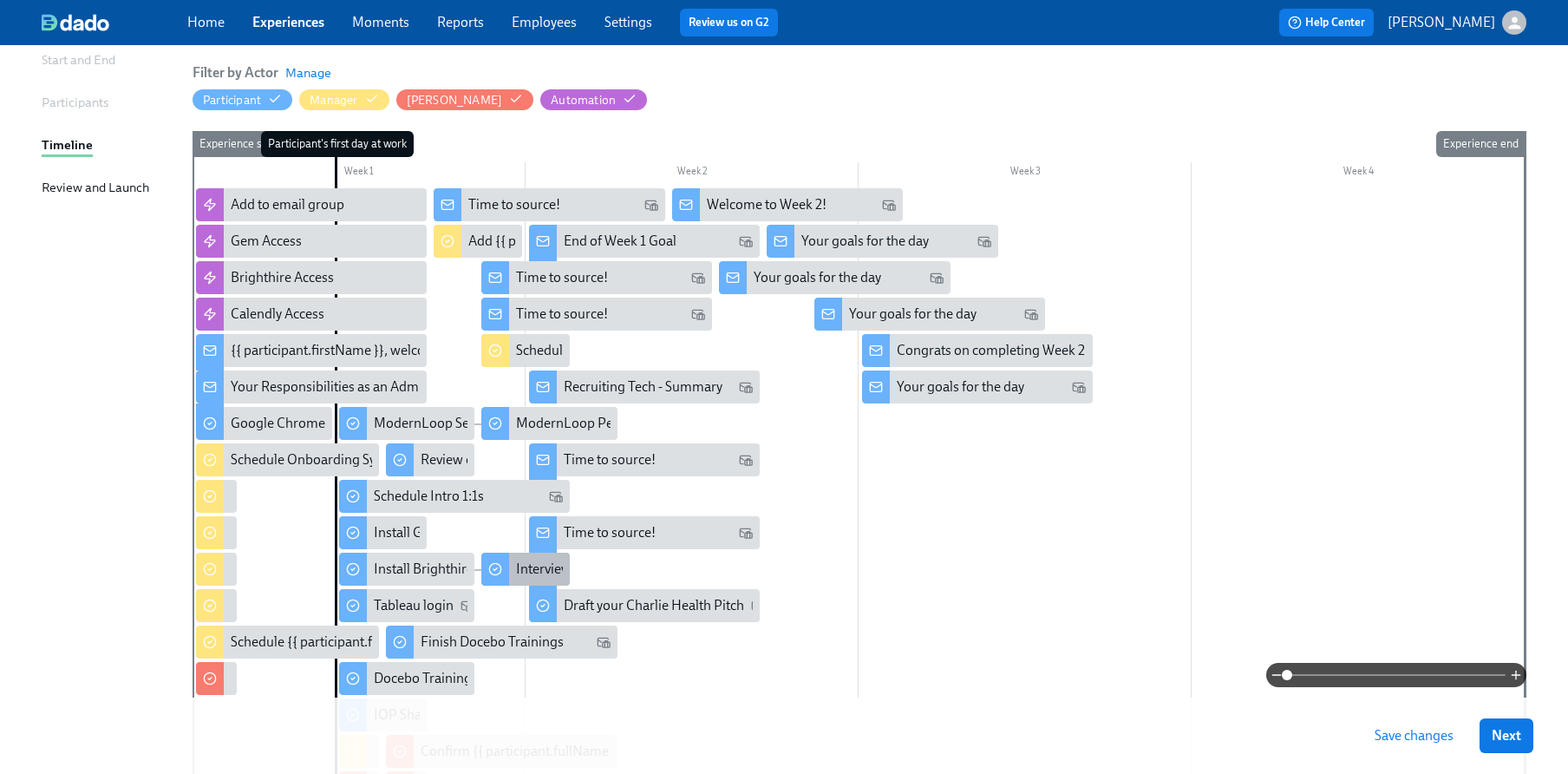
click at [523, 561] on div "Interview Recording Review" at bounding box center [598, 569] width 164 height 19
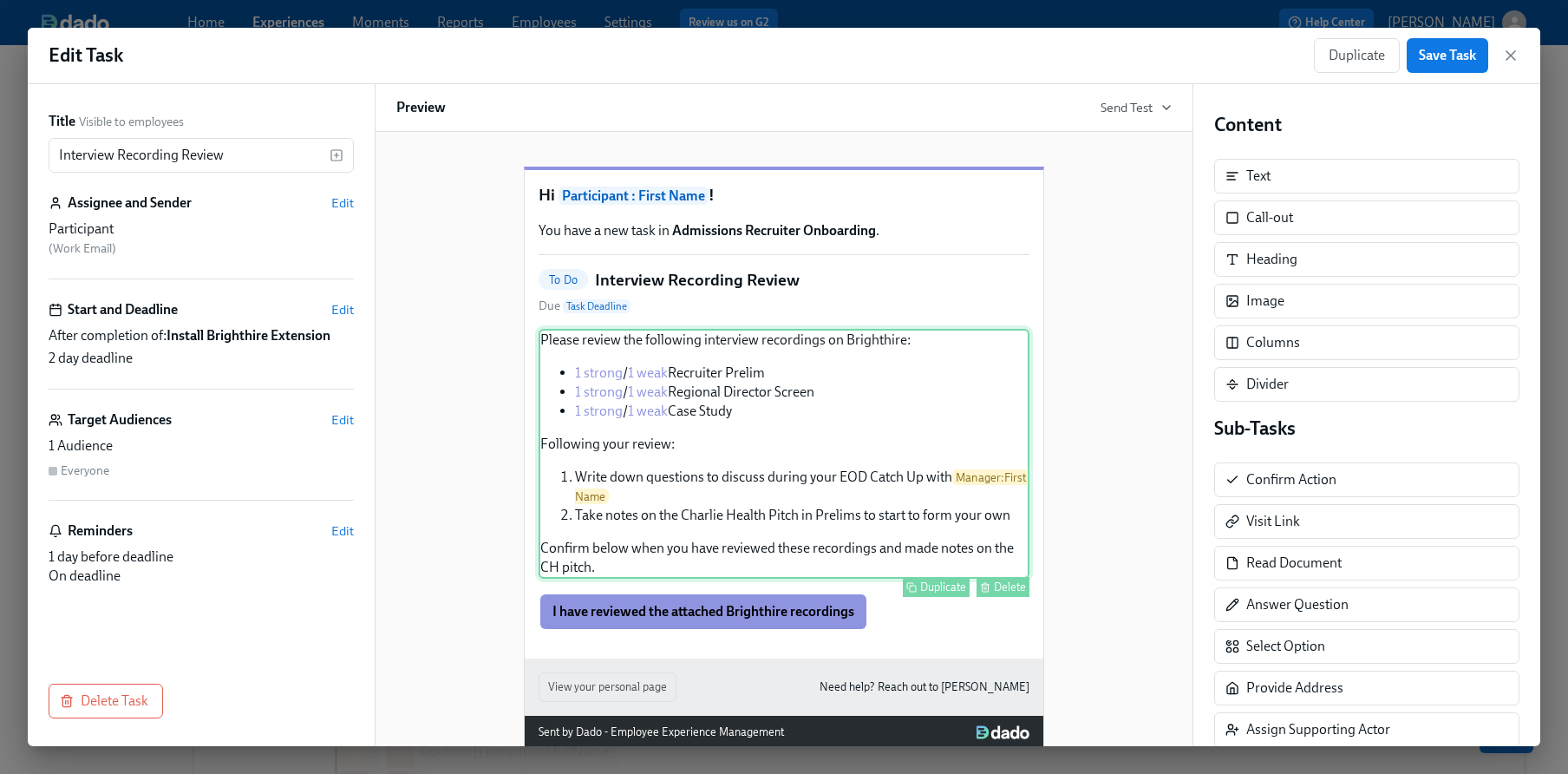
click at [906, 436] on div "Please review the following interview recordings on Brighthire: 1 strong / 1 we…" at bounding box center [784, 454] width 491 height 250
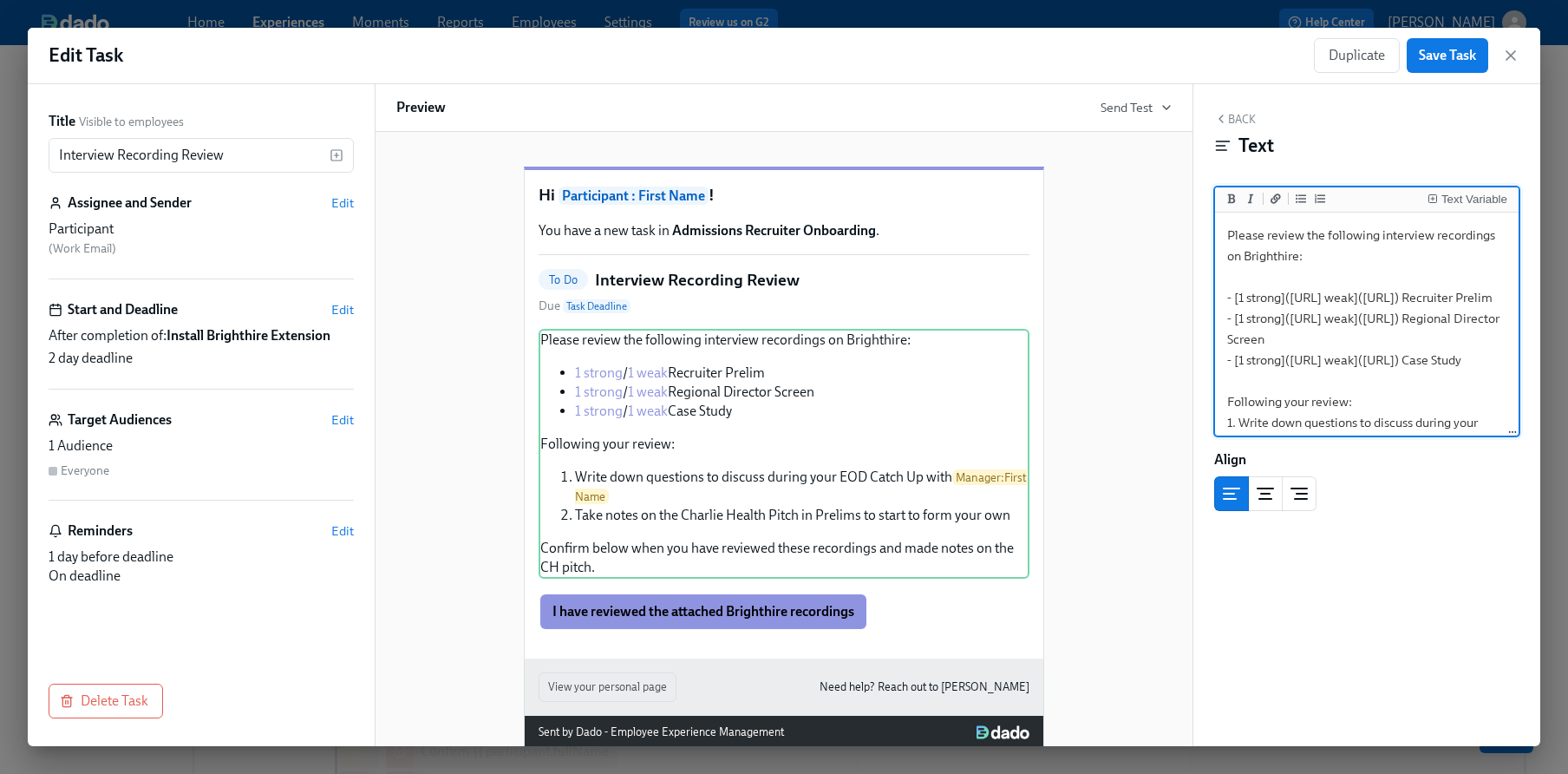
drag, startPoint x: 1231, startPoint y: 317, endPoint x: 1466, endPoint y: 336, distance: 235.8
click at [1466, 336] on textarea "Please review the following interview recordings on Brighthire: - [1 strong]([U…" at bounding box center [1367, 391] width 297 height 351
paste textarea "94b44bc8-3157-4936-bd04-b591426753c5"
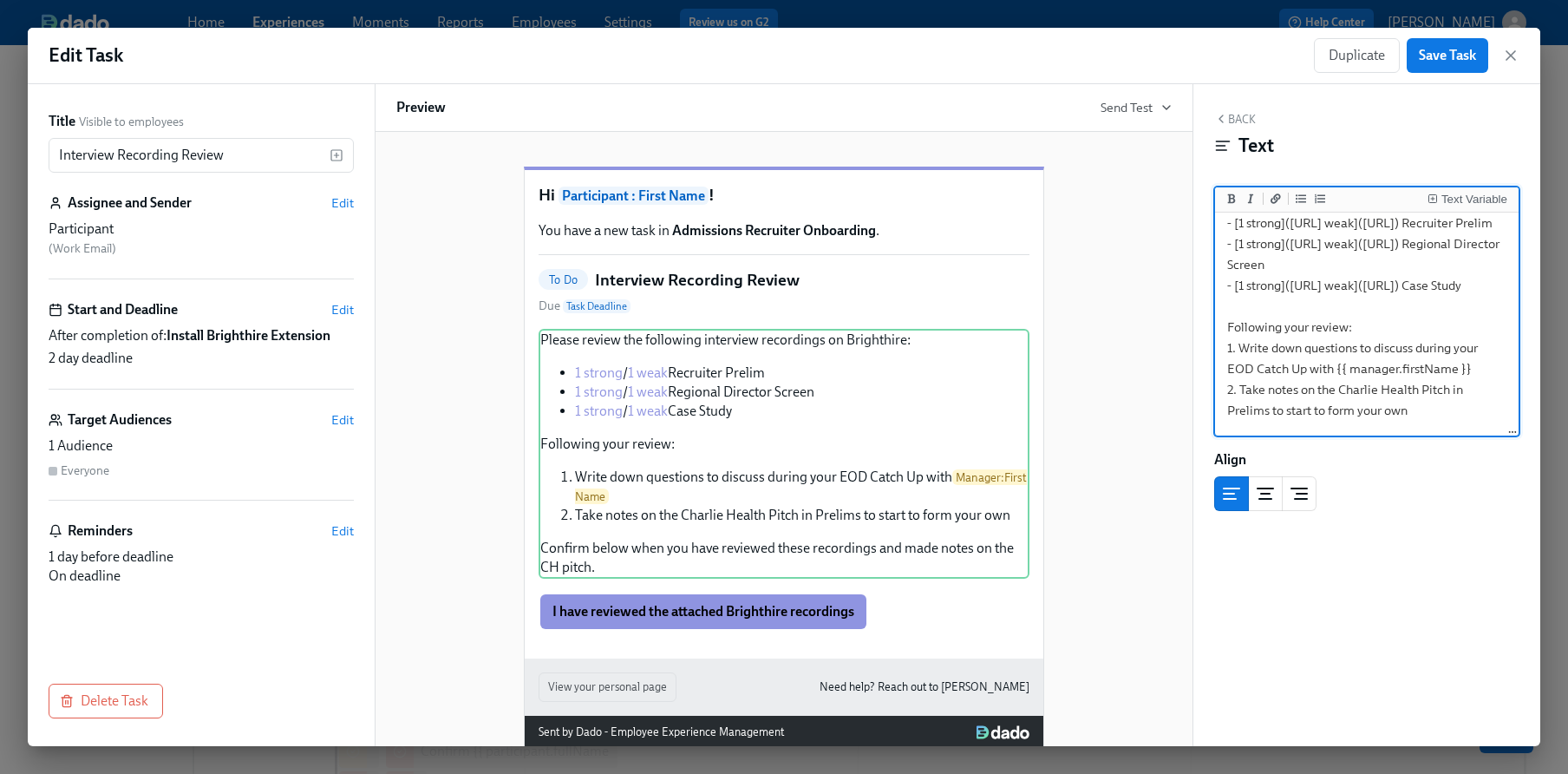
scroll to position [78, 0]
drag, startPoint x: 1463, startPoint y: 322, endPoint x: 1234, endPoint y: 311, distance: 229.3
click at [1234, 311] on textarea "Please review the following interview recordings on Brighthire: - [1 strong]([U…" at bounding box center [1367, 313] width 297 height 351
paste textarea "fc870a6b-0cb2-40e5-8e2b-e28eb9ecf2e"
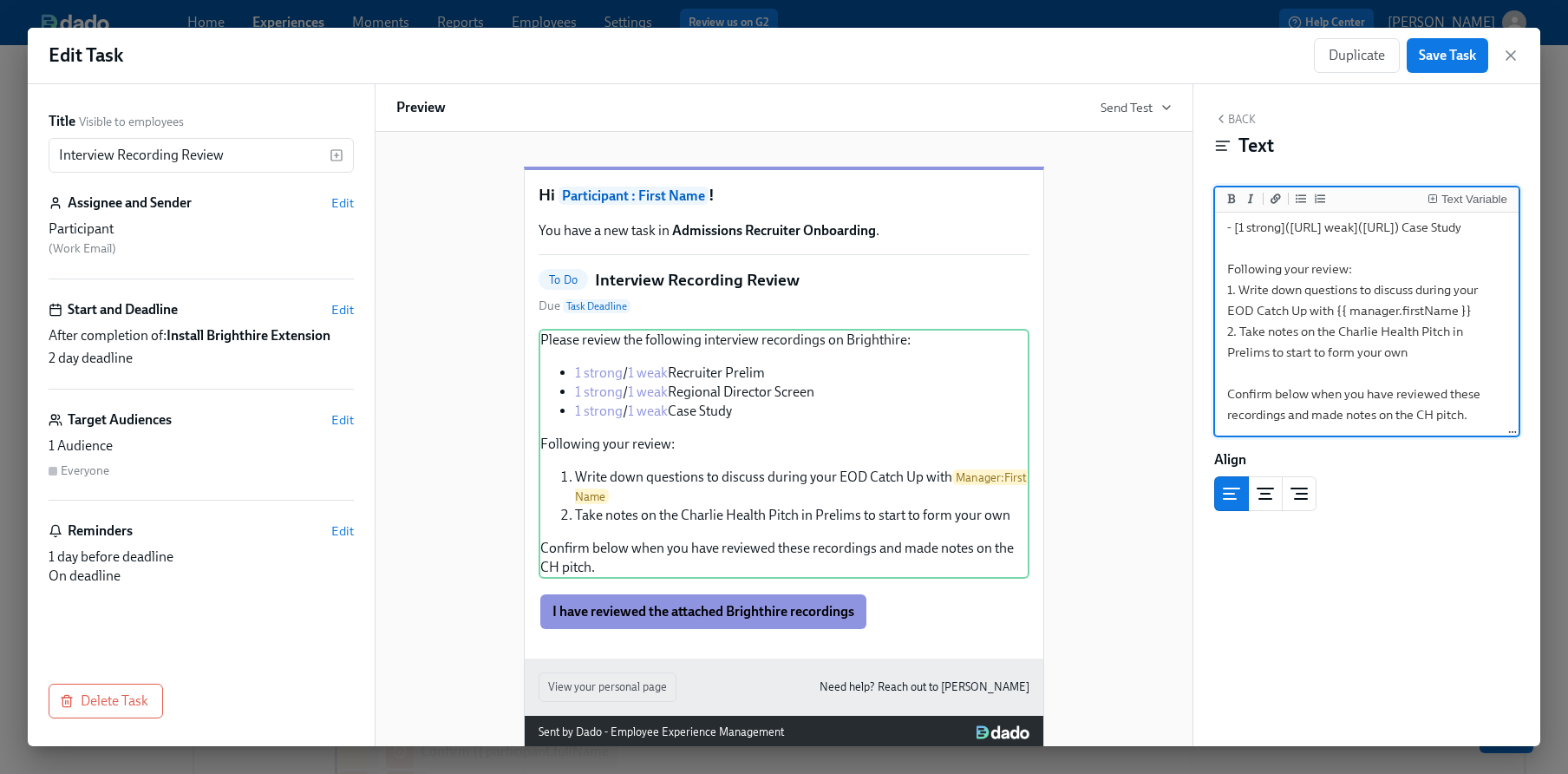
scroll to position [198, 0]
click at [1318, 348] on textarea "Please review the following interview recordings on Brighthire: - [1 strong]([U…" at bounding box center [1367, 258] width 297 height 351
drag, startPoint x: 1363, startPoint y: 351, endPoint x: 1228, endPoint y: 351, distance: 135.0
click at [1228, 351] on textarea "Please review the following interview recordings on Brighthire: - [1 strong]([U…" at bounding box center [1367, 258] width 297 height 351
drag, startPoint x: 1230, startPoint y: 262, endPoint x: 1439, endPoint y: 279, distance: 209.7
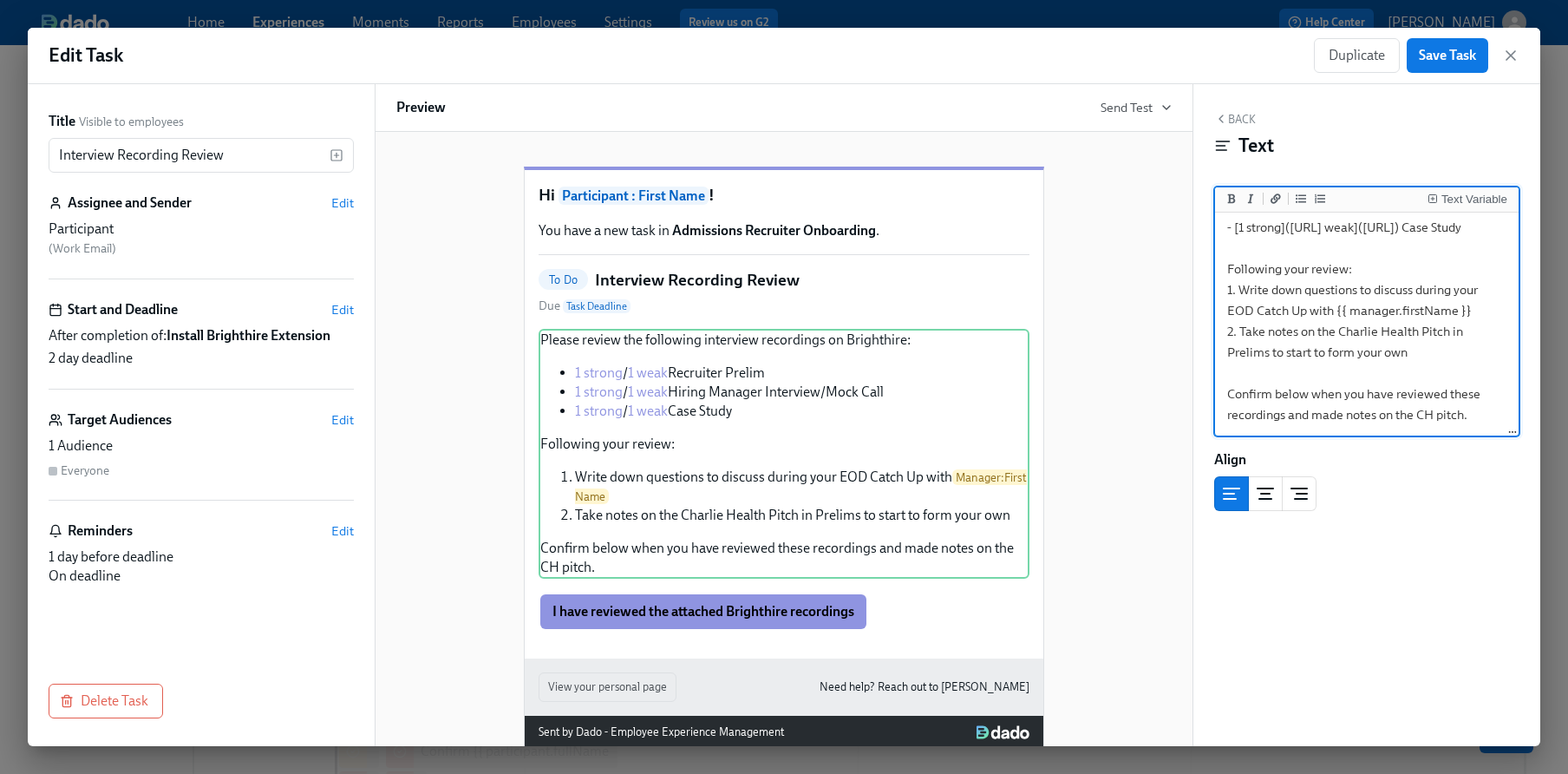
click at [1439, 279] on textarea "Please review the following interview recordings on Brighthire: - [1 strong]([U…" at bounding box center [1367, 258] width 297 height 351
paste textarea "1cae2ad7-c150-4c4e-bd39-1bc44d41bcbf"
drag, startPoint x: 1232, startPoint y: 316, endPoint x: 1472, endPoint y: 331, distance: 240.5
click at [1472, 331] on textarea "Please review the following interview recordings on Brighthire: - [1 strong]([U…" at bounding box center [1367, 258] width 297 height 351
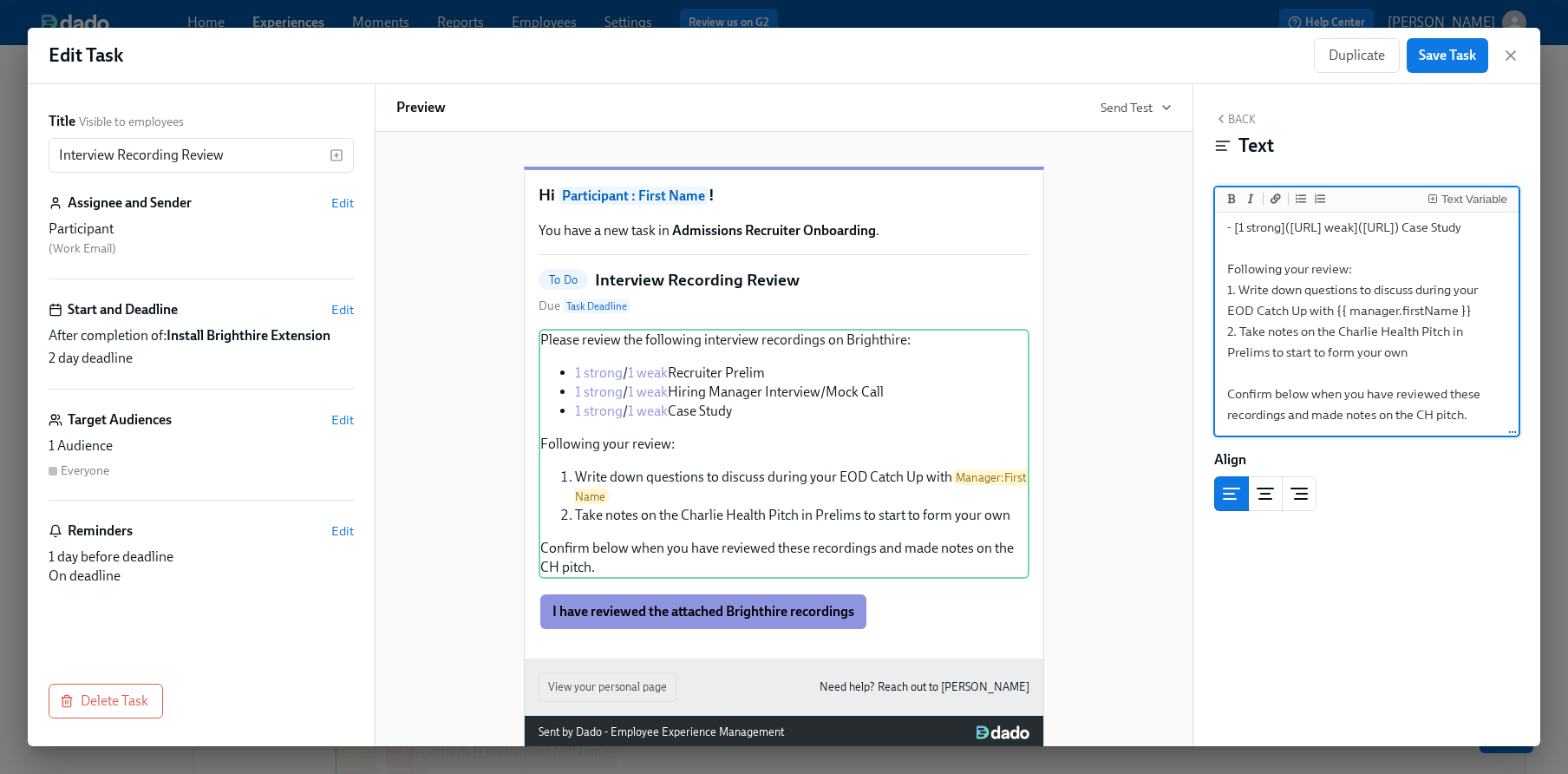
paste textarea "e469dc7d-66c0-4c1d-a482-3048e613386a"
click at [1240, 229] on textarea "Please review the following interview recordings on Brighthire: - [1 strong]([U…" at bounding box center [1367, 258] width 297 height 351
drag, startPoint x: 1306, startPoint y: 235, endPoint x: 1235, endPoint y: 230, distance: 71.2
click at [1235, 230] on textarea "Please review the following interview recordings on Brighthire: - [1 strong]([U…" at bounding box center [1367, 258] width 297 height 351
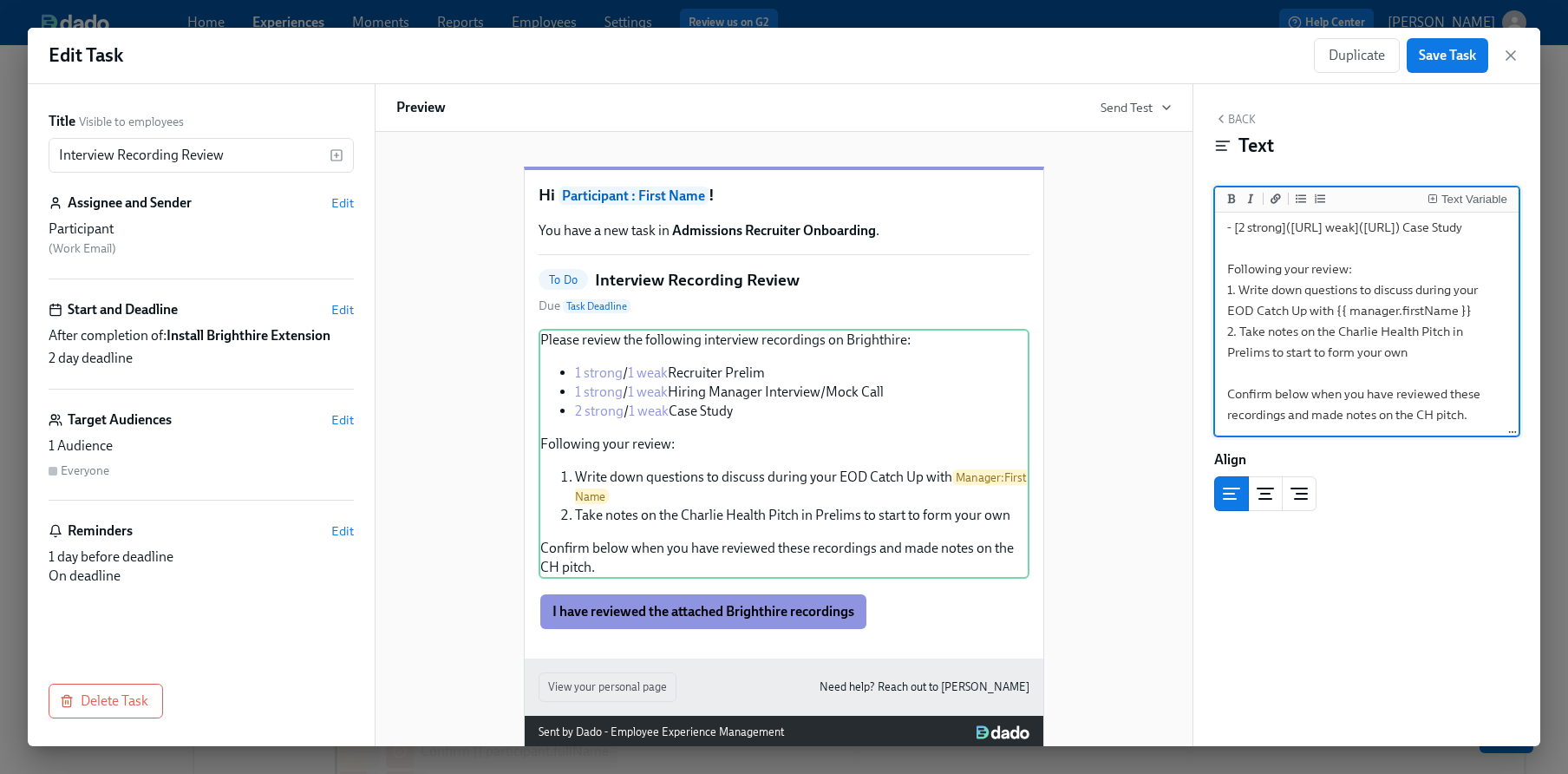
click at [1245, 276] on textarea "Please review the following interview recordings on Brighthire: - [1 strong]([U…" at bounding box center [1367, 258] width 297 height 351
drag, startPoint x: 1478, startPoint y: 268, endPoint x: 1218, endPoint y: 252, distance: 260.5
click at [1219, 252] on textarea "Please review the following interview recordings on Brighthire: - [1 strong]([U…" at bounding box center [1367, 258] width 297 height 351
click at [1277, 231] on textarea "Please review the following interview recordings on Brighthire: - [1 strong]([U…" at bounding box center [1367, 258] width 297 height 351
click at [1302, 228] on textarea "Please review the following interview recordings on Brighthire: - [1 strong]([U…" at bounding box center [1367, 248] width 297 height 371
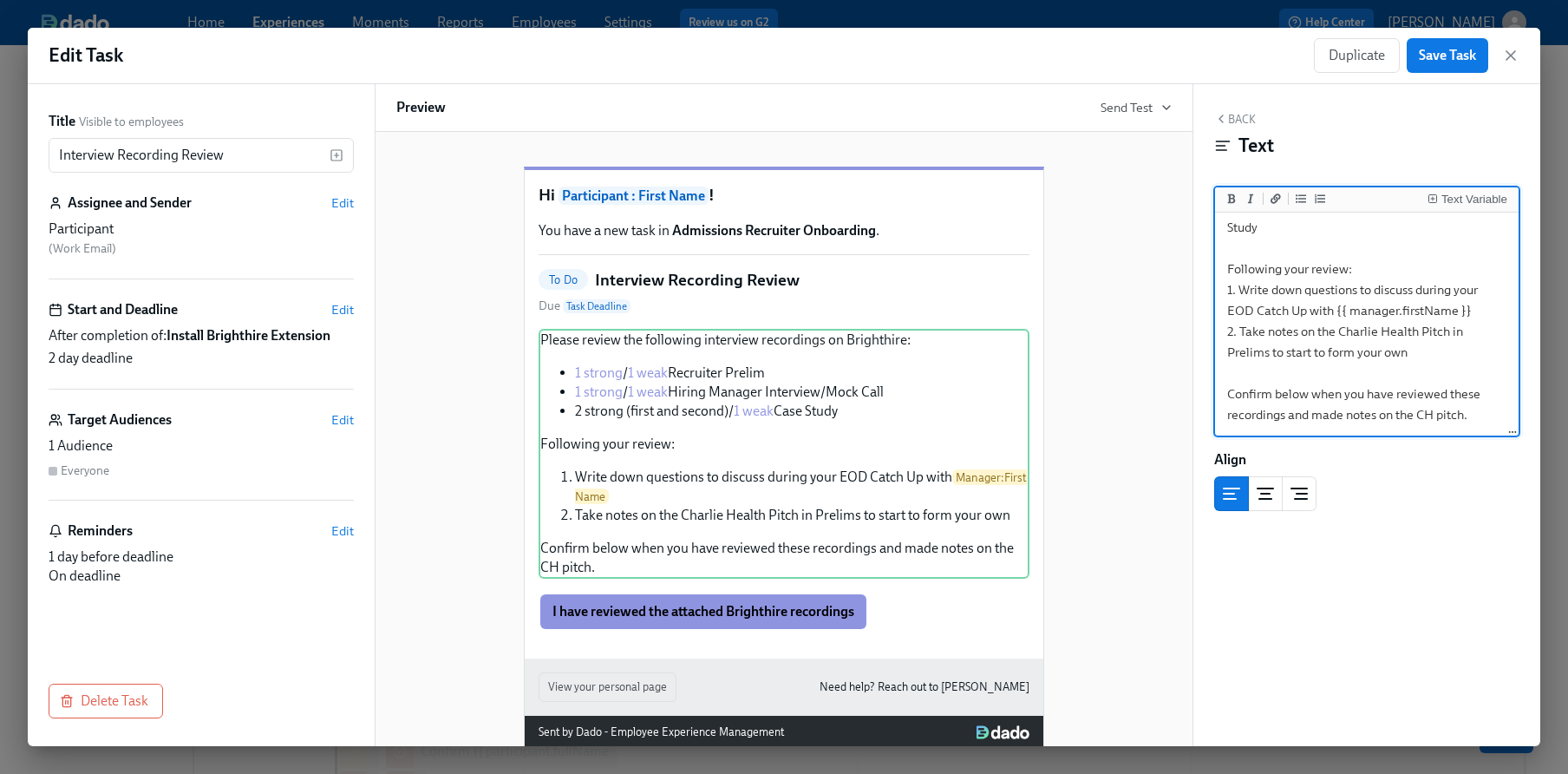
click at [1302, 228] on textarea "Please review the following interview recordings on Brighthire: - [1 strong]([U…" at bounding box center [1367, 248] width 297 height 371
drag, startPoint x: 1306, startPoint y: 229, endPoint x: 1287, endPoint y: 256, distance: 33.0
click at [1287, 256] on textarea "Please review the following interview recordings on Brighthire: - [1 strong]([U…" at bounding box center [1367, 248] width 297 height 371
click at [1270, 198] on icon "Add a link" at bounding box center [1276, 199] width 10 height 11
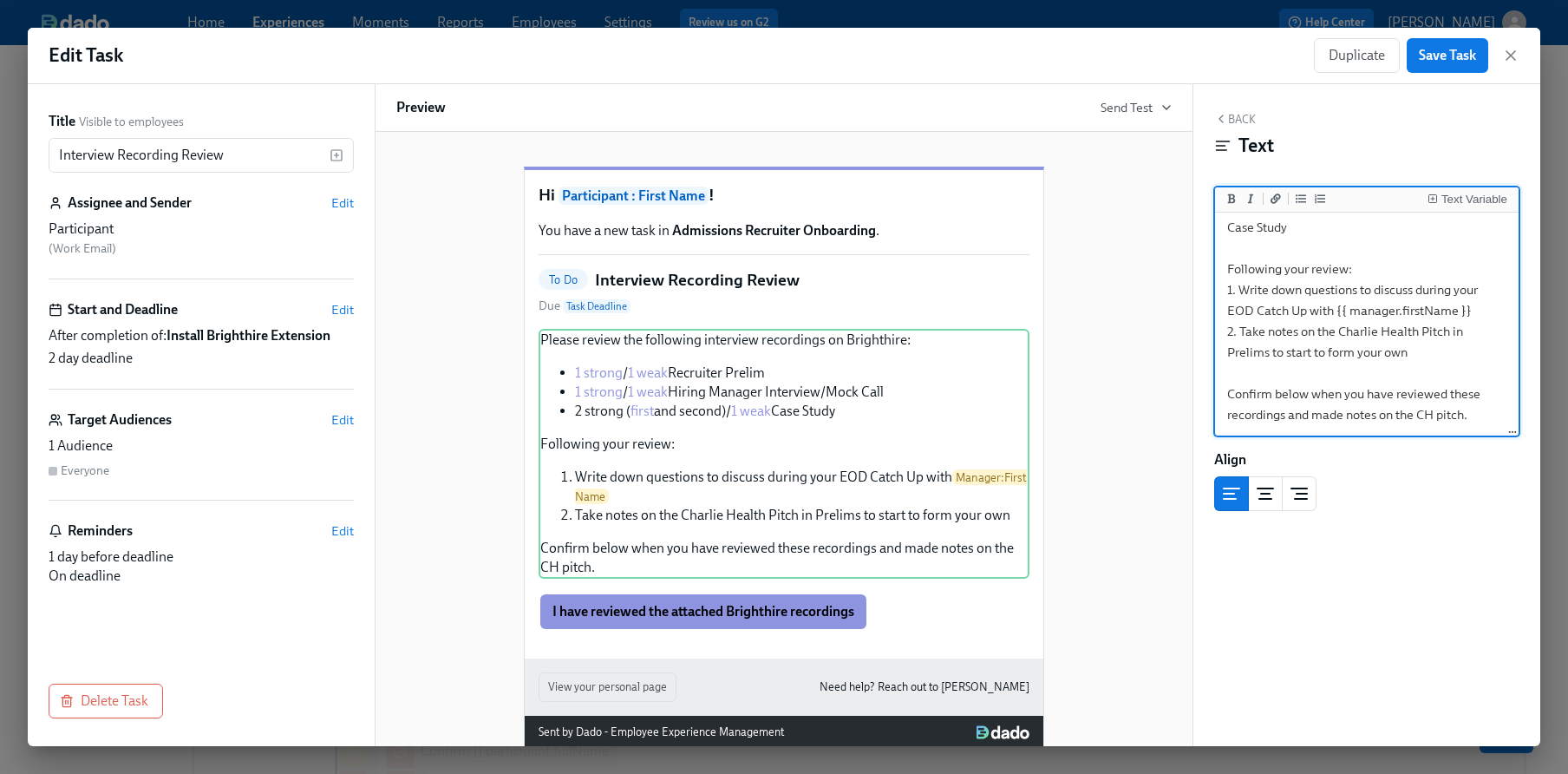
drag, startPoint x: 1404, startPoint y: 260, endPoint x: 1367, endPoint y: 261, distance: 37.0
click at [1367, 261] on textarea "Please review the following interview recordings on Brighthire: - [1 strong]([U…" at bounding box center [1367, 248] width 297 height 371
click at [1278, 201] on icon "Add a link" at bounding box center [1276, 199] width 10 height 11
drag, startPoint x: 1322, startPoint y: 264, endPoint x: 1337, endPoint y: 259, distance: 15.8
click at [1337, 259] on textarea "Please review the following interview recordings on Brighthire: - [1 strong]([U…" at bounding box center [1367, 248] width 297 height 371
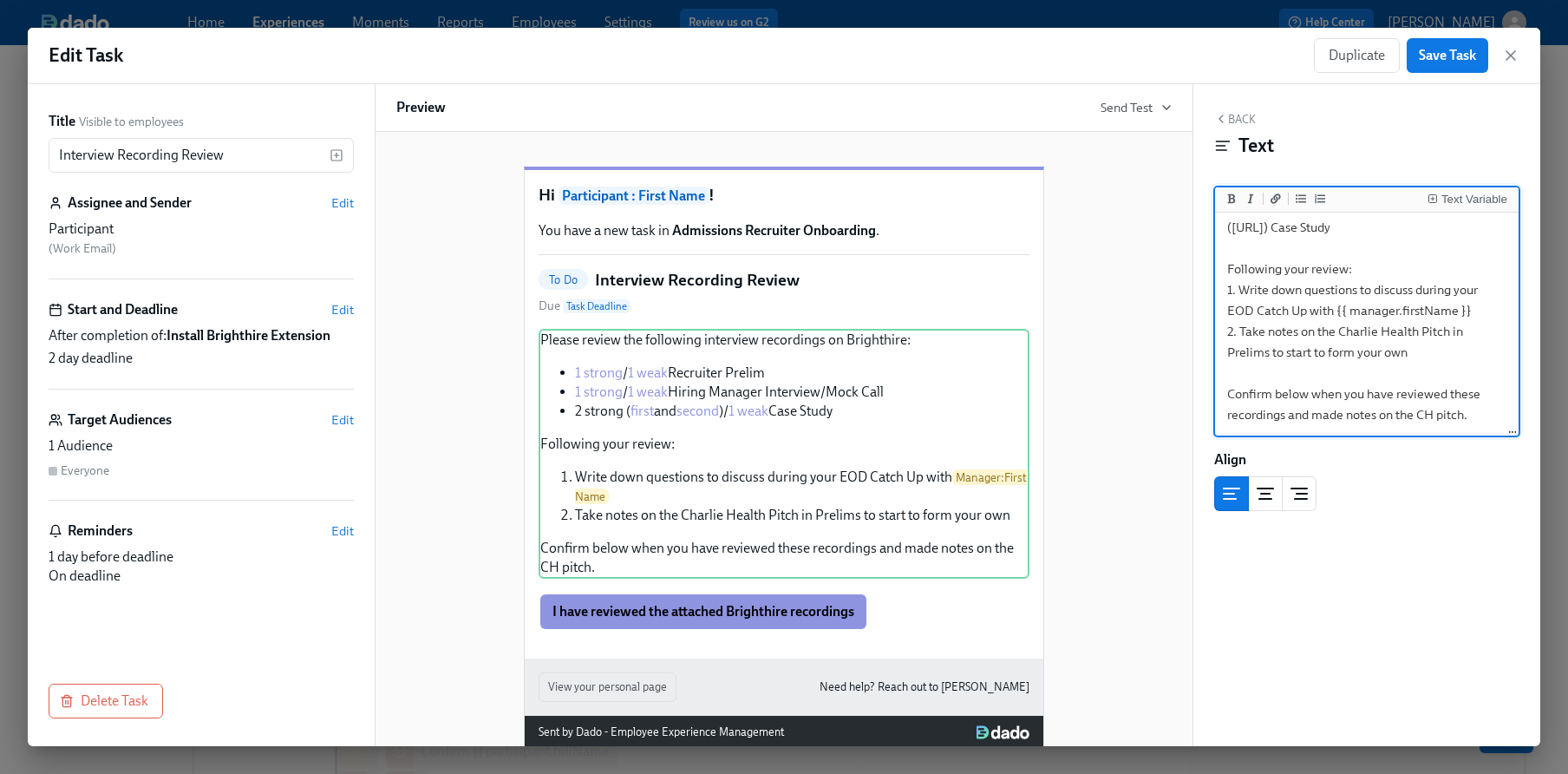
paste textarea "[URL]"
drag, startPoint x: 1278, startPoint y: 328, endPoint x: 1297, endPoint y: 328, distance: 19.0
click at [1297, 328] on textarea "Please review the following interview recordings on Brighthire: - [1 strong]([U…" at bounding box center [1367, 248] width 297 height 371
paste textarea "[URL]"
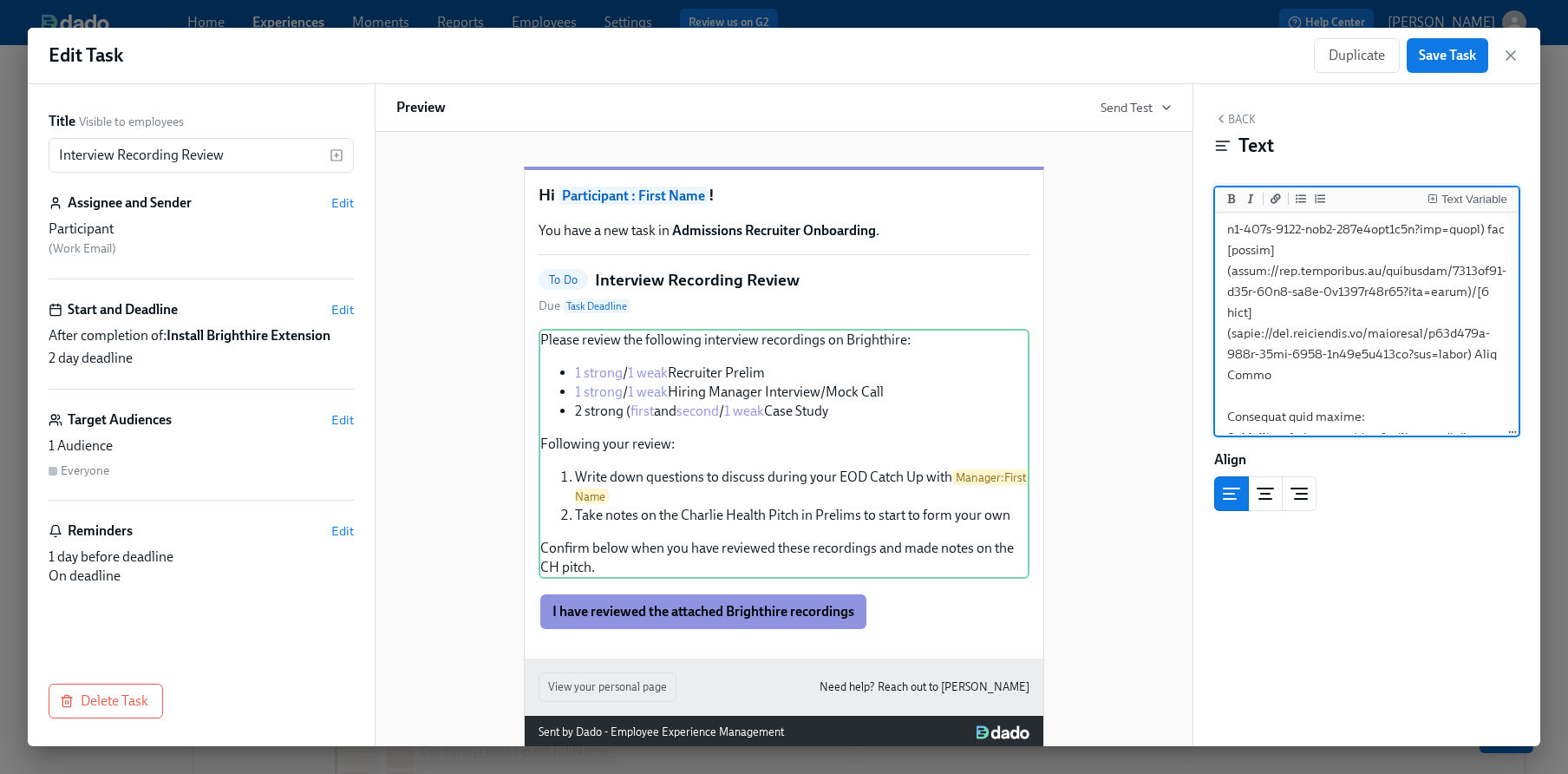
scroll to position [405, 0]
drag, startPoint x: 1232, startPoint y: 329, endPoint x: 1466, endPoint y: 348, distance: 234.8
click at [1466, 348] on textarea at bounding box center [1367, 195] width 297 height 767
paste textarea "63c750aa-d2f3-4084-b24c-1dc4ea2baf89"
drag, startPoint x: 1262, startPoint y: 376, endPoint x: 1472, endPoint y: 357, distance: 210.9
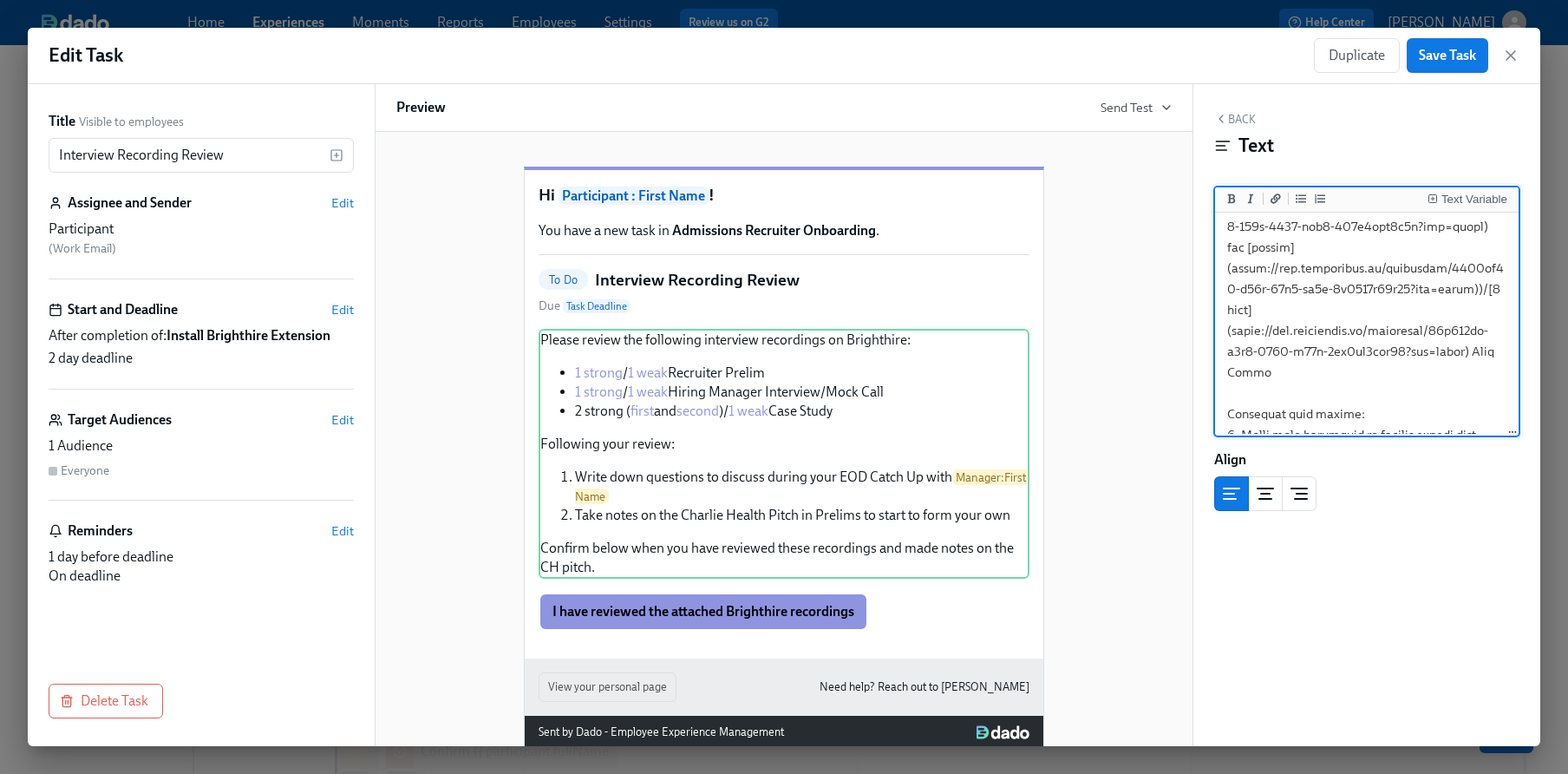
click at [1472, 357] on textarea at bounding box center [1367, 195] width 297 height 767
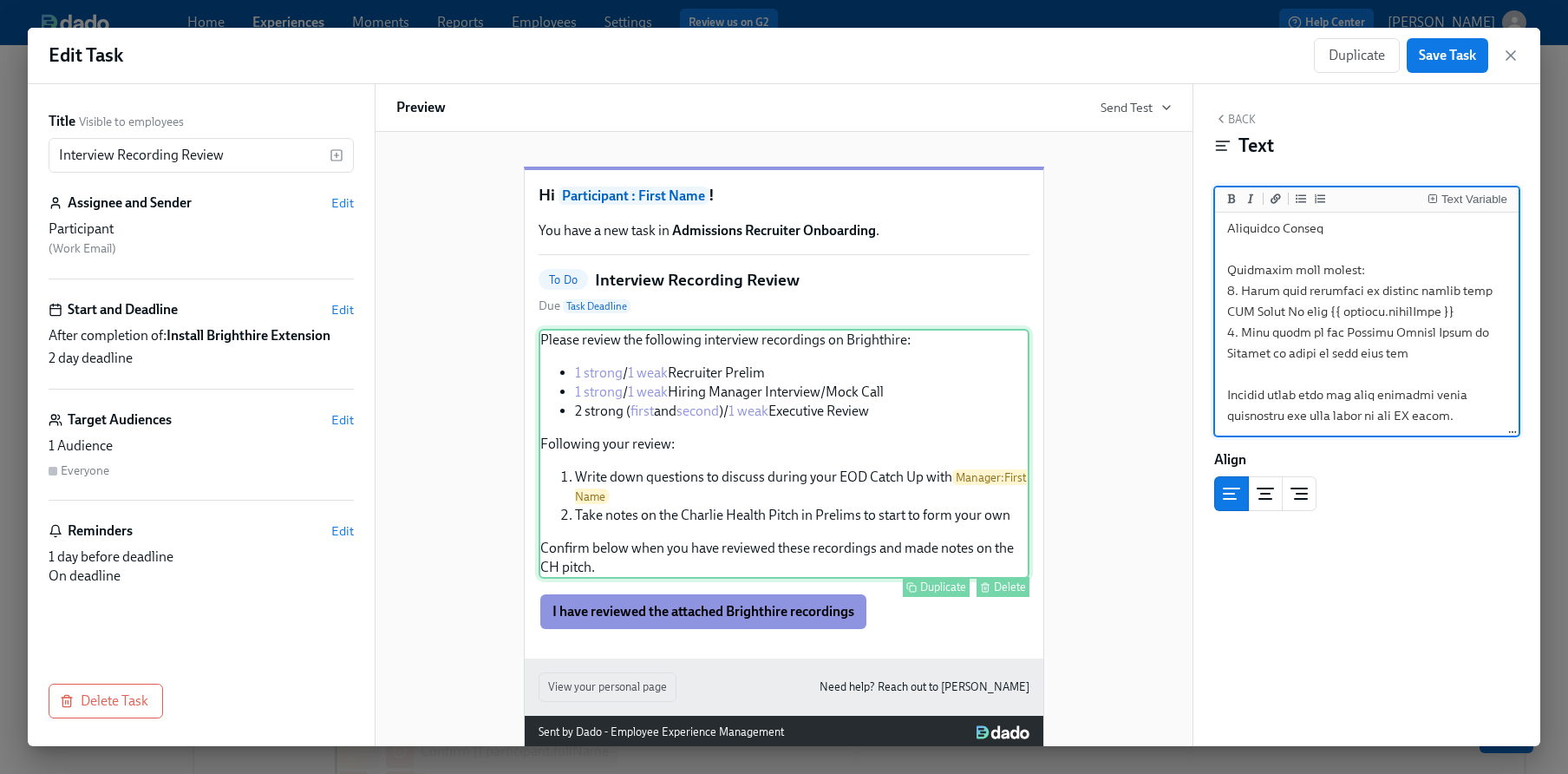
scroll to position [42, 0]
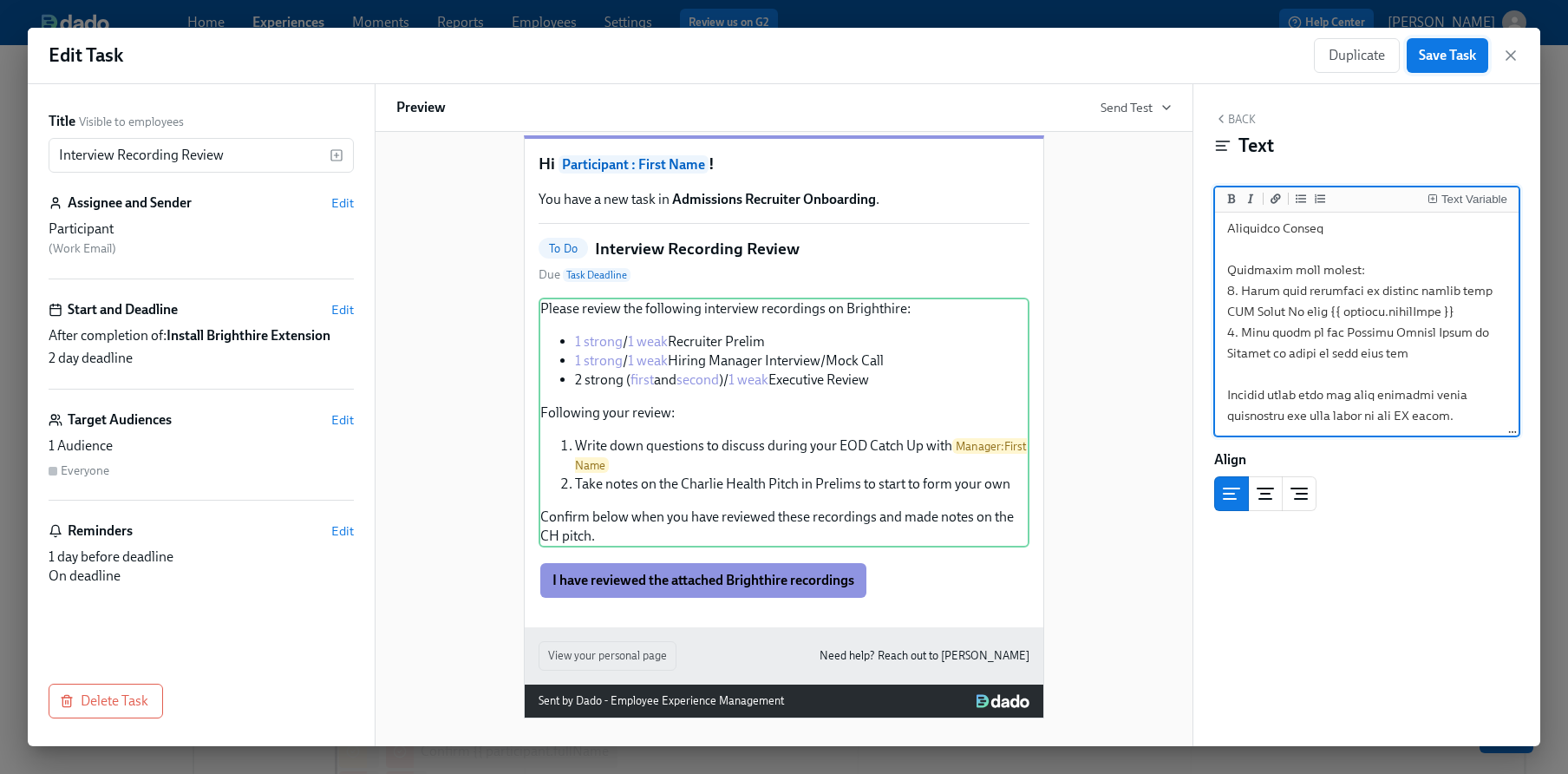
type textarea "Please review the following interview recordings on Brighthire: - [1 strong]([U…"
click at [1458, 66] on button "Save Task" at bounding box center [1447, 56] width 81 height 35
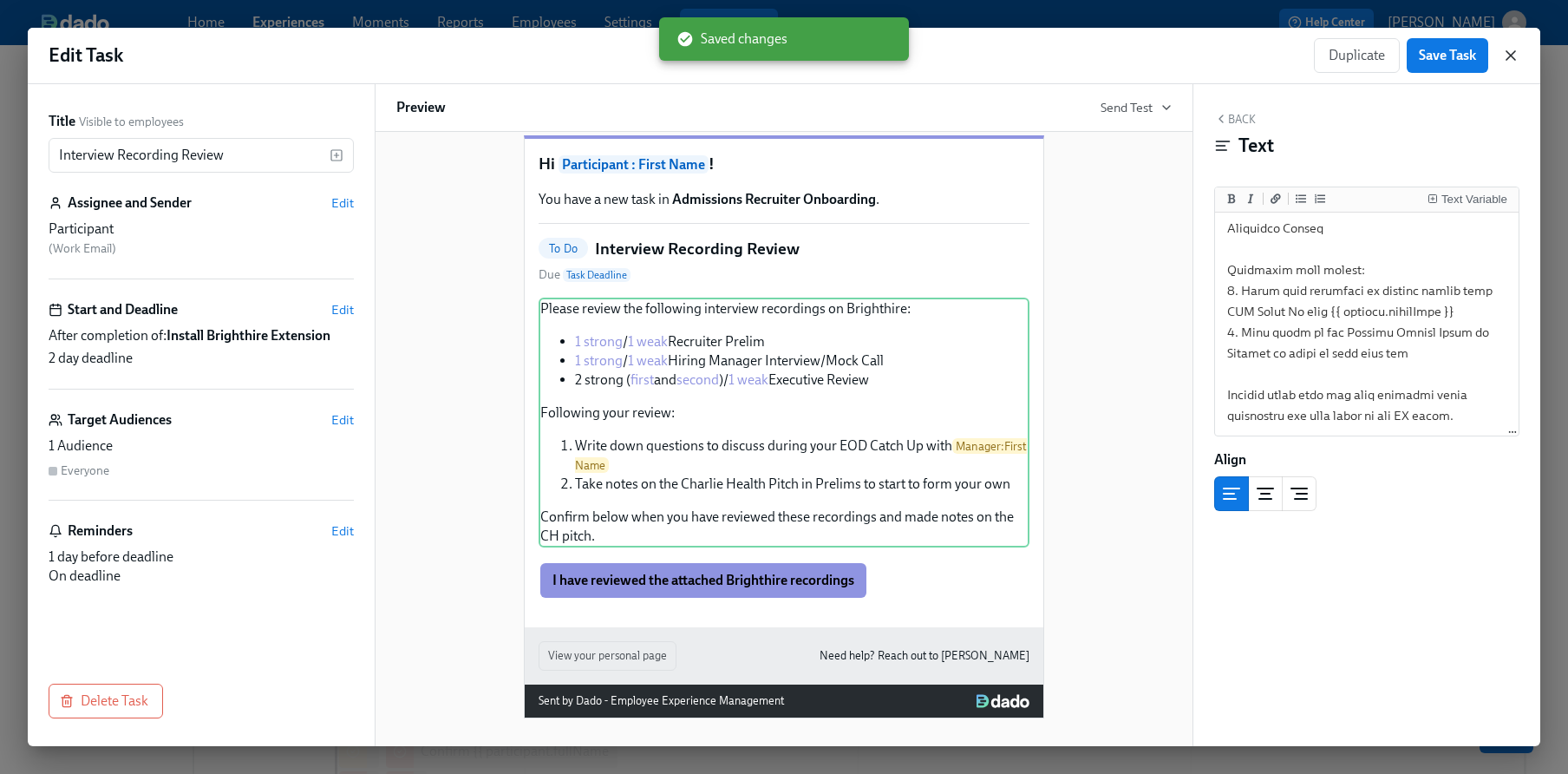
click at [1504, 57] on icon "button" at bounding box center [1511, 56] width 18 height 18
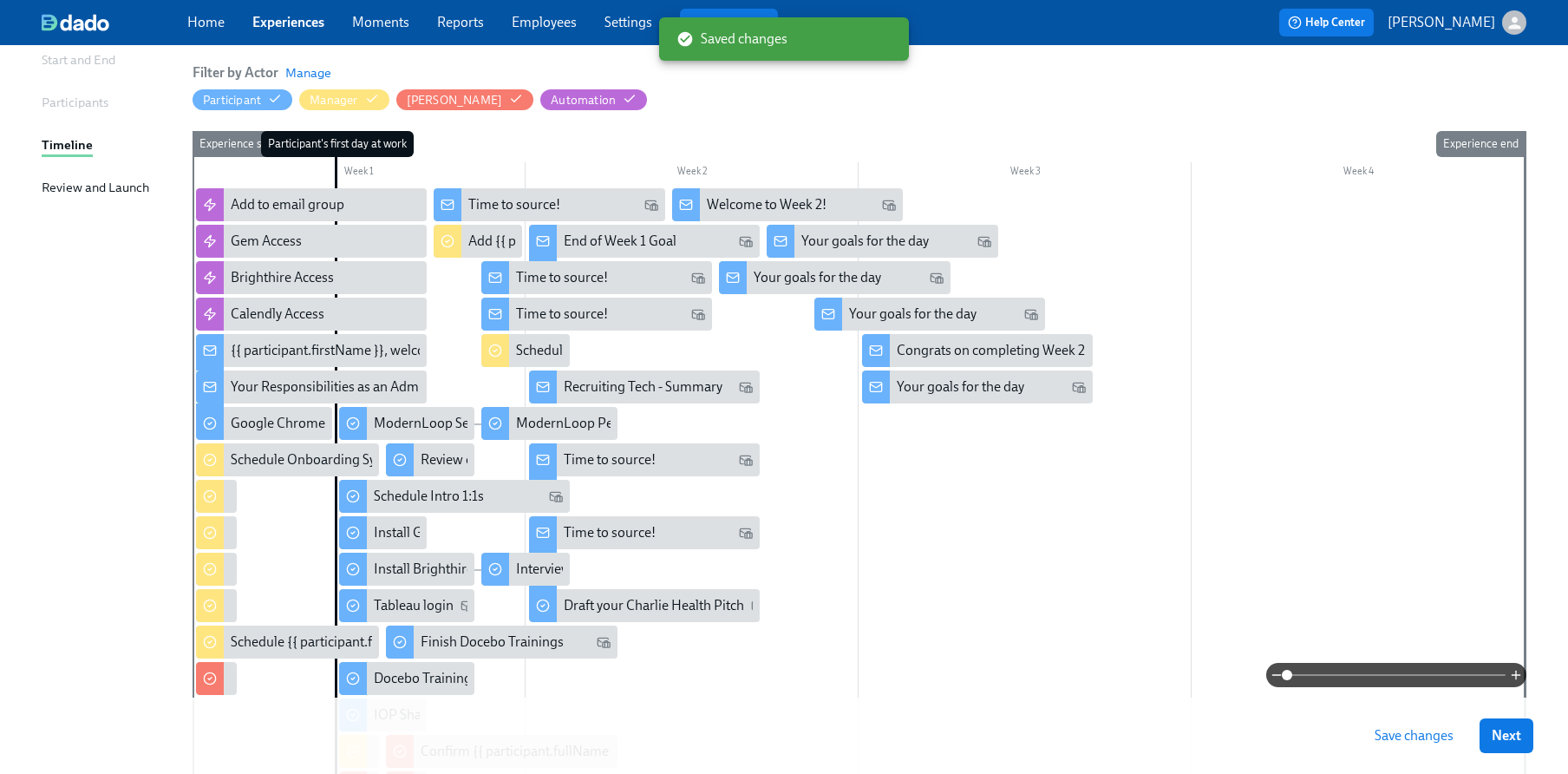
click at [1428, 735] on span "Save changes" at bounding box center [1414, 736] width 79 height 18
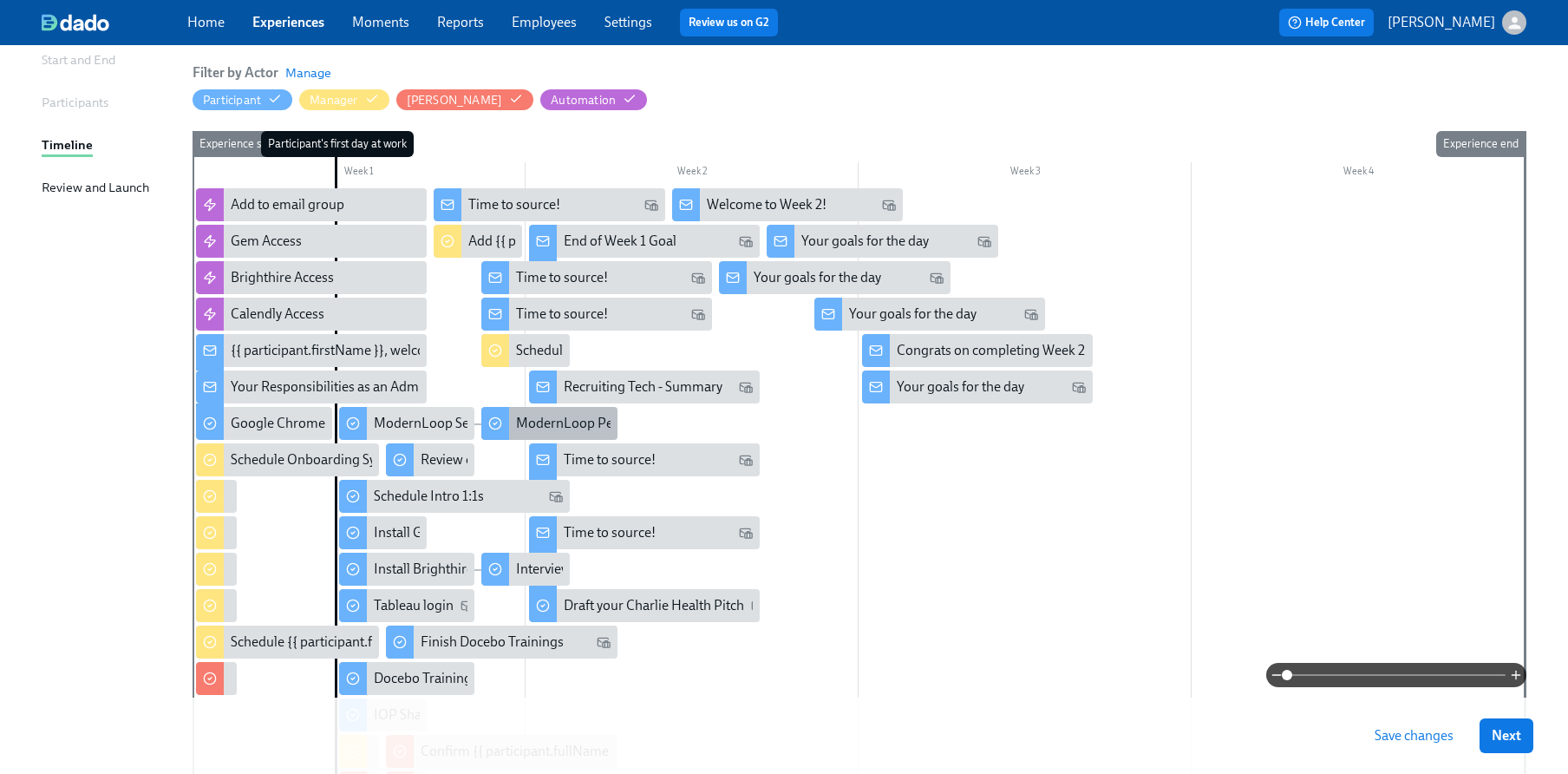
click at [571, 434] on div "ModernLoop Personal Settings" at bounding box center [550, 424] width 136 height 33
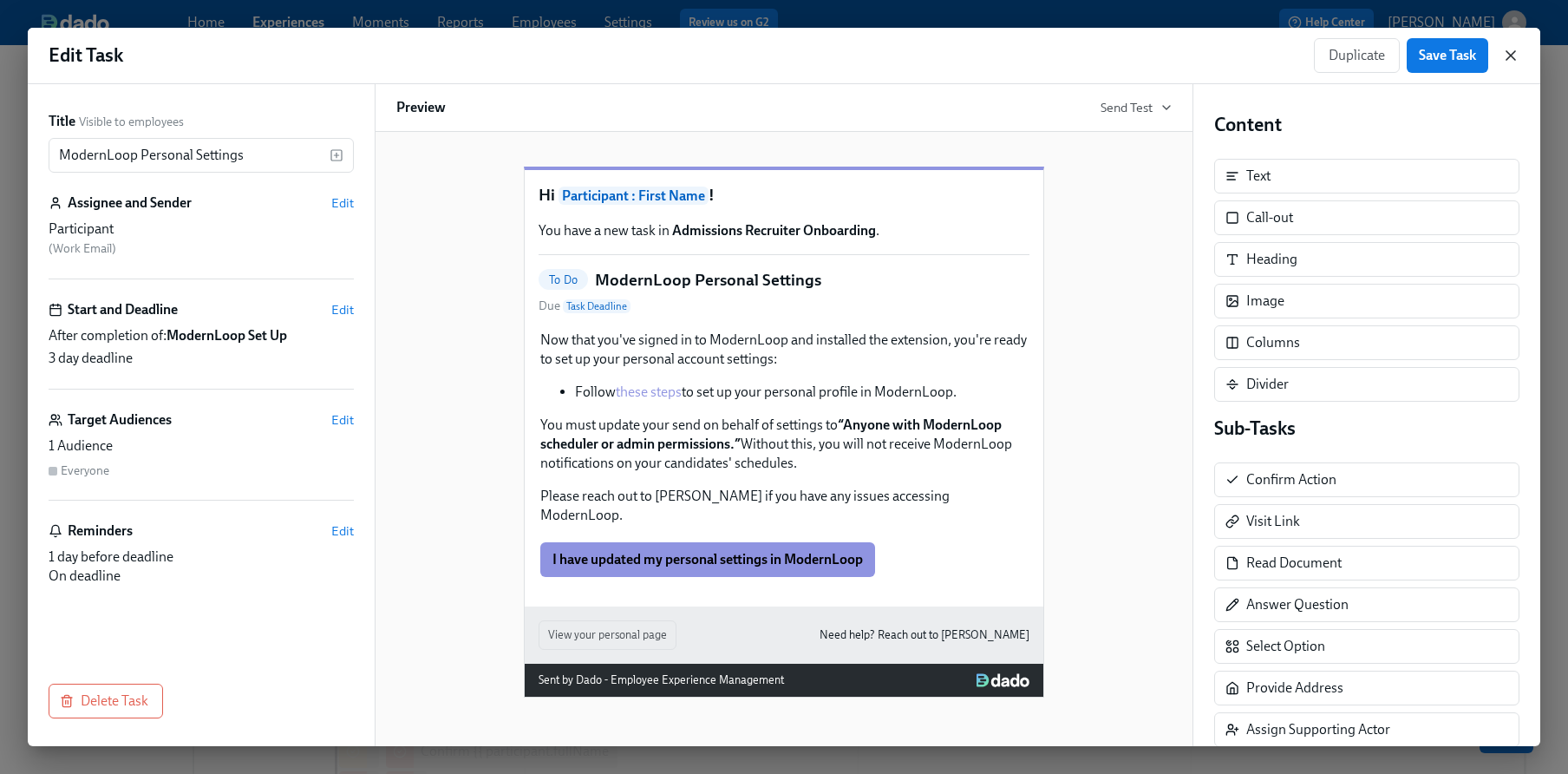
click at [1509, 48] on icon "button" at bounding box center [1511, 56] width 18 height 18
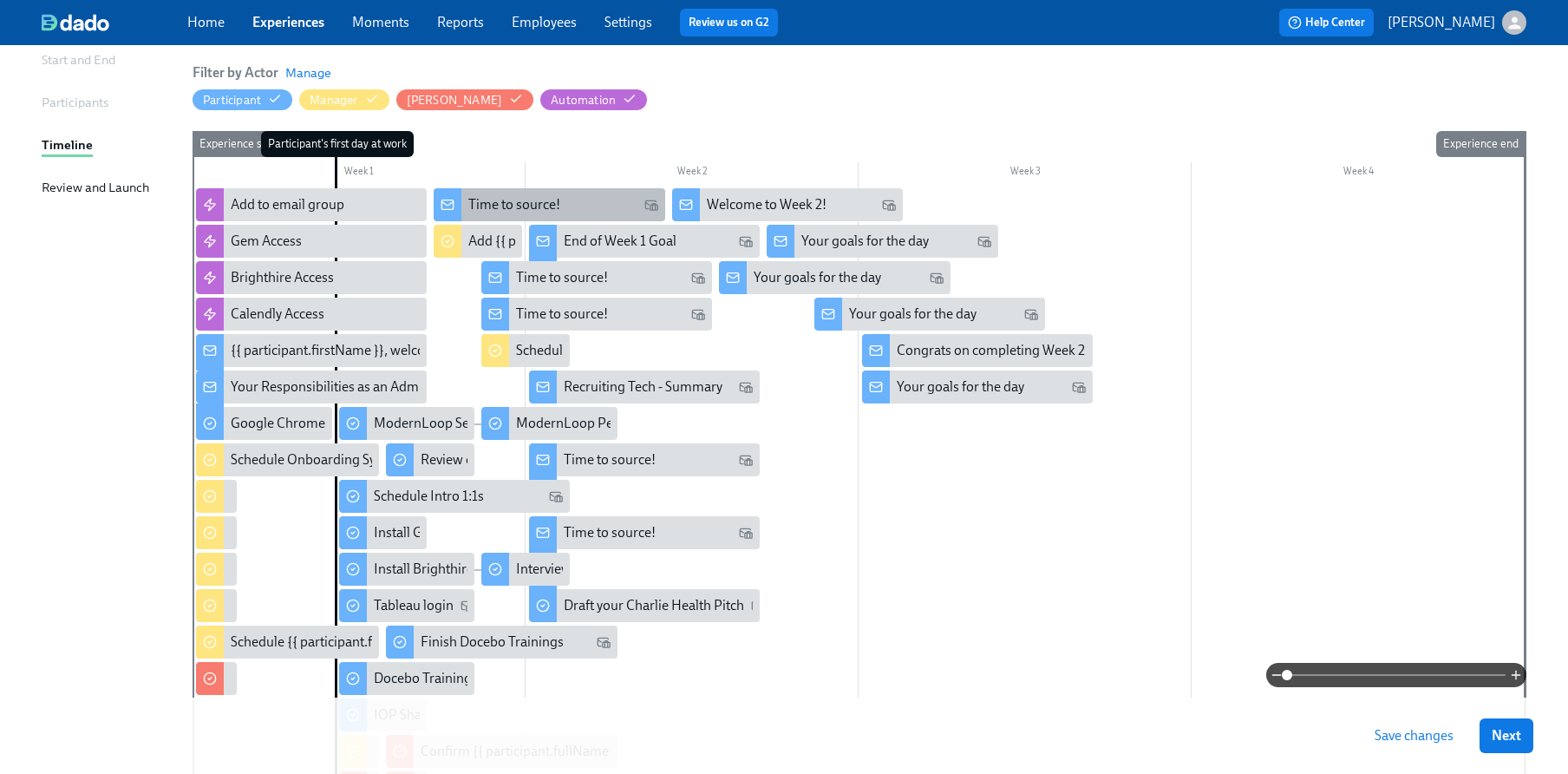
click at [578, 189] on div "Time to source!" at bounding box center [550, 205] width 231 height 33
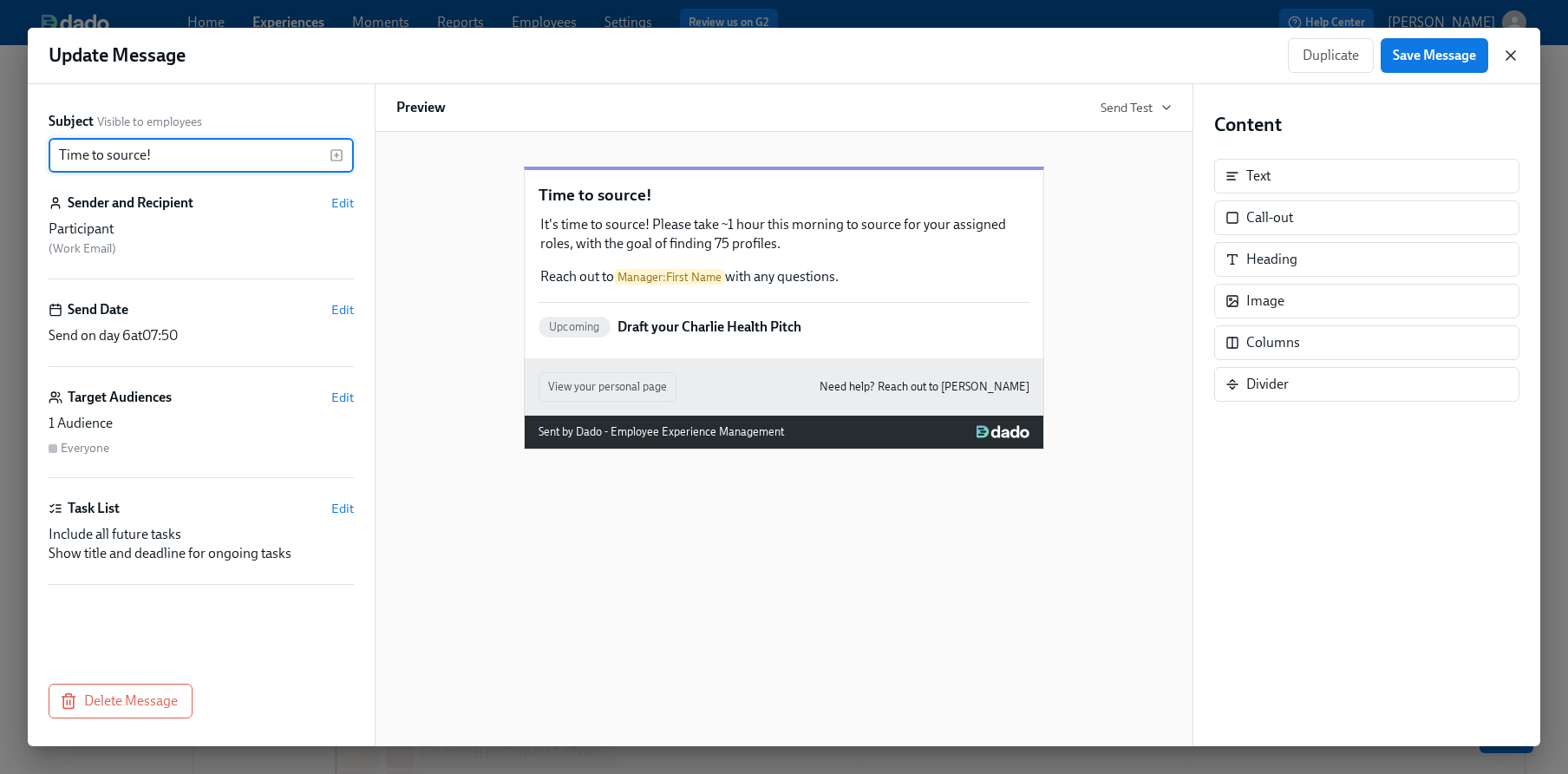
click at [1508, 47] on icon "button" at bounding box center [1511, 56] width 18 height 18
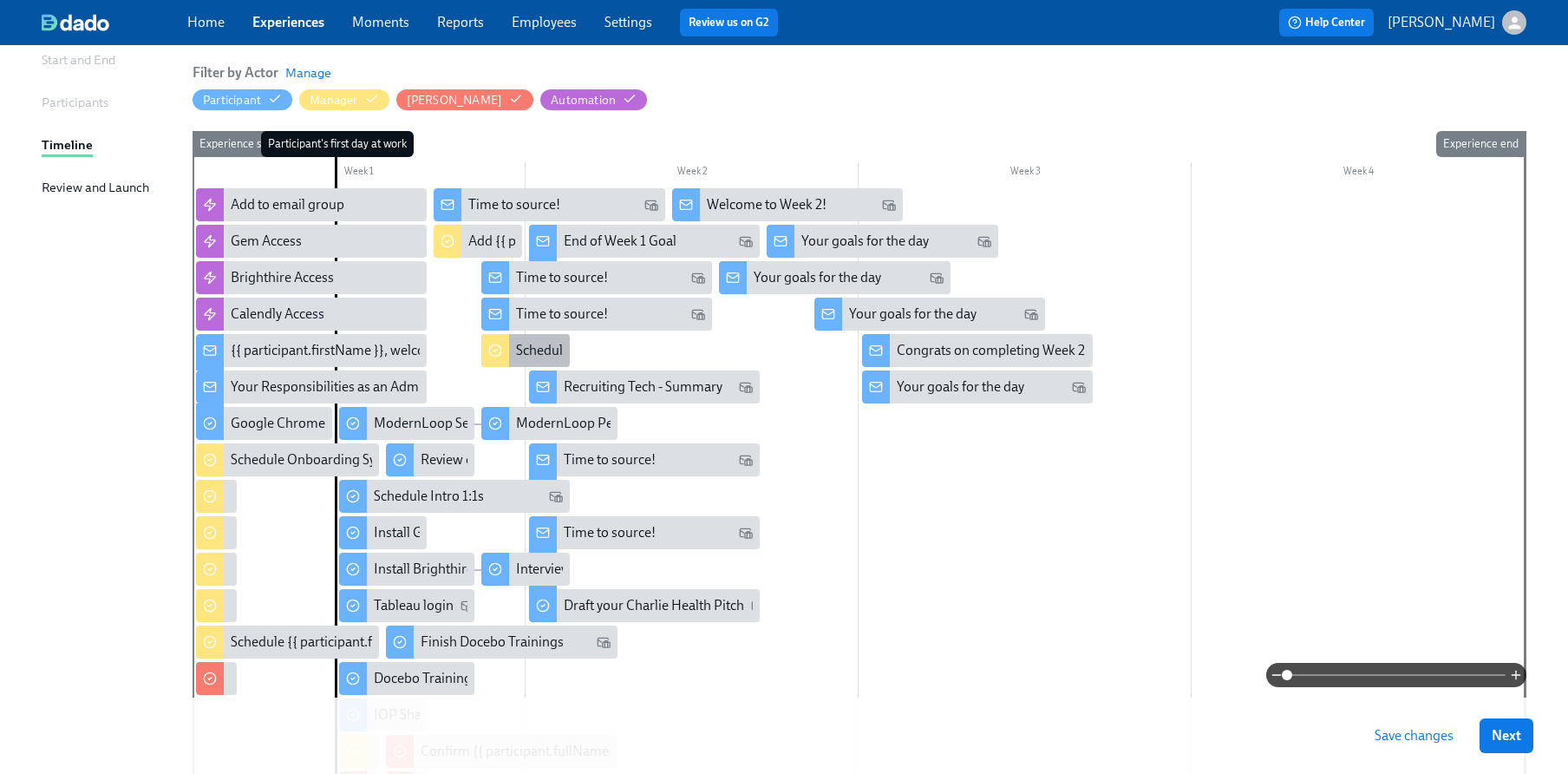
click at [526, 337] on div "Schedule weekly 1:1s with {{ participant.fullName }}" at bounding box center [525, 351] width 88 height 33
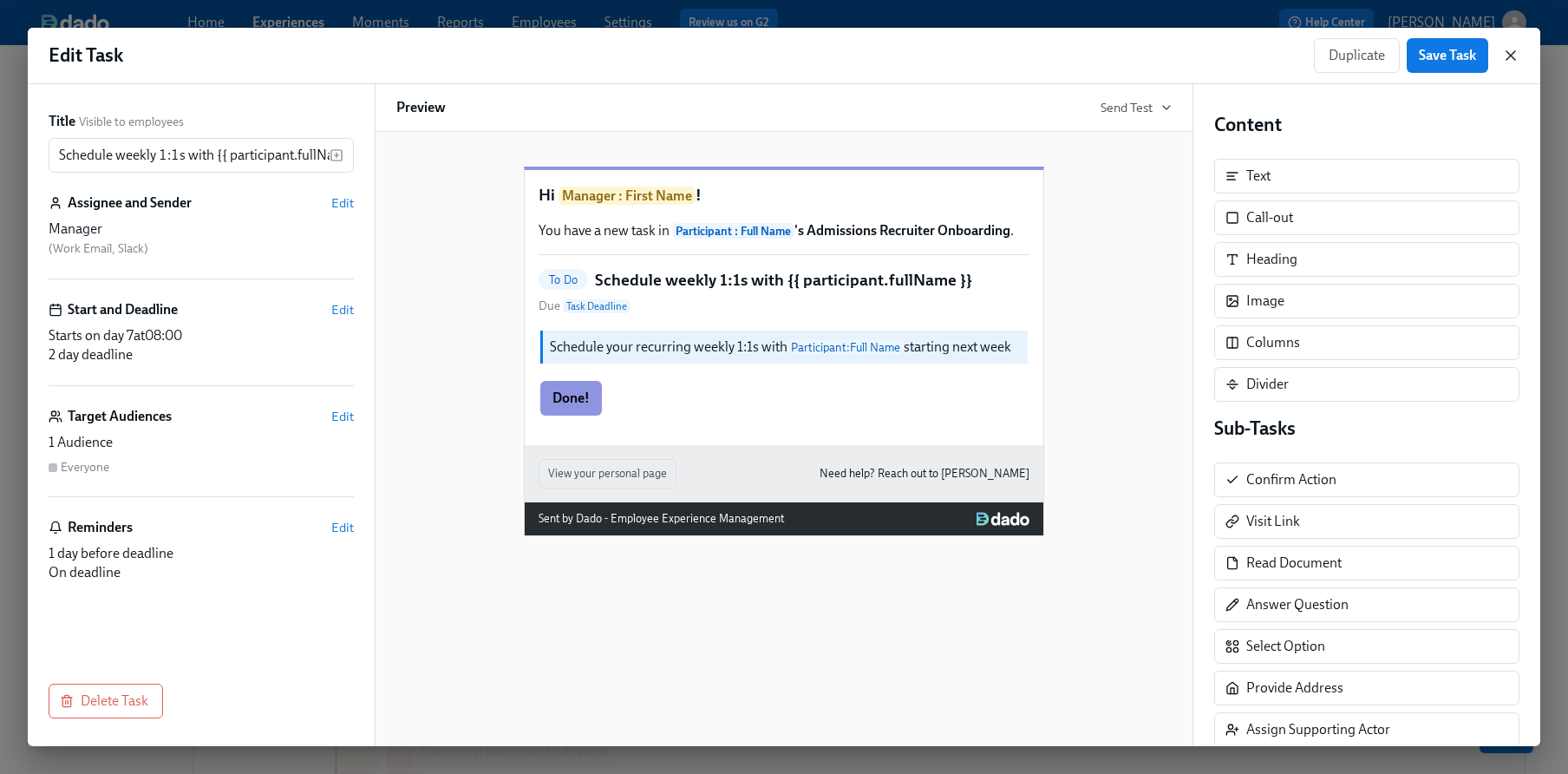
click at [1514, 54] on icon "button" at bounding box center [1511, 56] width 18 height 18
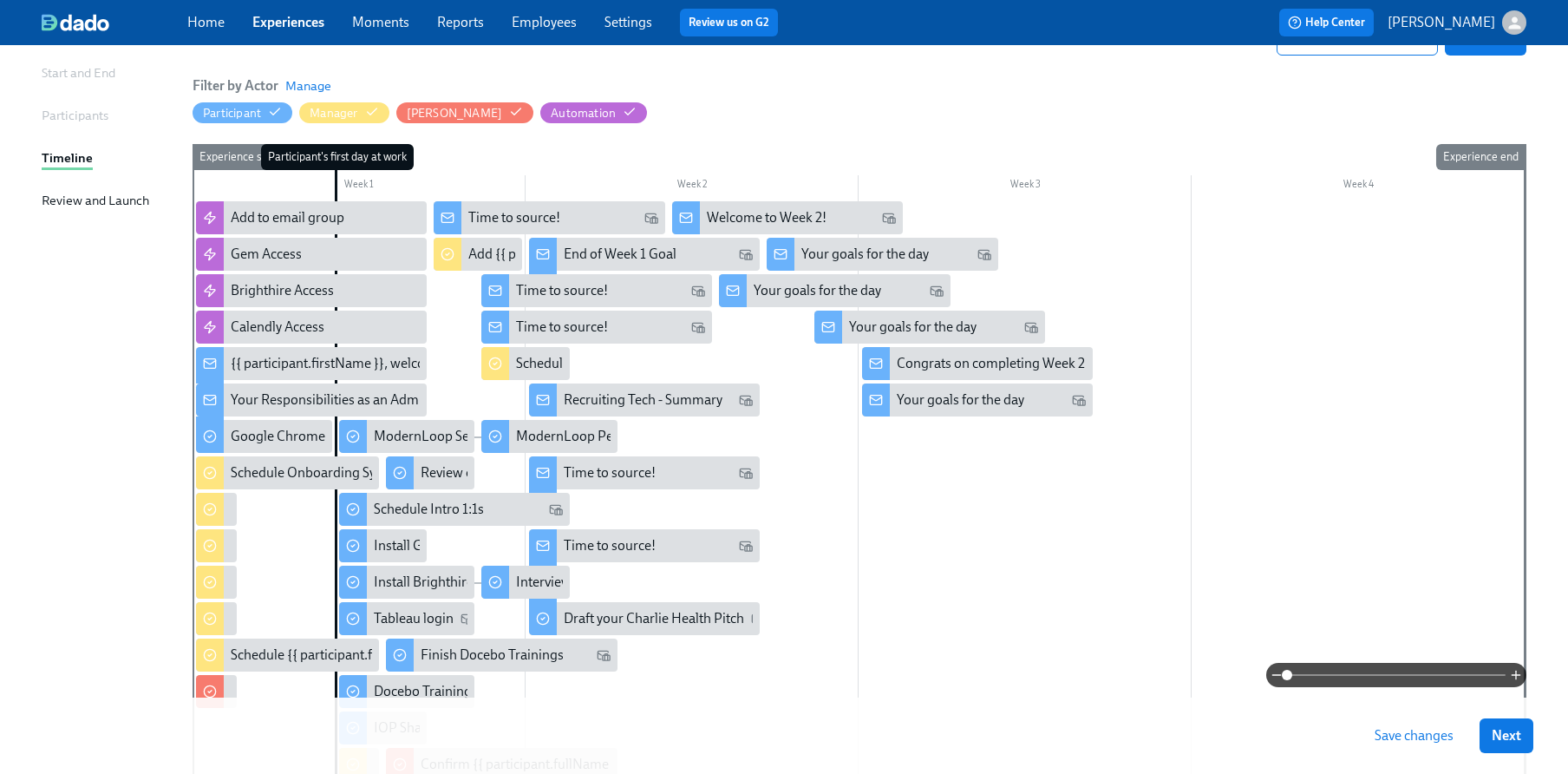
scroll to position [184, 0]
